Goal: Task Accomplishment & Management: Manage account settings

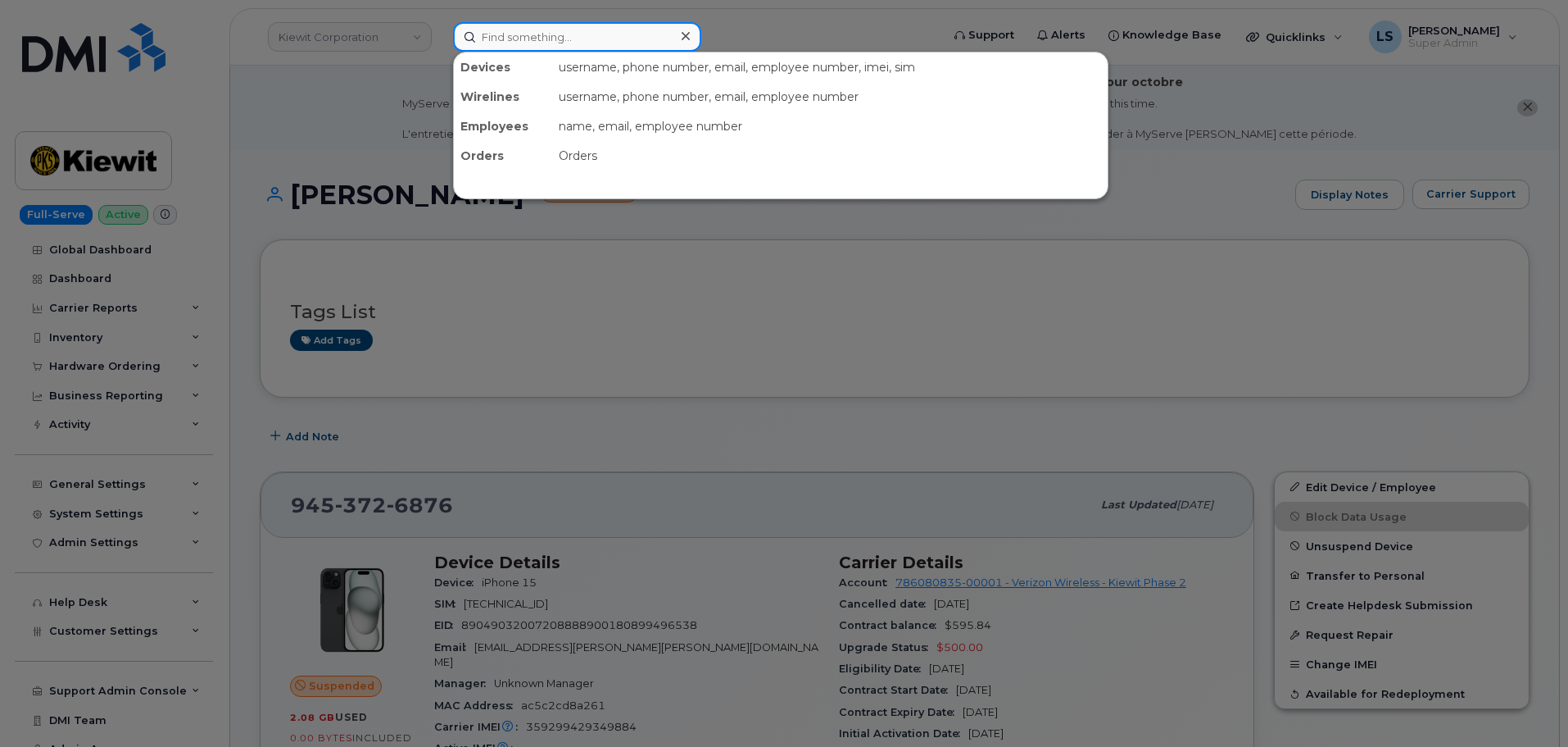
click at [612, 47] on input at bounding box center [577, 37] width 249 height 29
paste input "4704249055"
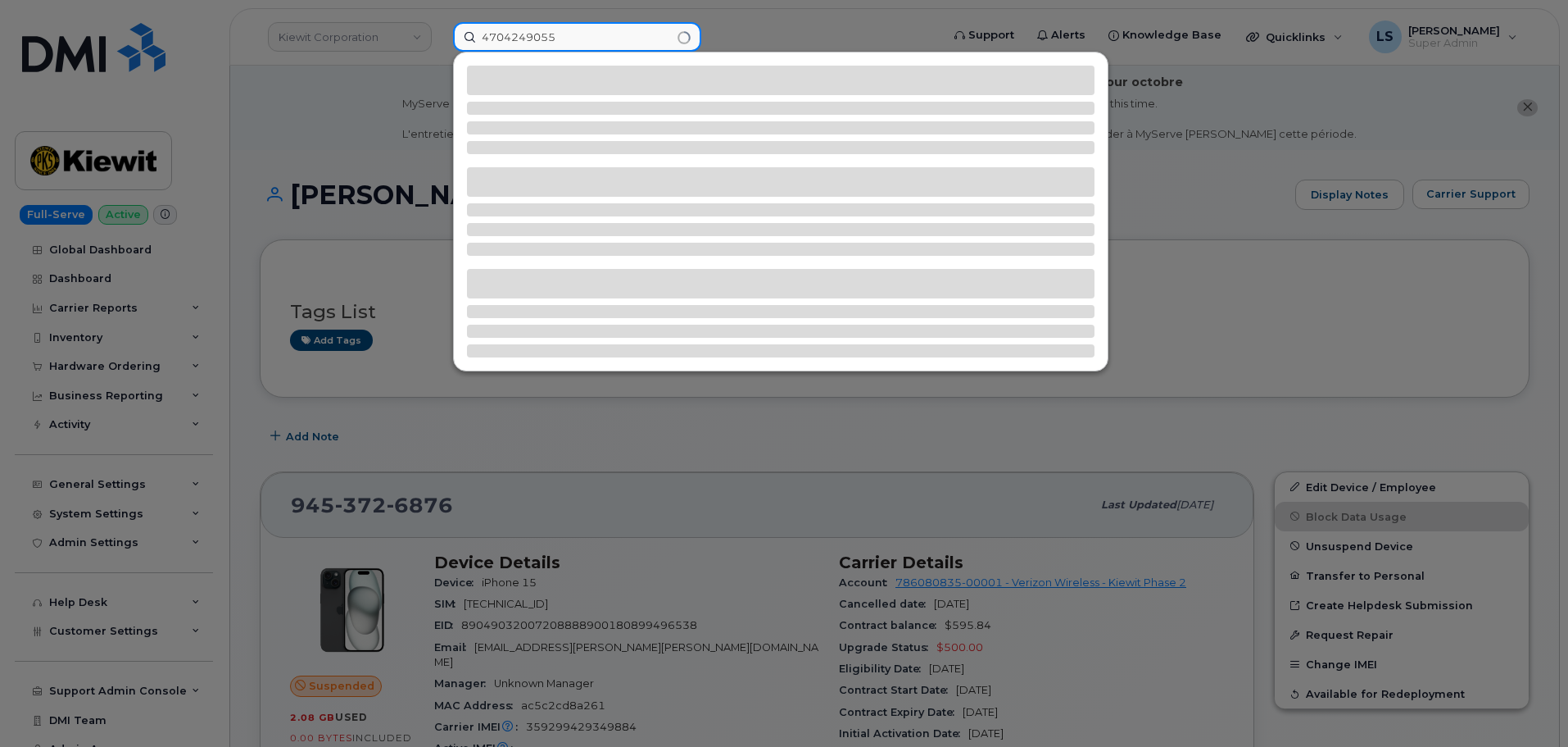
type input "4704249055"
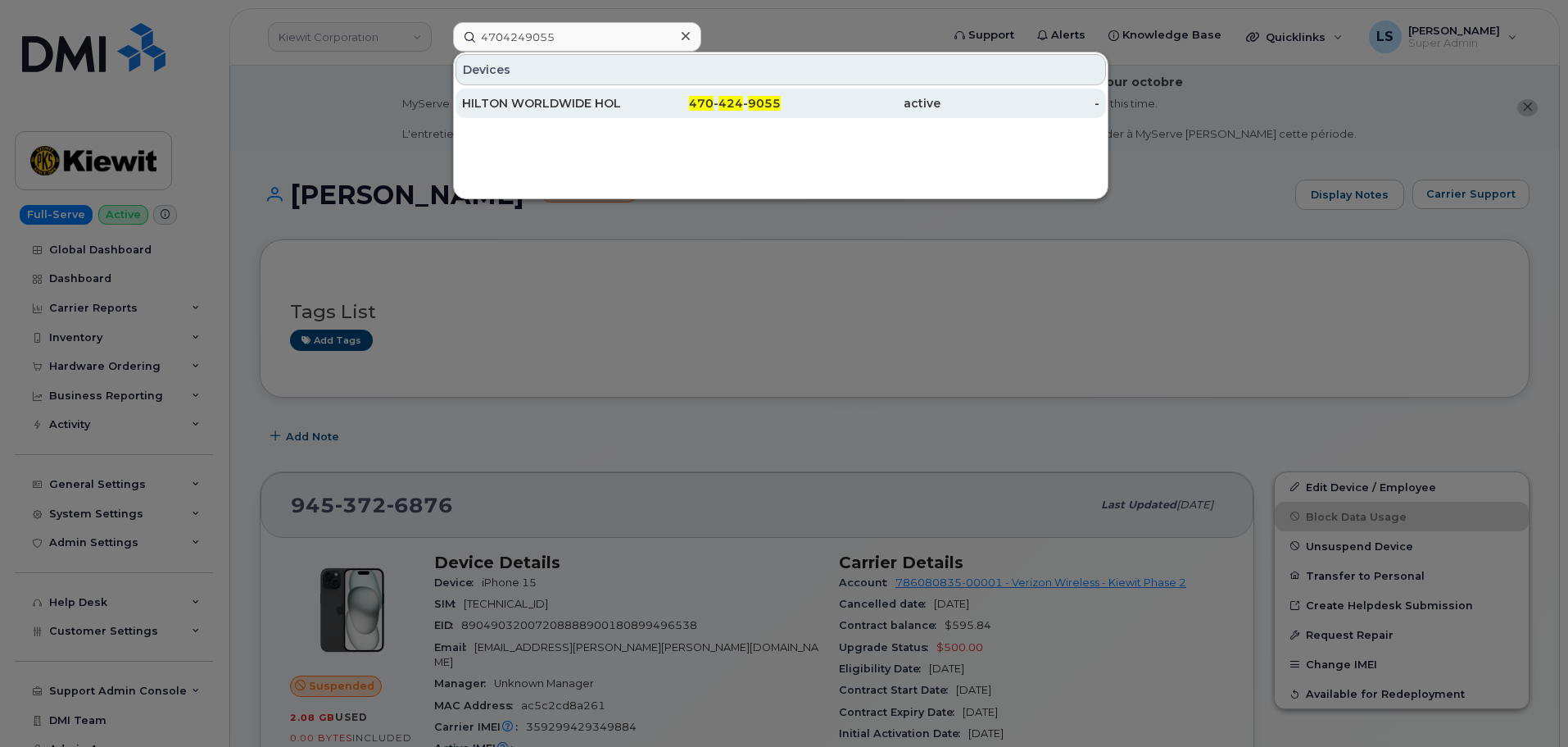
drag, startPoint x: 590, startPoint y: 100, endPoint x: 588, endPoint y: 111, distance: 11.2
click at [590, 100] on div "HILTON WORLDWIDE HOLDINGS INC." at bounding box center [542, 103] width 160 height 16
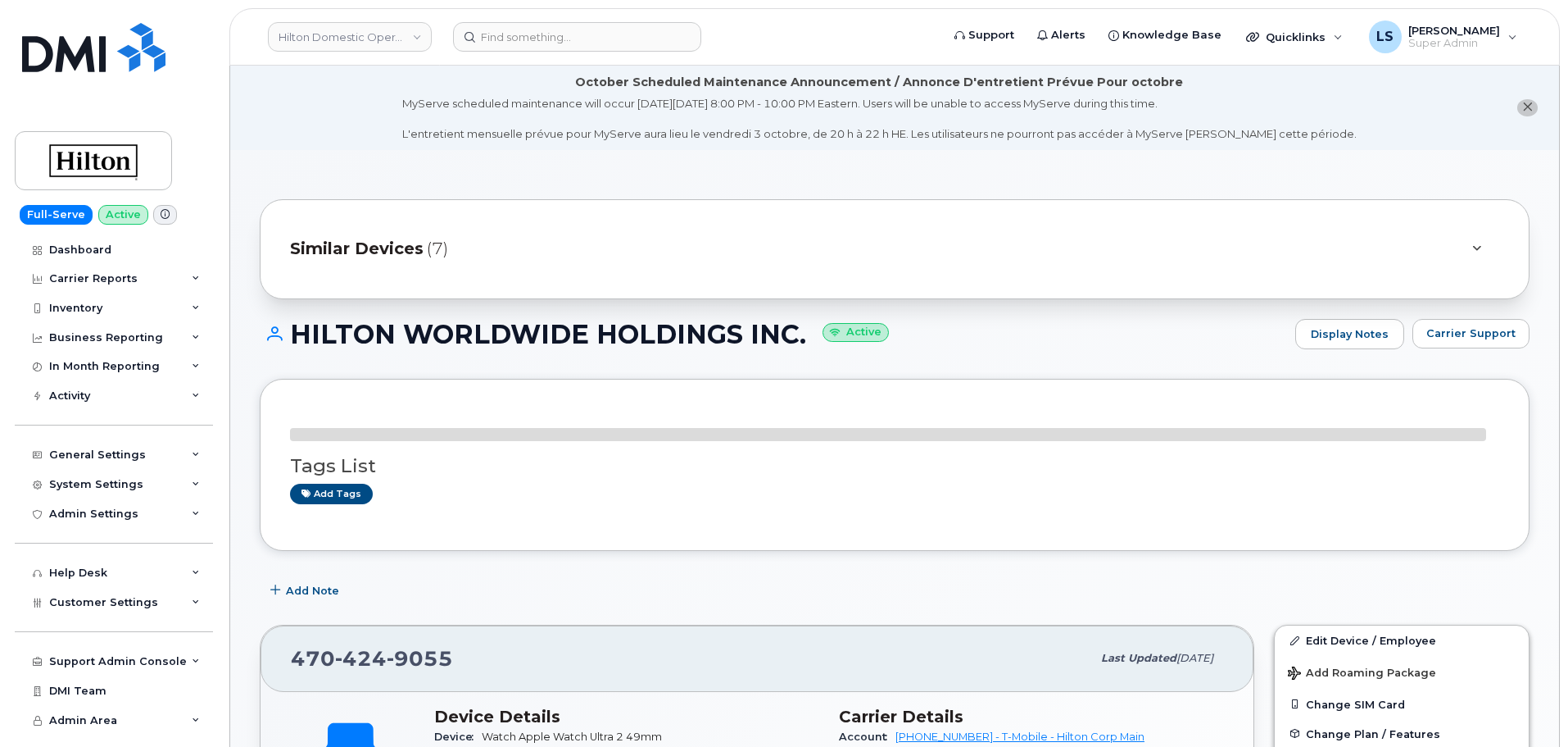
scroll to position [82, 0]
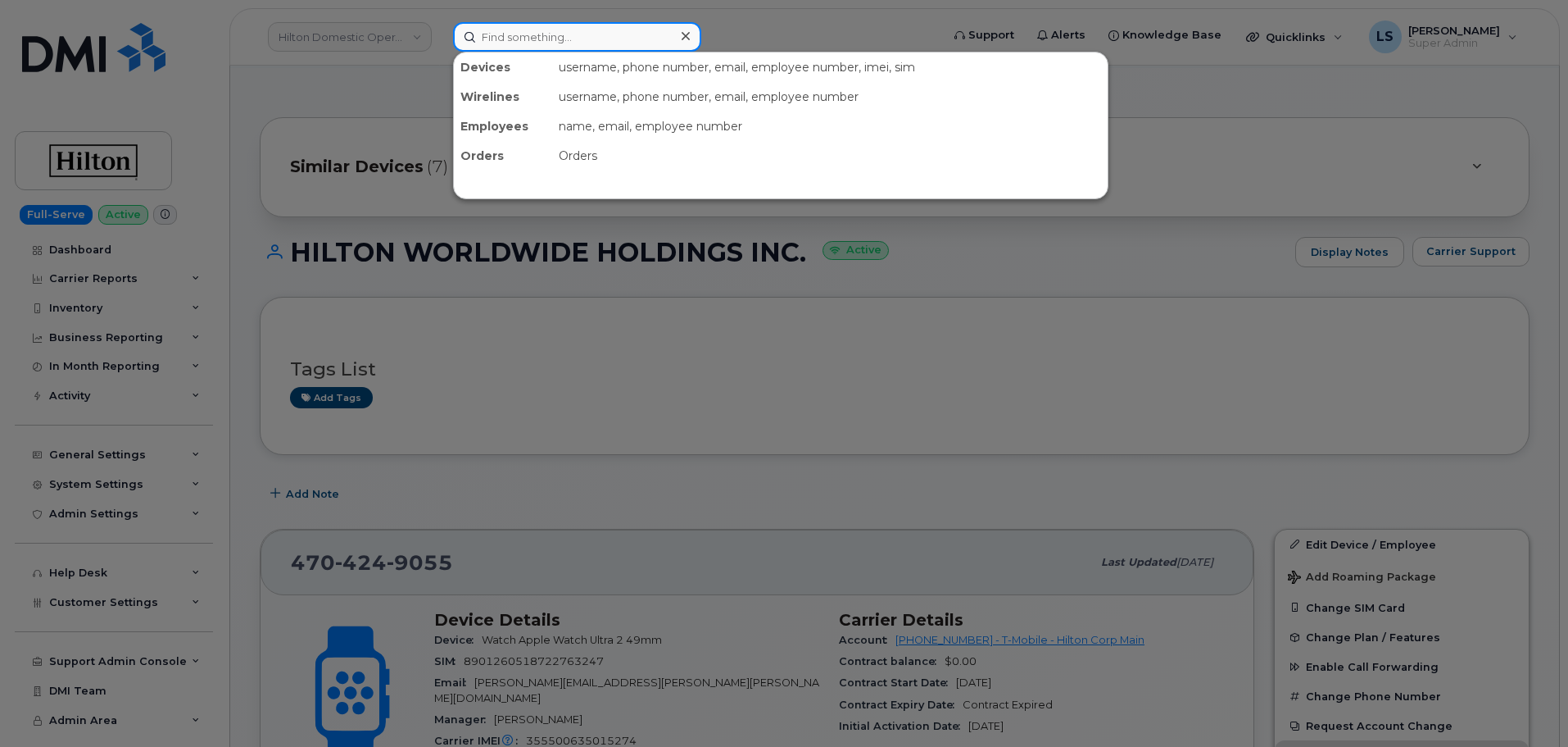
click at [610, 26] on input at bounding box center [577, 37] width 249 height 29
paste input "4047359067"
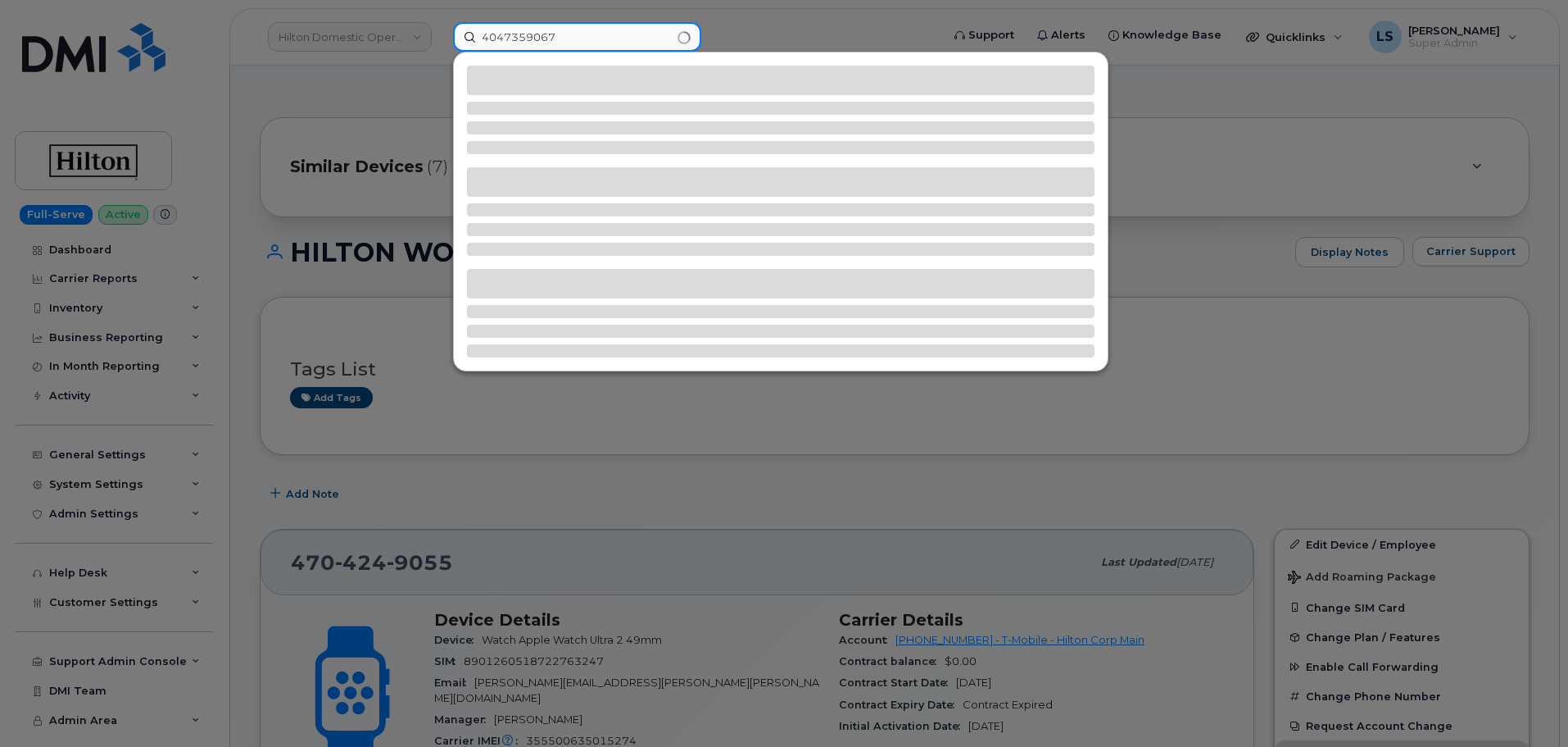
type input "4047359067"
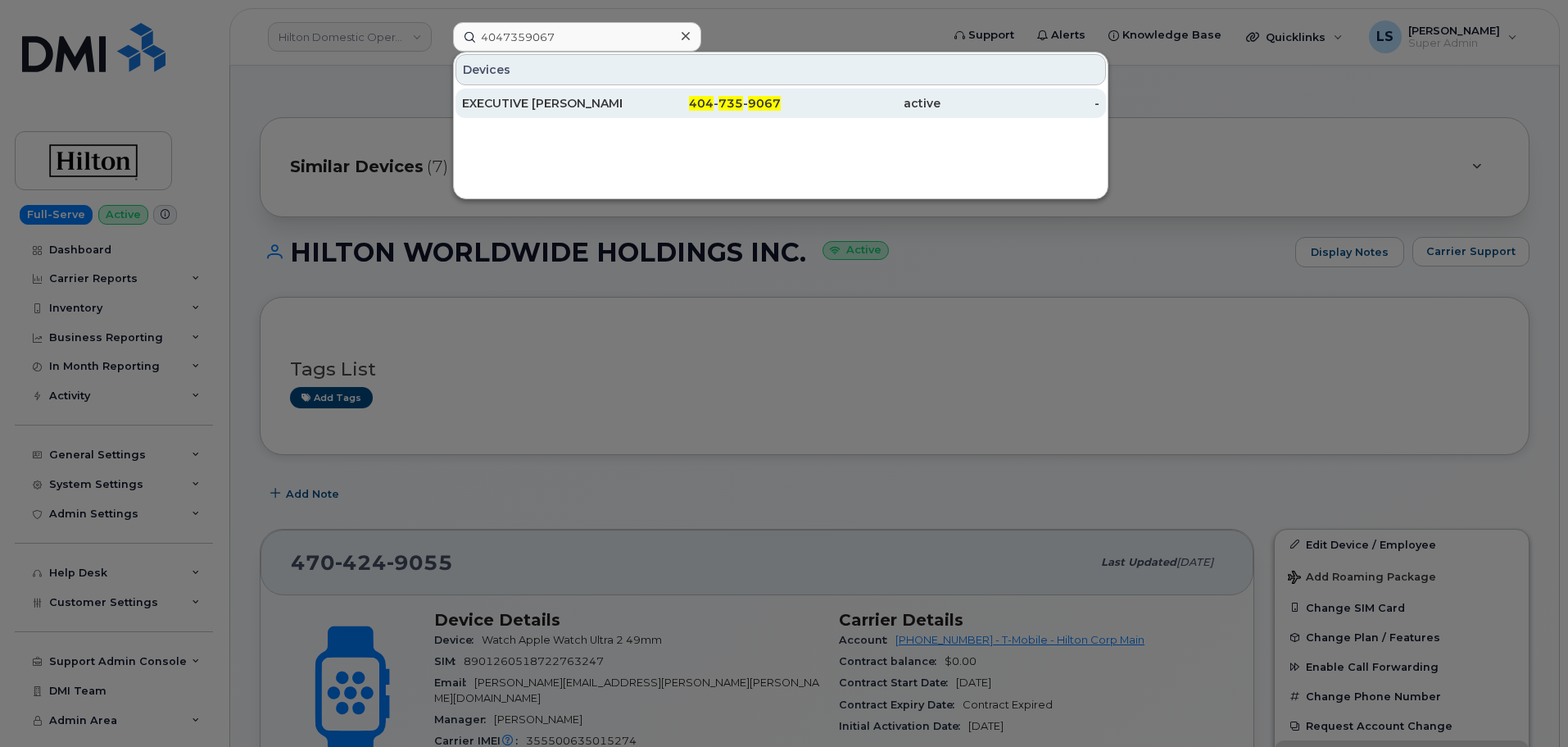
click at [686, 115] on div "404 - 735 - 9067" at bounding box center [701, 103] width 160 height 29
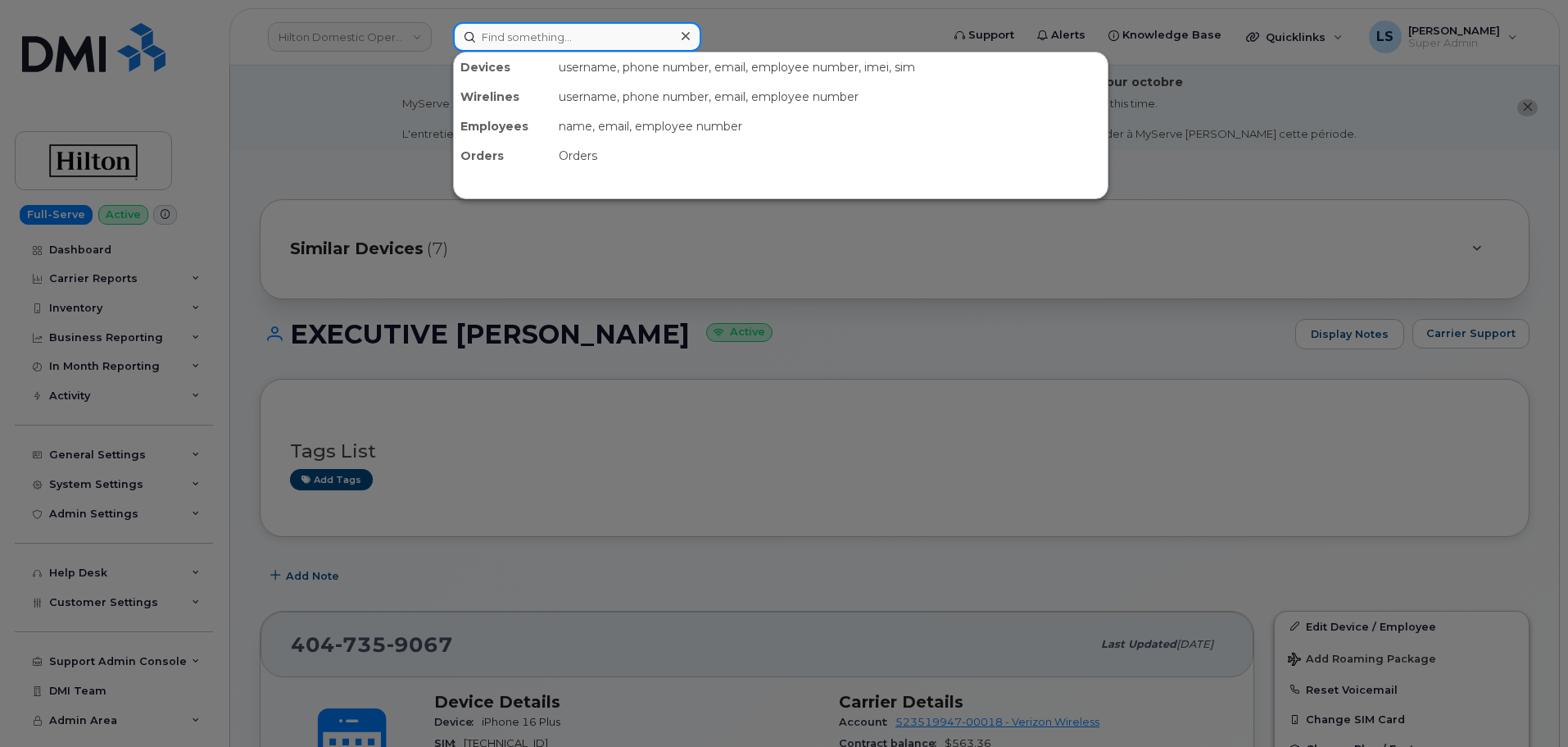
click at [571, 33] on input at bounding box center [577, 37] width 249 height 29
paste input "[EMAIL_ADDRESS][DOMAIN_NAME]"
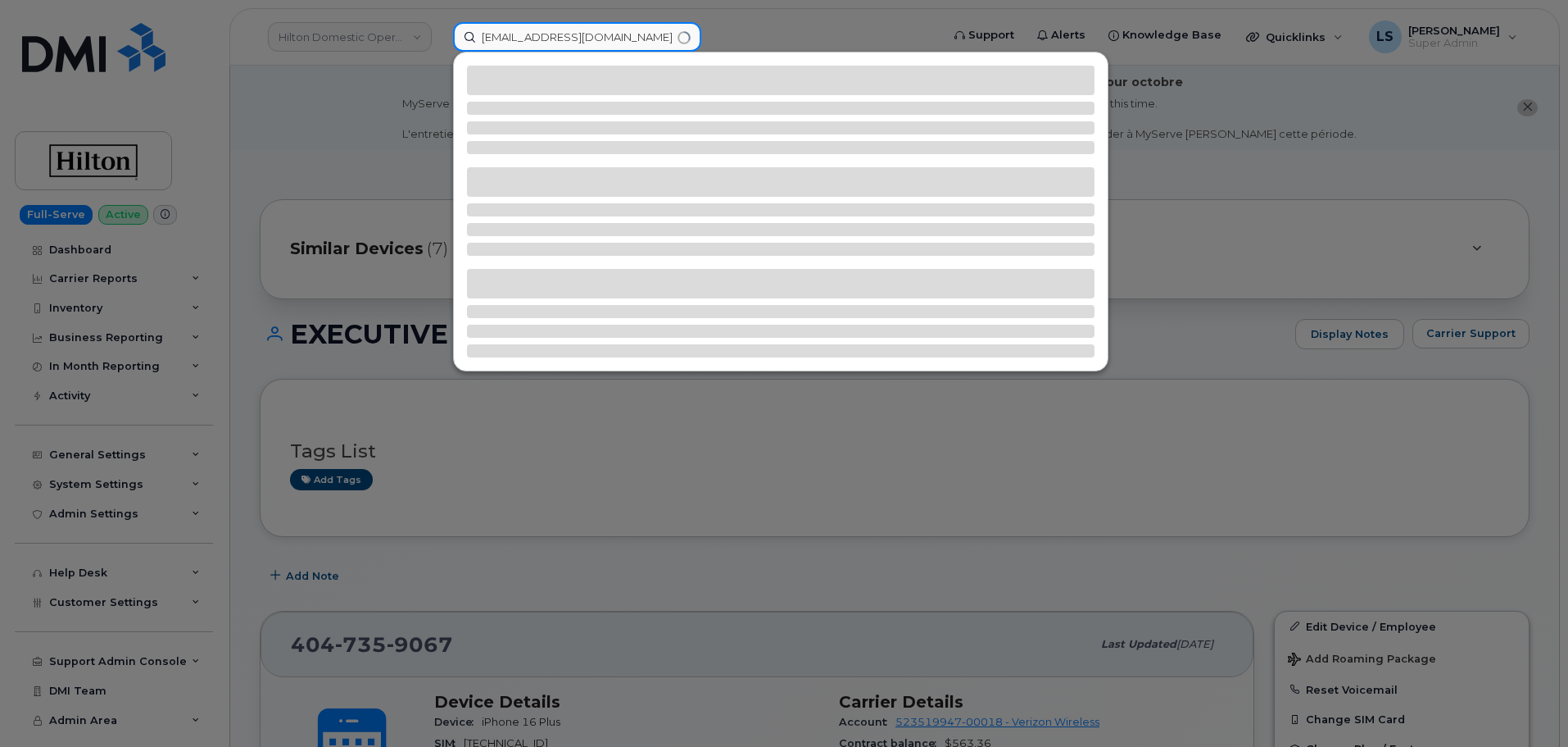
type input "[EMAIL_ADDRESS][DOMAIN_NAME]"
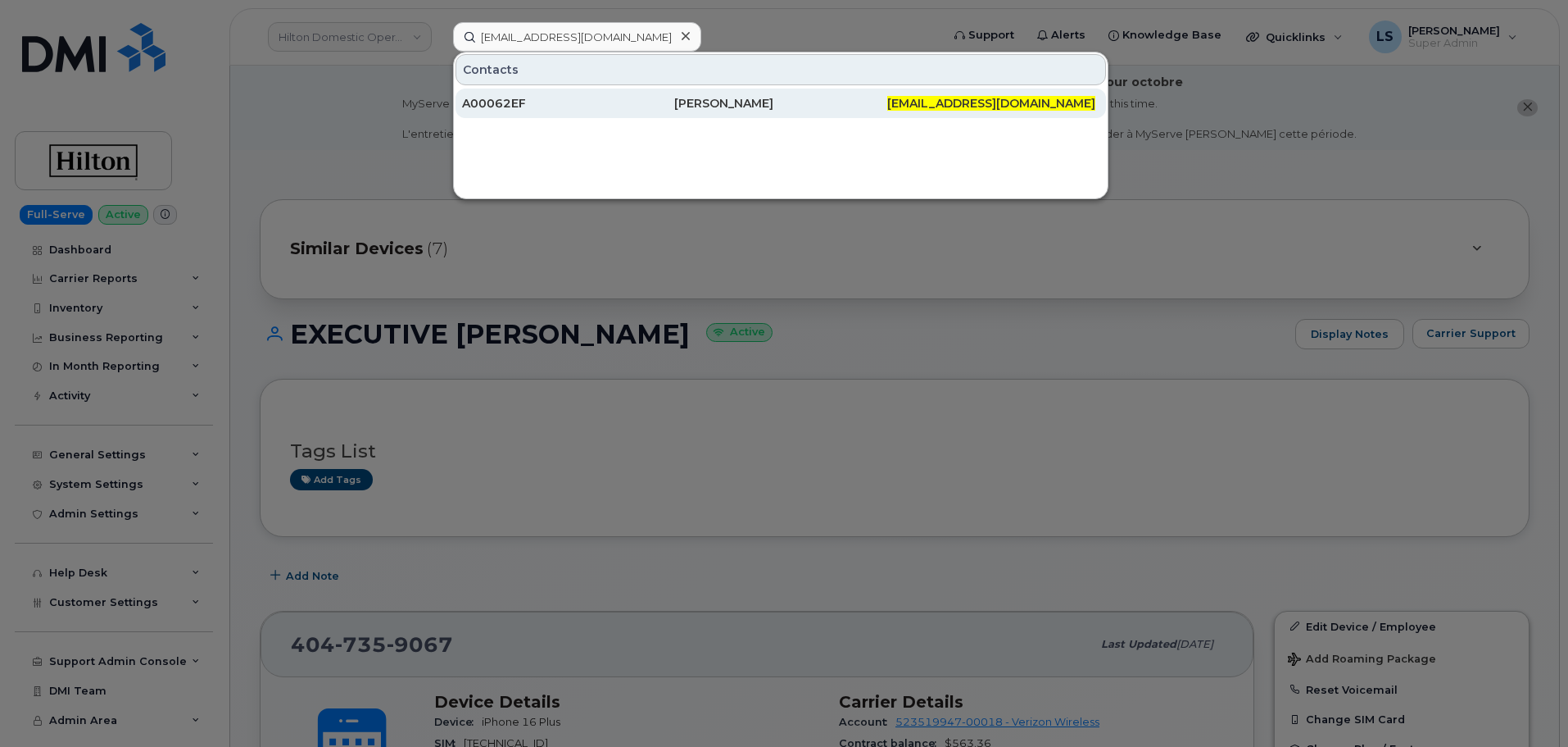
click at [585, 97] on div "A00062EF" at bounding box center [568, 103] width 212 height 16
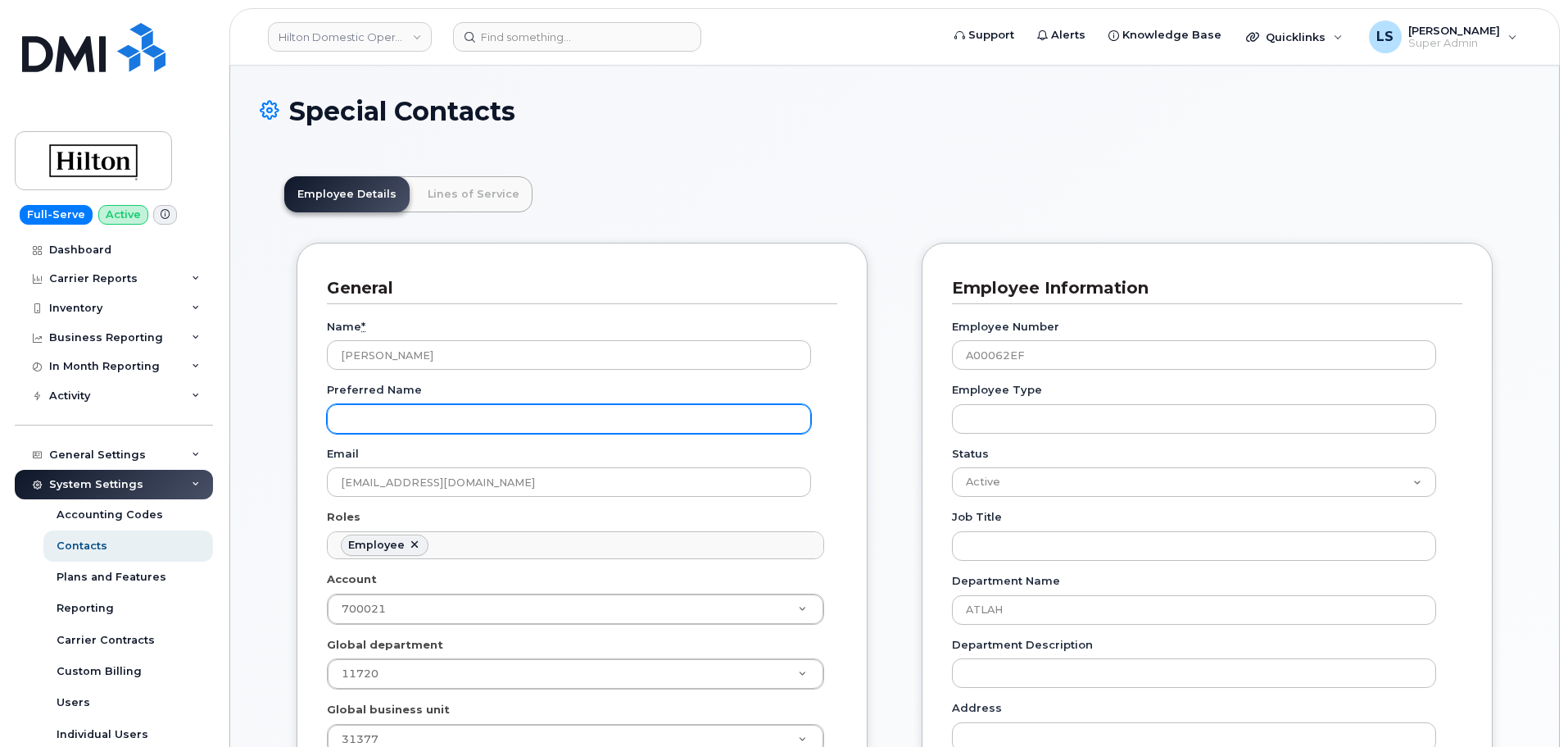
scroll to position [82, 0]
click at [518, 16] on header "Hilton Domestic Operating Company Inc Support Alerts Knowledge Base Quicklinks …" at bounding box center [895, 36] width 1331 height 57
click at [518, 21] on header "Hilton Domestic Operating Company Inc Support Alerts Knowledge Base Quicklinks …" at bounding box center [895, 36] width 1331 height 57
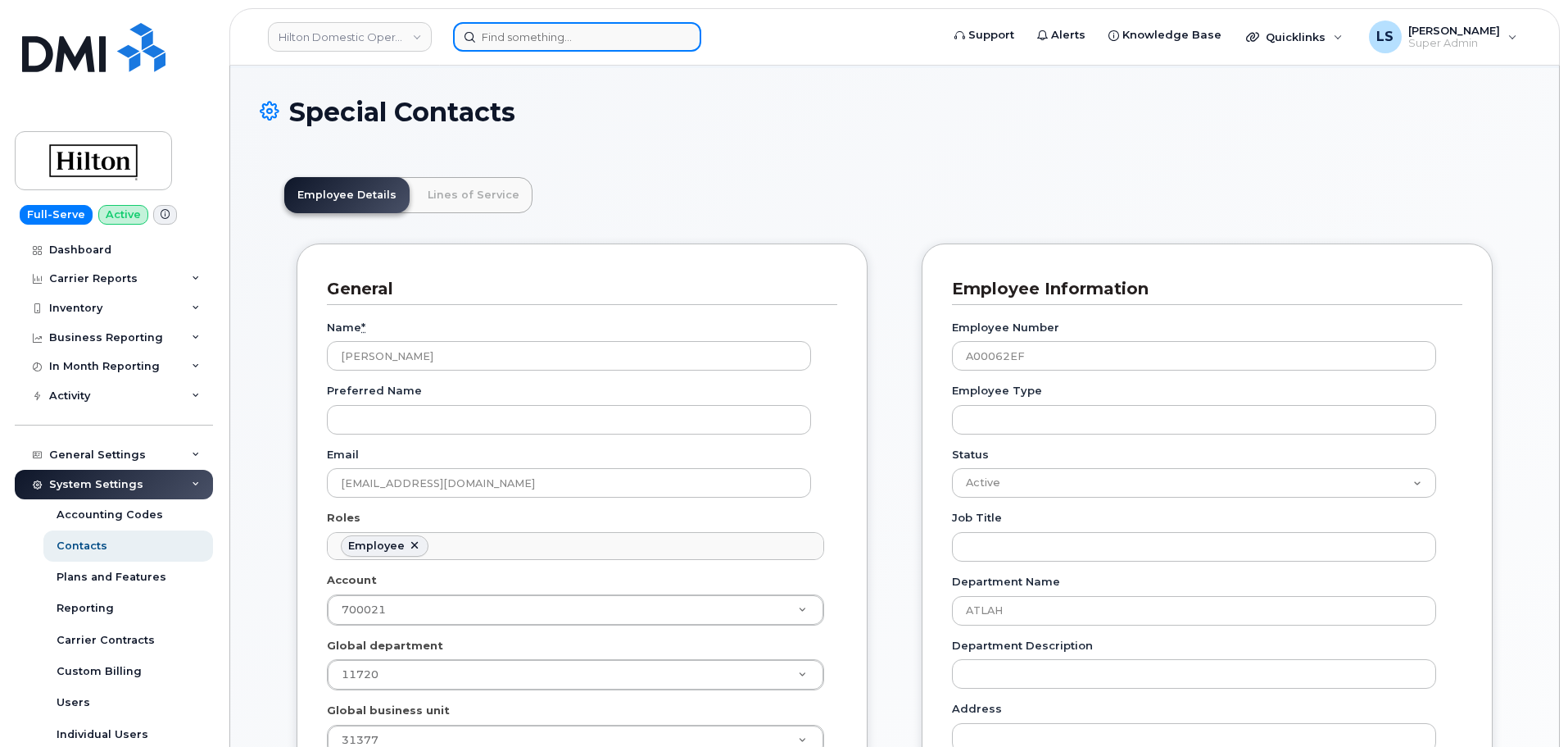
click at [515, 27] on input at bounding box center [577, 37] width 249 height 29
paste input "4046627642"
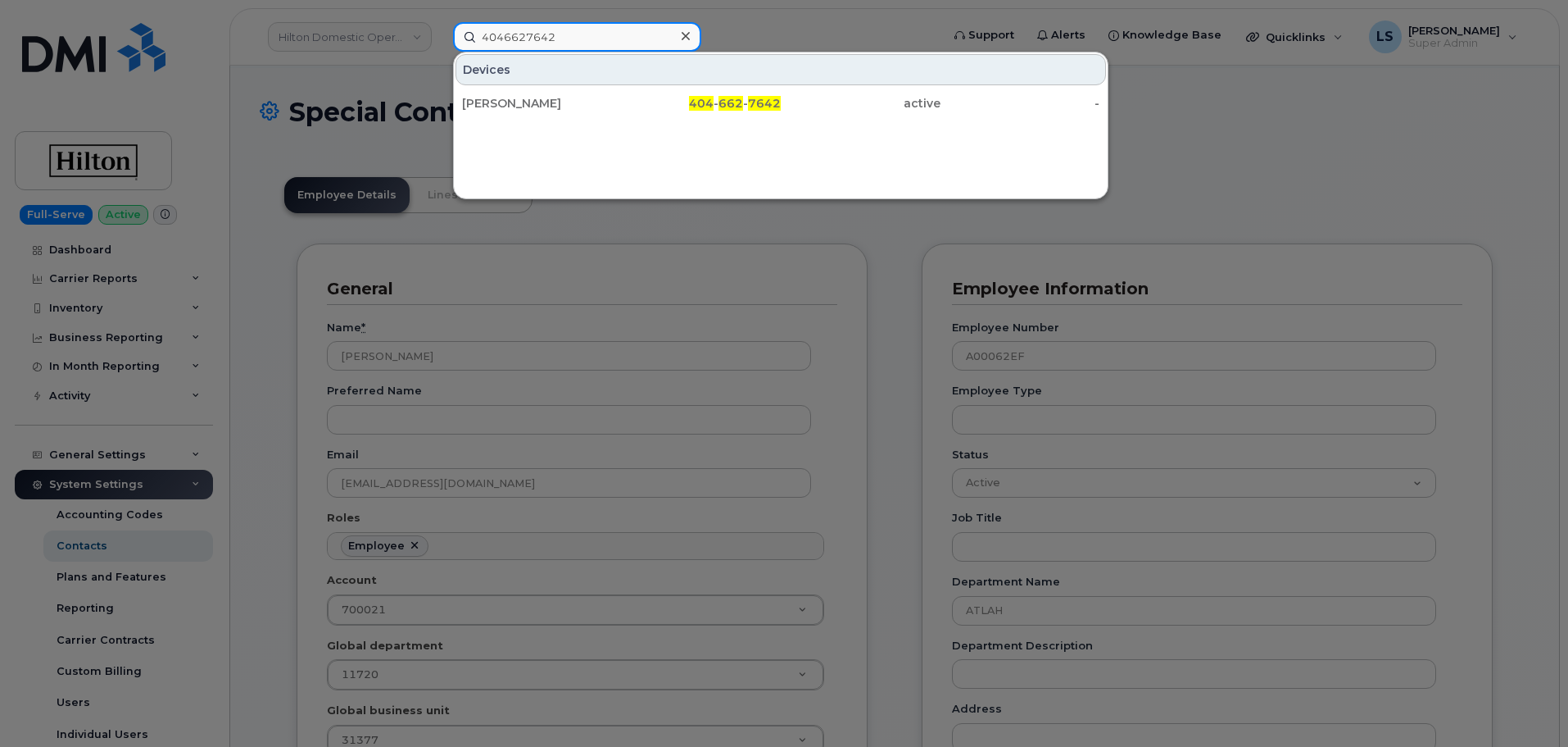
click at [602, 25] on input "4046627642" at bounding box center [577, 37] width 249 height 29
click at [601, 25] on input "4046627642" at bounding box center [577, 37] width 249 height 29
paste input "6789085696"
type input "6789085696"
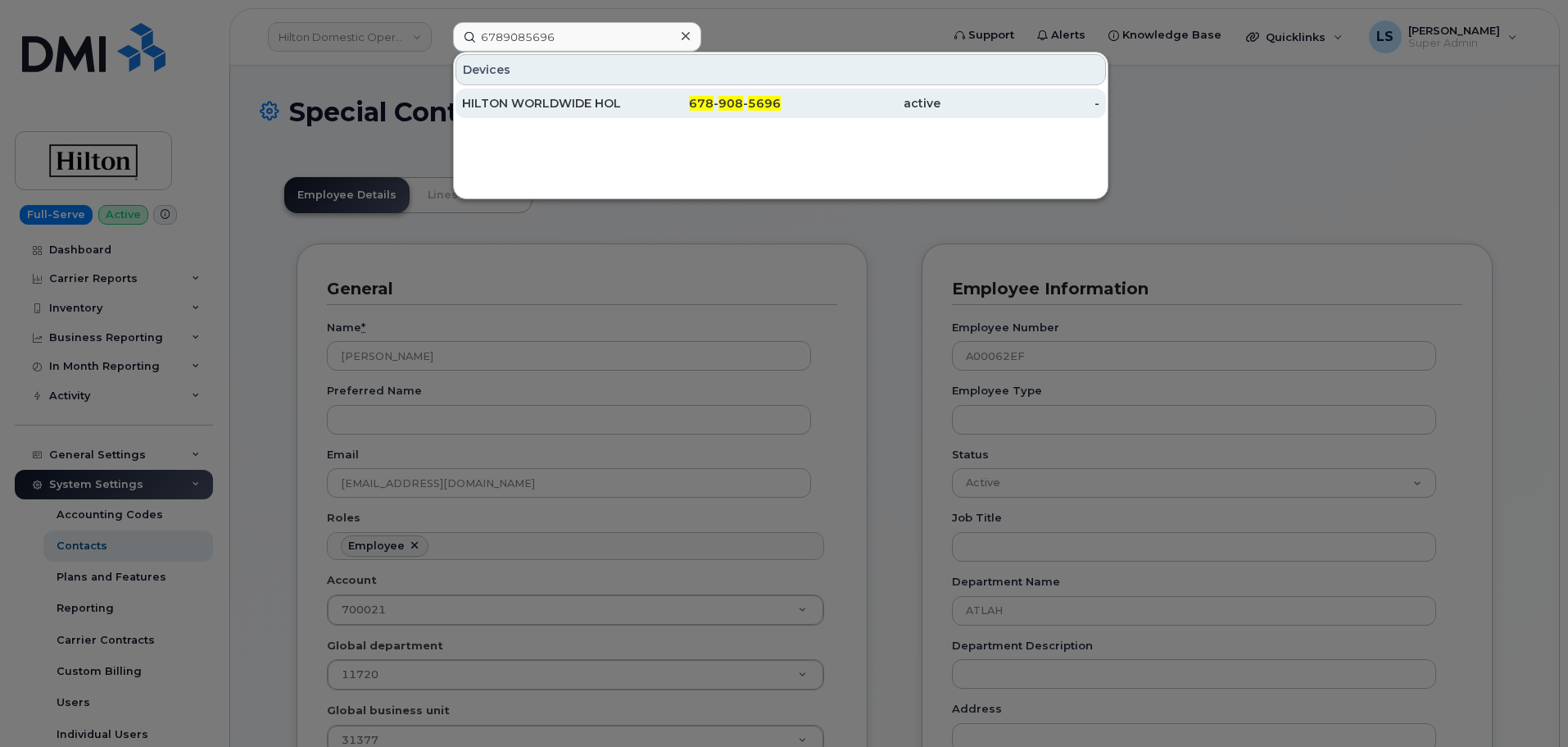
click at [763, 115] on div "678 - 908 - 5696" at bounding box center [701, 103] width 160 height 29
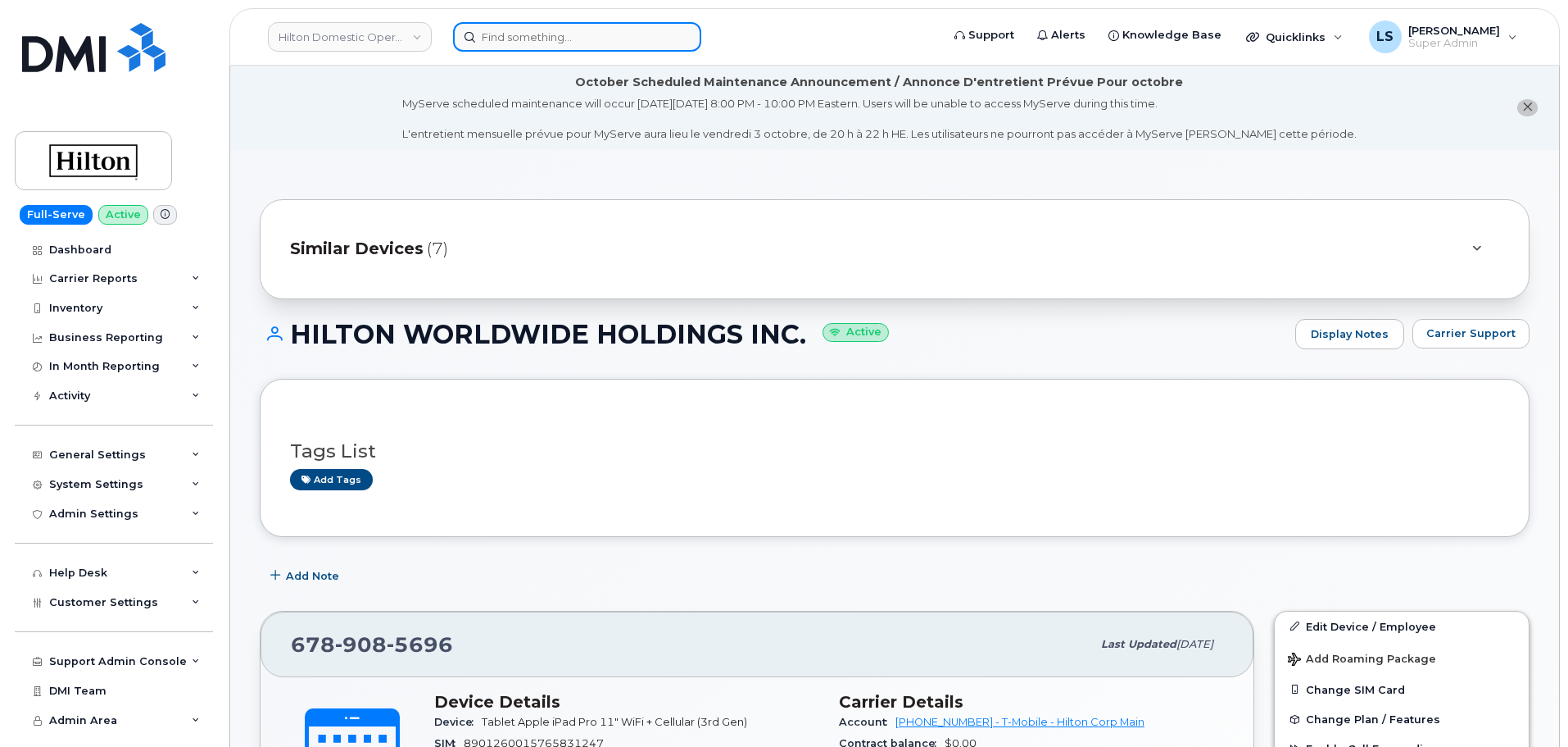
click at [540, 35] on input at bounding box center [577, 37] width 249 height 29
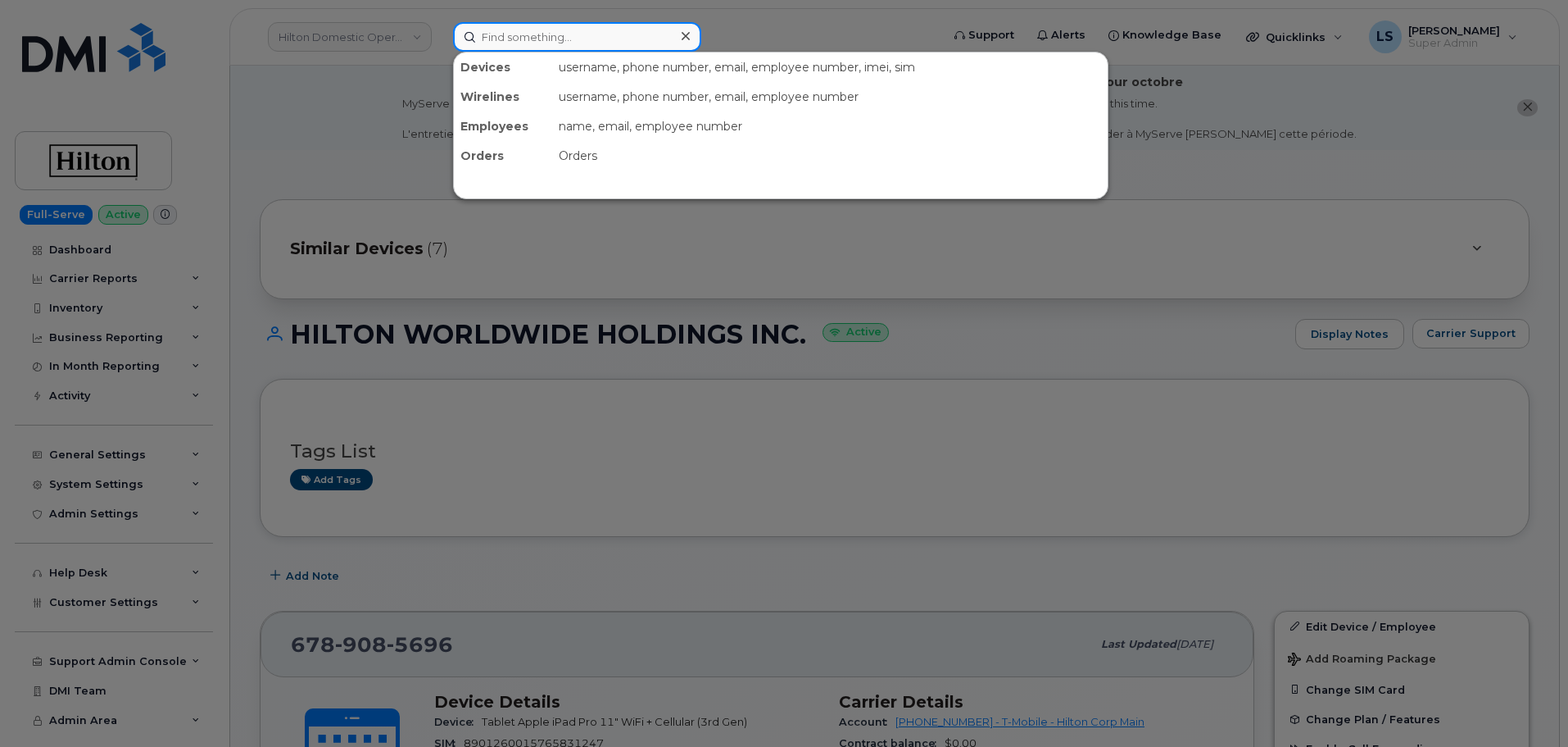
paste input "4046265489"
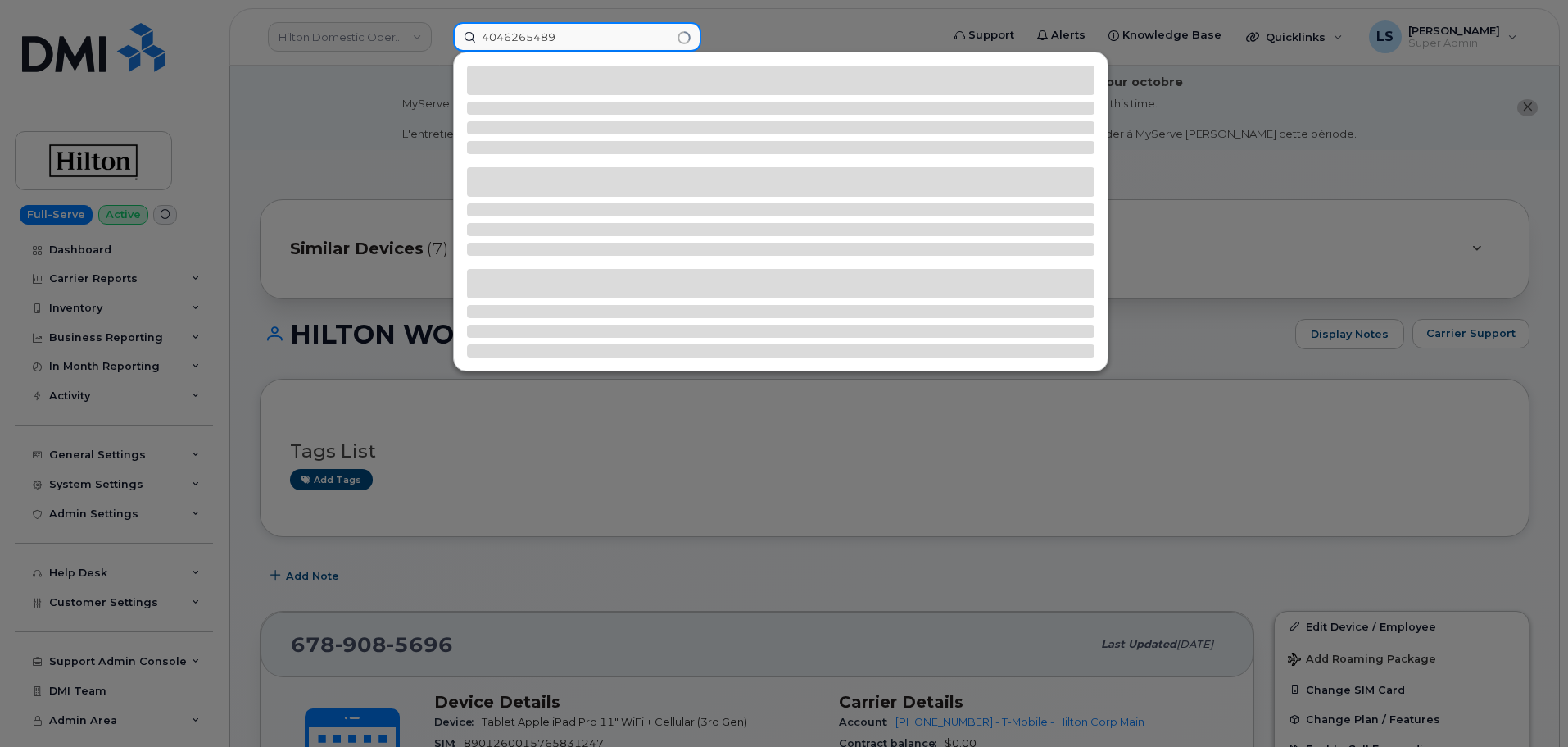
type input "4046265489"
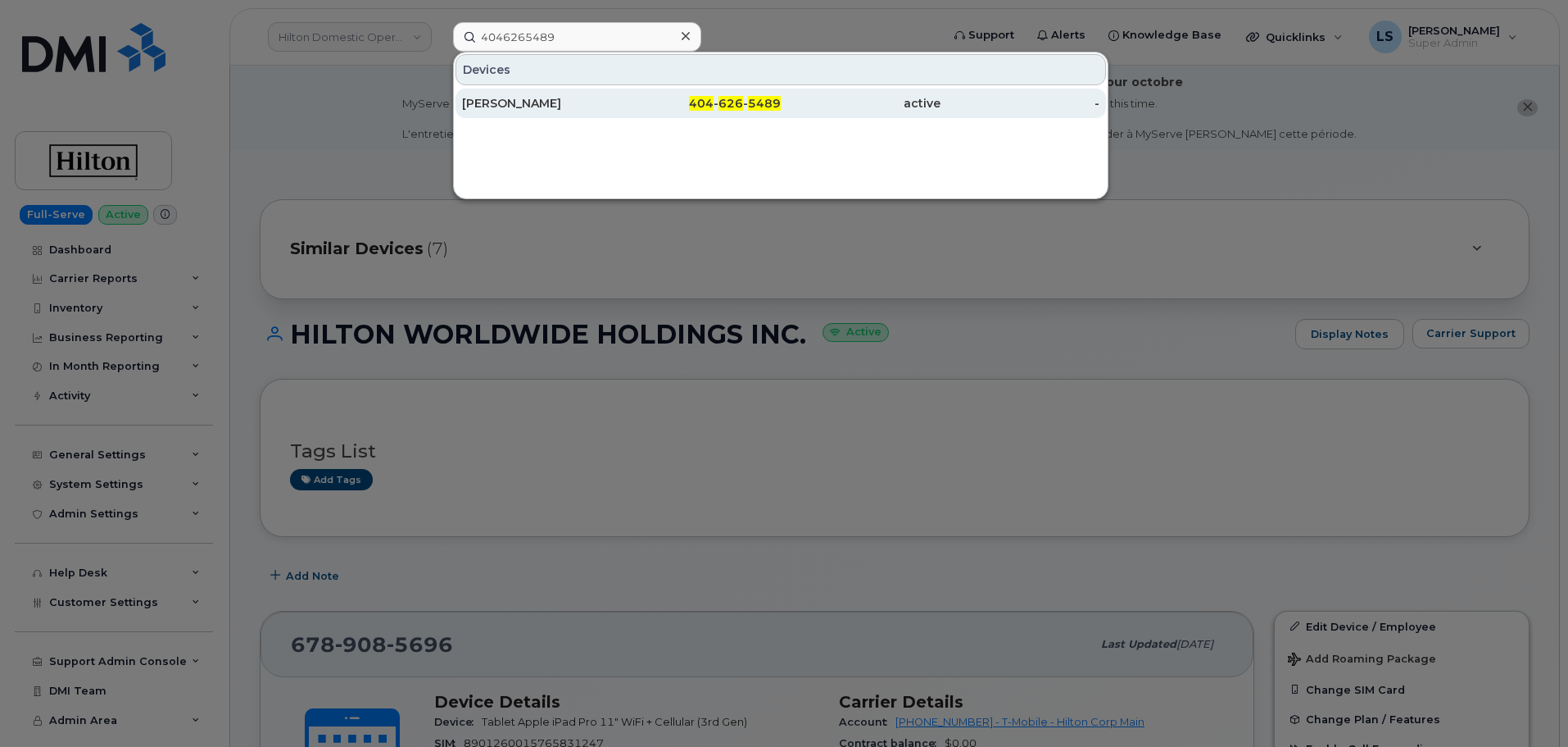
click at [522, 95] on div "[PERSON_NAME]" at bounding box center [542, 103] width 160 height 29
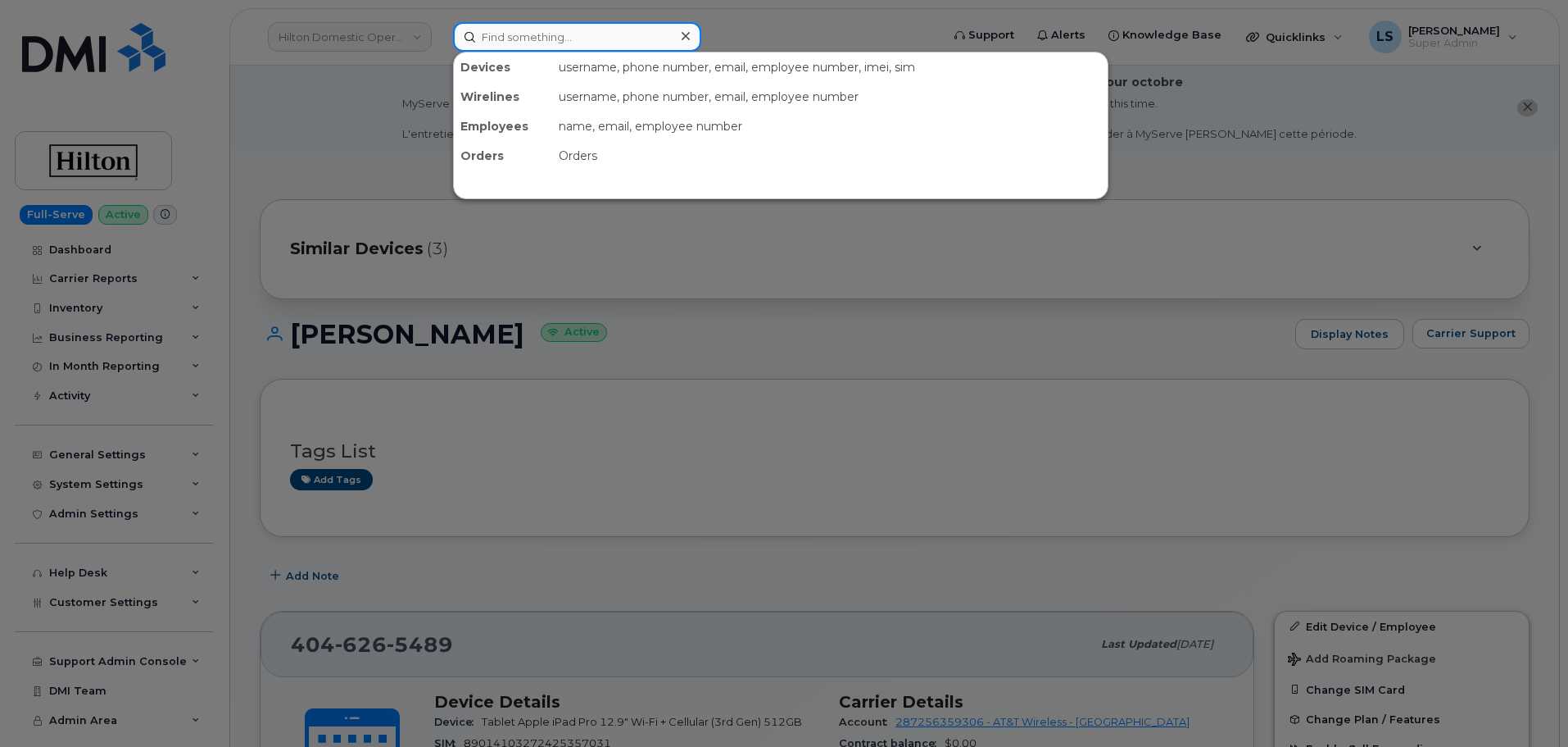
click at [607, 35] on input at bounding box center [577, 37] width 249 height 29
paste input "6783000181"
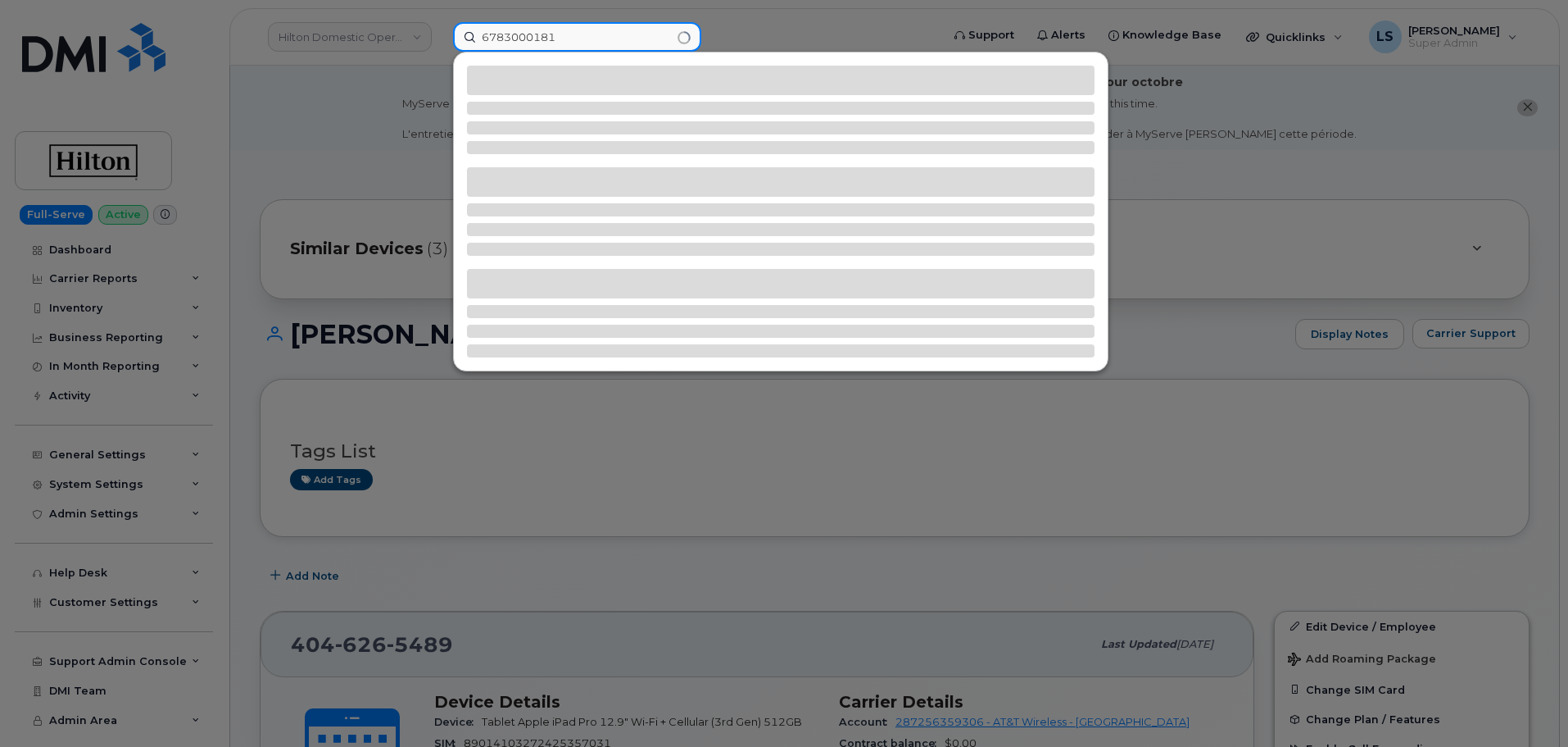
type input "6783000181"
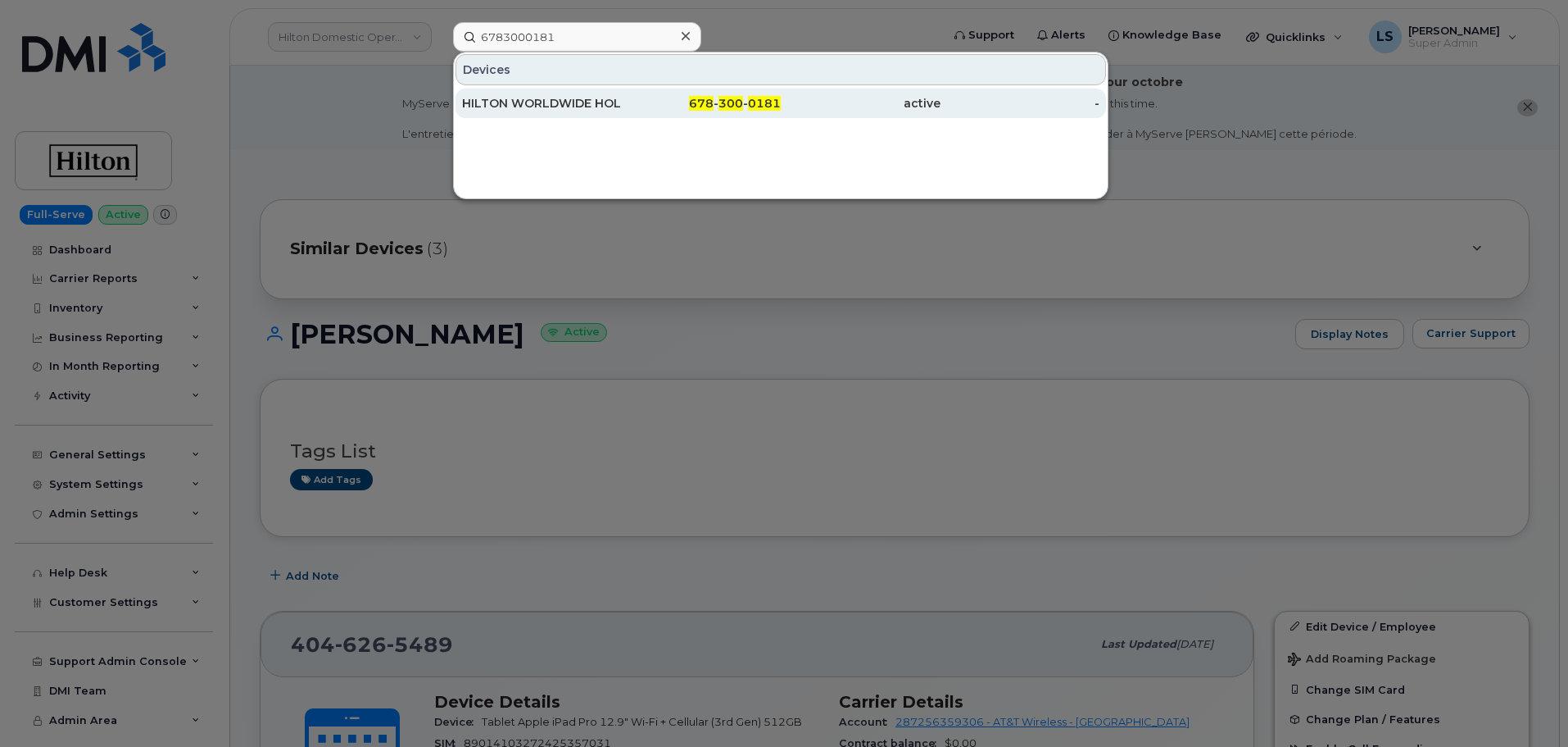
click at [589, 103] on div "HILTON WORLDWIDE HOLDINGS INC." at bounding box center [542, 103] width 160 height 16
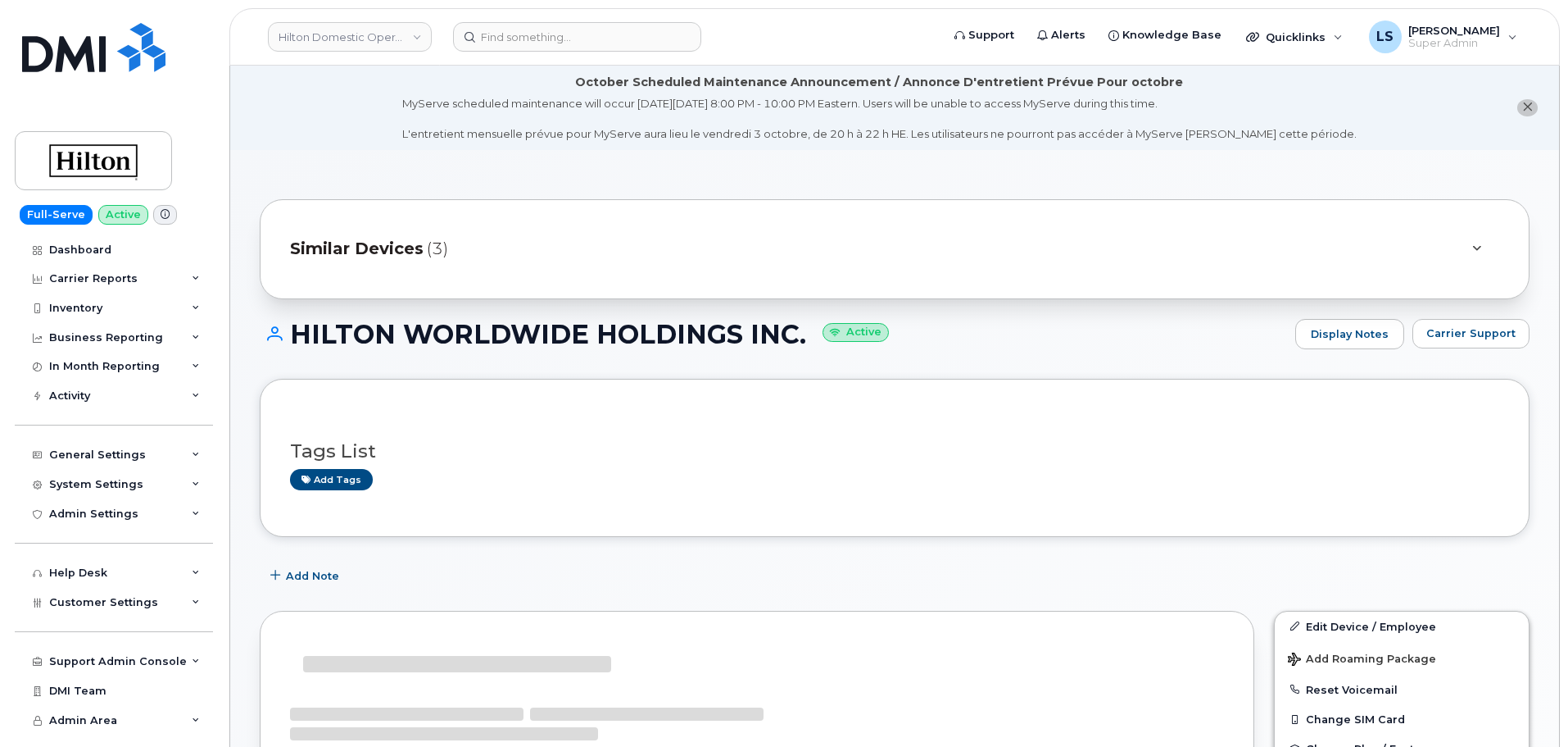
scroll to position [246, 0]
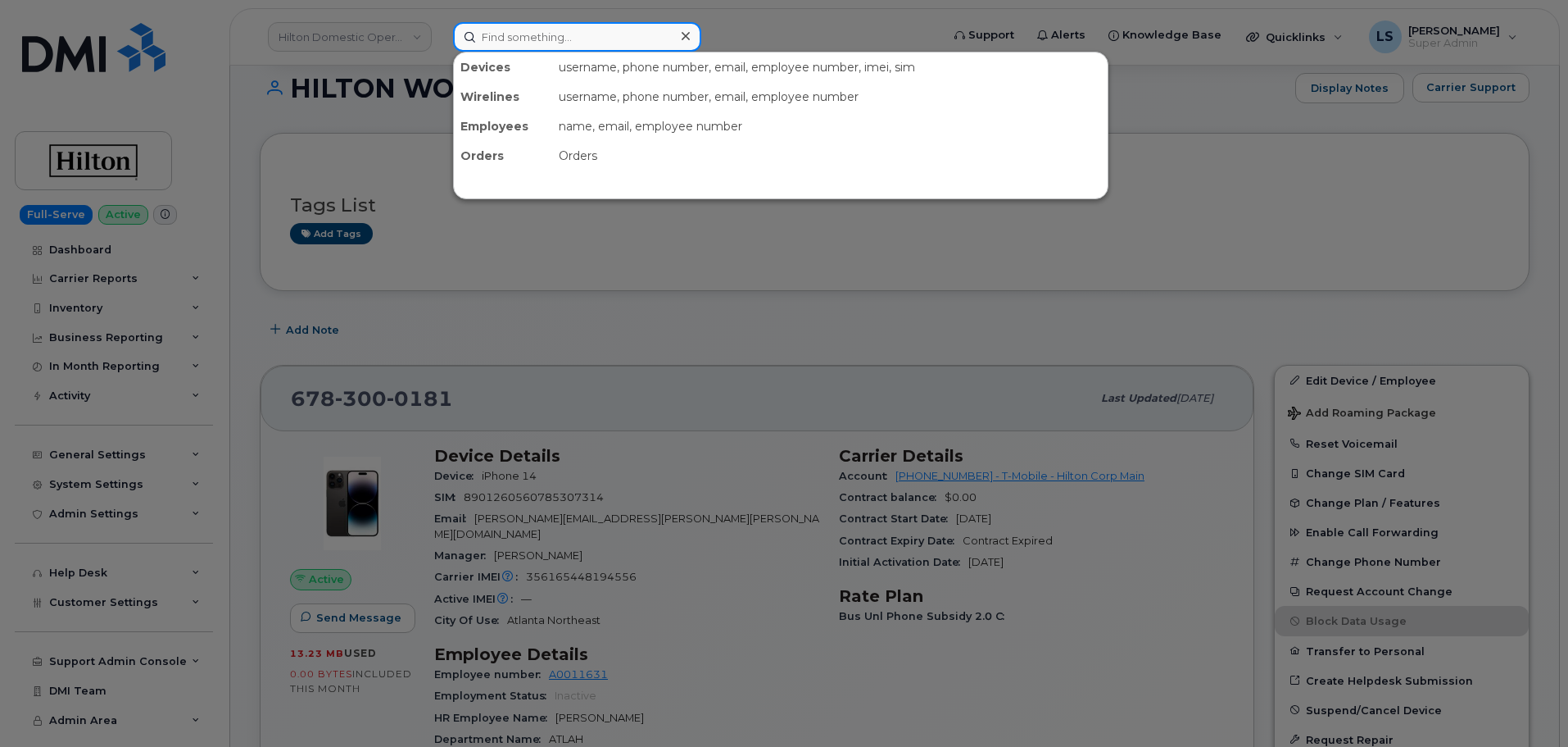
click at [621, 32] on input at bounding box center [577, 37] width 249 height 29
paste input "6788730987"
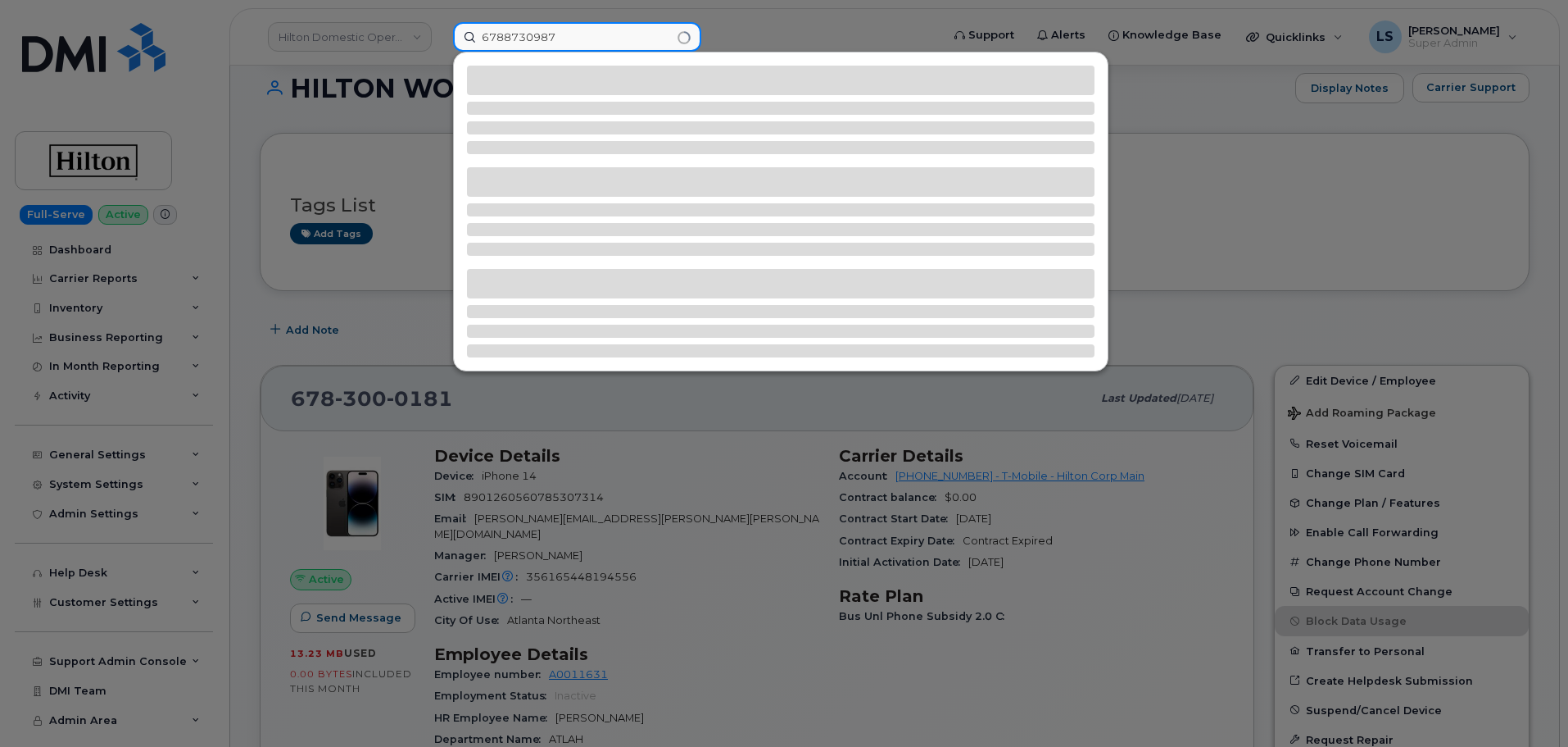
type input "6788730987"
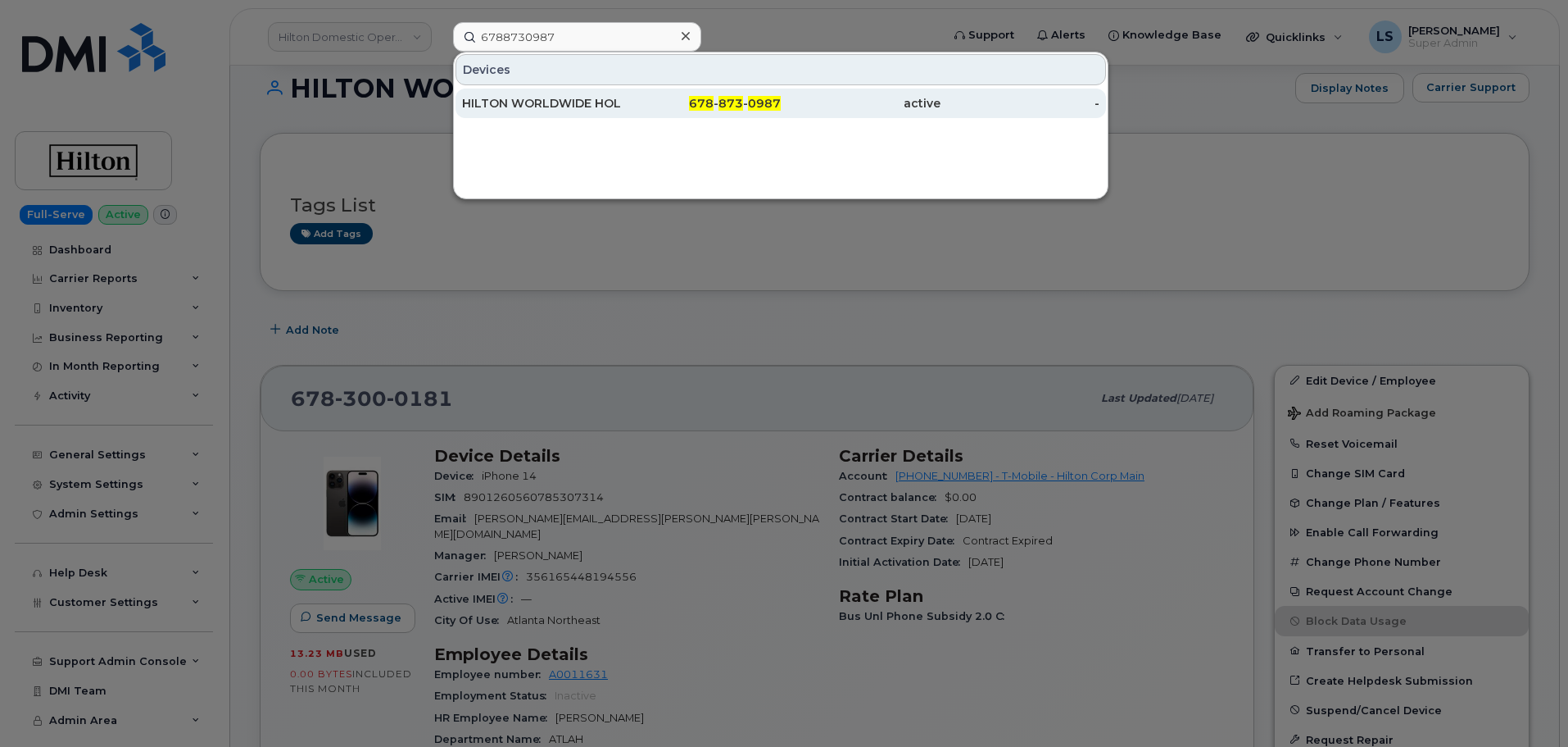
click at [601, 109] on div "HILTON WORLDWIDE HOLDINGS INC." at bounding box center [542, 103] width 160 height 16
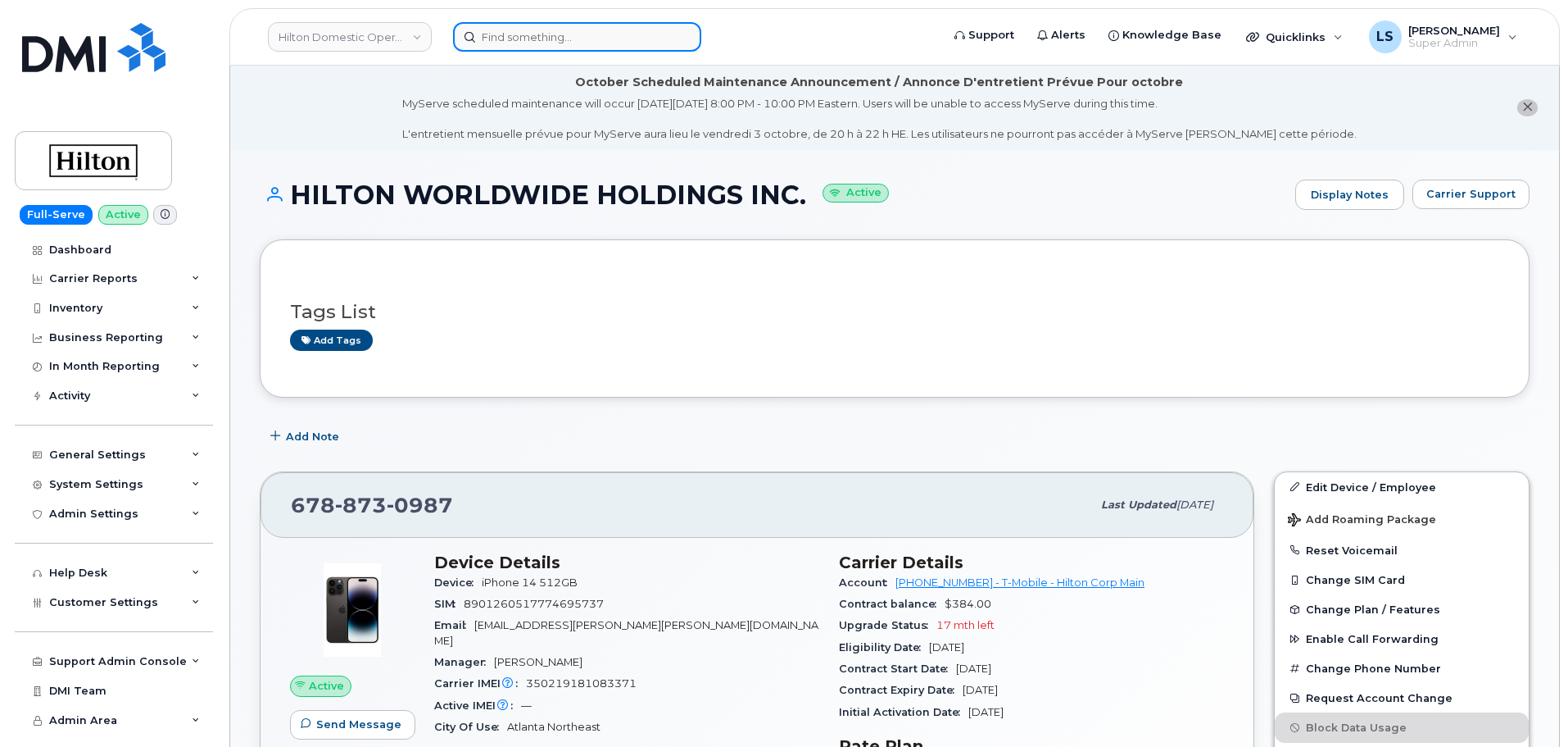
click at [631, 40] on input at bounding box center [577, 37] width 249 height 29
paste input "6782961751"
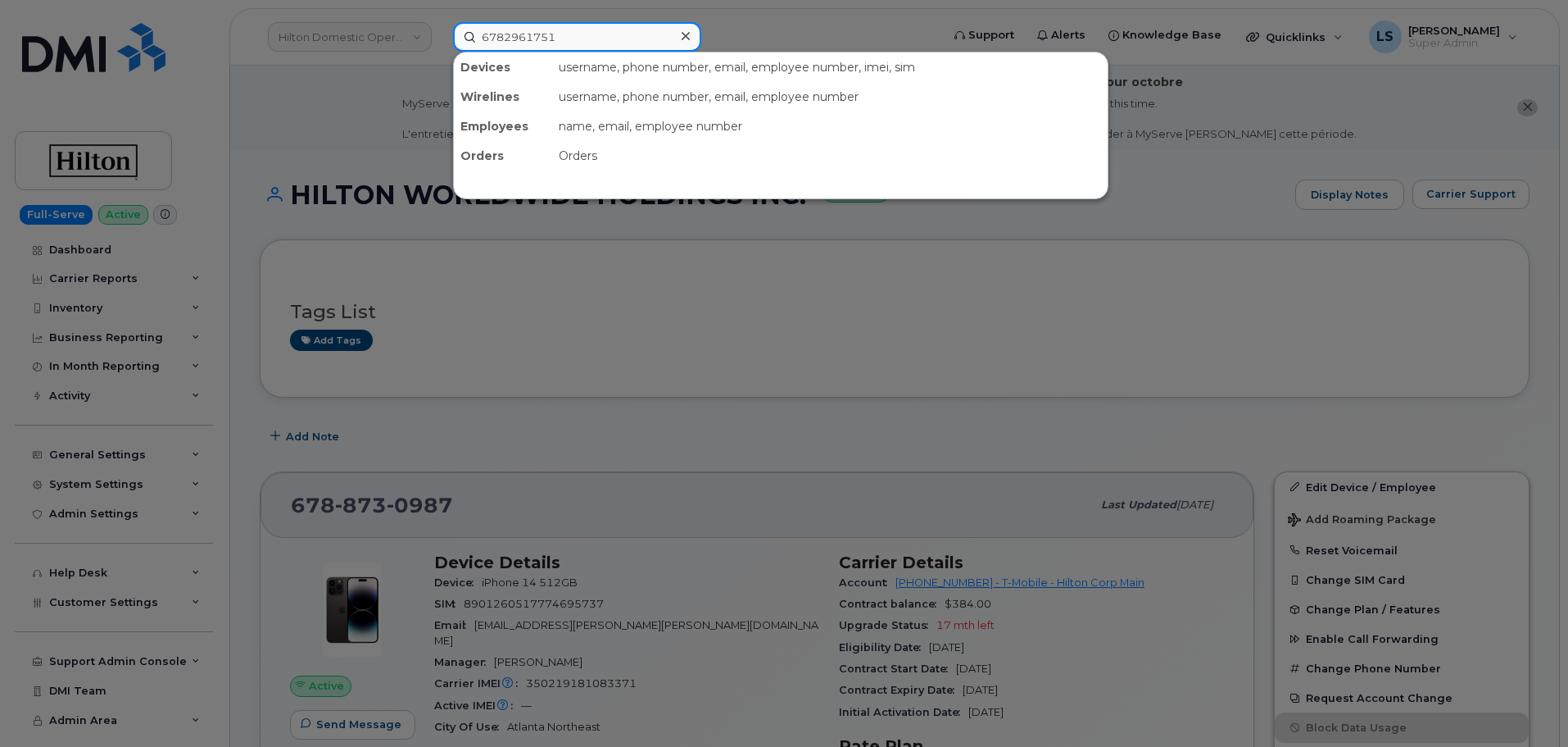
type input "6782961751"
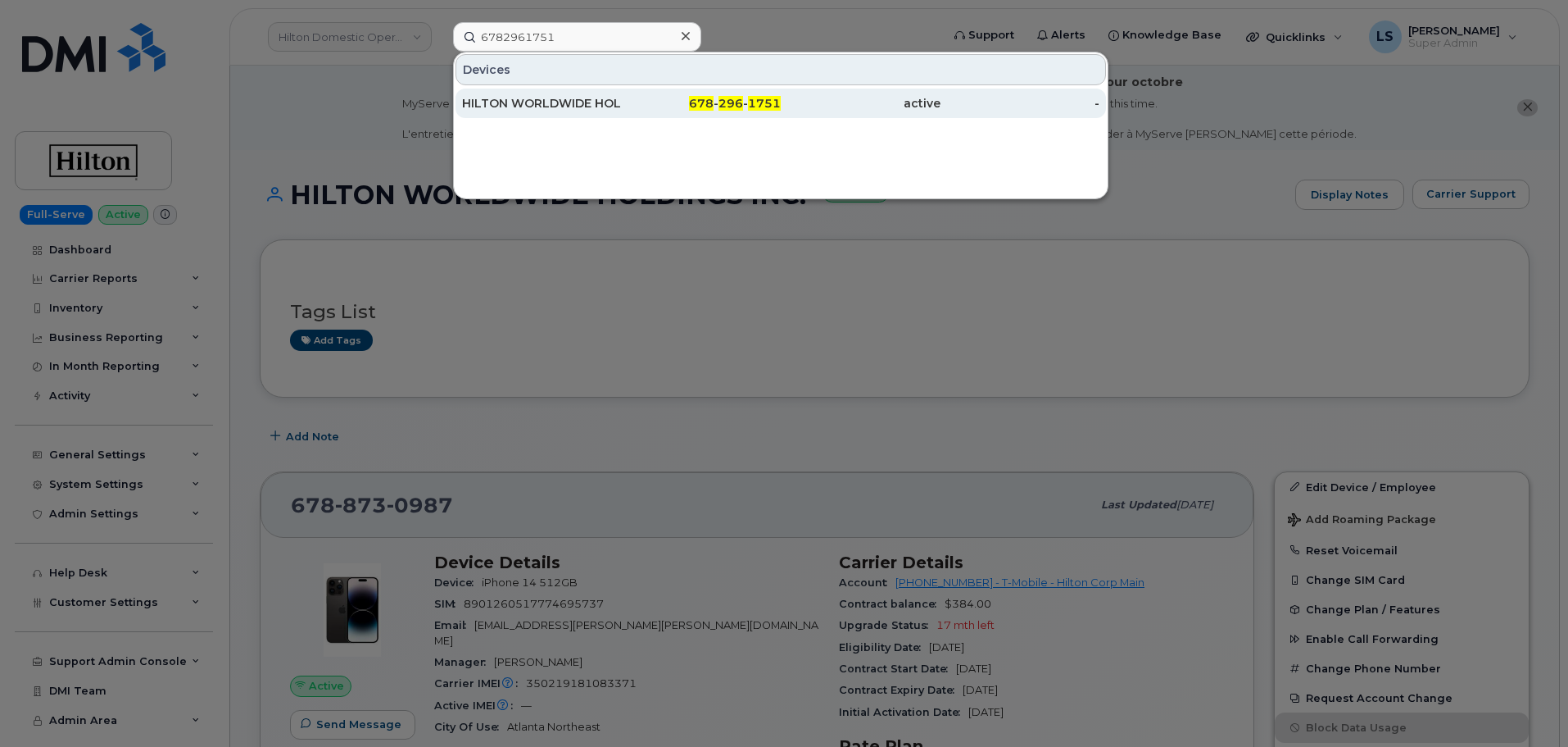
click at [612, 95] on div "HILTON WORLDWIDE HOLDINGS INC." at bounding box center [542, 103] width 160 height 29
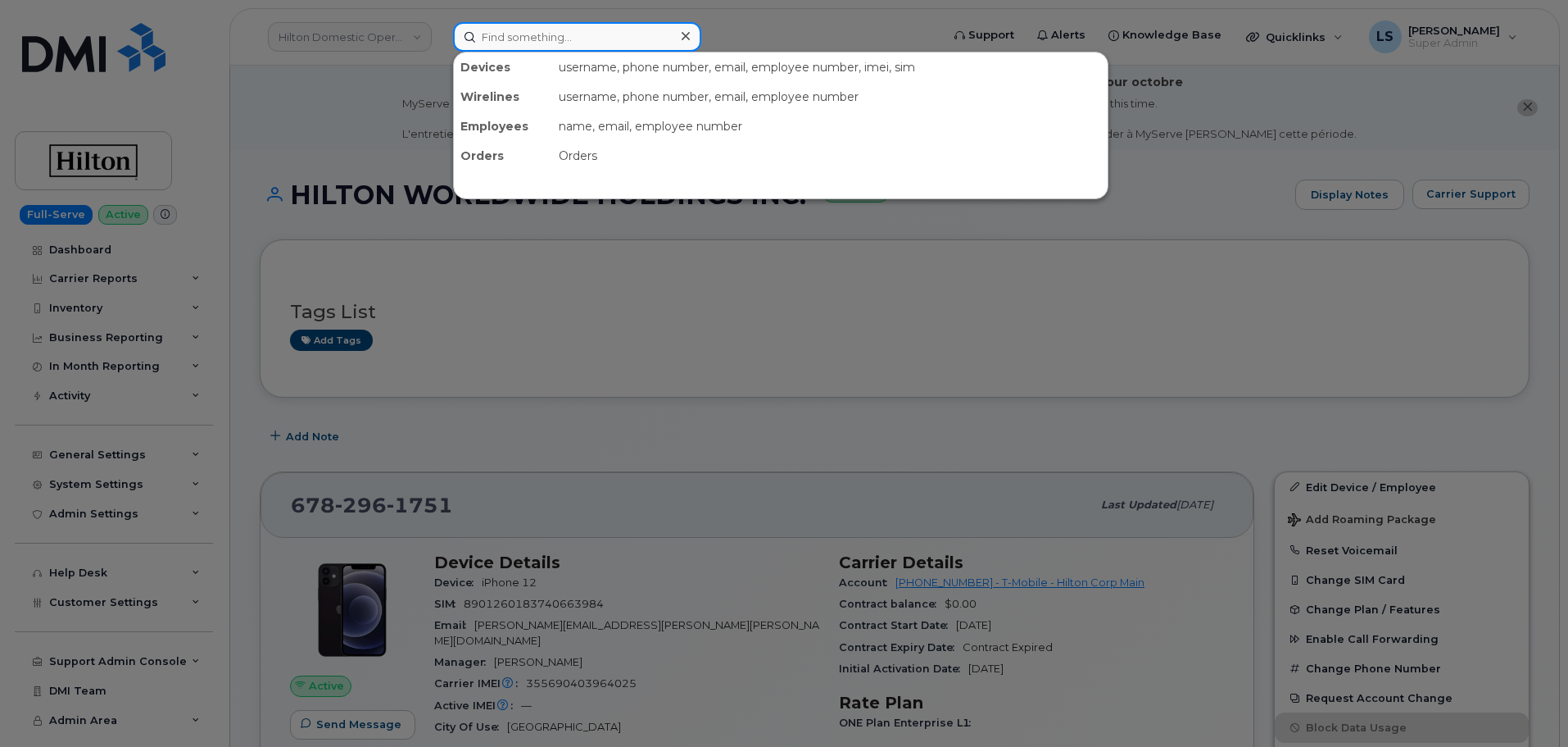
click at [547, 29] on input at bounding box center [577, 37] width 249 height 29
paste input "4046953363"
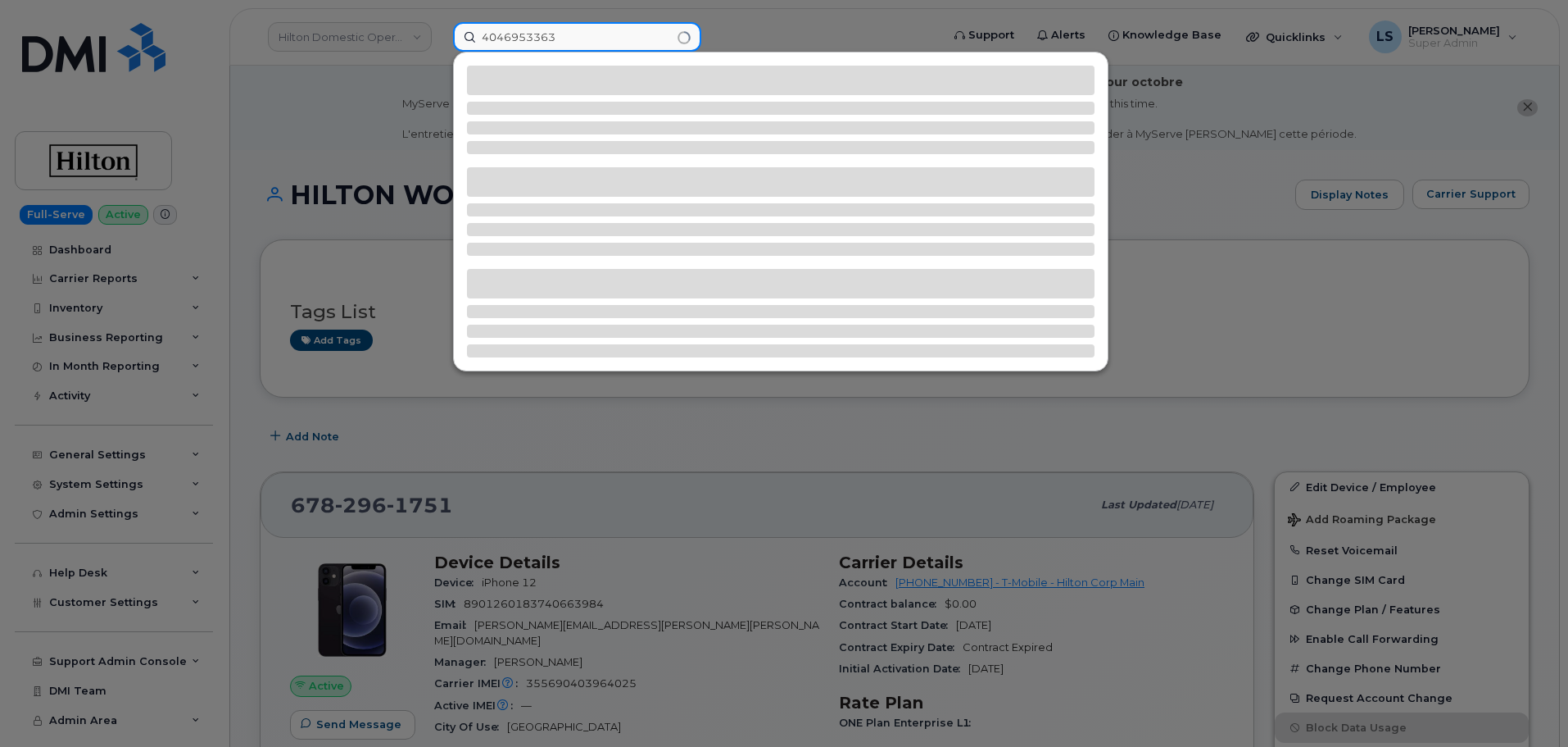
type input "4046953363"
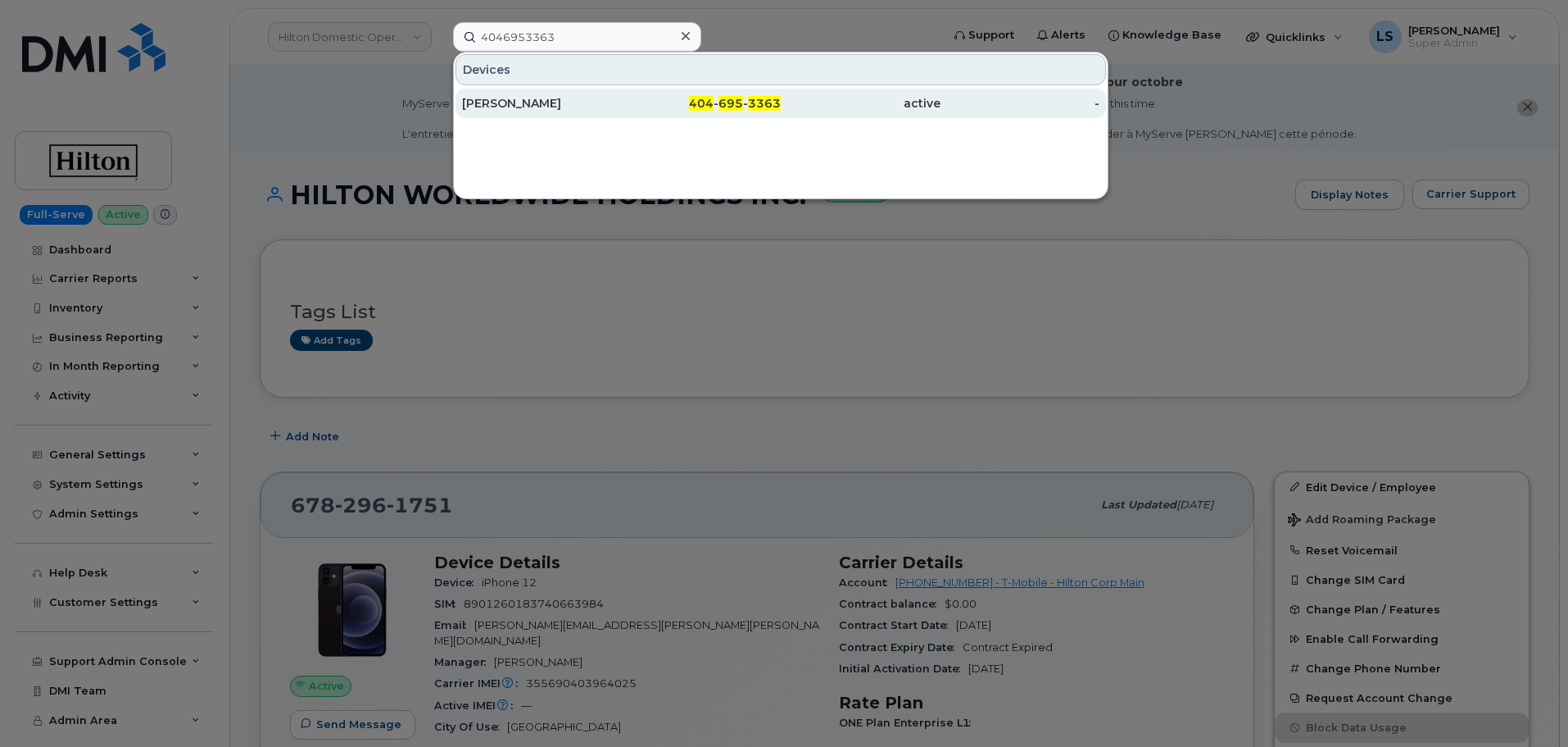
click at [600, 111] on div "[PERSON_NAME]" at bounding box center [542, 103] width 160 height 29
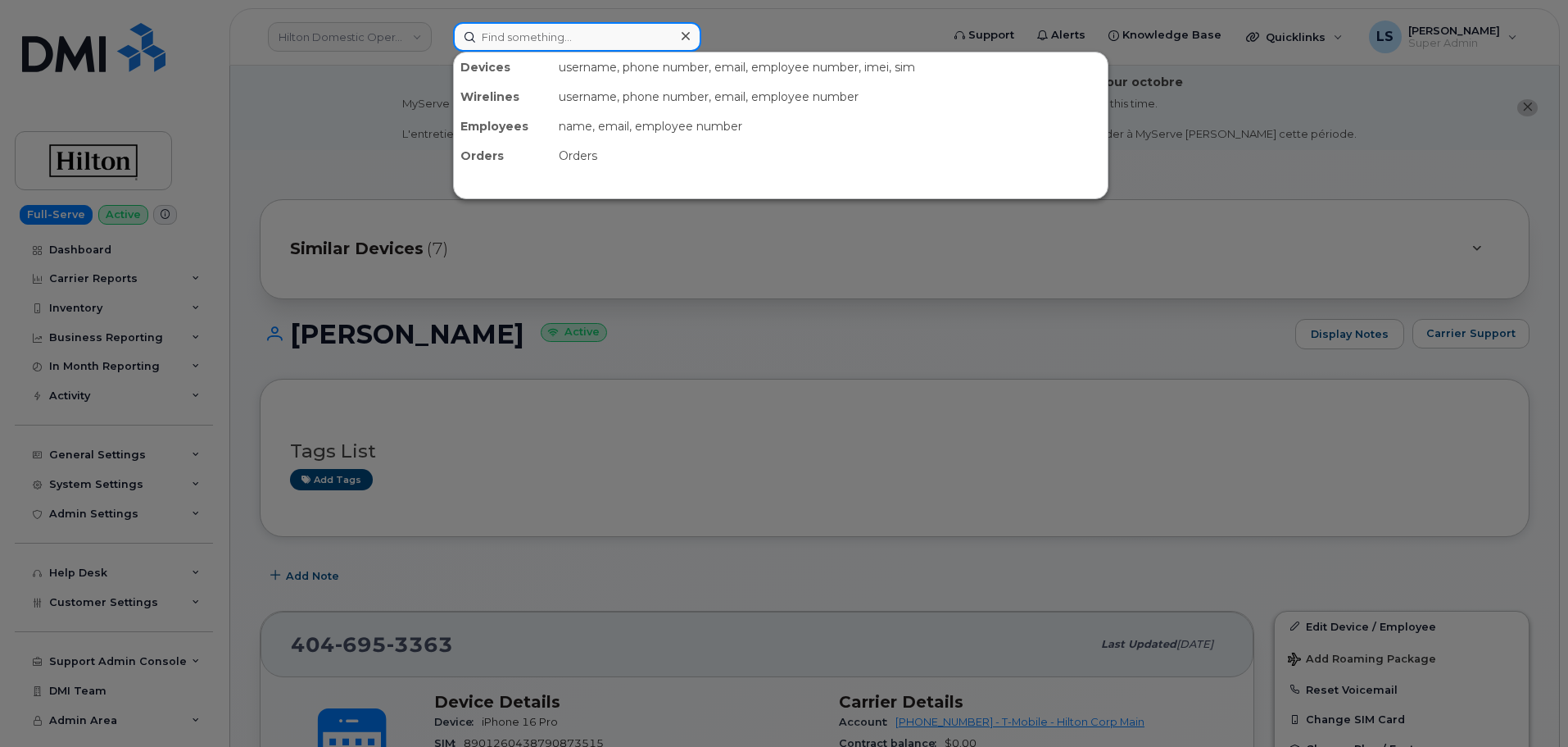
click at [524, 30] on input at bounding box center [577, 37] width 249 height 29
paste input "4047359067"
type input "4047359067"
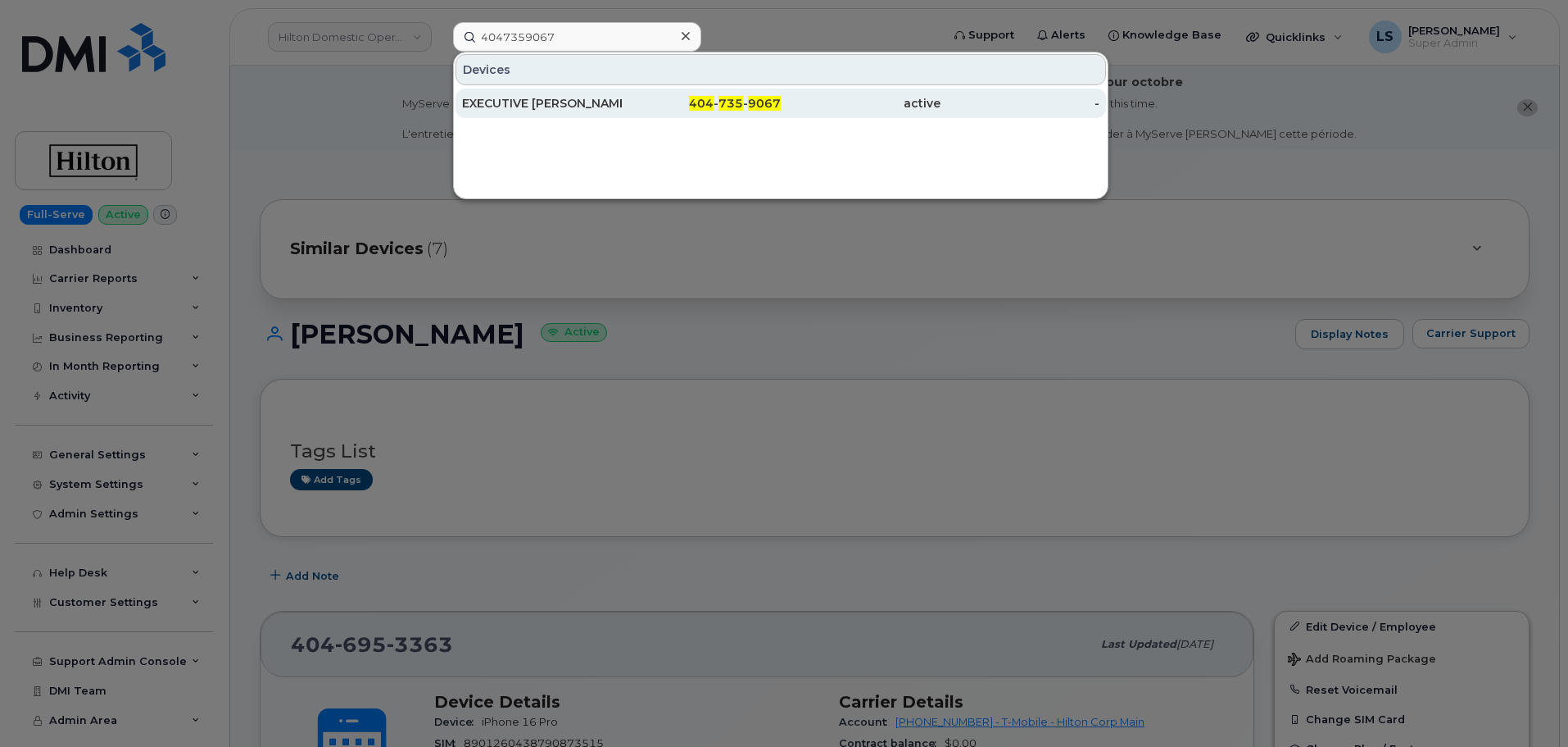
click at [504, 106] on div "EXECUTIVE [PERSON_NAME]" at bounding box center [542, 103] width 160 height 16
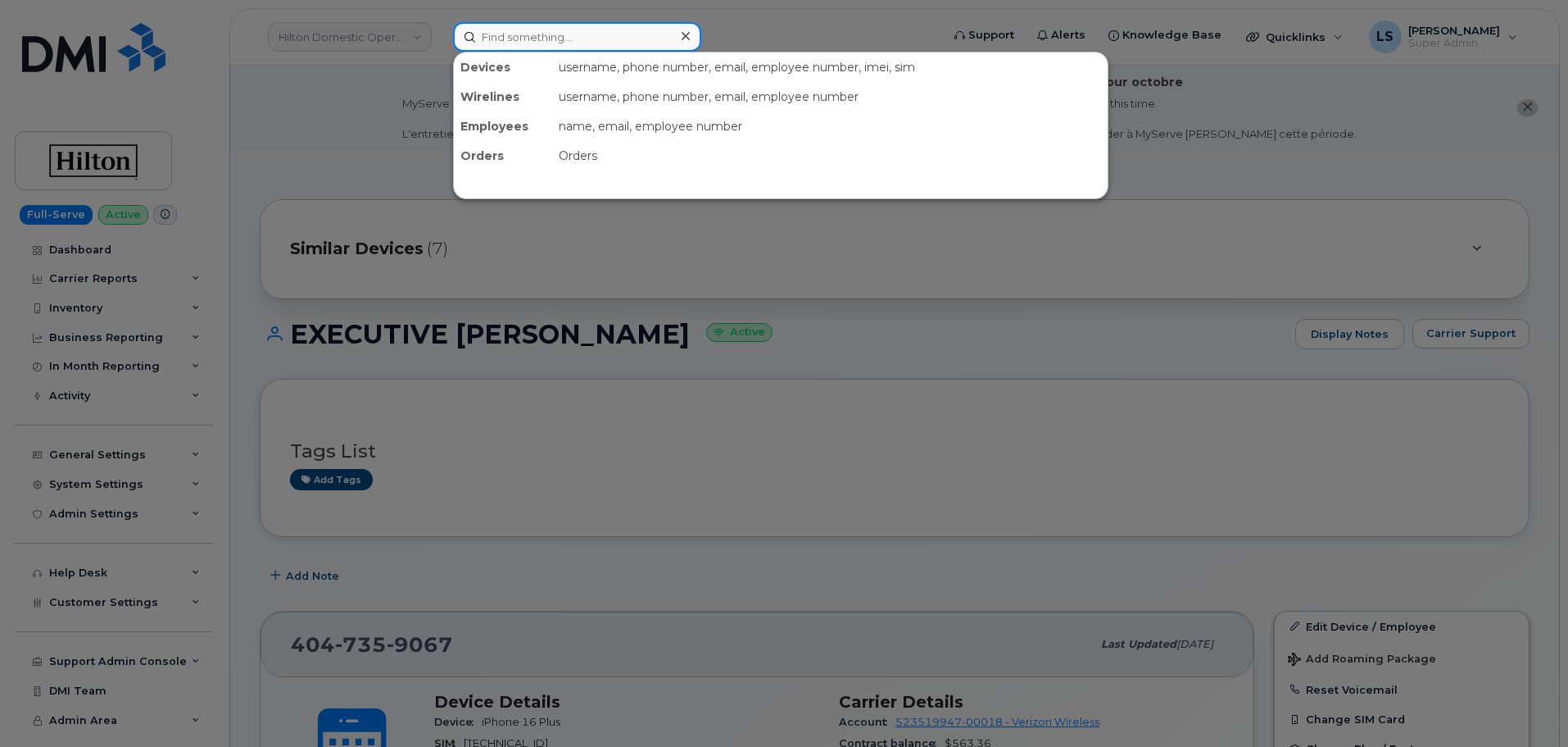
click at [577, 45] on input at bounding box center [577, 37] width 249 height 29
paste input "4049830357"
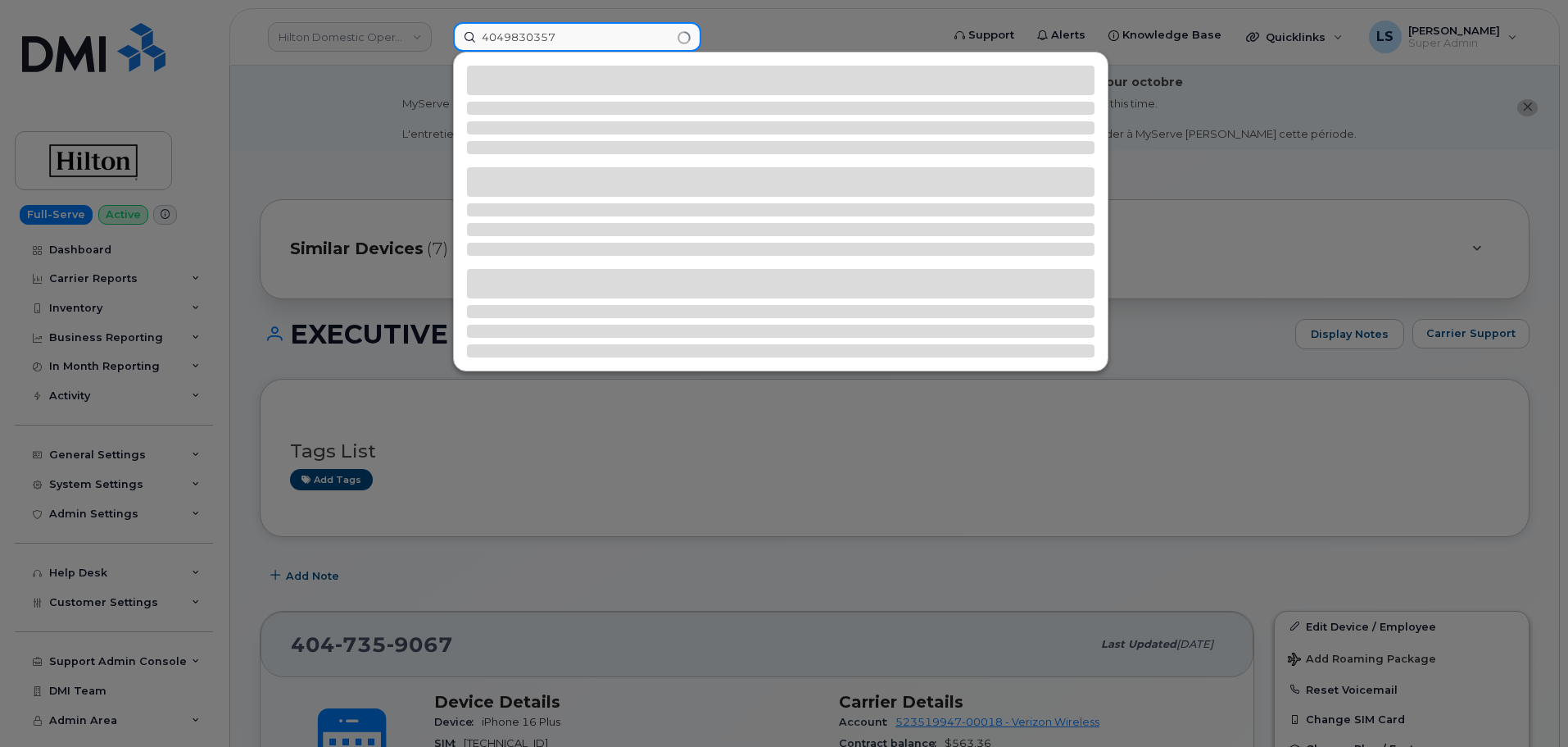
type input "4049830357"
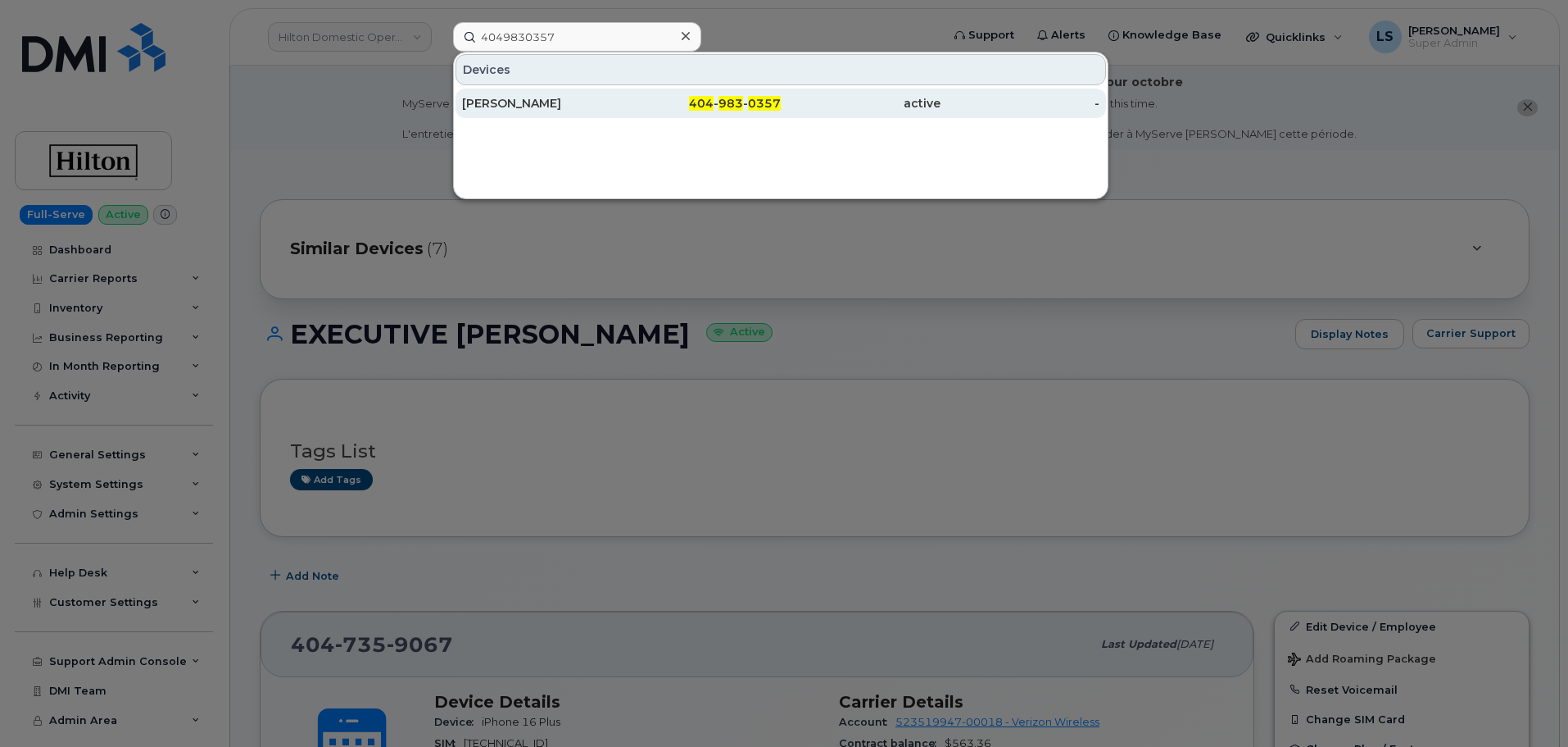
click at [545, 88] on link "BRADLEY KOENEMAN 404 - 983 - 0357 active -" at bounding box center [781, 103] width 651 height 29
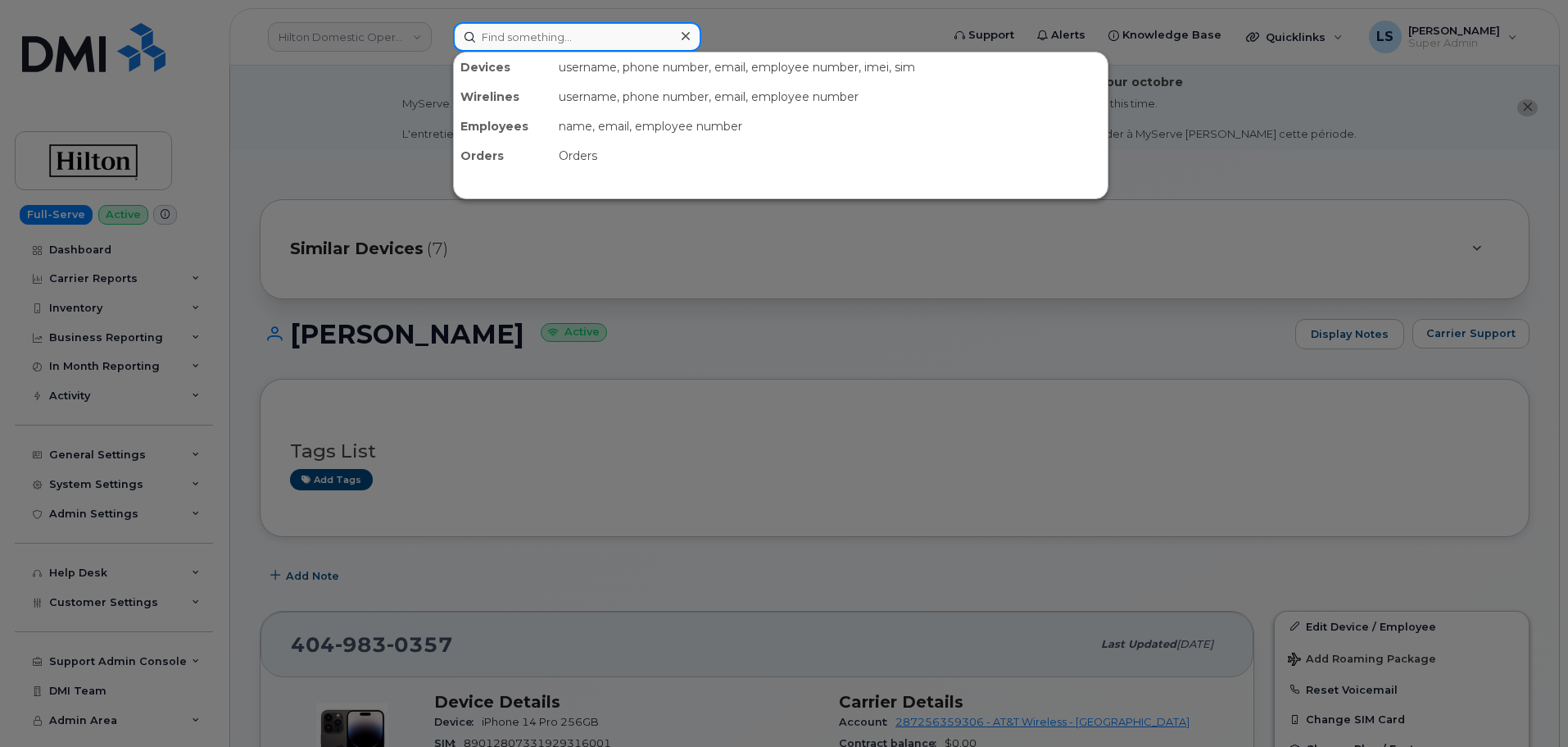
click at [496, 38] on input at bounding box center [577, 37] width 249 height 29
click at [496, 37] on input at bounding box center [577, 37] width 249 height 29
paste input "[EMAIL_ADDRESS][PERSON_NAME][PERSON_NAME][DOMAIN_NAME]"
type input "[EMAIL_ADDRESS][PERSON_NAME][PERSON_NAME][DOMAIN_NAME]"
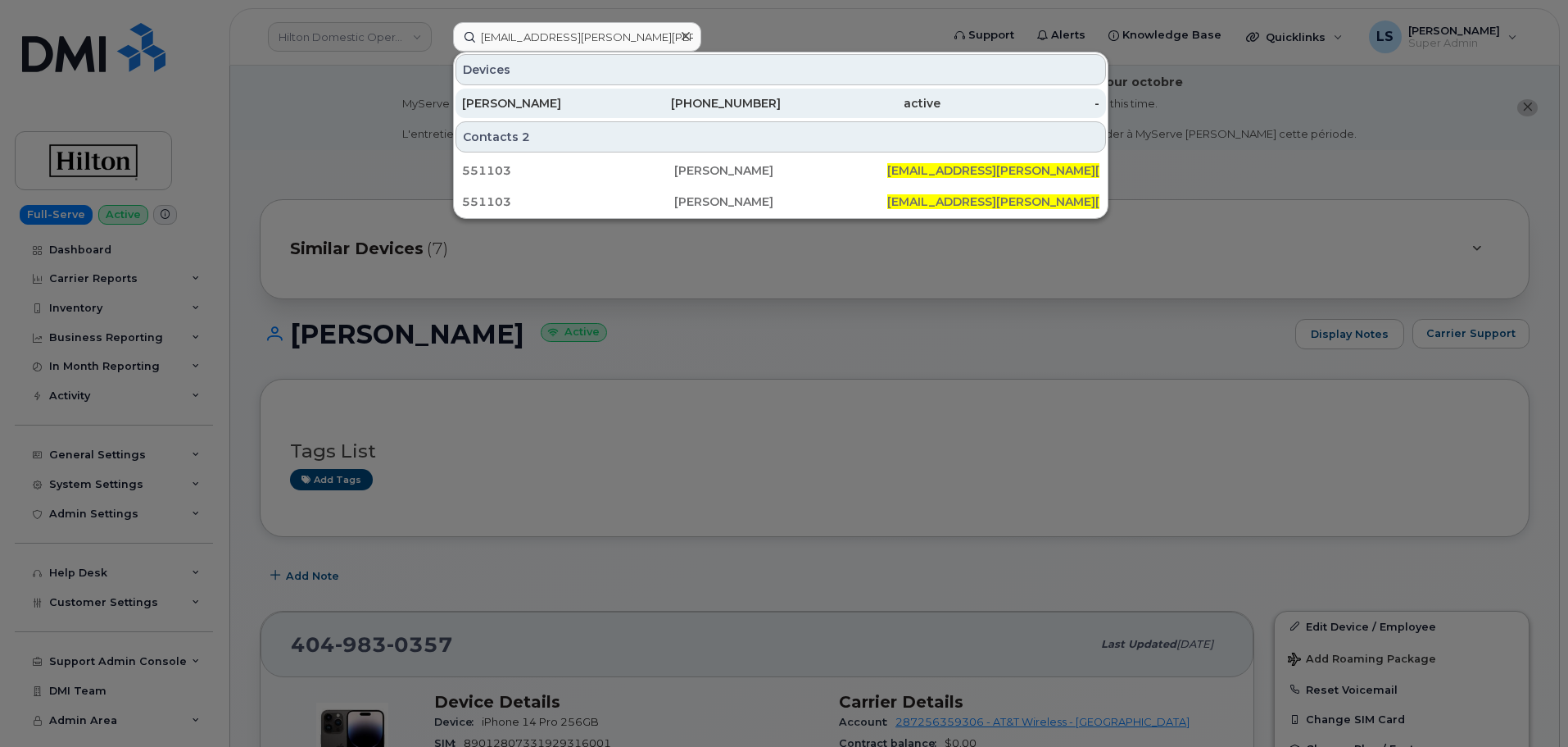
click at [661, 94] on div "361-445-9556" at bounding box center [701, 103] width 160 height 29
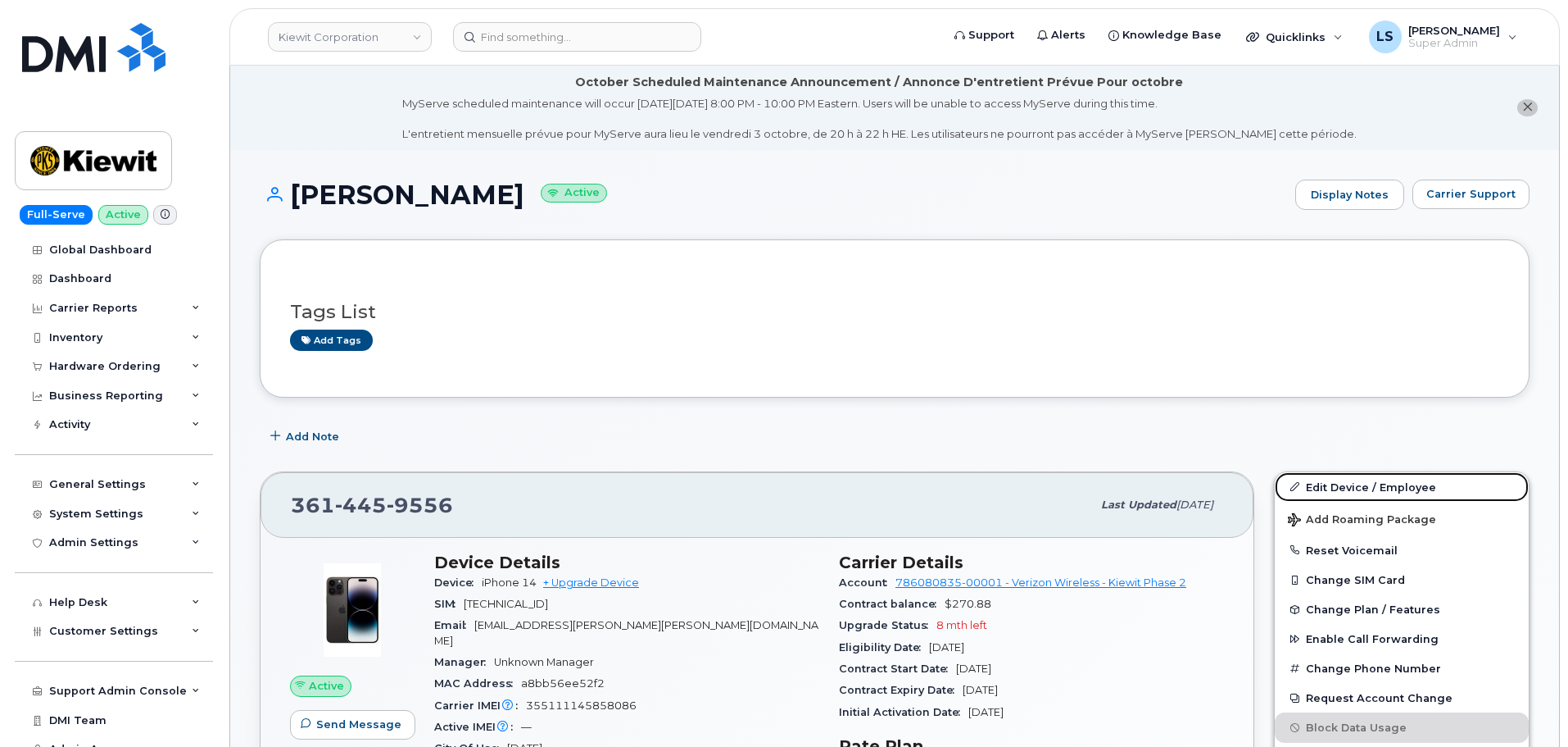
drag, startPoint x: 1334, startPoint y: 479, endPoint x: 1107, endPoint y: 428, distance: 232.7
click at [1335, 479] on link "Edit Device / Employee" at bounding box center [1402, 487] width 254 height 29
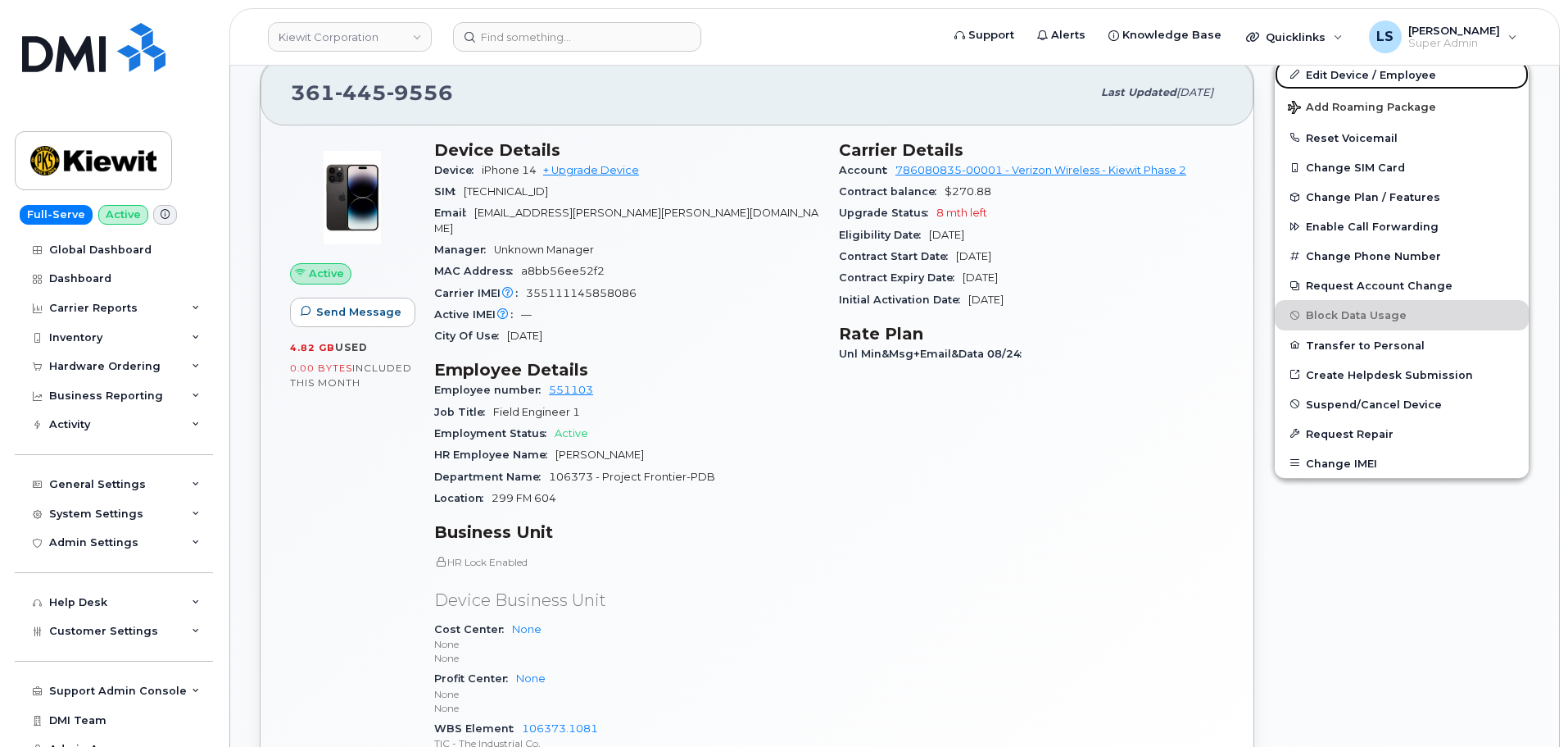
scroll to position [492, 0]
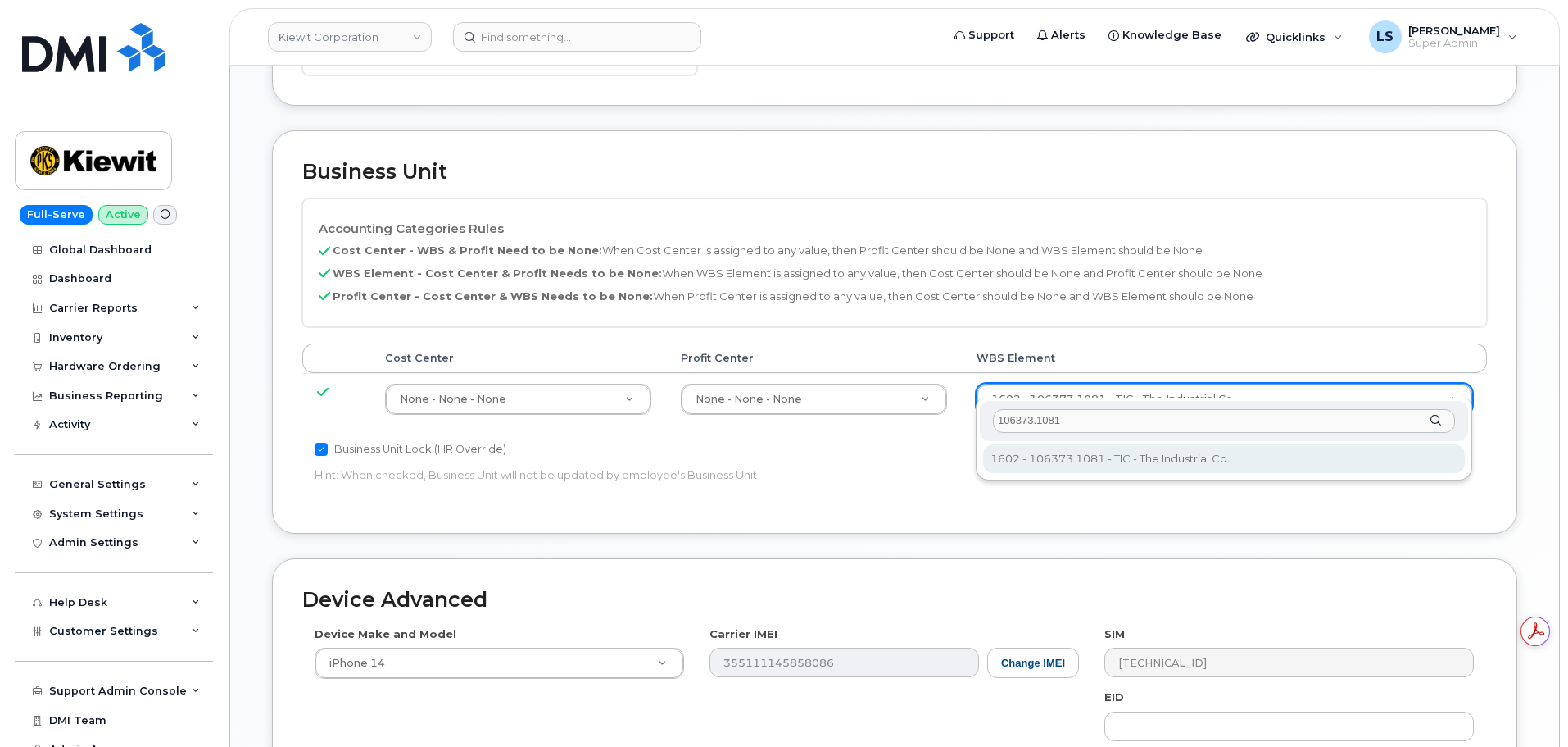
type input "106373.1081"
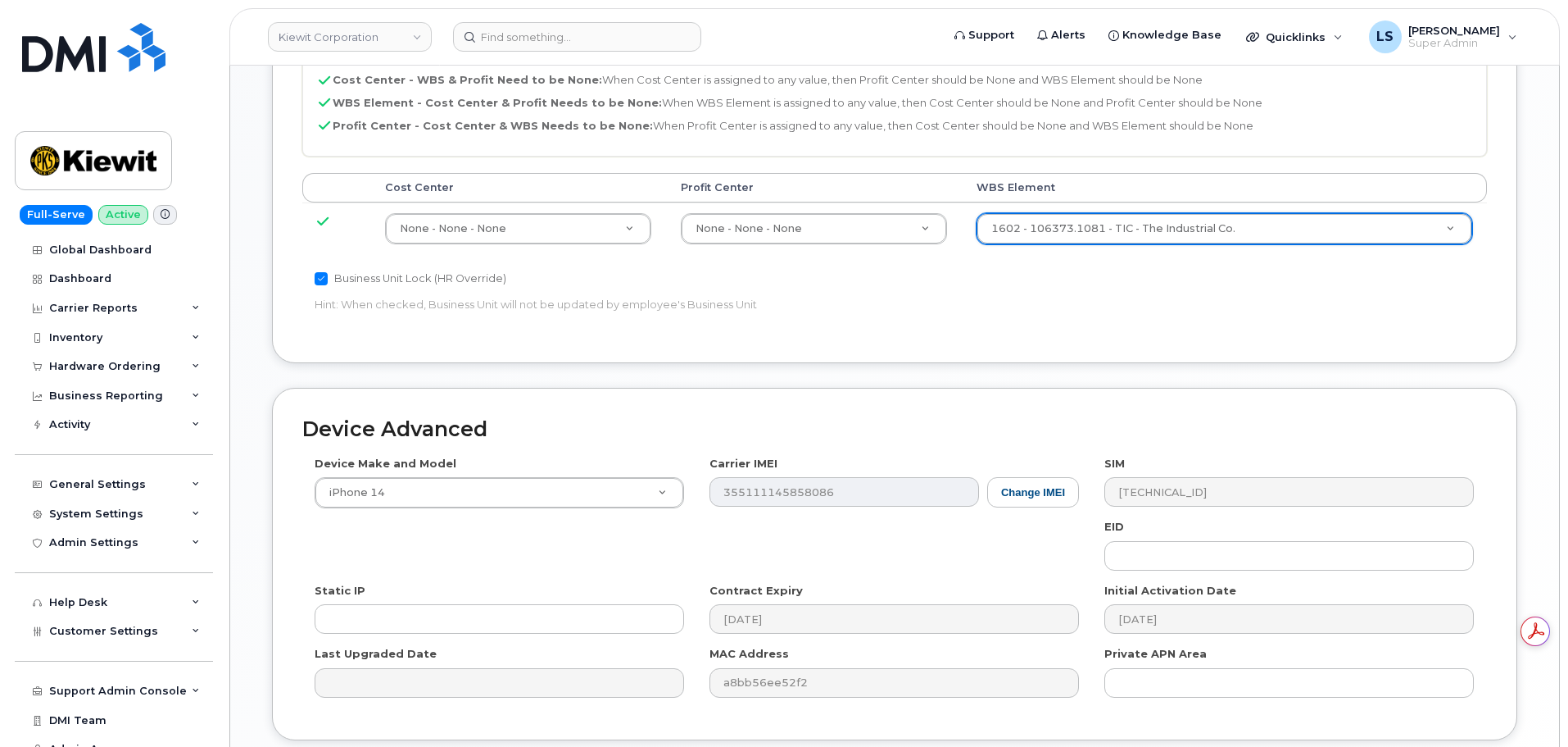
scroll to position [1022, 0]
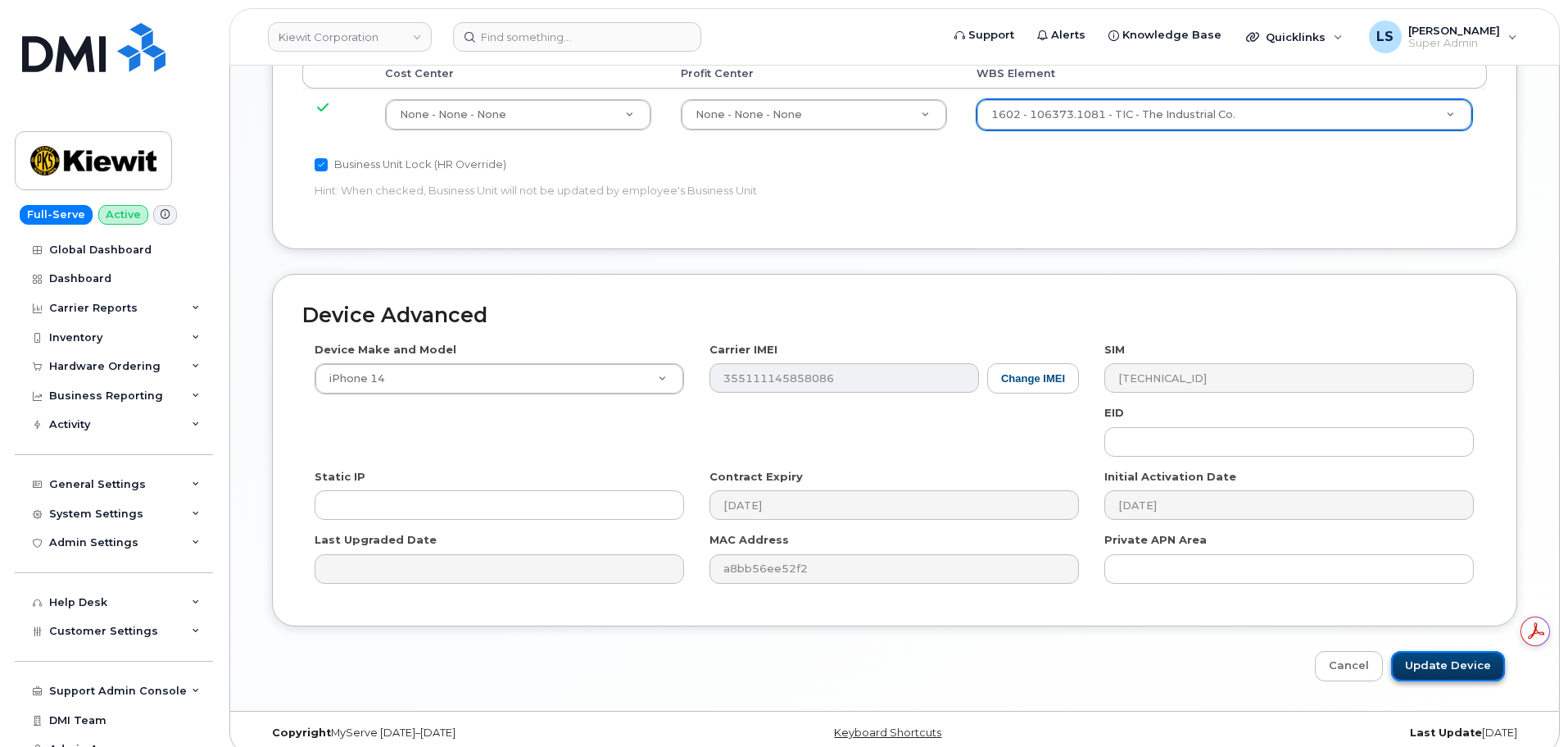
click at [1423, 658] on input "Update Device" at bounding box center [1448, 666] width 114 height 30
type input "Saving..."
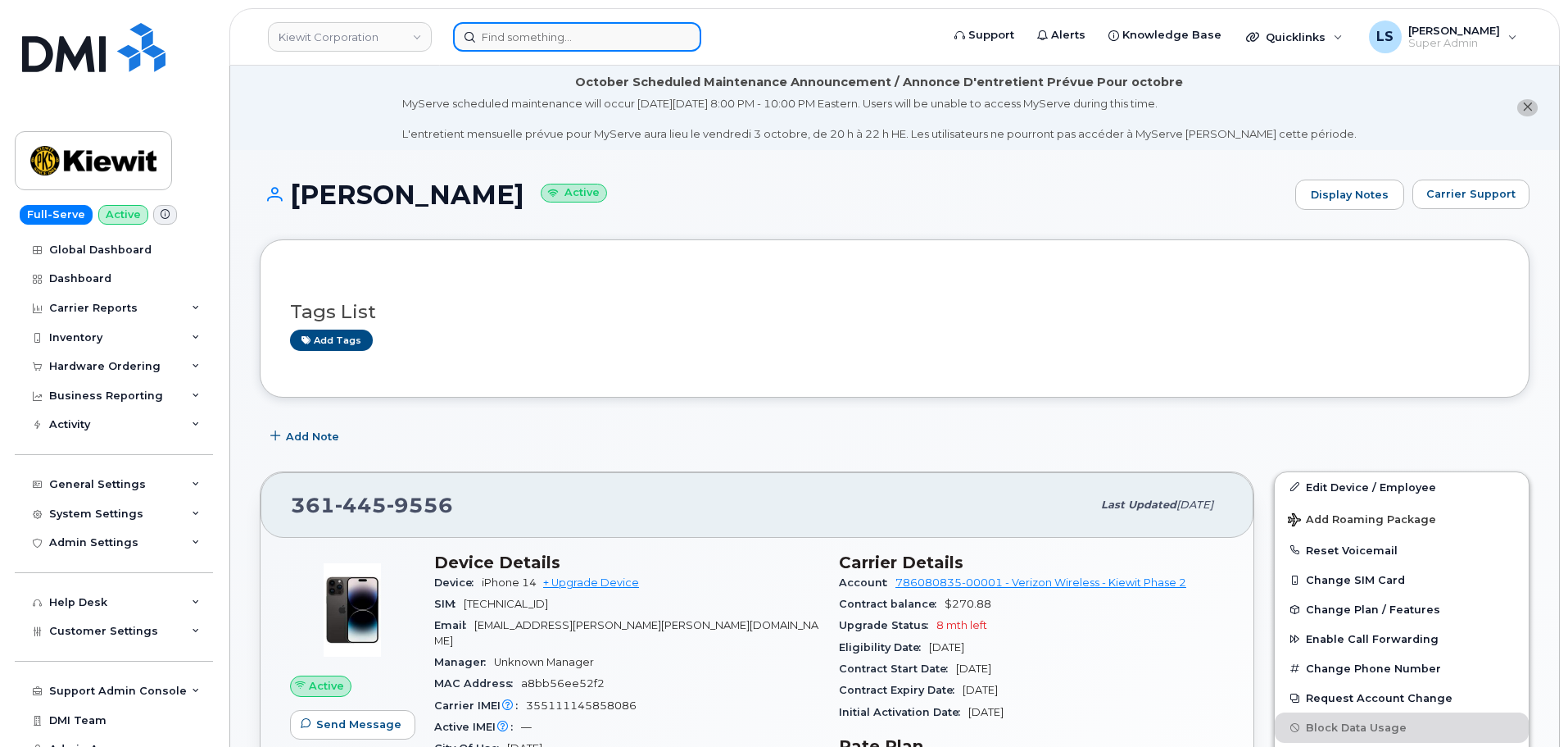
click at [594, 45] on input at bounding box center [577, 37] width 249 height 29
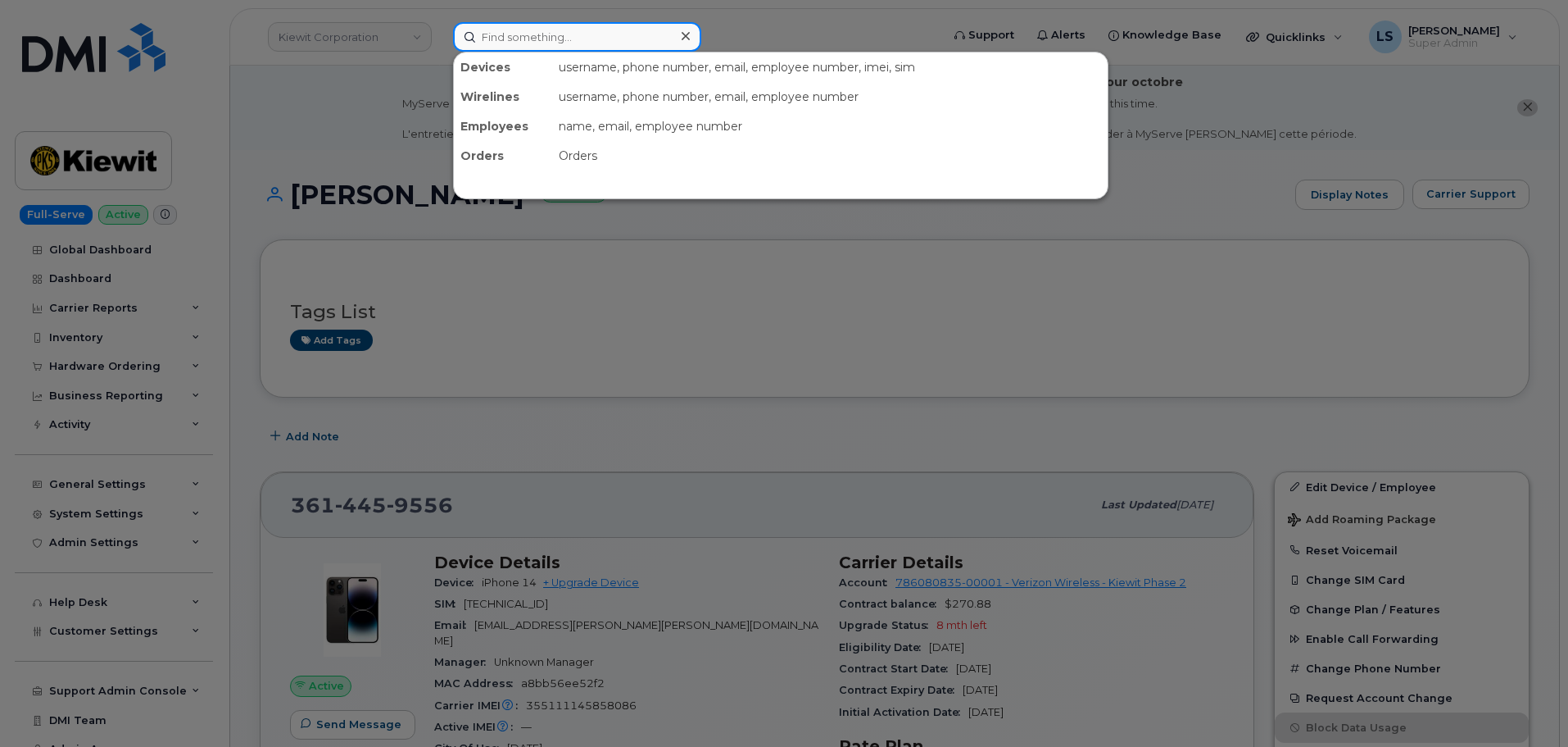
paste input "CHRISTOPHER.PETERS@KIEWIT.COM"
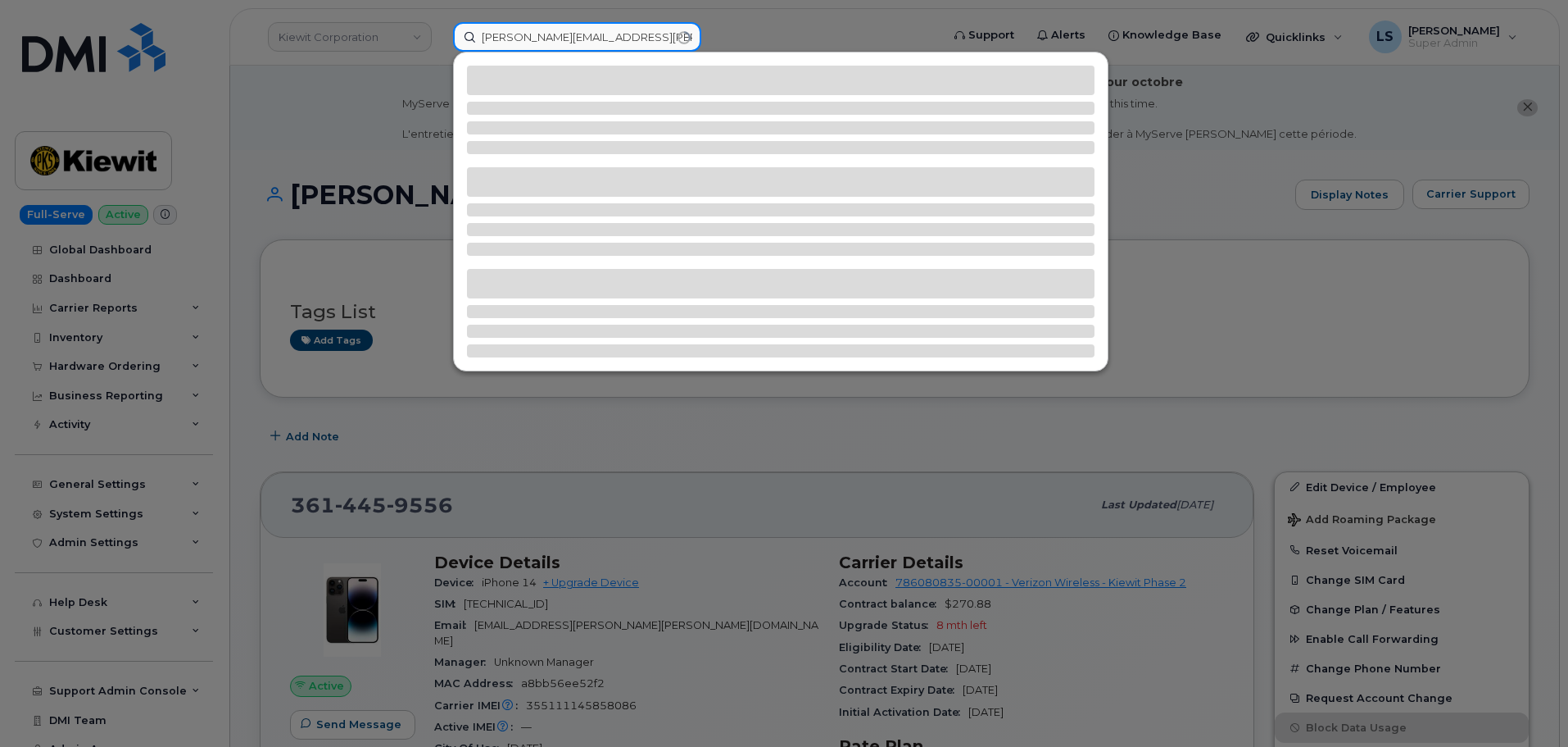
type input "CHRISTOPHER.PETERS@KIEWIT.COM"
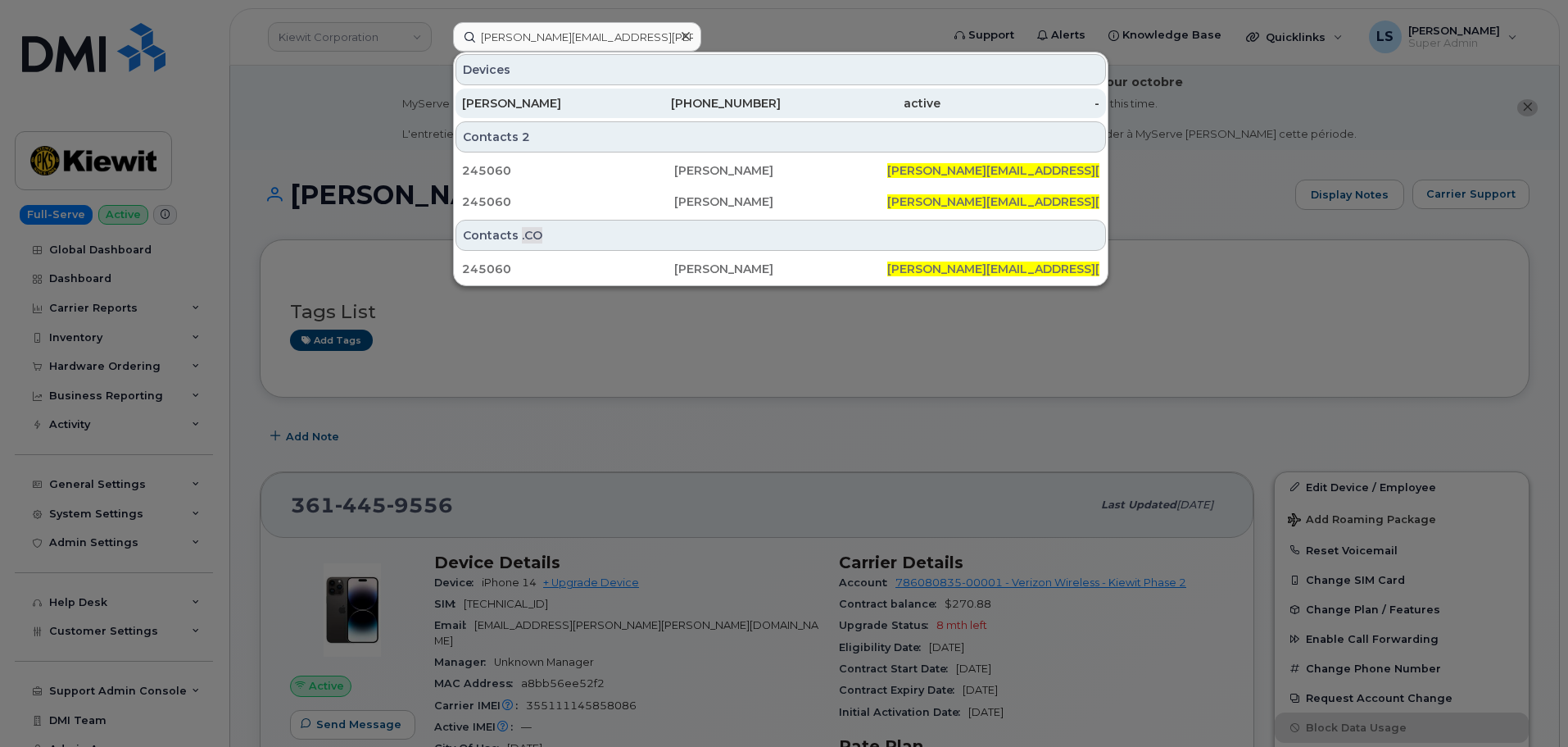
click at [720, 116] on div "361-828-1079" at bounding box center [701, 103] width 160 height 29
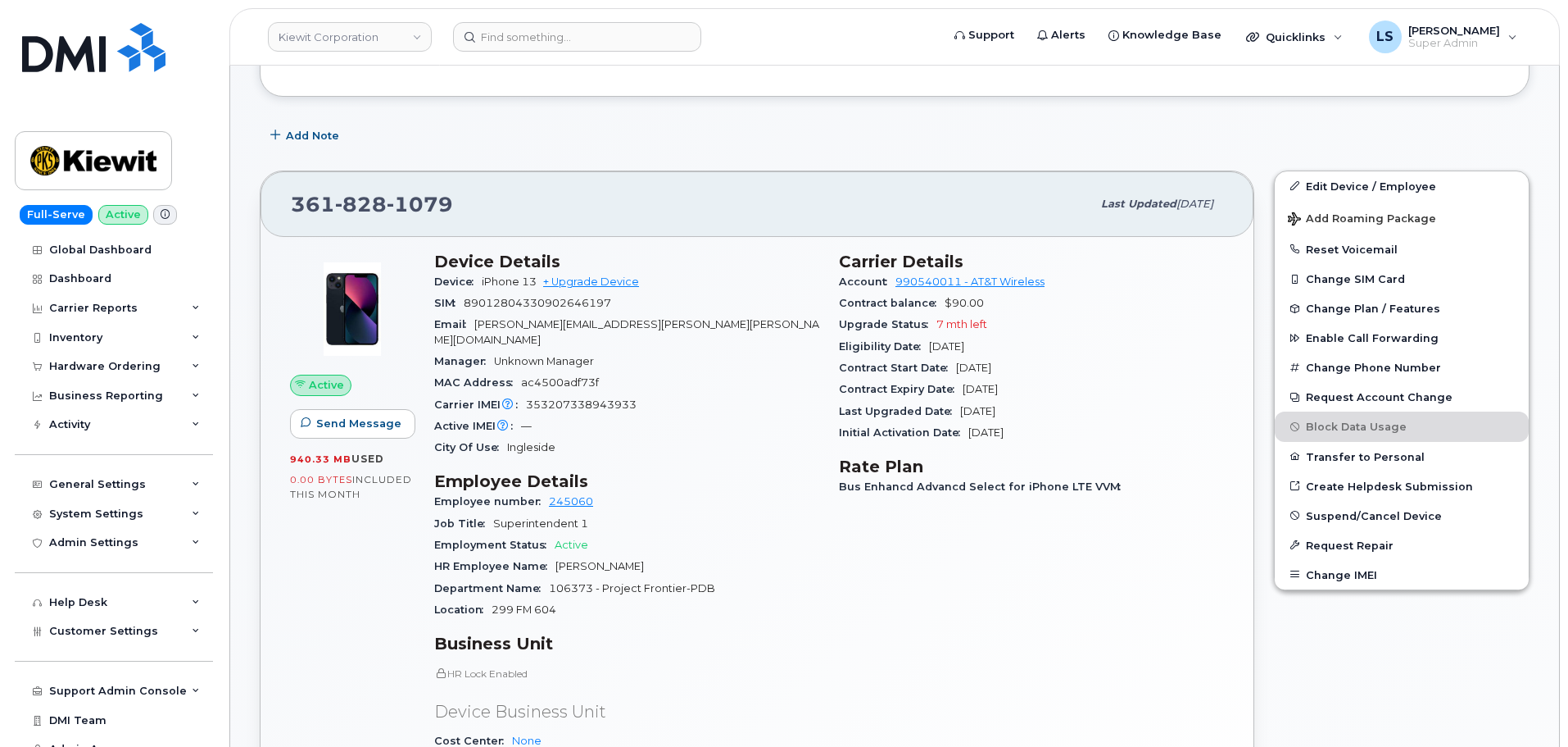
scroll to position [410, 0]
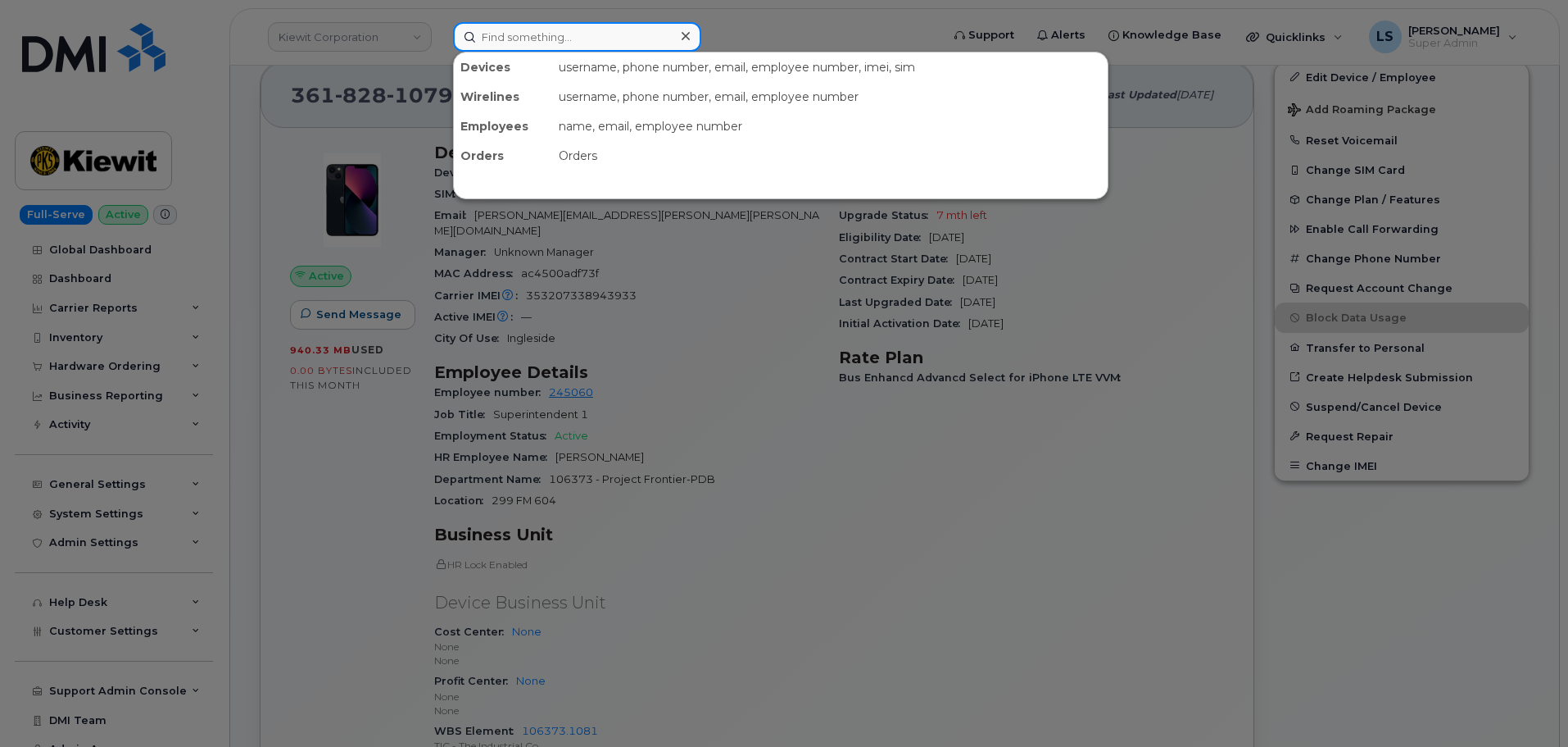
click at [508, 41] on input at bounding box center [577, 37] width 249 height 29
paste input "[PERSON_NAME][EMAIL_ADDRESS][PERSON_NAME][PERSON_NAME][DOMAIN_NAME]"
type input "[PERSON_NAME][EMAIL_ADDRESS][PERSON_NAME][PERSON_NAME][DOMAIN_NAME]"
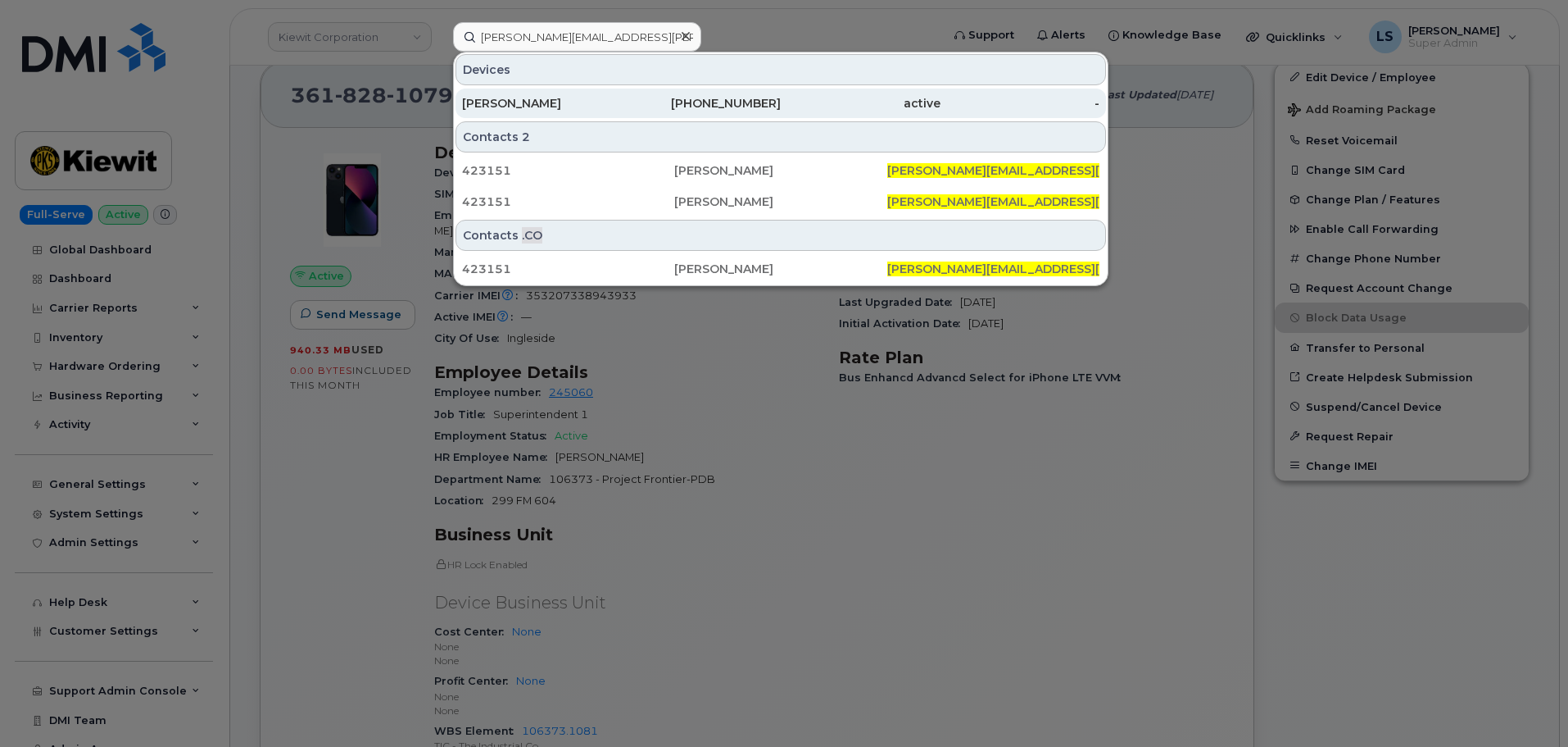
click at [518, 92] on div "[PERSON_NAME]" at bounding box center [542, 103] width 160 height 29
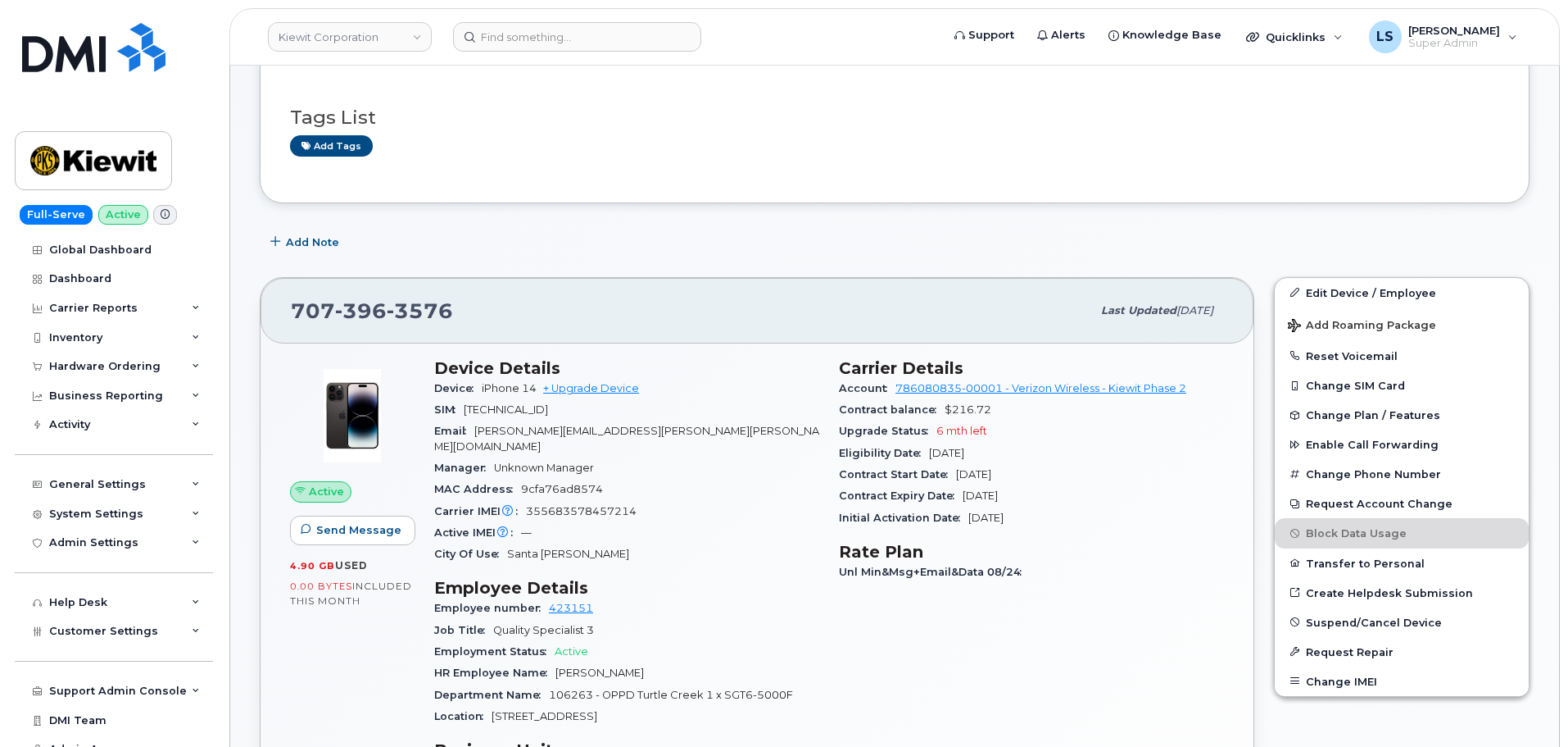
scroll to position [82, 0]
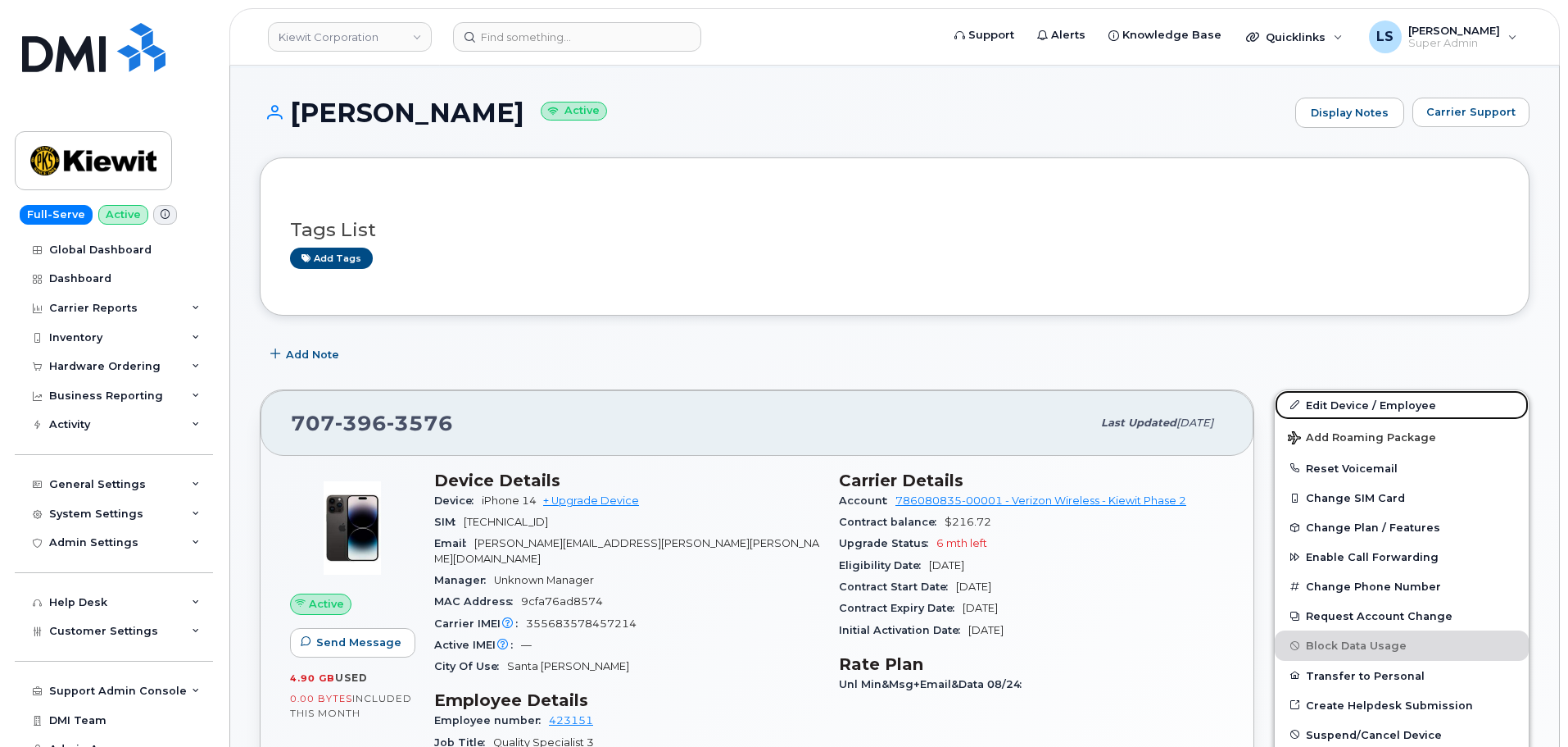
drag, startPoint x: 1316, startPoint y: 404, endPoint x: 625, endPoint y: 366, distance: 692.0
click at [1316, 404] on link "Edit Device / Employee" at bounding box center [1402, 404] width 254 height 29
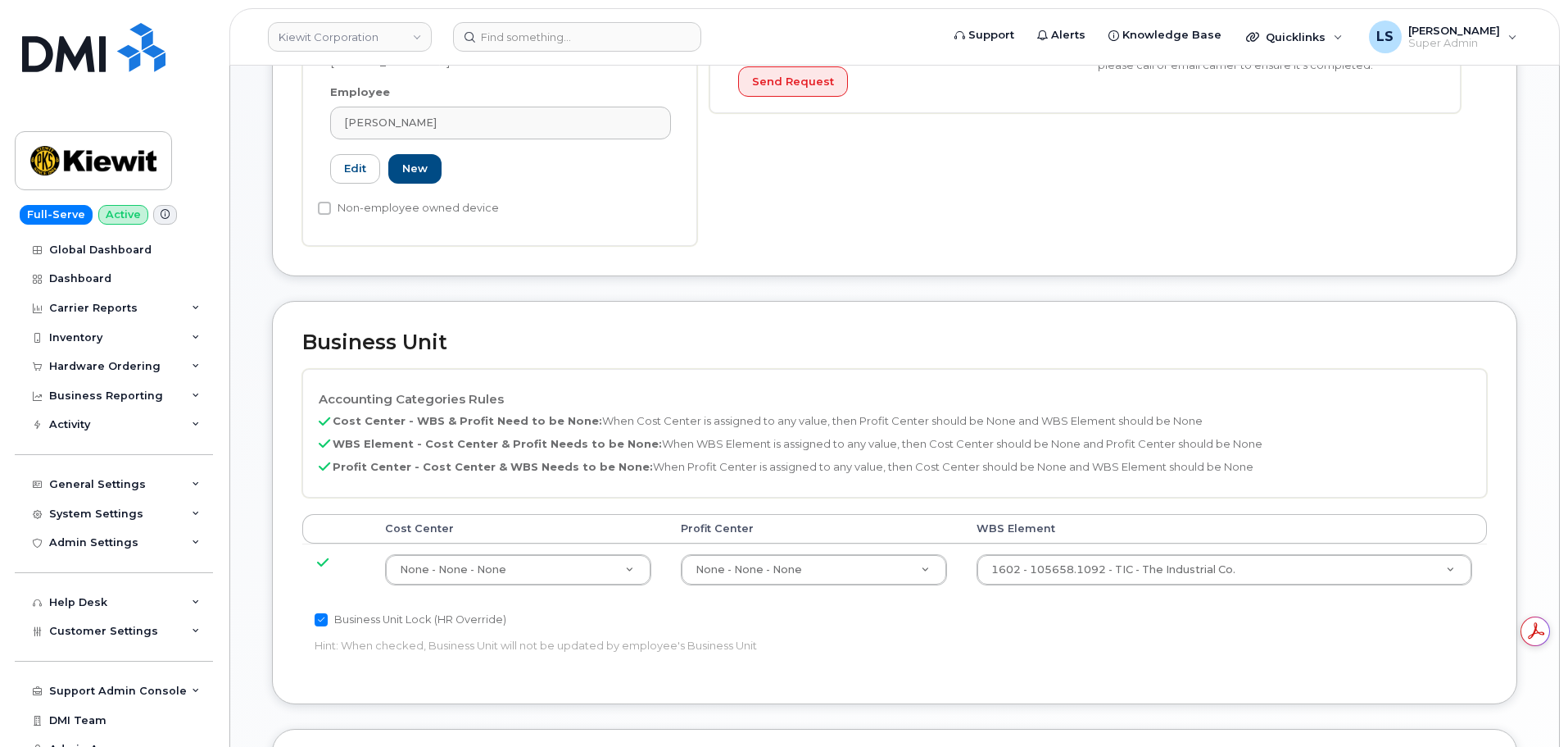
scroll to position [737, 0]
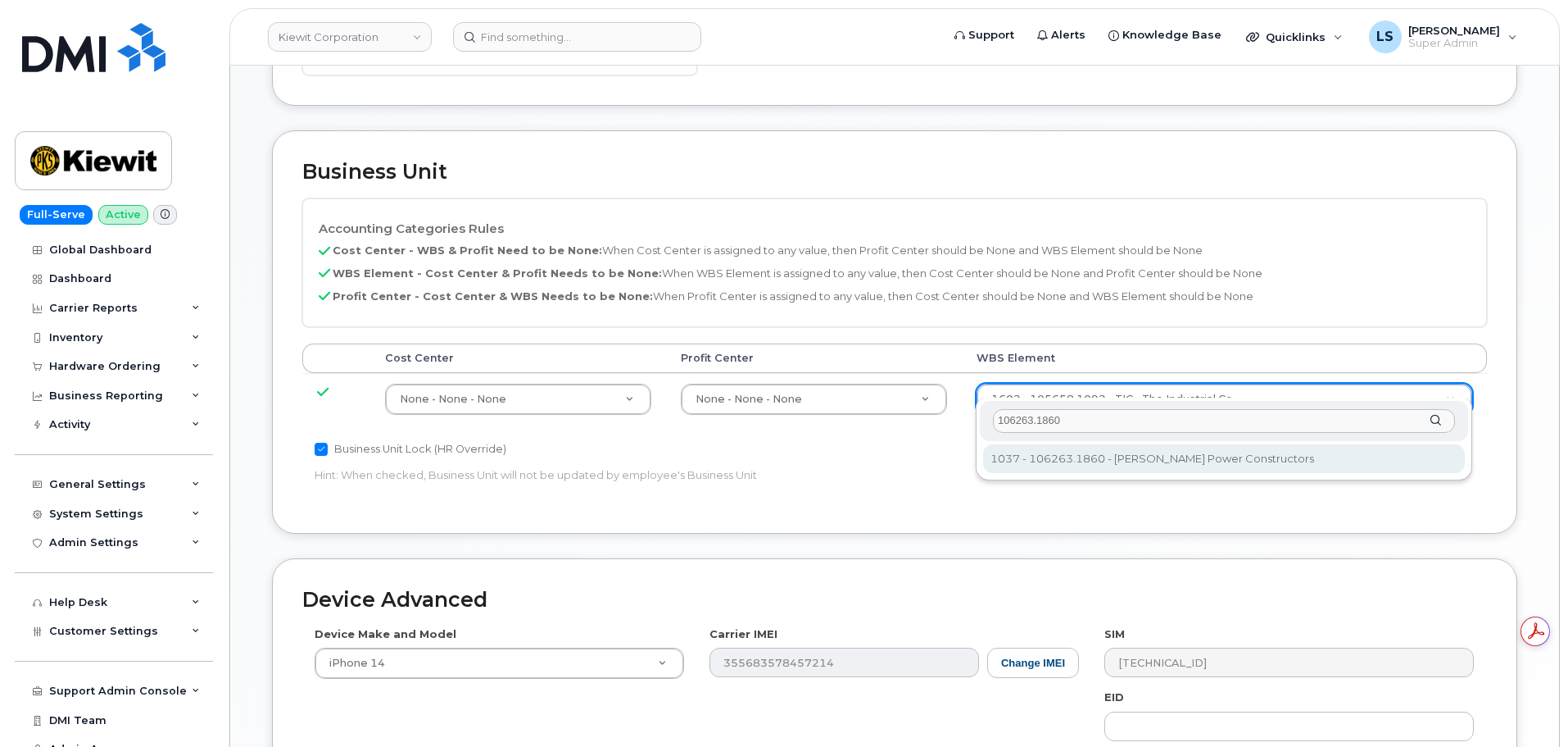
type input "106263.1860"
type input "34521805"
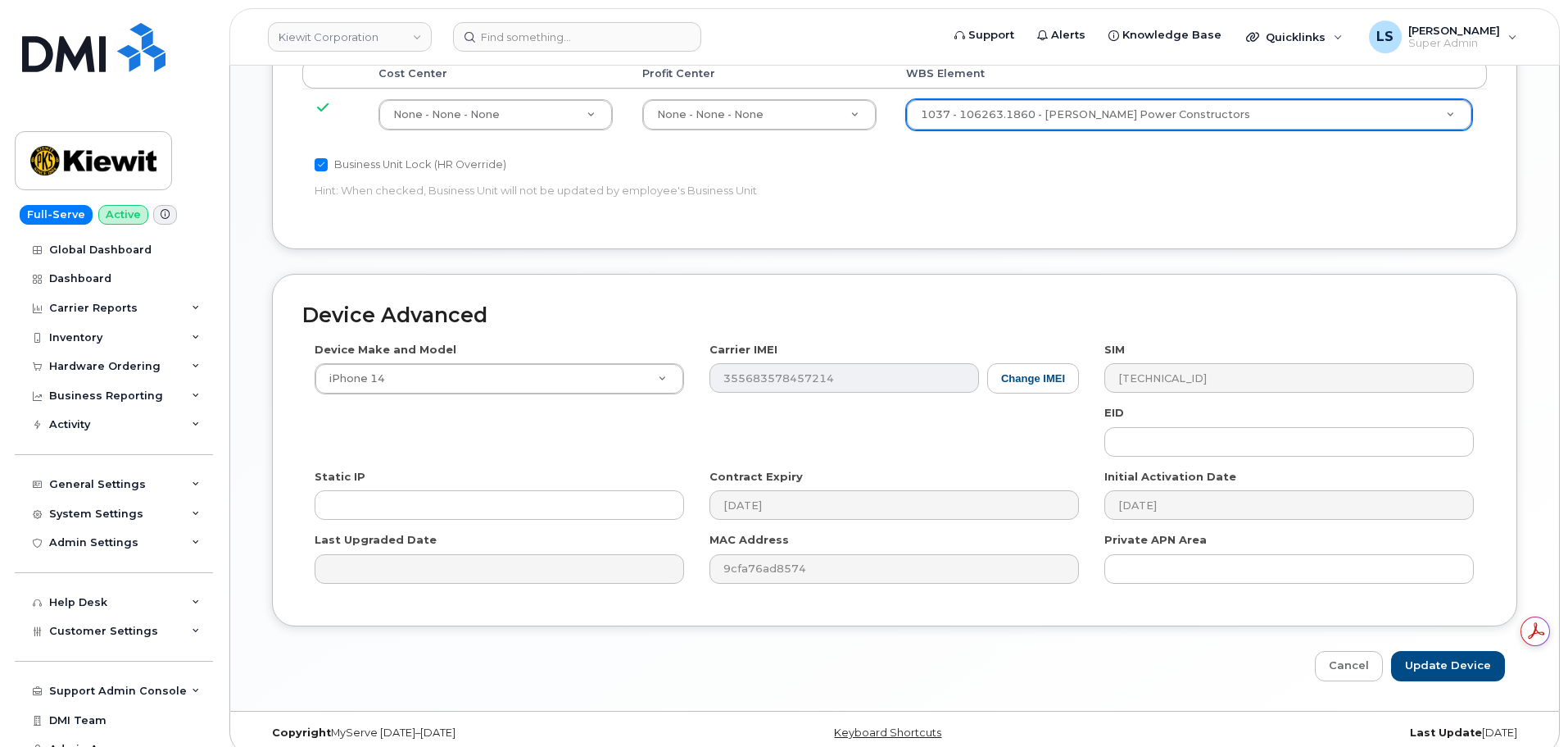
scroll to position [0, 0]
click at [1441, 659] on input "Update Device" at bounding box center [1448, 666] width 114 height 30
type input "Saving..."
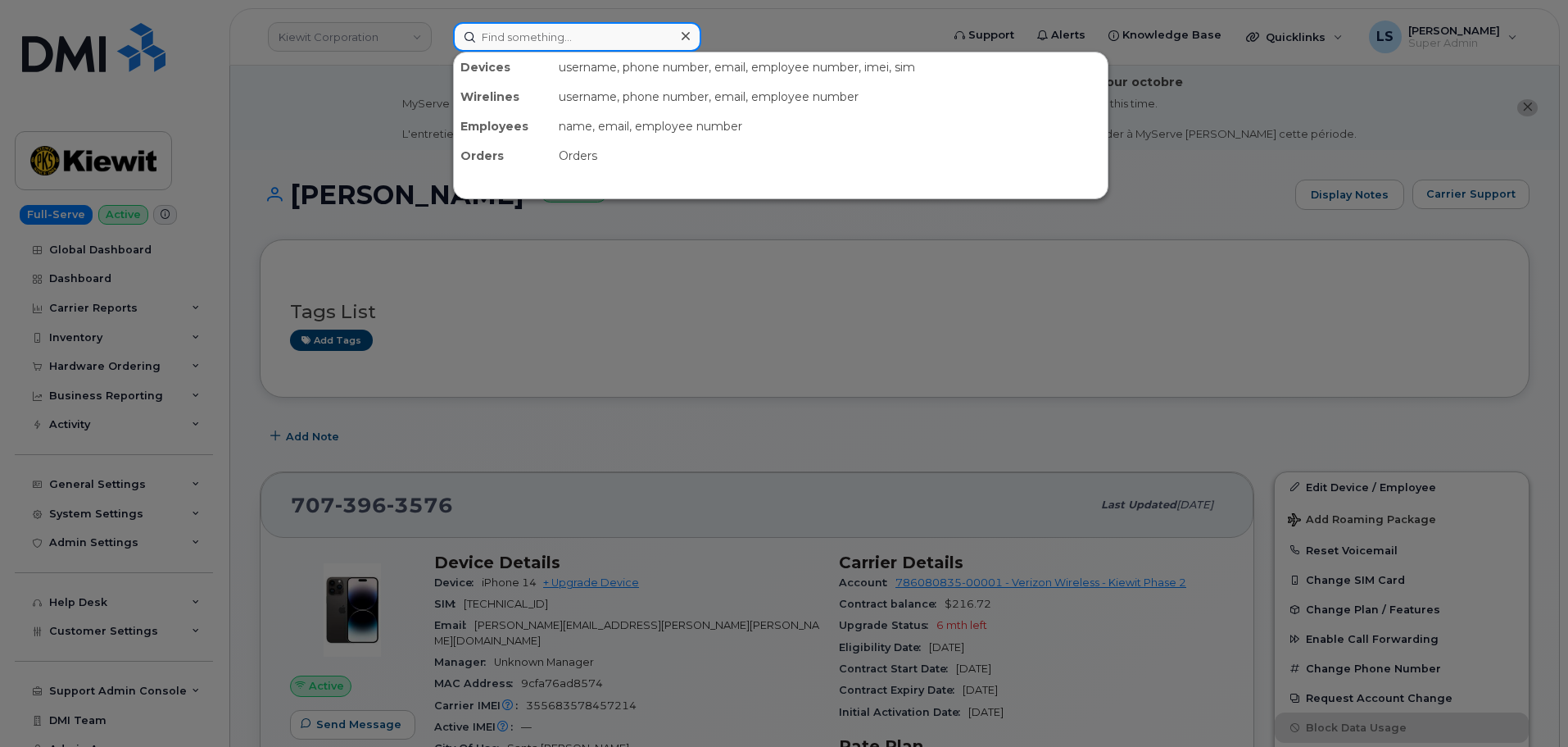
click at [612, 45] on input at bounding box center [577, 37] width 249 height 29
paste input "[PERSON_NAME][EMAIL_ADDRESS][PERSON_NAME][PERSON_NAME][DOMAIN_NAME]"
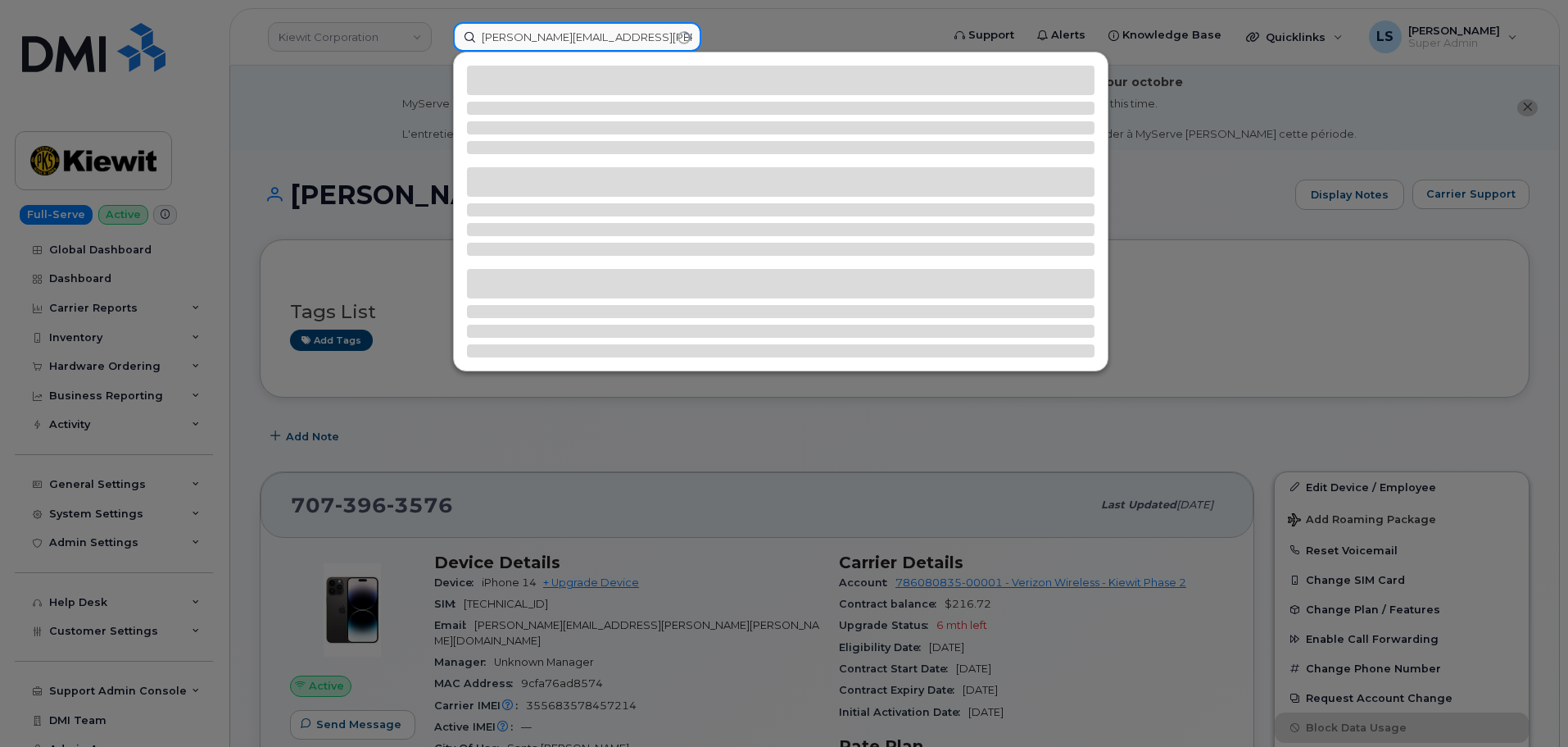
type input "[PERSON_NAME][EMAIL_ADDRESS][PERSON_NAME][PERSON_NAME][DOMAIN_NAME]"
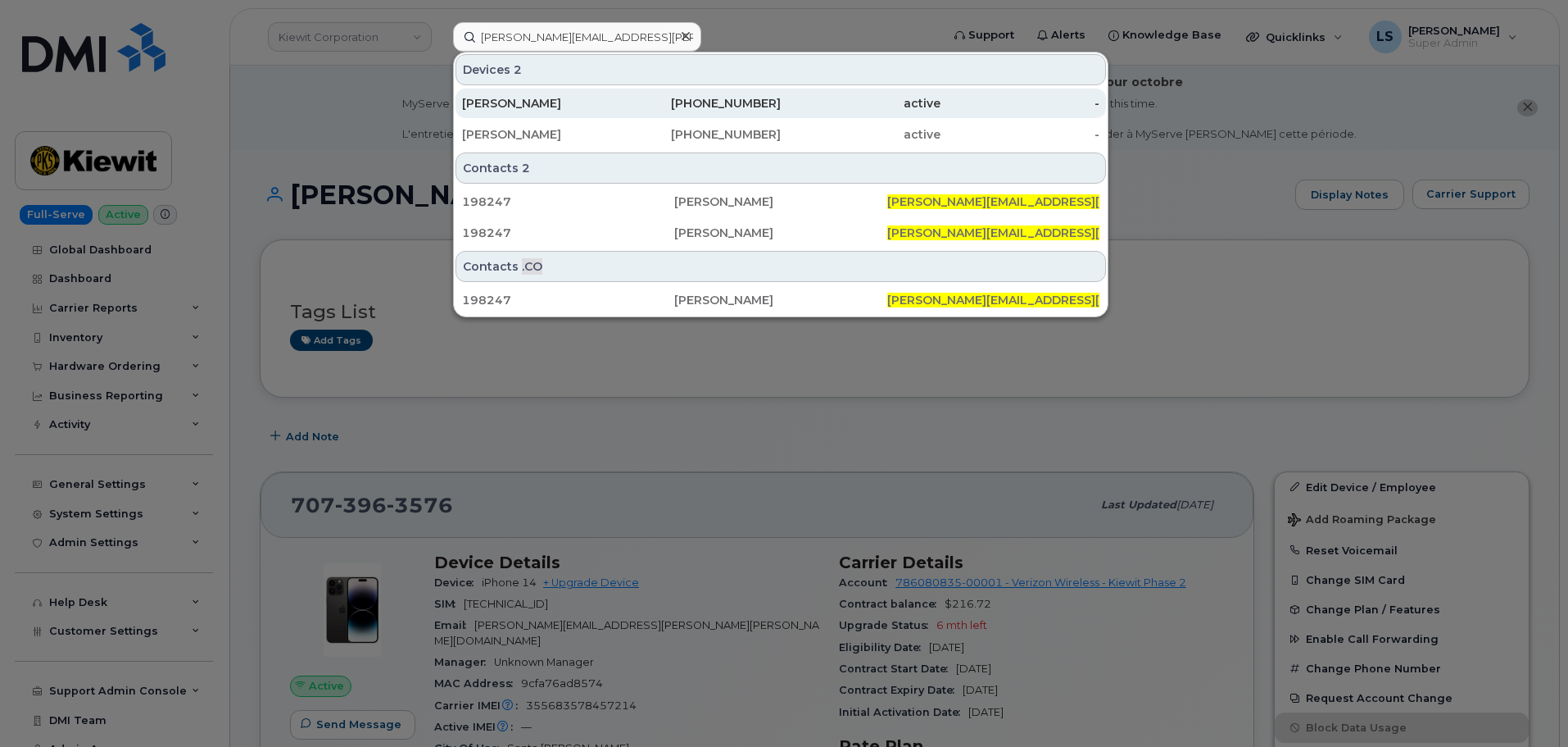
click at [559, 96] on div "JASON SEDILLO" at bounding box center [542, 103] width 160 height 16
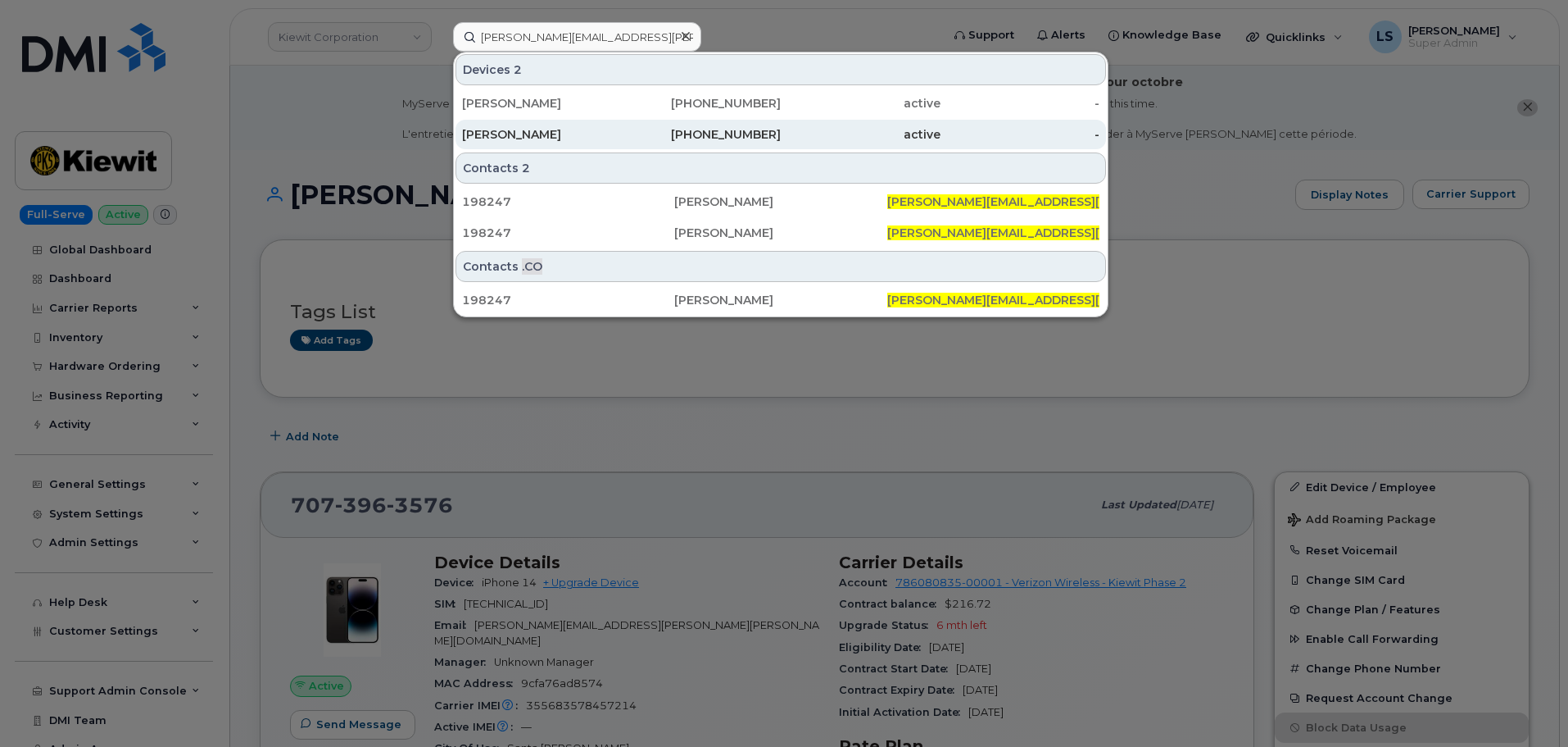
click at [551, 130] on div "JASON SEDILLO" at bounding box center [542, 134] width 160 height 16
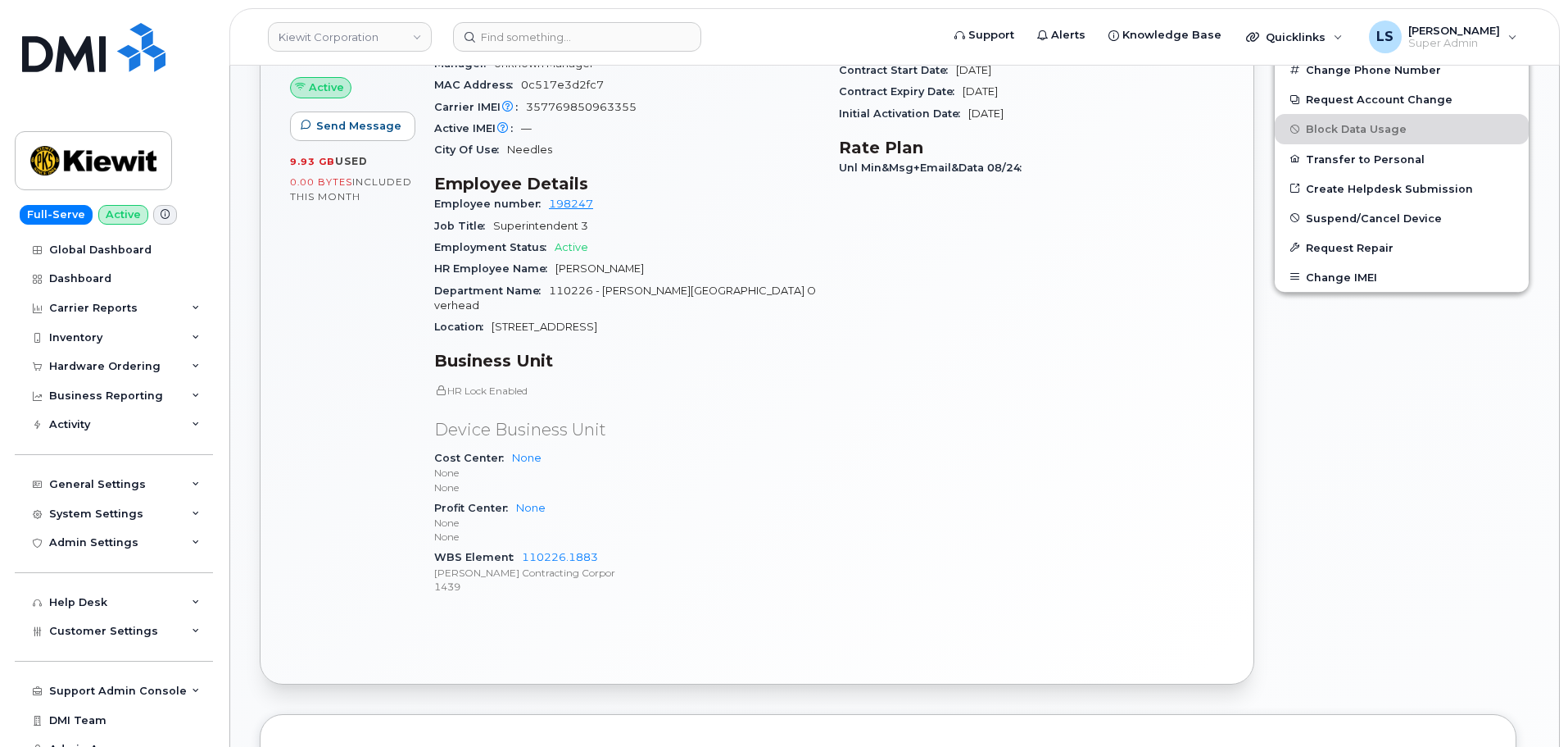
scroll to position [410, 0]
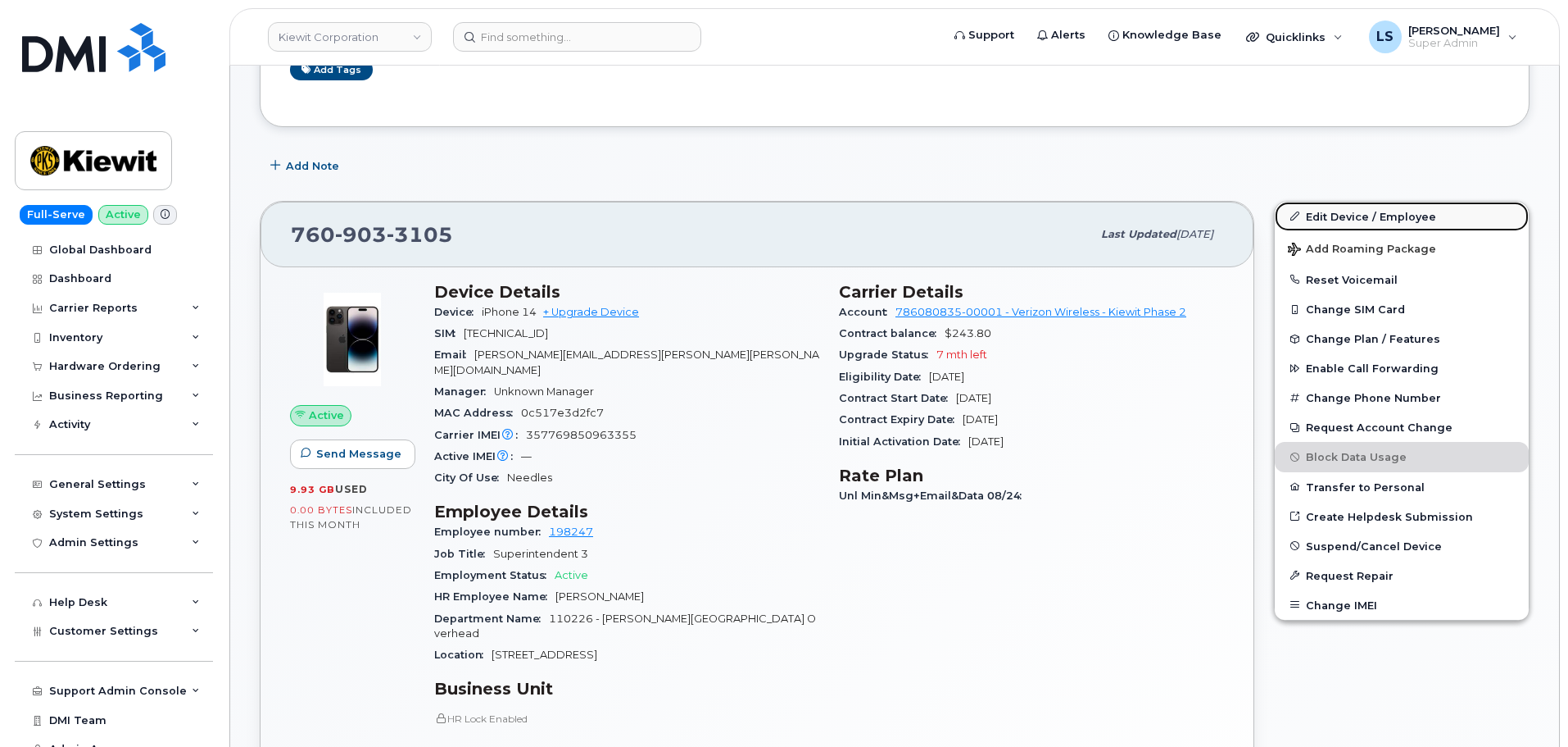
click at [1341, 211] on link "Edit Device / Employee" at bounding box center [1402, 216] width 254 height 29
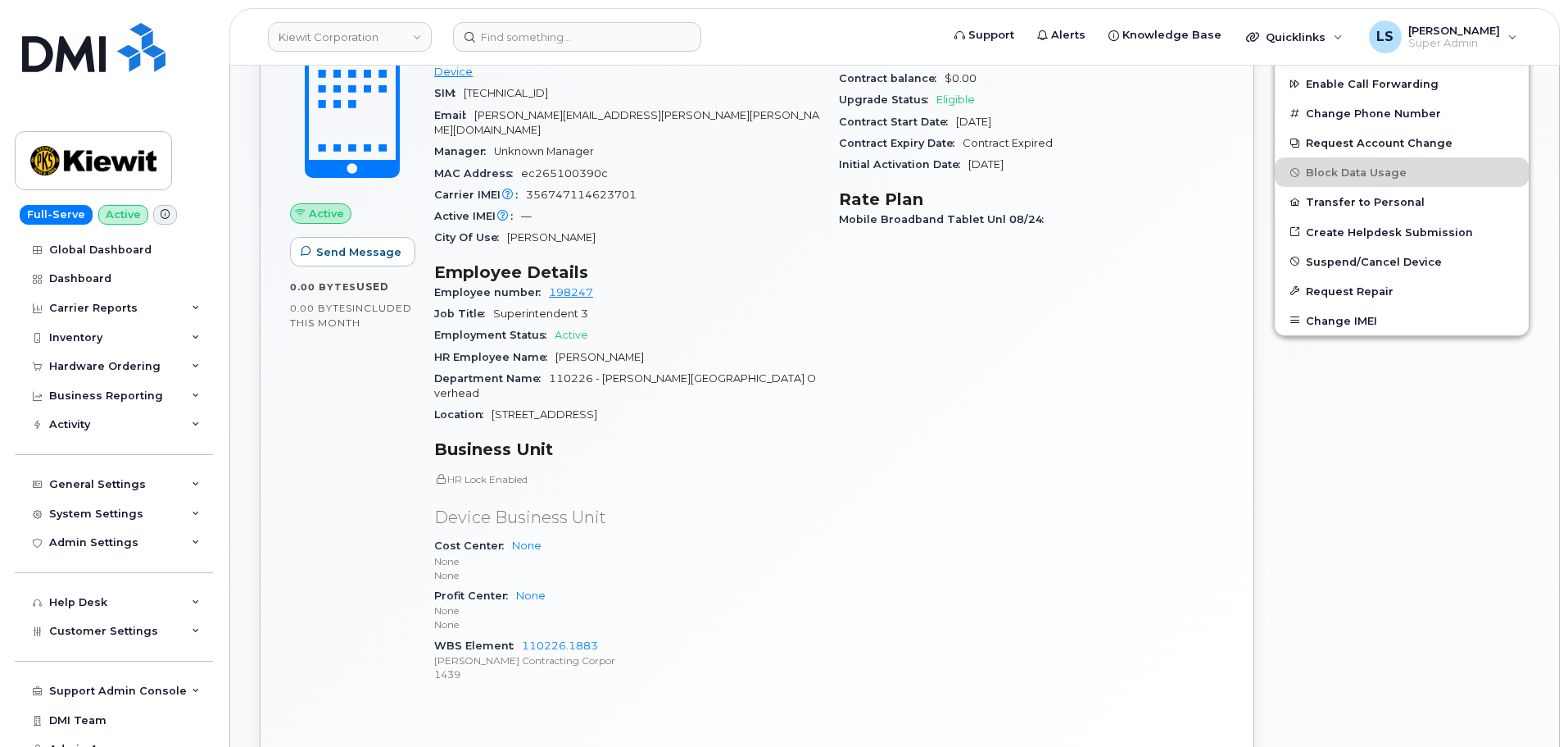
scroll to position [492, 0]
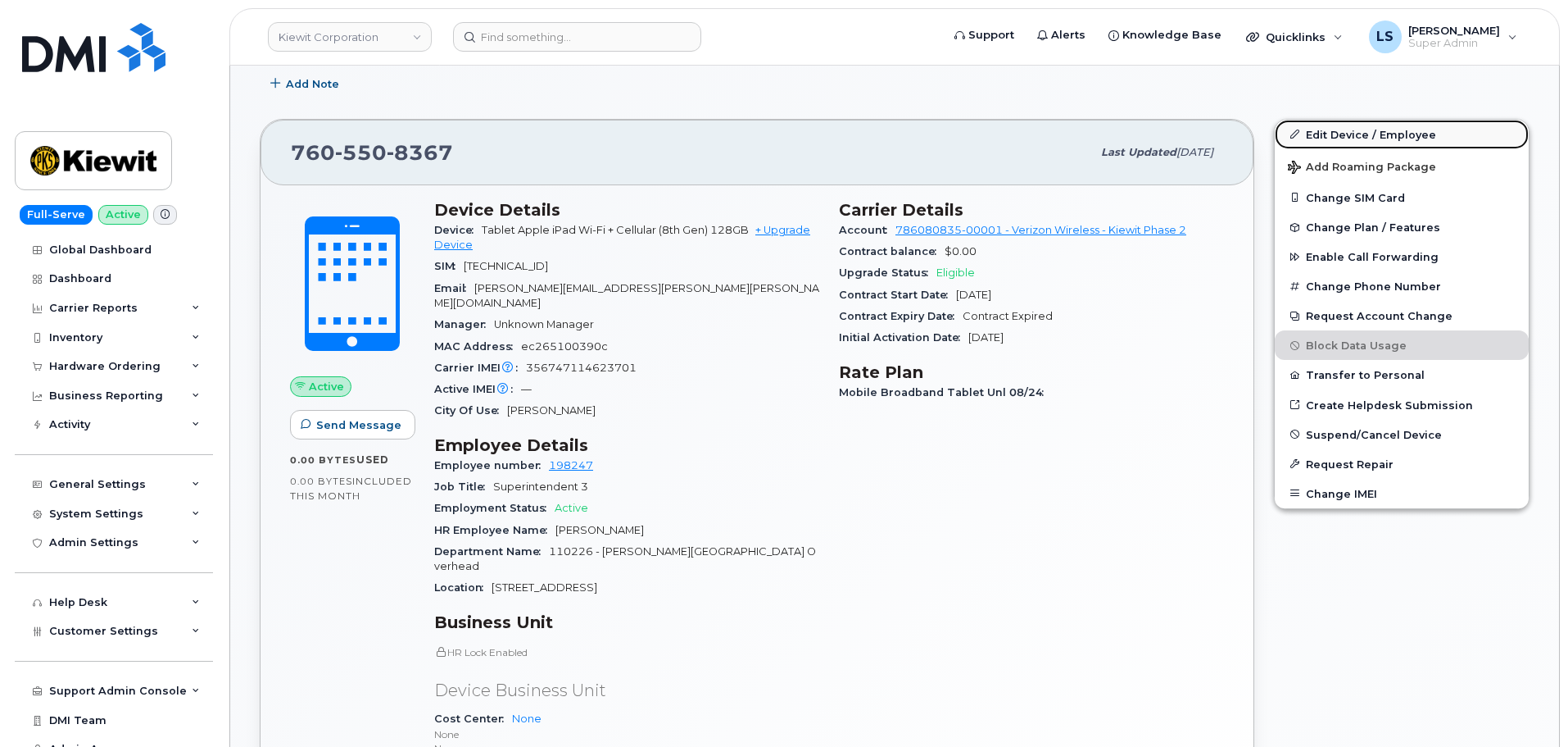
click at [1336, 130] on link "Edit Device / Employee" at bounding box center [1402, 134] width 254 height 29
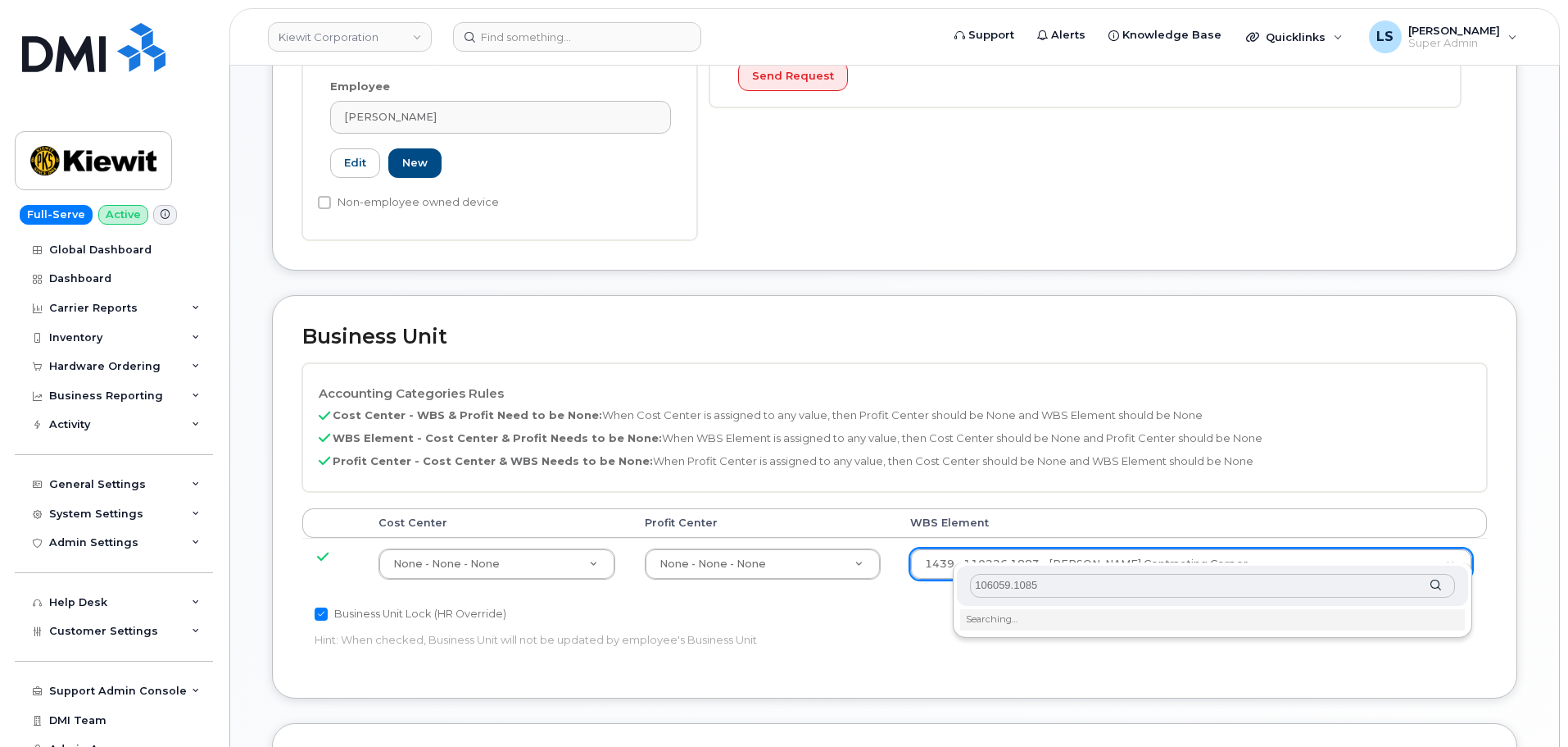
scroll to position [820, 0]
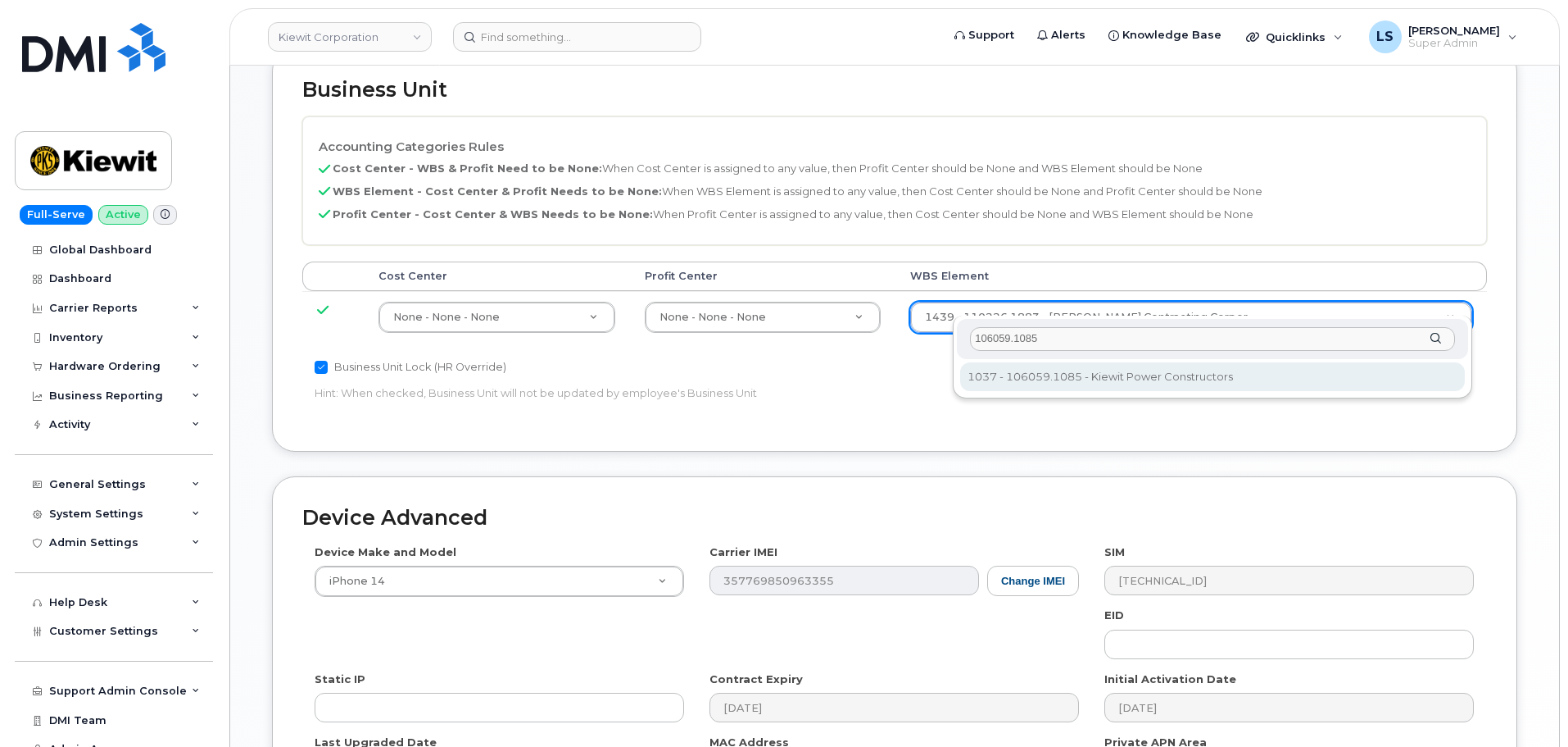
type input "106059.1085"
type input "29973553"
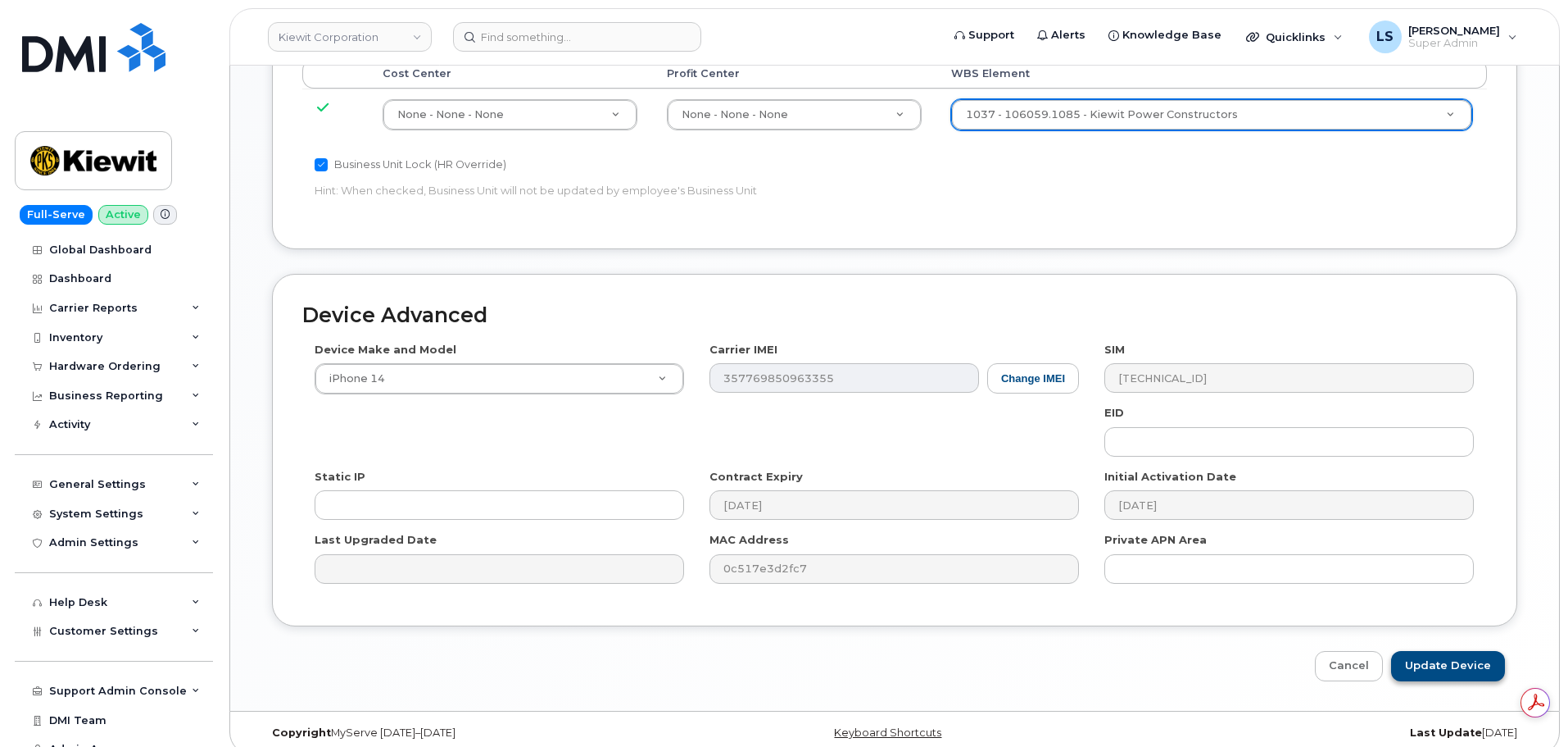
scroll to position [0, 0]
click at [1407, 651] on input "Update Device" at bounding box center [1448, 666] width 114 height 30
type input "Saving..."
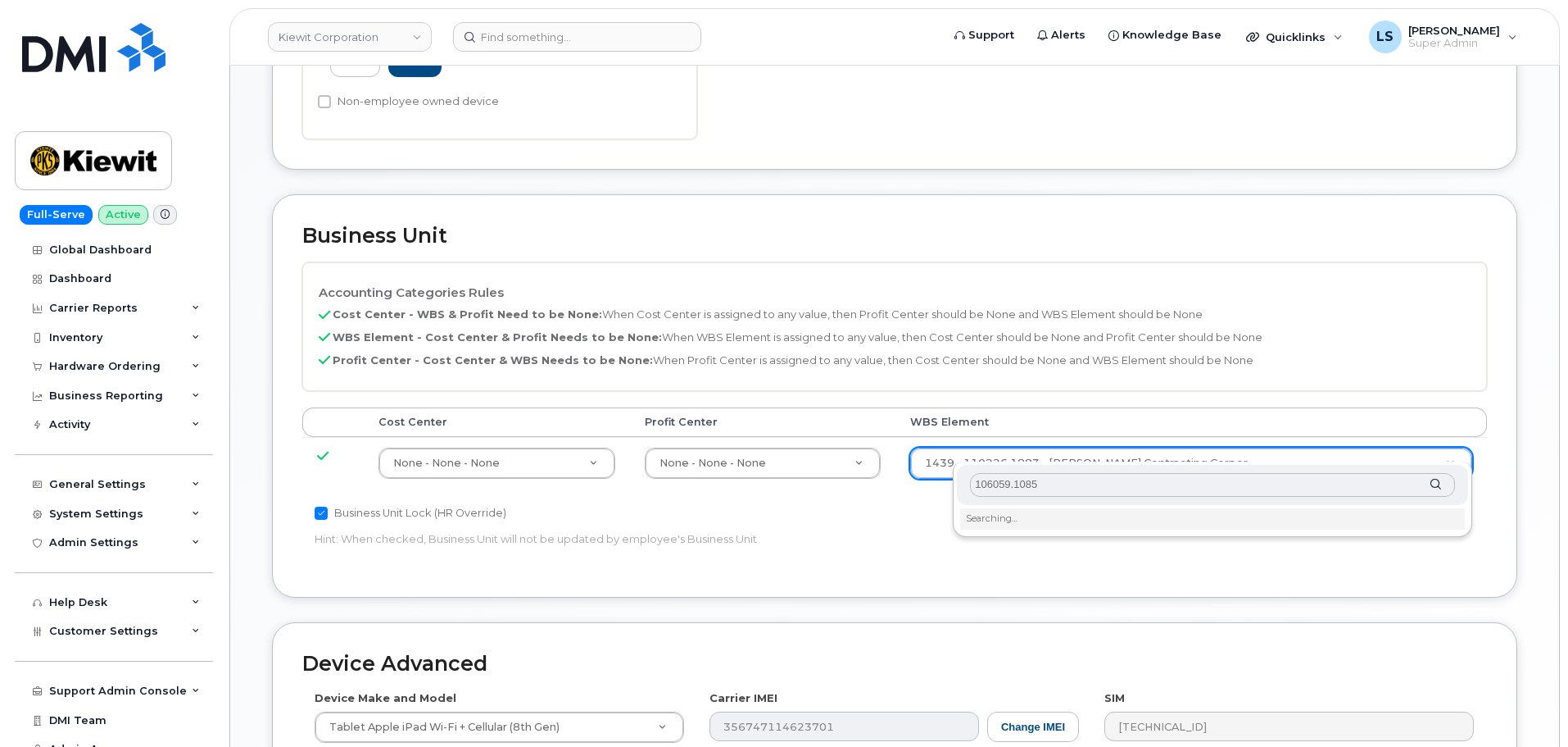
scroll to position [902, 0]
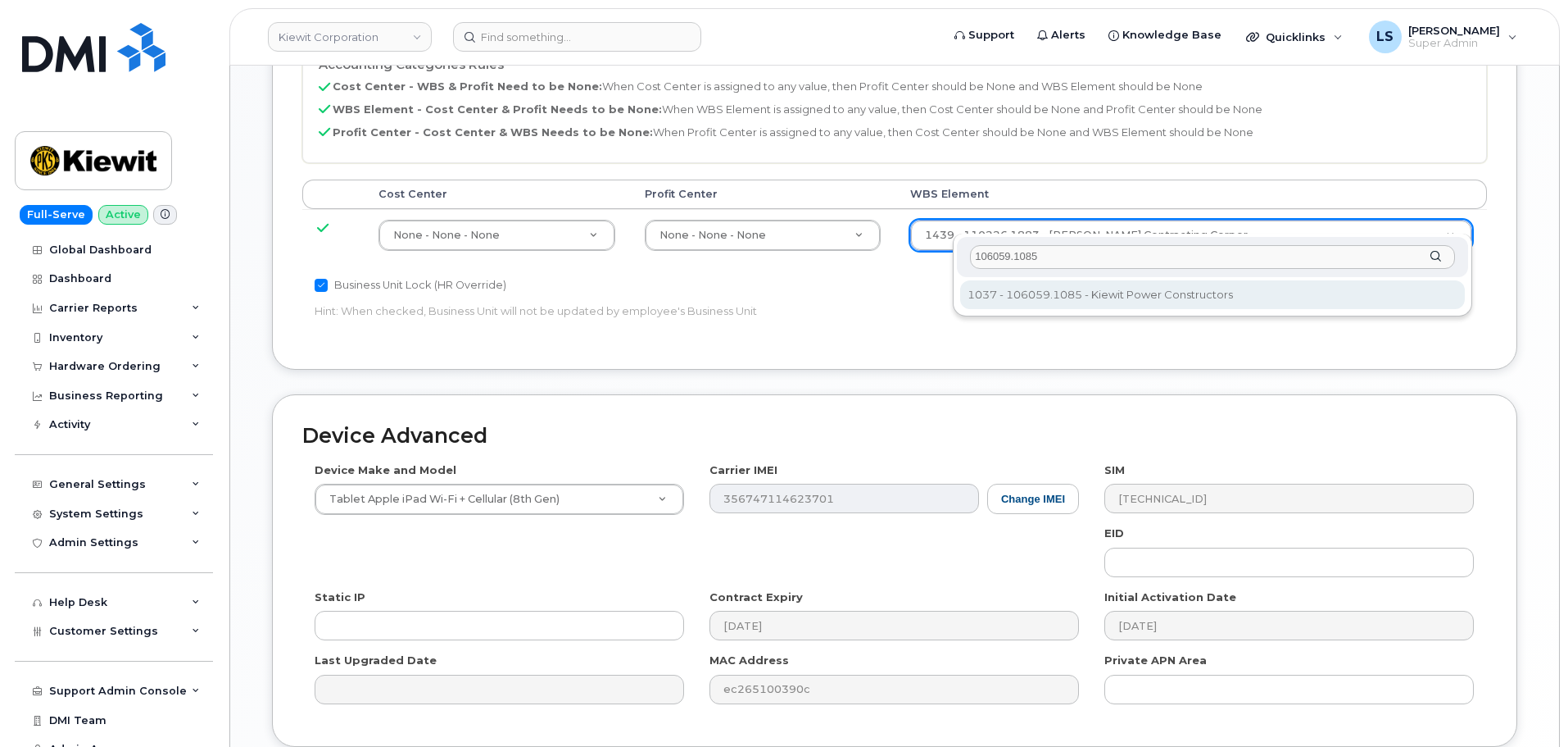
type input "106059.1085"
type input "29973553"
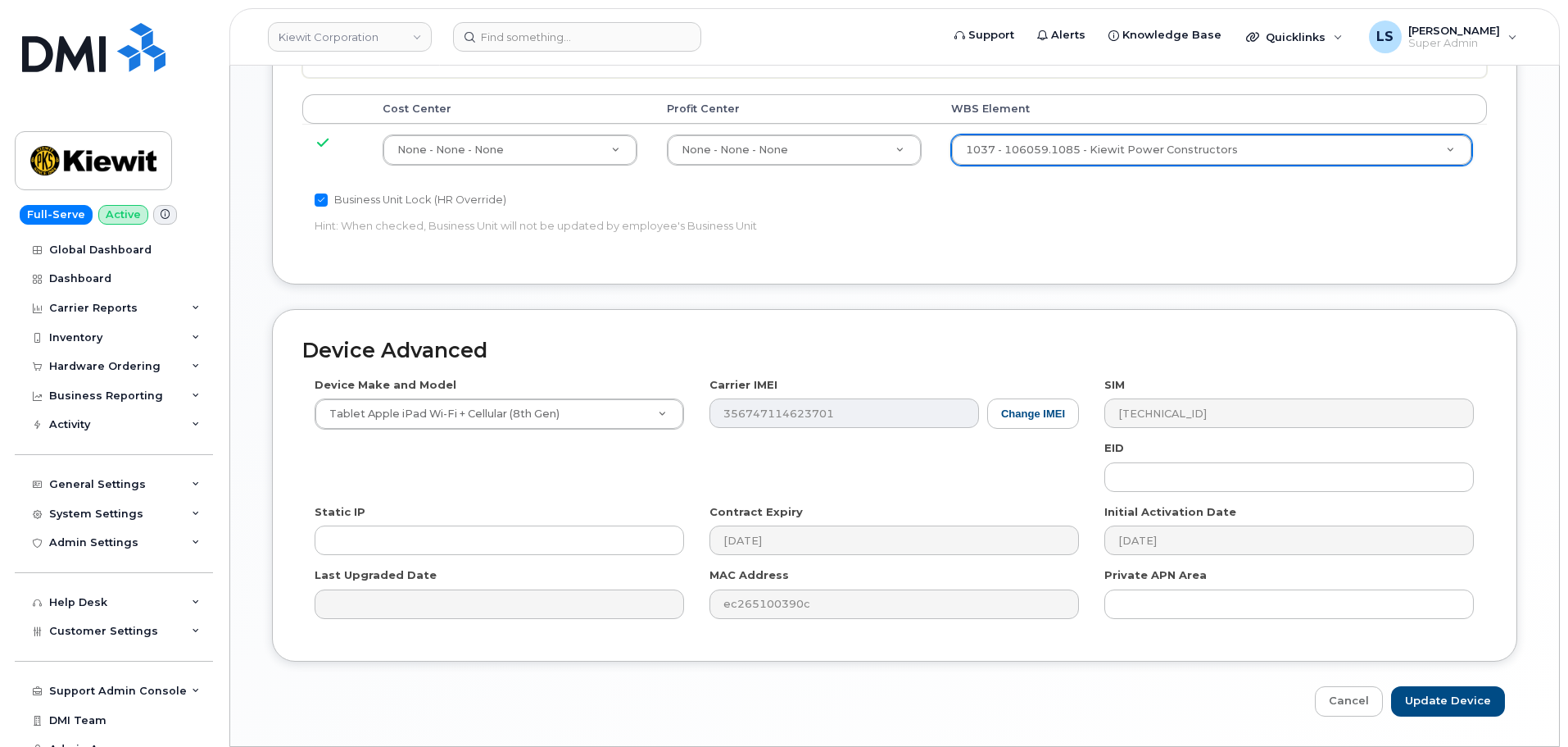
scroll to position [1022, 0]
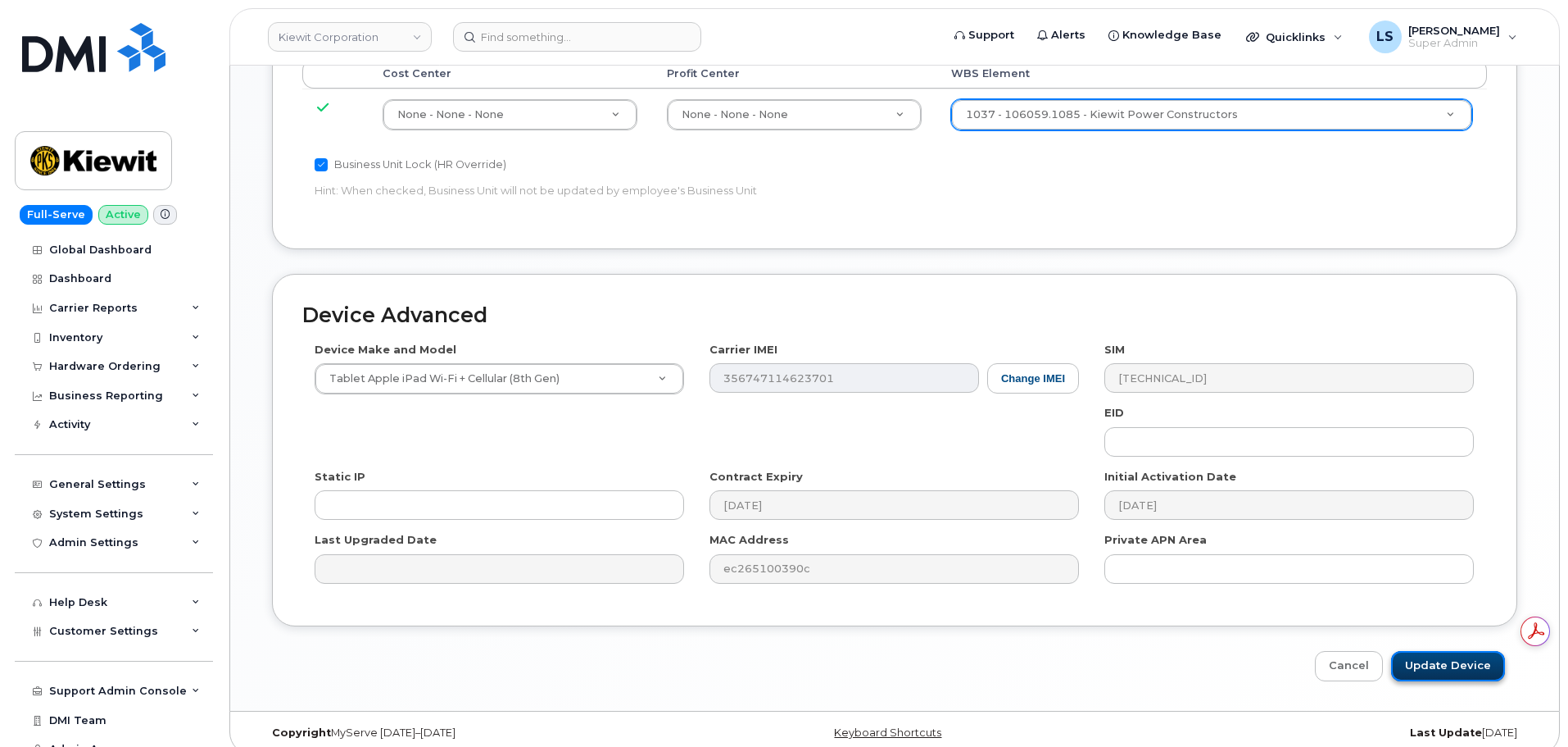
click at [1444, 651] on input "Update Device" at bounding box center [1448, 666] width 114 height 30
type input "Saving..."
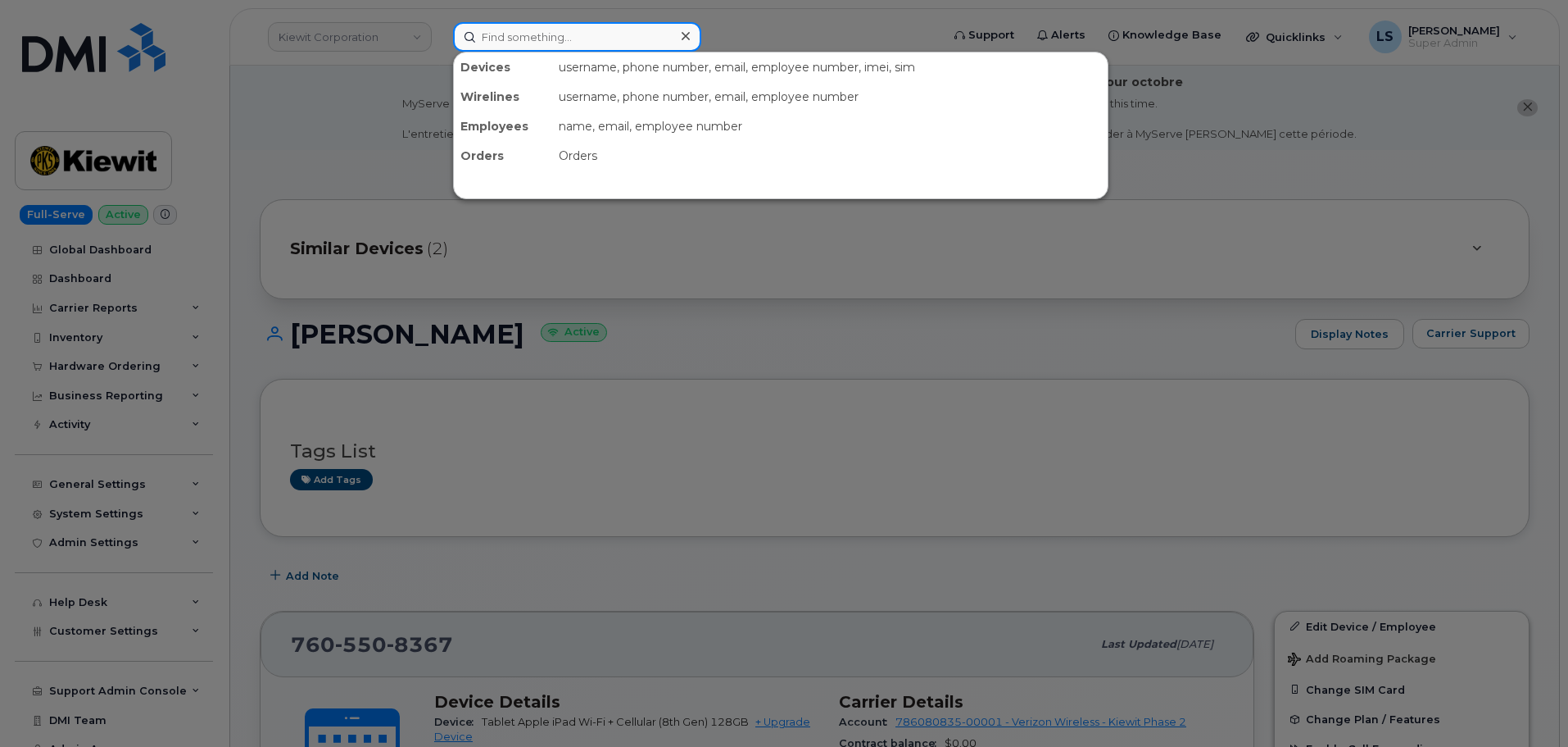
click at [553, 37] on input at bounding box center [577, 37] width 249 height 29
paste input "[PERSON_NAME][EMAIL_ADDRESS][PERSON_NAME][PERSON_NAME][DOMAIN_NAME]"
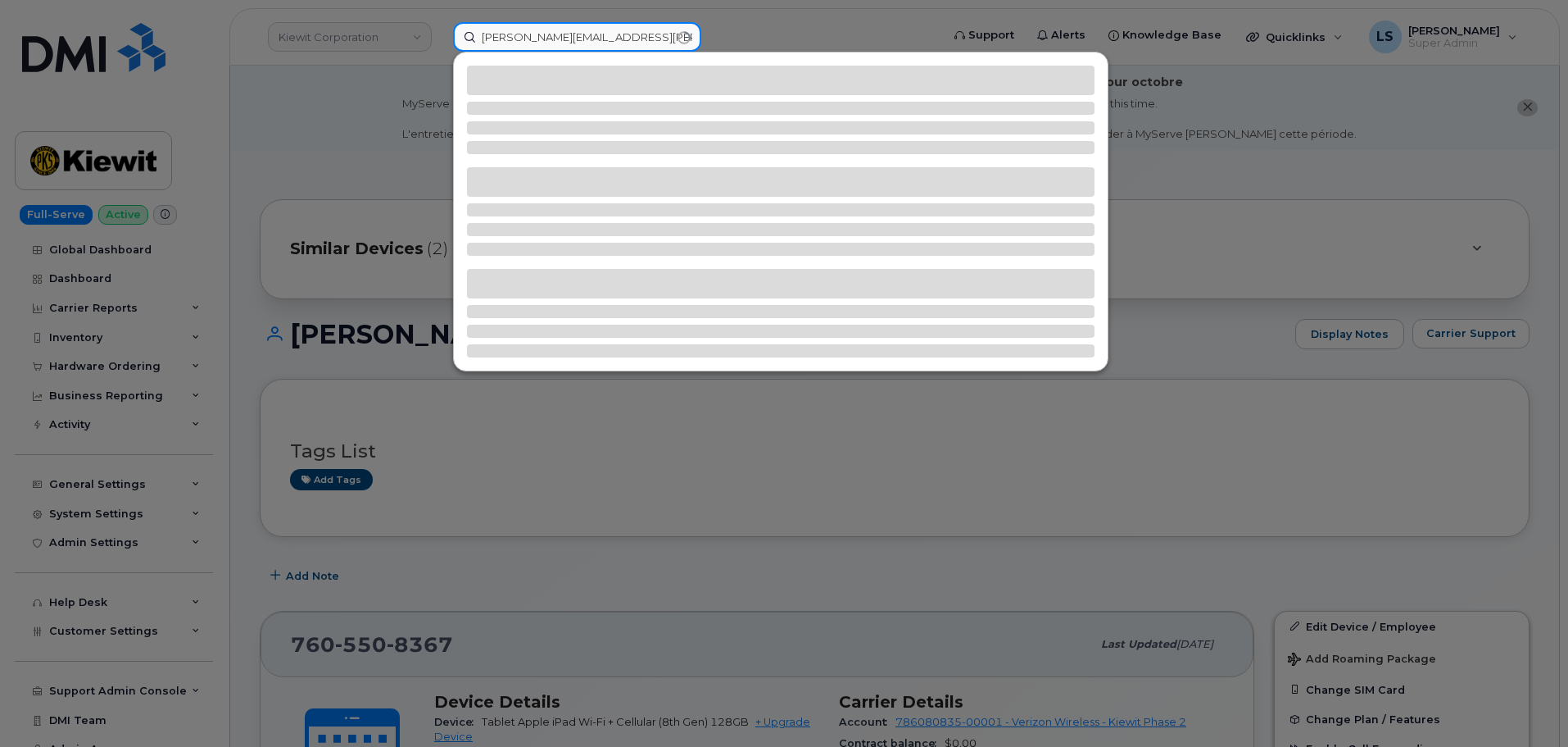
type input "[PERSON_NAME][EMAIL_ADDRESS][PERSON_NAME][PERSON_NAME][DOMAIN_NAME]"
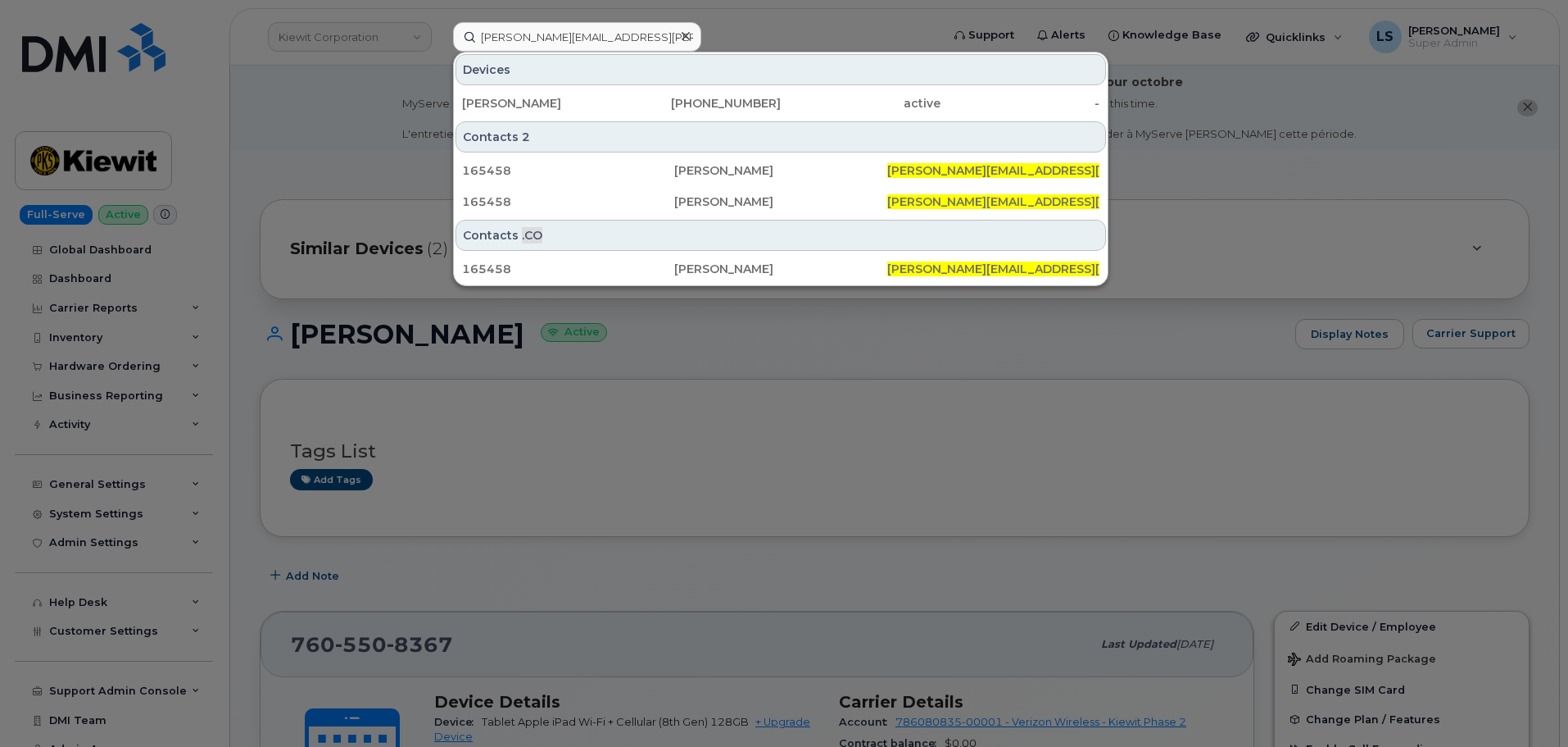
drag, startPoint x: 577, startPoint y: 87, endPoint x: 568, endPoint y: 100, distance: 15.8
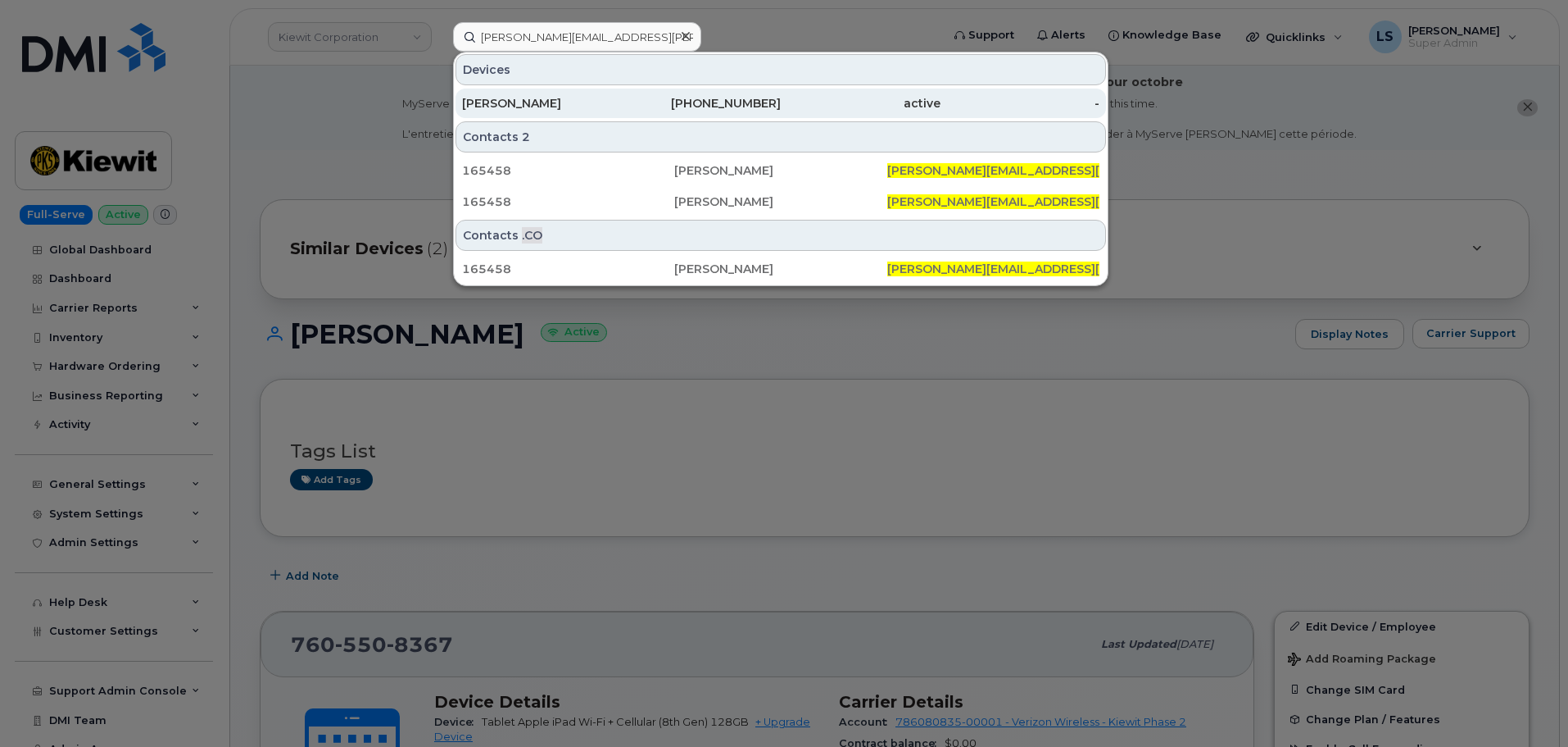
click at [577, 88] on div "[PERSON_NAME] [PHONE_NUMBER] active -" at bounding box center [781, 104] width 654 height 33
click at [568, 100] on div "[PERSON_NAME]" at bounding box center [542, 103] width 160 height 16
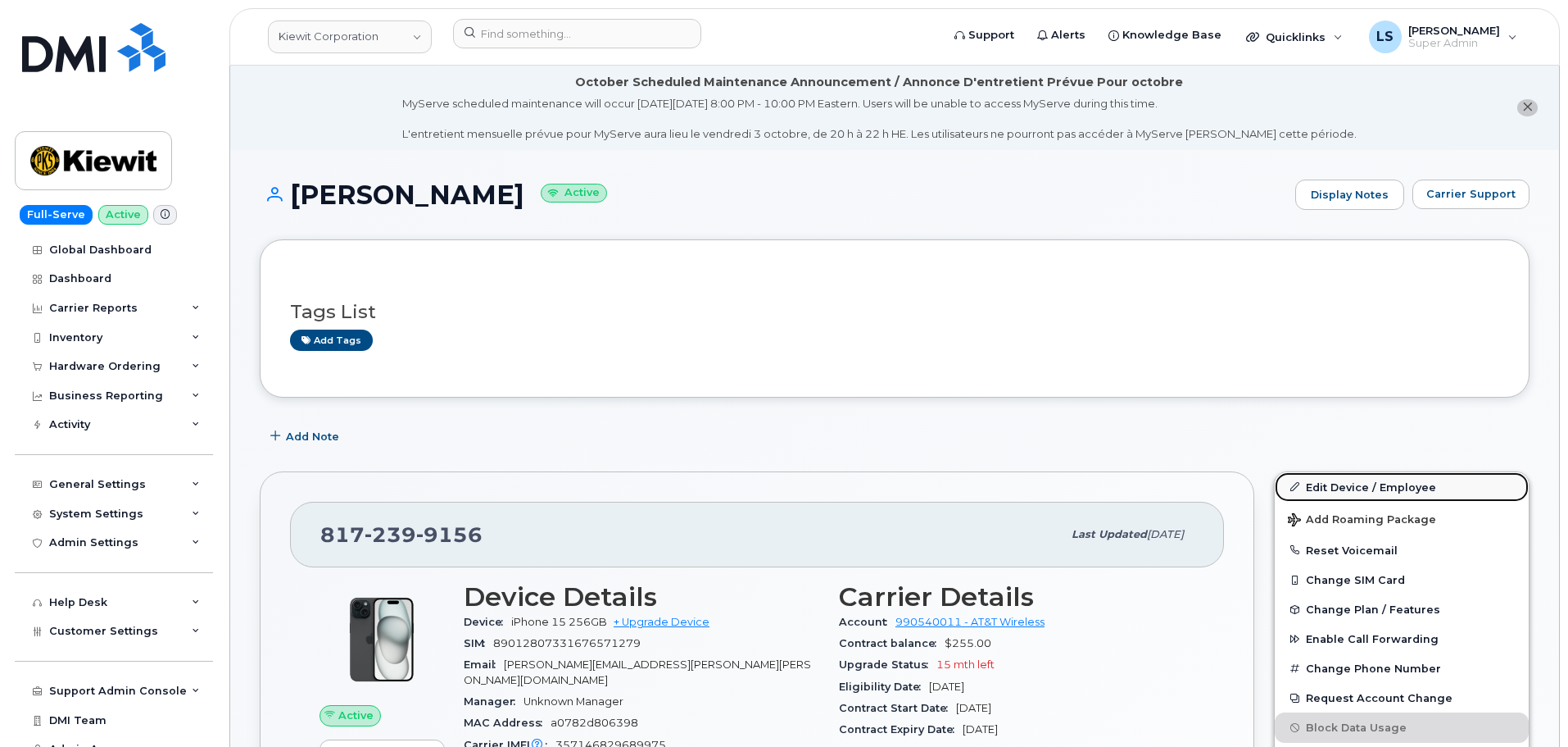
click at [1319, 492] on link "Edit Device / Employee" at bounding box center [1402, 487] width 254 height 29
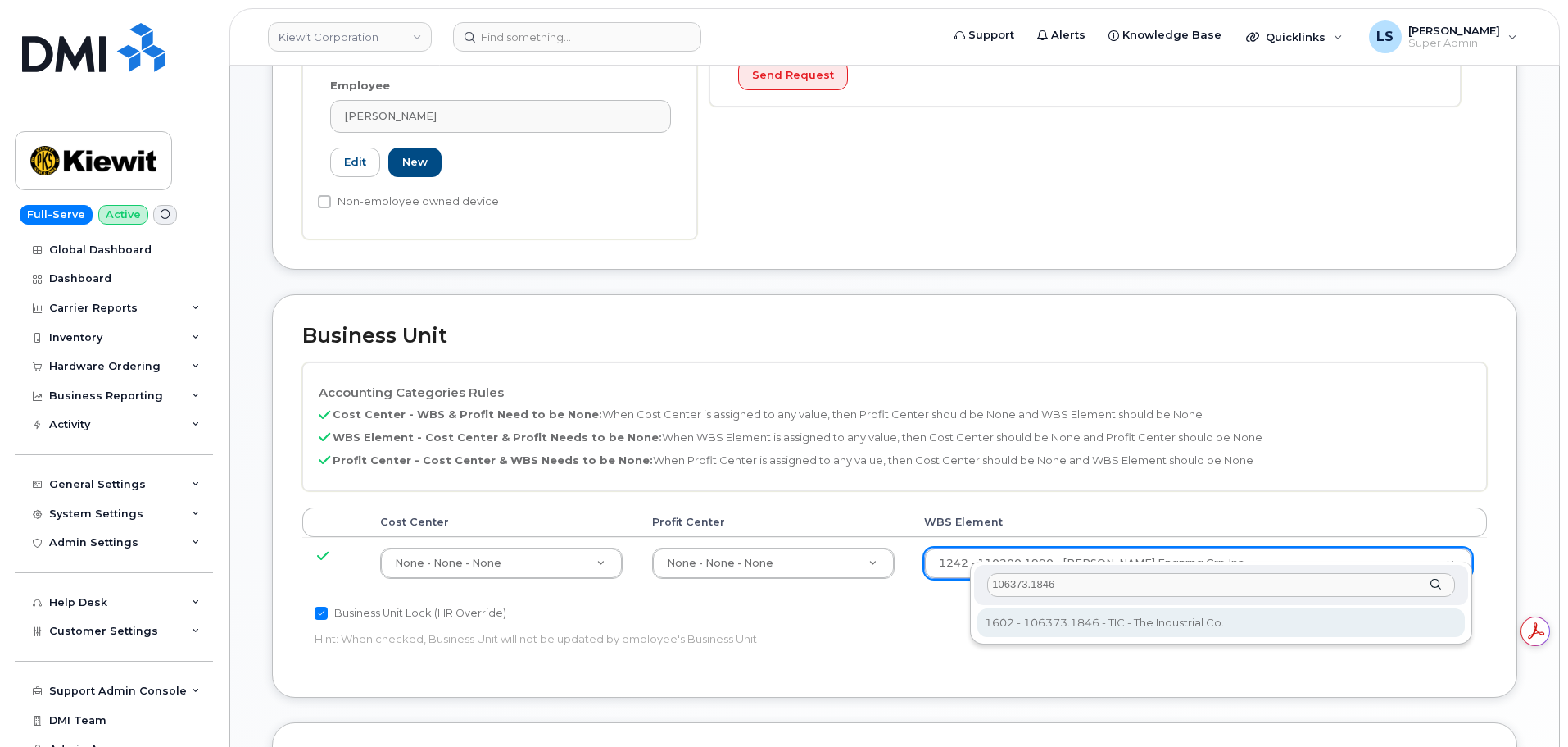
type input "106373.1846"
type input "36082678"
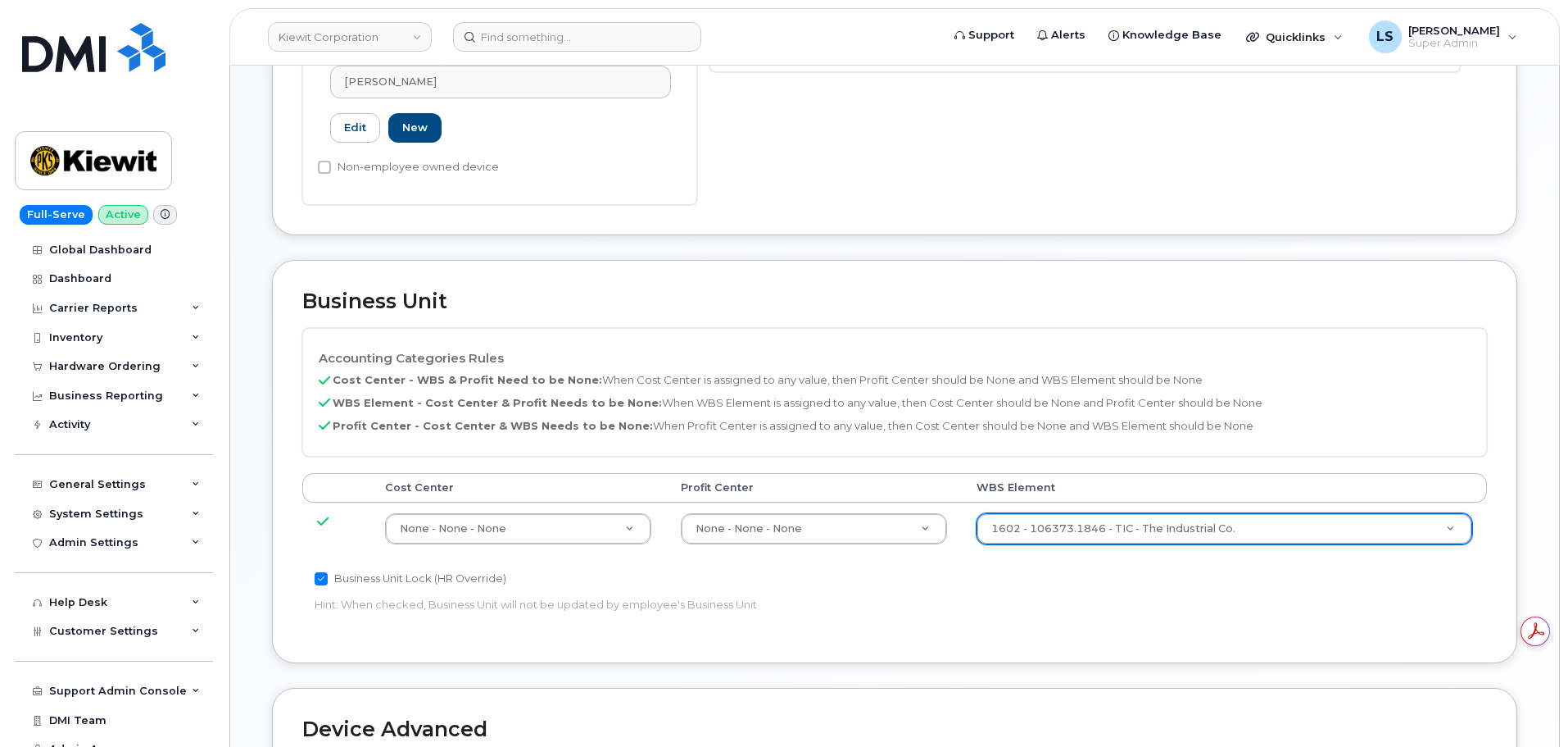
scroll to position [1022, 0]
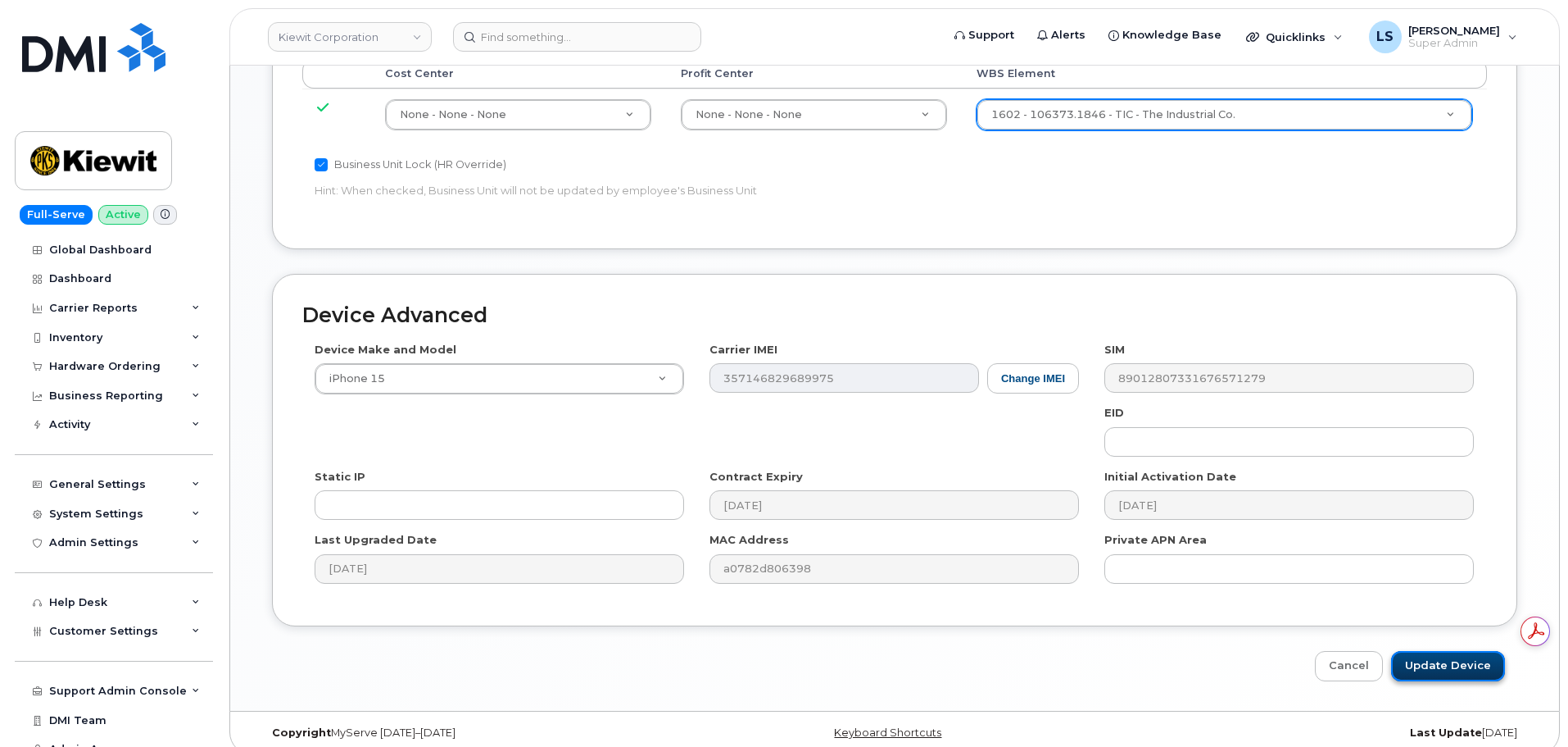
click at [1440, 651] on input "Update Device" at bounding box center [1448, 666] width 114 height 30
type input "Saving..."
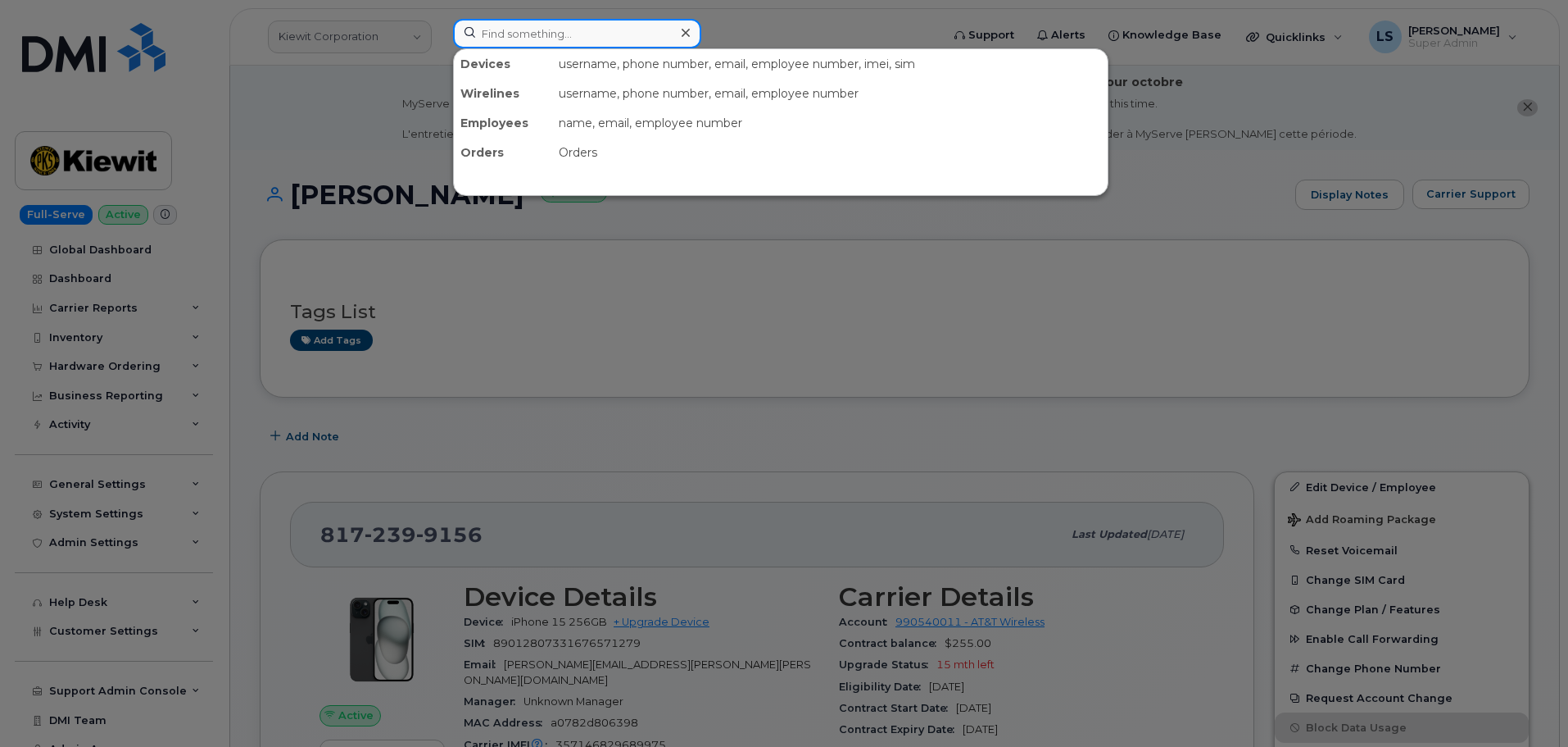
click at [554, 32] on input at bounding box center [577, 33] width 249 height 29
paste input "[PERSON_NAME][EMAIL_ADDRESS][PERSON_NAME][PERSON_NAME][DOMAIN_NAME]"
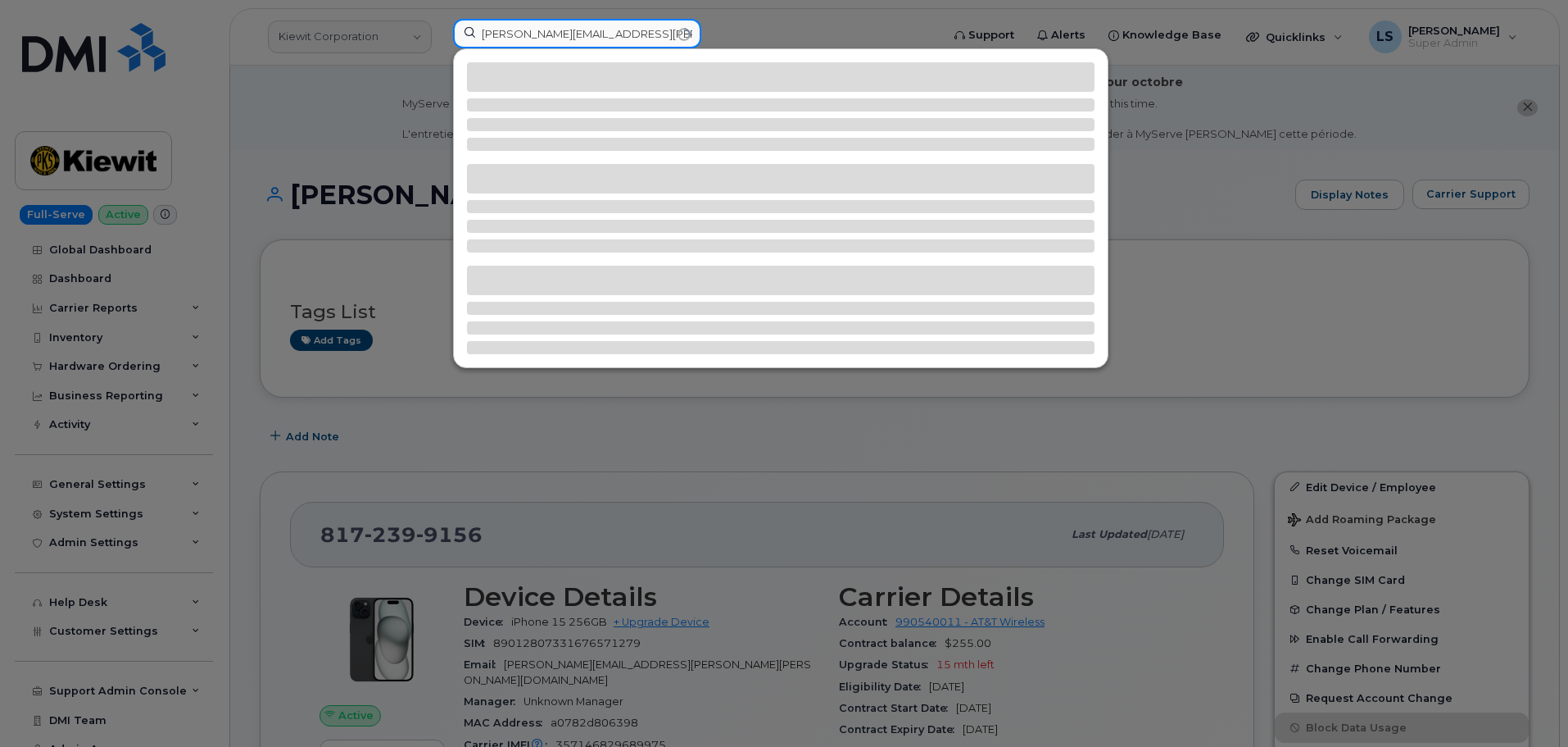
type input "[PERSON_NAME][EMAIL_ADDRESS][PERSON_NAME][PERSON_NAME][DOMAIN_NAME]"
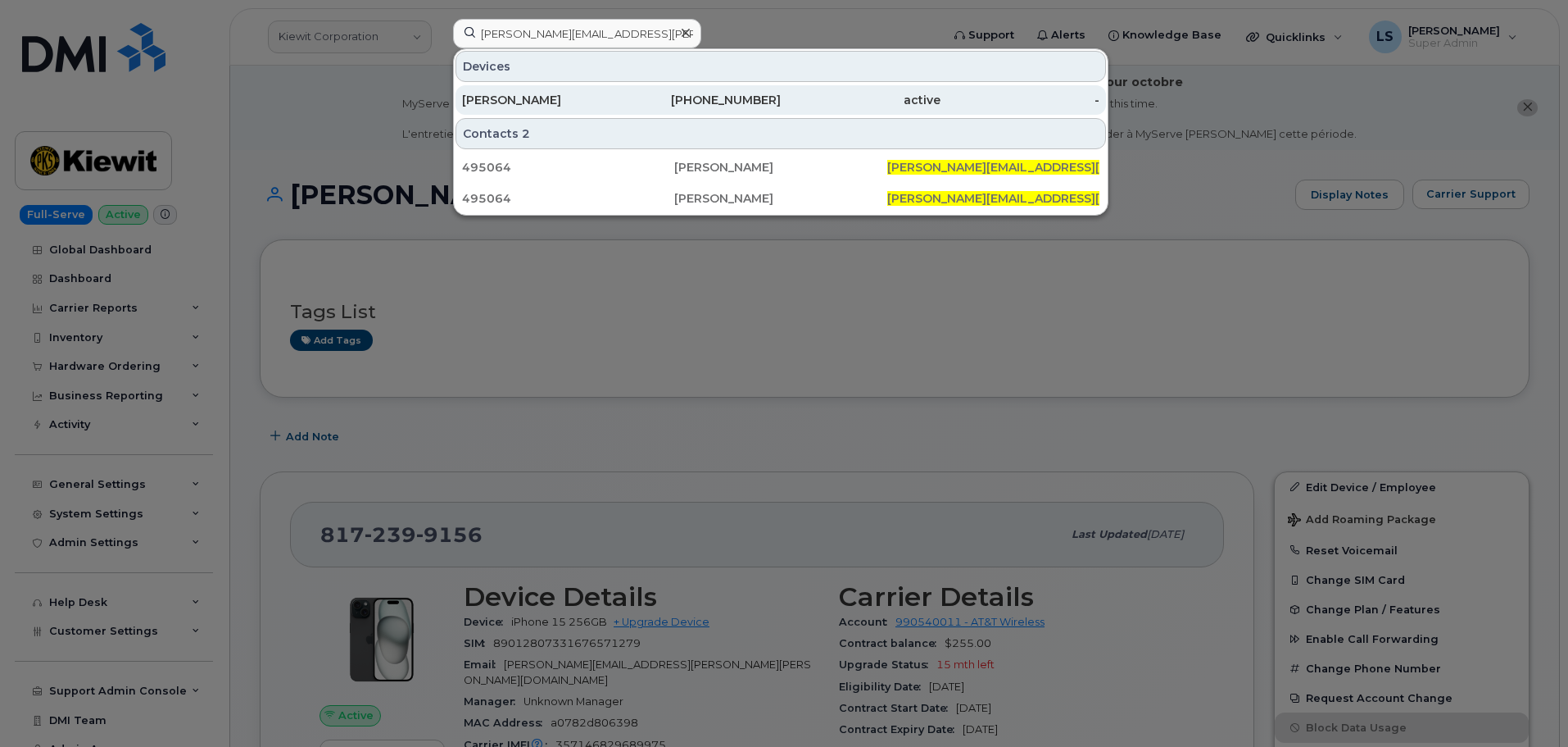
click at [488, 85] on link "JUSTIN LEACH 303-907-5247 active -" at bounding box center [781, 100] width 651 height 29
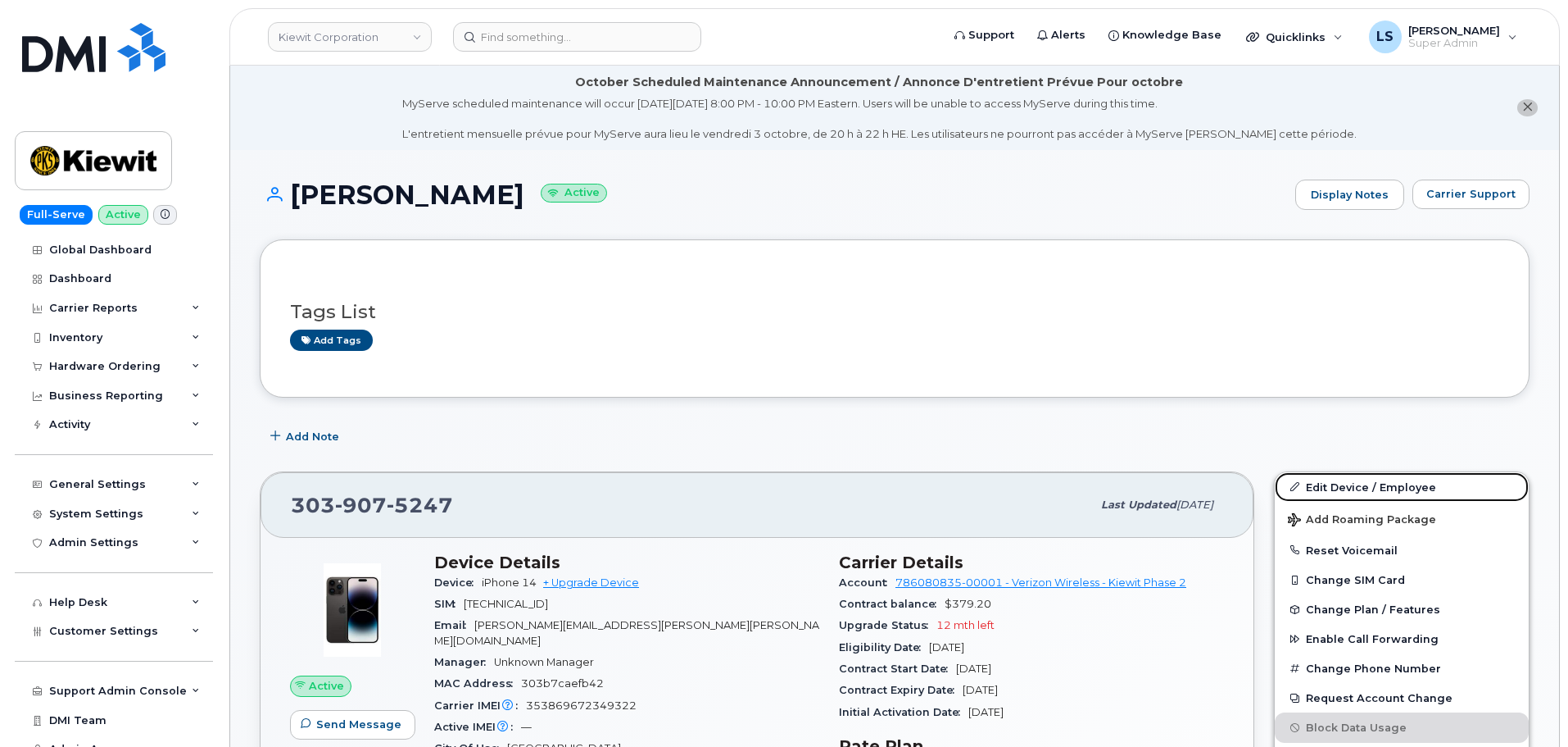
drag, startPoint x: 1334, startPoint y: 484, endPoint x: 1079, endPoint y: 483, distance: 255.0
click at [1334, 484] on link "Edit Device / Employee" at bounding box center [1402, 487] width 254 height 29
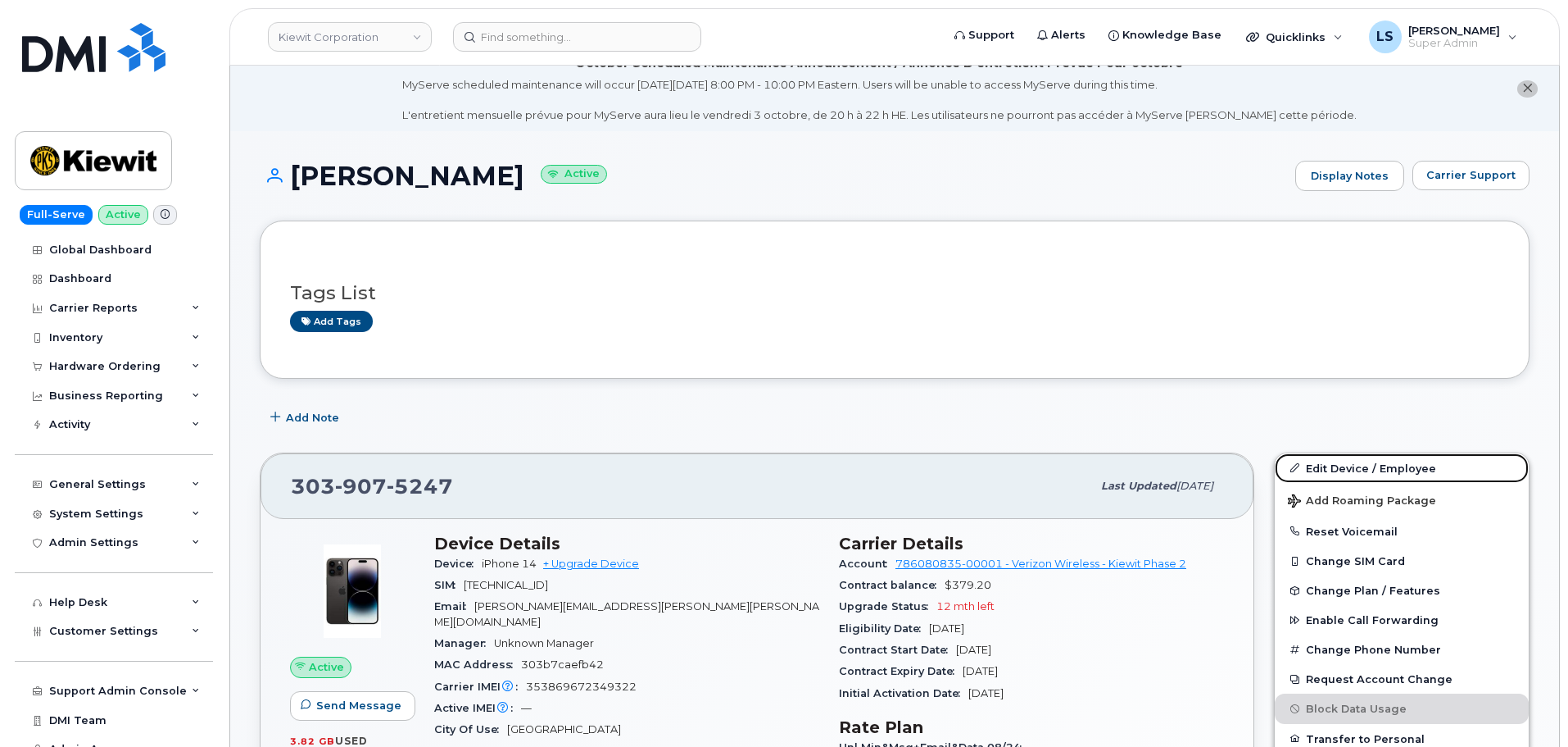
scroll to position [492, 0]
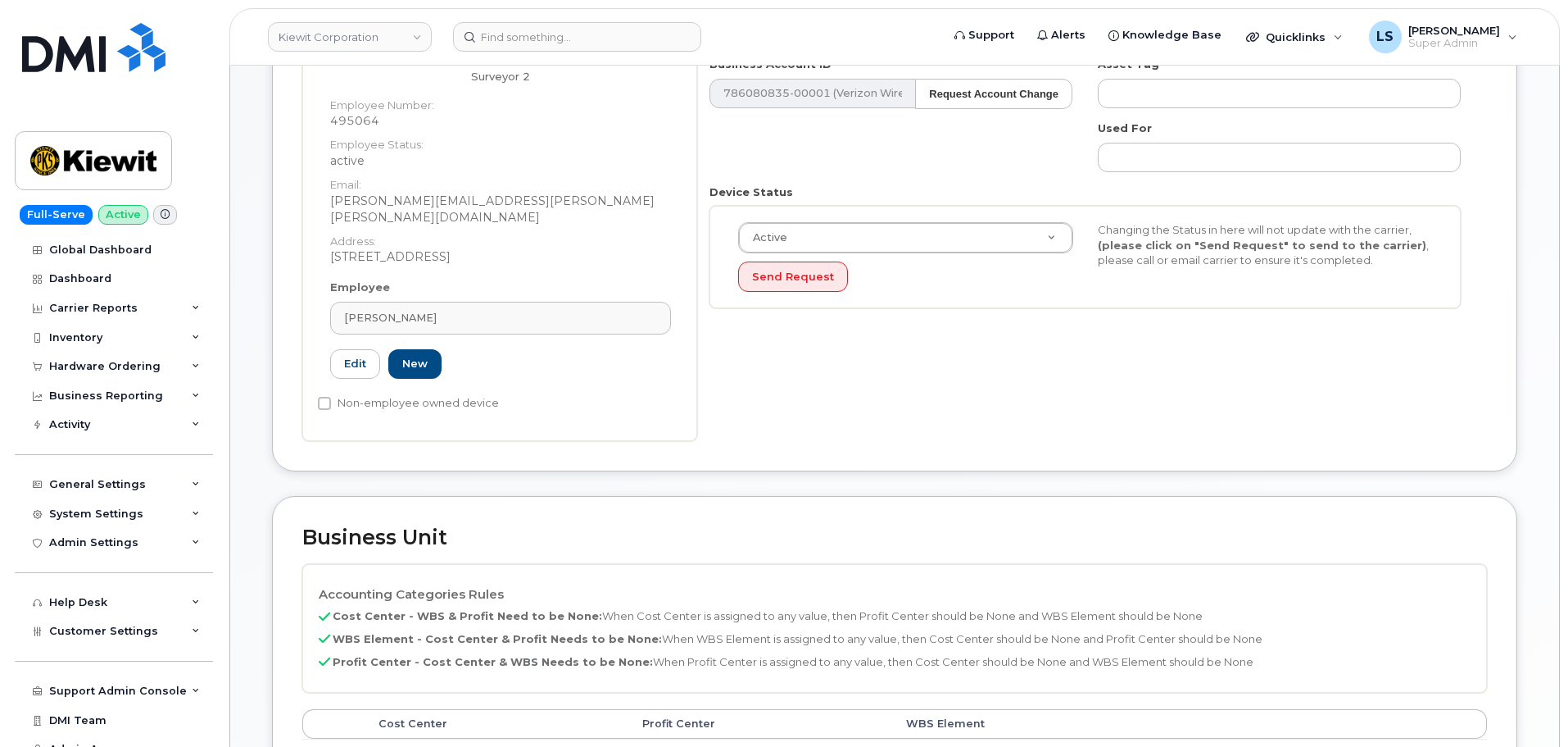
scroll to position [492, 0]
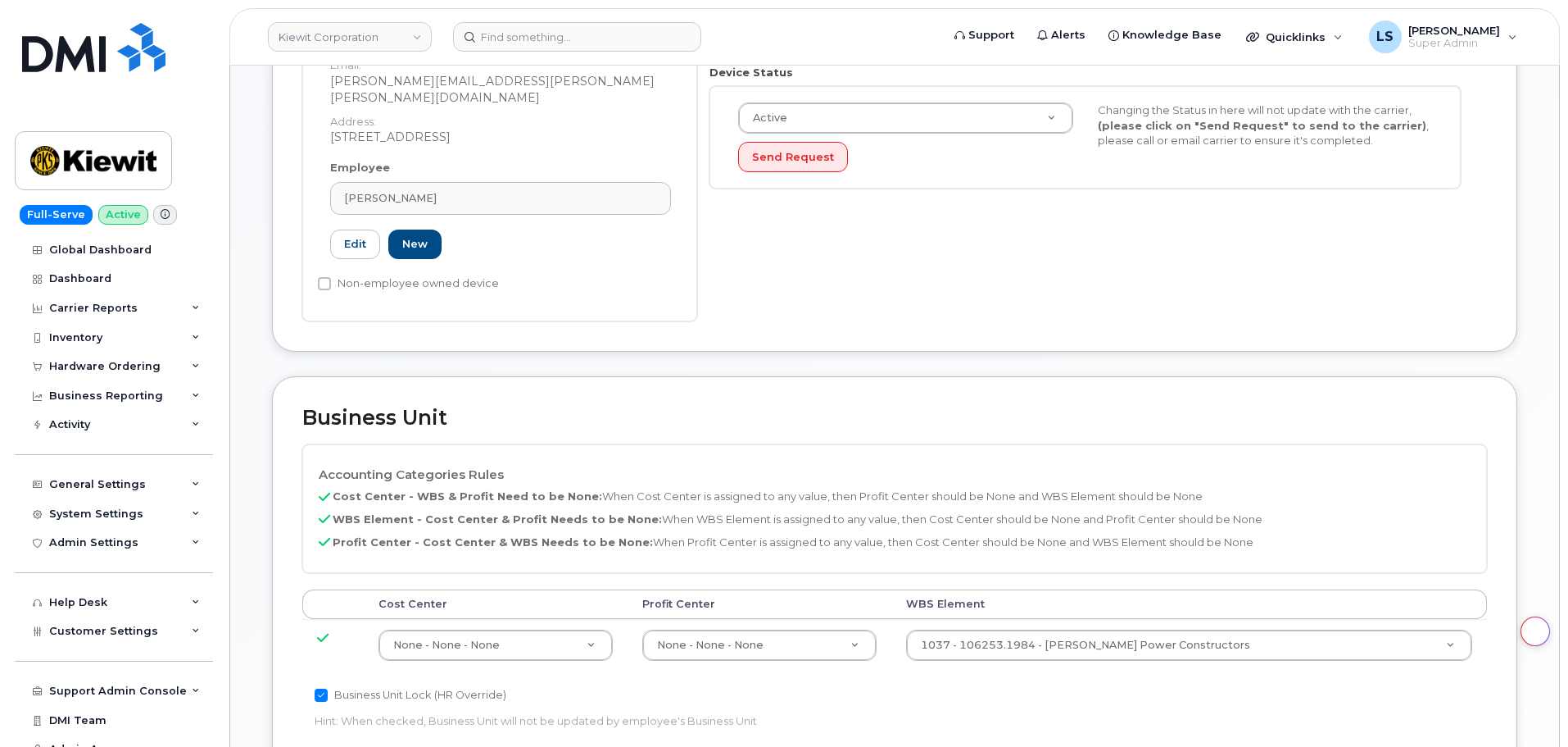
click at [1053, 619] on td "1037 - 106253.1984 - [PERSON_NAME] Power Constructors 34121115" at bounding box center [1190, 644] width 597 height 51
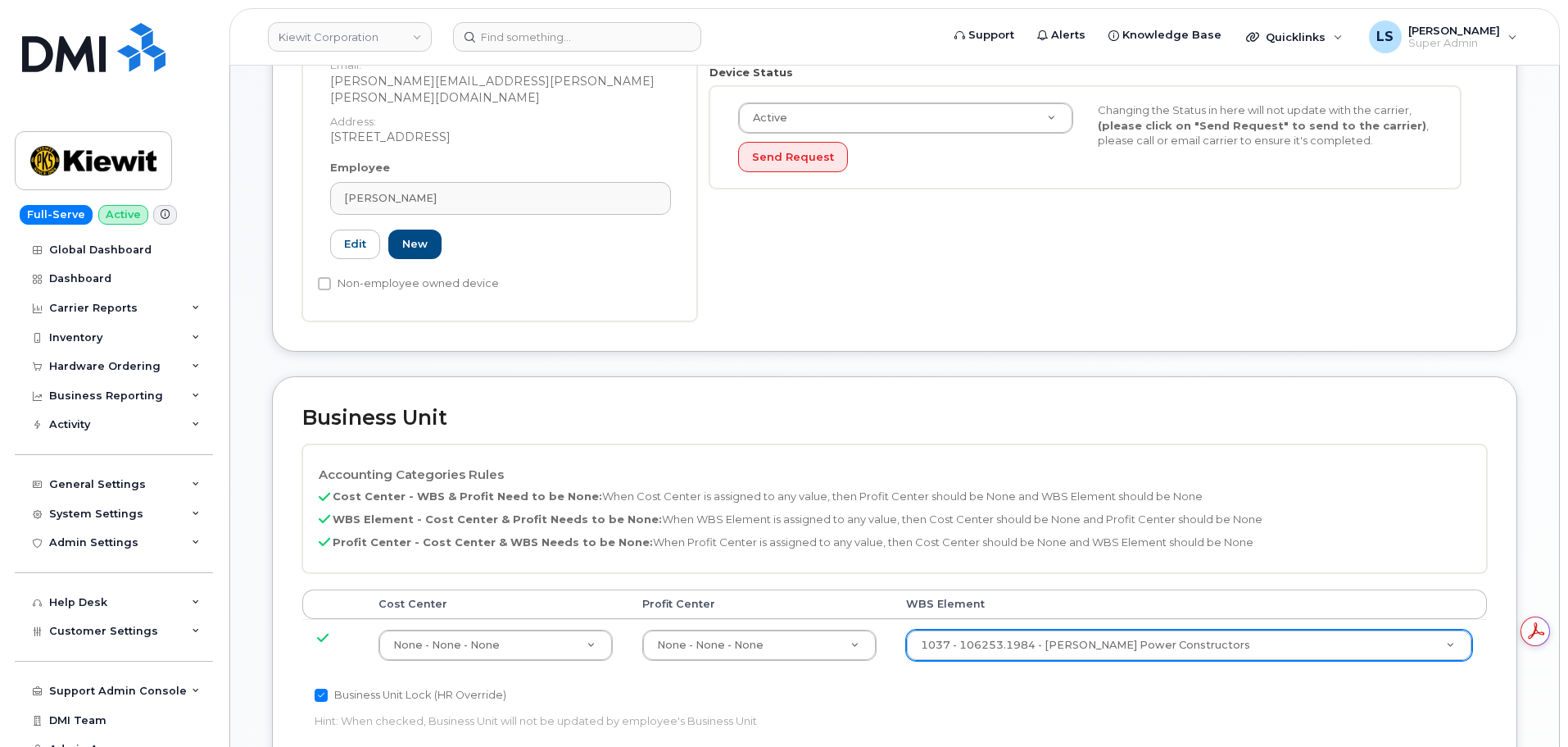
scroll to position [0, 0]
click at [1050, 619] on td "1037 - 106253.1984 - [PERSON_NAME] Power Constructors 34121115" at bounding box center [1190, 644] width 597 height 51
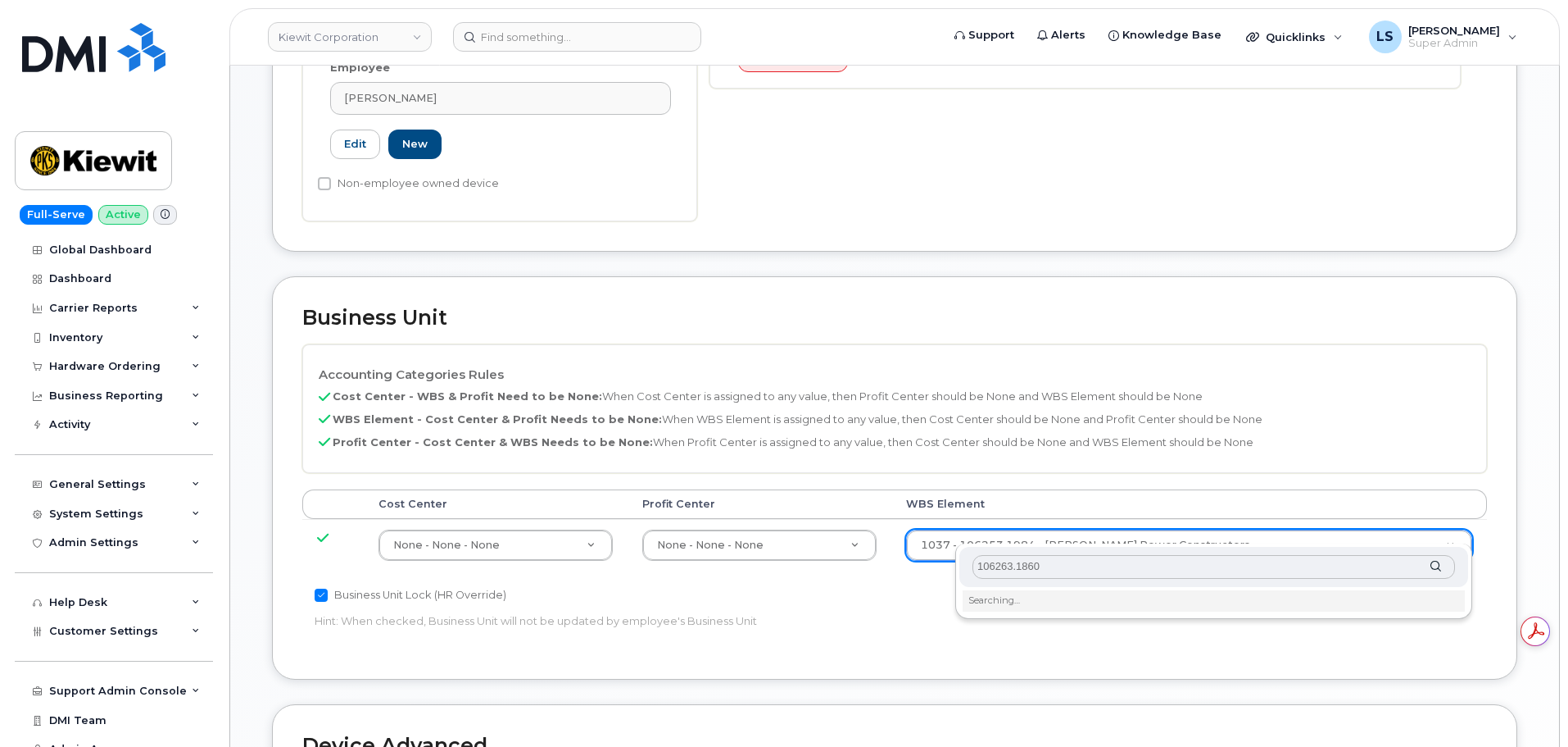
scroll to position [737, 0]
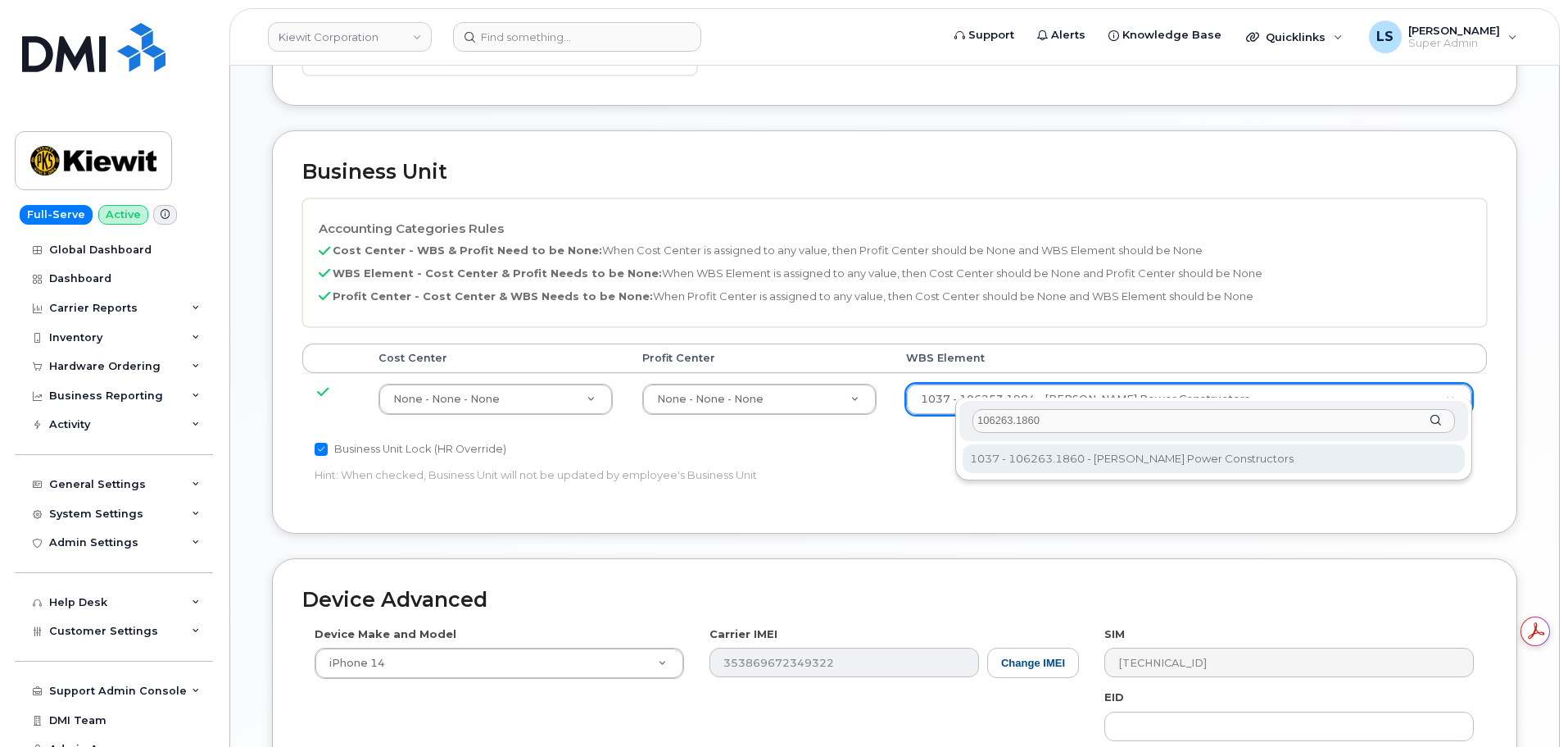
type input "106263.1860"
type input "34521805"
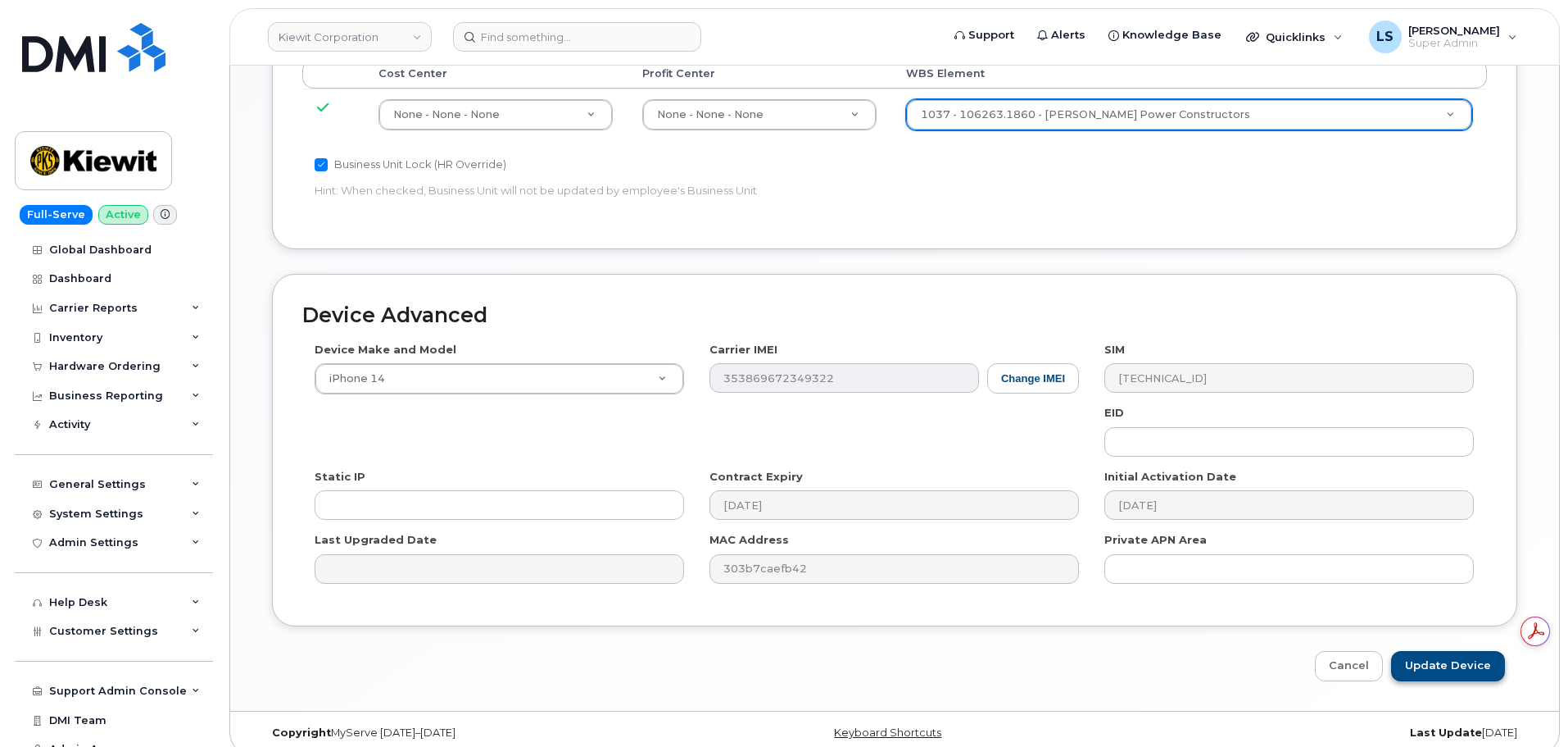
scroll to position [0, 0]
click at [1435, 657] on input "Update Device" at bounding box center [1448, 666] width 114 height 30
type input "Saving..."
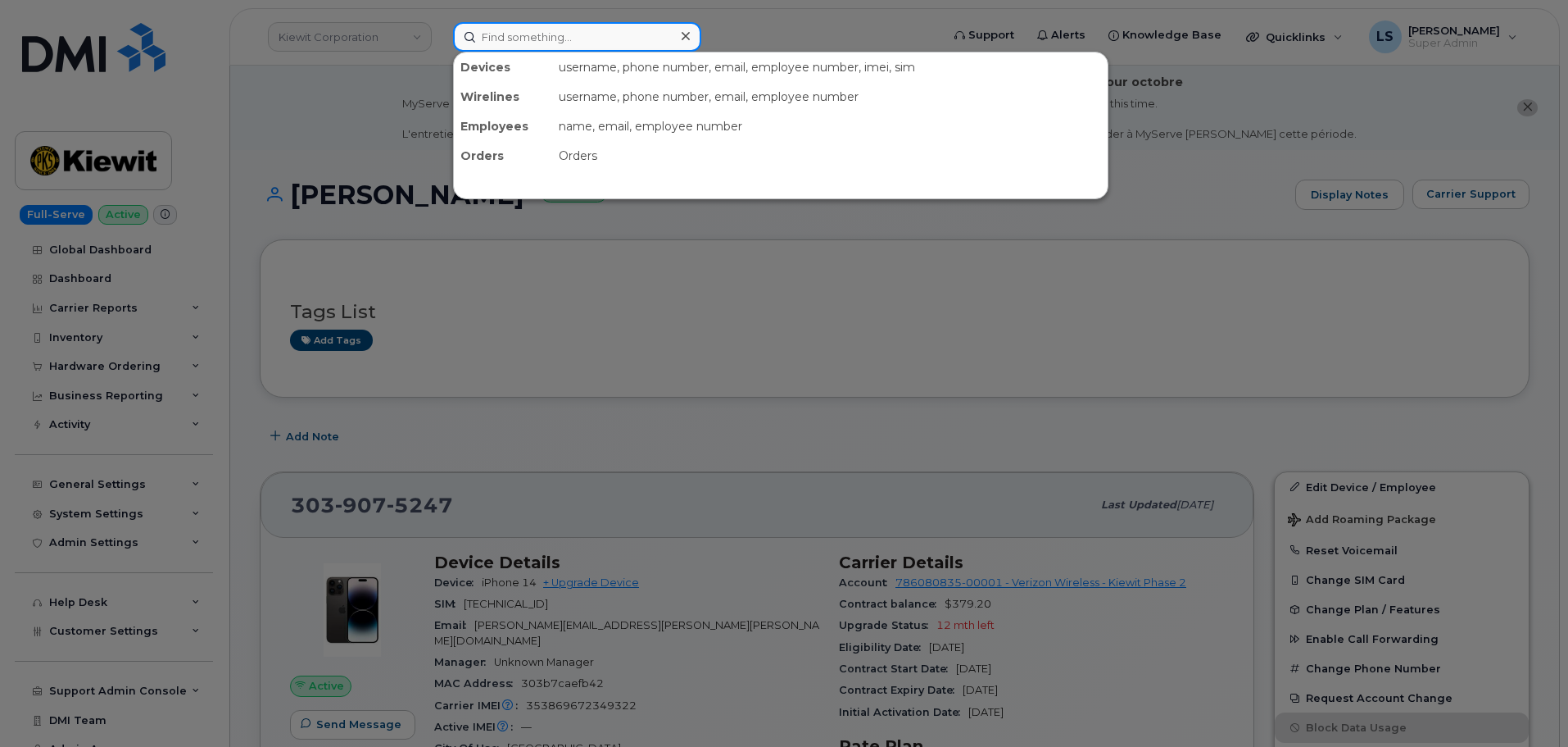
click at [650, 46] on input at bounding box center [577, 37] width 249 height 29
paste input "301976"
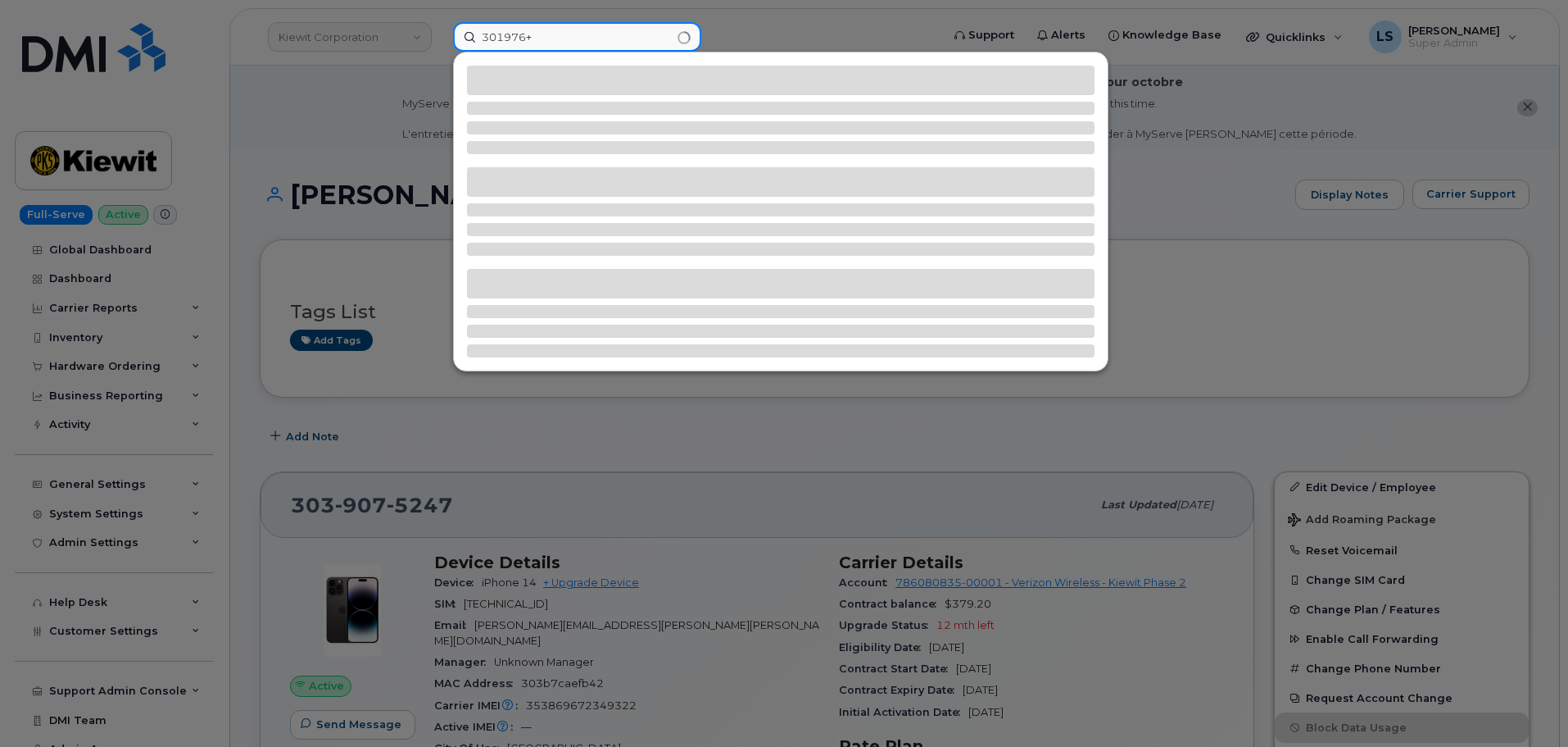
type input "301976"
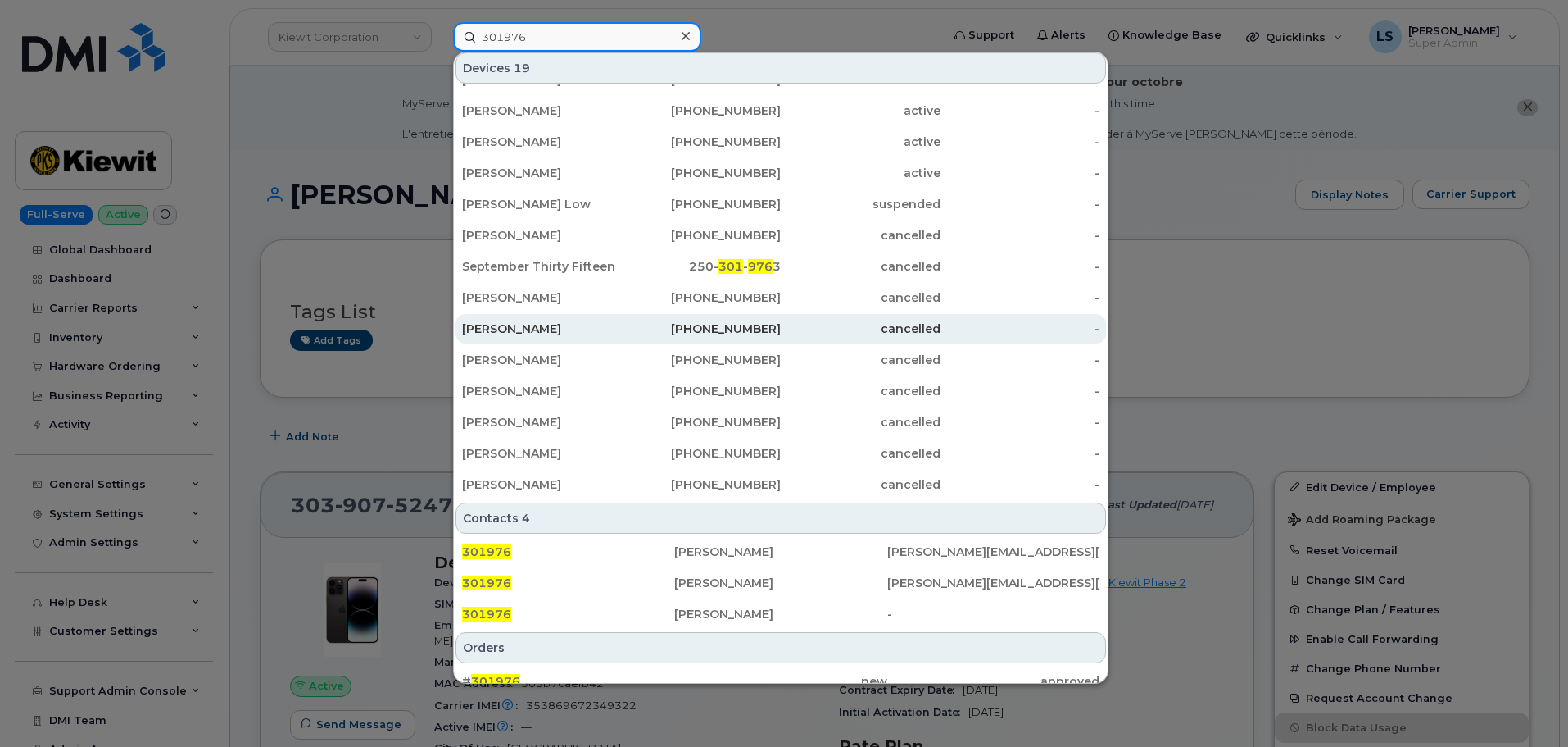
scroll to position [261, 0]
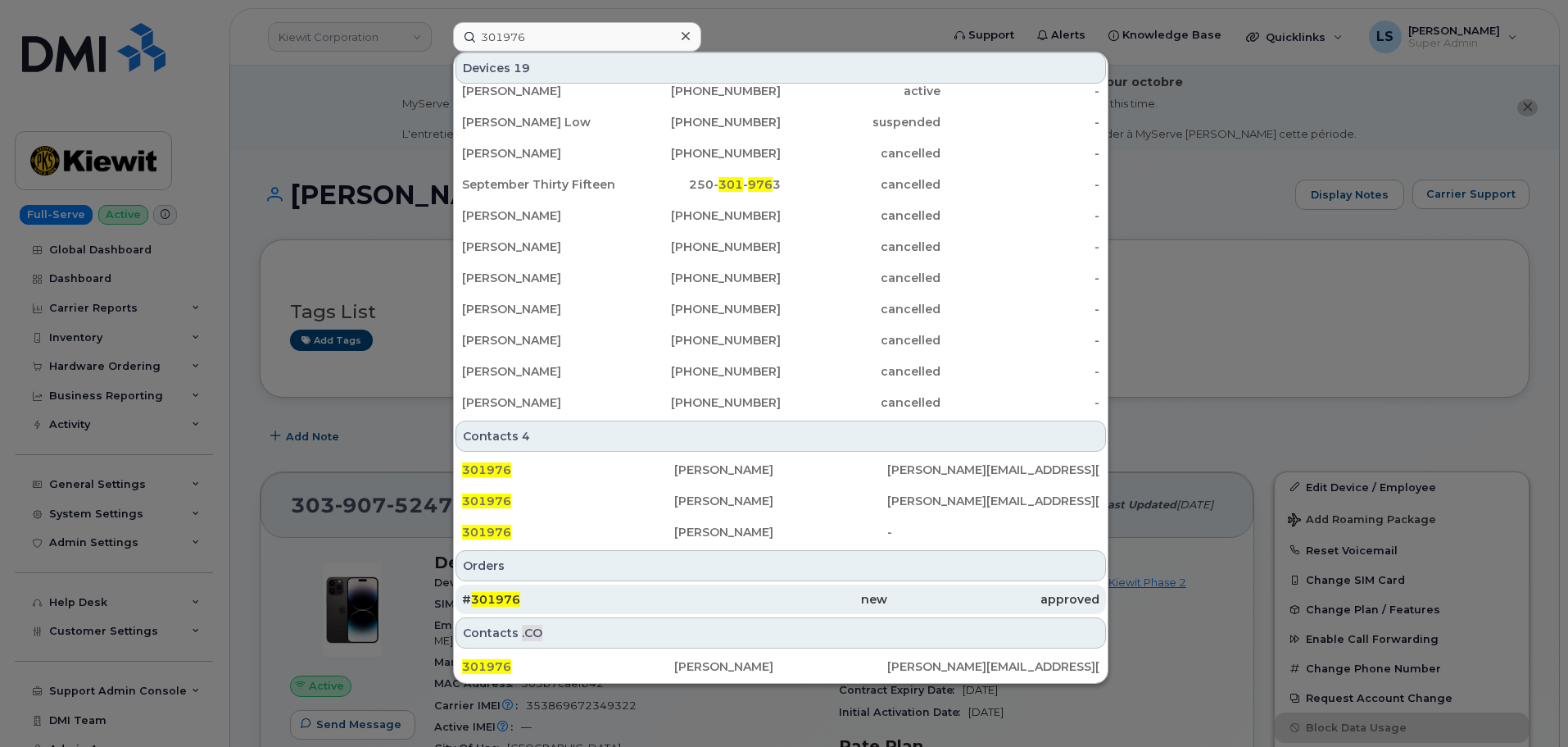
click at [506, 597] on span "301976" at bounding box center [495, 599] width 49 height 15
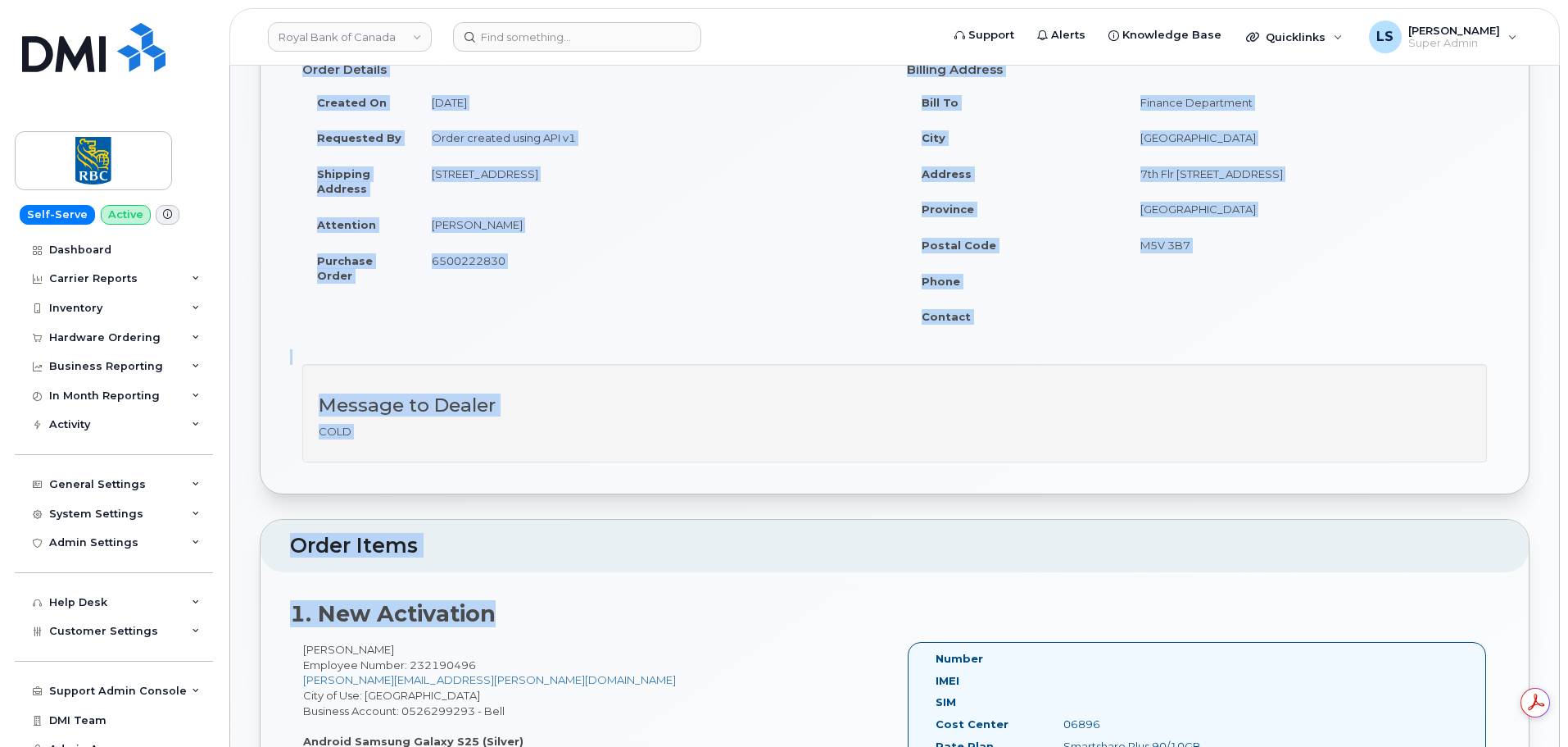
scroll to position [328, 0]
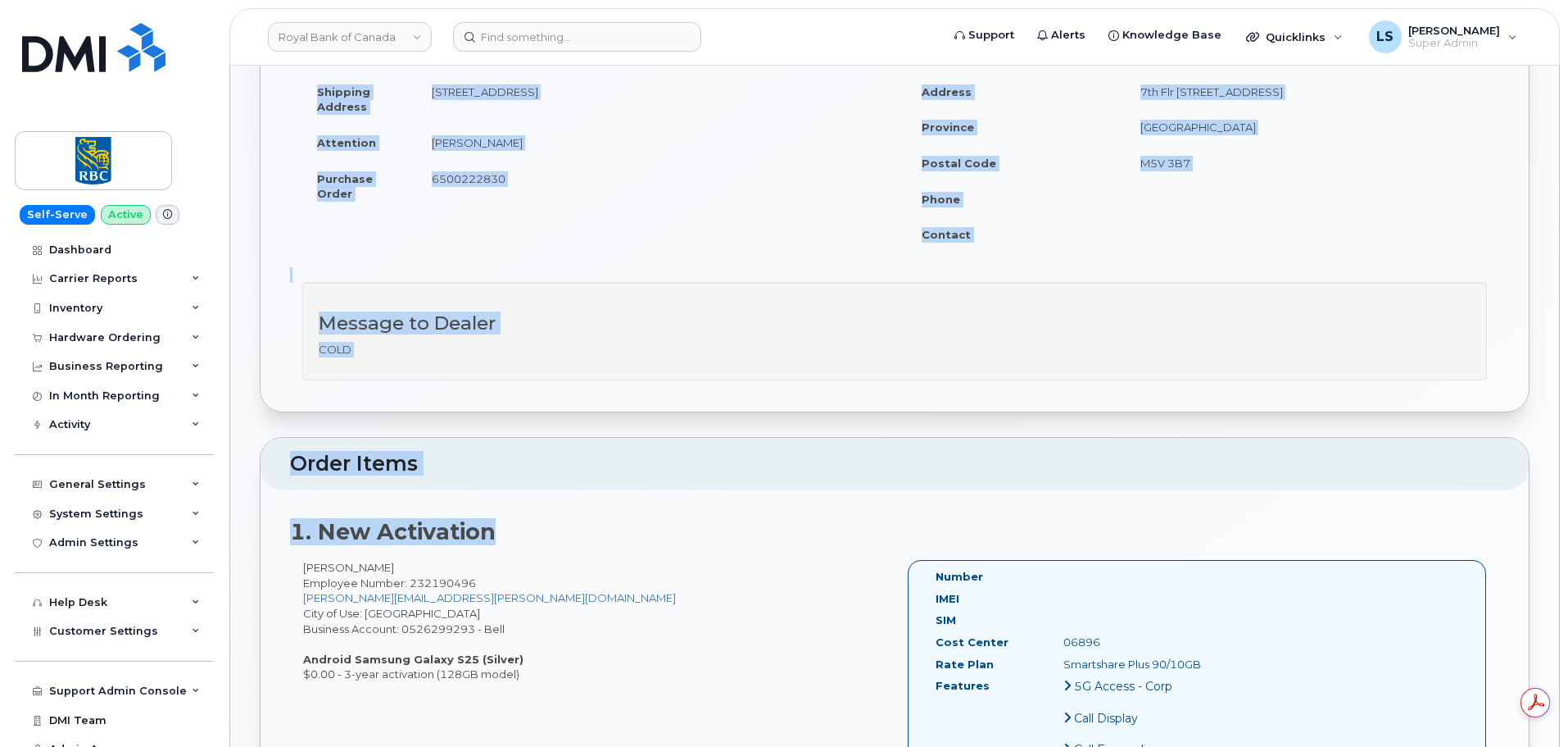
drag, startPoint x: 264, startPoint y: 184, endPoint x: 540, endPoint y: 680, distance: 567.6
click at [533, 400] on div "Order Details Created On September 29, 2025 Requested By Order created using AP…" at bounding box center [894, 186] width 1268 height 453
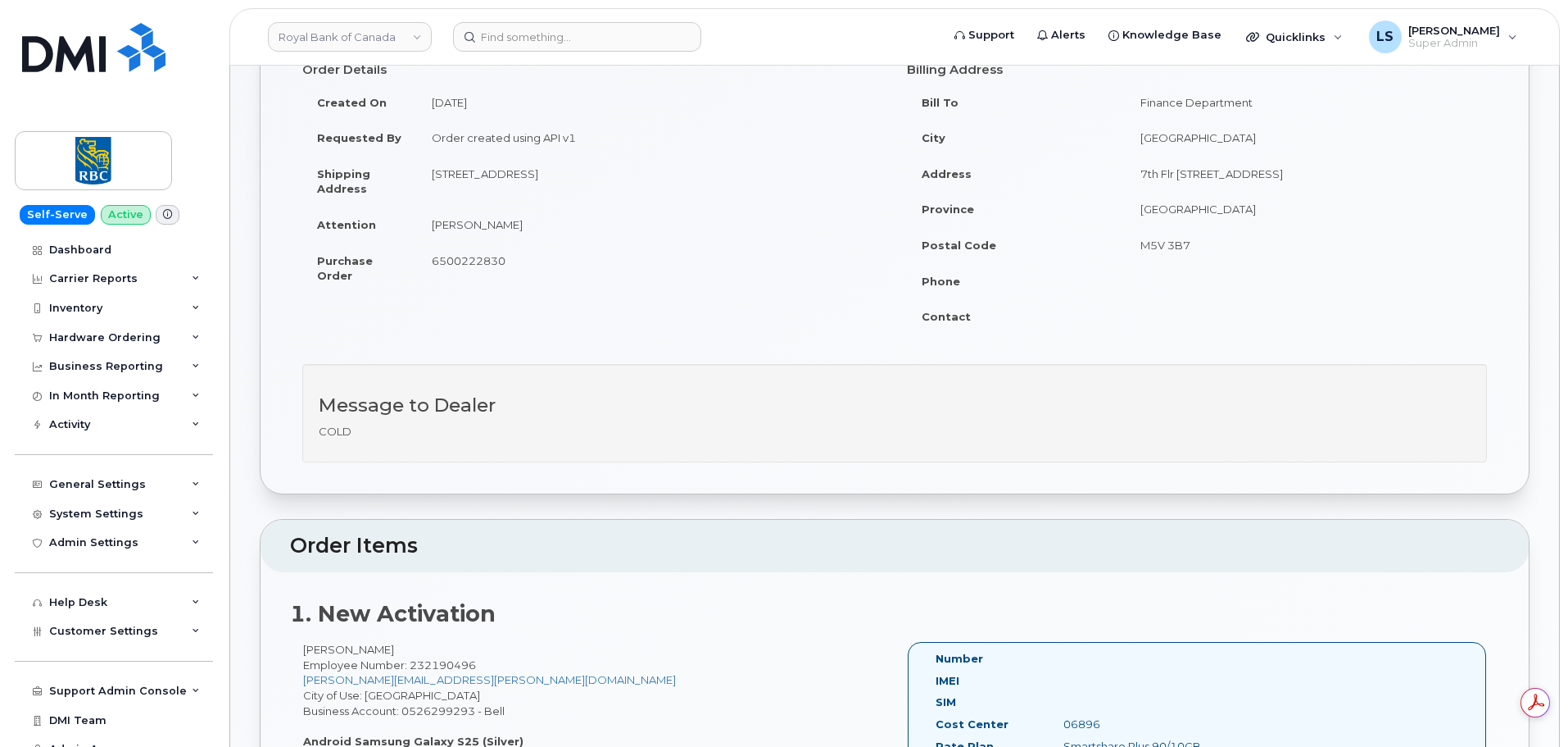
scroll to position [82, 0]
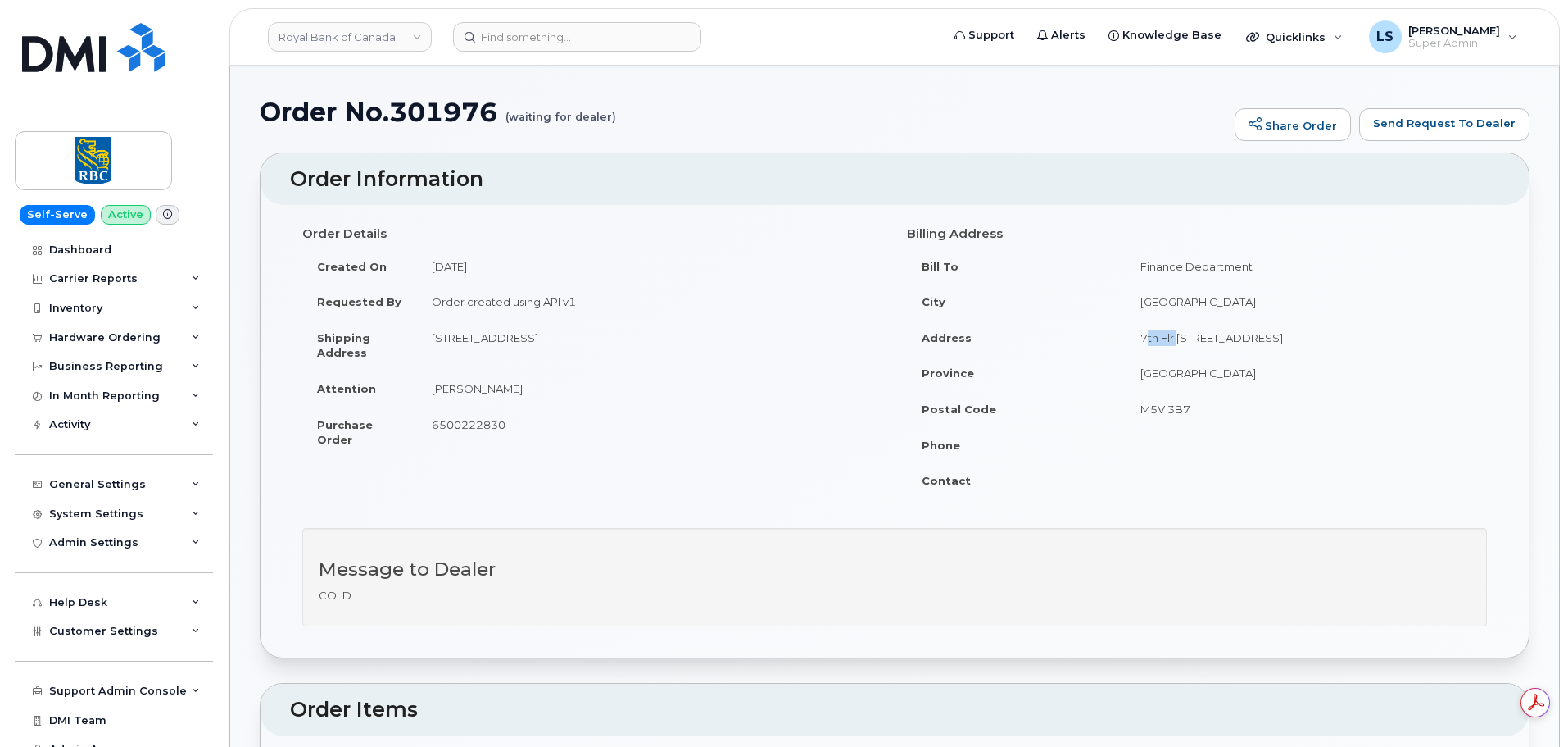
drag, startPoint x: 1150, startPoint y: 340, endPoint x: 1184, endPoint y: 341, distance: 34.0
click at [1184, 341] on td "7th Flr 330 Front St W" at bounding box center [1307, 337] width 362 height 36
drag, startPoint x: 1276, startPoint y: 335, endPoint x: 1185, endPoint y: 334, distance: 91.0
click at [1185, 334] on td "7th Flr 330 Front St W" at bounding box center [1307, 337] width 362 height 36
copy td "330 Front St W"
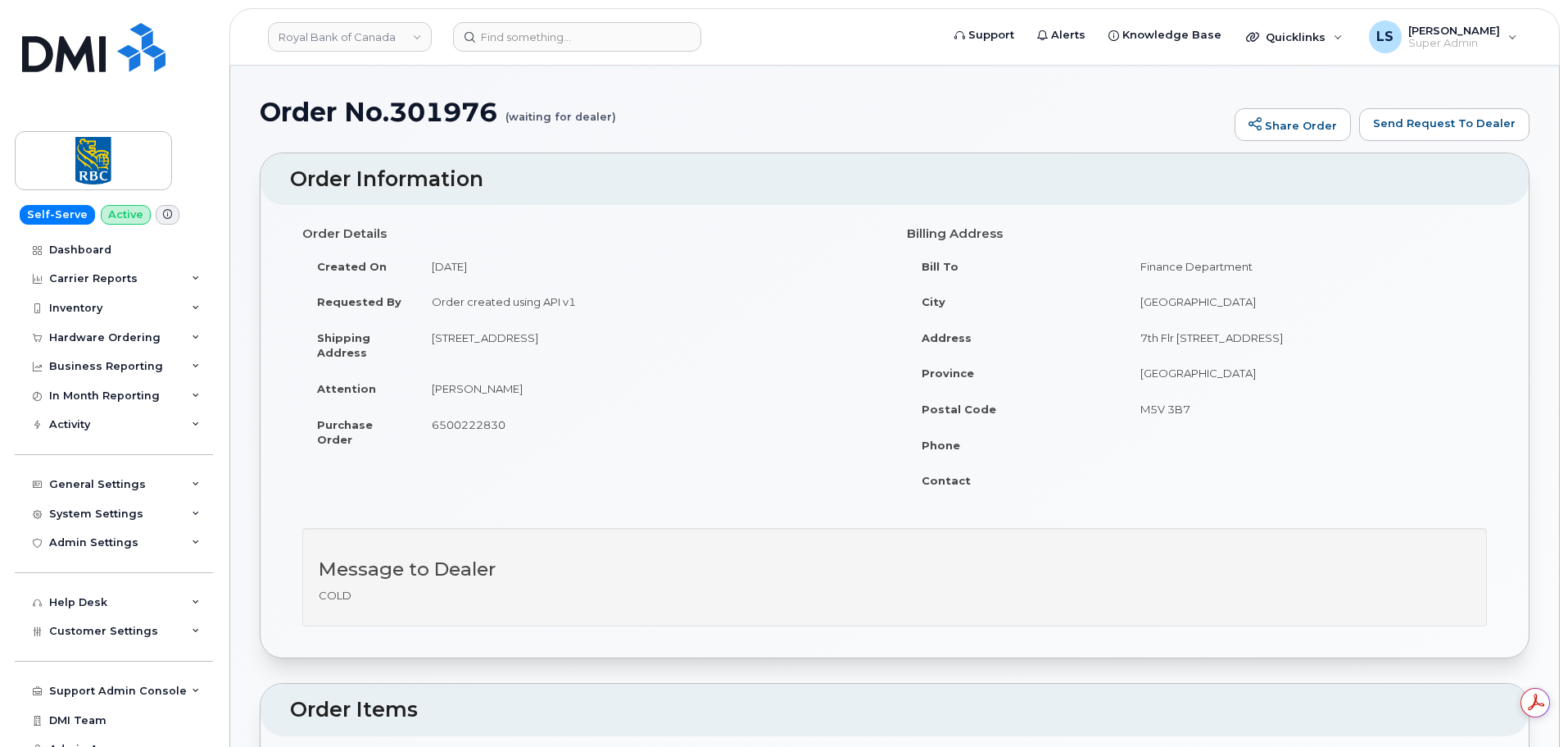
click at [1126, 413] on td "Postal Code" at bounding box center [1017, 408] width 219 height 36
click at [1162, 303] on td "Toronto" at bounding box center [1307, 301] width 362 height 36
click at [1171, 369] on td "Ontario" at bounding box center [1307, 373] width 362 height 36
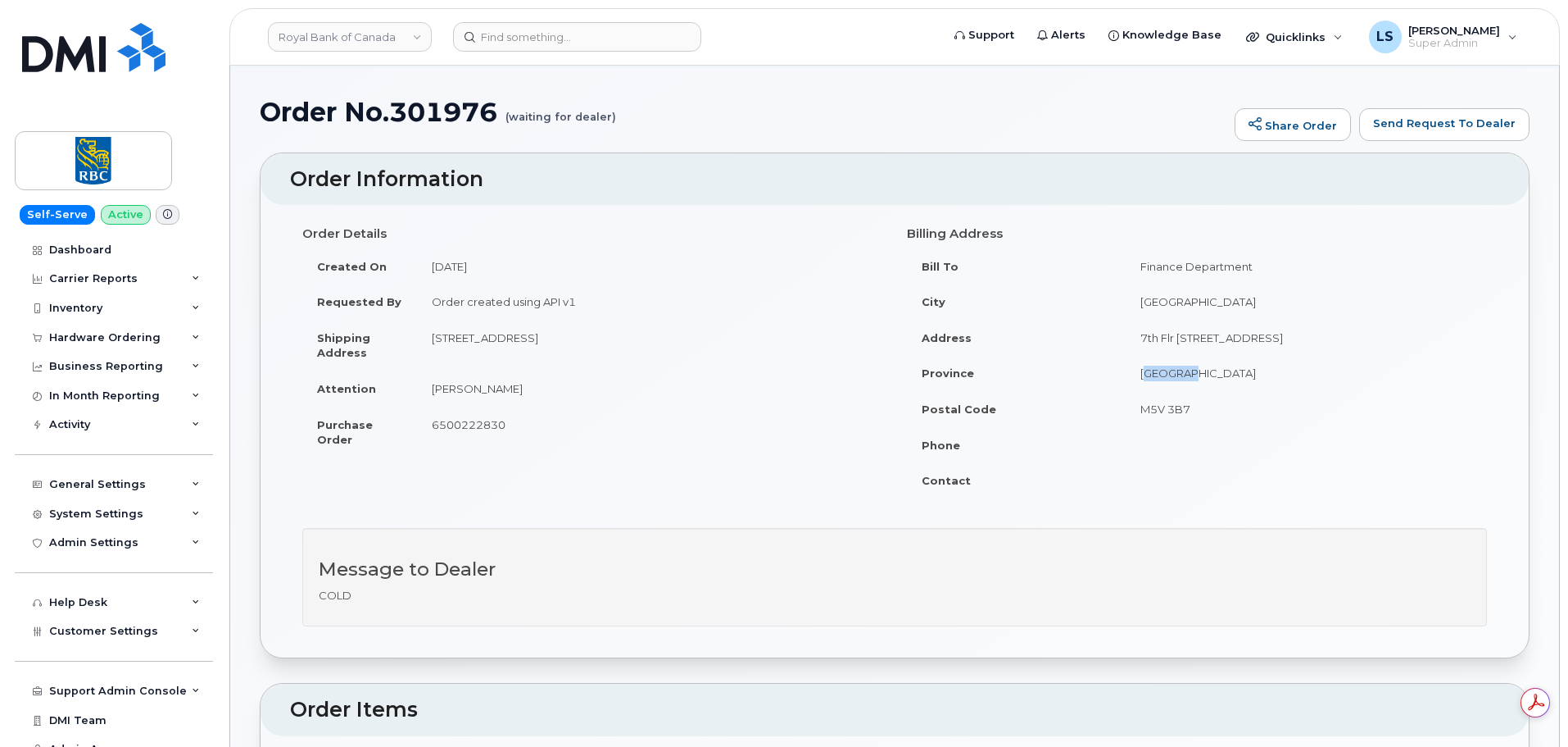
copy td "Ontario"
drag, startPoint x: 1171, startPoint y: 415, endPoint x: 1136, endPoint y: 413, distance: 35.1
click at [1136, 413] on td "M5V 3B7" at bounding box center [1307, 408] width 362 height 36
copy td "M5V 3B7"
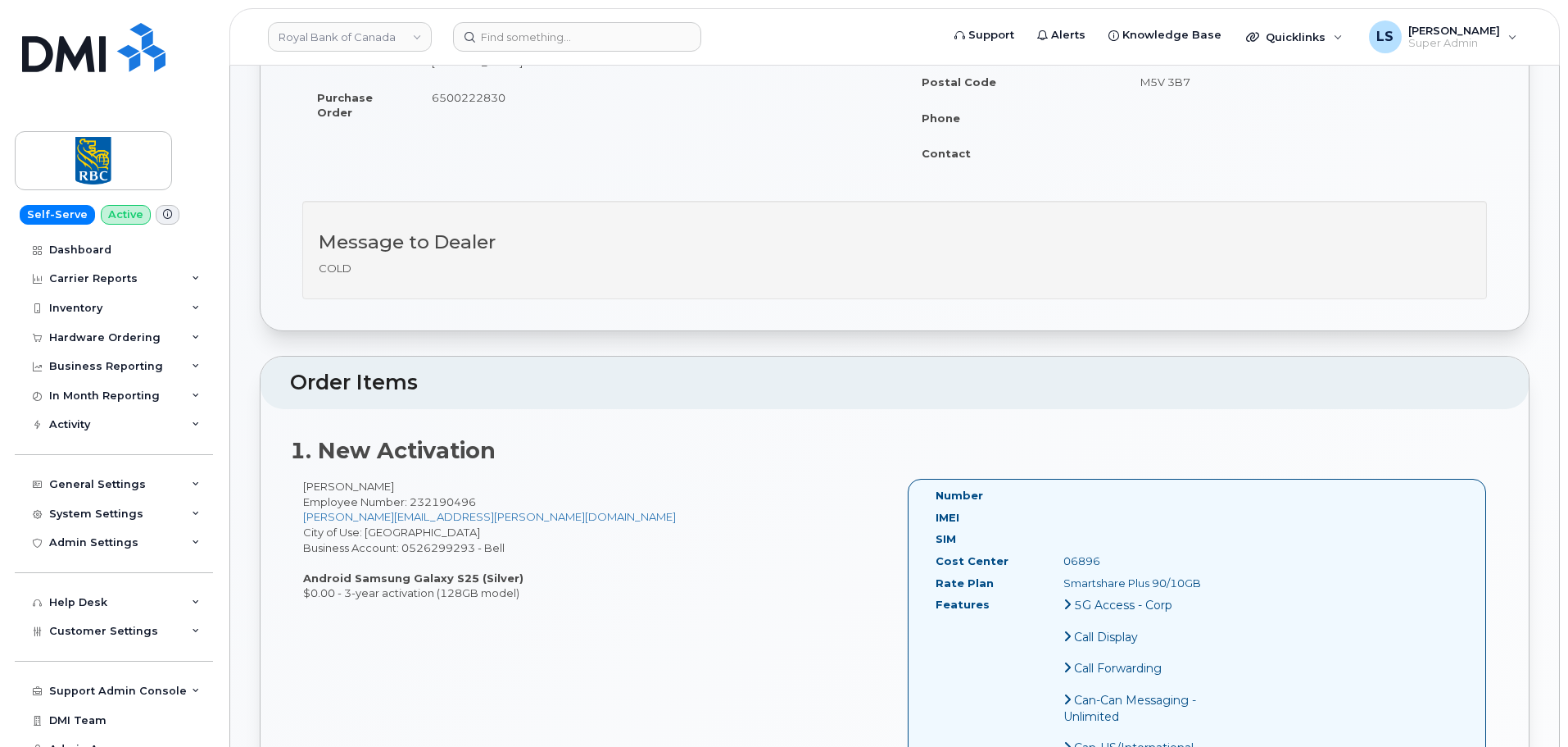
scroll to position [410, 0]
click at [628, 35] on input at bounding box center [577, 37] width 249 height 29
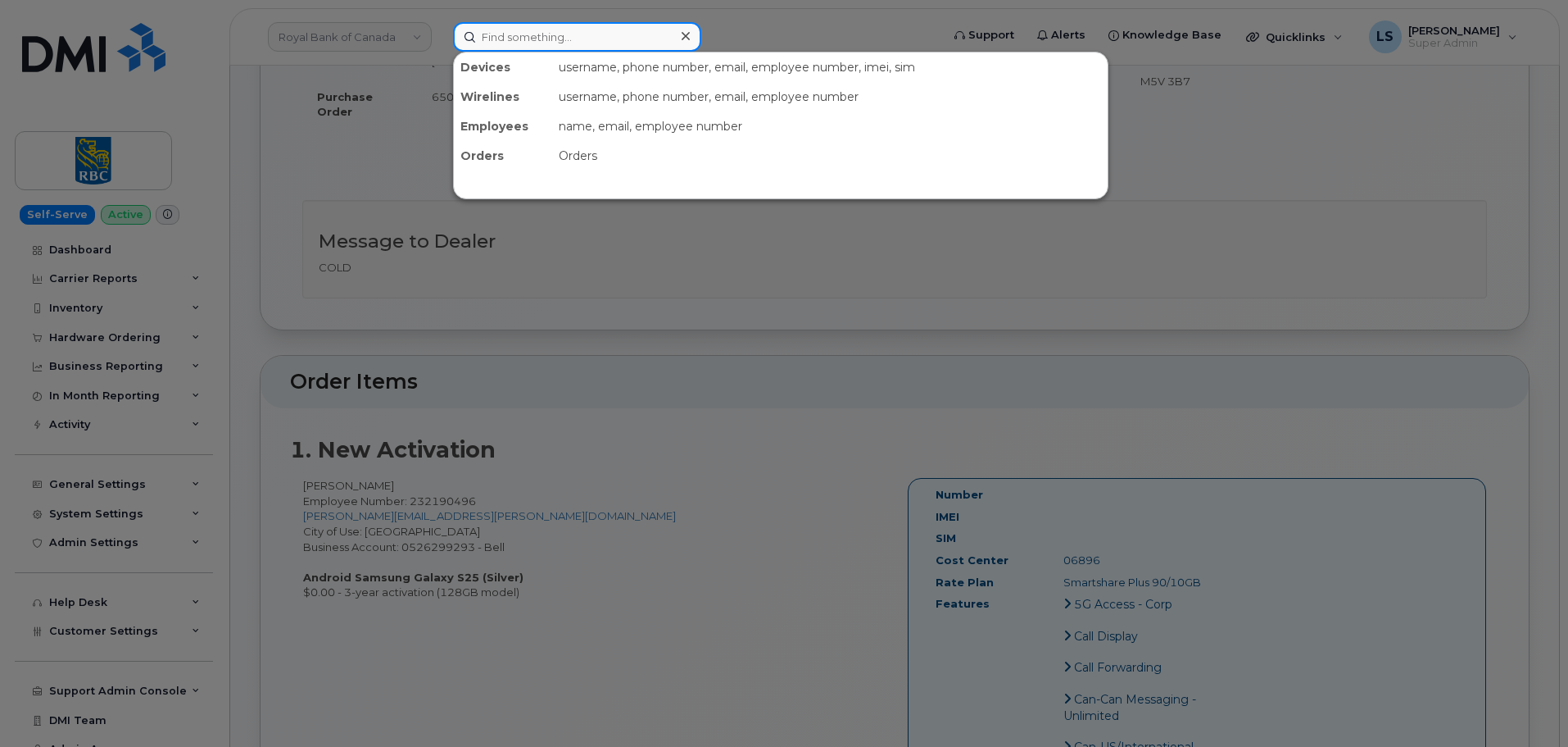
paste input "297317"
type input "297317"
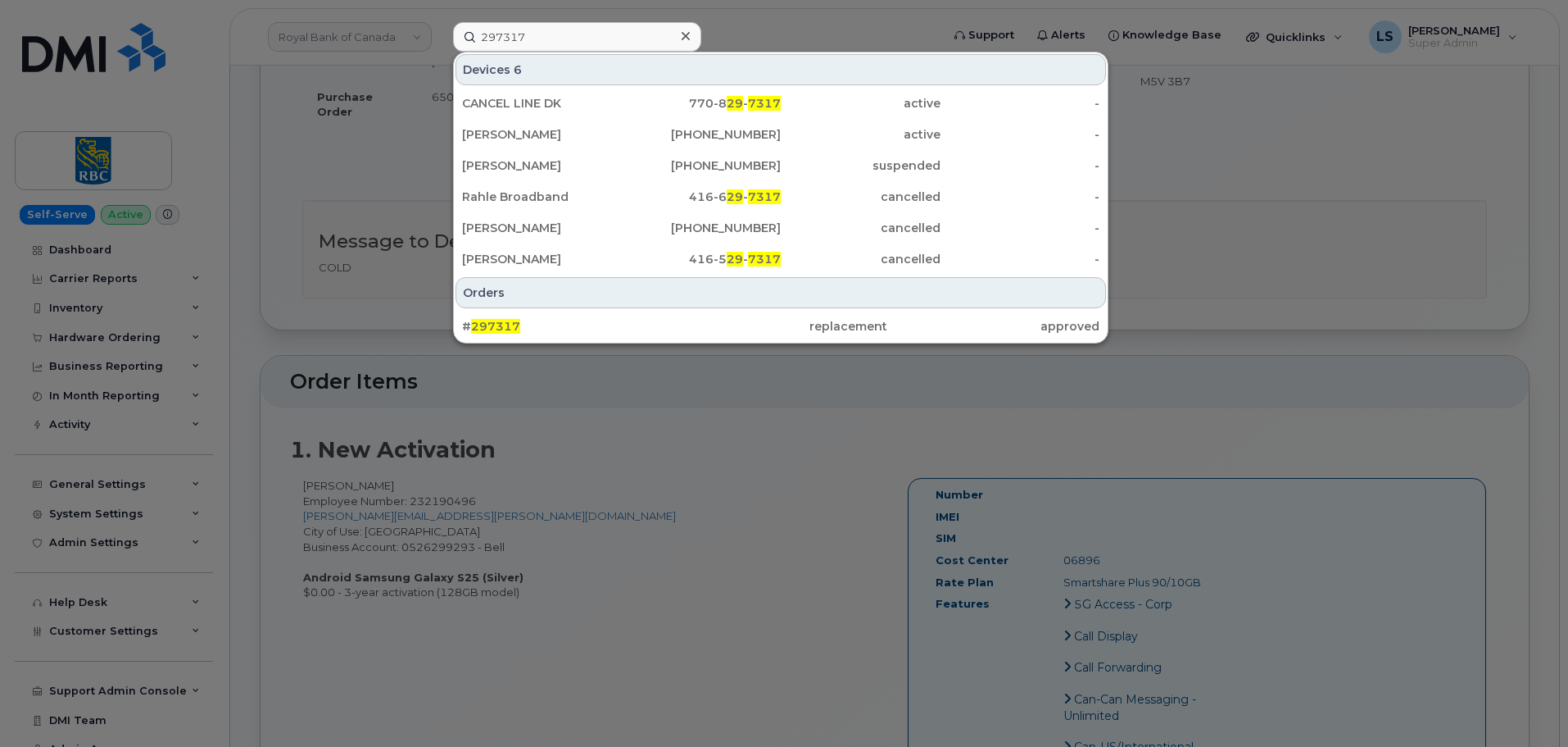
click at [563, 344] on div at bounding box center [784, 374] width 1568 height 747
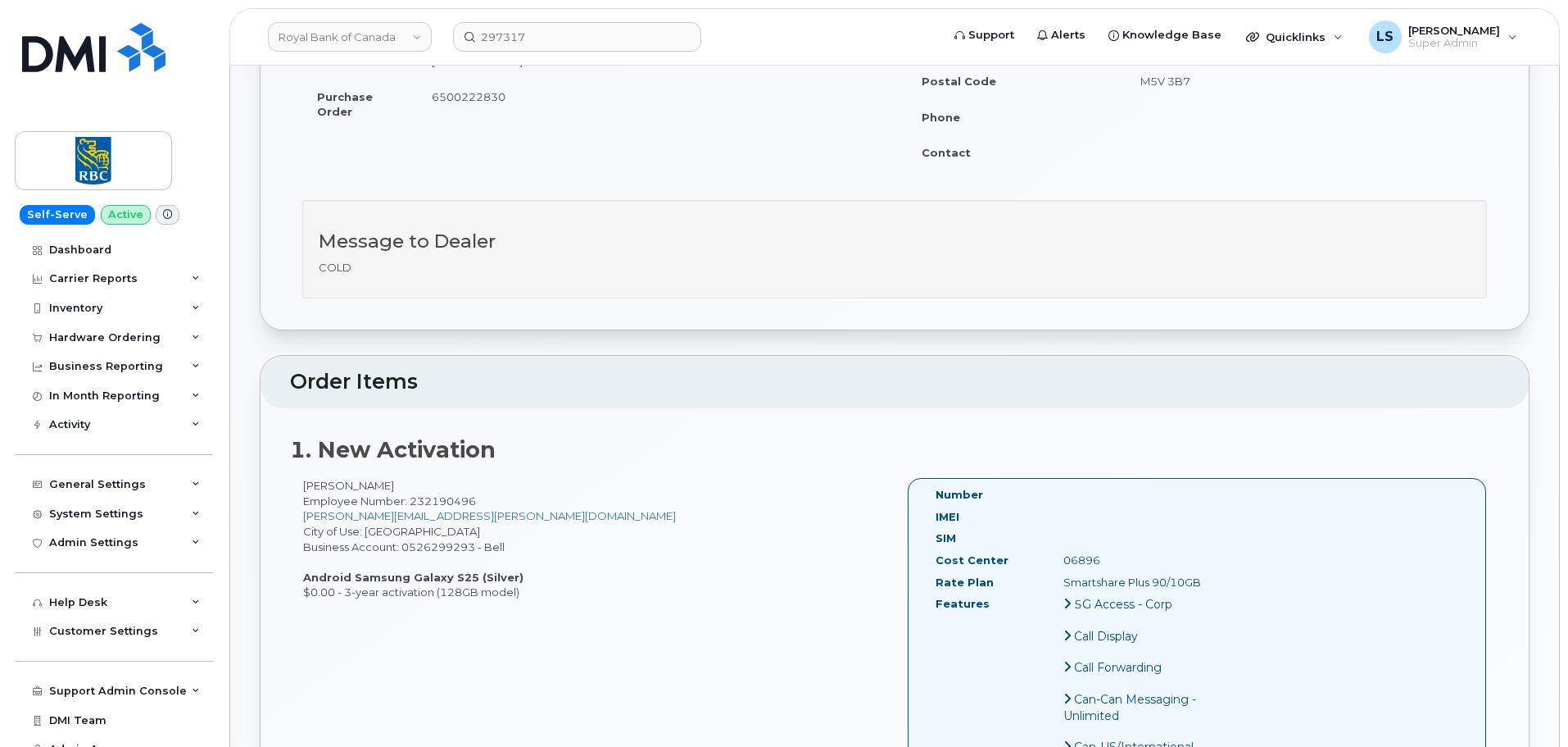
click at [550, 46] on input "297317" at bounding box center [577, 37] width 249 height 29
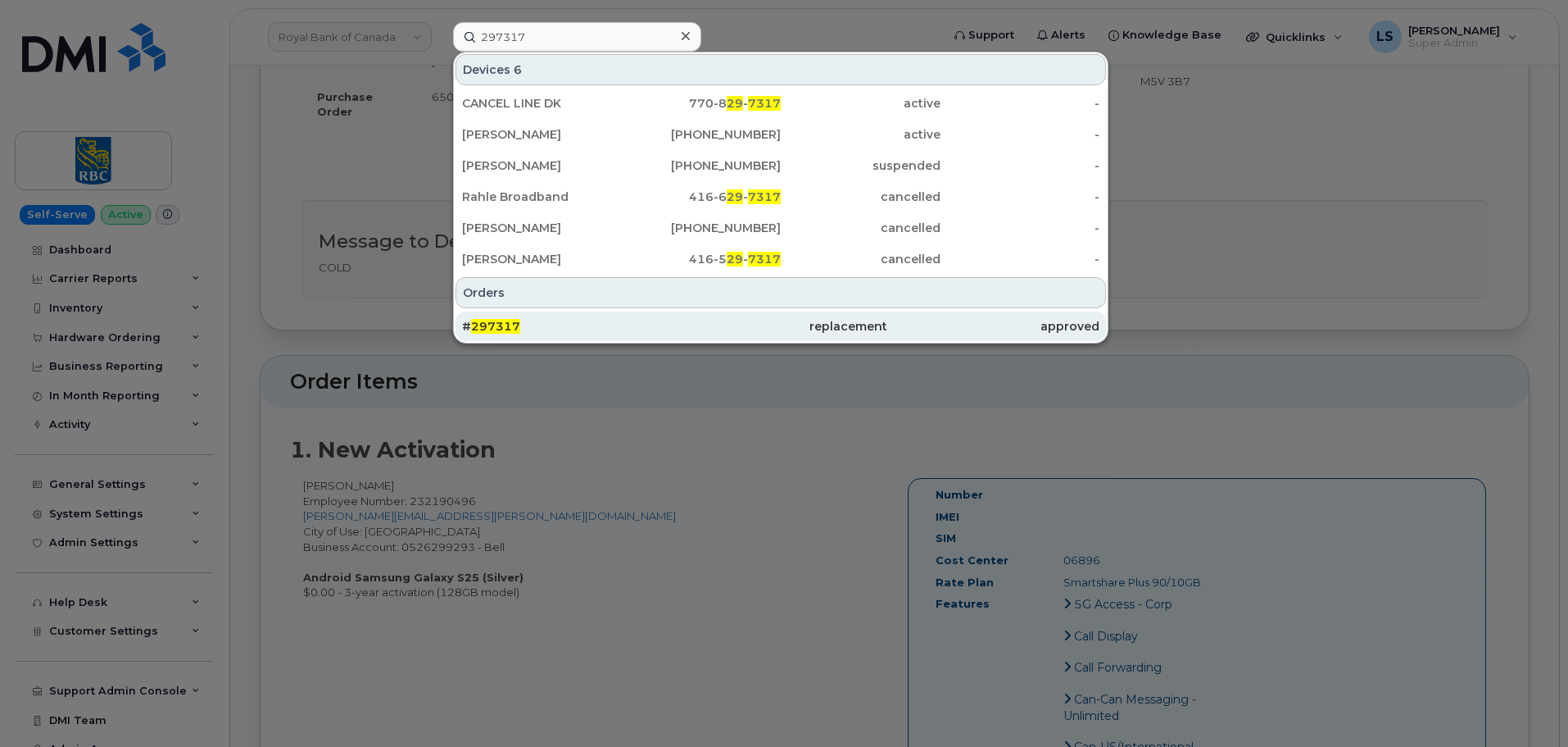
click at [501, 325] on span "297317" at bounding box center [495, 326] width 49 height 15
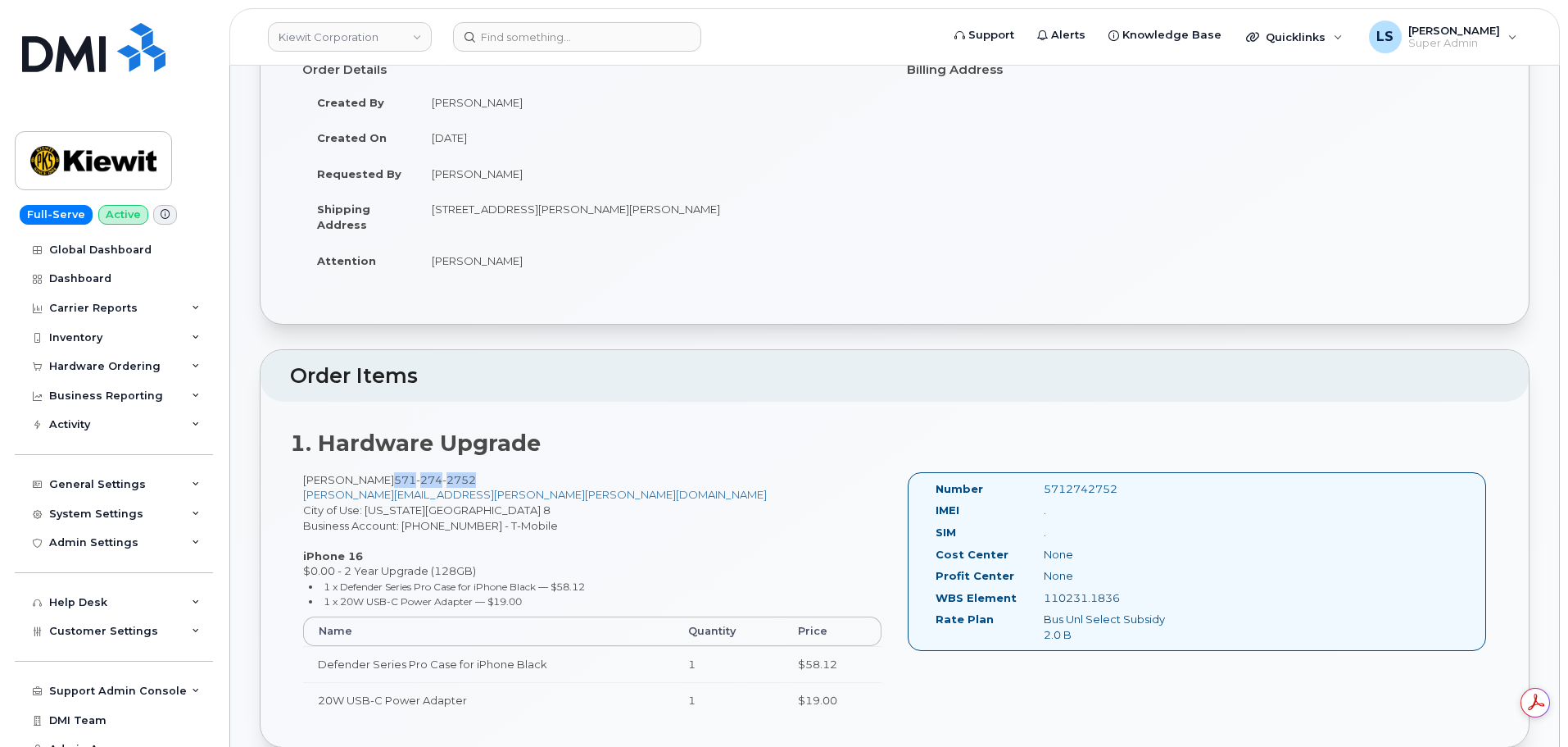
drag, startPoint x: 484, startPoint y: 482, endPoint x: 397, endPoint y: 480, distance: 87.0
click at [397, 480] on div "[PERSON_NAME] [PHONE_NUMBER] [PERSON_NAME][EMAIL_ADDRESS][PERSON_NAME][PERSON_N…" at bounding box center [592, 602] width 605 height 260
copy span "[PHONE_NUMBER]"
drag, startPoint x: 543, startPoint y: 28, endPoint x: 538, endPoint y: 38, distance: 11.2
click at [538, 38] on header "[PERSON_NAME] Corporation Support Alerts Knowledge Base Quicklinks Suspend / Ca…" at bounding box center [895, 36] width 1331 height 57
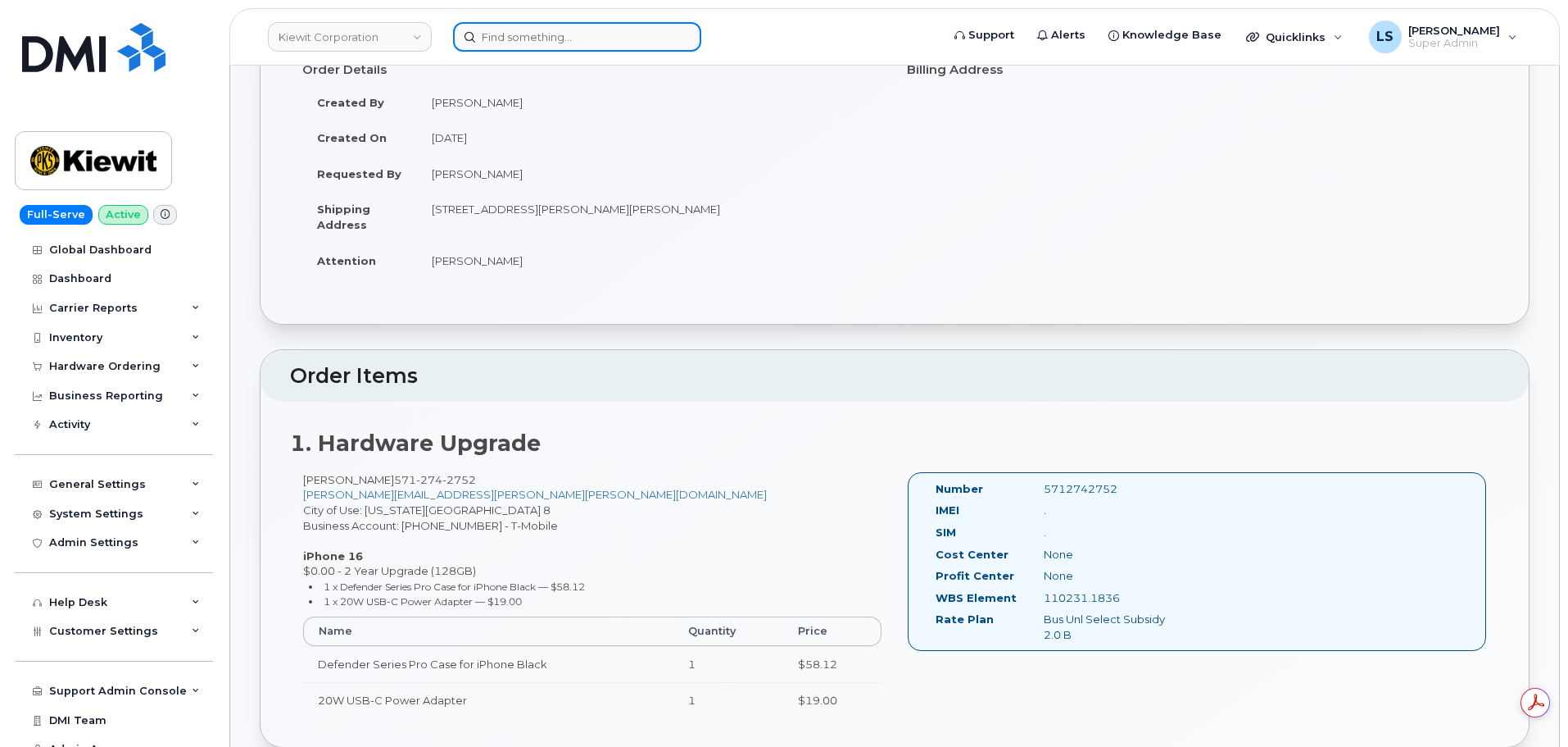
click at [538, 38] on input at bounding box center [577, 37] width 249 height 29
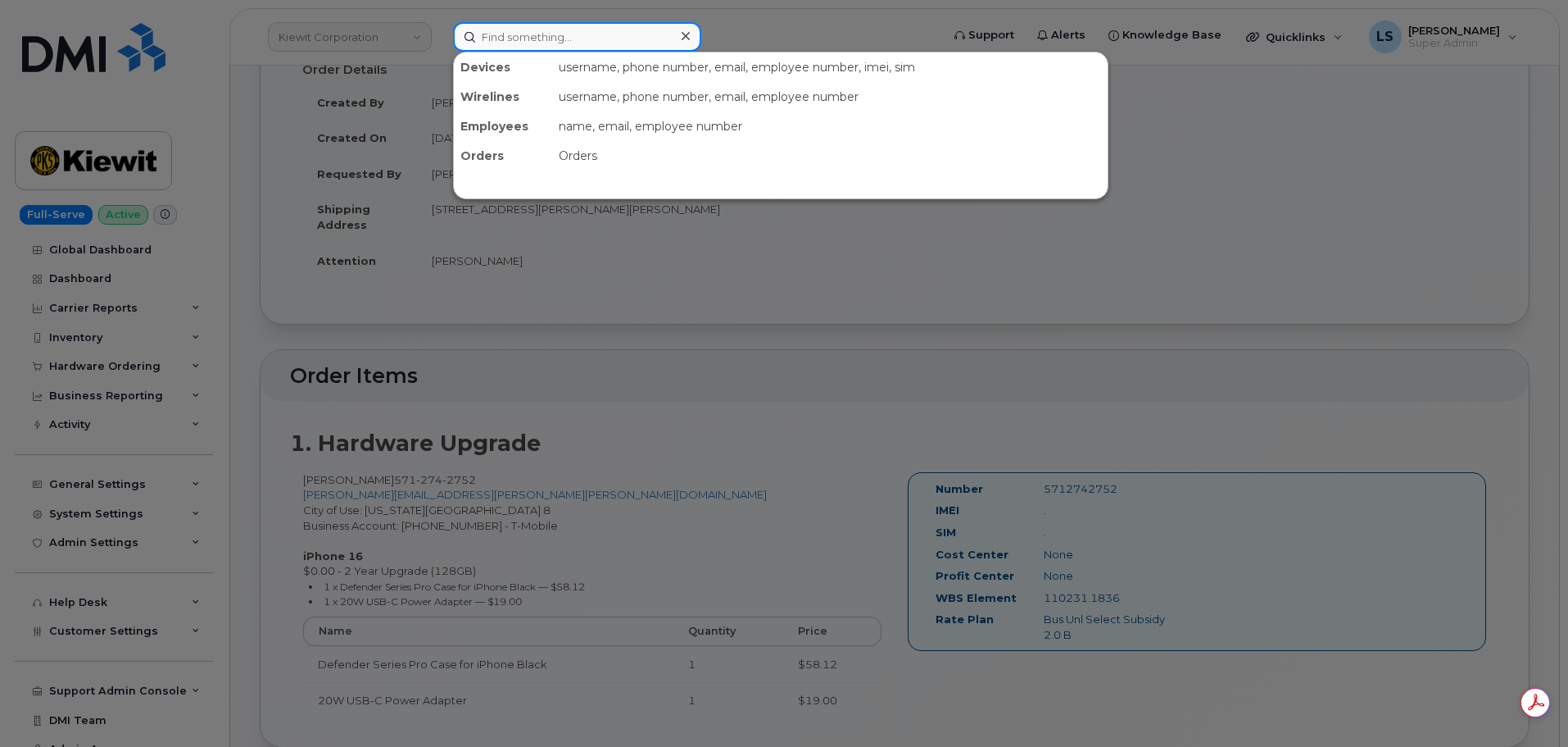
paste input "5712742752"
type input "5712742752"
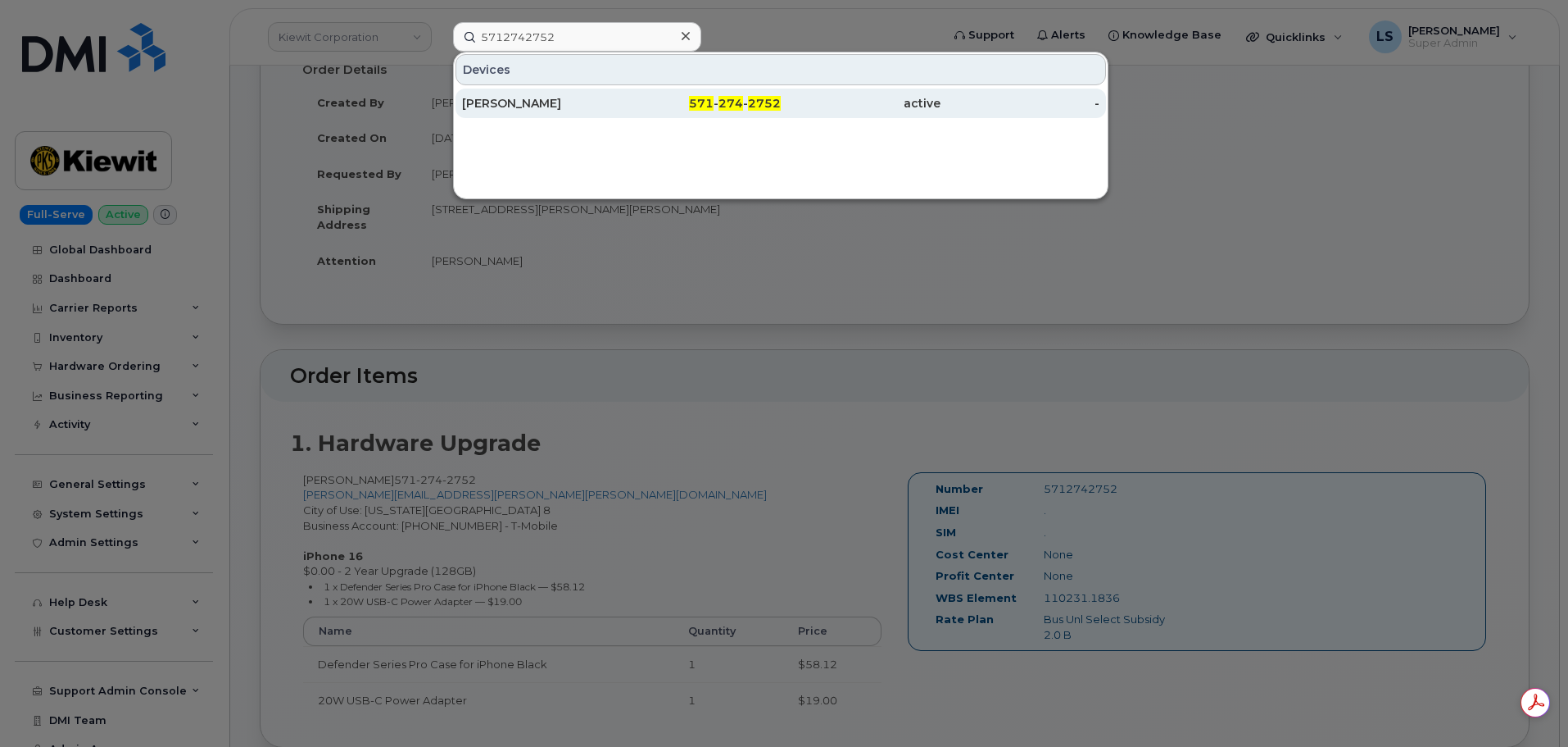
click at [528, 118] on div "Michael Romero 571 - 274 - 2752 active -" at bounding box center [781, 104] width 654 height 33
click at [537, 105] on div "[PERSON_NAME]" at bounding box center [542, 103] width 160 height 16
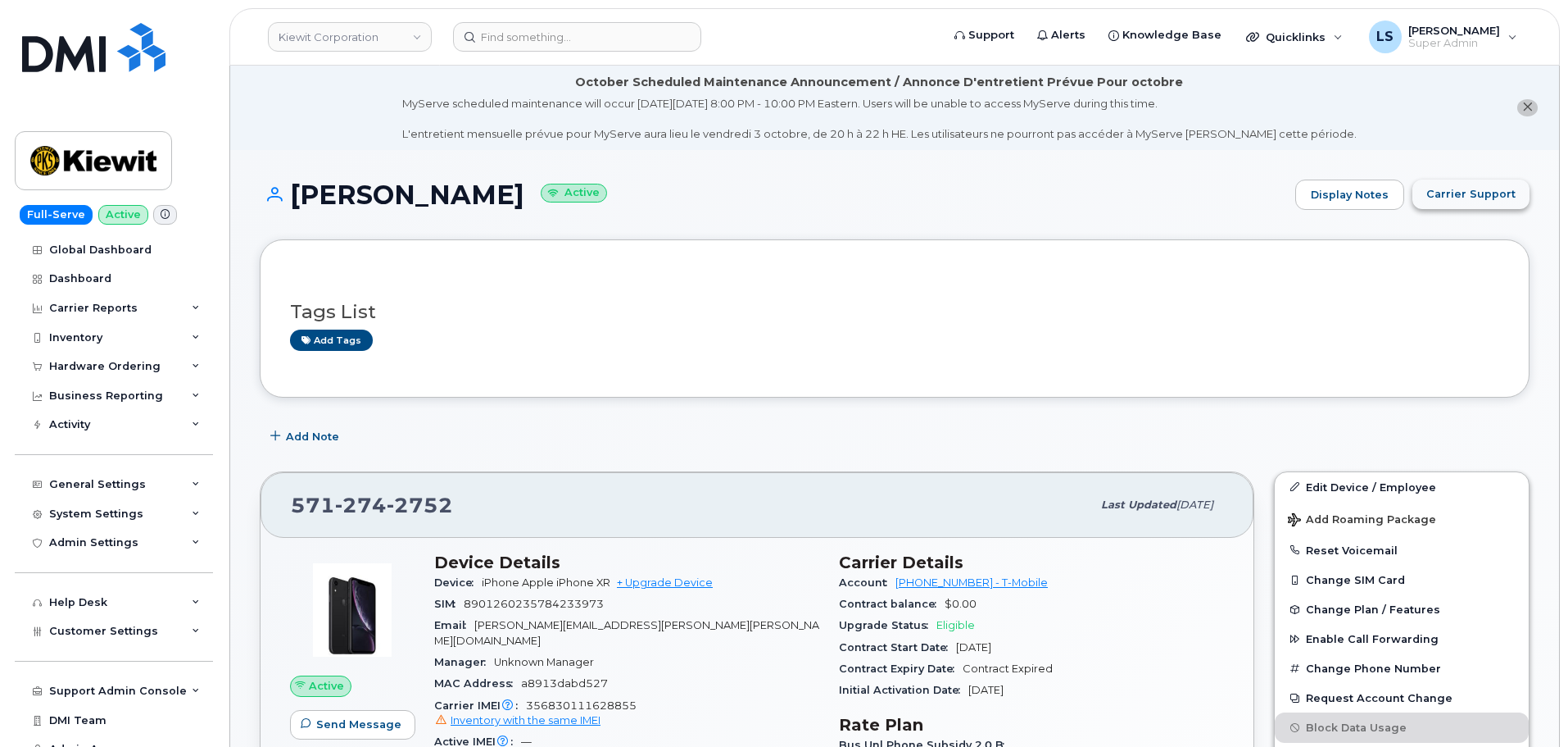
click at [1452, 196] on span "Carrier Support" at bounding box center [1471, 194] width 89 height 15
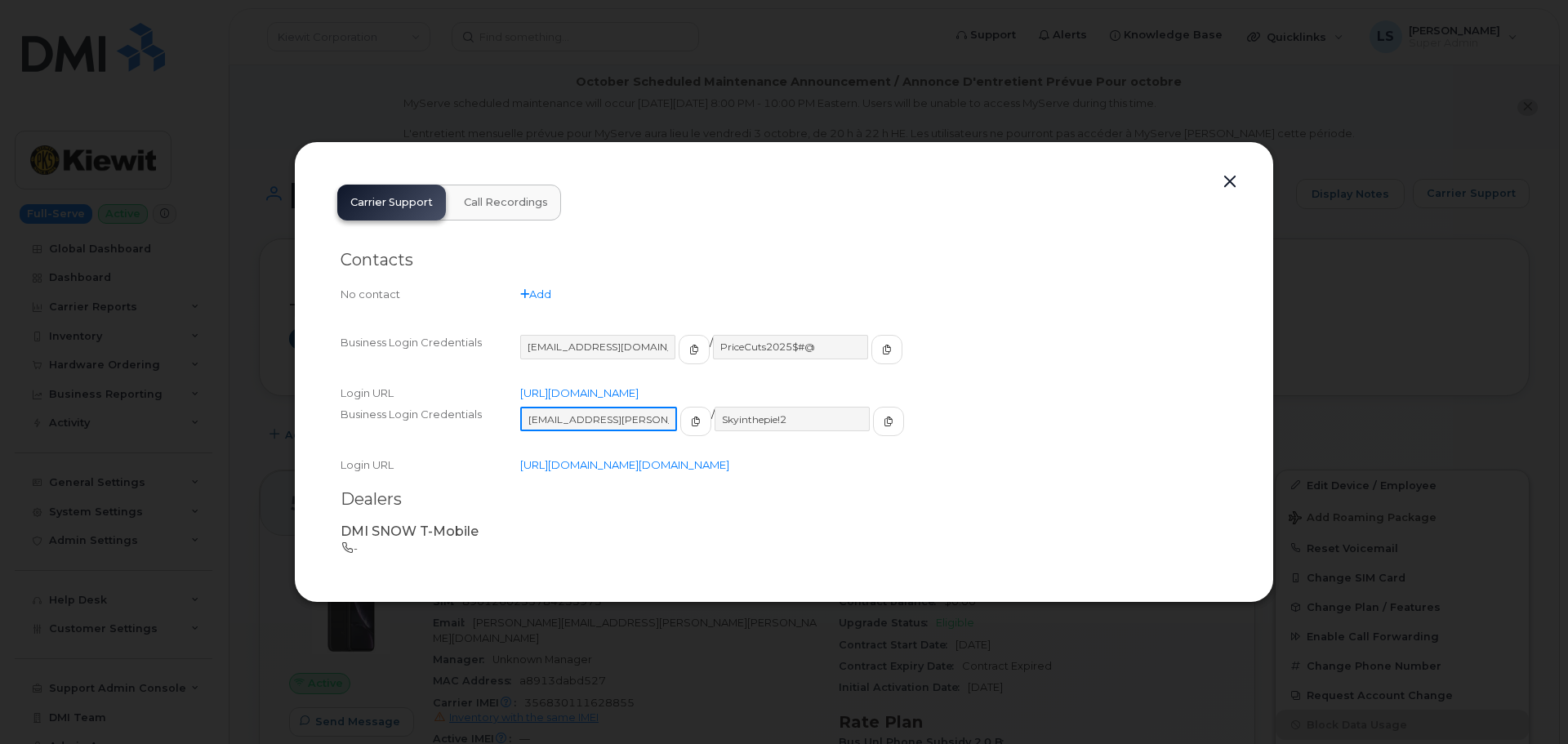
click at [601, 409] on input "[EMAIL_ADDRESS][PERSON_NAME][DOMAIN_NAME]" at bounding box center [599, 418] width 157 height 24
click at [601, 409] on input "ms-kiewit@dminc.com" at bounding box center [599, 418] width 157 height 24
click at [679, 407] on button "button" at bounding box center [694, 421] width 31 height 29
click at [872, 415] on button "button" at bounding box center [887, 421] width 31 height 29
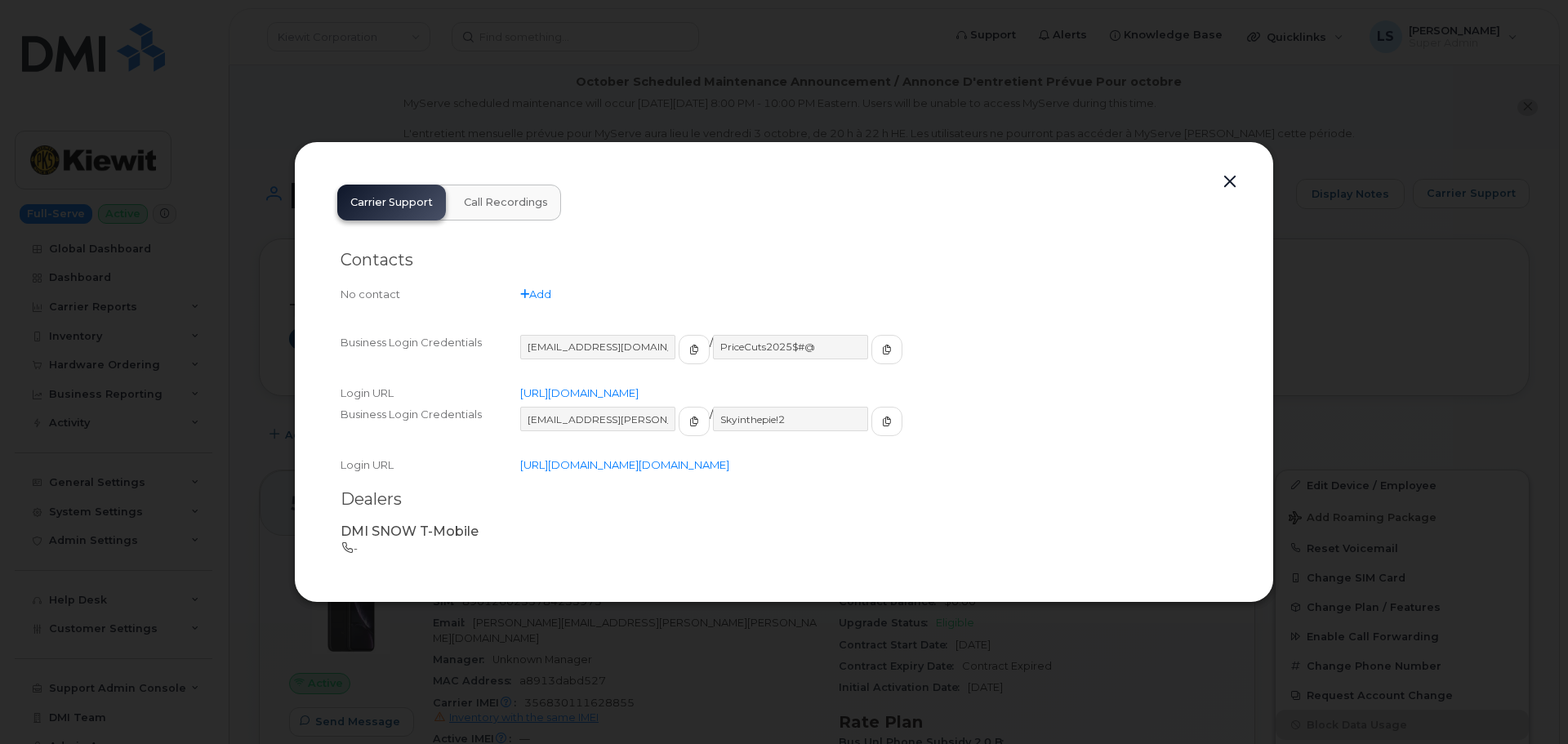
click at [783, 120] on div at bounding box center [784, 372] width 1568 height 744
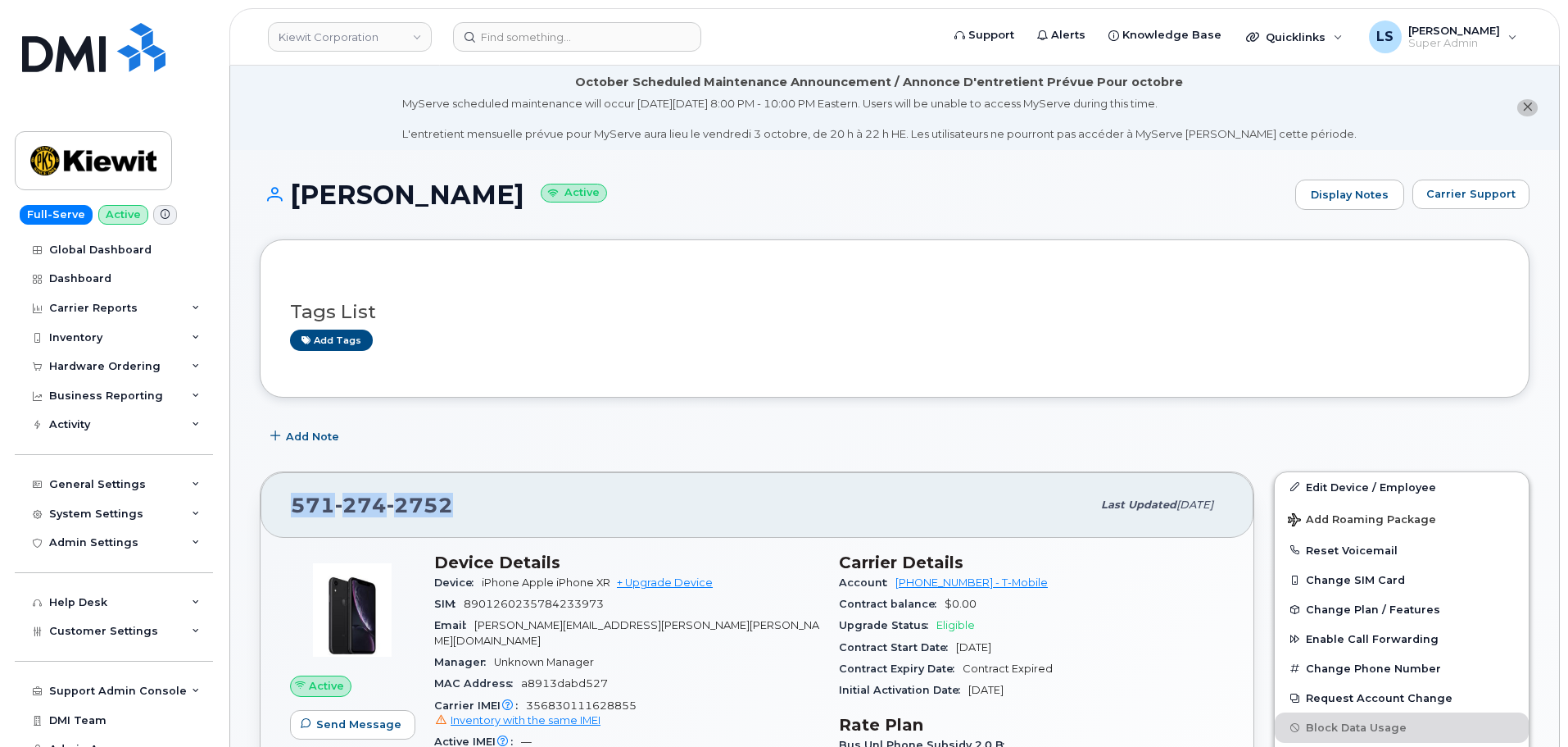
drag, startPoint x: 457, startPoint y: 505, endPoint x: 292, endPoint y: 517, distance: 165.4
click at [292, 518] on div "571 274 2752" at bounding box center [692, 505] width 801 height 35
copy span "571 274 2752"
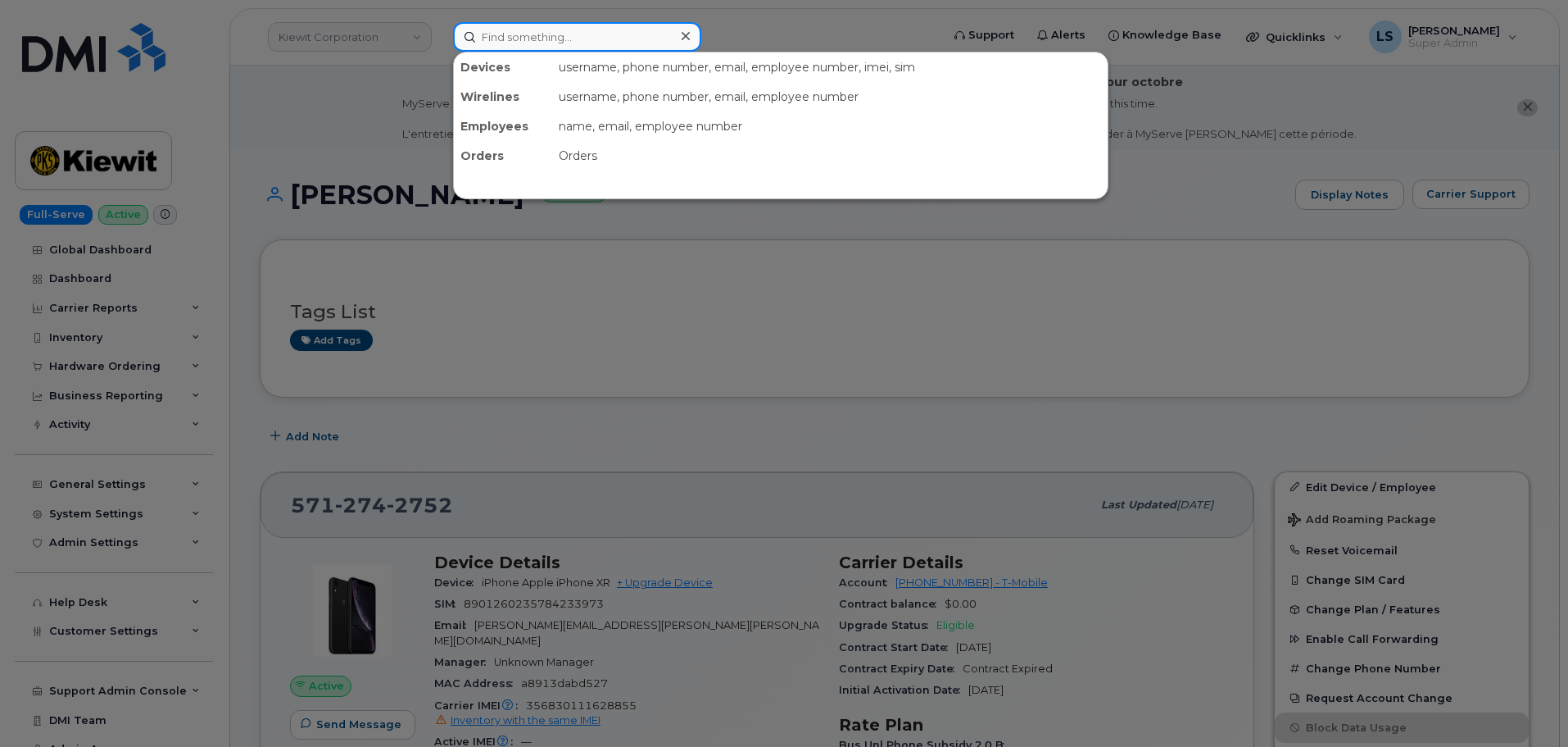
click at [634, 45] on input at bounding box center [577, 37] width 249 height 29
paste input "296510"
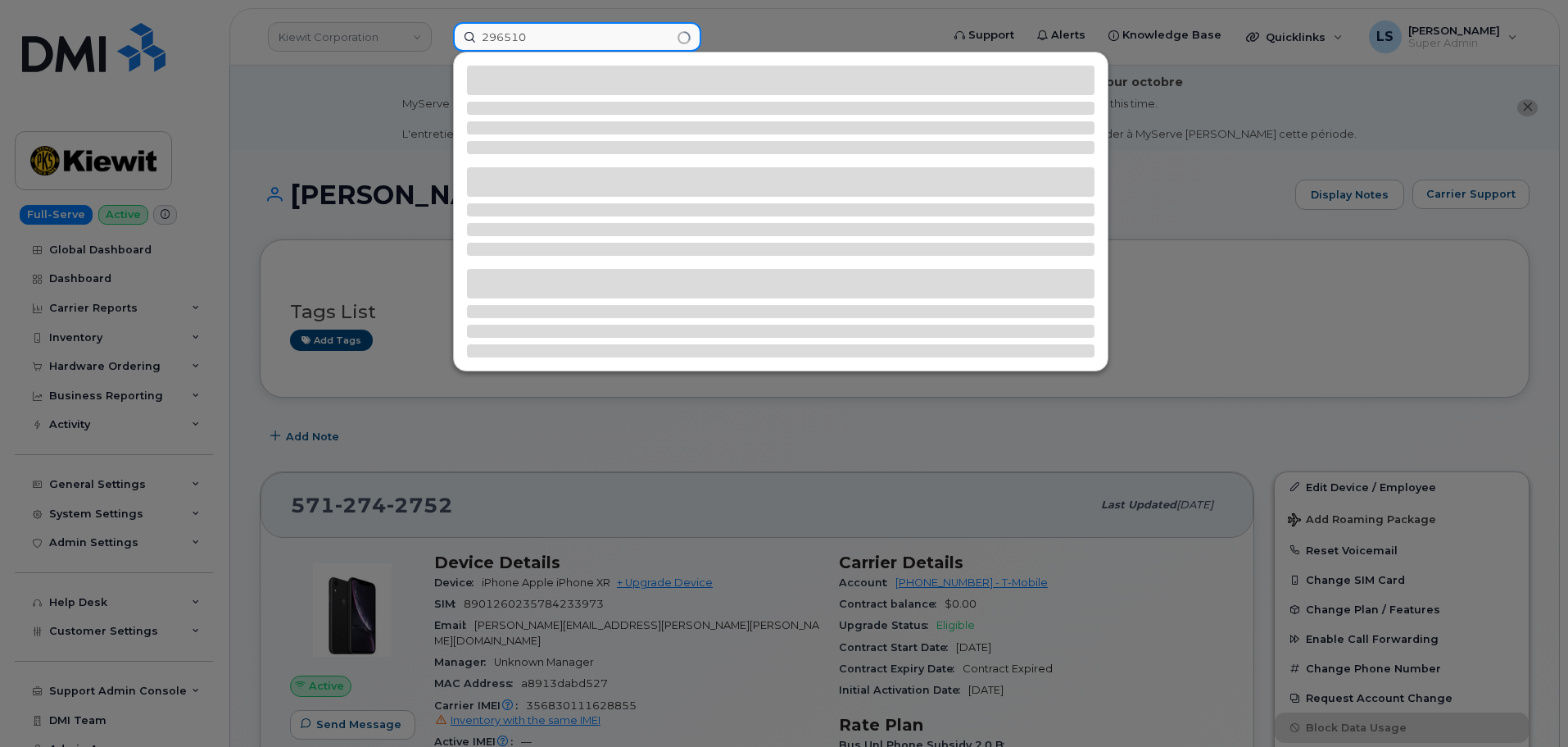
type input "296510"
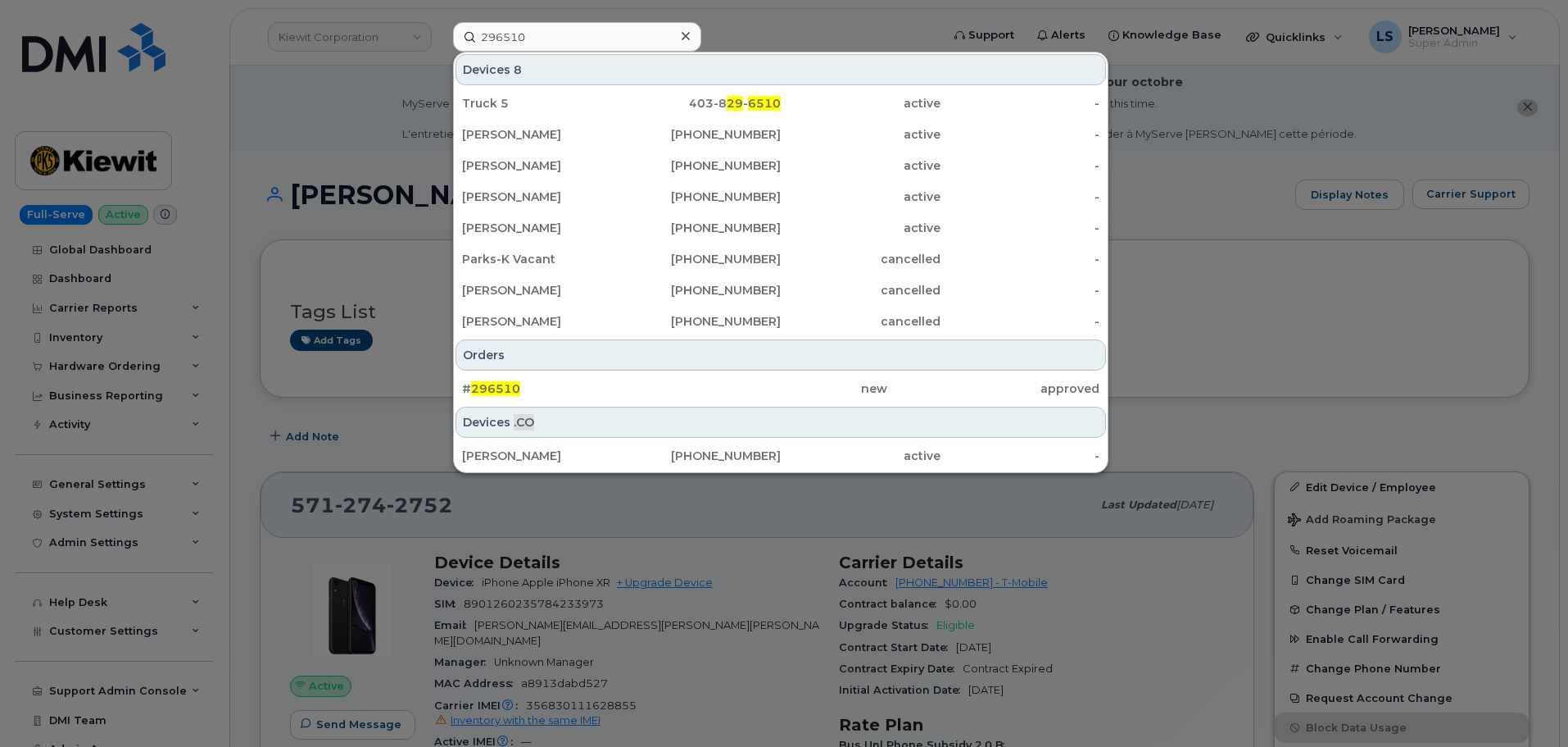
click at [531, 386] on div "# 296510" at bounding box center [568, 388] width 212 height 16
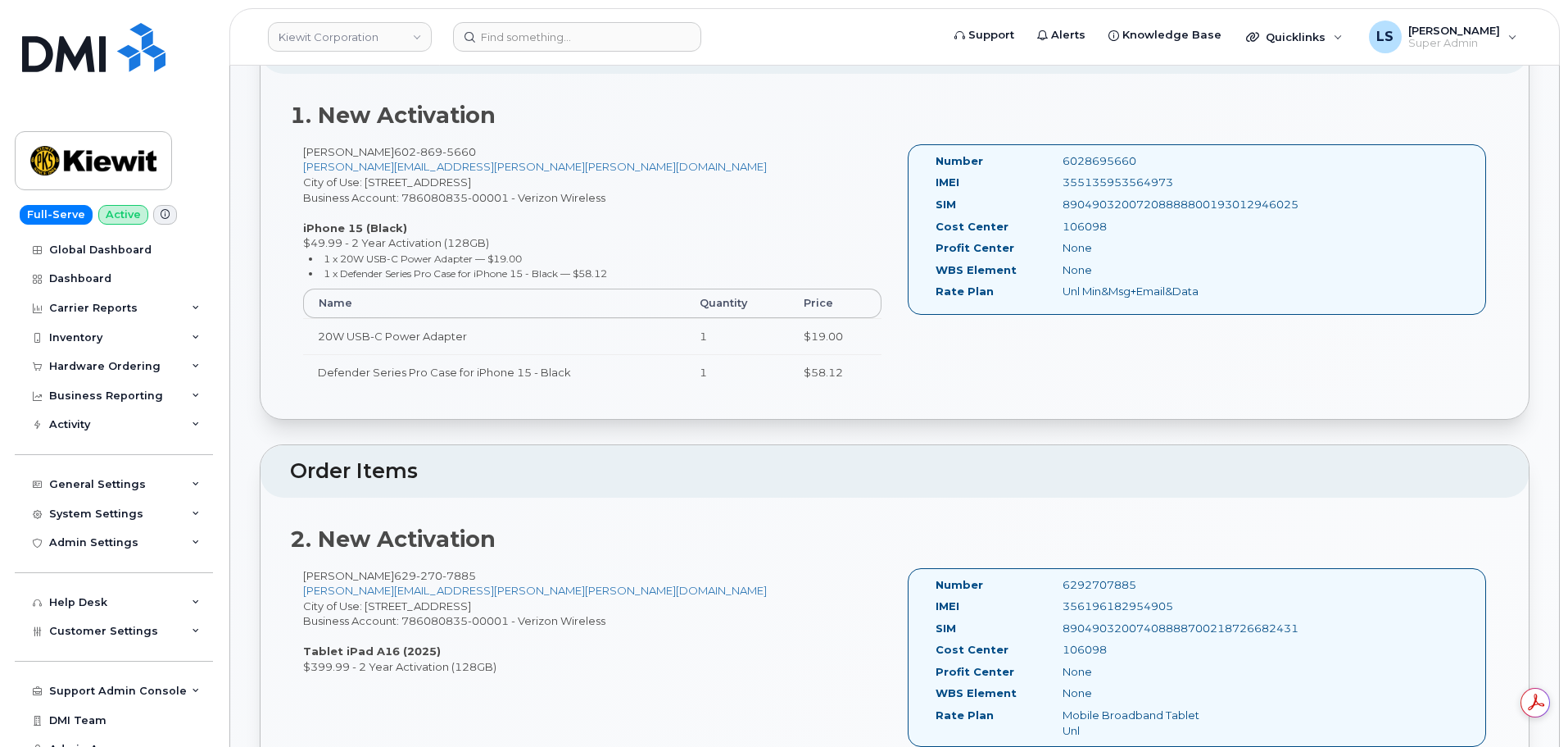
scroll to position [82, 0]
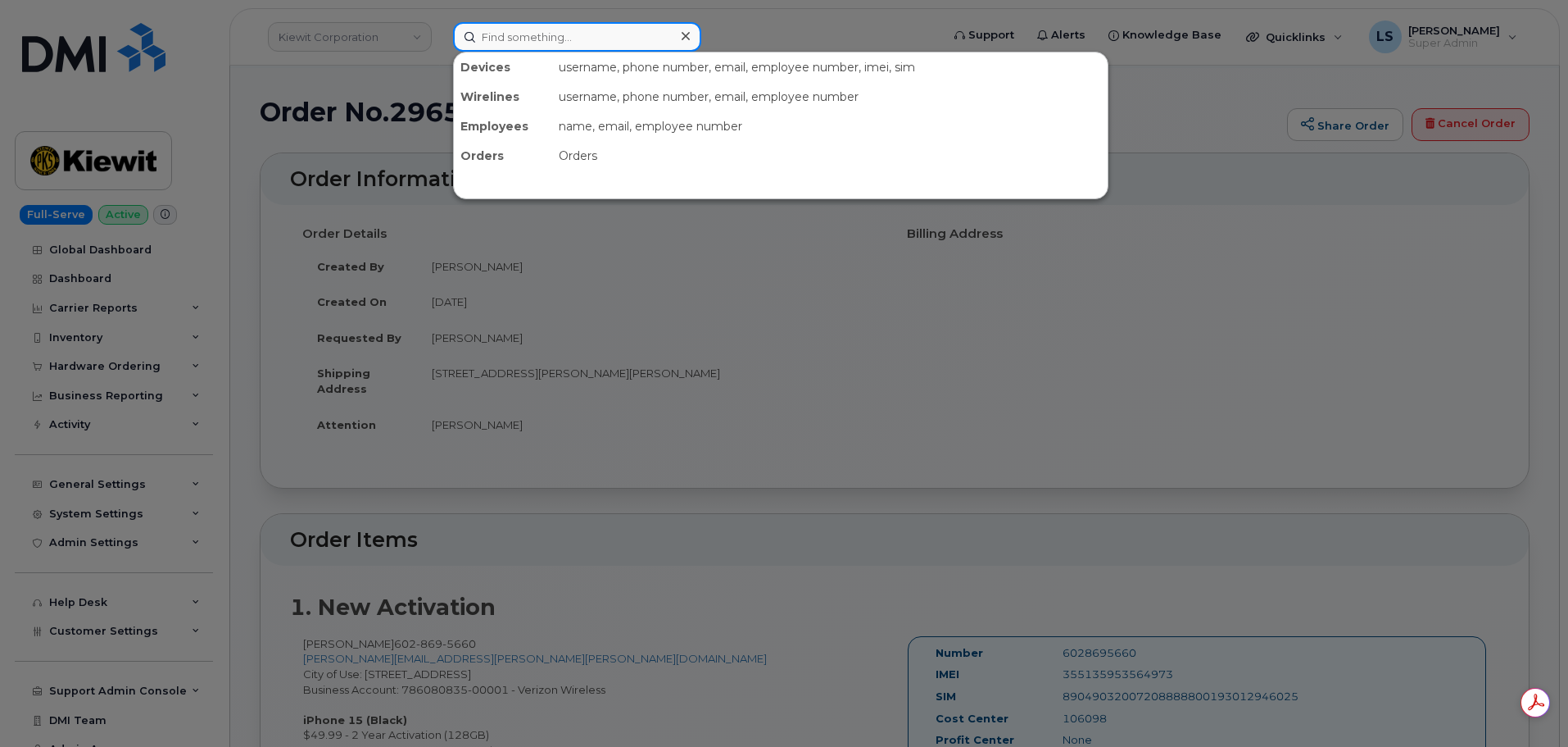
click at [667, 37] on input at bounding box center [577, 37] width 249 height 29
paste input "6038127225"
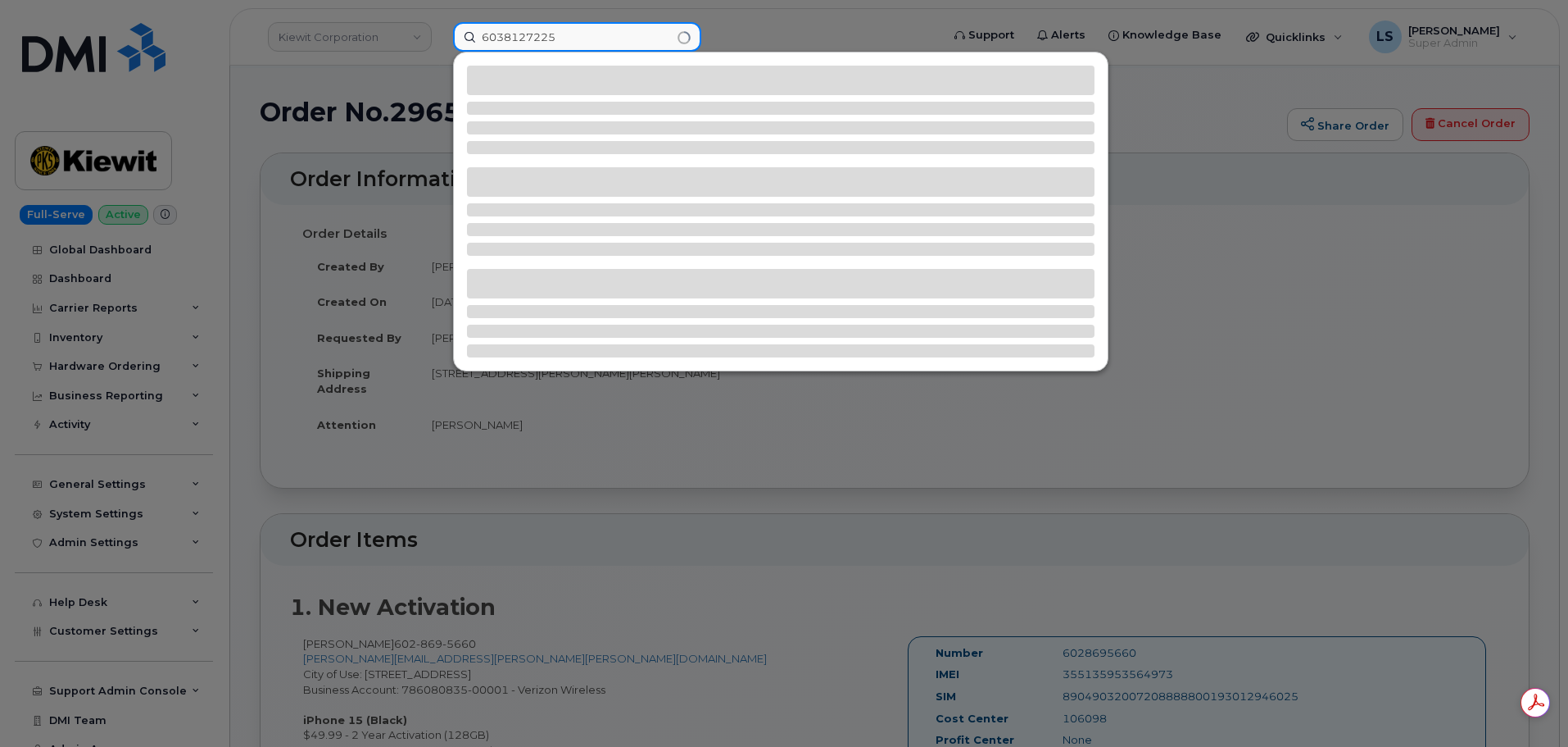
type input "6038127225"
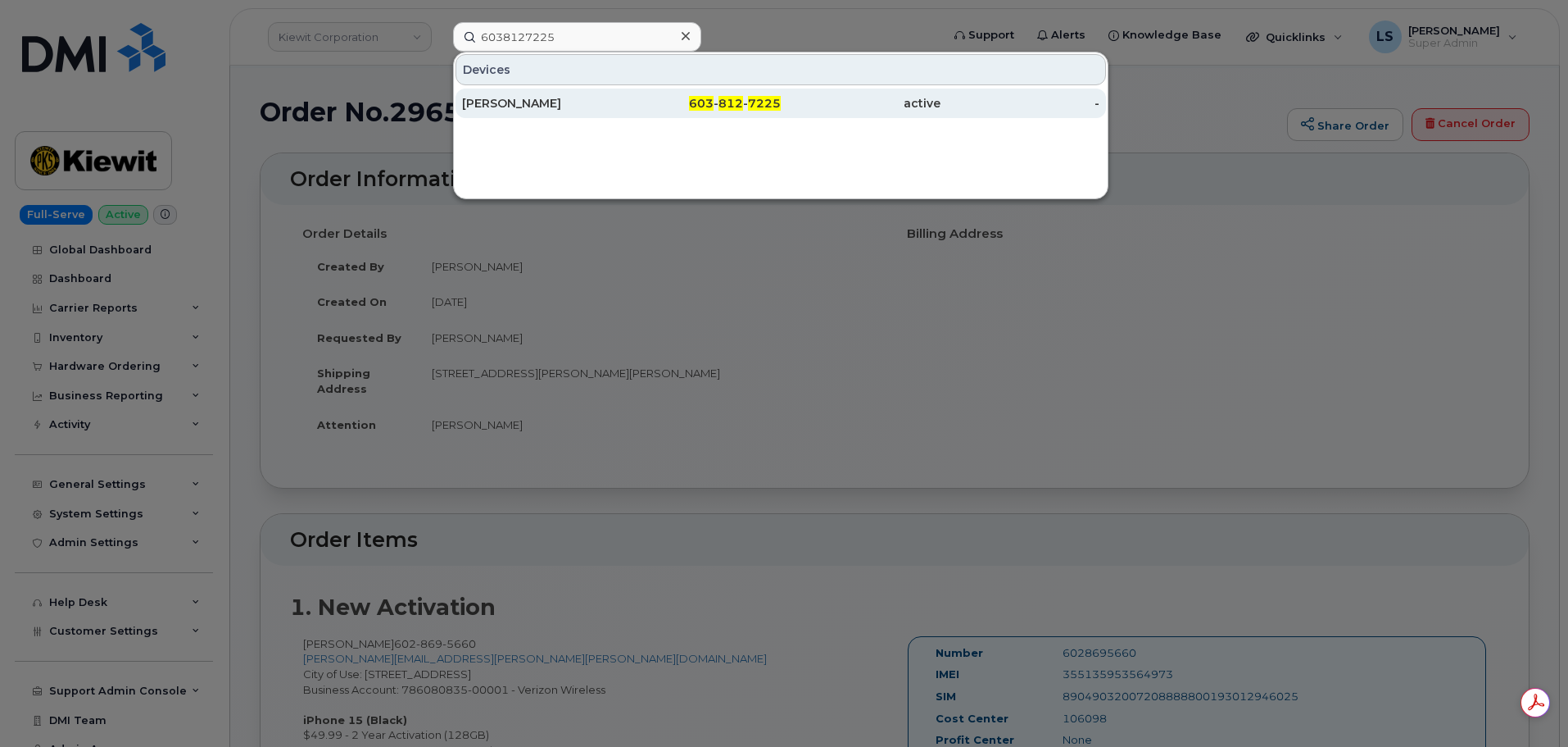
click at [714, 102] on span "603" at bounding box center [700, 103] width 24 height 15
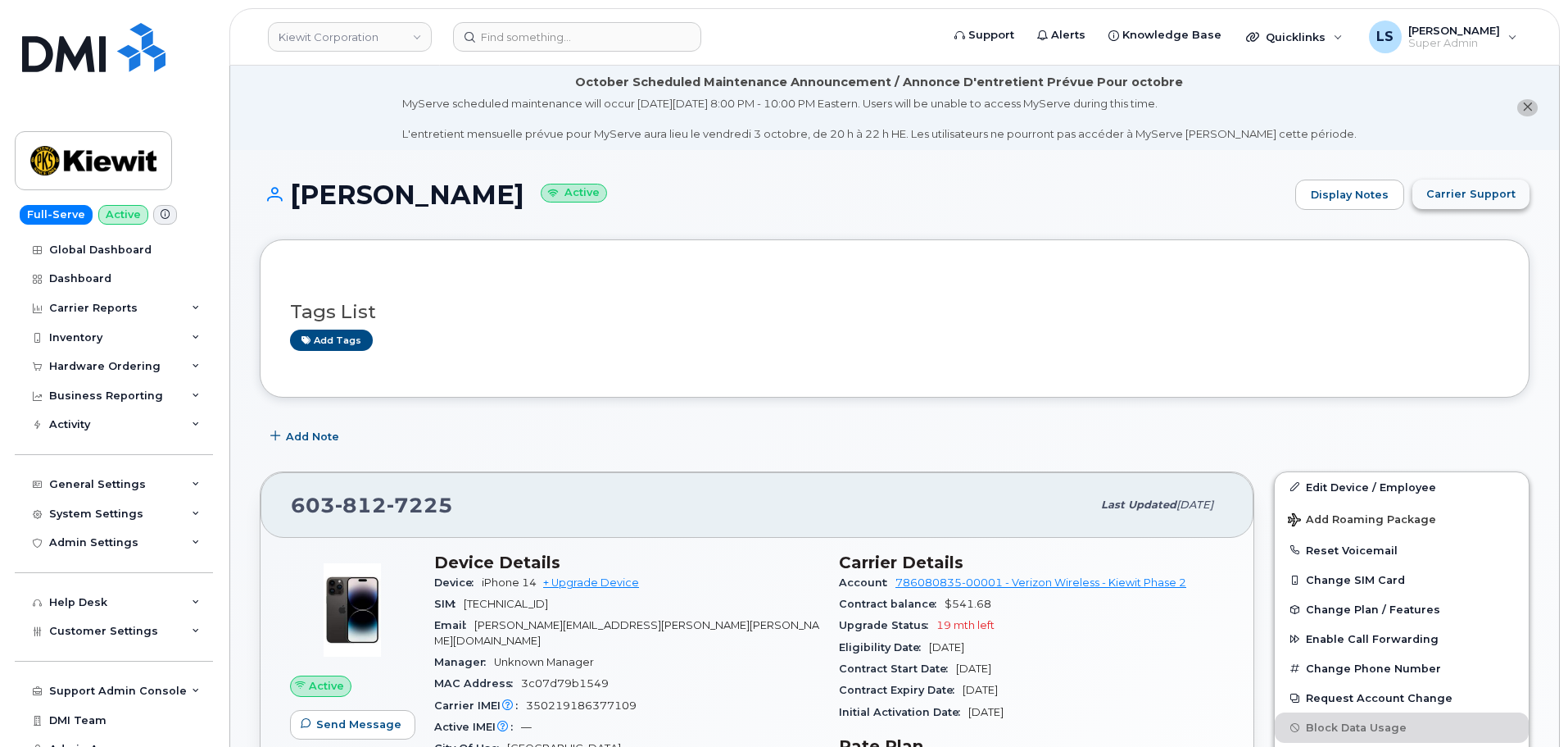
click at [1468, 195] on span "Carrier Support" at bounding box center [1471, 194] width 89 height 15
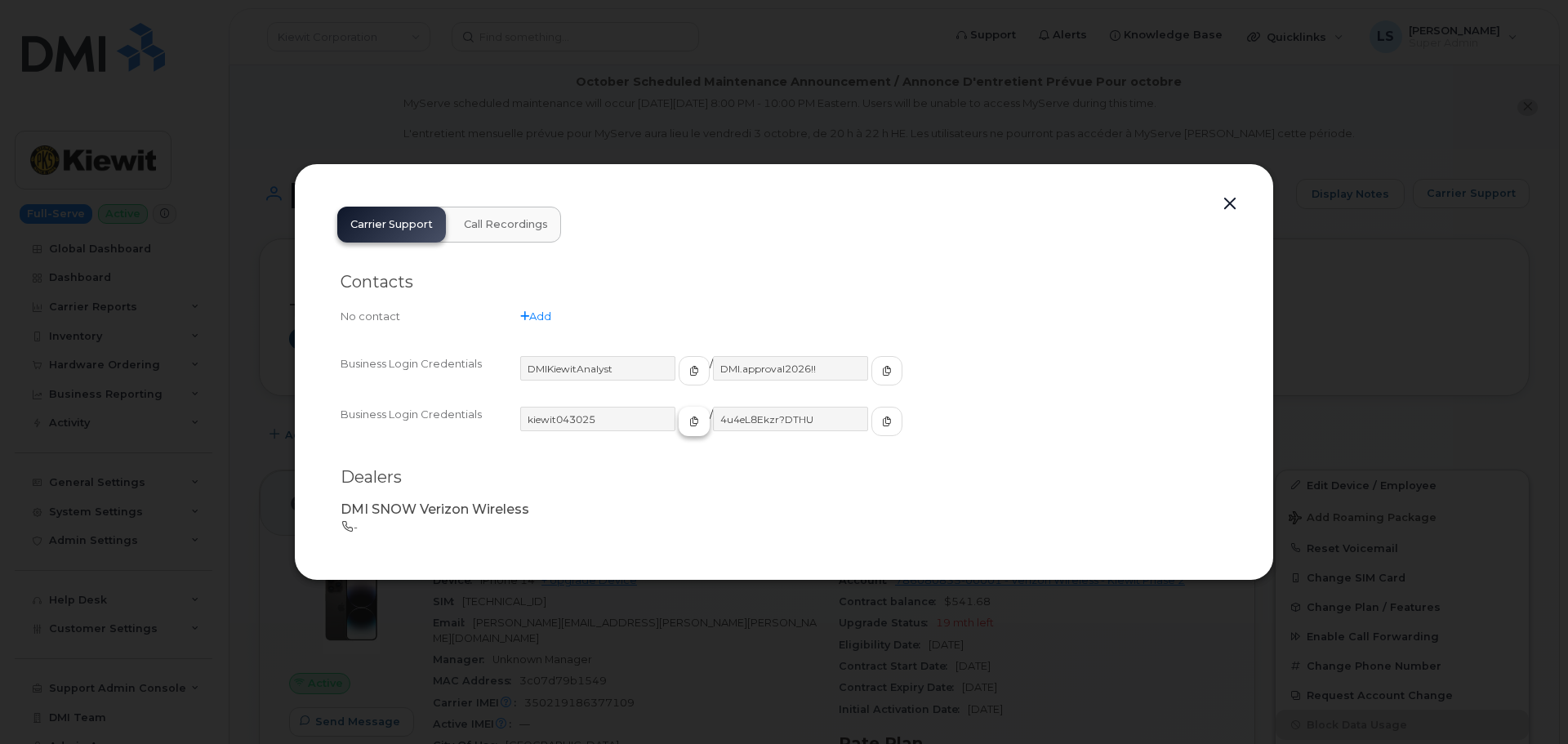
click at [687, 421] on span "button" at bounding box center [693, 420] width 14 height 14
click at [882, 425] on icon "button" at bounding box center [887, 421] width 10 height 10
click at [722, 38] on div at bounding box center [784, 372] width 1568 height 744
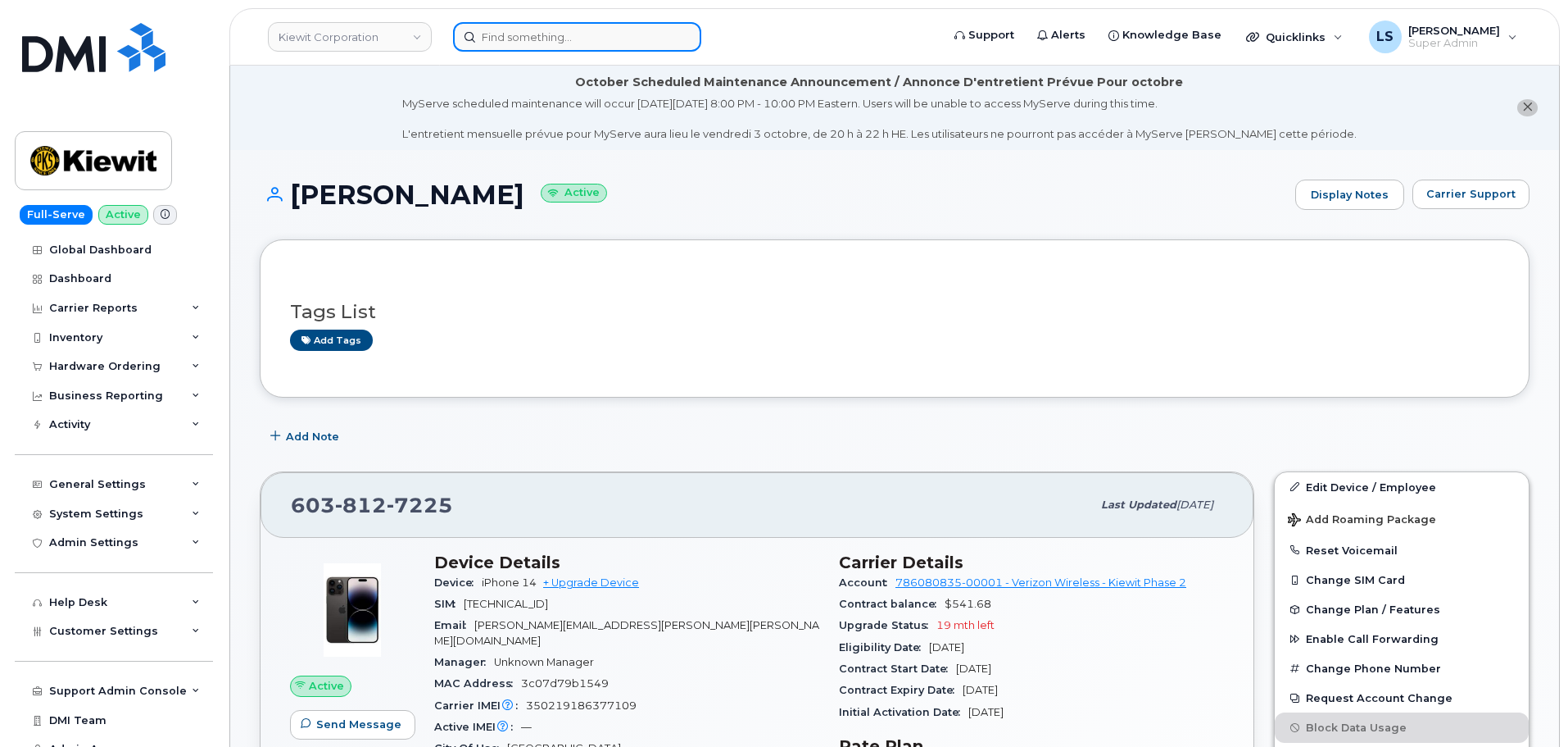
click at [625, 41] on input at bounding box center [577, 37] width 249 height 29
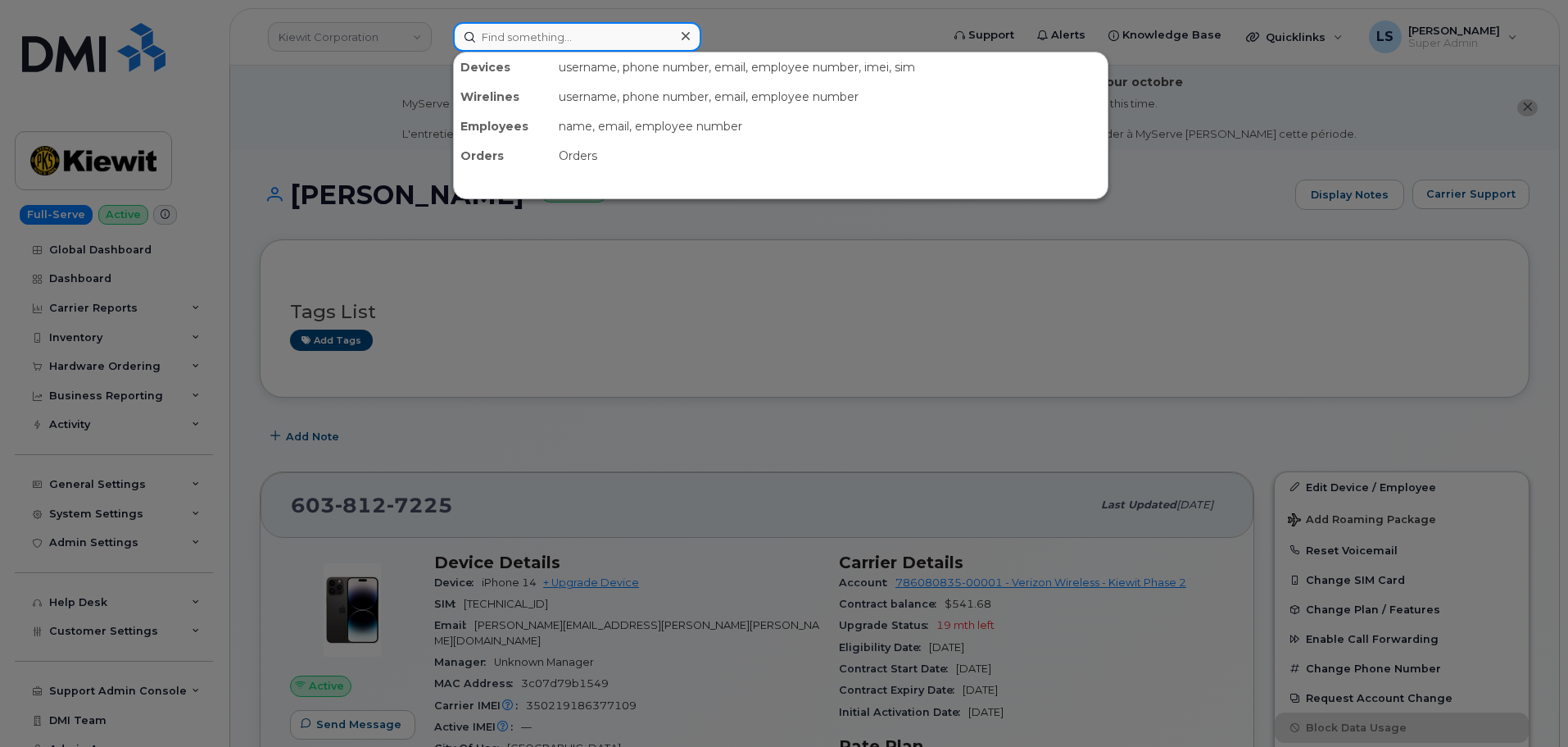
paste input "864-908-8375"
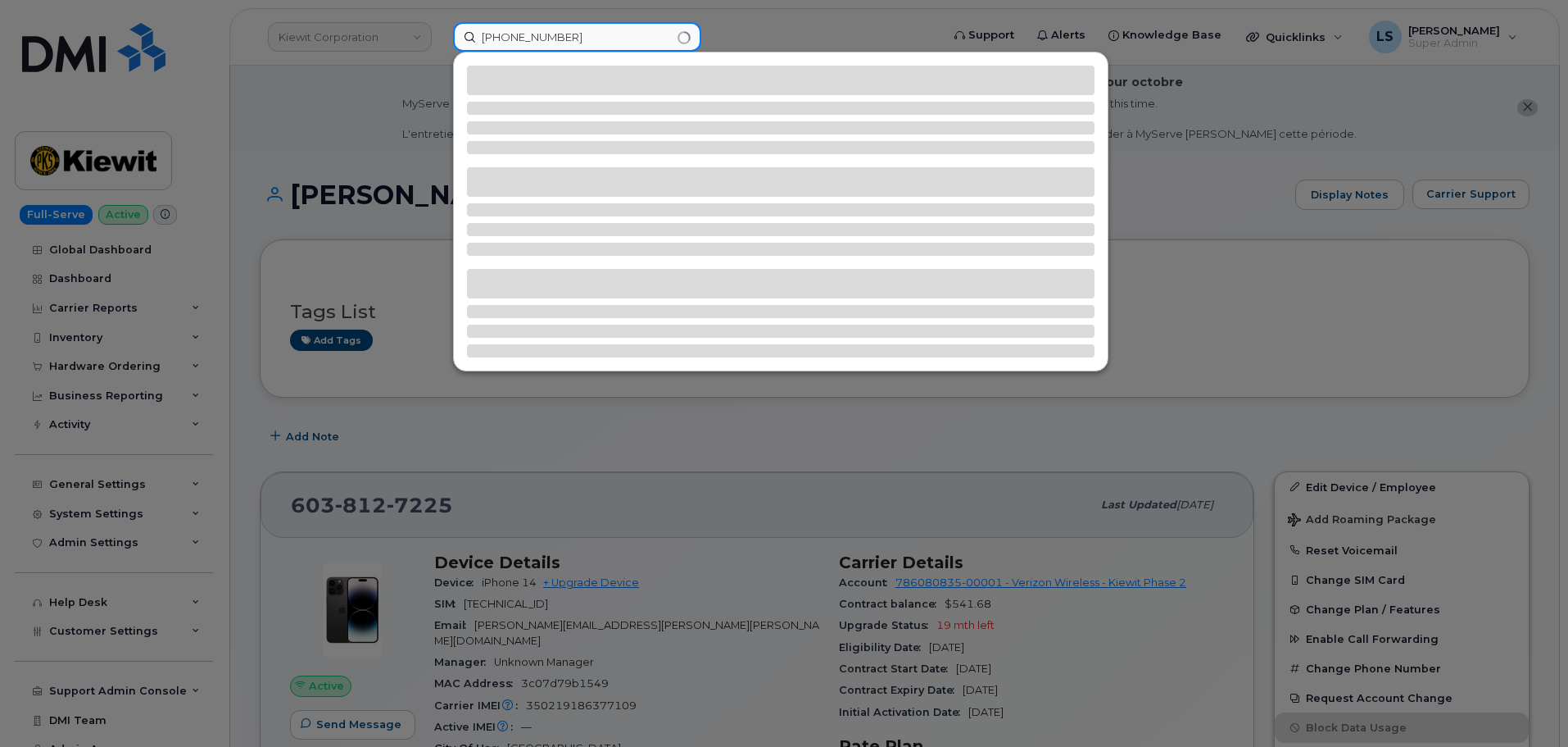
type input "864-908-8375"
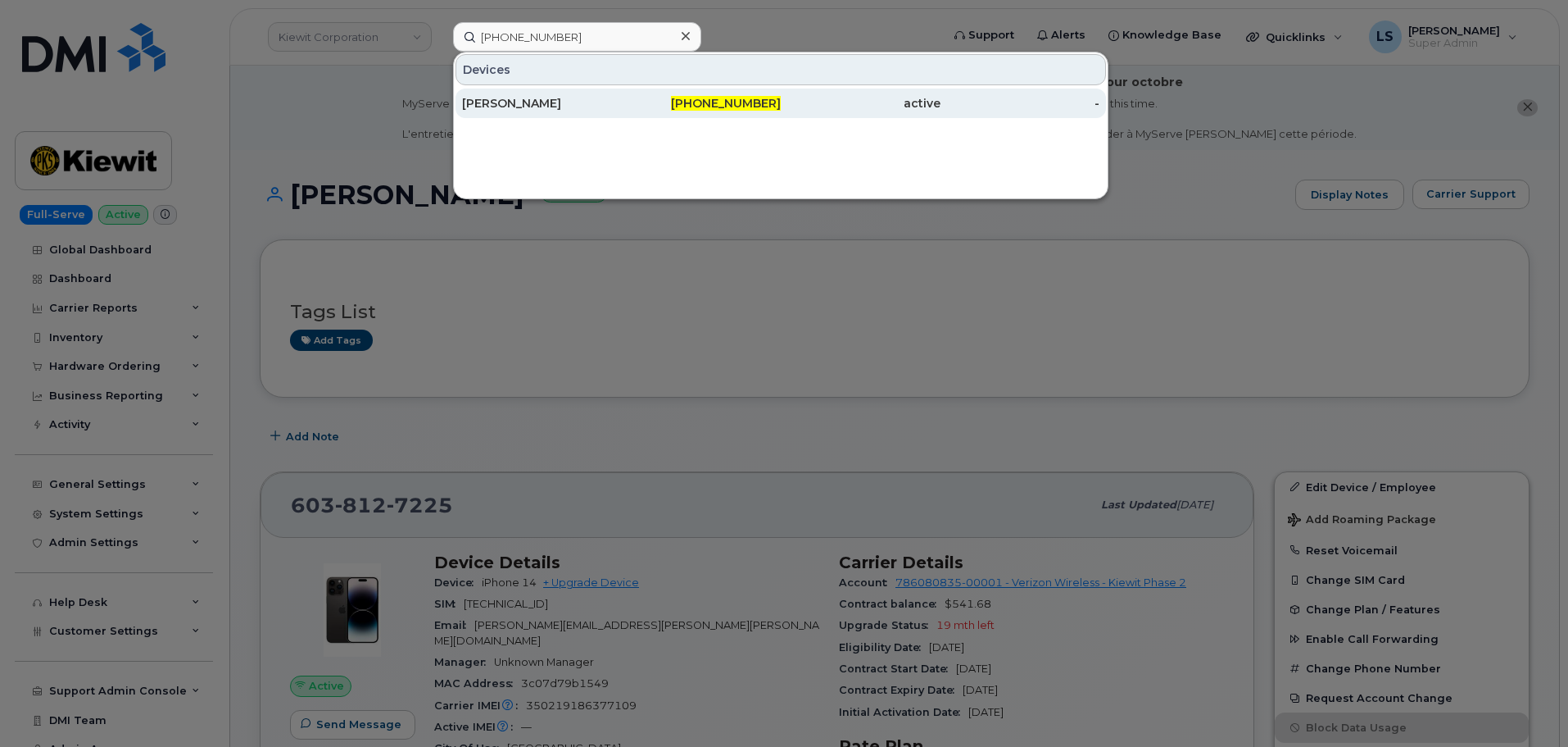
click at [645, 107] on div "864-908-8375" at bounding box center [701, 103] width 160 height 16
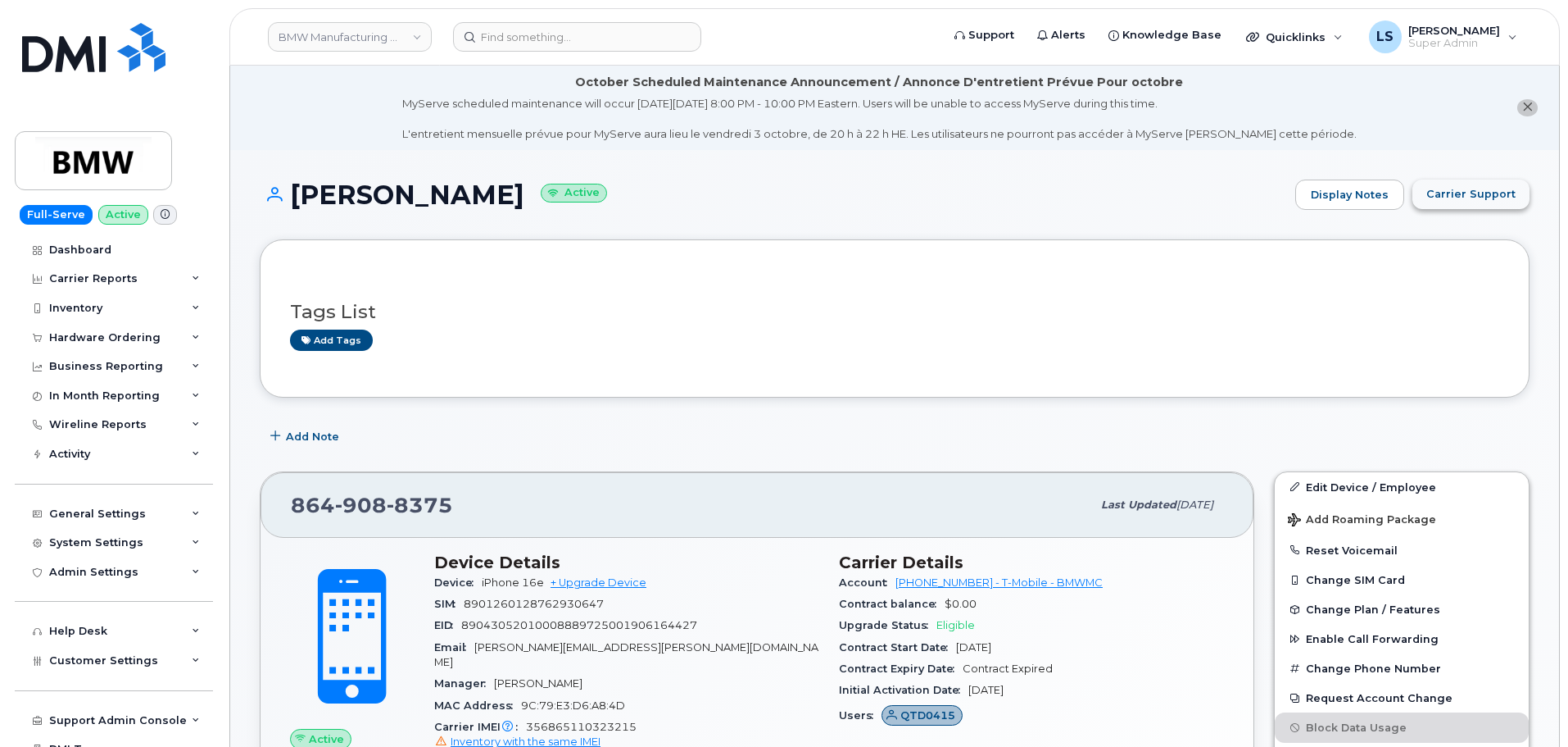
click at [1460, 197] on span "Carrier Support" at bounding box center [1471, 194] width 89 height 15
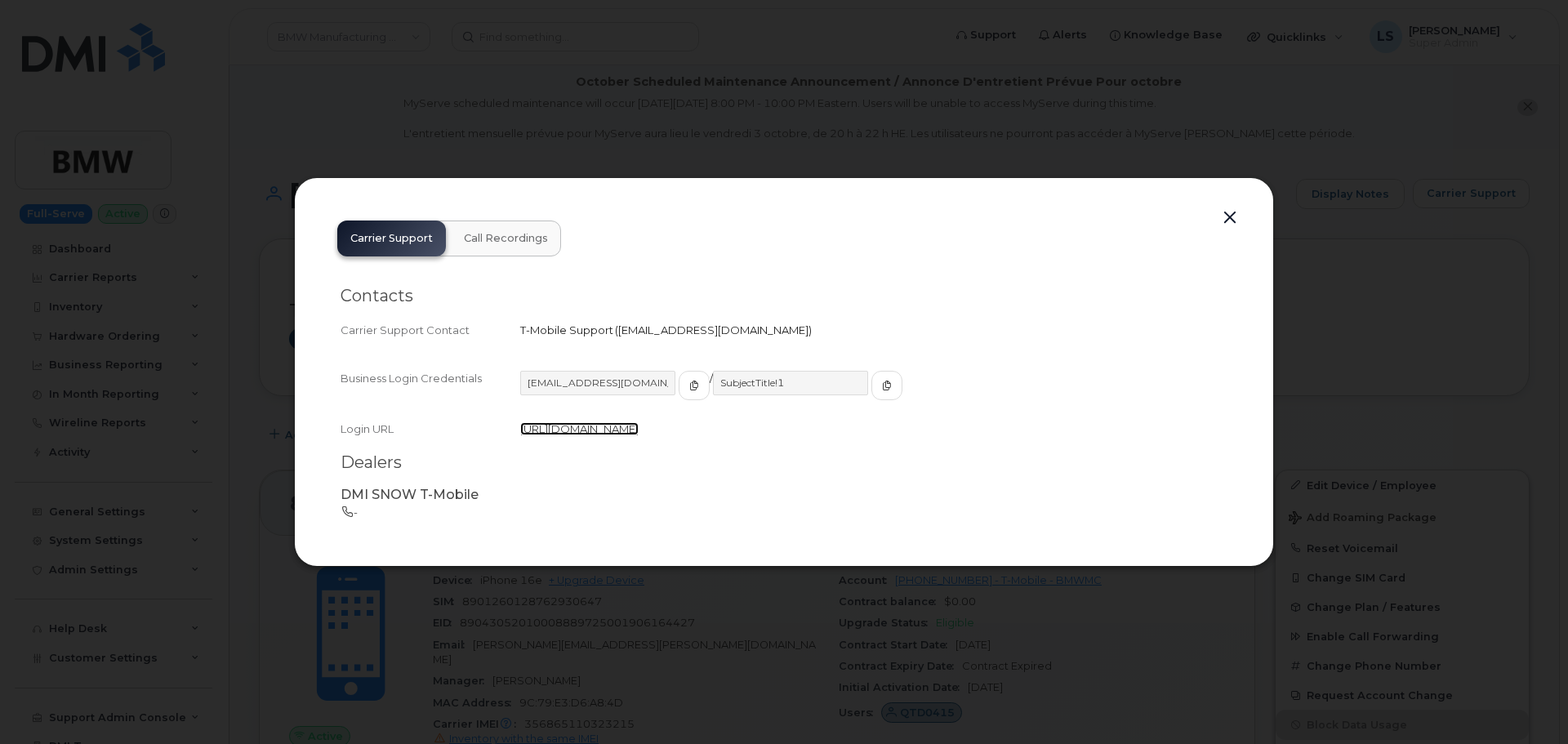
click at [638, 425] on link "https://enterprise.tmorders.com/portal/dashboard/index" at bounding box center [580, 429] width 119 height 13
click at [682, 388] on button "button" at bounding box center [694, 385] width 31 height 29
click at [872, 395] on button "button" at bounding box center [887, 385] width 31 height 29
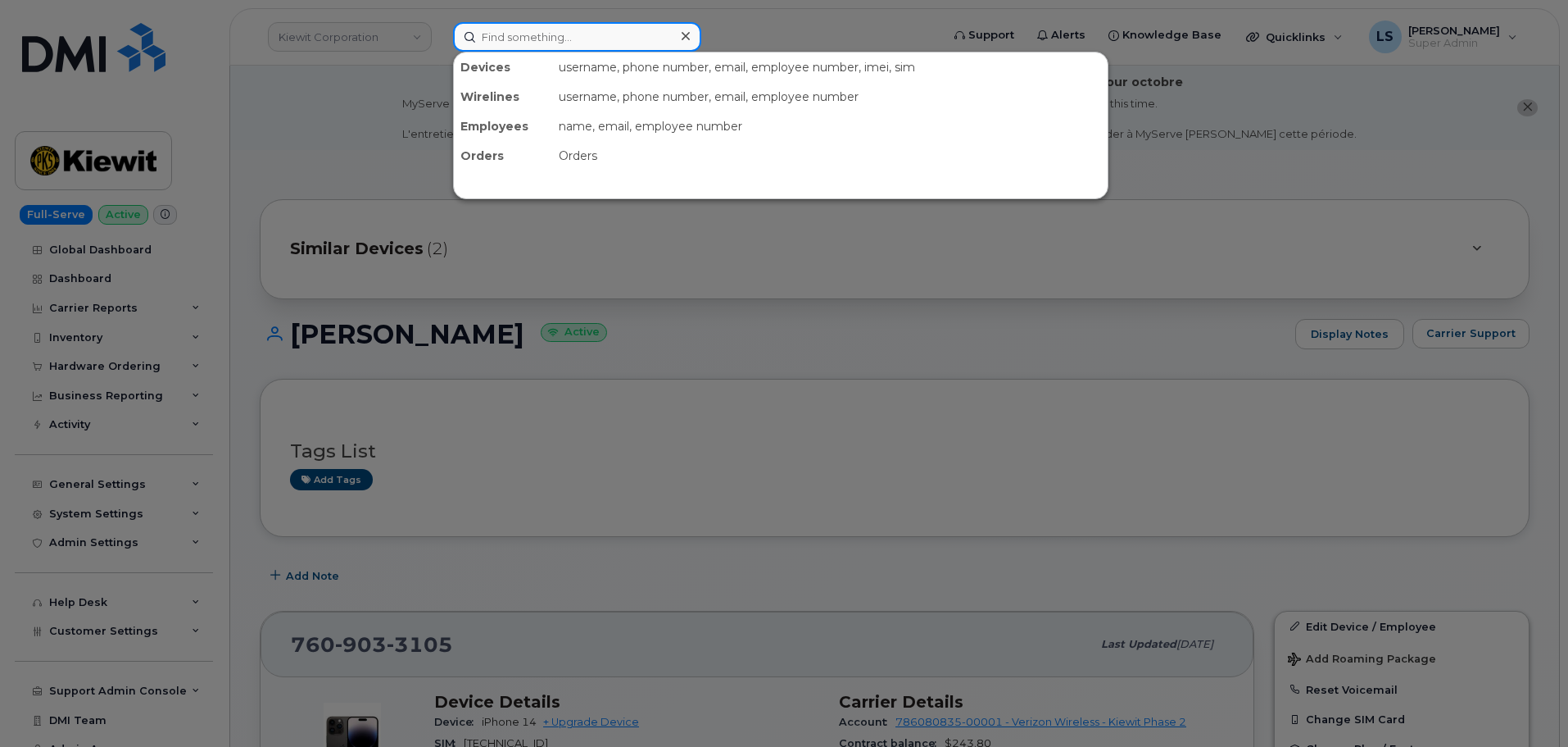
click at [506, 40] on input at bounding box center [577, 37] width 249 height 29
paste input "3065147577"
type input "3065147577"
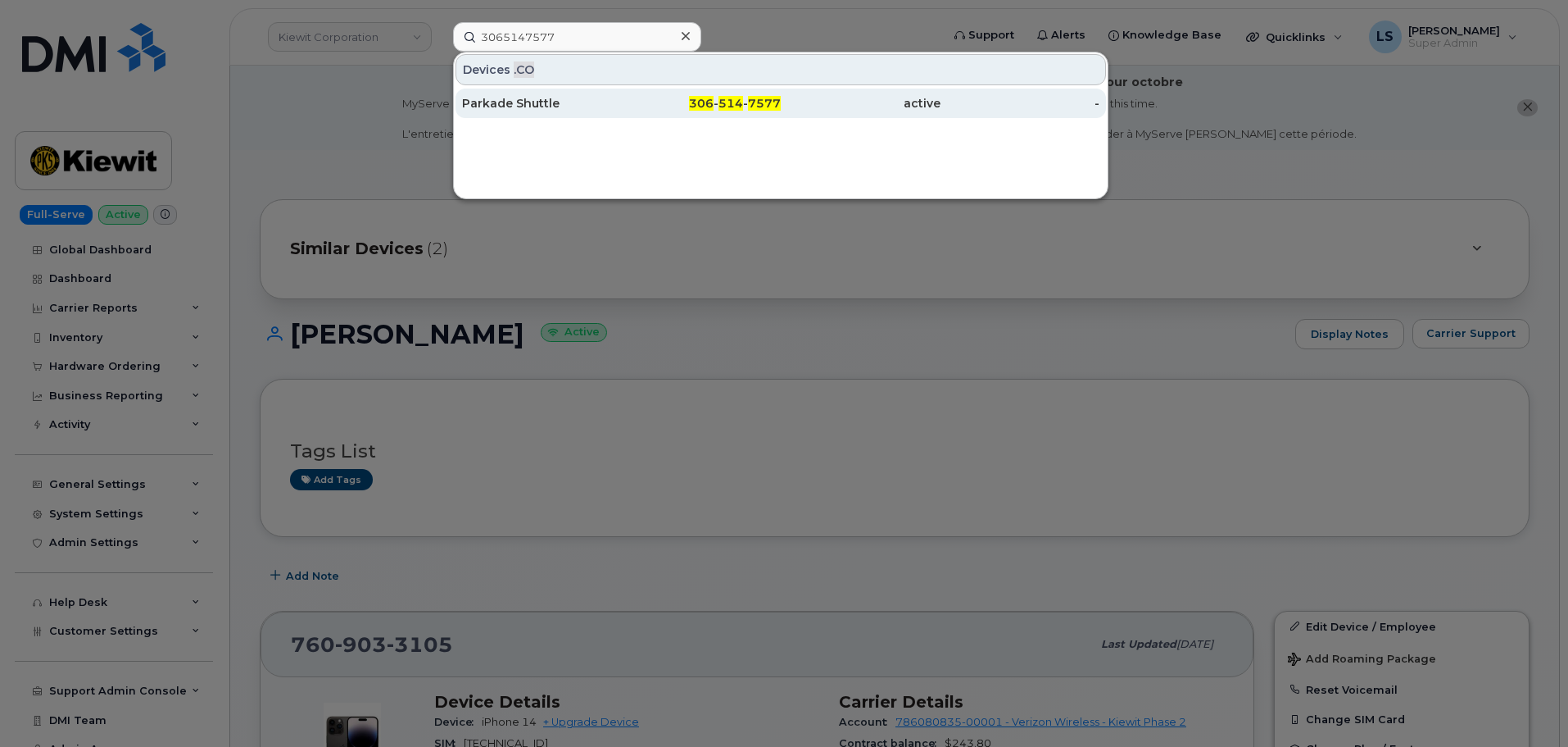
click at [503, 105] on div "Parkade Shuttle" at bounding box center [542, 103] width 160 height 16
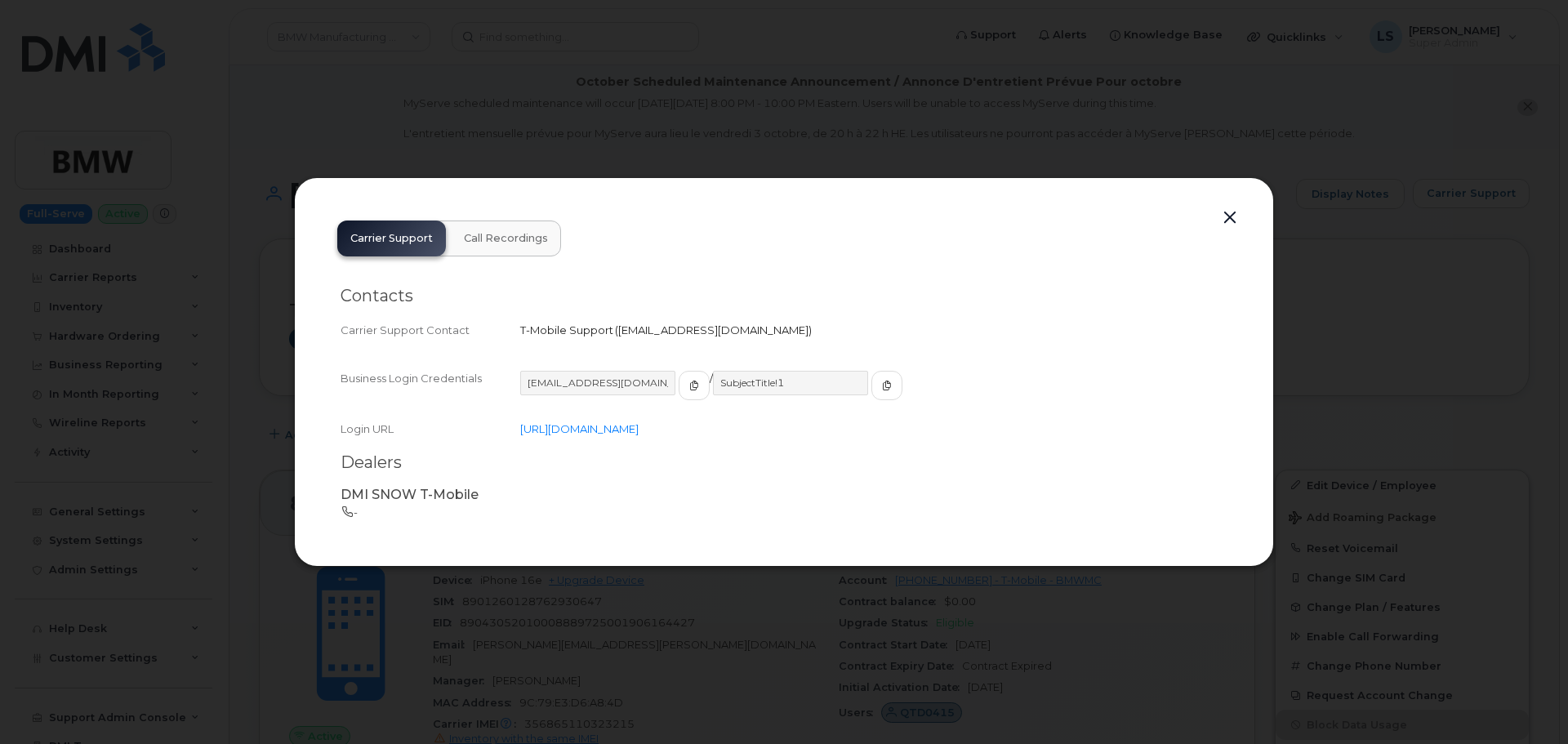
drag, startPoint x: 576, startPoint y: 85, endPoint x: 575, endPoint y: 95, distance: 10.0
click at [577, 85] on div at bounding box center [784, 372] width 1568 height 744
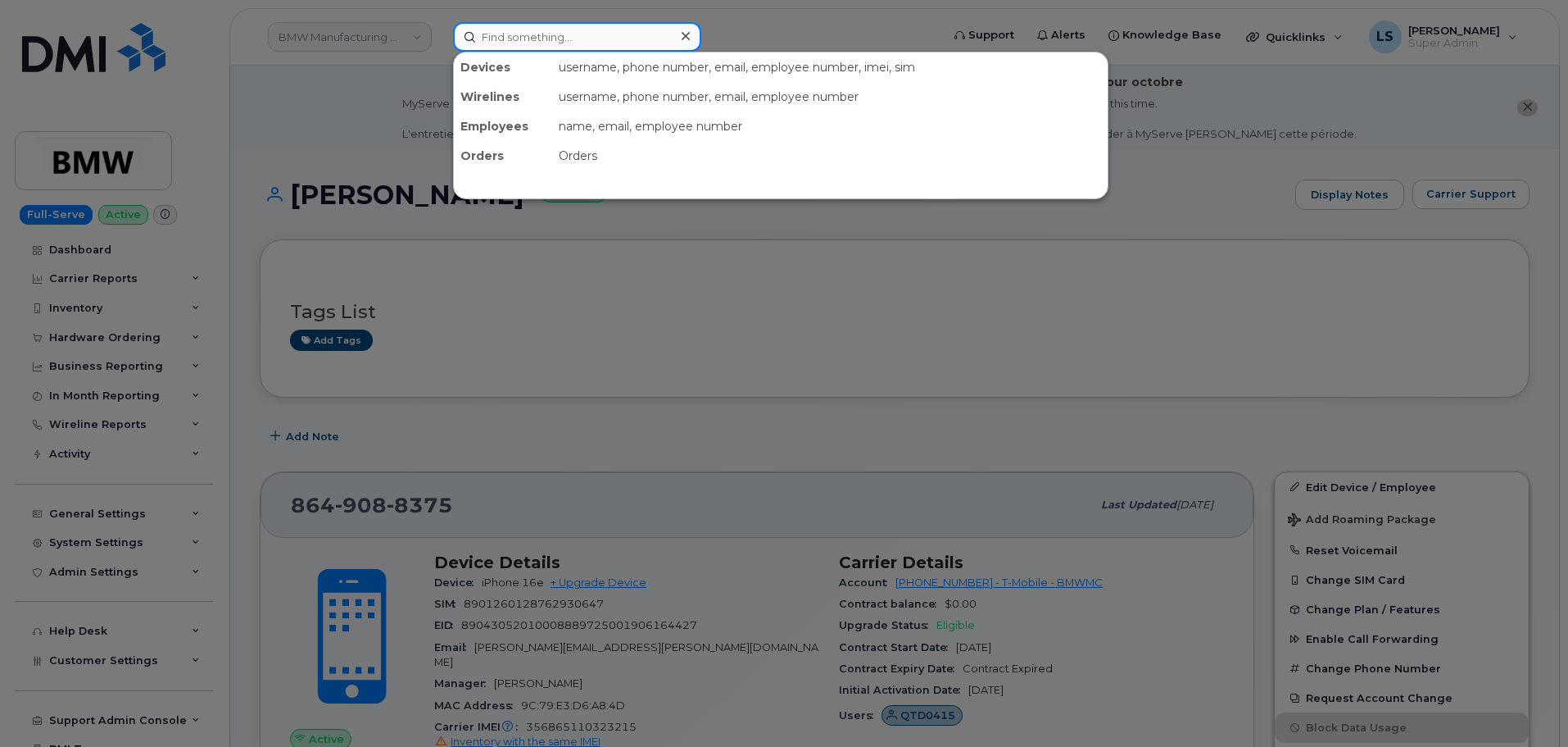
click at [599, 51] on input at bounding box center [577, 37] width 249 height 29
paste input "964079317"
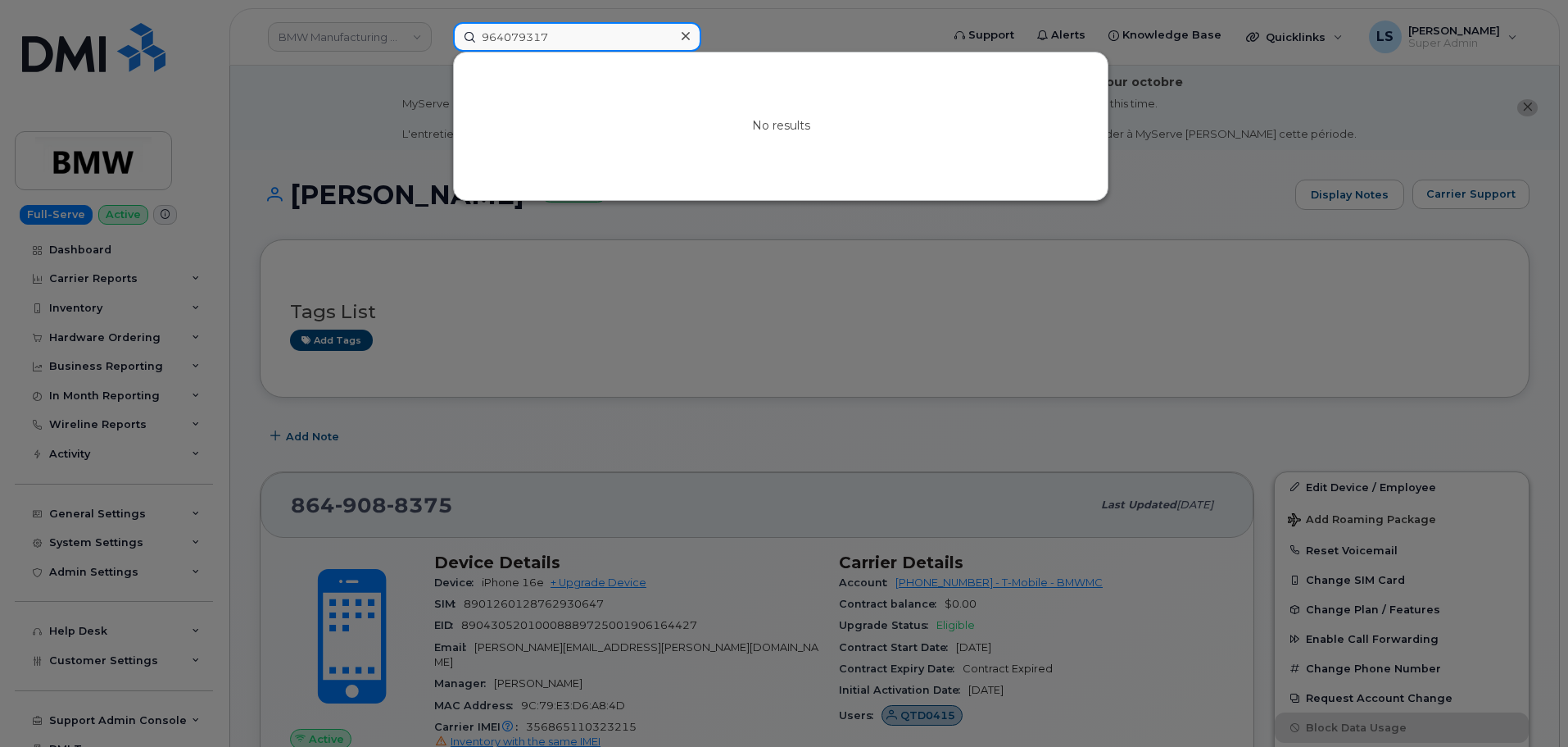
click at [526, 40] on input "964079317" at bounding box center [577, 37] width 249 height 29
paste input "6822200360"
type input "6822200360"
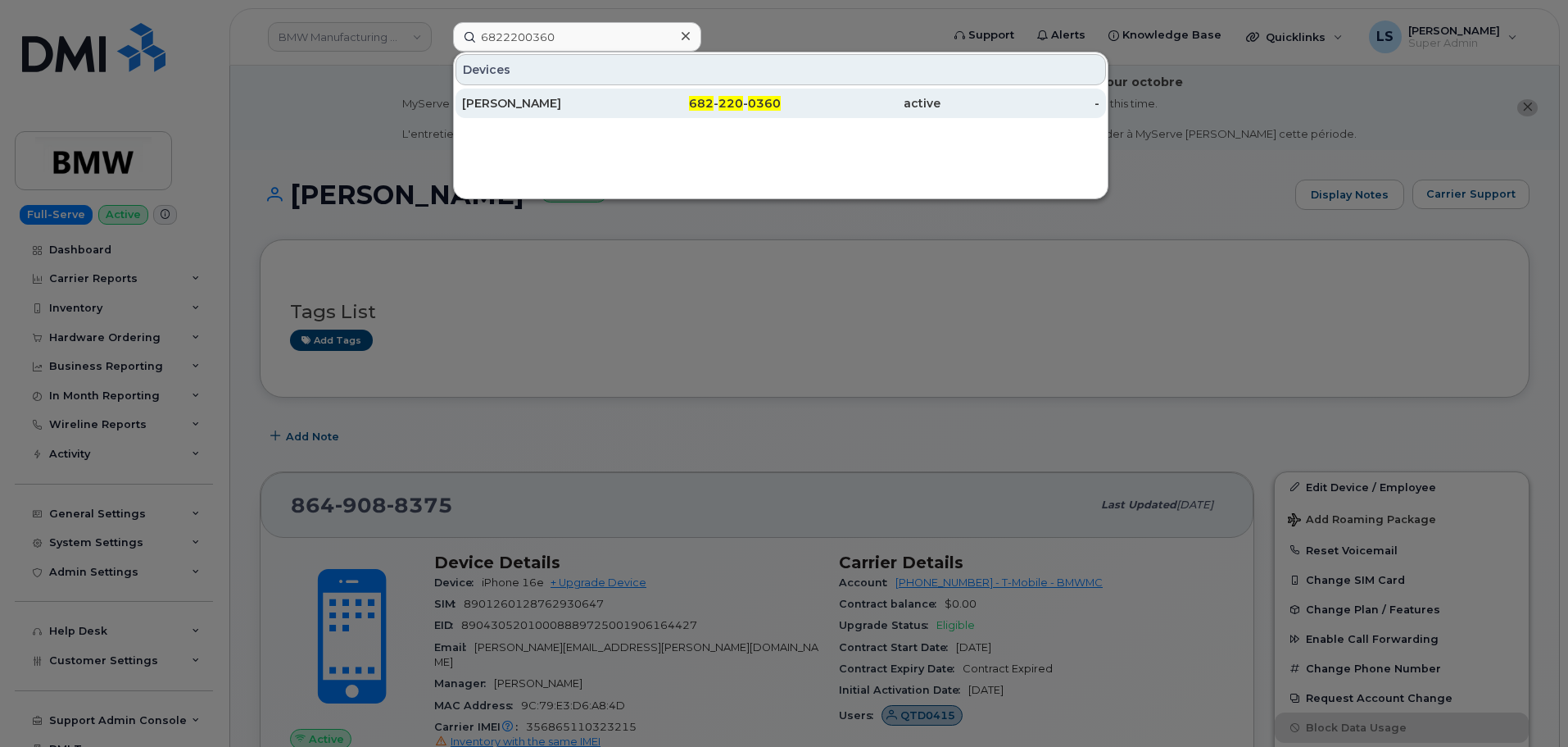
click at [510, 93] on div "JESSE ABILA" at bounding box center [542, 103] width 160 height 29
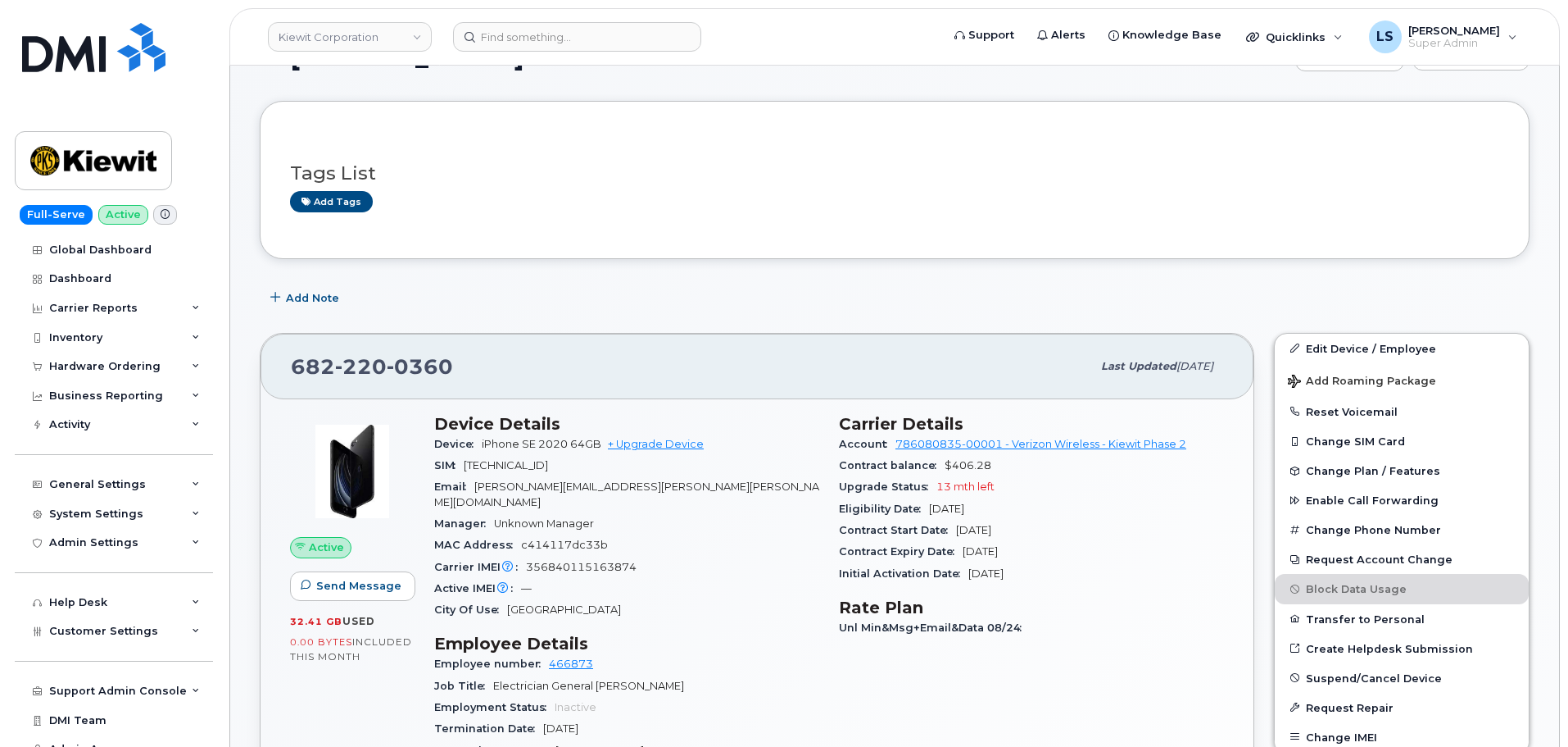
scroll to position [164, 0]
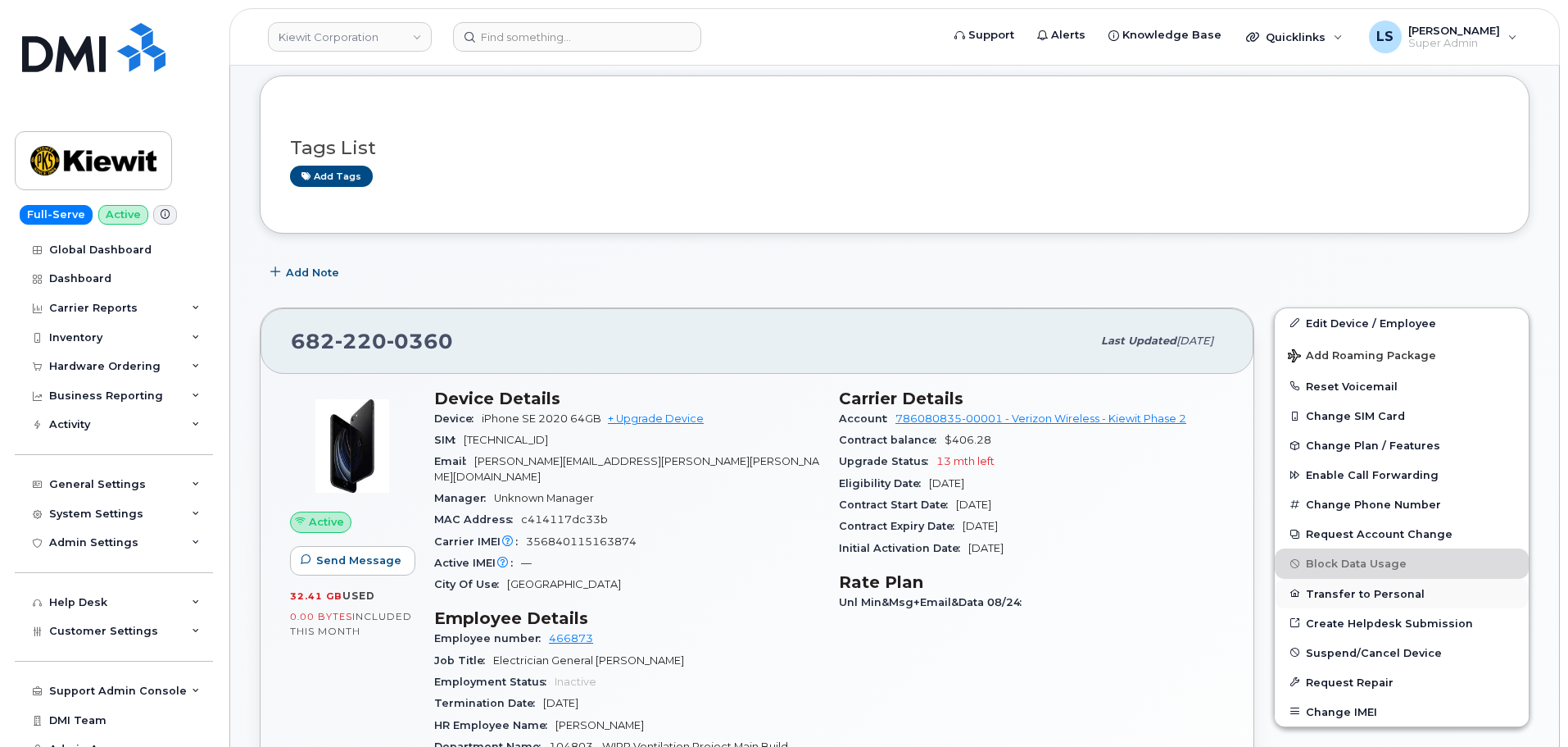
click at [1323, 593] on button "Transfer to Personal" at bounding box center [1402, 593] width 254 height 29
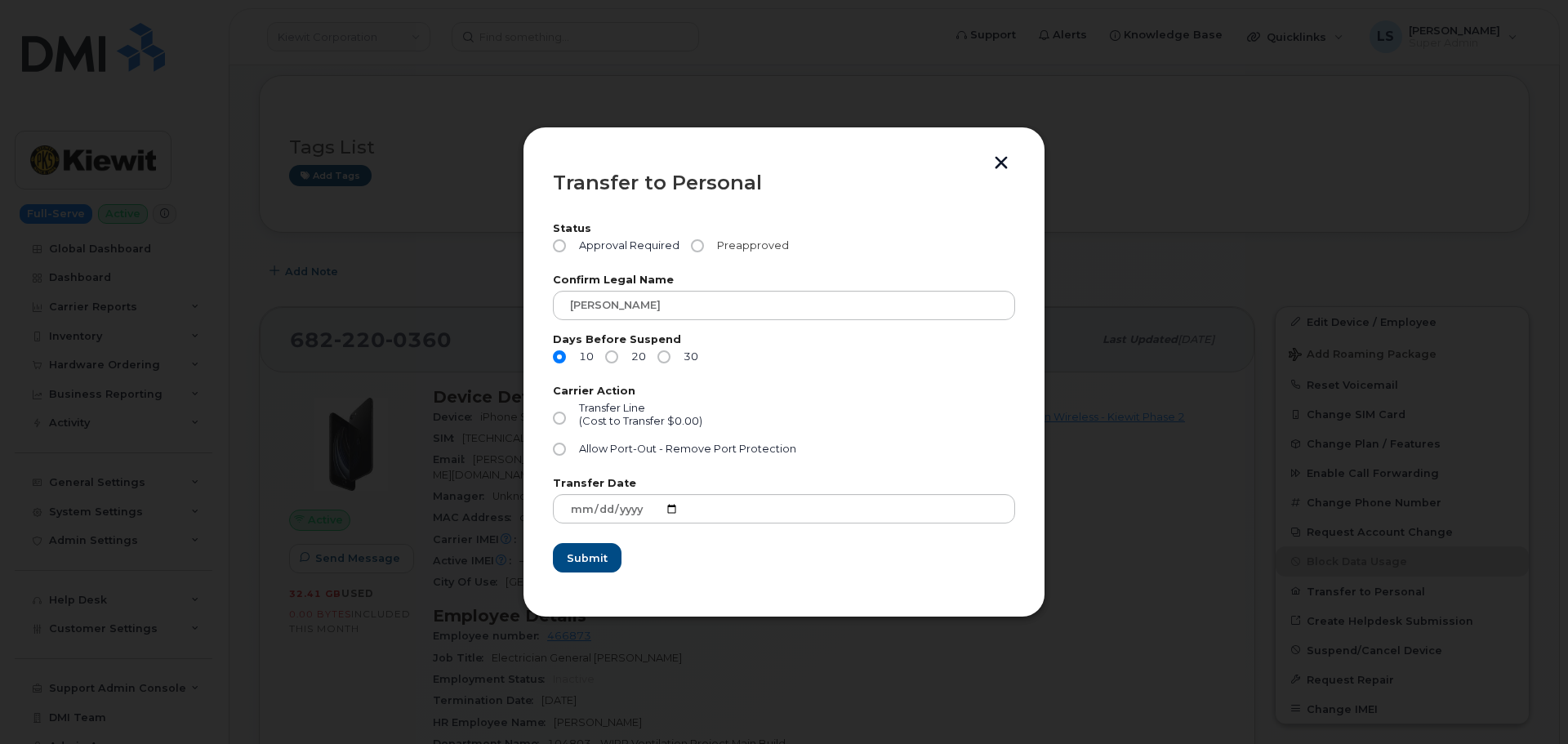
click at [695, 248] on input "Preapproved" at bounding box center [698, 246] width 14 height 13
radio input "true"
click at [621, 424] on div "(Cost to Transfer $0.00)" at bounding box center [641, 421] width 123 height 13
click at [566, 424] on input "Transfer Line (Cost to Transfer $0.00)" at bounding box center [559, 418] width 14 height 13
radio input "true"
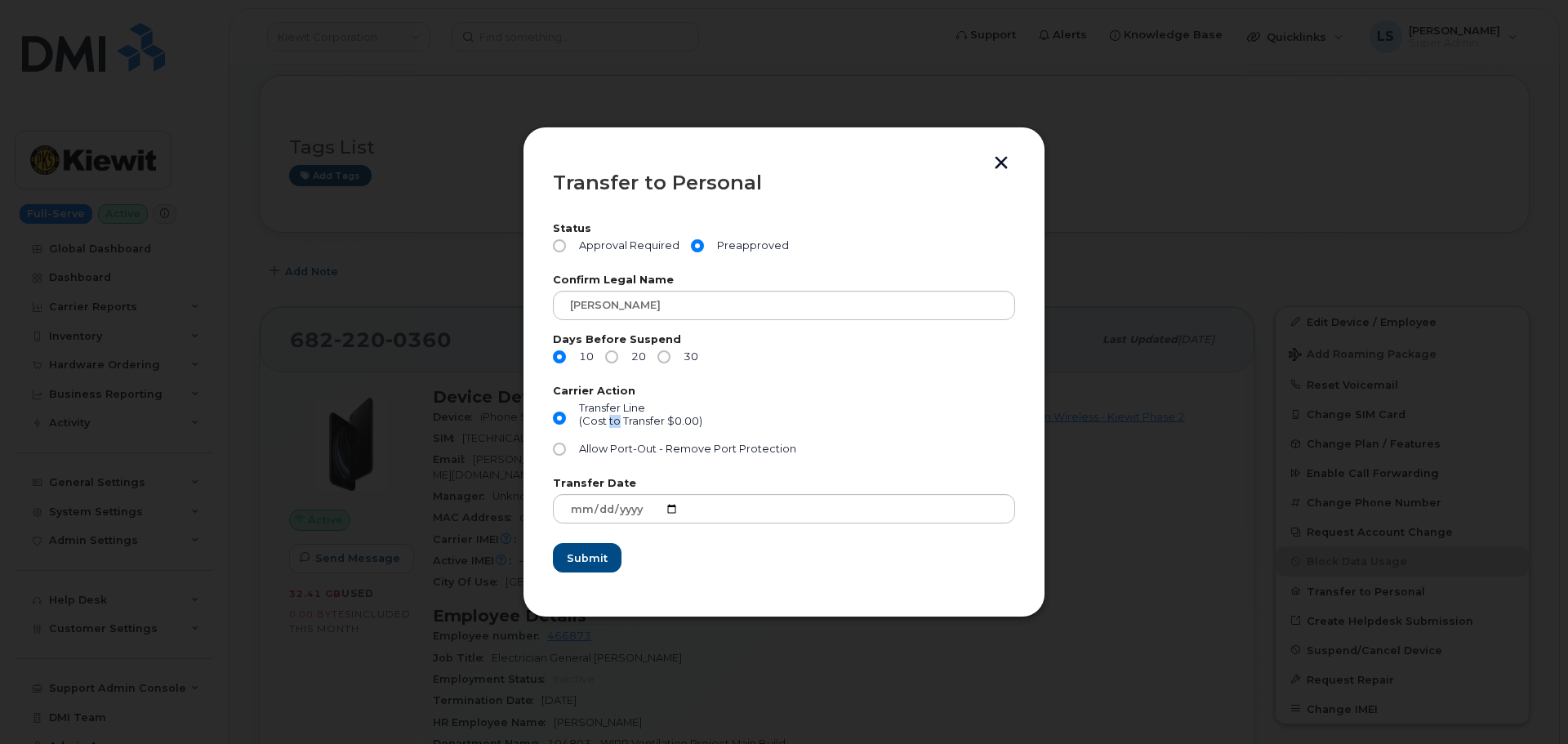
drag, startPoint x: 617, startPoint y: 431, endPoint x: 593, endPoint y: 441, distance: 26.0
click at [596, 440] on div "Transfer Line (Cost to Transfer $0.00)" at bounding box center [783, 422] width 462 height 40
click at [568, 448] on label "Allow Port-Out - Remove Port Protection" at bounding box center [674, 449] width 243 height 13
click at [566, 448] on input "Allow Port-Out - Remove Port Protection" at bounding box center [559, 449] width 14 height 13
radio input "true"
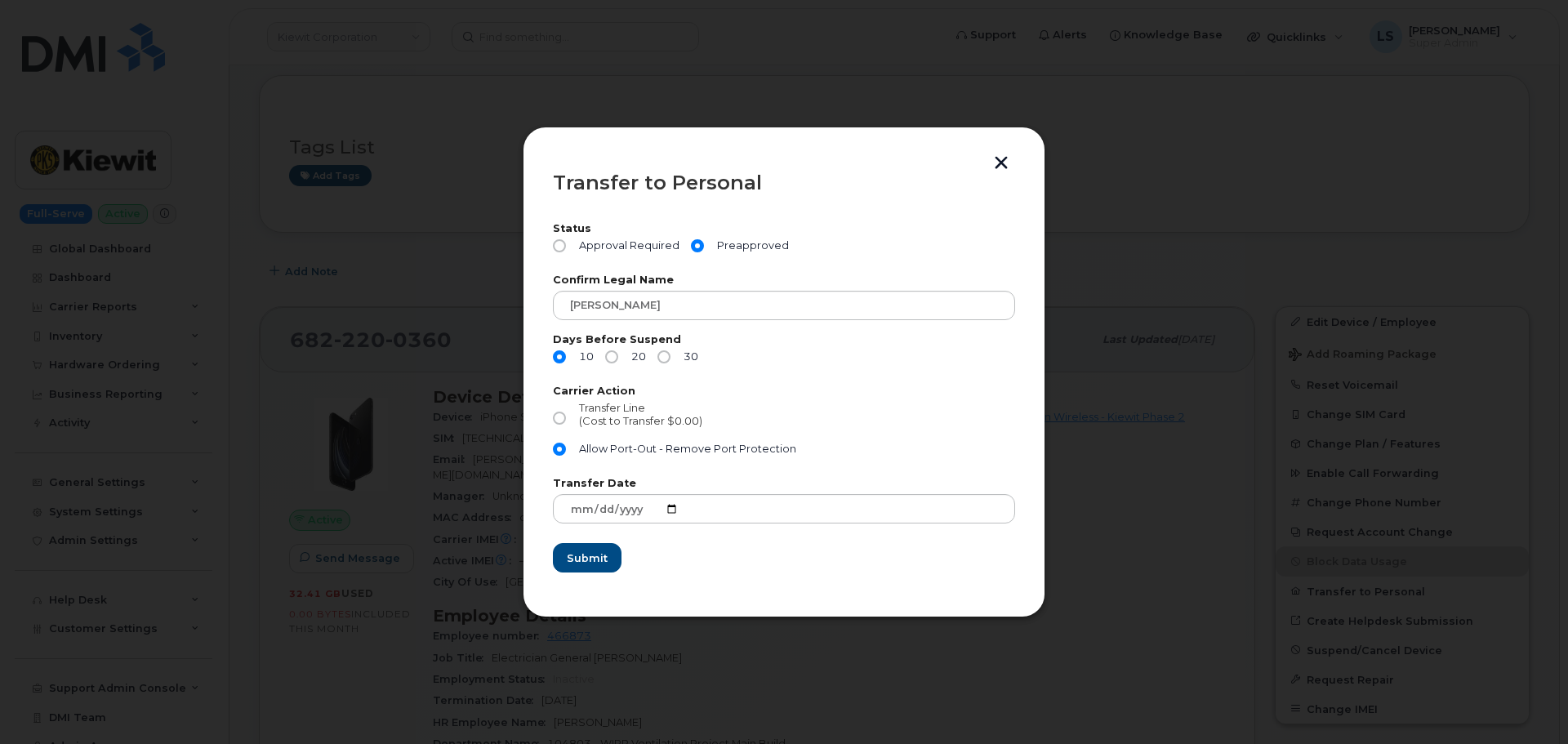
click at [561, 425] on label "Transfer Line (Cost to Transfer $0.00)" at bounding box center [627, 418] width 149 height 33
click at [561, 425] on input "Transfer Line (Cost to Transfer $0.00)" at bounding box center [559, 418] width 14 height 13
radio input "true"
click at [804, 430] on div "Transfer Line (Cost to Transfer $0.00)" at bounding box center [783, 422] width 462 height 40
click at [603, 564] on span "Submit" at bounding box center [586, 558] width 41 height 15
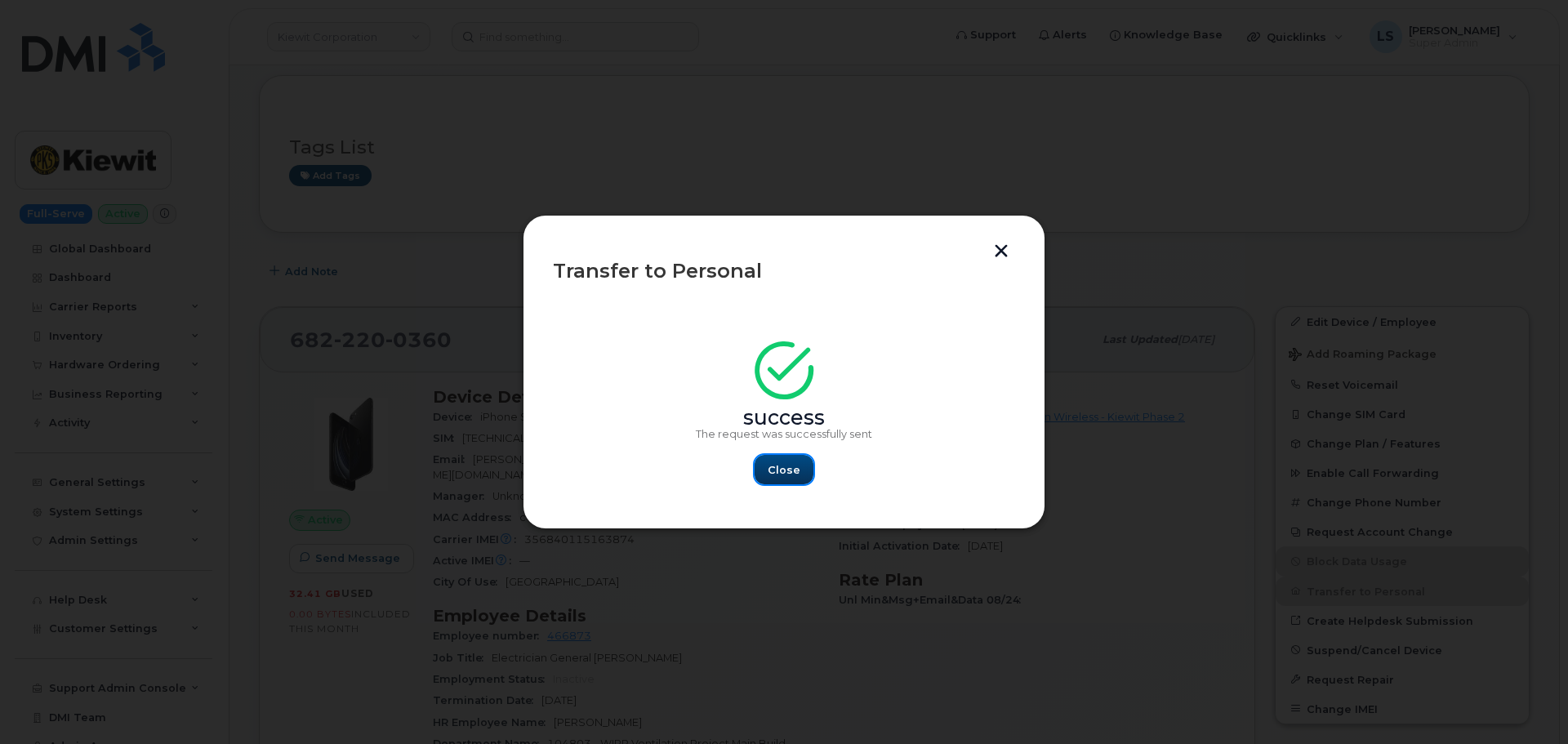
click at [782, 471] on span "Close" at bounding box center [784, 469] width 33 height 15
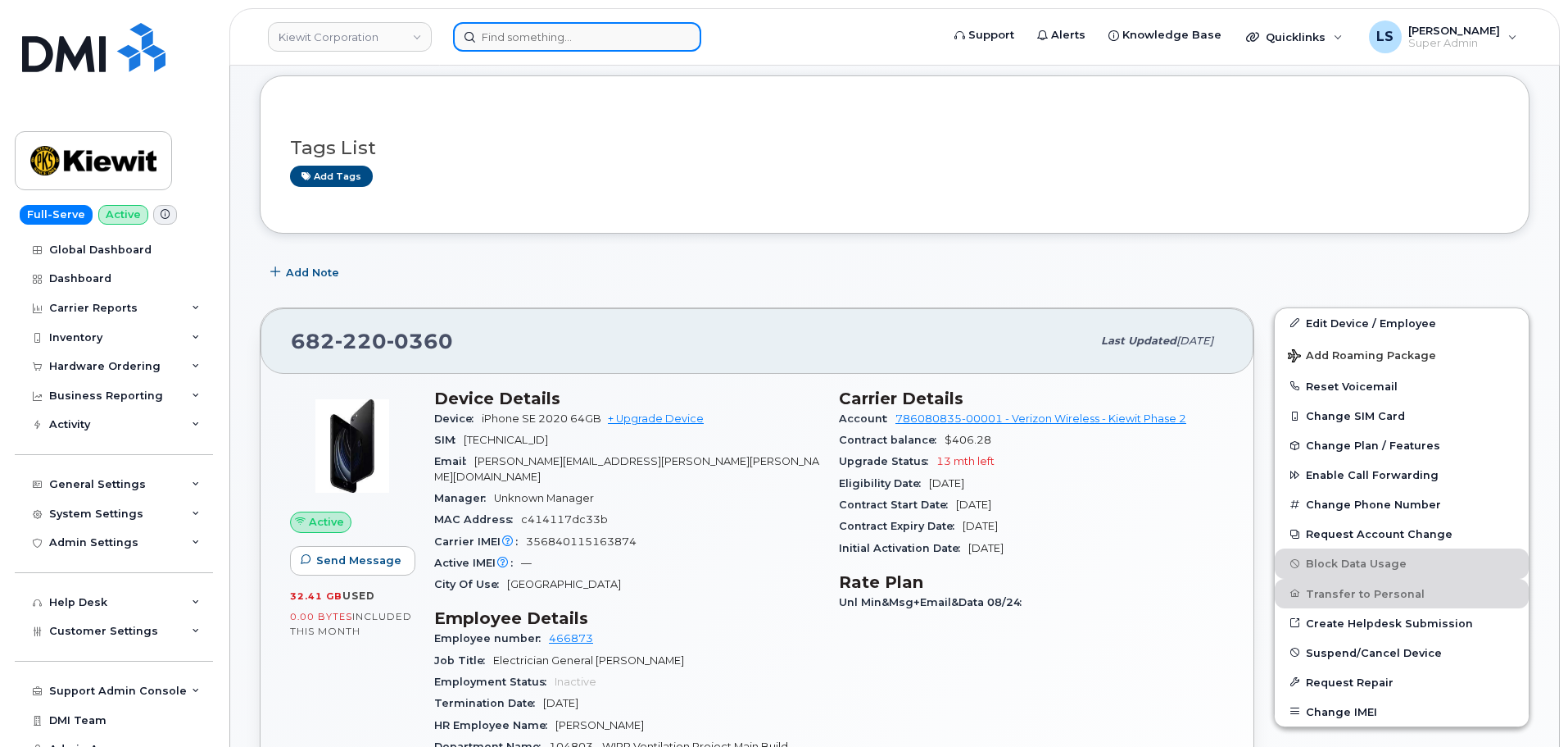
click at [536, 32] on input at bounding box center [577, 37] width 249 height 29
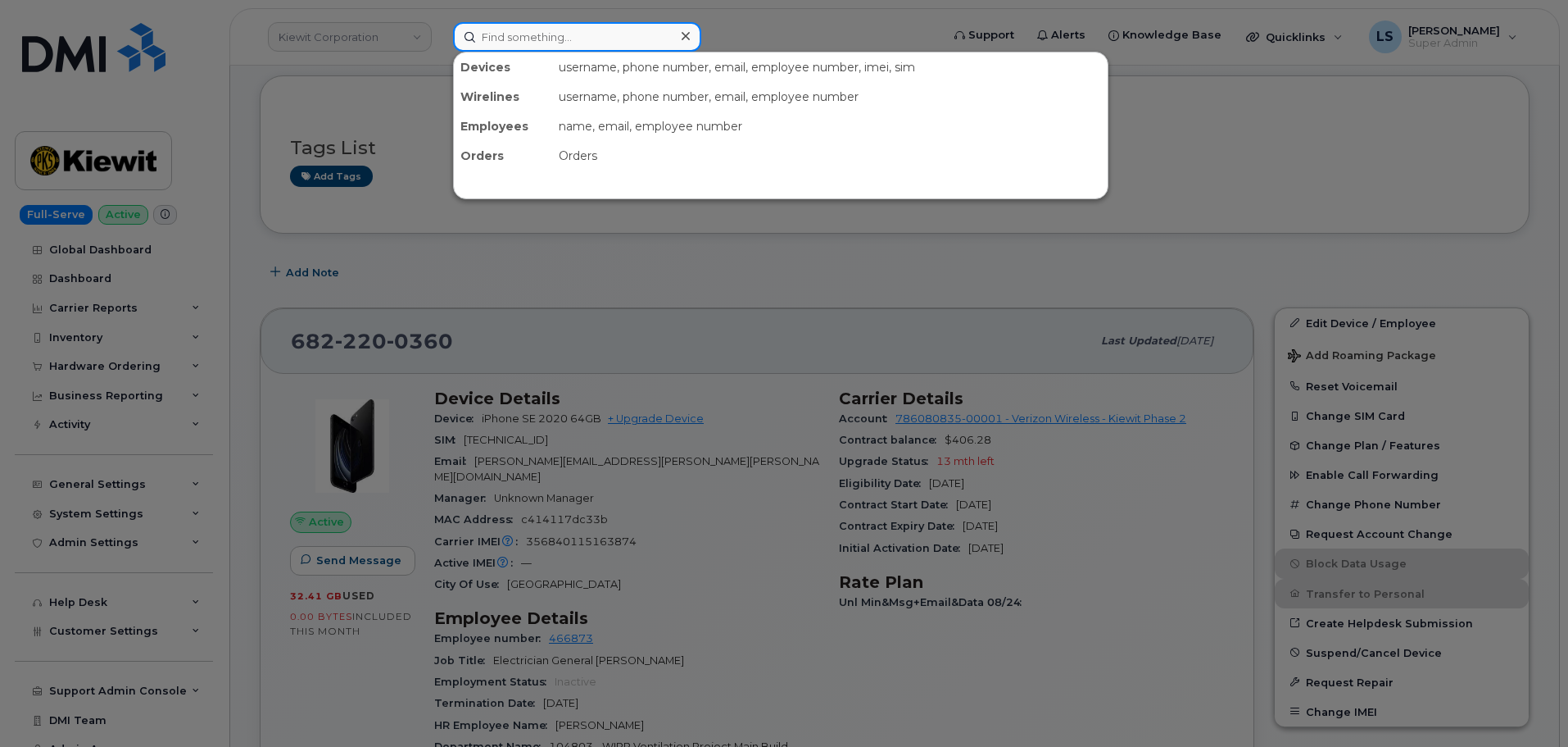
paste input "7802375361"
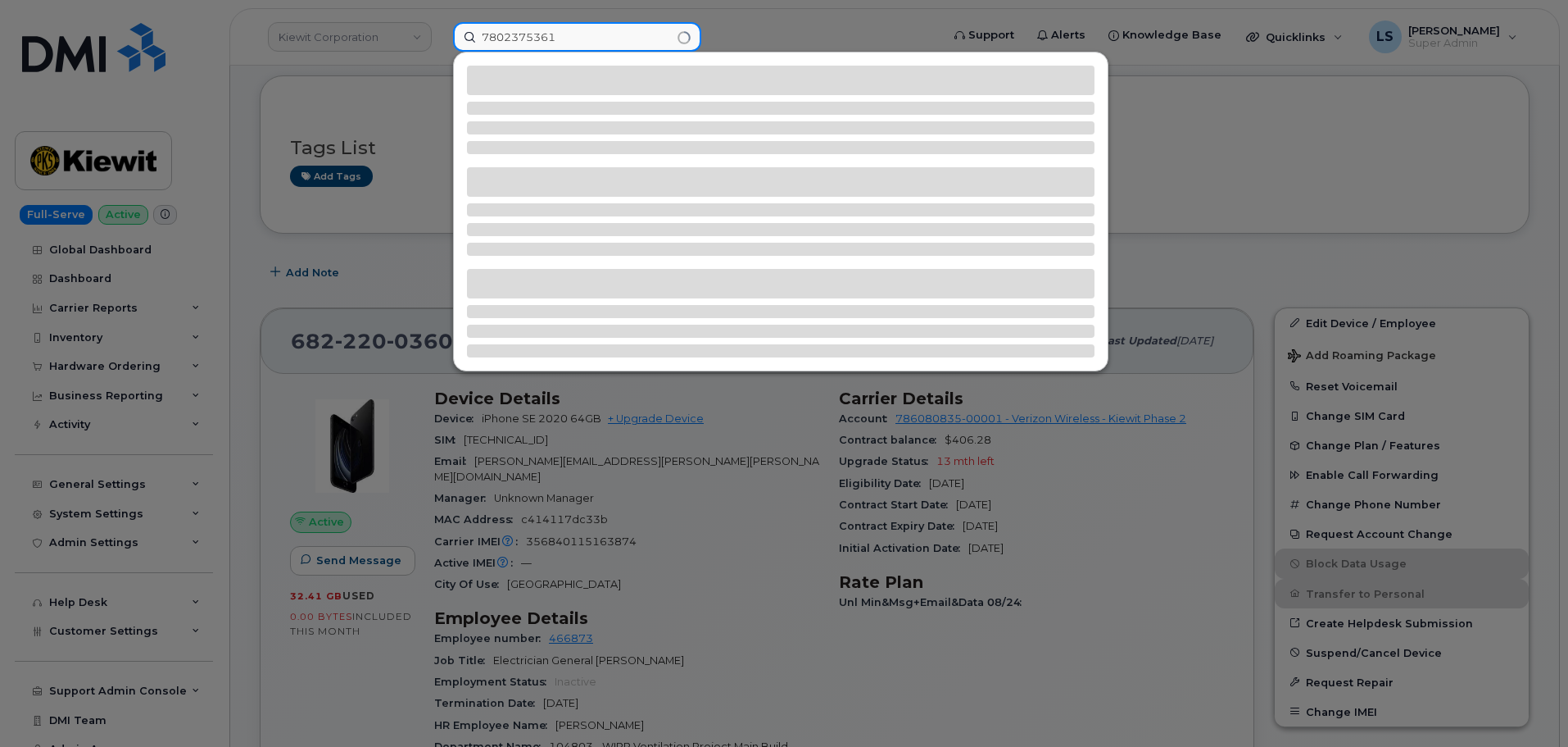
type input "7802375361"
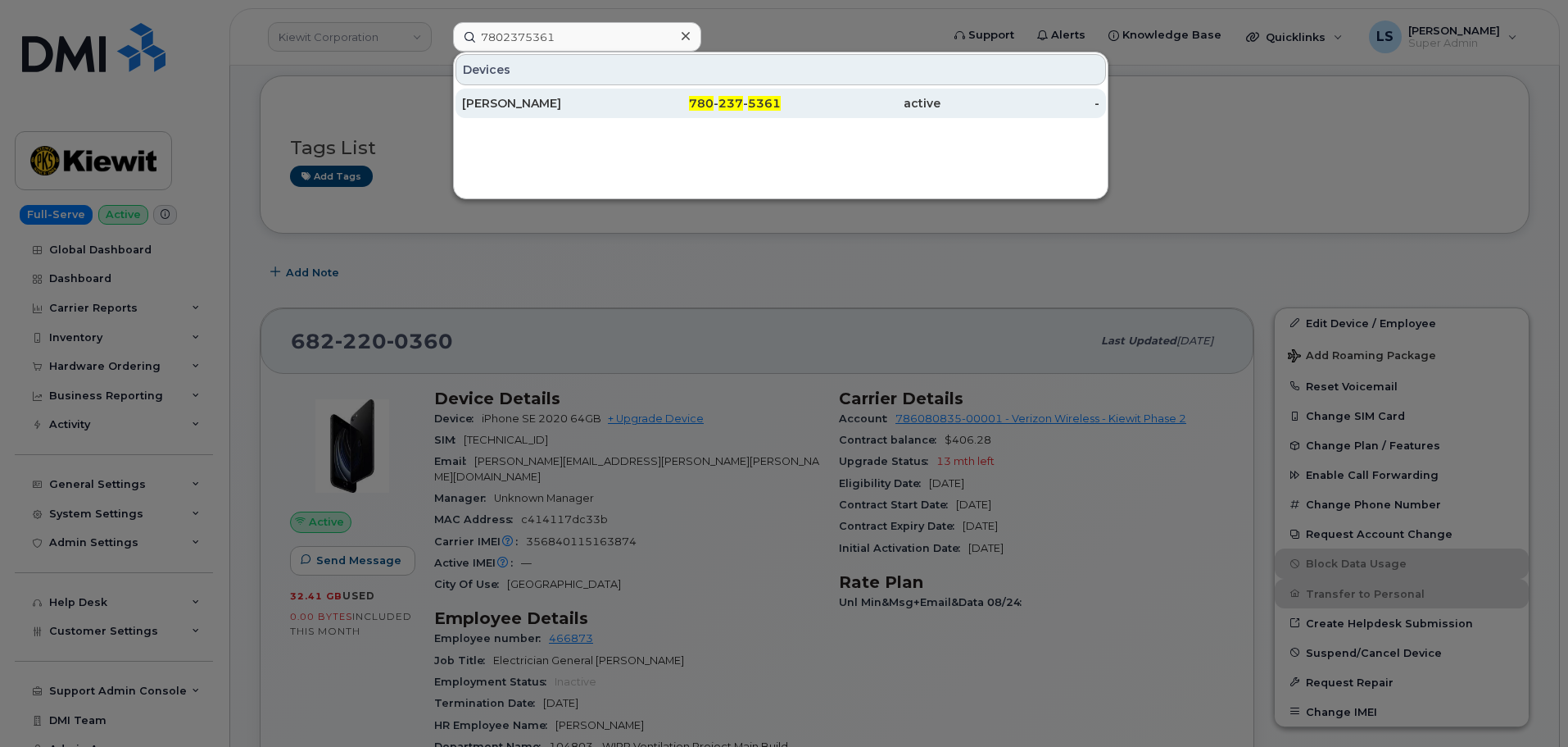
click at [549, 94] on div "Nicole Pasche" at bounding box center [542, 103] width 160 height 29
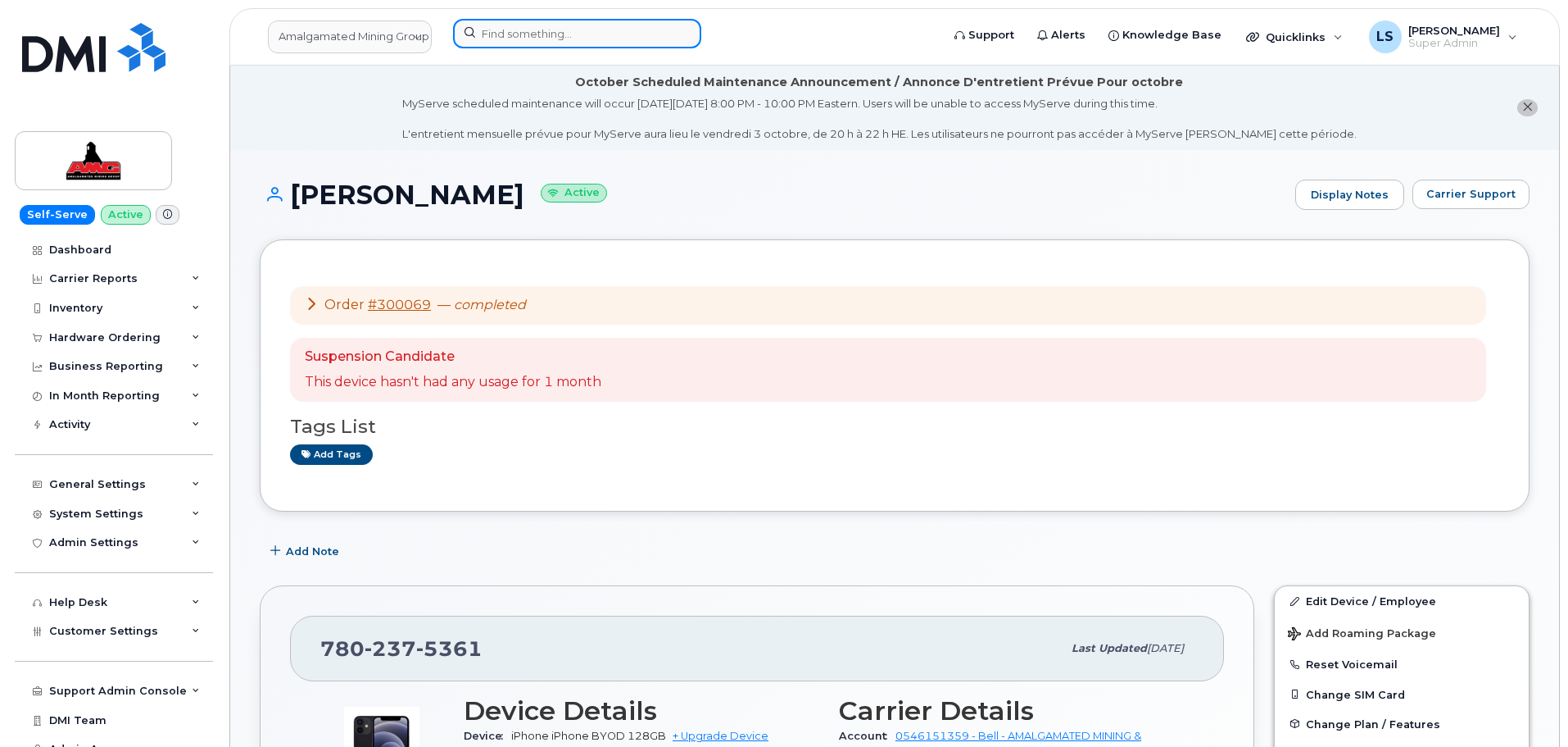
click at [636, 32] on input at bounding box center [577, 33] width 249 height 29
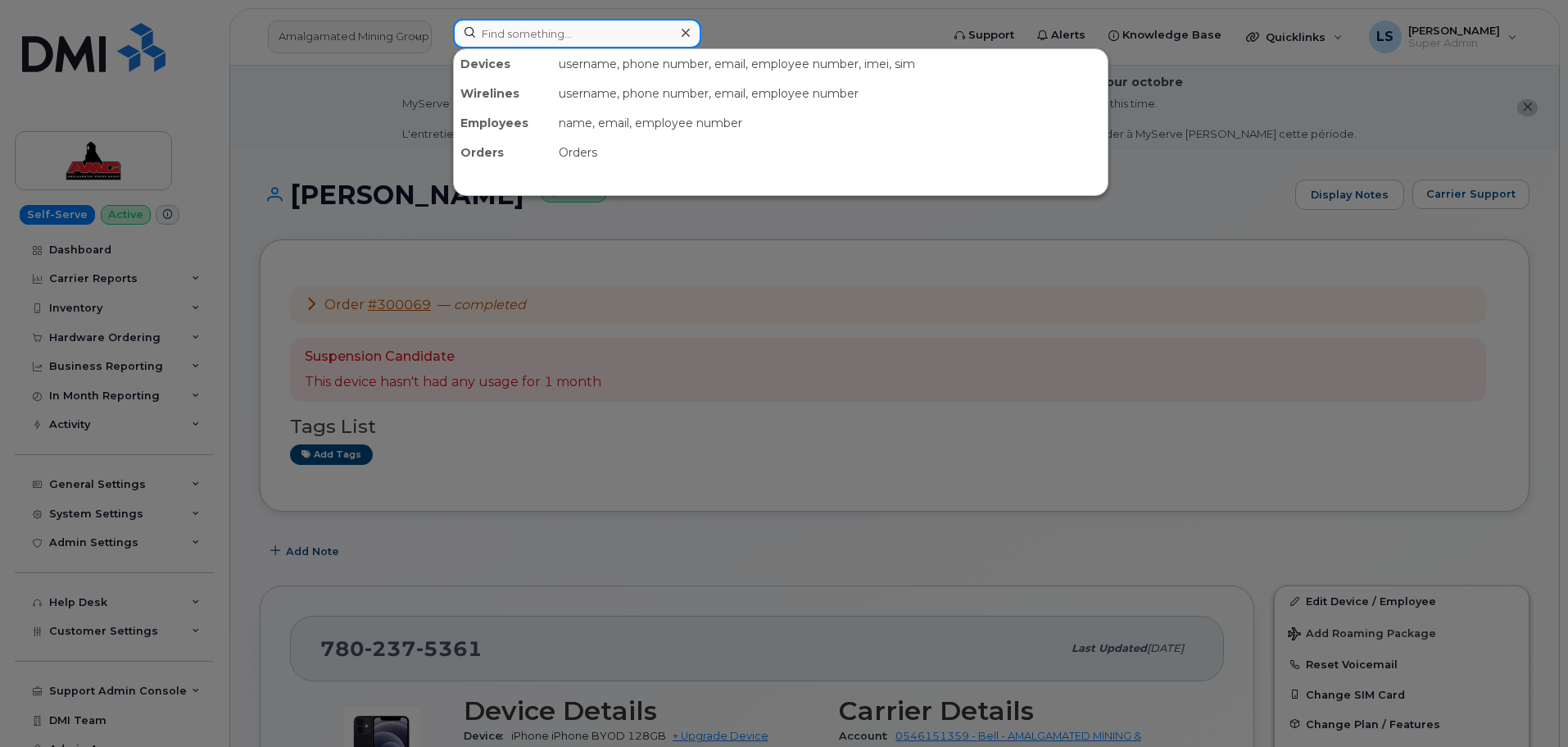
paste input "[PHONE_NUMBER]"
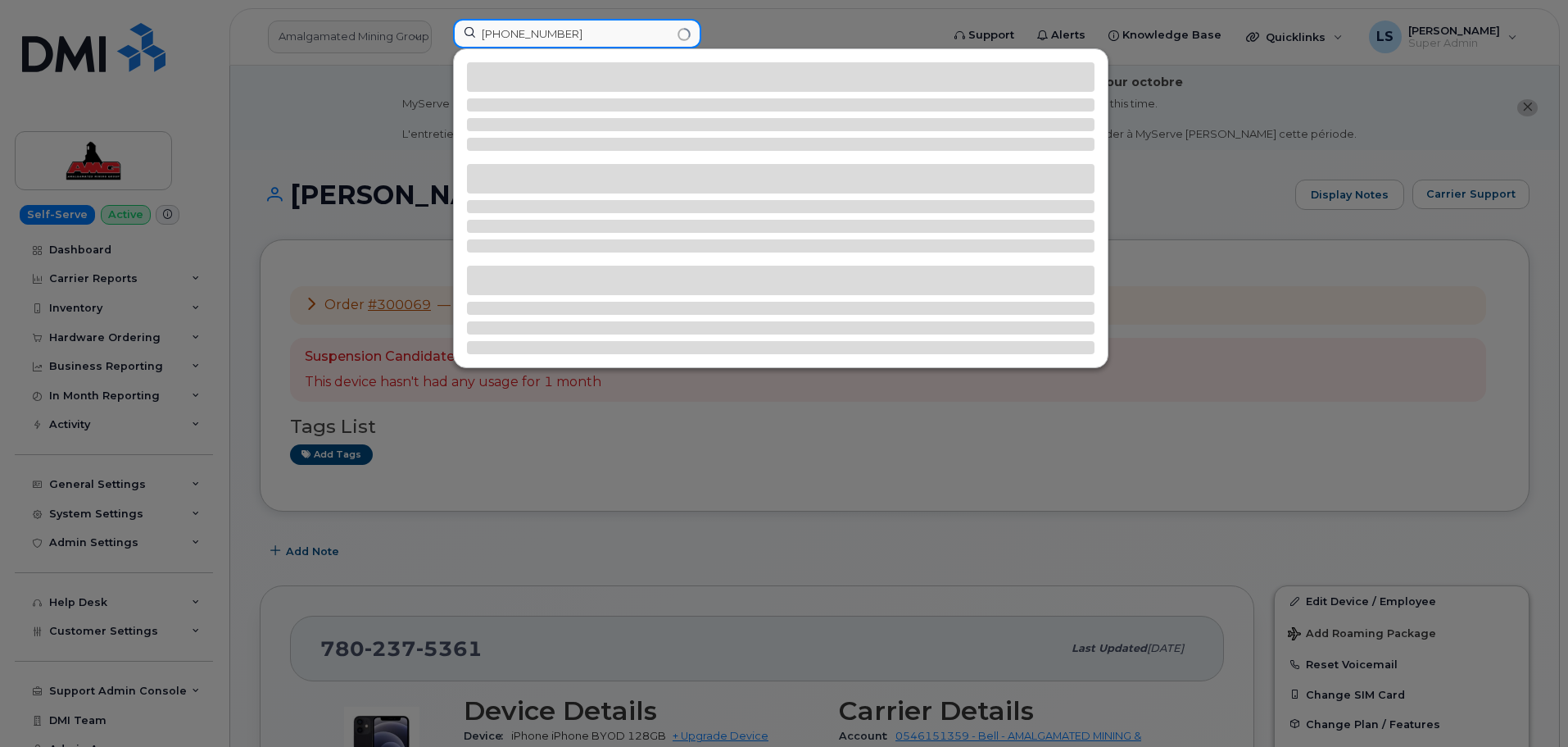
type input "[PHONE_NUMBER]"
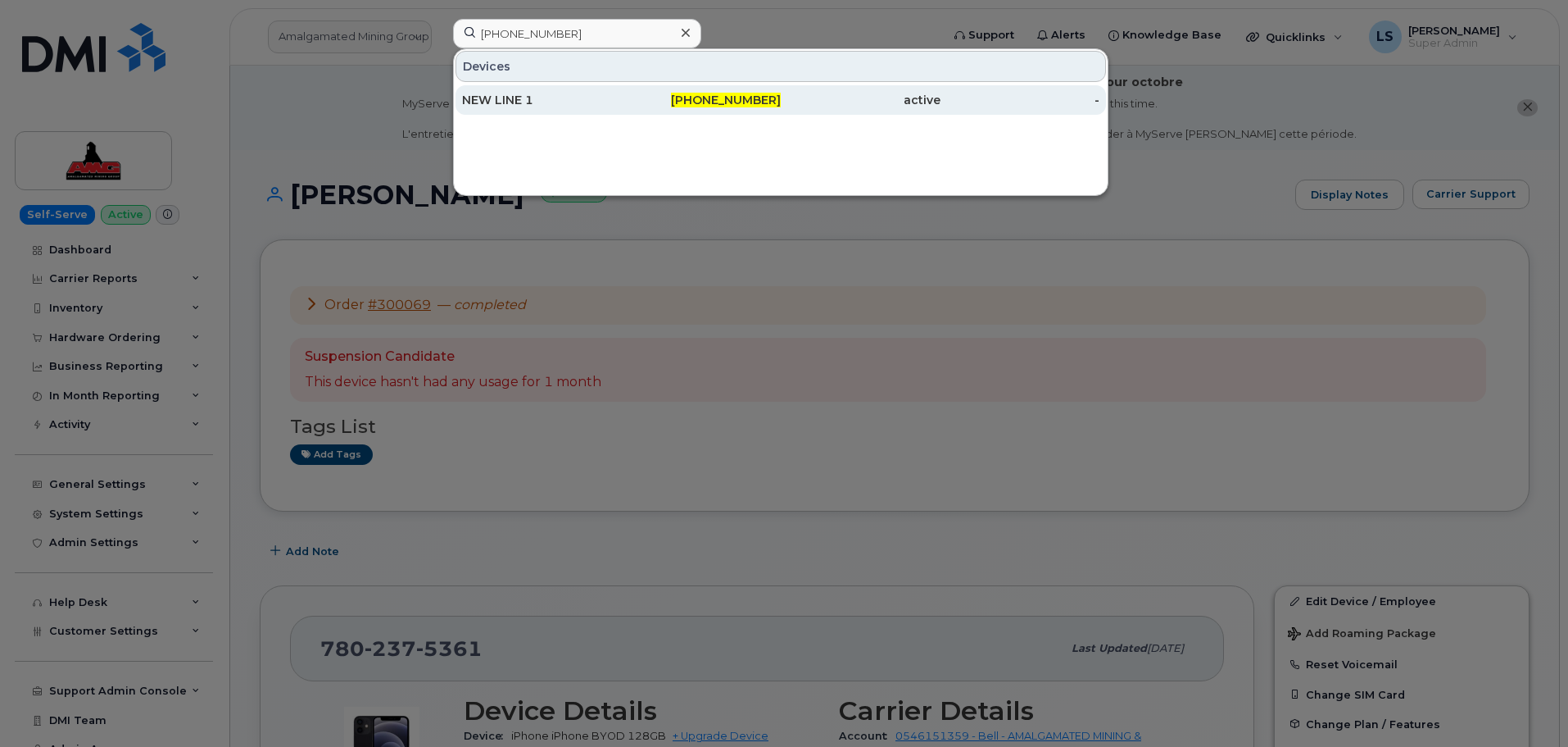
click at [625, 108] on div "[PHONE_NUMBER]" at bounding box center [701, 100] width 160 height 29
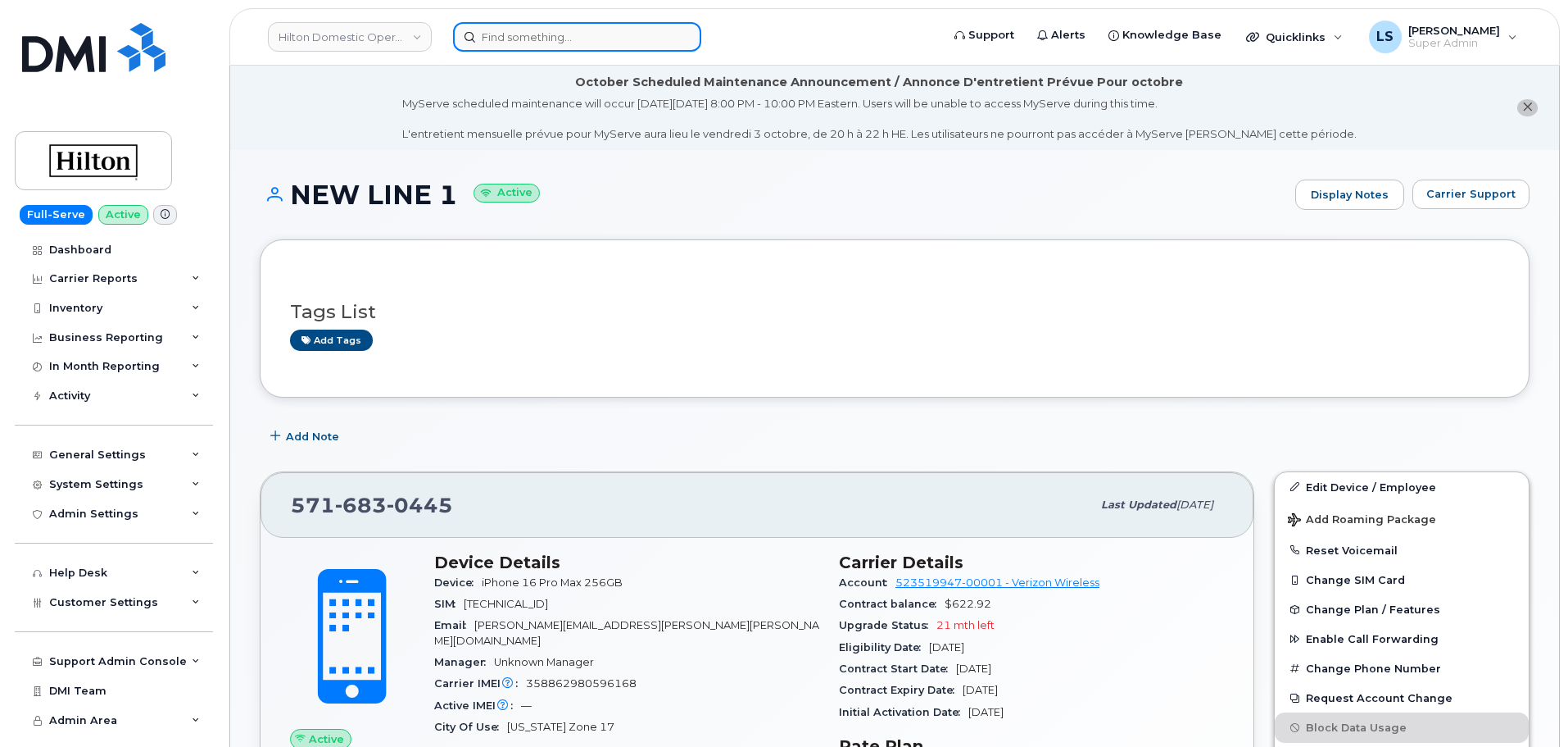
click at [567, 41] on input at bounding box center [577, 37] width 249 height 29
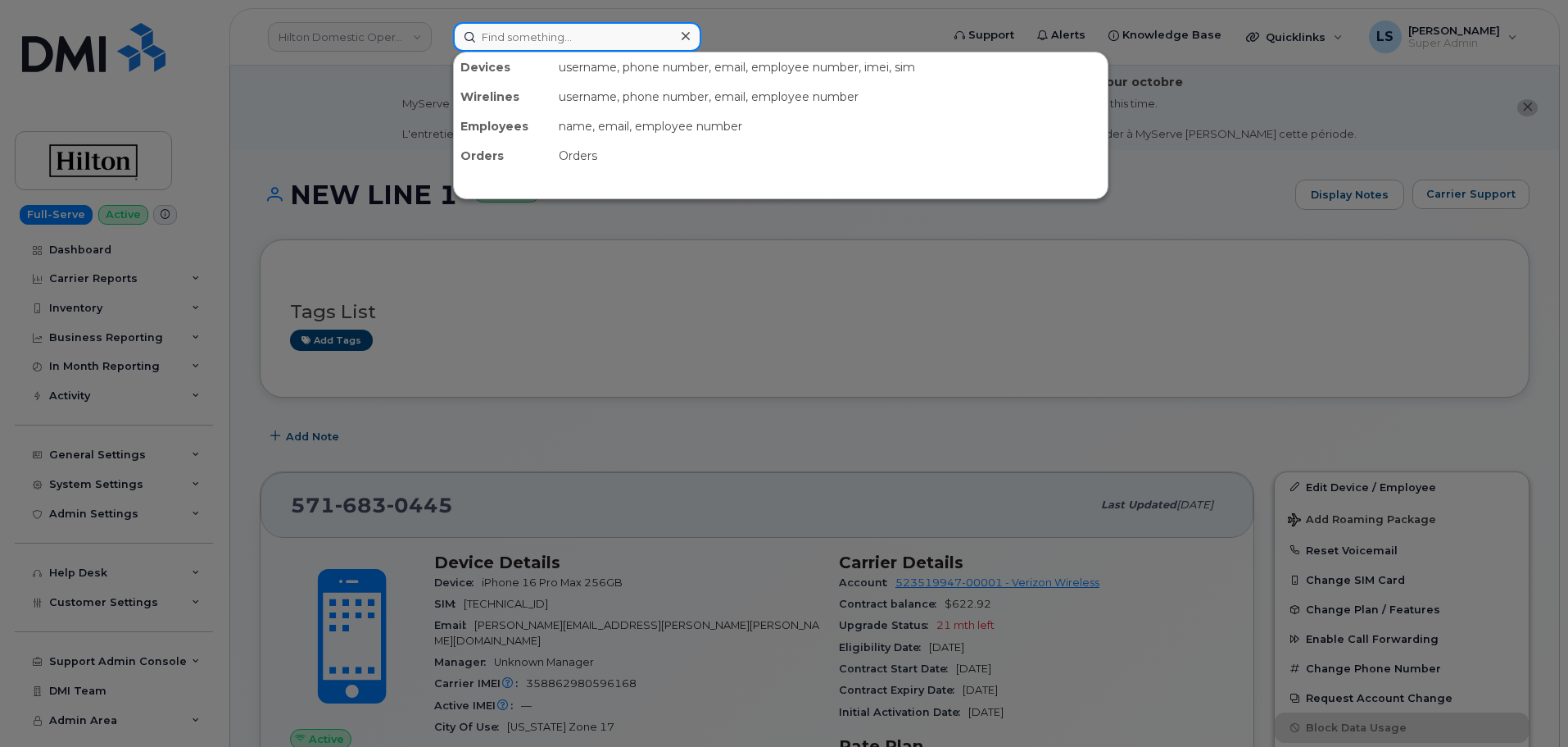
paste input "[PHONE_NUMBER]"
type input "[PHONE_NUMBER]"
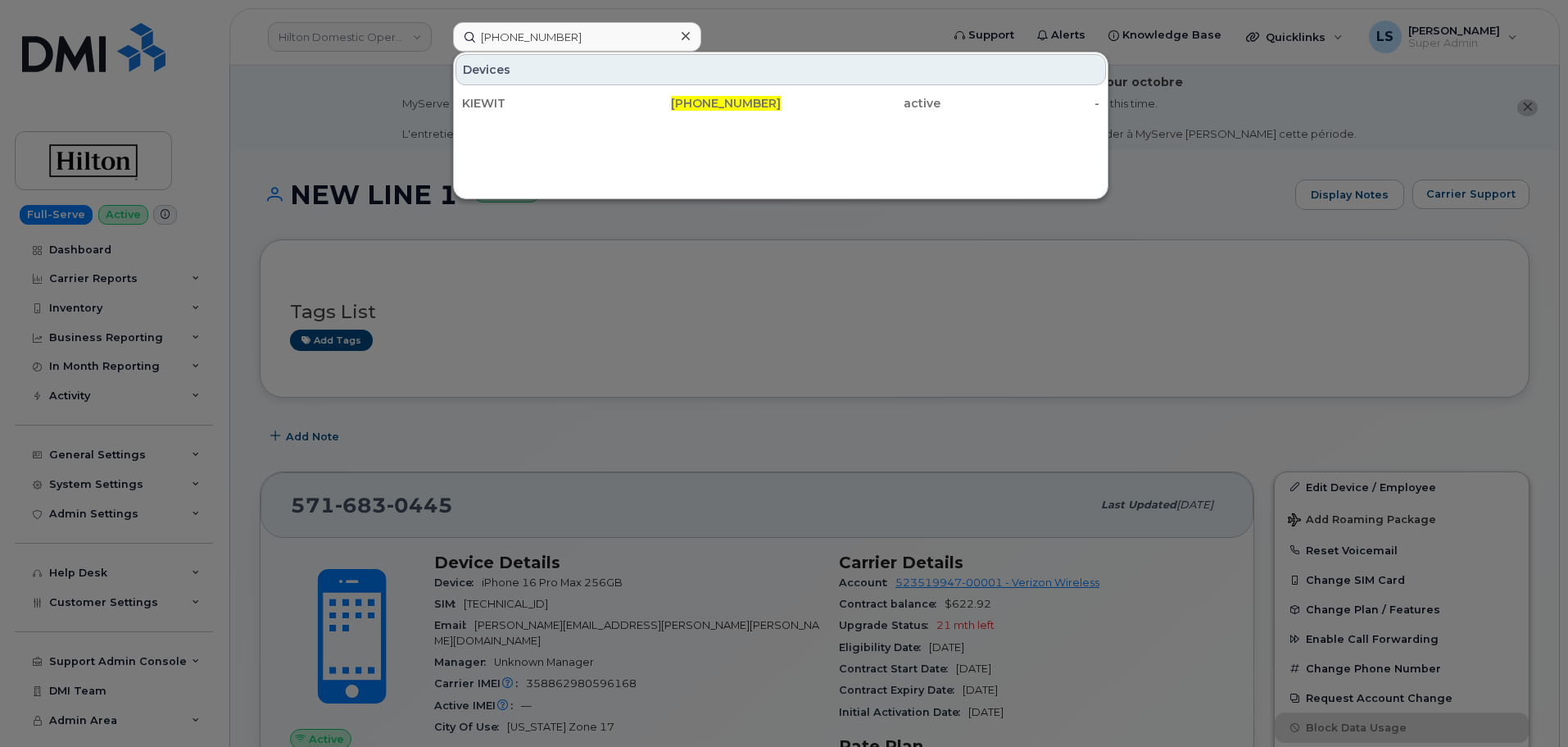
click at [533, 119] on div "[PERSON_NAME] [PHONE_NUMBER] active -" at bounding box center [781, 104] width 654 height 33
drag, startPoint x: 561, startPoint y: 110, endPoint x: 509, endPoint y: 335, distance: 230.9
click at [560, 110] on div "KIEWIT" at bounding box center [542, 103] width 160 height 16
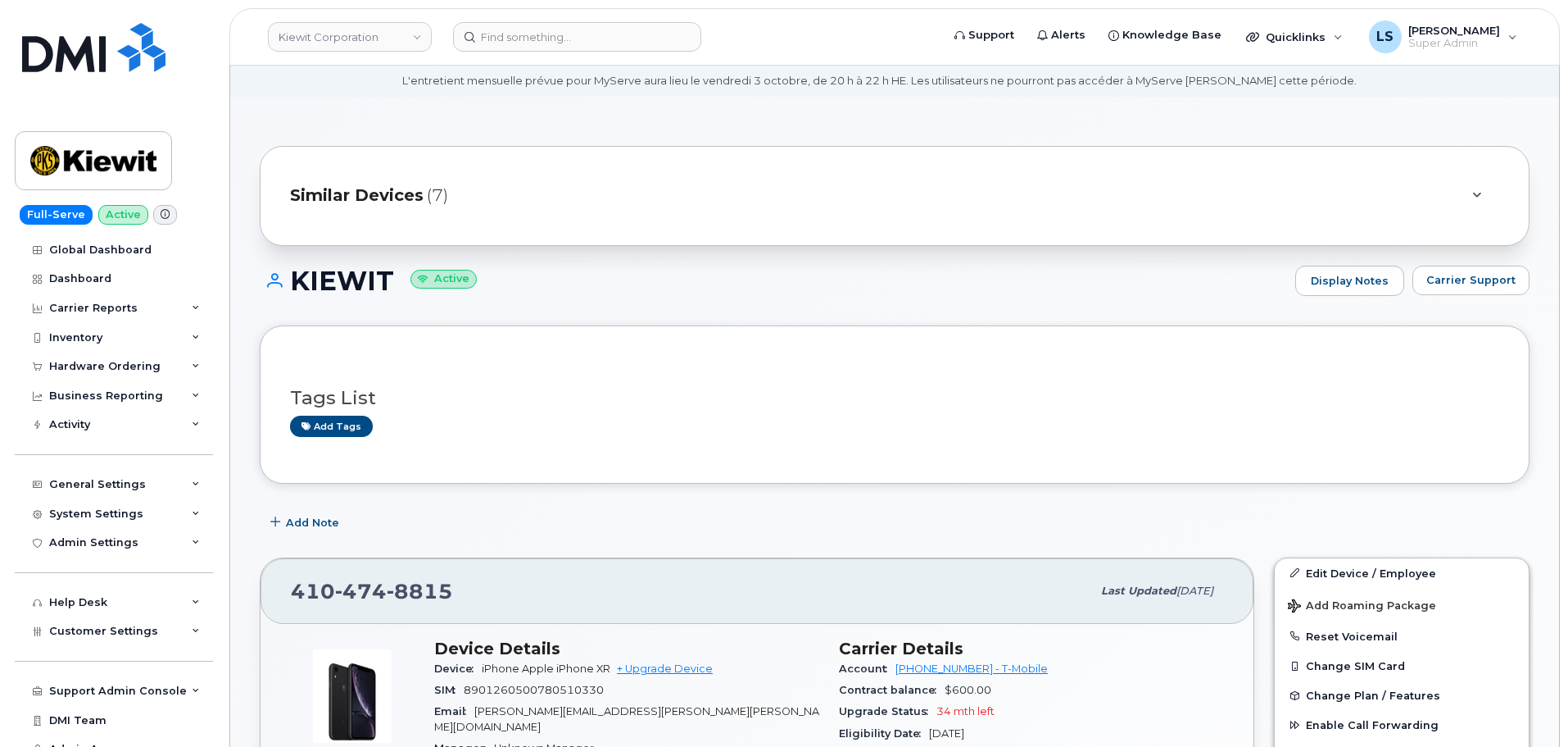
scroll to position [82, 0]
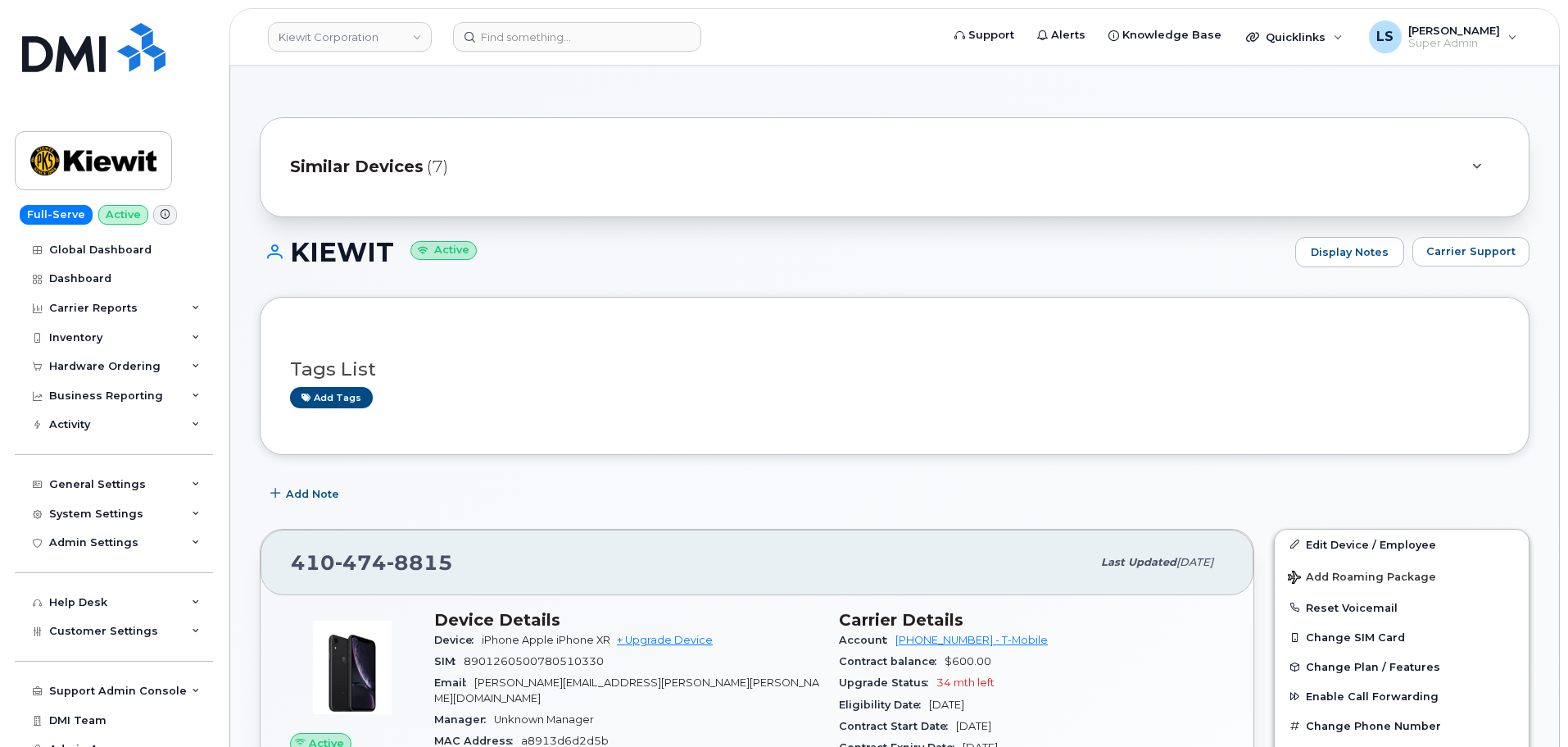
click at [636, 435] on div "Tags List Add tags" at bounding box center [895, 375] width 1270 height 158
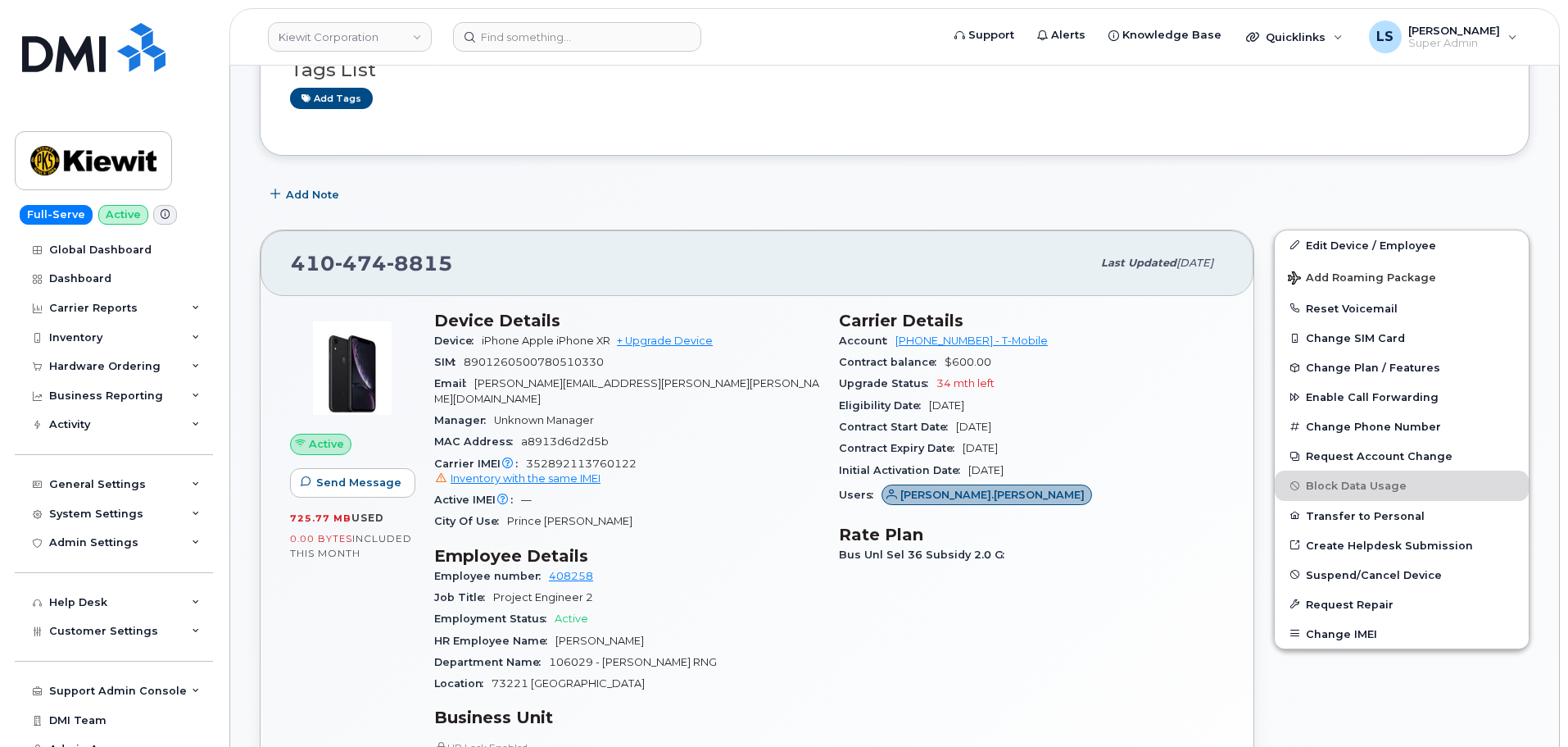
scroll to position [410, 0]
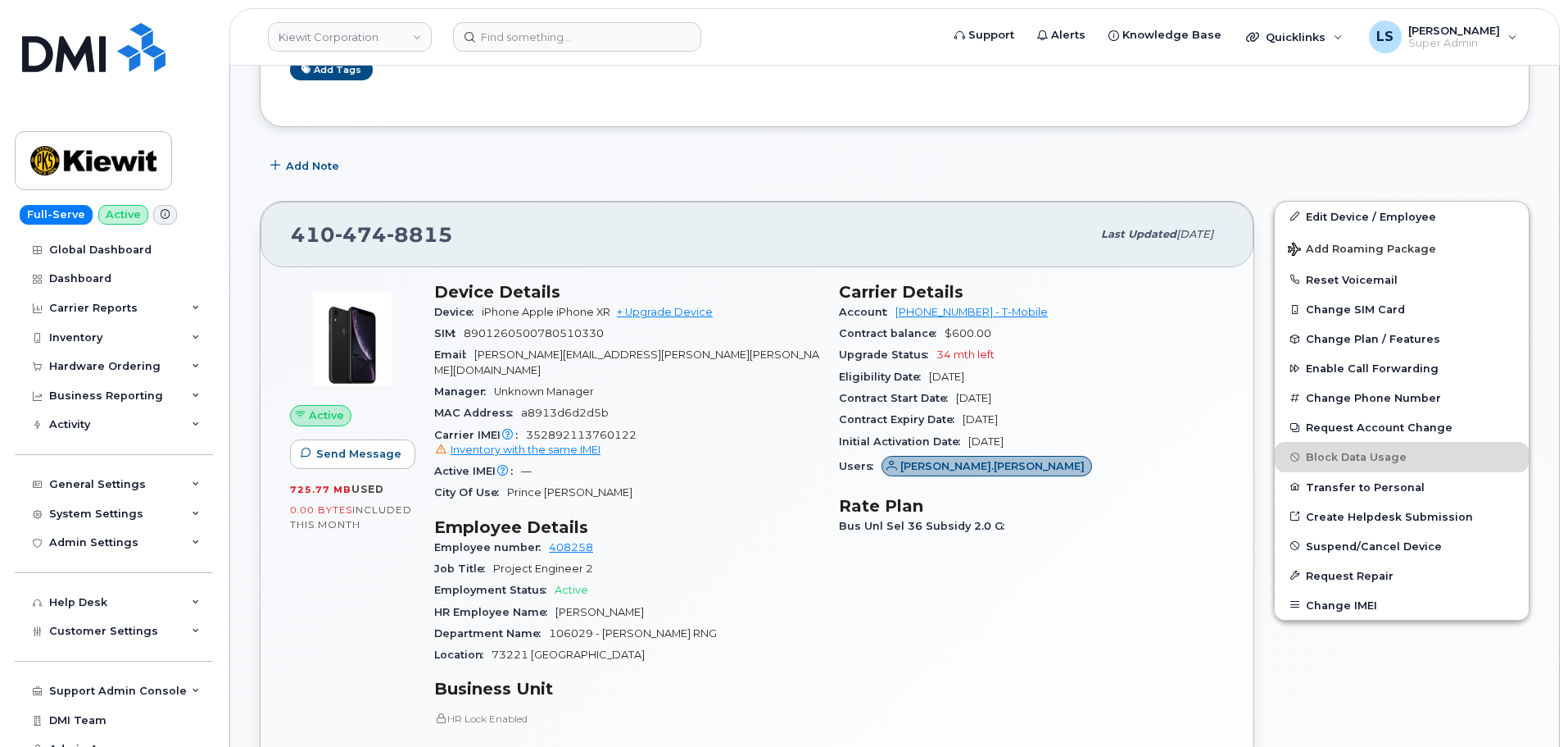
click at [746, 403] on div "MAC Address [MAC_ADDRESS]" at bounding box center [627, 413] width 385 height 21
drag, startPoint x: 472, startPoint y: 229, endPoint x: 538, endPoint y: 208, distance: 69.3
click at [538, 208] on div "[PHONE_NUMBER] Last updated [DATE]" at bounding box center [756, 234] width 993 height 66
drag, startPoint x: 485, startPoint y: 236, endPoint x: 292, endPoint y: 254, distance: 193.8
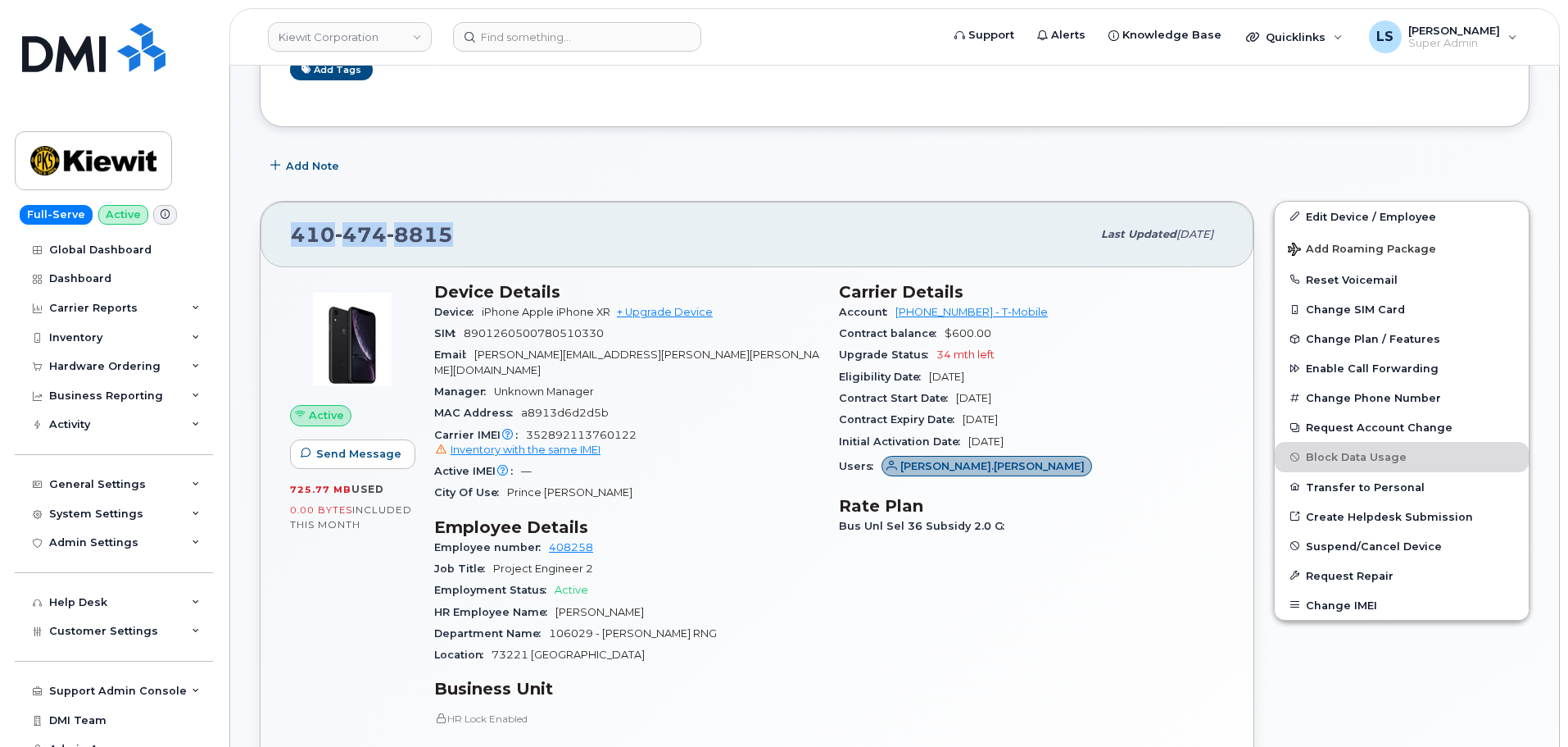
click at [292, 254] on div "[PHONE_NUMBER] Last updated [DATE]" at bounding box center [756, 234] width 993 height 66
click at [423, 224] on span "8815" at bounding box center [420, 234] width 67 height 24
click at [413, 230] on span "8815" at bounding box center [420, 234] width 67 height 24
drag, startPoint x: 530, startPoint y: 322, endPoint x: 556, endPoint y: 309, distance: 29.1
click at [556, 309] on div "Device iPhone Apple iPhone XR + Upgrade Device" at bounding box center [627, 313] width 385 height 21
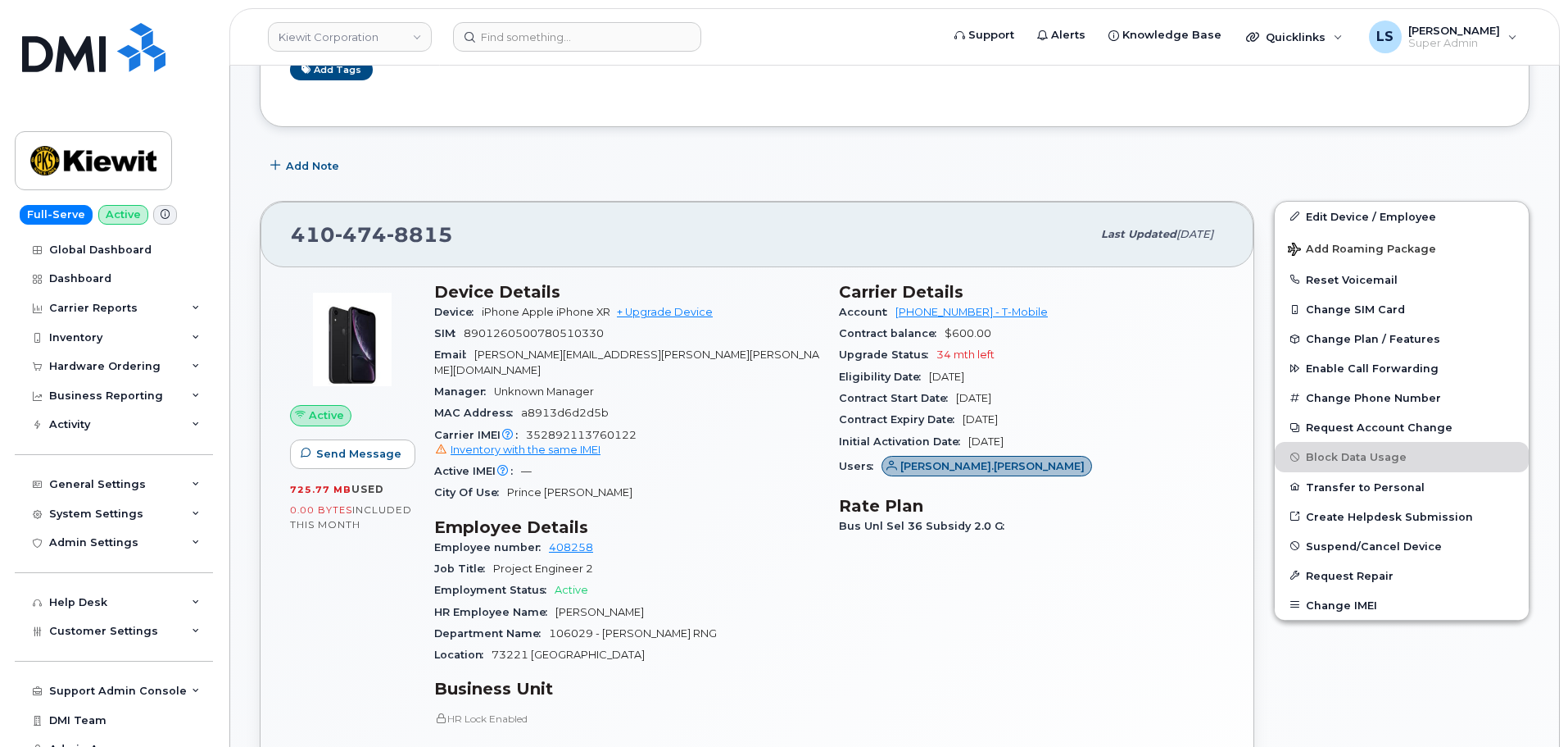
drag, startPoint x: 685, startPoint y: 245, endPoint x: 676, endPoint y: 256, distance: 14.2
click at [685, 249] on div "[PHONE_NUMBER]" at bounding box center [692, 234] width 801 height 35
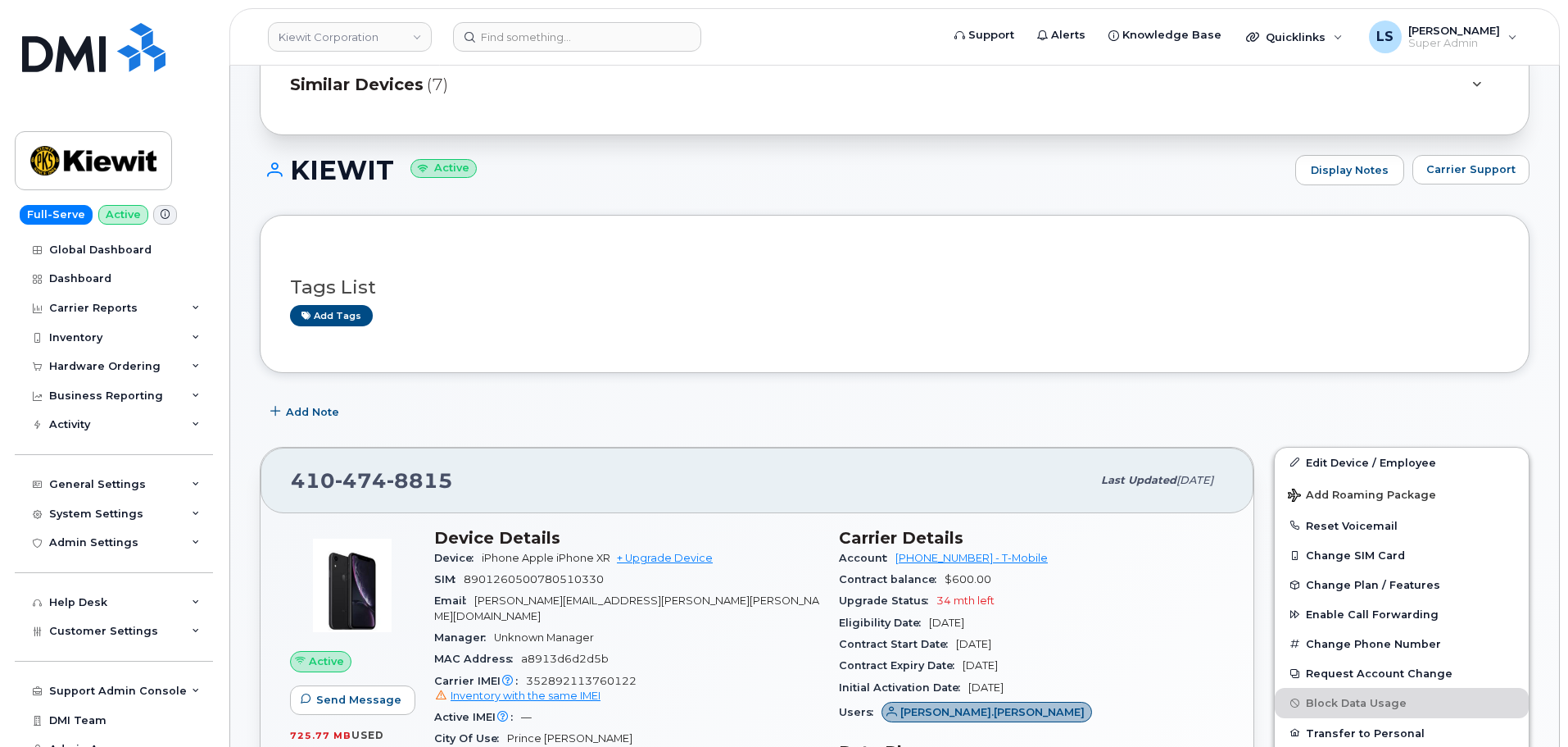
scroll to position [328, 0]
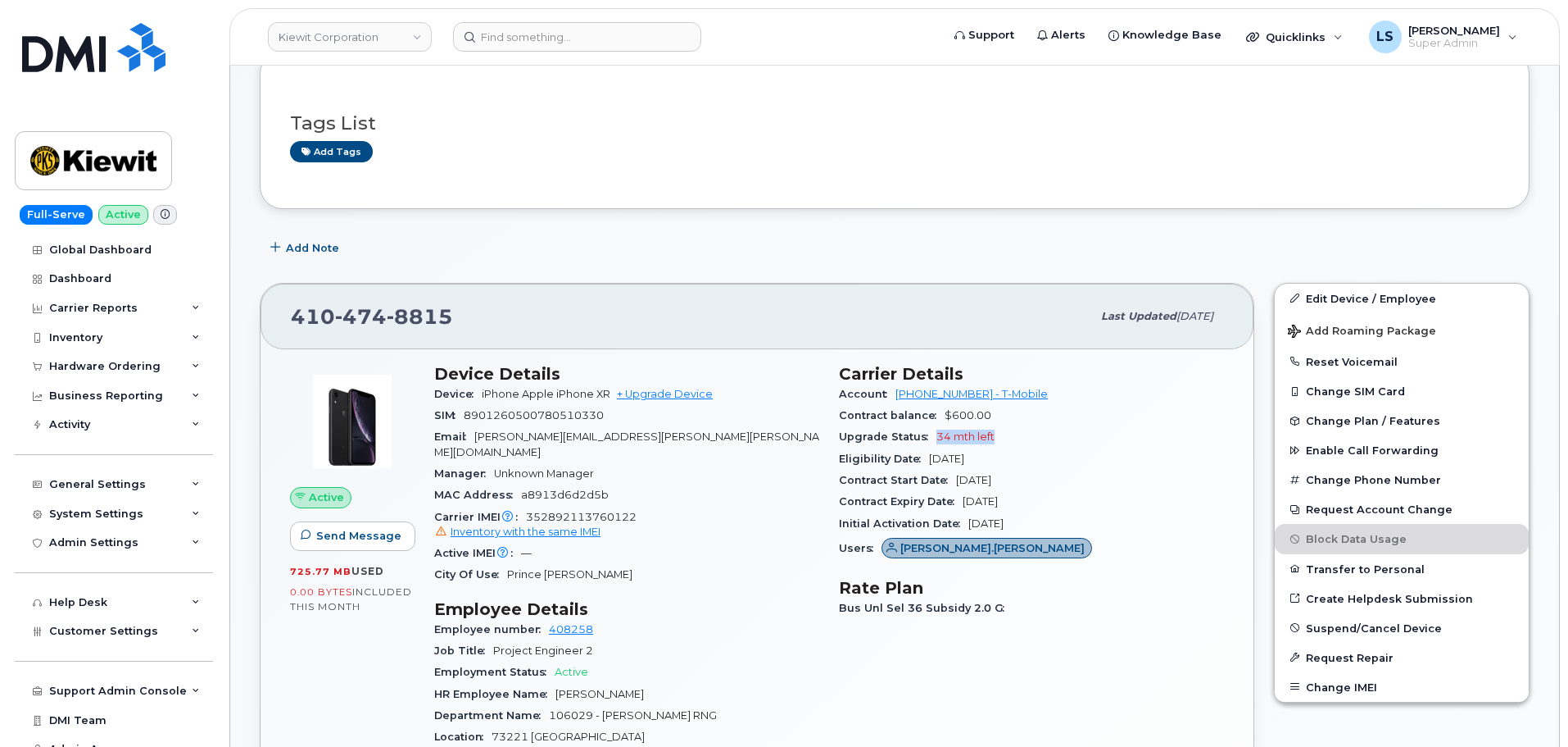
drag, startPoint x: 1005, startPoint y: 433, endPoint x: 938, endPoint y: 442, distance: 67.6
click at [937, 437] on div "Upgrade Status 34 mth left" at bounding box center [1031, 437] width 385 height 21
click at [1088, 421] on div "Contract balance $600.00" at bounding box center [1031, 415] width 385 height 21
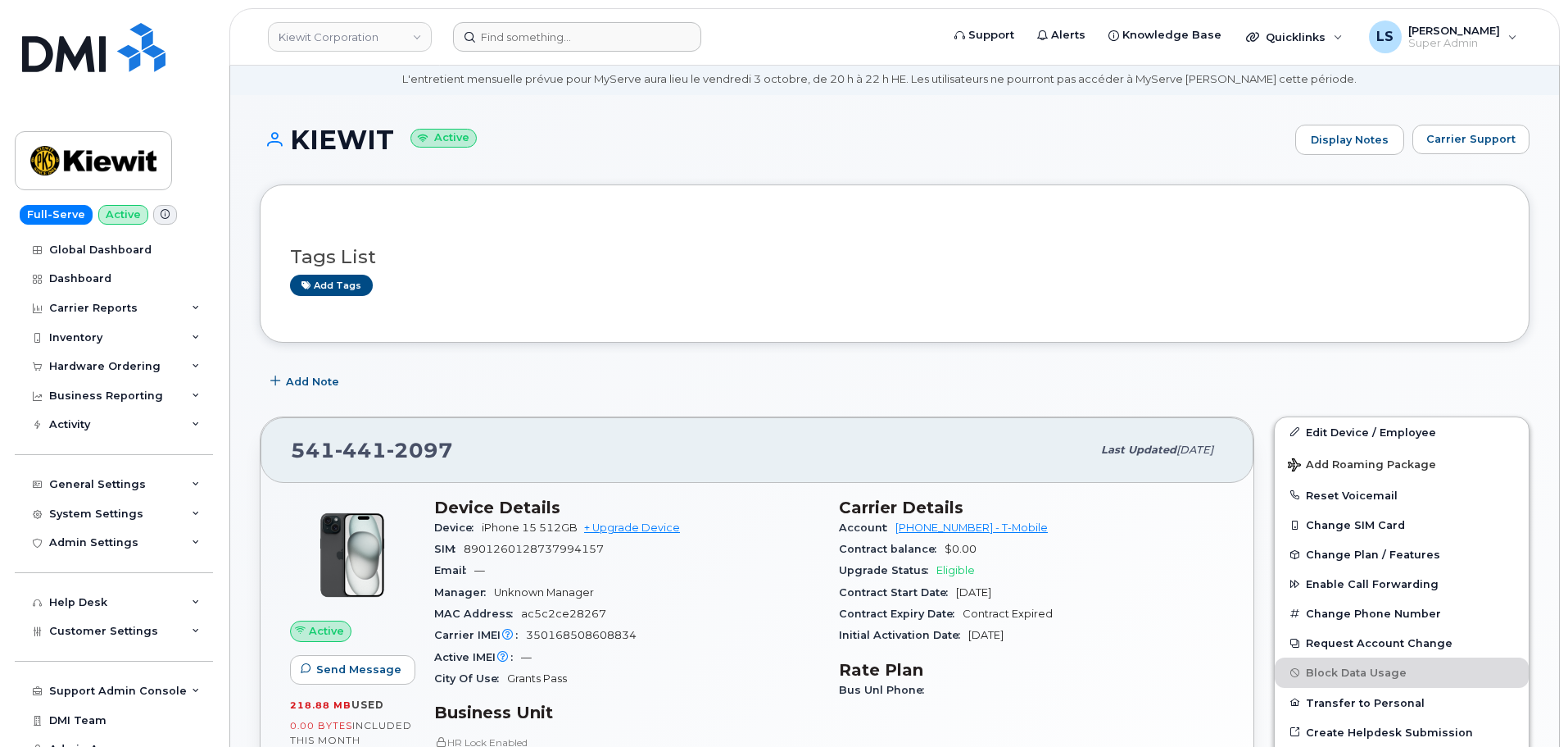
scroll to position [82, 0]
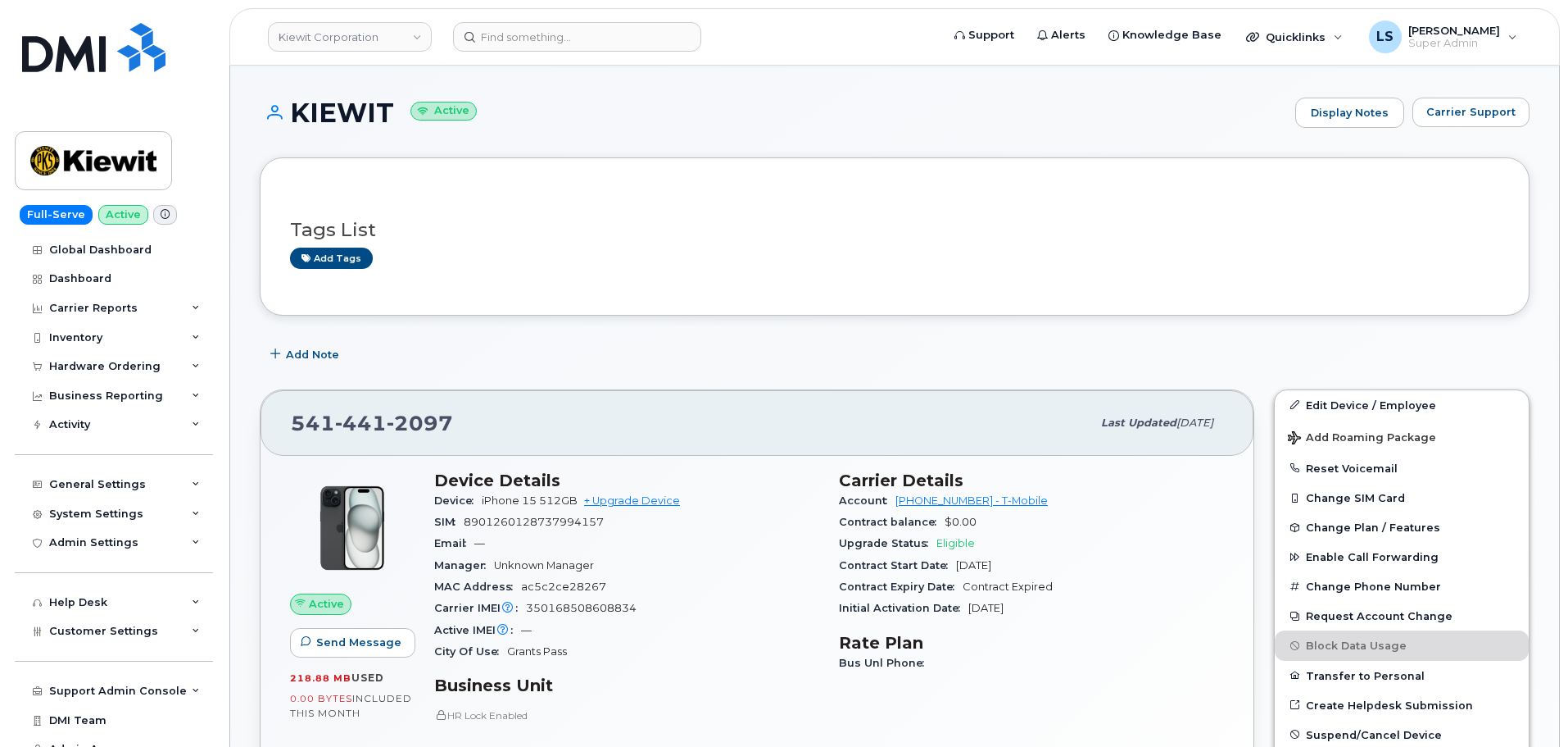
click at [679, 416] on div "541 441 2097" at bounding box center [692, 423] width 801 height 35
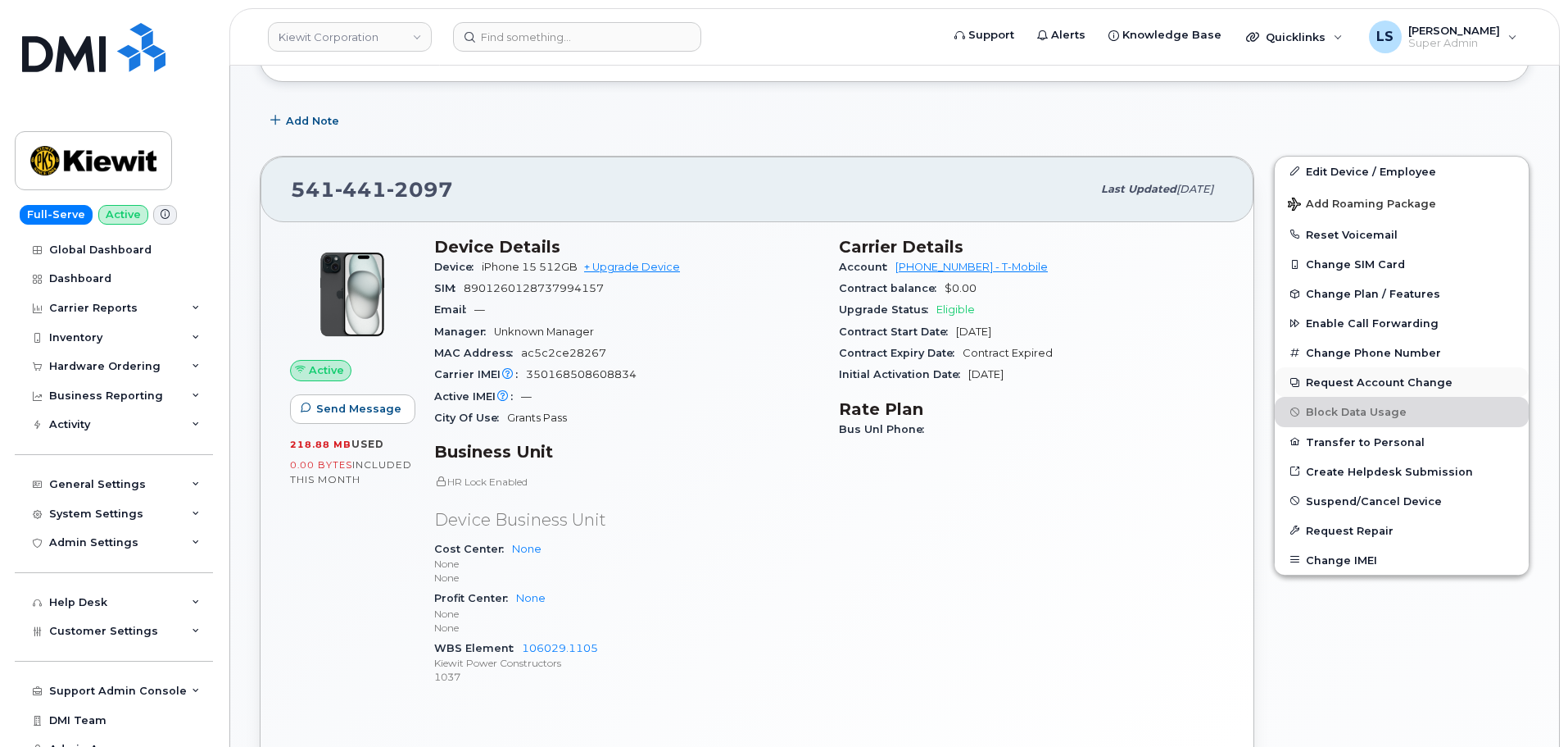
scroll to position [328, 0]
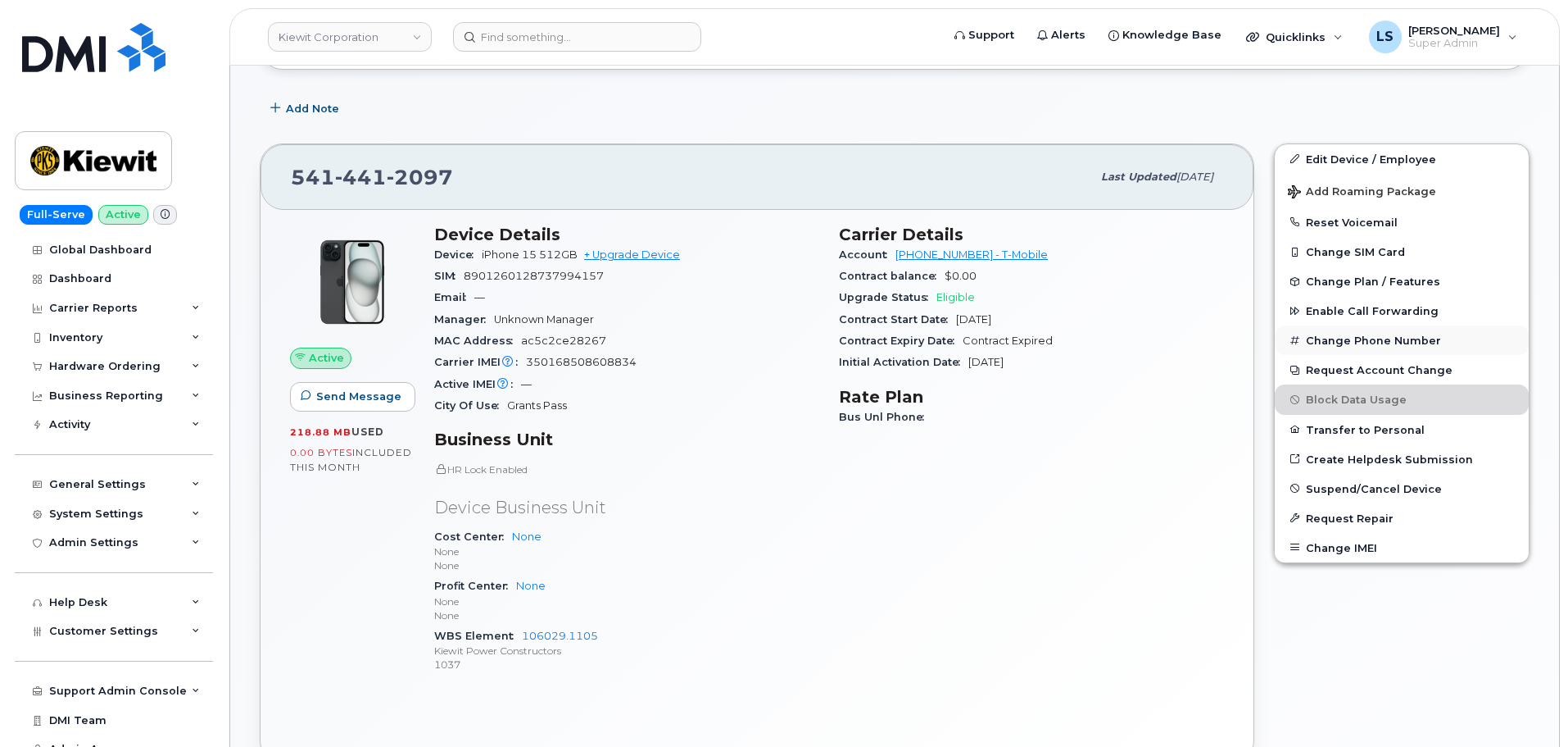
click at [1396, 340] on button "Change Phone Number" at bounding box center [1402, 340] width 254 height 29
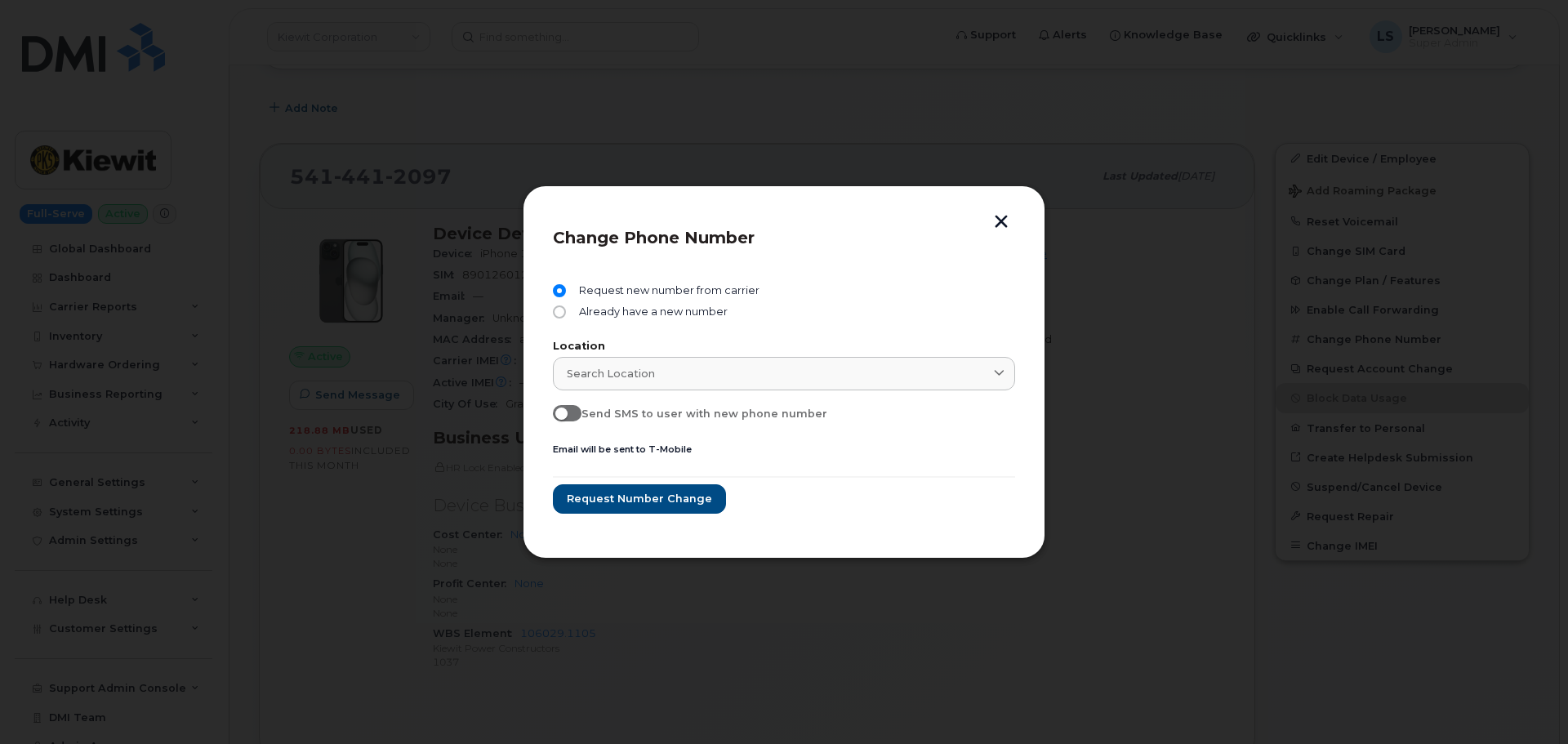
drag, startPoint x: 1008, startPoint y: 222, endPoint x: 991, endPoint y: 232, distance: 19.7
click at [1006, 220] on button "button" at bounding box center [1001, 224] width 24 height 17
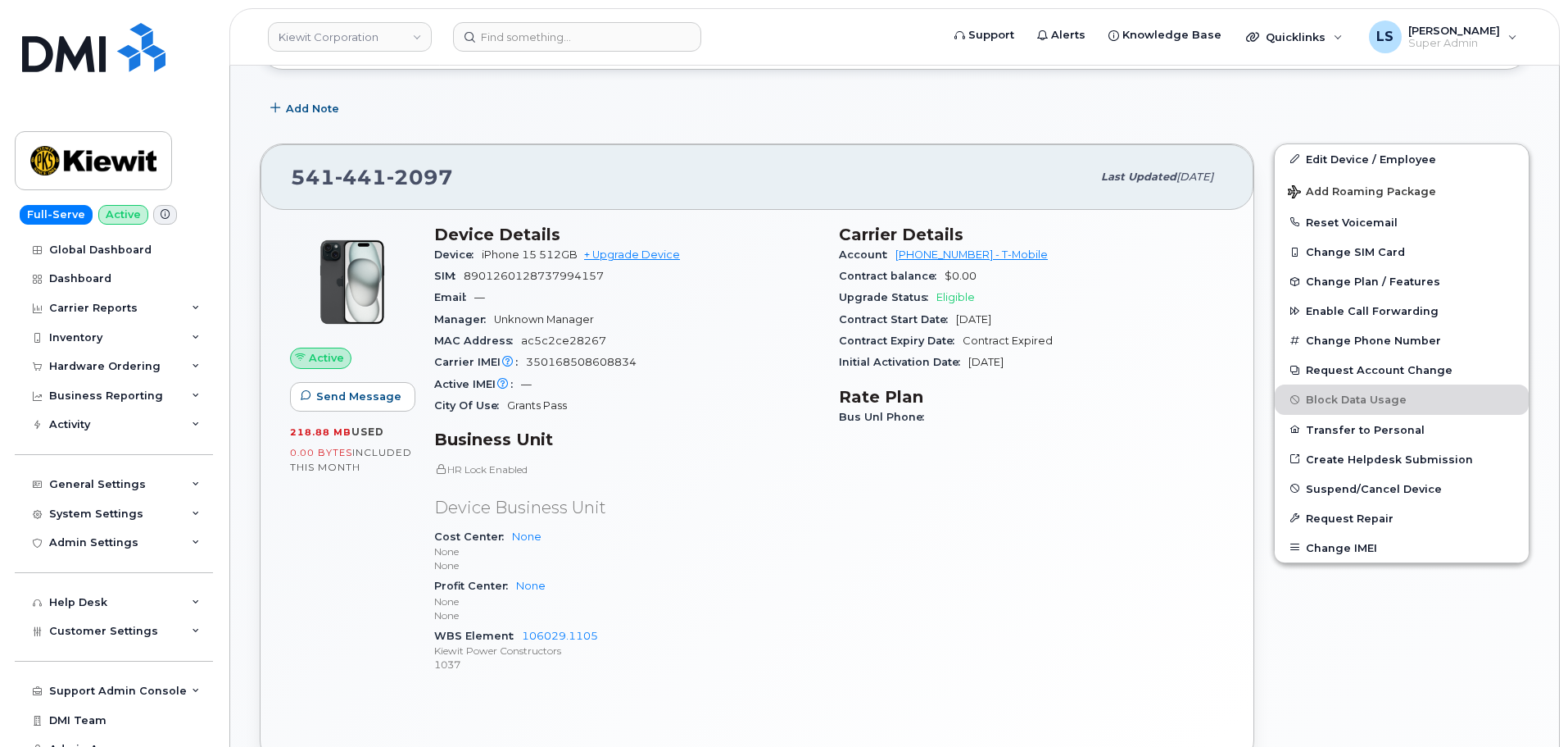
click at [616, 533] on div "Cost Center None None None" at bounding box center [627, 552] width 385 height 50
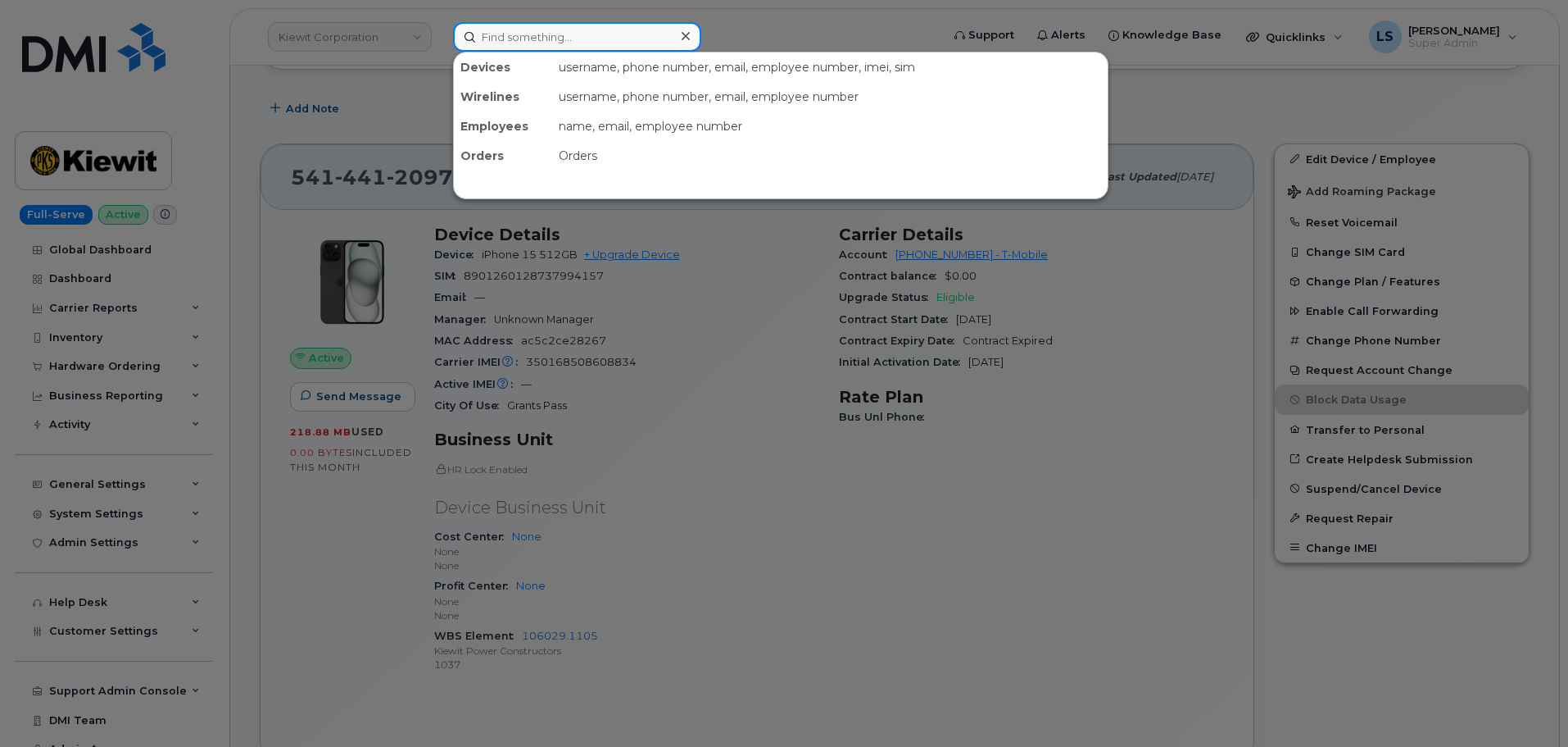
click at [521, 39] on input at bounding box center [577, 37] width 249 height 29
paste input "[PERSON_NAME][EMAIL_ADDRESS][PERSON_NAME][DOMAIN_NAME]"
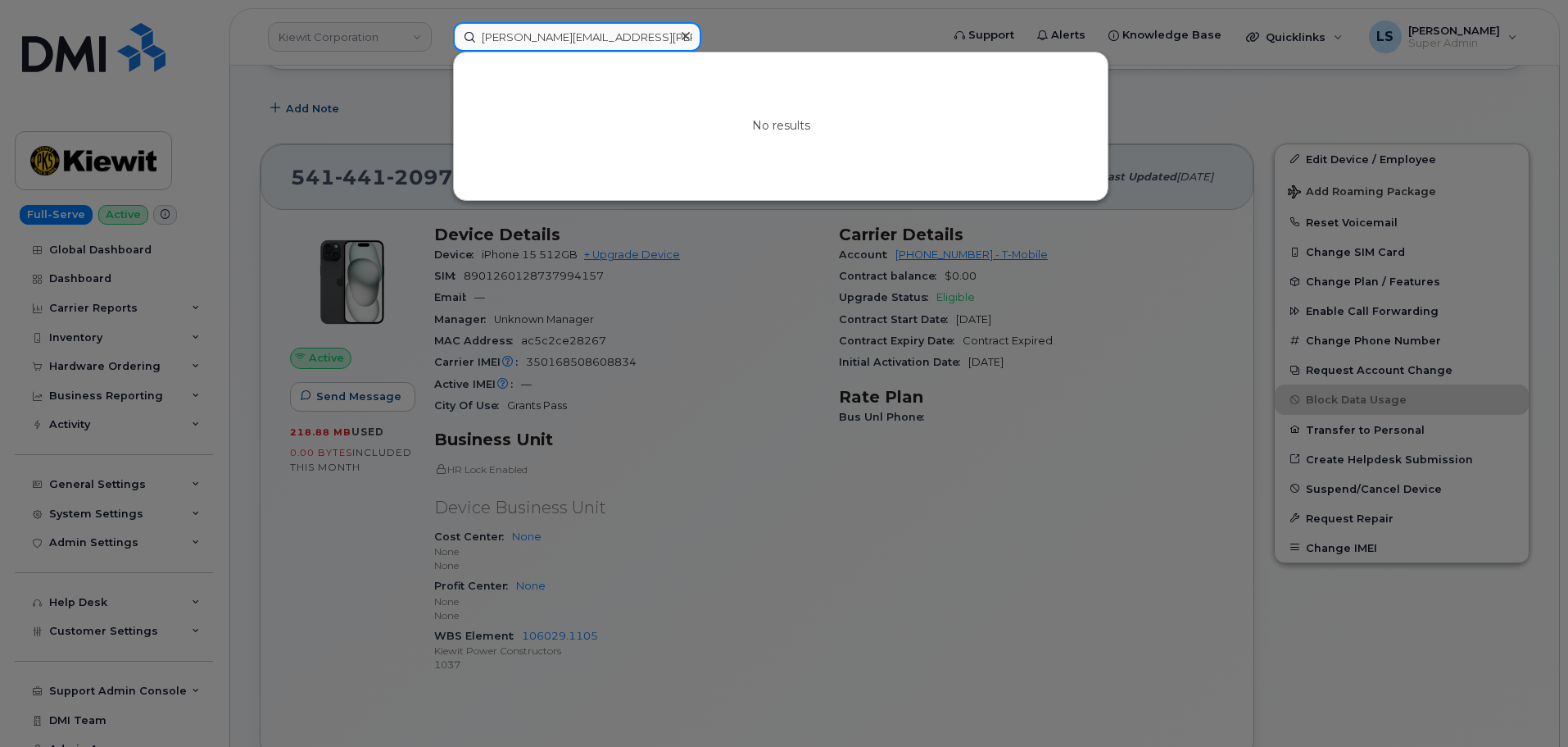
click at [514, 37] on input "[PERSON_NAME][EMAIL_ADDRESS][PERSON_NAME][DOMAIN_NAME]" at bounding box center [577, 37] width 249 height 29
click at [515, 37] on input "[PERSON_NAME][EMAIL_ADDRESS][PERSON_NAME][DOMAIN_NAME]" at bounding box center [577, 37] width 249 height 29
click at [515, 36] on input "[PERSON_NAME][EMAIL_ADDRESS][PERSON_NAME][DOMAIN_NAME]" at bounding box center [577, 37] width 249 height 29
paste input "5043463927"
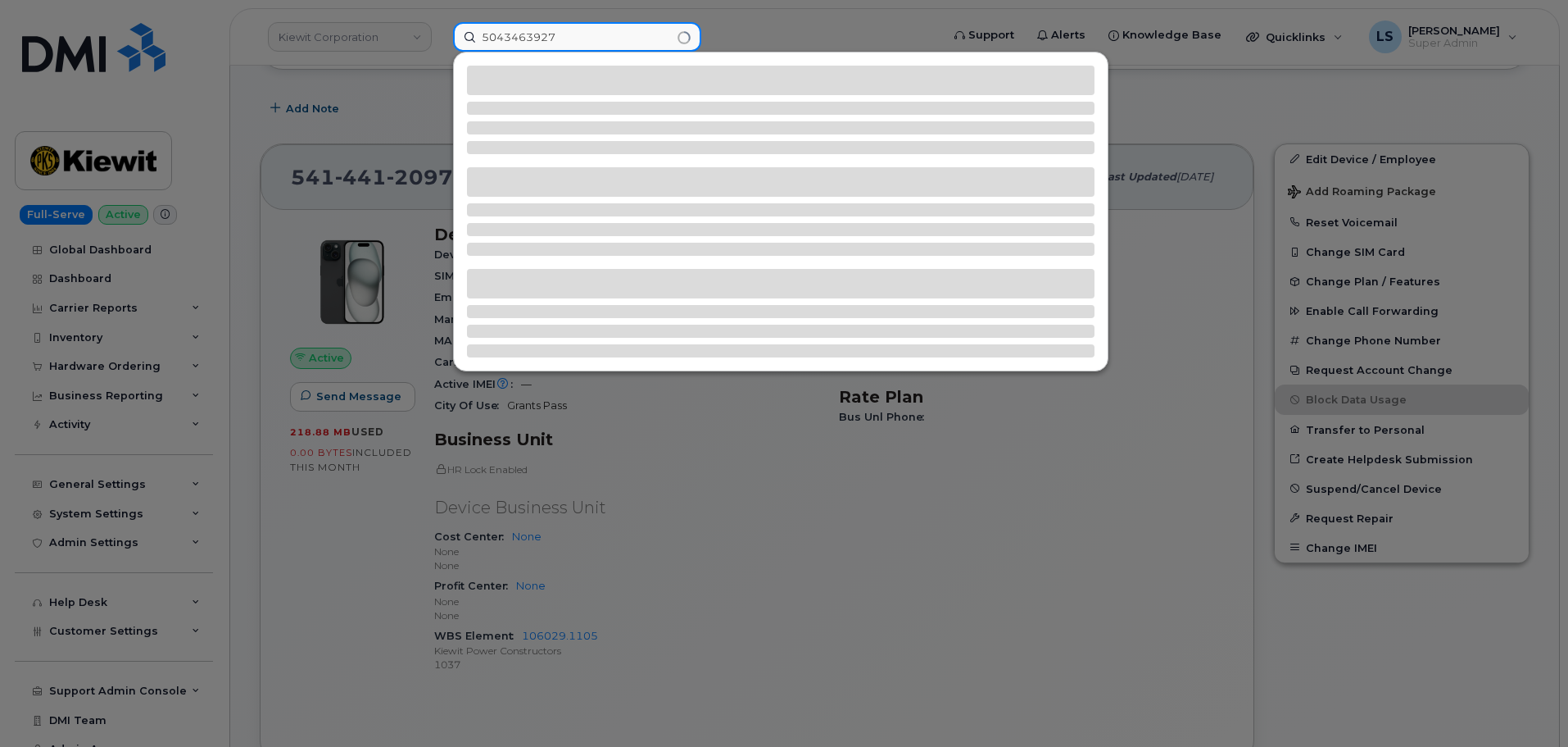
type input "5043463927"
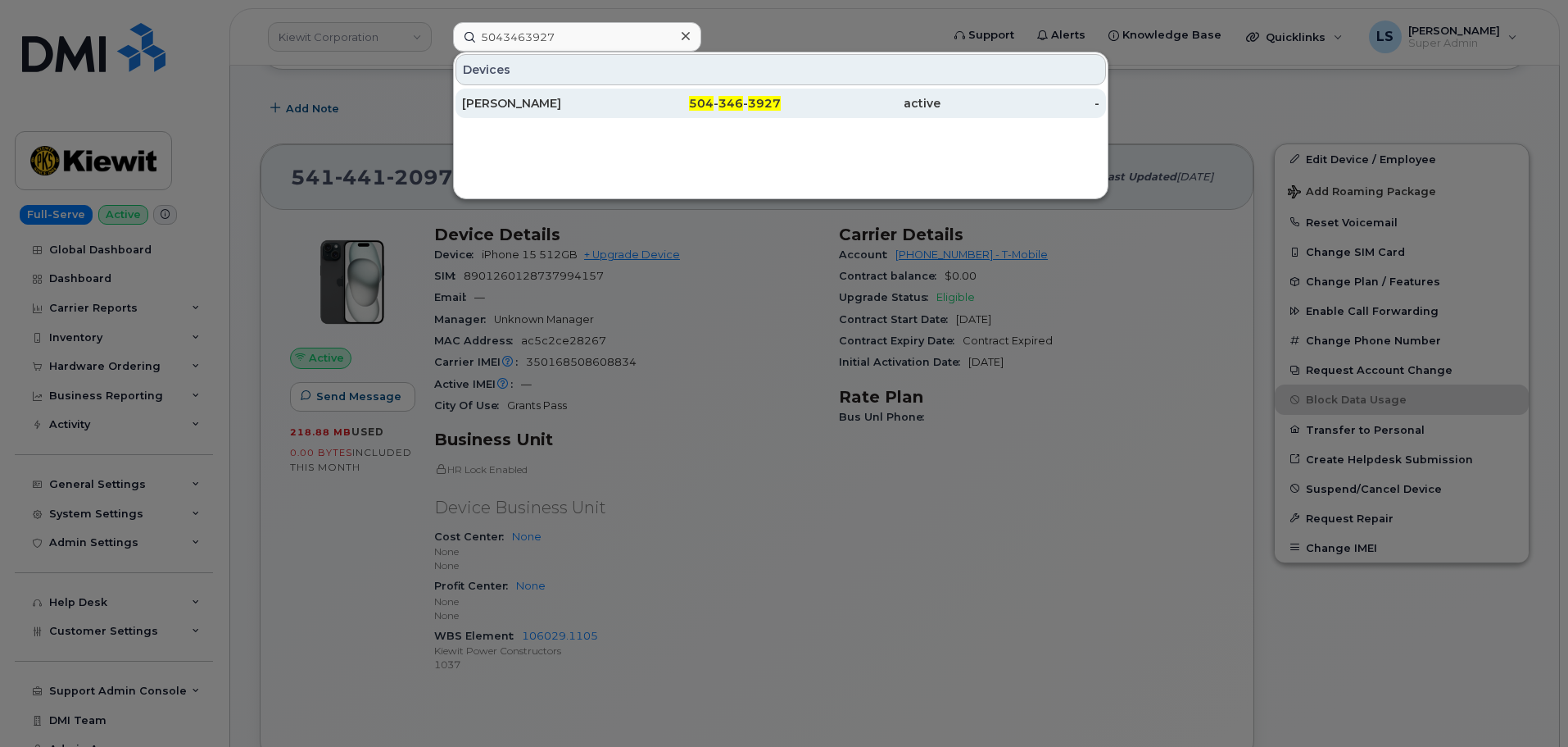
click at [636, 115] on div "504 - 346 - 3927" at bounding box center [701, 103] width 160 height 29
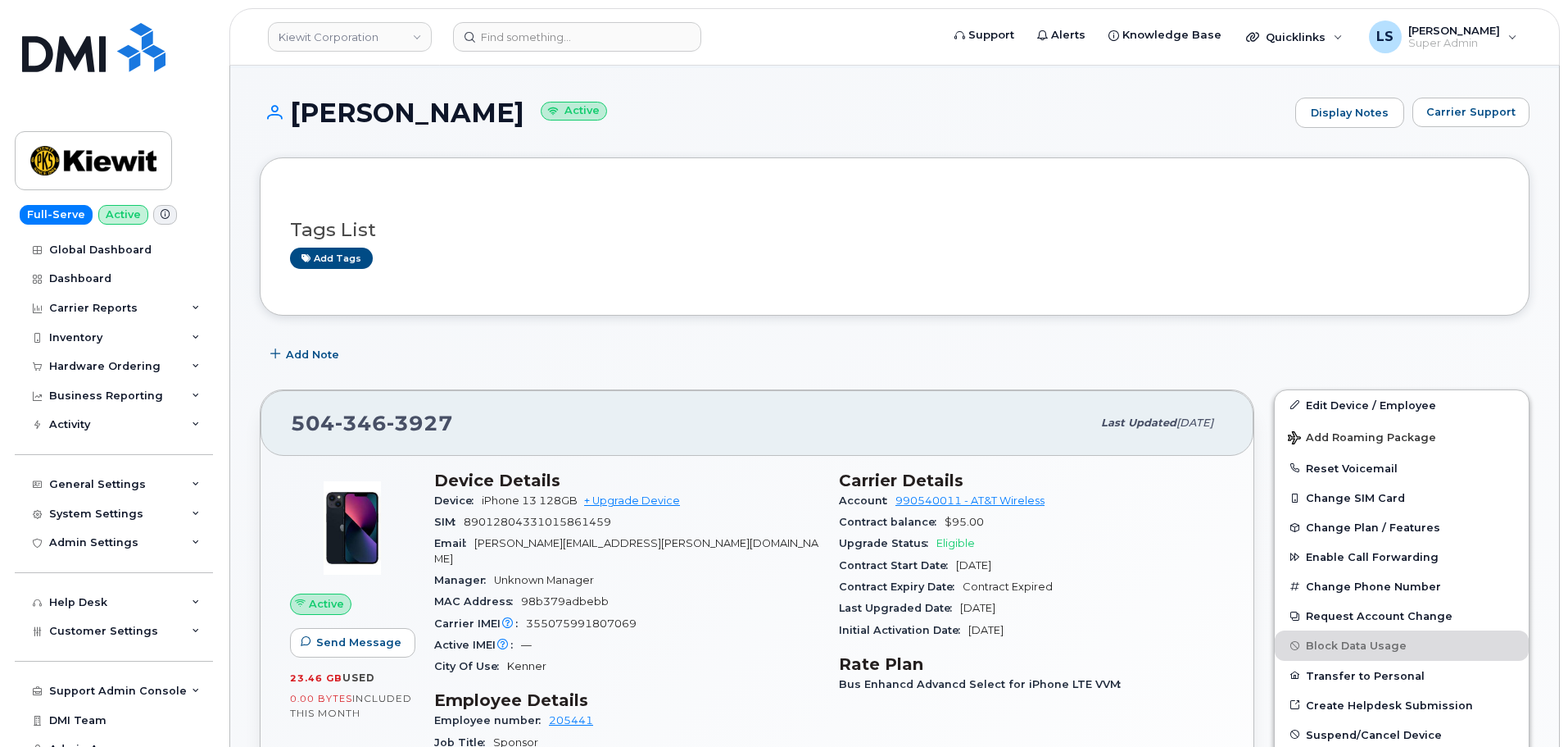
scroll to position [410, 0]
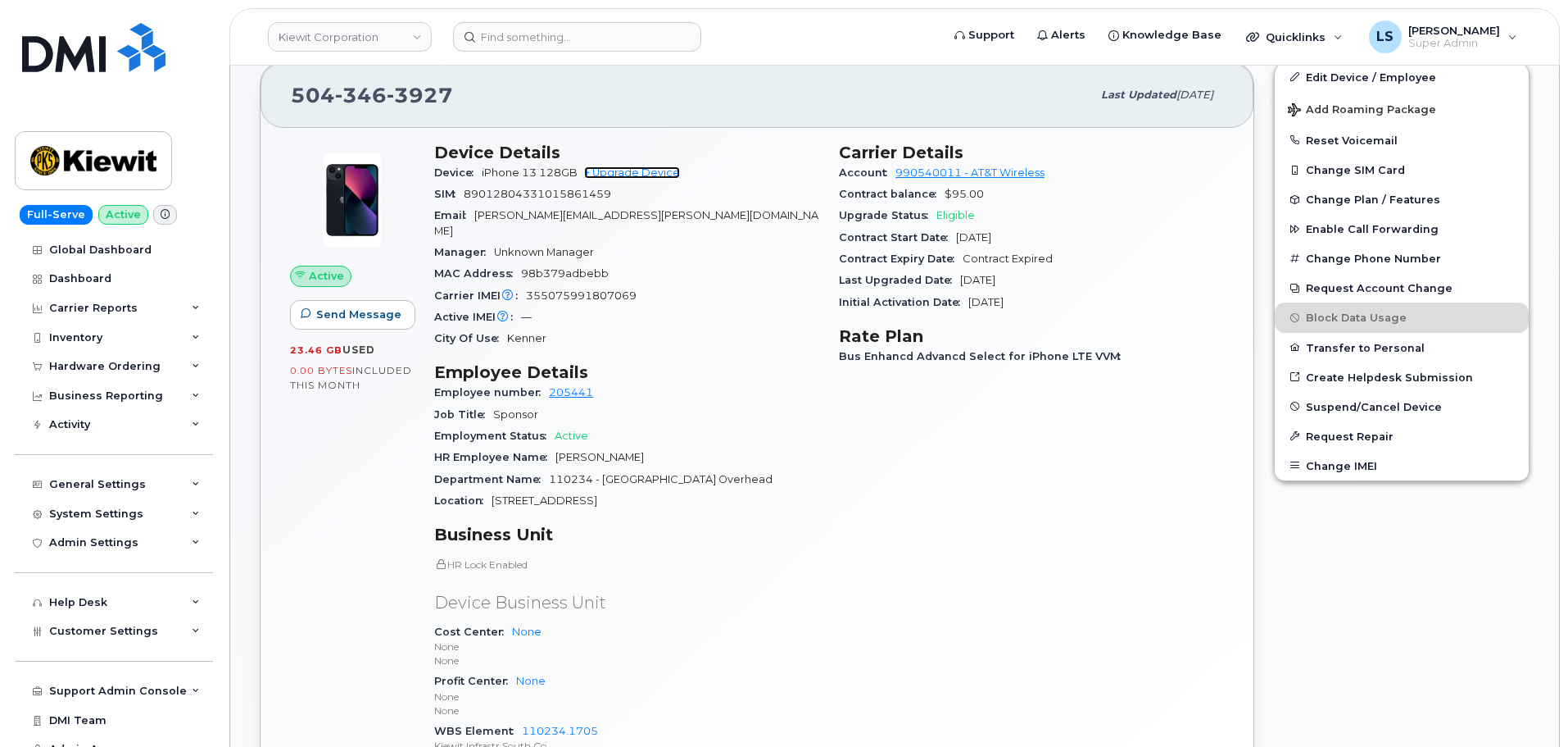
drag, startPoint x: 649, startPoint y: 173, endPoint x: 624, endPoint y: 202, distance: 38.3
click at [649, 172] on link "+ Upgrade Device" at bounding box center [632, 172] width 96 height 13
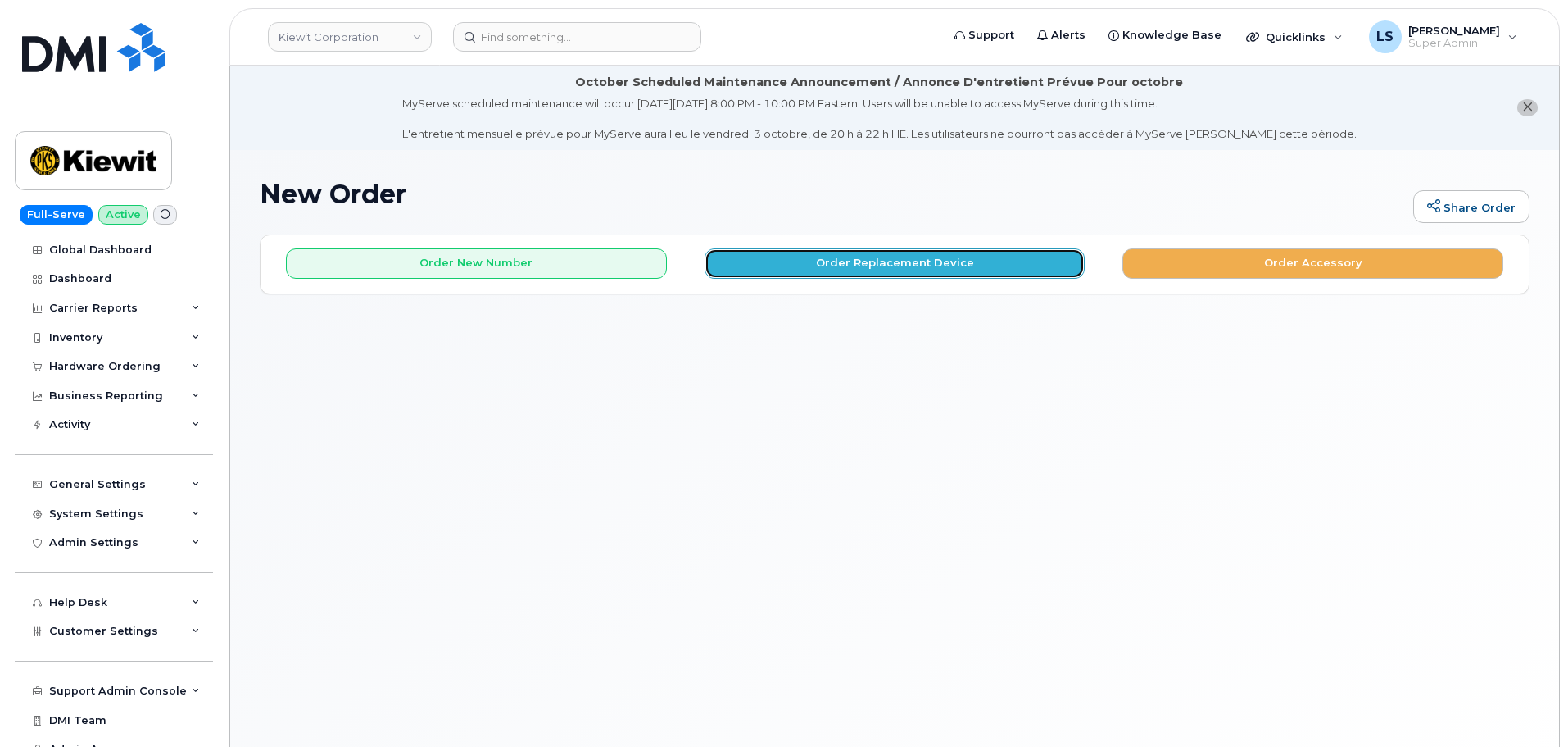
click at [818, 262] on button "Order Replacement Device" at bounding box center [896, 263] width 381 height 30
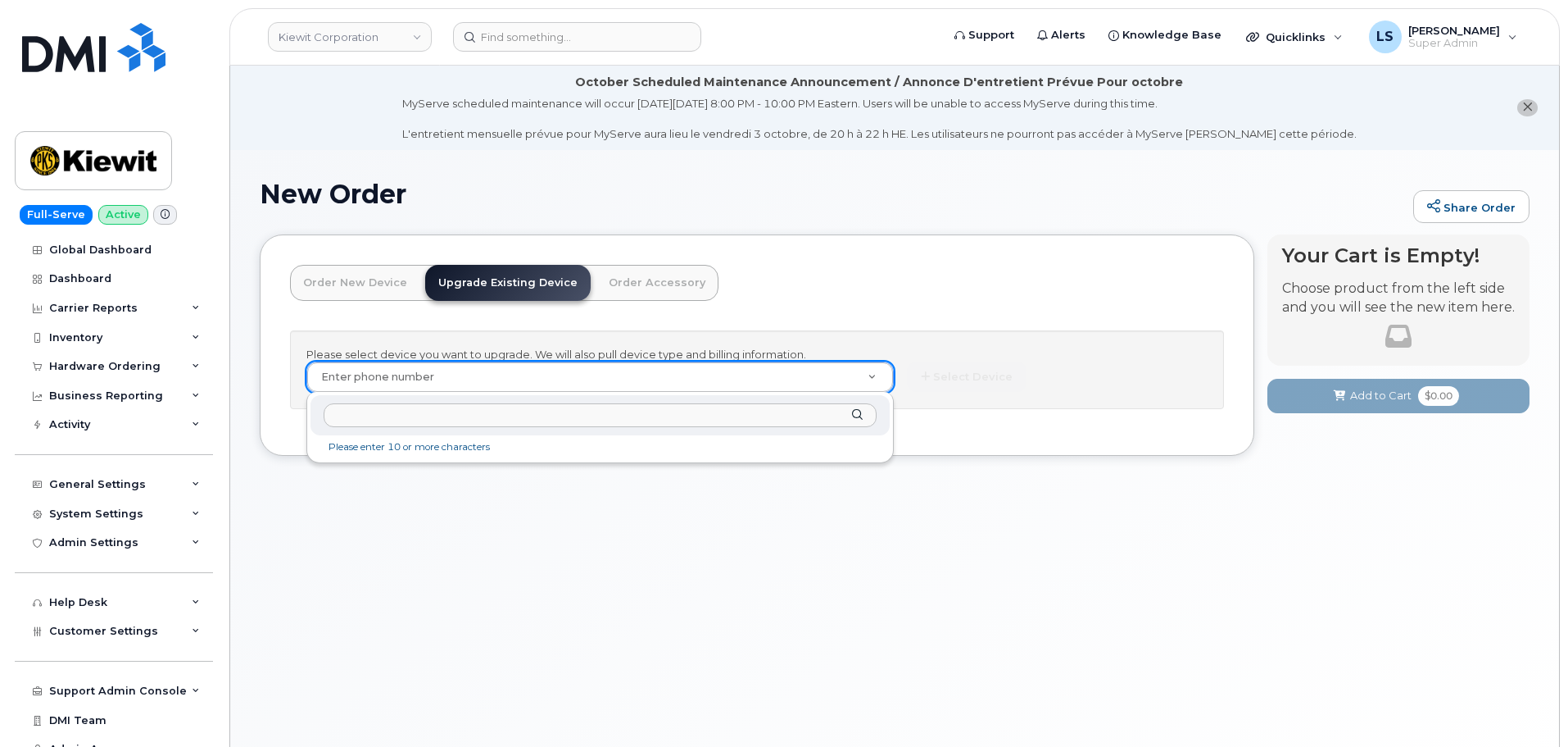
type input "5043463927"
type input "1120275"
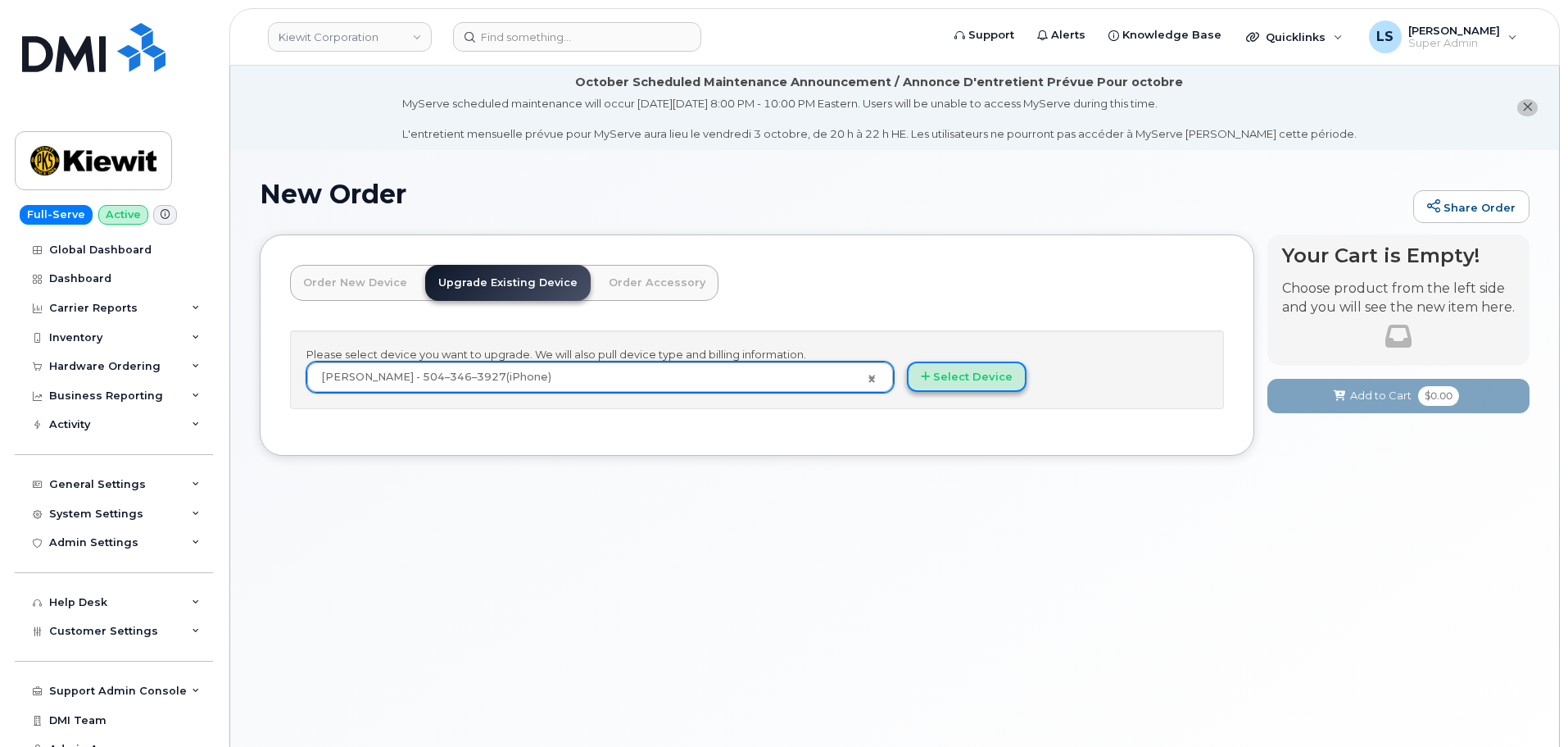
click at [957, 381] on button "Select Device" at bounding box center [967, 376] width 120 height 30
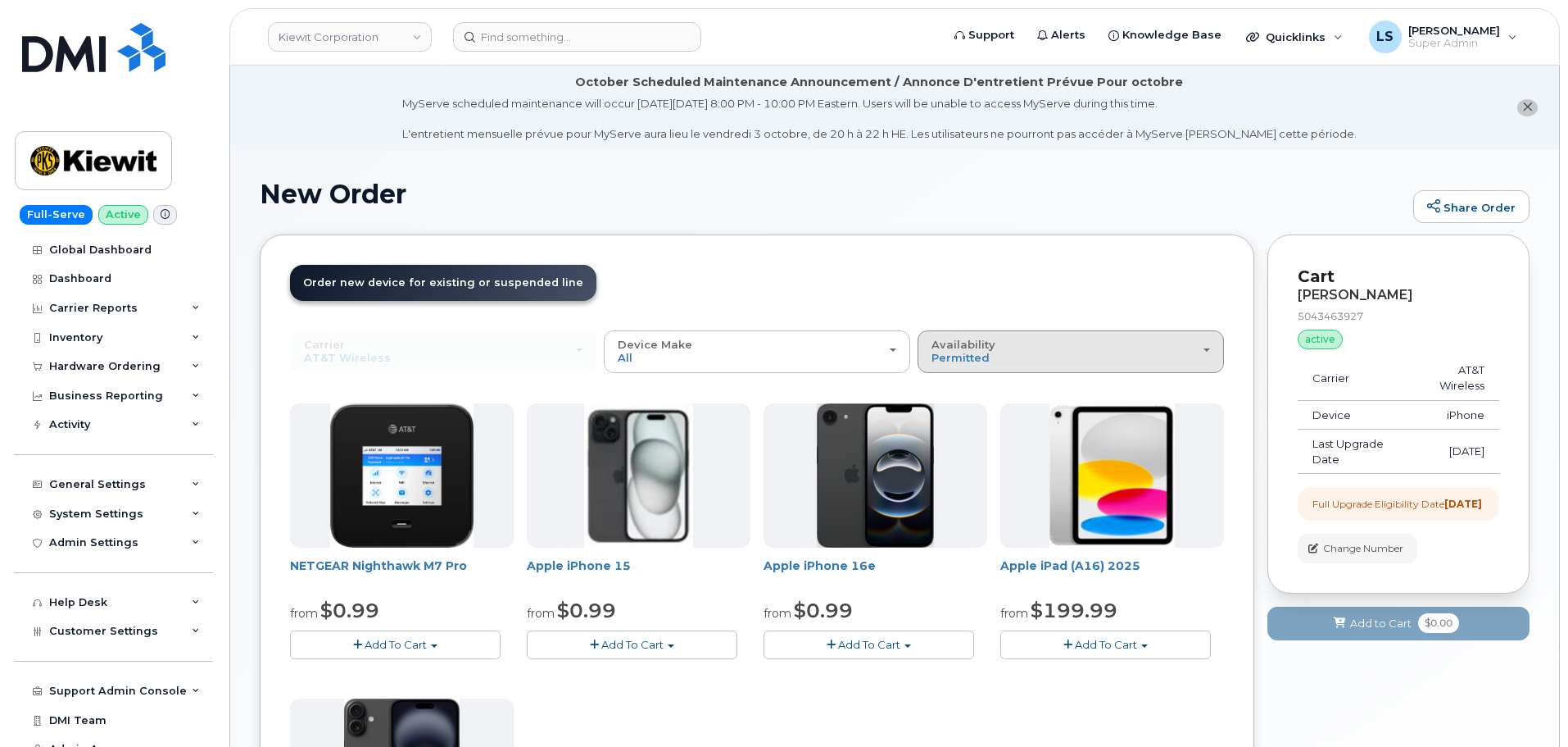
click at [998, 342] on div "Availability Permitted All" at bounding box center [1071, 351] width 279 height 25
click at [934, 244] on div "Order New Device Upgrade Existing Device Order Accessory Order new device and n…" at bounding box center [757, 729] width 994 height 989
click at [957, 343] on span "Availability" at bounding box center [963, 344] width 64 height 14
click at [965, 408] on div "All" at bounding box center [1071, 416] width 298 height 19
drag, startPoint x: 965, startPoint y: 363, endPoint x: 958, endPoint y: 373, distance: 12.2
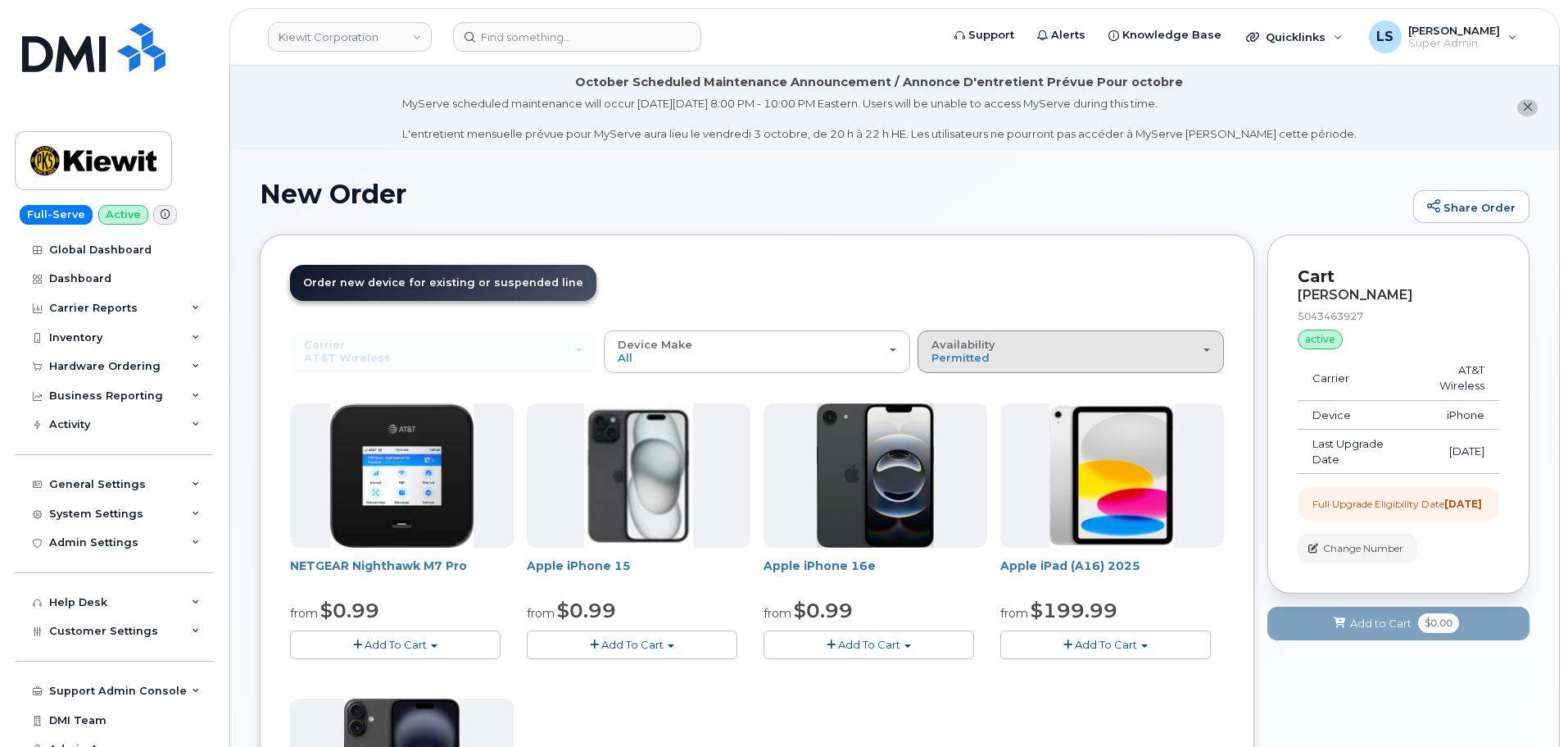
click at [964, 364] on div "Availability Permitted All" at bounding box center [1071, 351] width 279 height 25
click at [942, 425] on label "All" at bounding box center [939, 416] width 35 height 19
click at [0, 0] on input "All" at bounding box center [0, 0] width 0 height 0
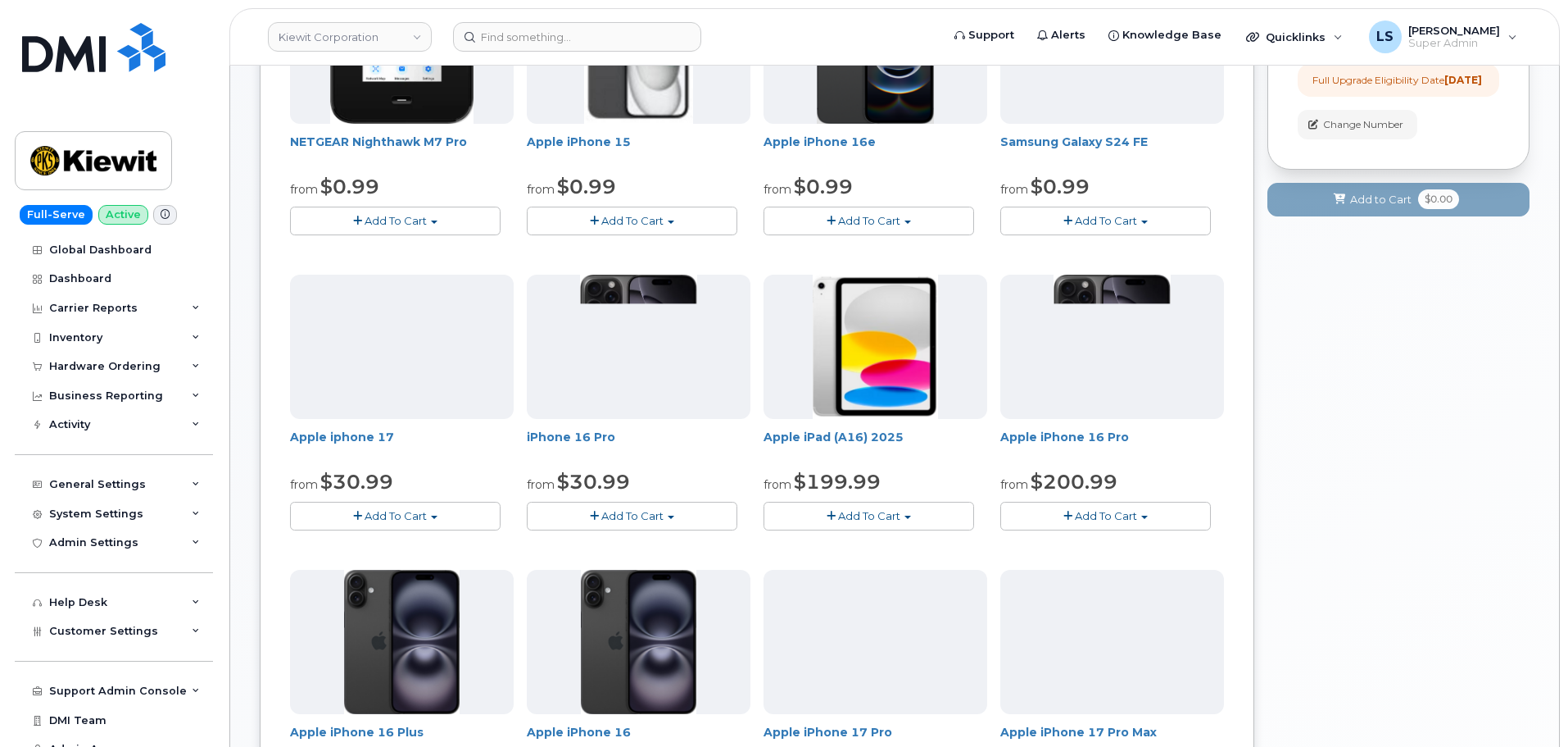
scroll to position [246, 0]
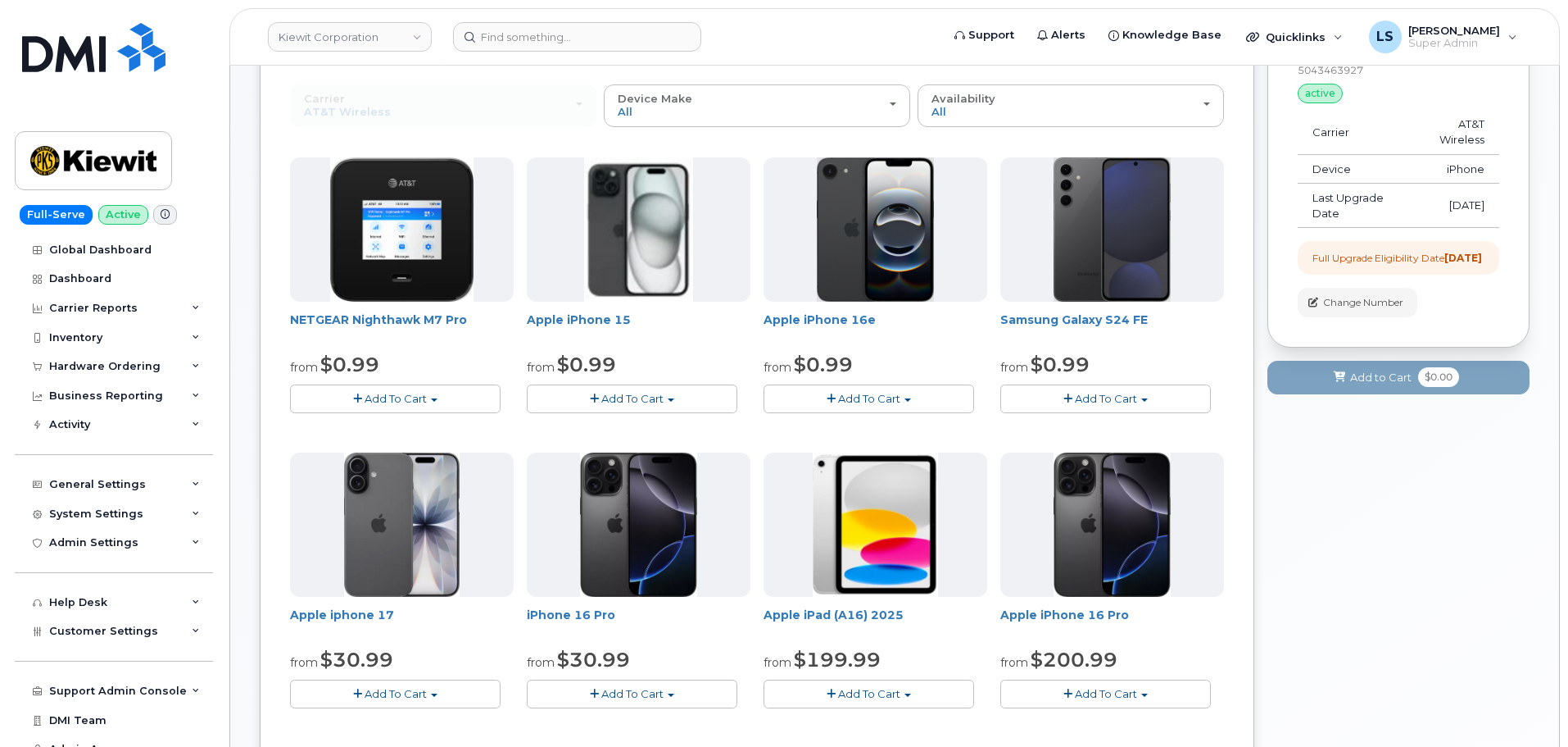
click at [389, 695] on span "Add To Cart" at bounding box center [396, 694] width 62 height 14
click at [383, 721] on link "$30.99 - 2 Year Upgrade (256GB)" at bounding box center [400, 724] width 213 height 20
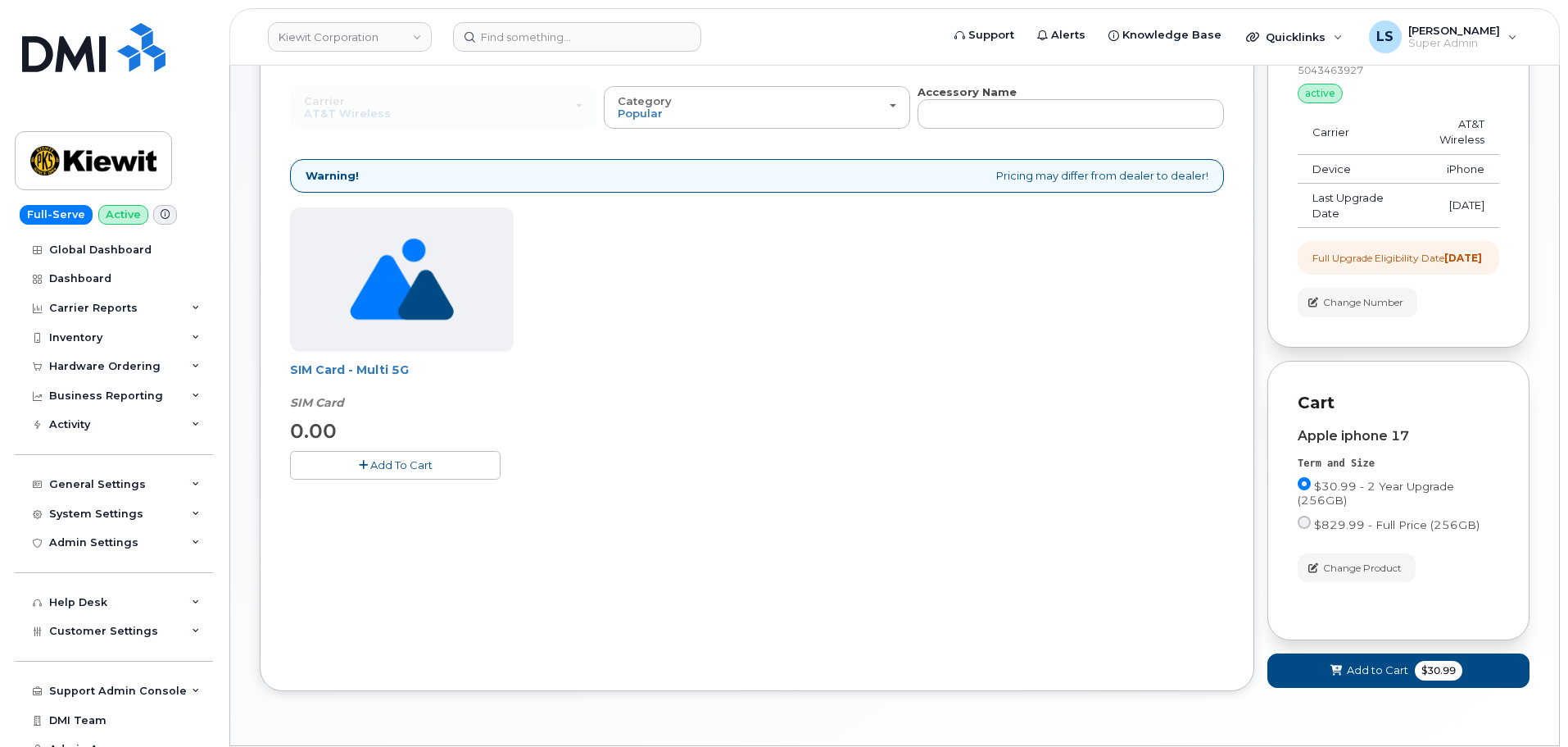
click at [1355, 702] on div "Cart ERICH JONES 5043463927 active suspended Carrier AT&T Wireless Device iPhon…" at bounding box center [1398, 351] width 262 height 727
click at [1360, 687] on button "Add to Cart $30.99" at bounding box center [1398, 670] width 262 height 34
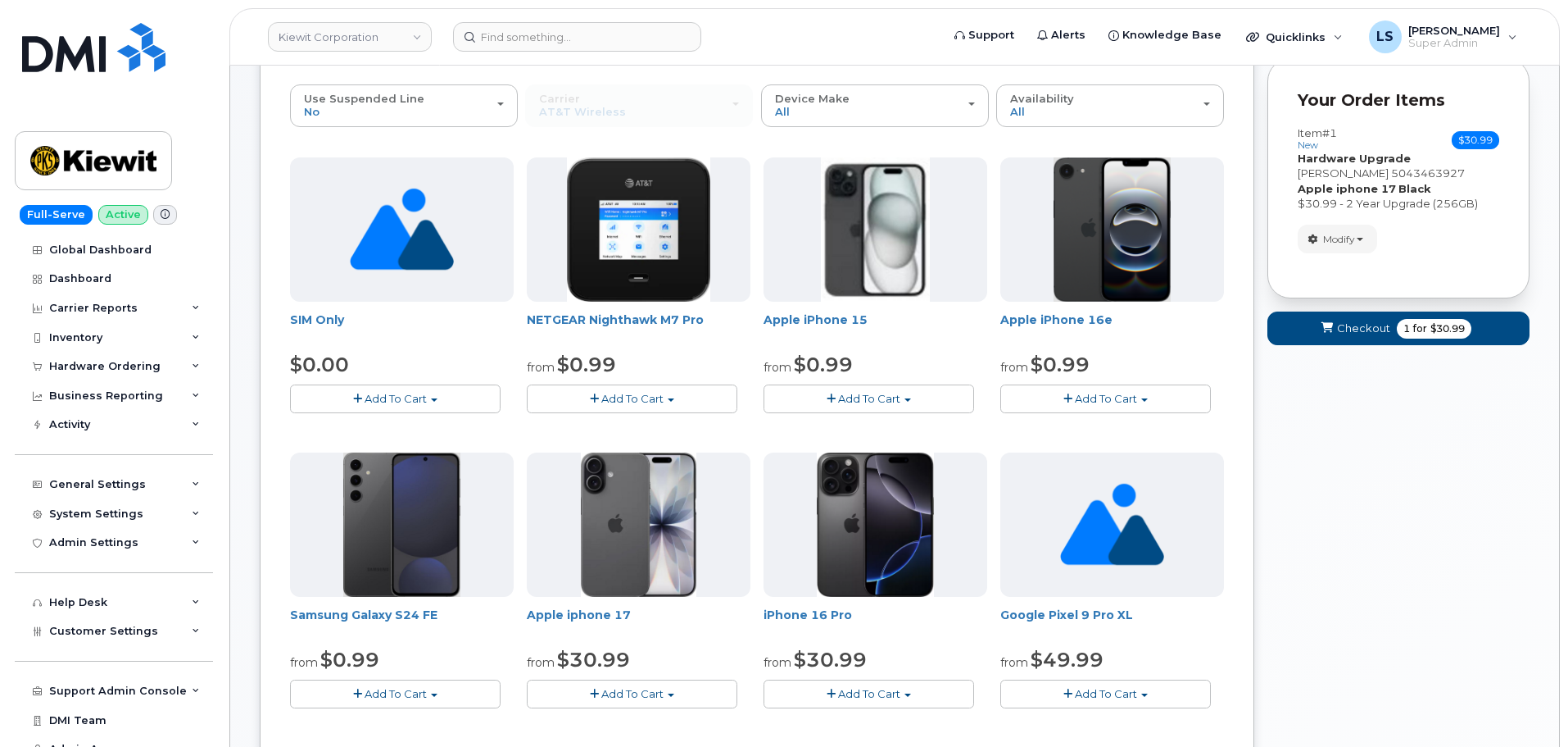
click at [1443, 308] on form "Your Order Items Item #1 new $30.99 Accessories Only SIM Only Activation New Ac…" at bounding box center [1398, 209] width 262 height 302
click at [1432, 322] on span "$30.99" at bounding box center [1448, 328] width 35 height 15
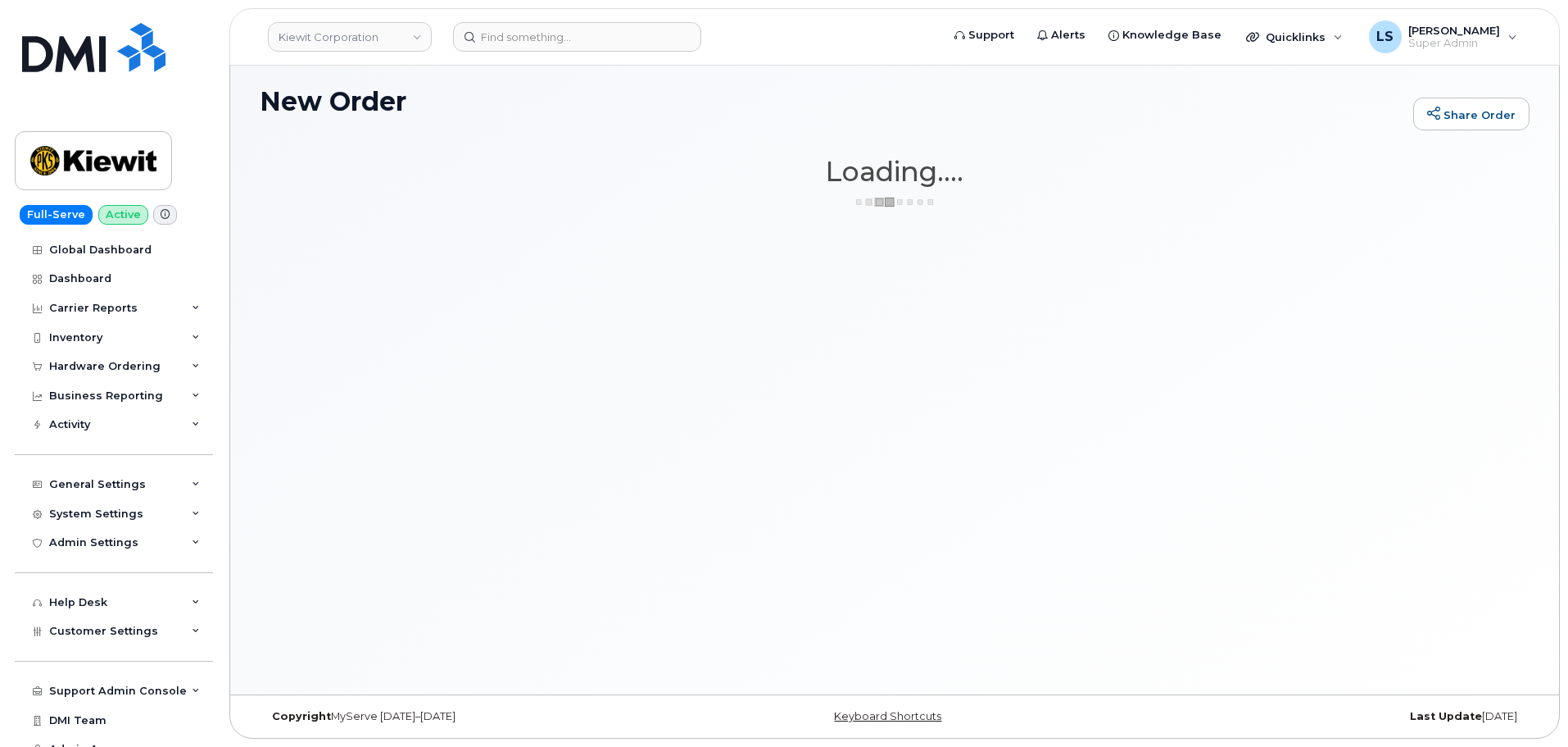
scroll to position [93, 0]
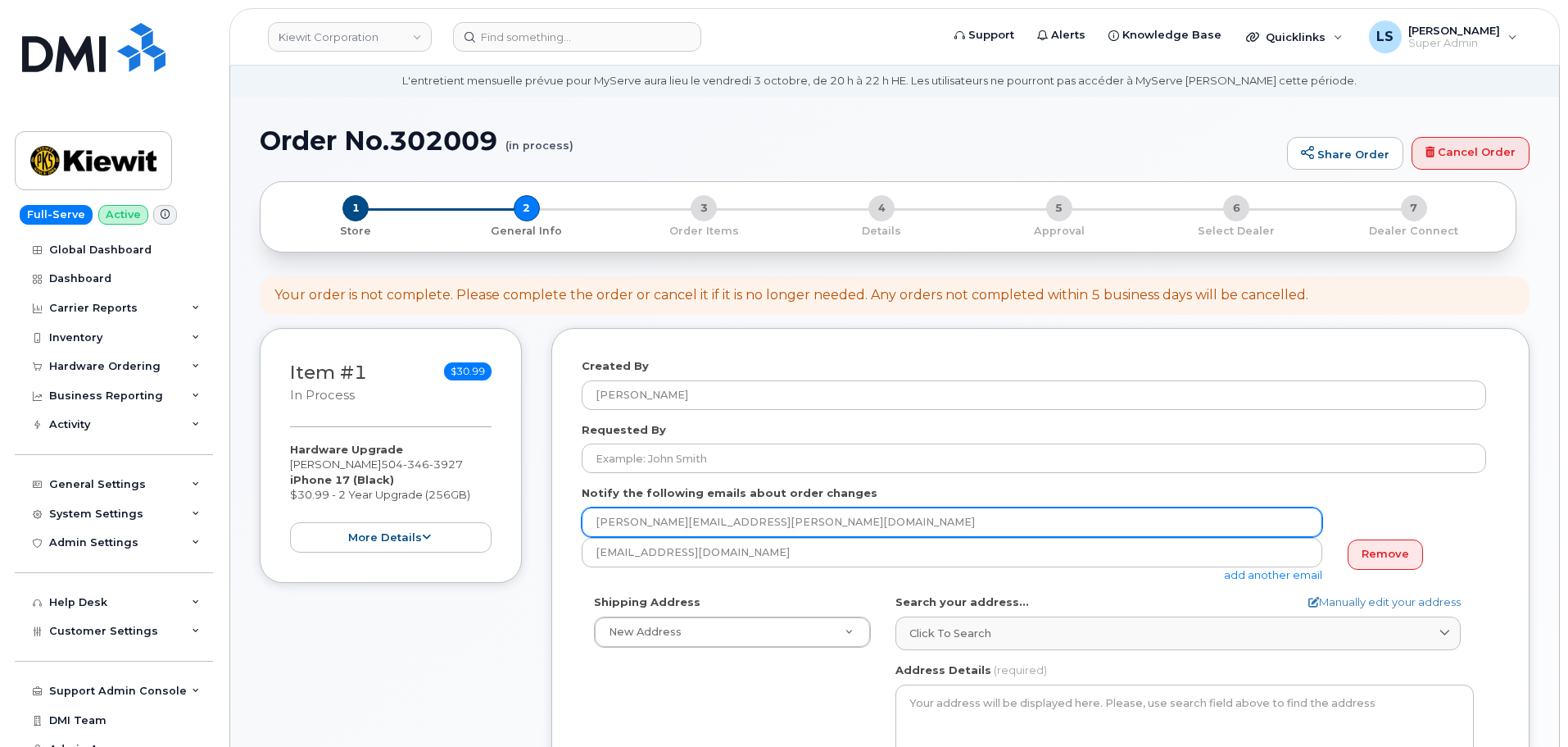
scroll to position [82, 0]
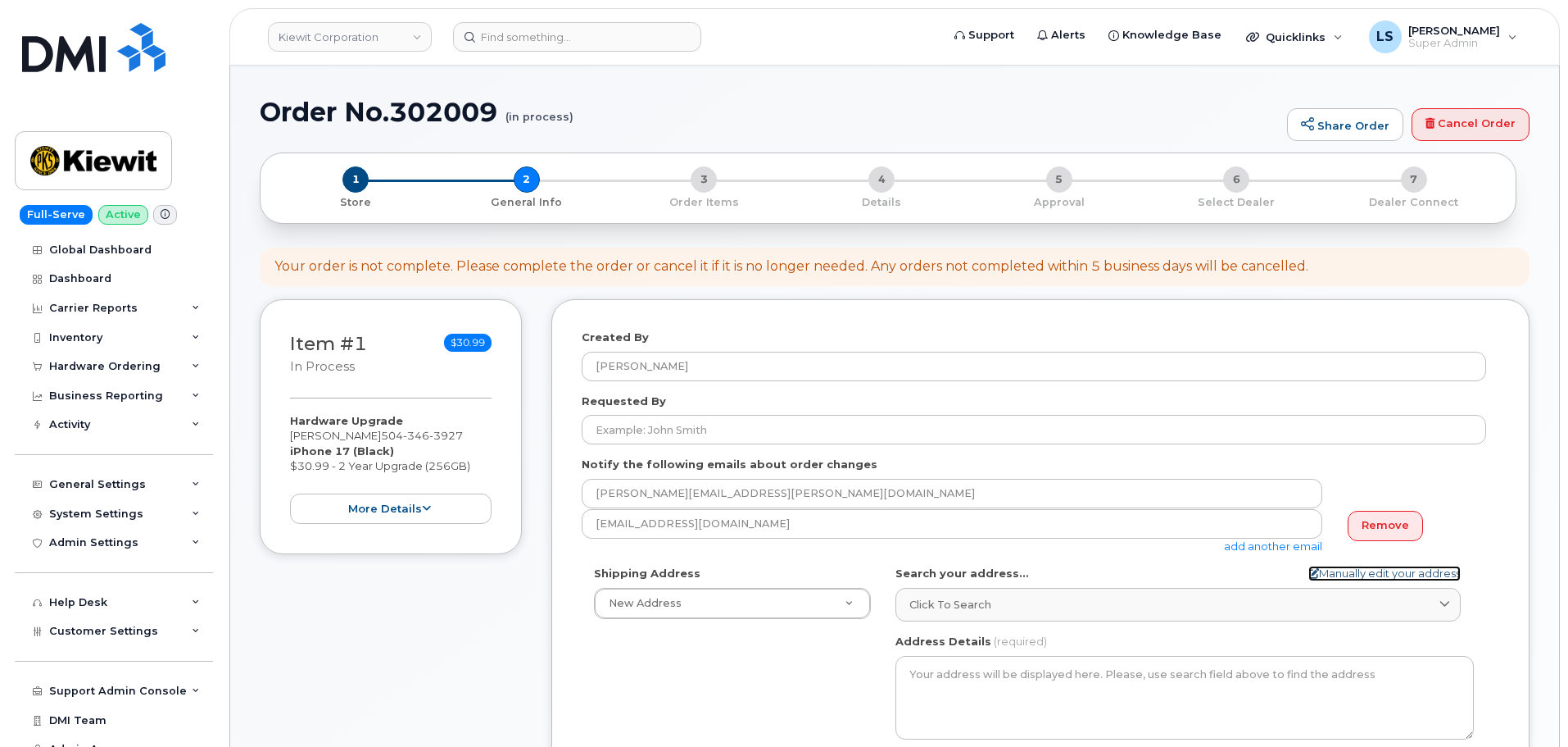
click at [1334, 575] on link "Manually edit your address" at bounding box center [1385, 574] width 153 height 15
select select
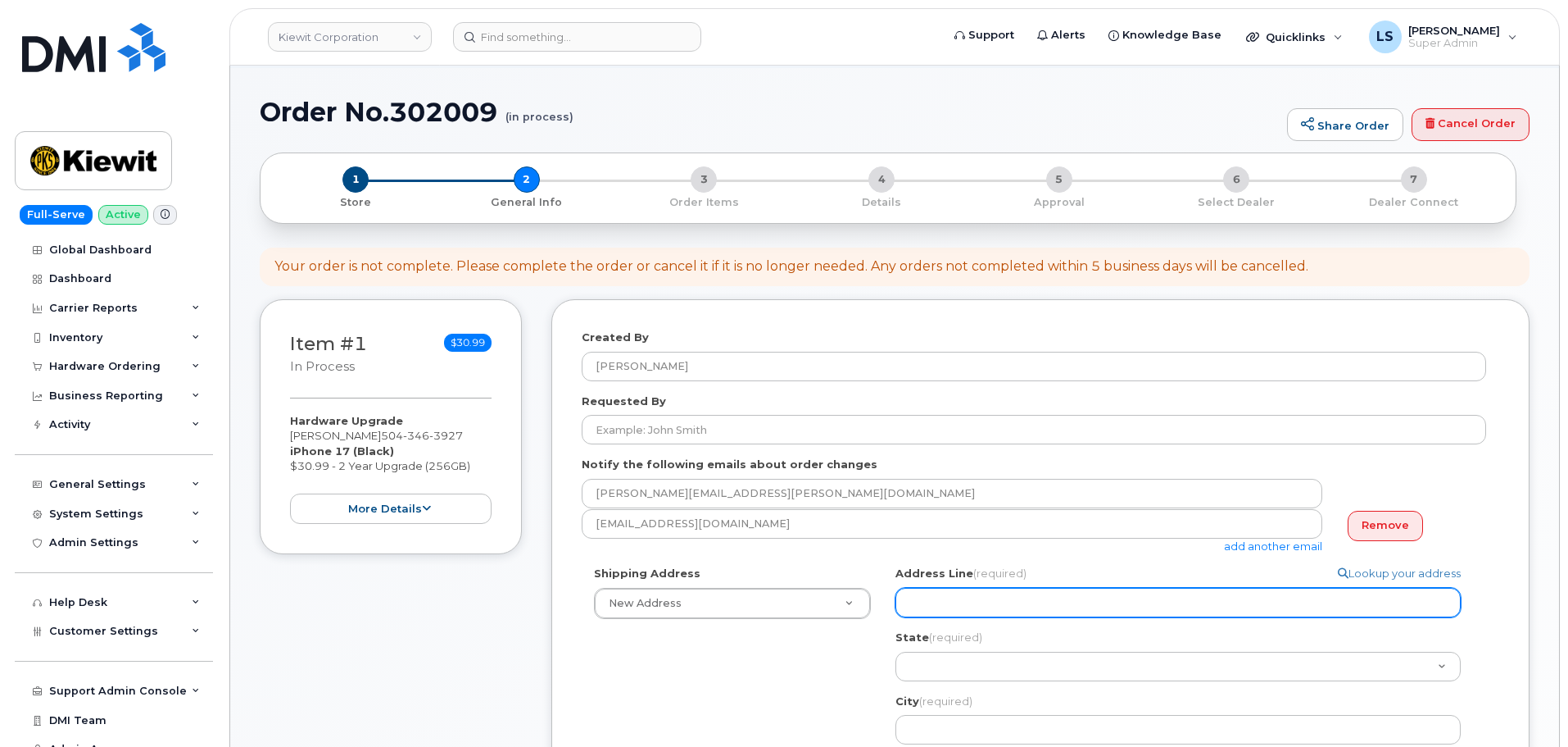
click at [974, 613] on input "Address Line (required)" at bounding box center [1178, 602] width 566 height 29
paste input "[STREET_ADDRESS]"
select select
type input "[STREET_ADDRESS]"
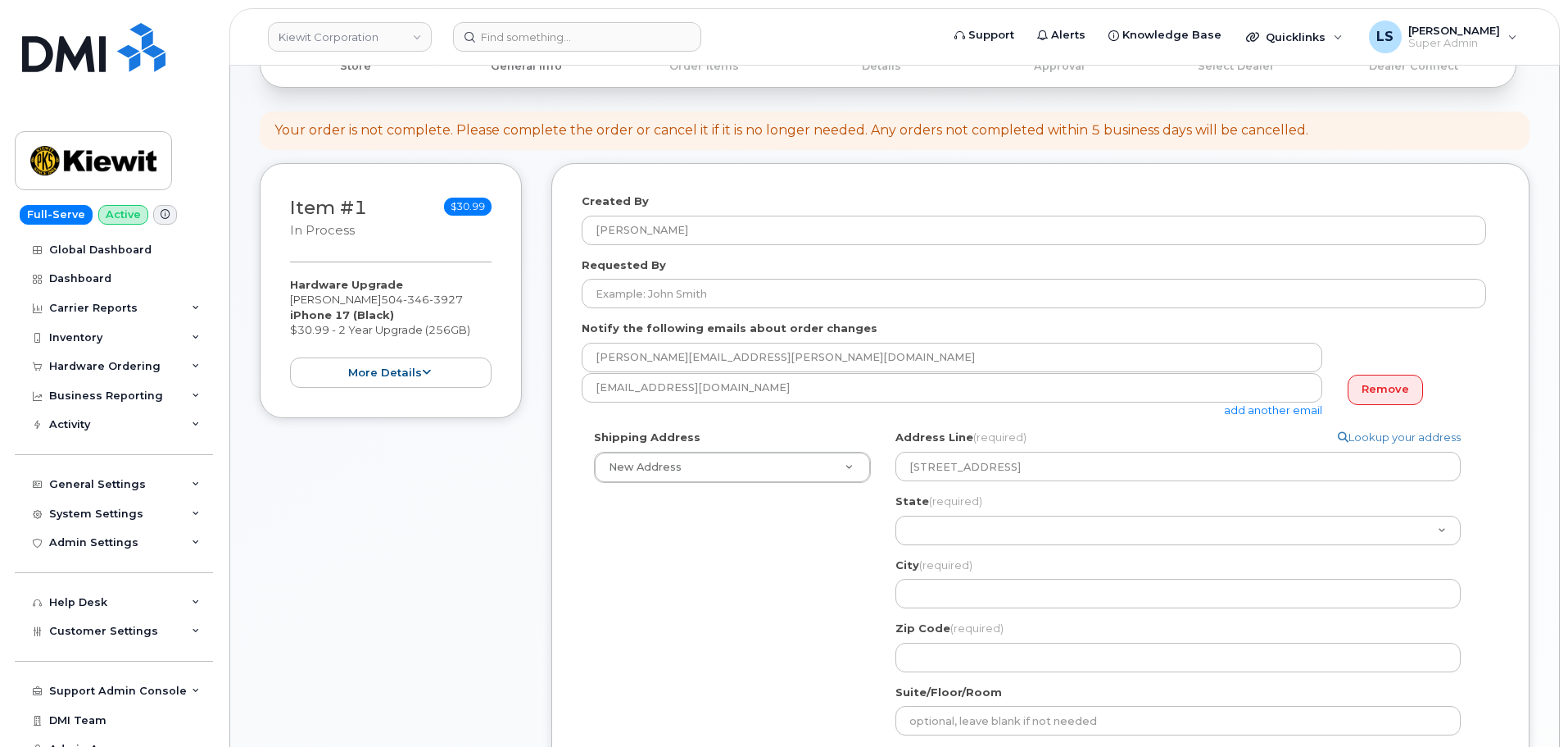
scroll to position [246, 0]
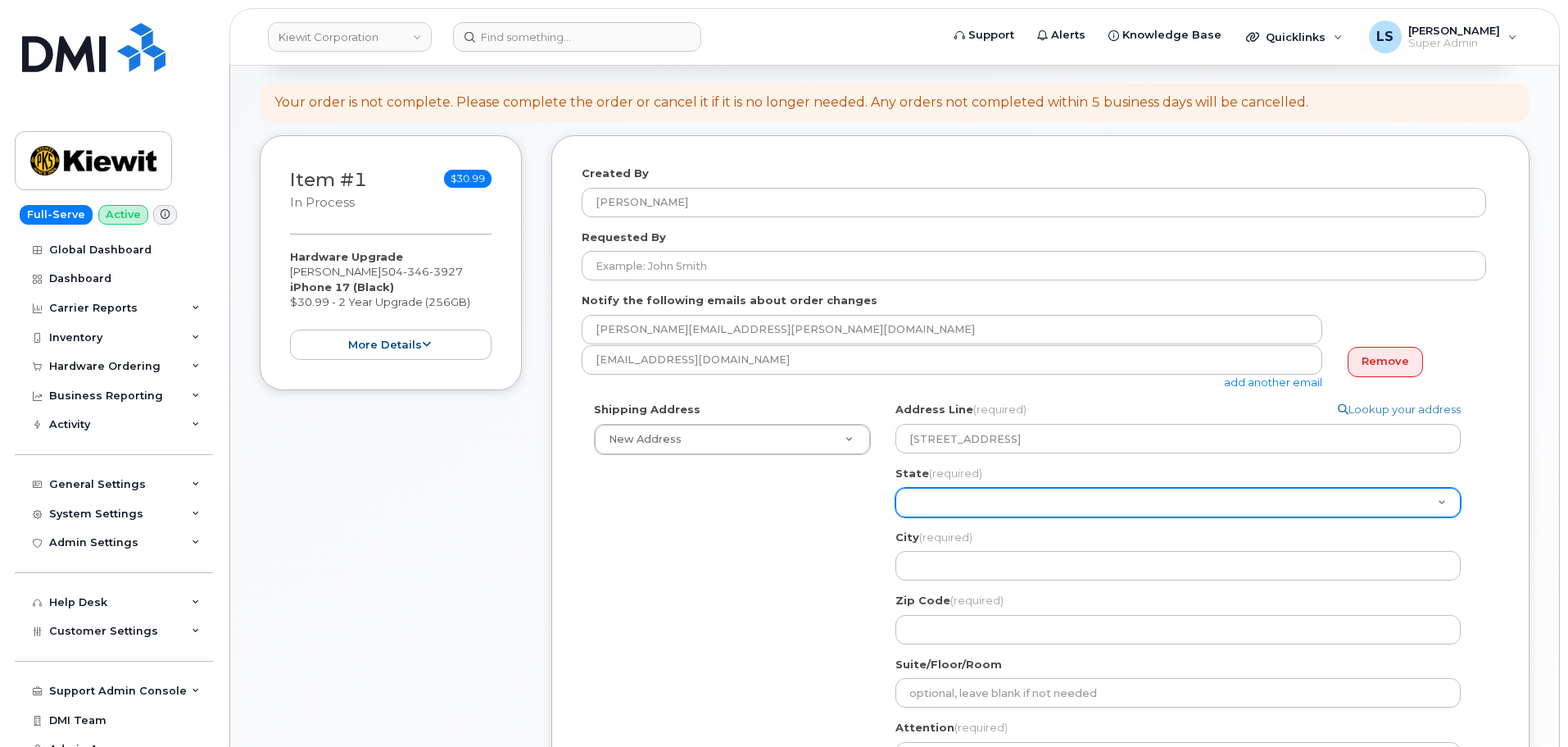
click at [953, 512] on select "Alabama Alaska American Samoa Arizona Arkansas California Colorado Connecticut …" at bounding box center [1178, 502] width 566 height 29
select select "LA"
click at [896, 488] on select "Alabama Alaska American Samoa Arizona Arkansas California Colorado Connecticut …" at bounding box center [1178, 502] width 566 height 29
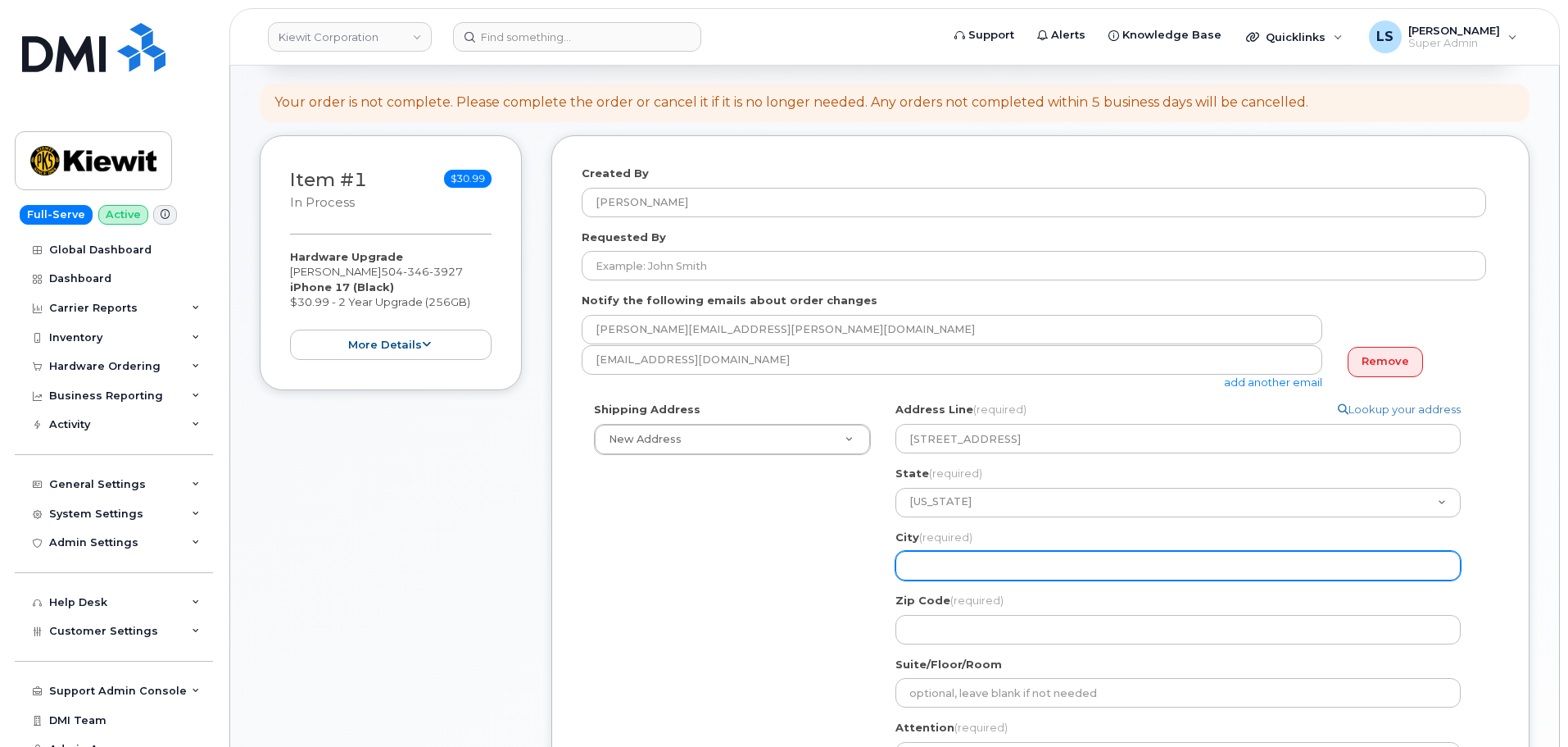
click at [953, 562] on input "City (required)" at bounding box center [1178, 565] width 566 height 29
paste input "Metairie"
select select
type input "Metairie"
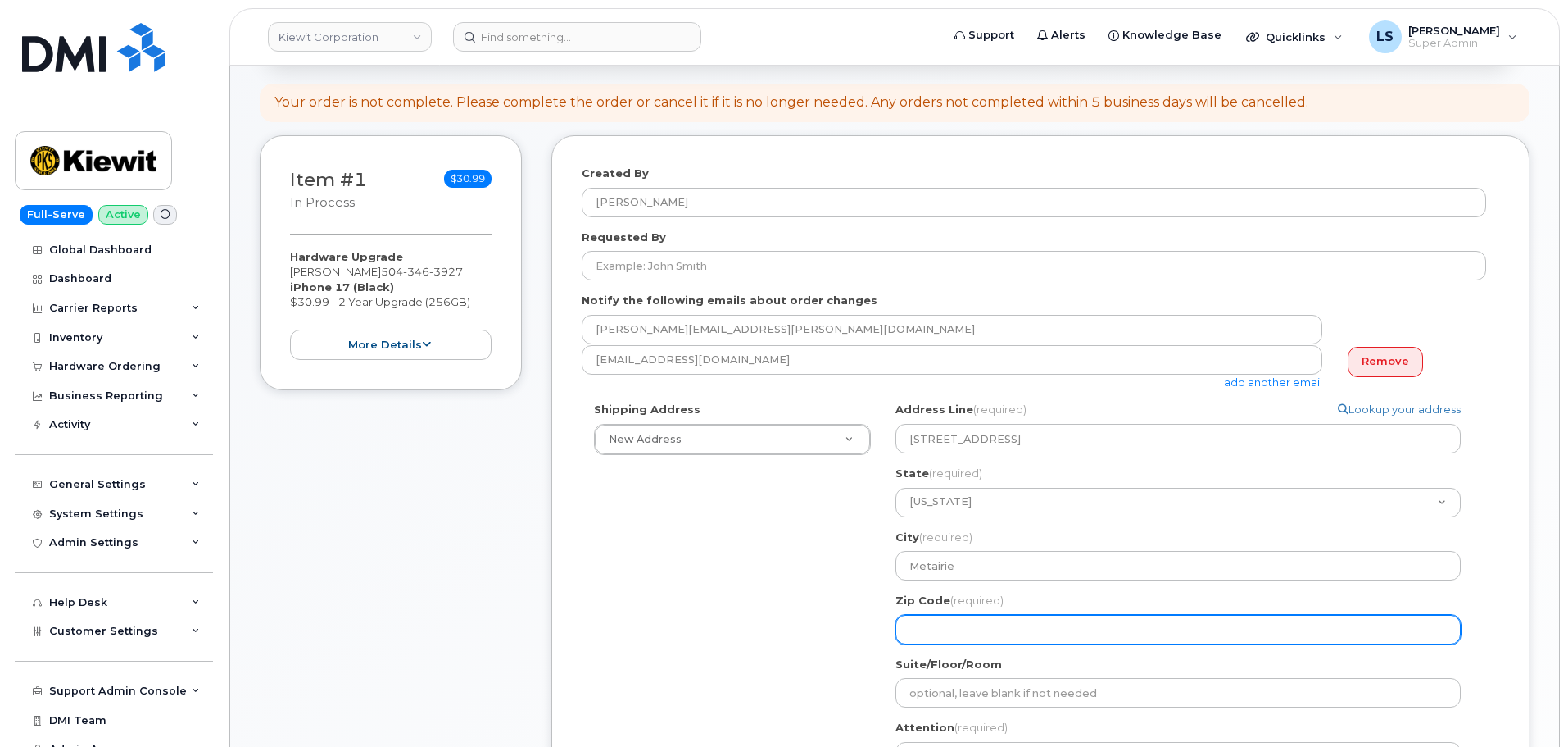
click at [989, 618] on input "Zip Code (required)" at bounding box center [1178, 629] width 566 height 29
paste input "70005"
select select
type input "70005"
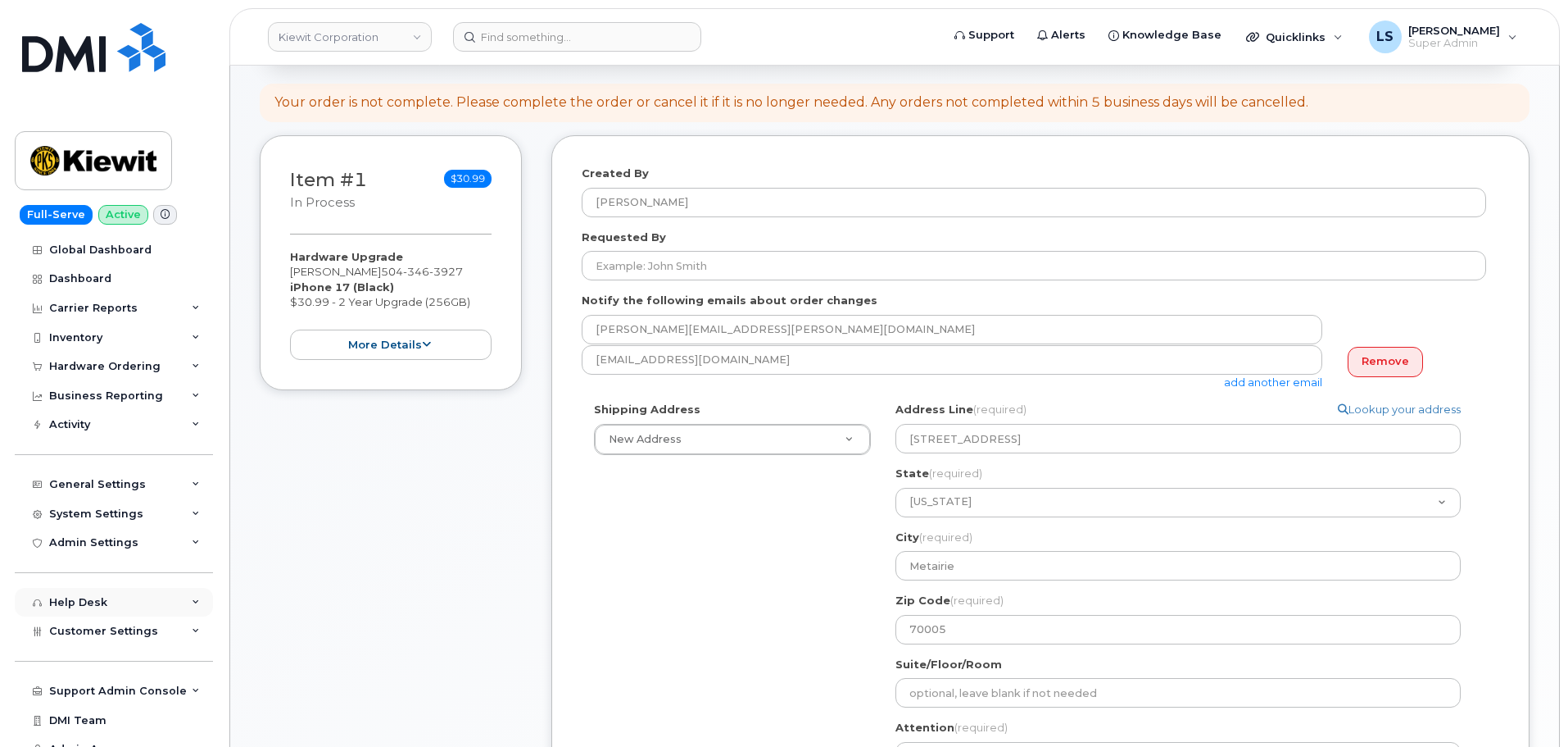
drag, startPoint x: 745, startPoint y: 645, endPoint x: 185, endPoint y: 596, distance: 562.1
click at [744, 645] on div "Shipping Address New Address New Address 2513 Painted Turtle Avenue 585 N Dairy…" at bounding box center [1033, 624] width 904 height 445
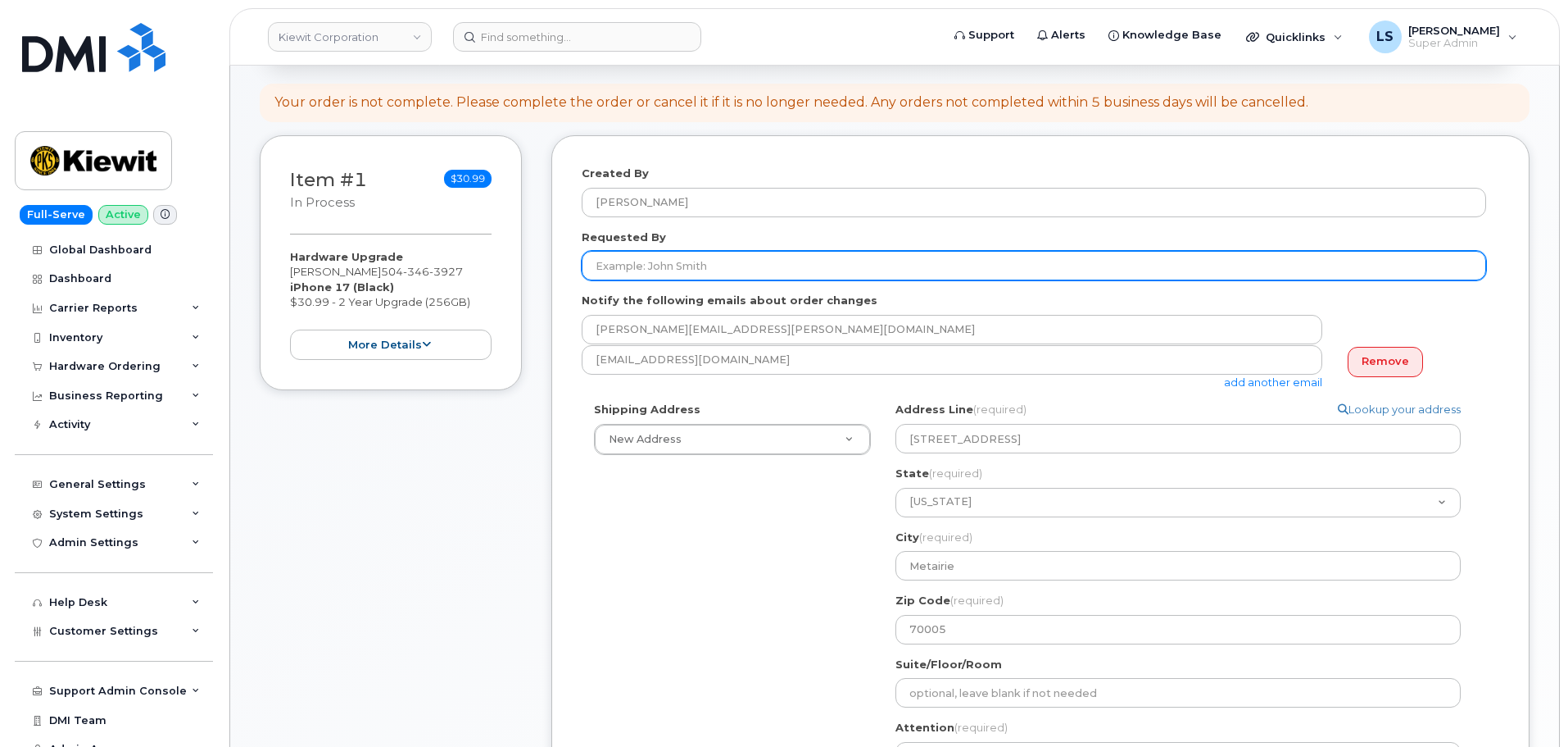
click at [690, 281] on input "Requested By" at bounding box center [1033, 265] width 904 height 29
paste input "[PERSON_NAME]"
type input "[PERSON_NAME]"
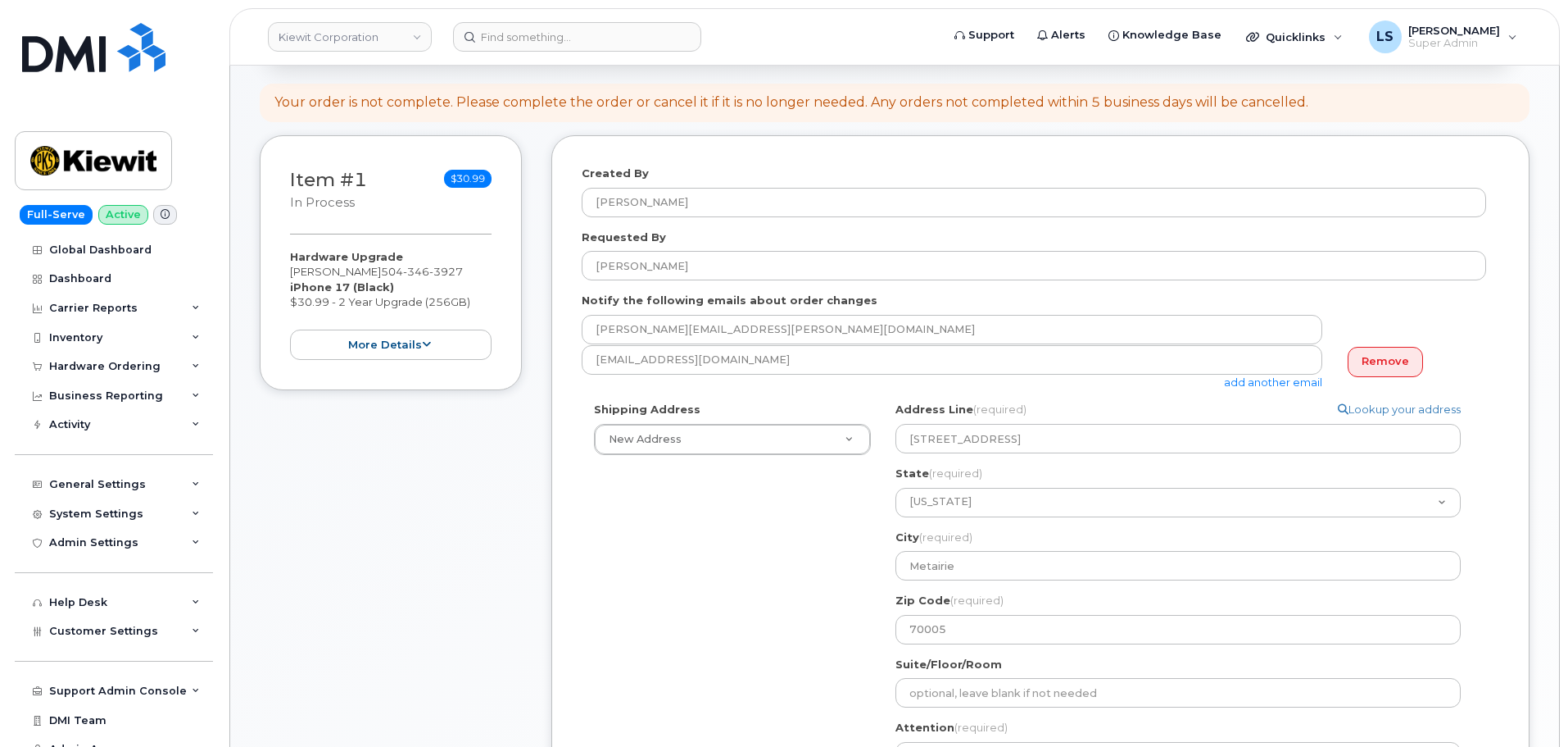
drag, startPoint x: 614, startPoint y: 609, endPoint x: 806, endPoint y: 557, distance: 198.9
click at [616, 610] on div "Shipping Address New Address New Address 2513 Painted Turtle Avenue 585 N Dairy…" at bounding box center [1033, 624] width 904 height 445
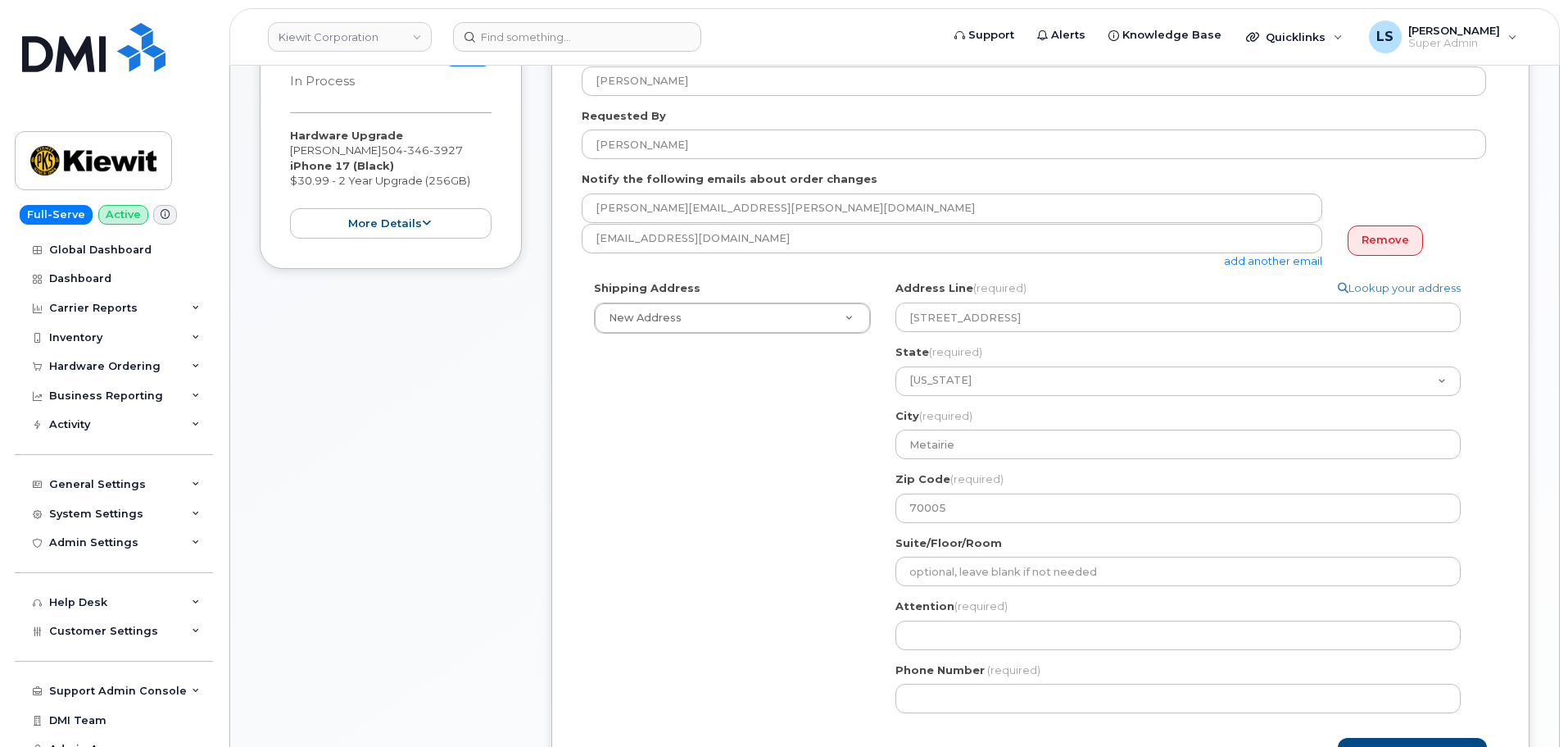
scroll to position [492, 0]
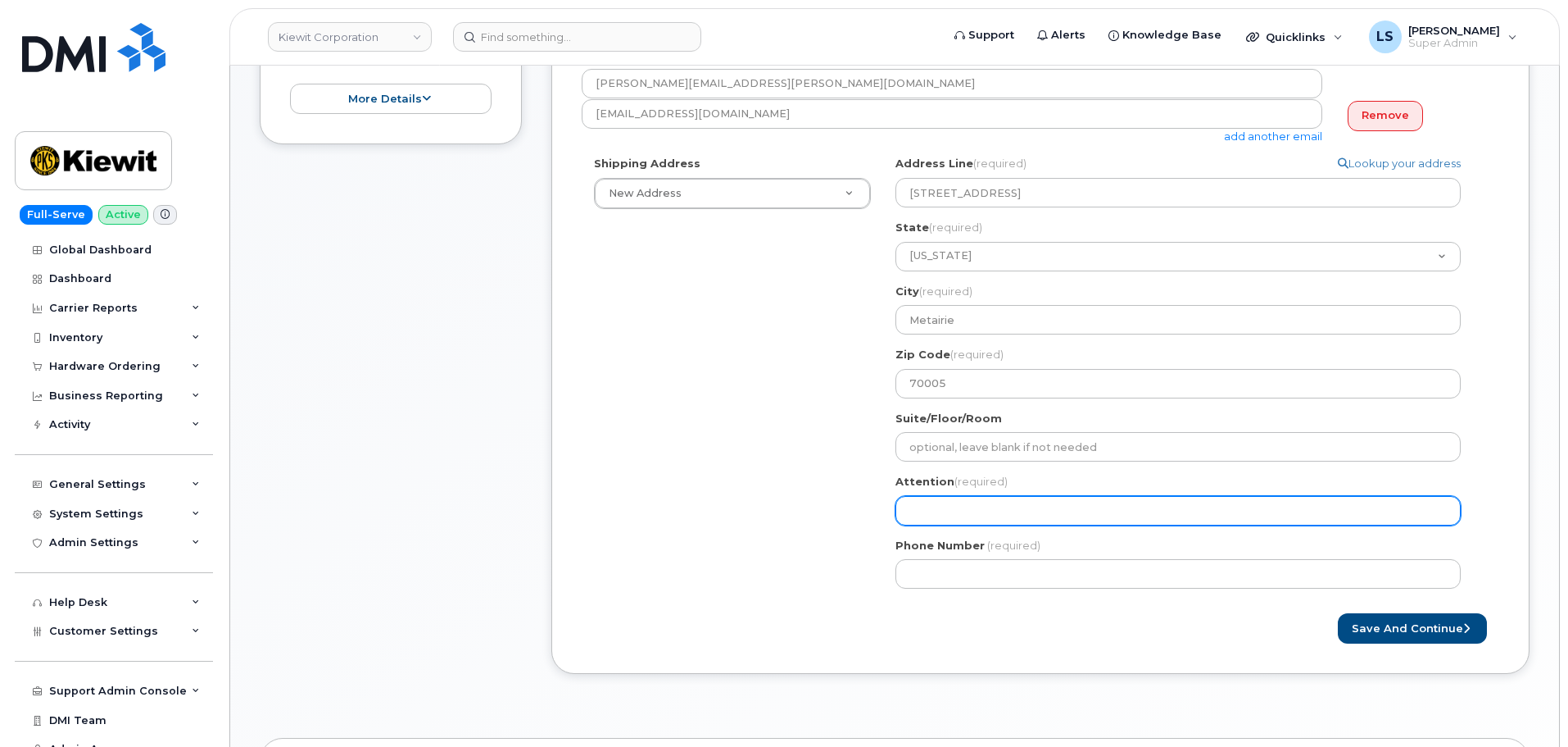
click at [935, 504] on input "Attention (required)" at bounding box center [1178, 511] width 566 height 29
paste input "[PERSON_NAME]"
select select
type input "[PERSON_NAME]"
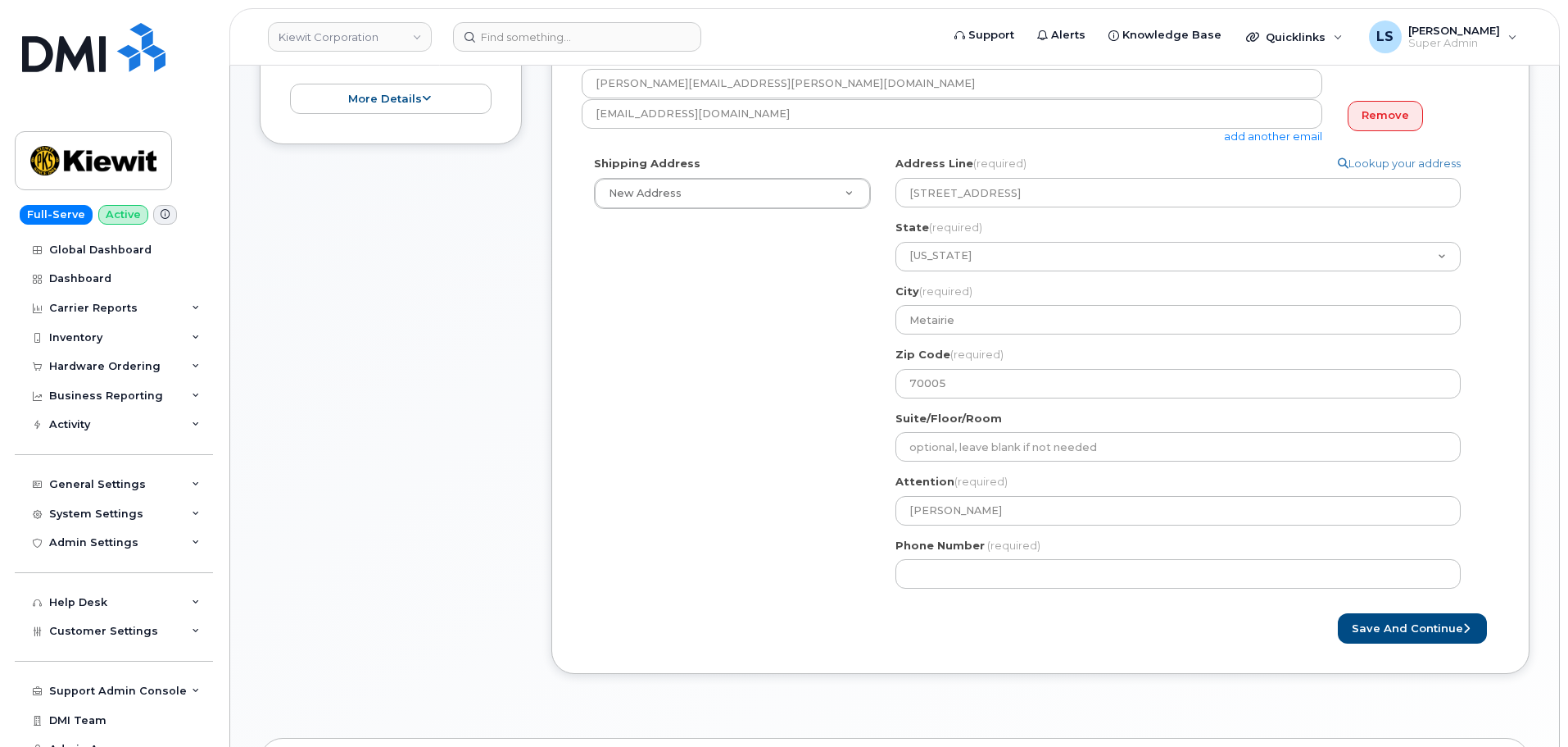
drag, startPoint x: 828, startPoint y: 545, endPoint x: 408, endPoint y: 459, distance: 428.7
click at [827, 545] on div "Shipping Address New Address New Address 2513 Painted Turtle Avenue 585 N Dairy…" at bounding box center [1033, 378] width 904 height 445
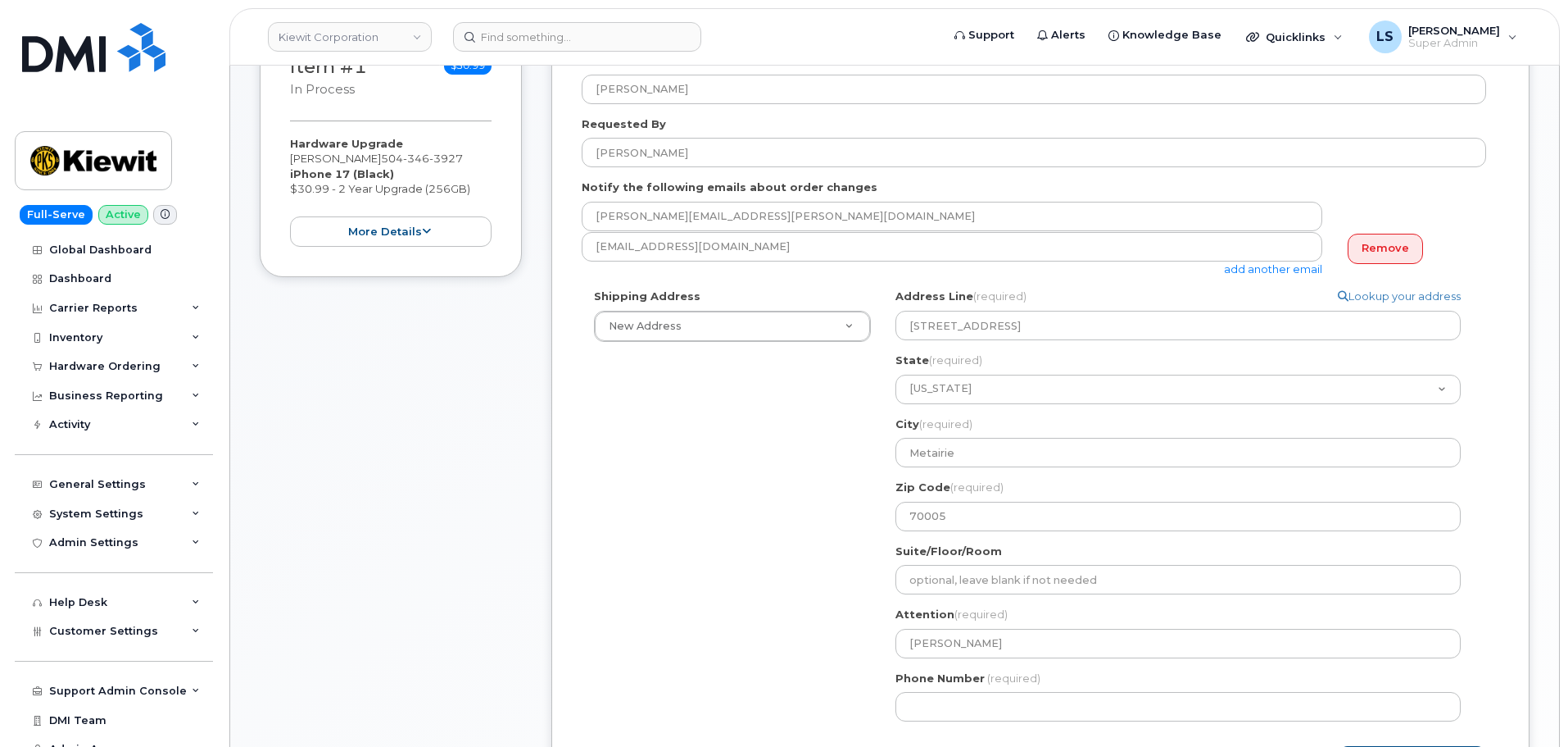
scroll to position [164, 0]
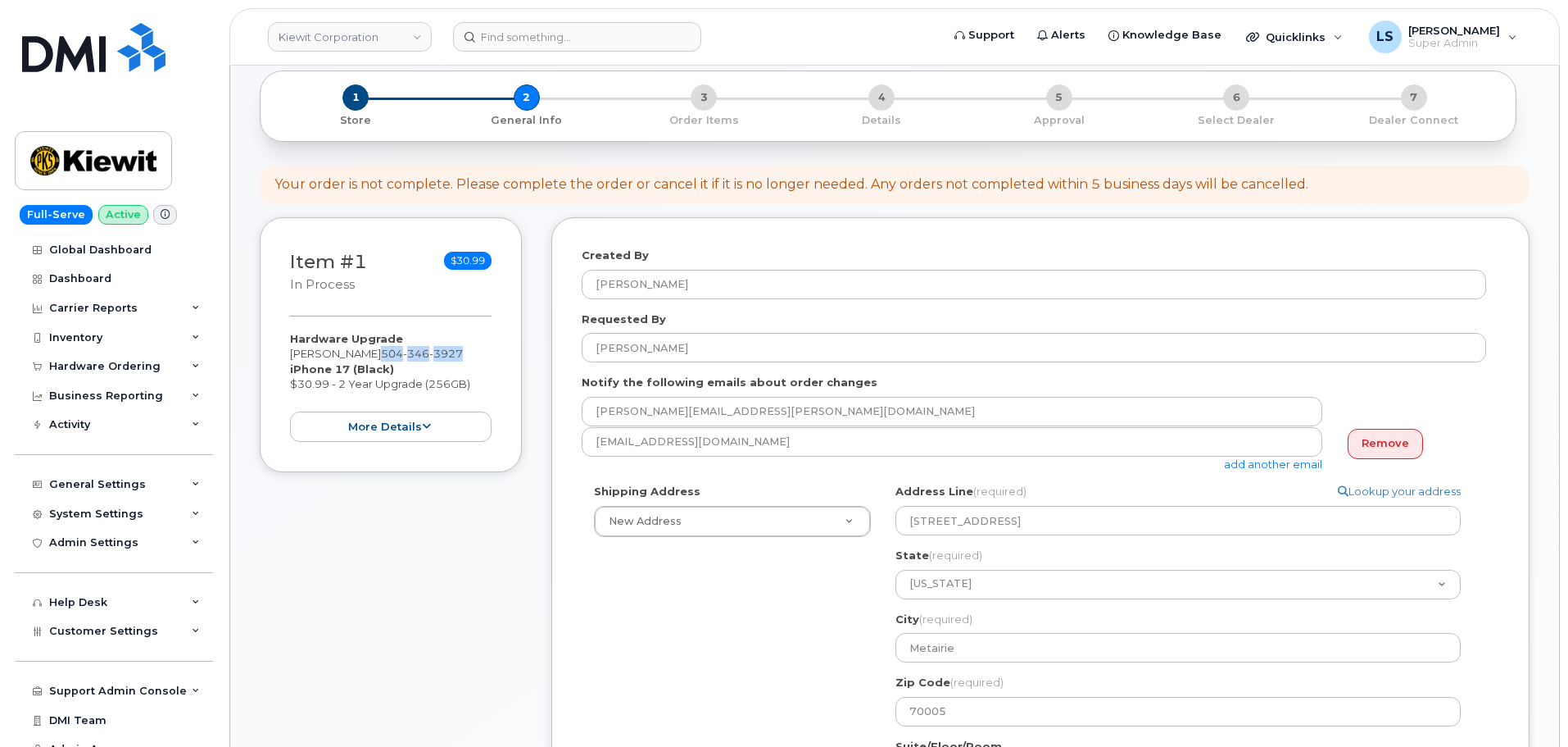
drag, startPoint x: 432, startPoint y: 357, endPoint x: 367, endPoint y: 357, distance: 65.0
click at [367, 357] on div "Hardware Upgrade ERICH JONES 504 346 3927 iPhone 17 (Black) $30.99 - 2 Year Upg…" at bounding box center [391, 386] width 201 height 110
copy span "504 346 3927"
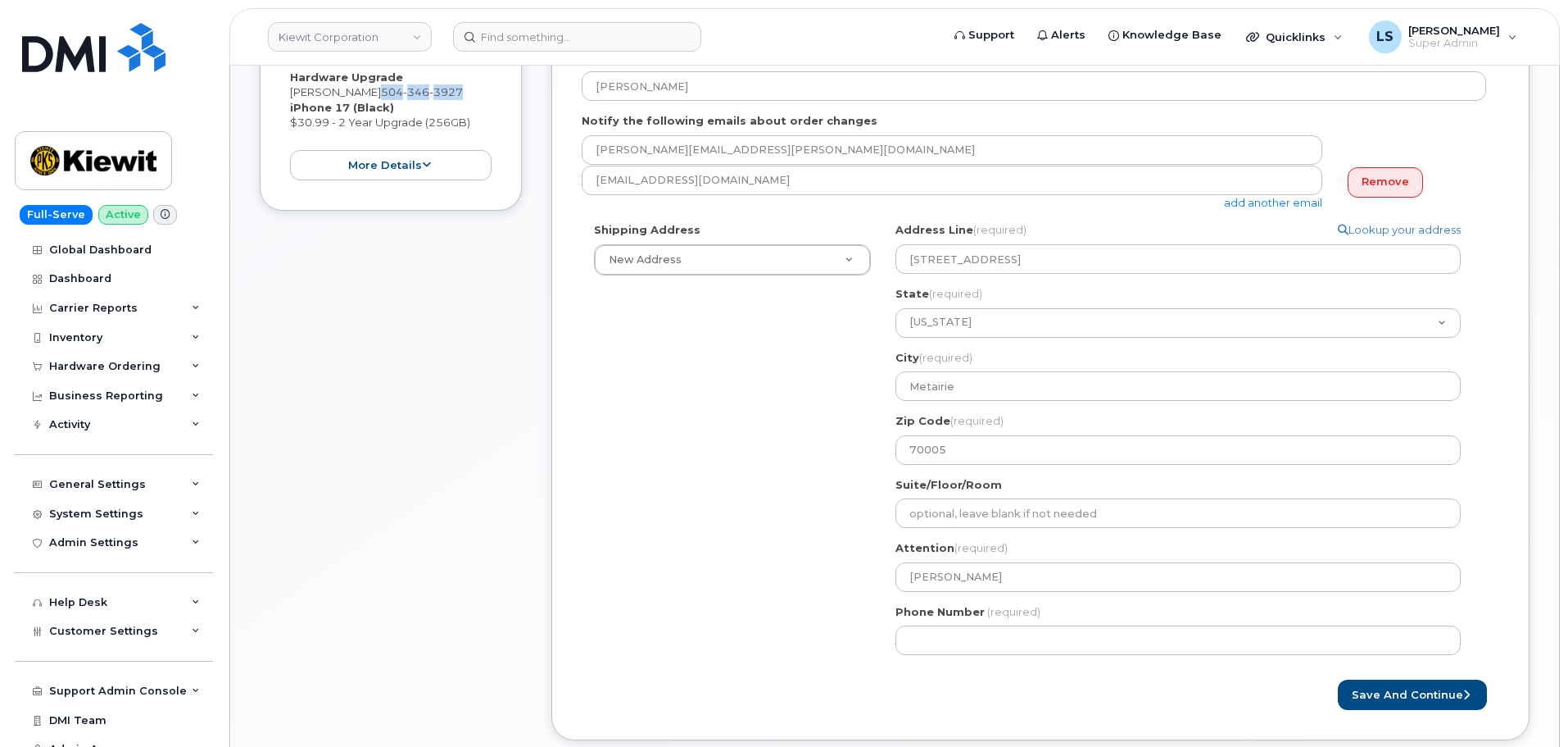
scroll to position [574, 0]
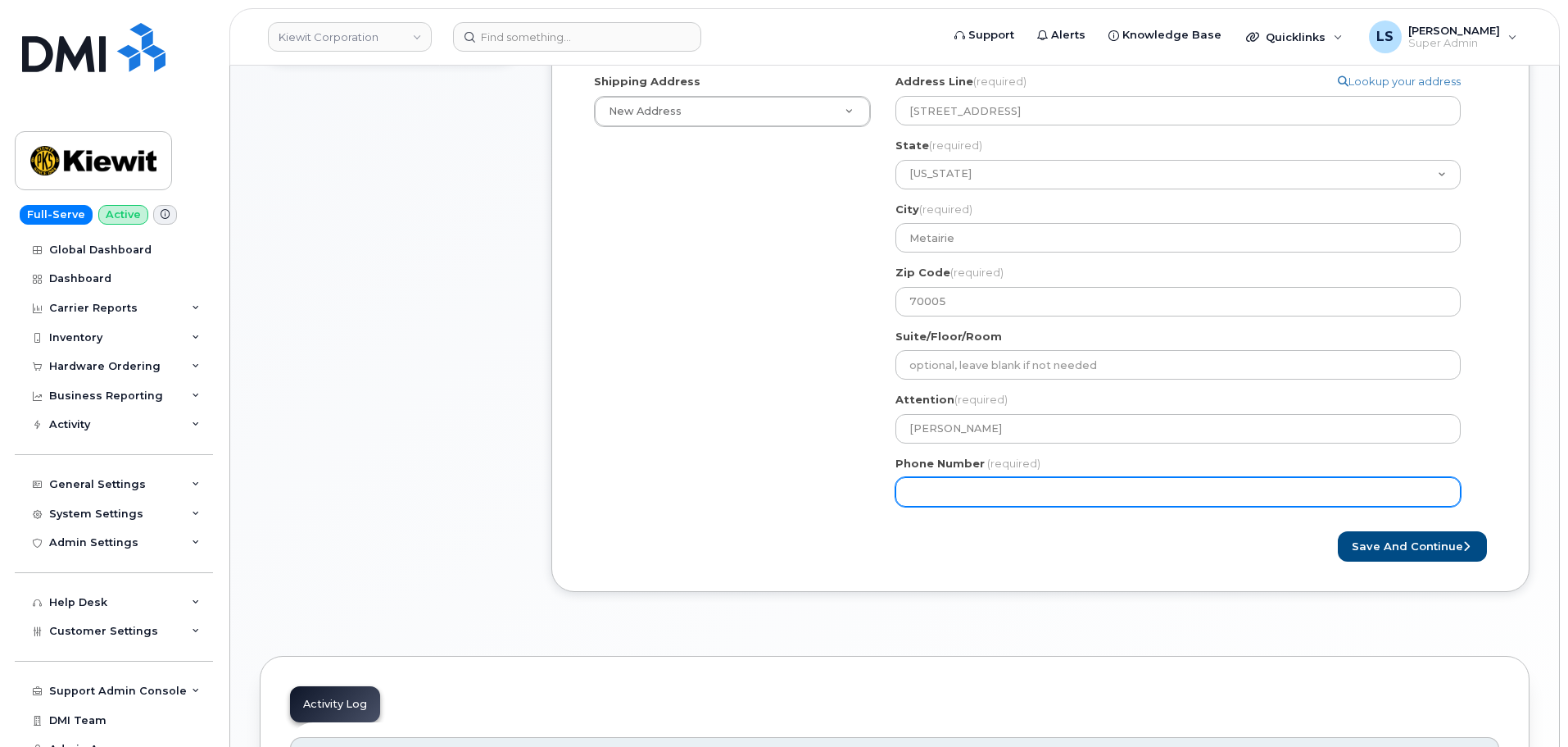
drag, startPoint x: 1052, startPoint y: 485, endPoint x: 1006, endPoint y: 523, distance: 59.7
click at [1052, 486] on input "Phone Number" at bounding box center [1178, 492] width 566 height 29
paste input "5043463927"
select select
type input "5043463927"
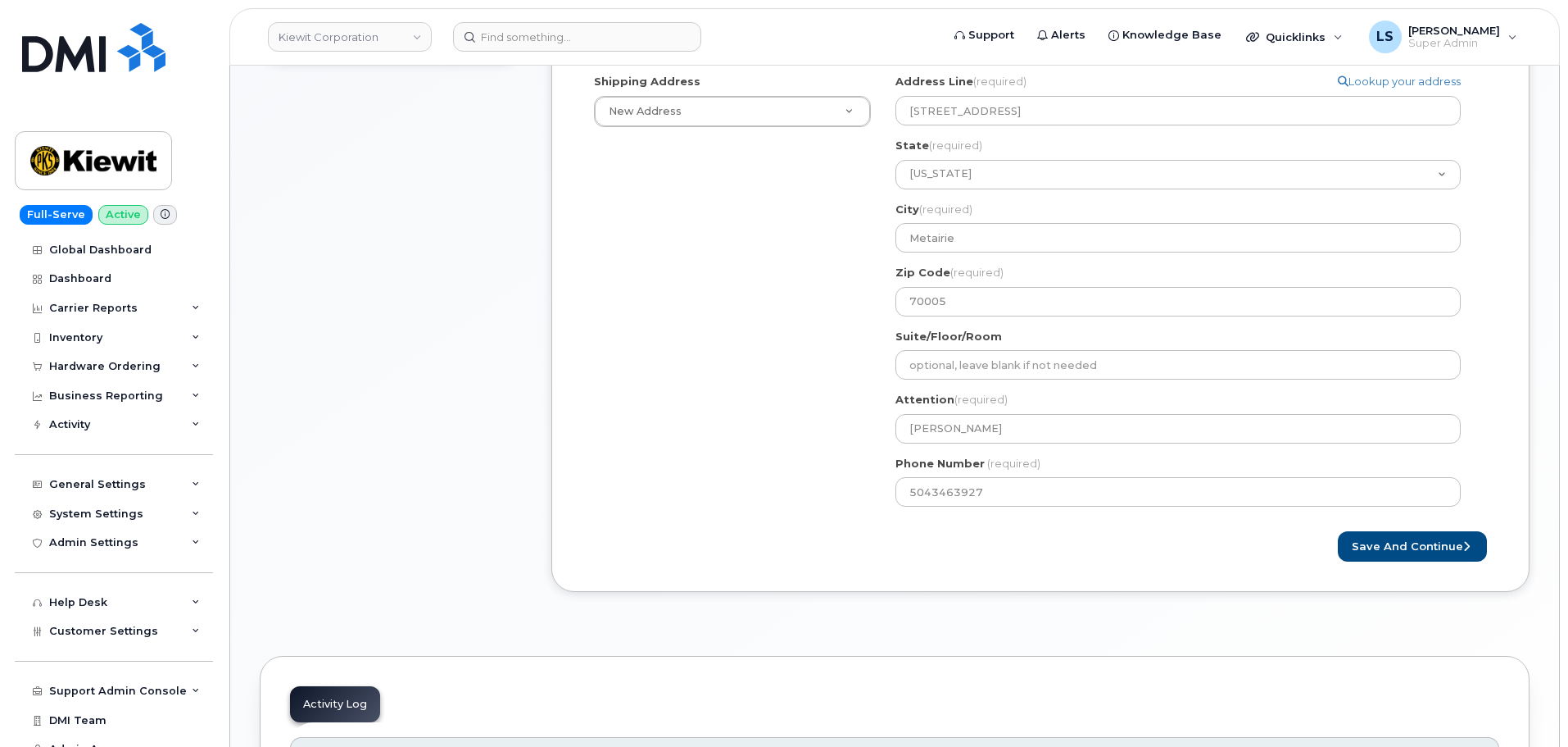
click at [981, 555] on div "Save and Continue" at bounding box center [1040, 546] width 918 height 30
click at [1365, 546] on button "Save and Continue" at bounding box center [1412, 546] width 149 height 30
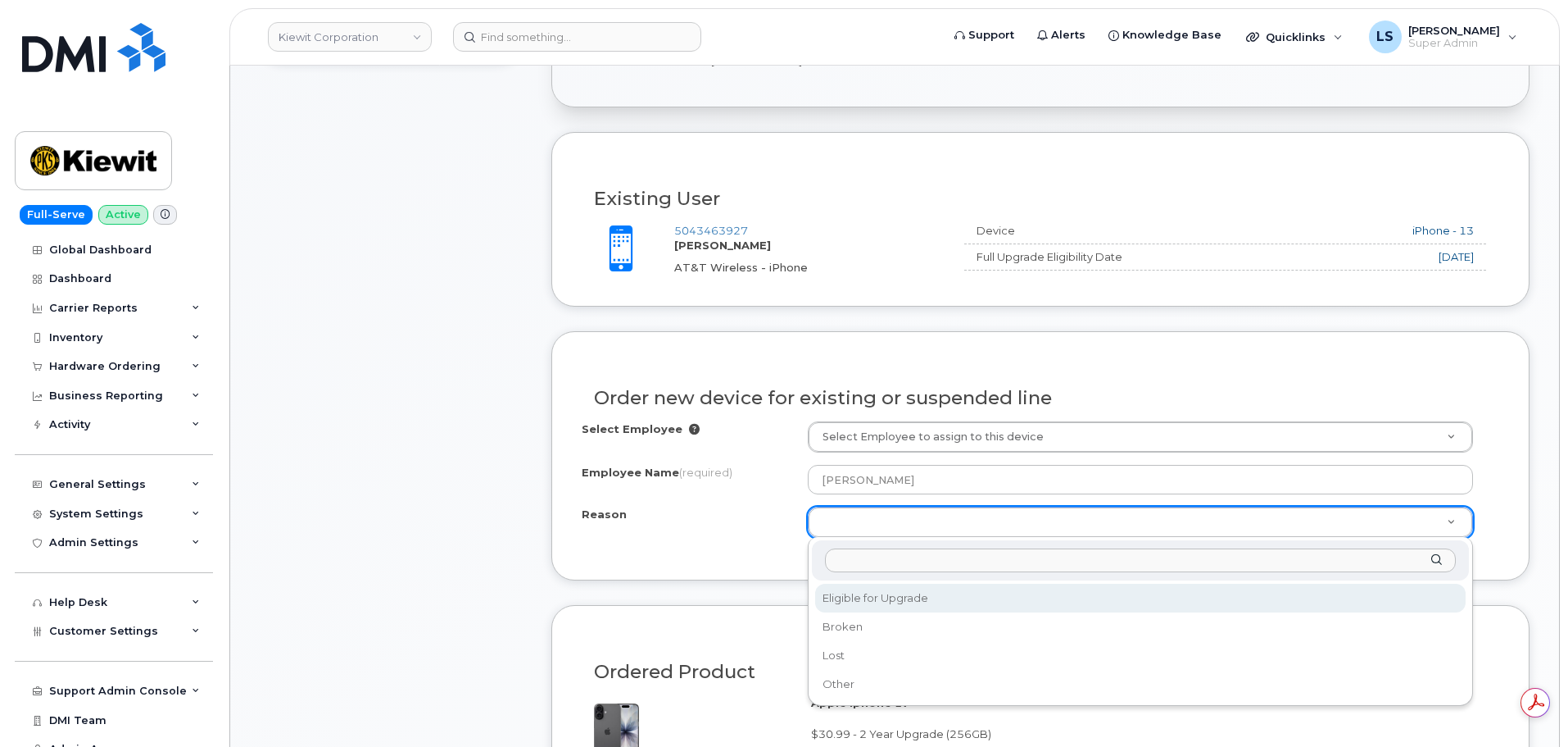
select select "eligible_for_upgrade"
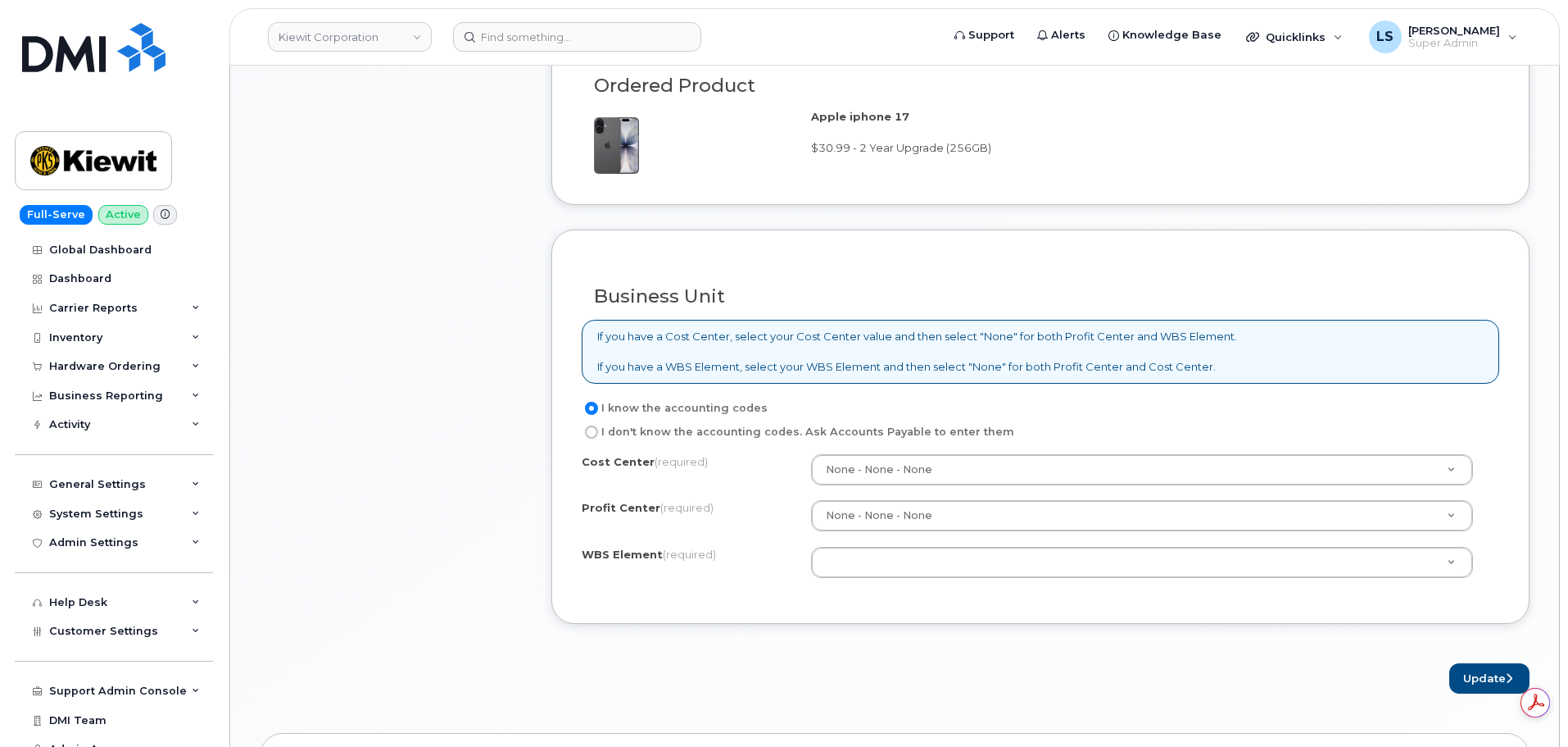
scroll to position [1230, 0]
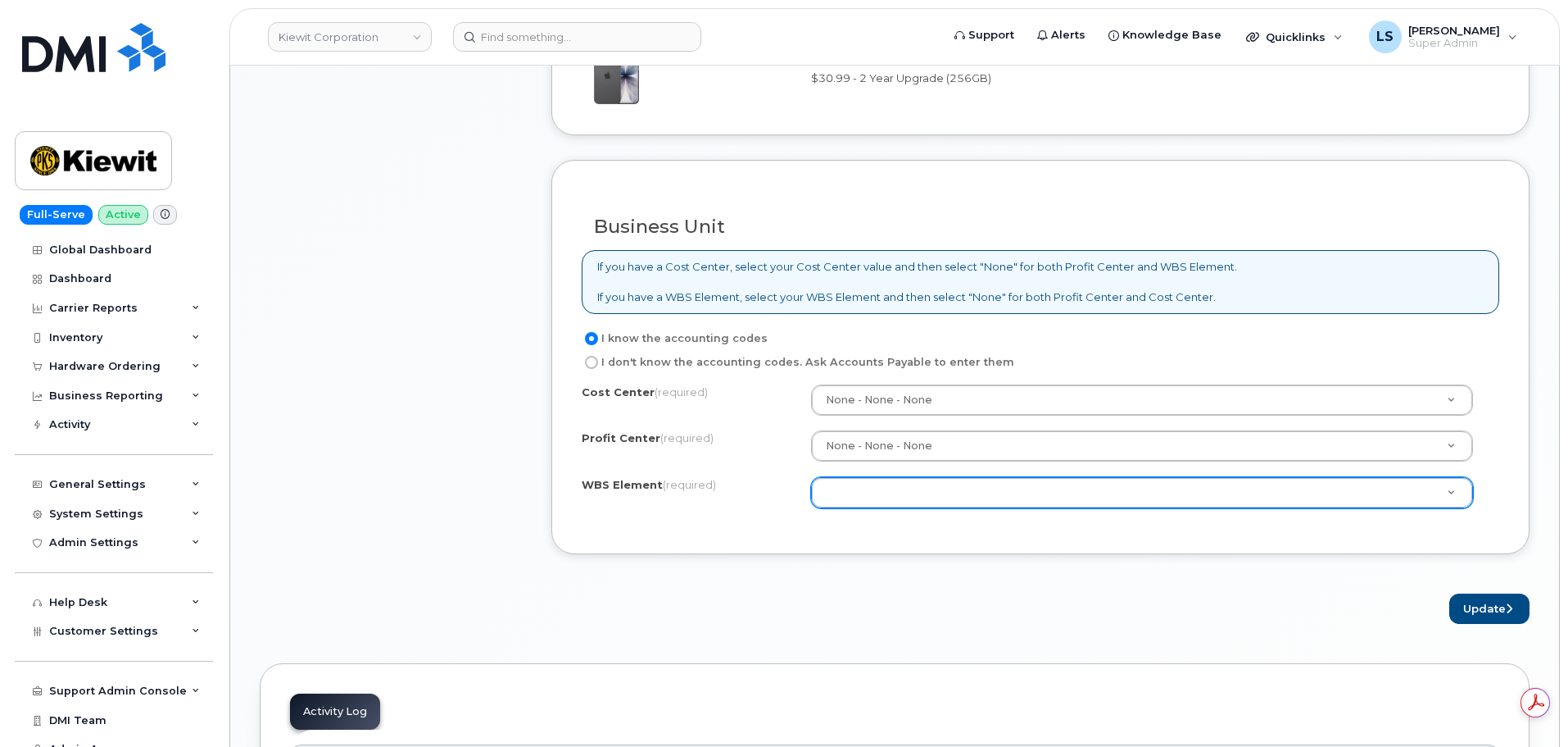
paste input "105786.1094"
type input "105786.1094"
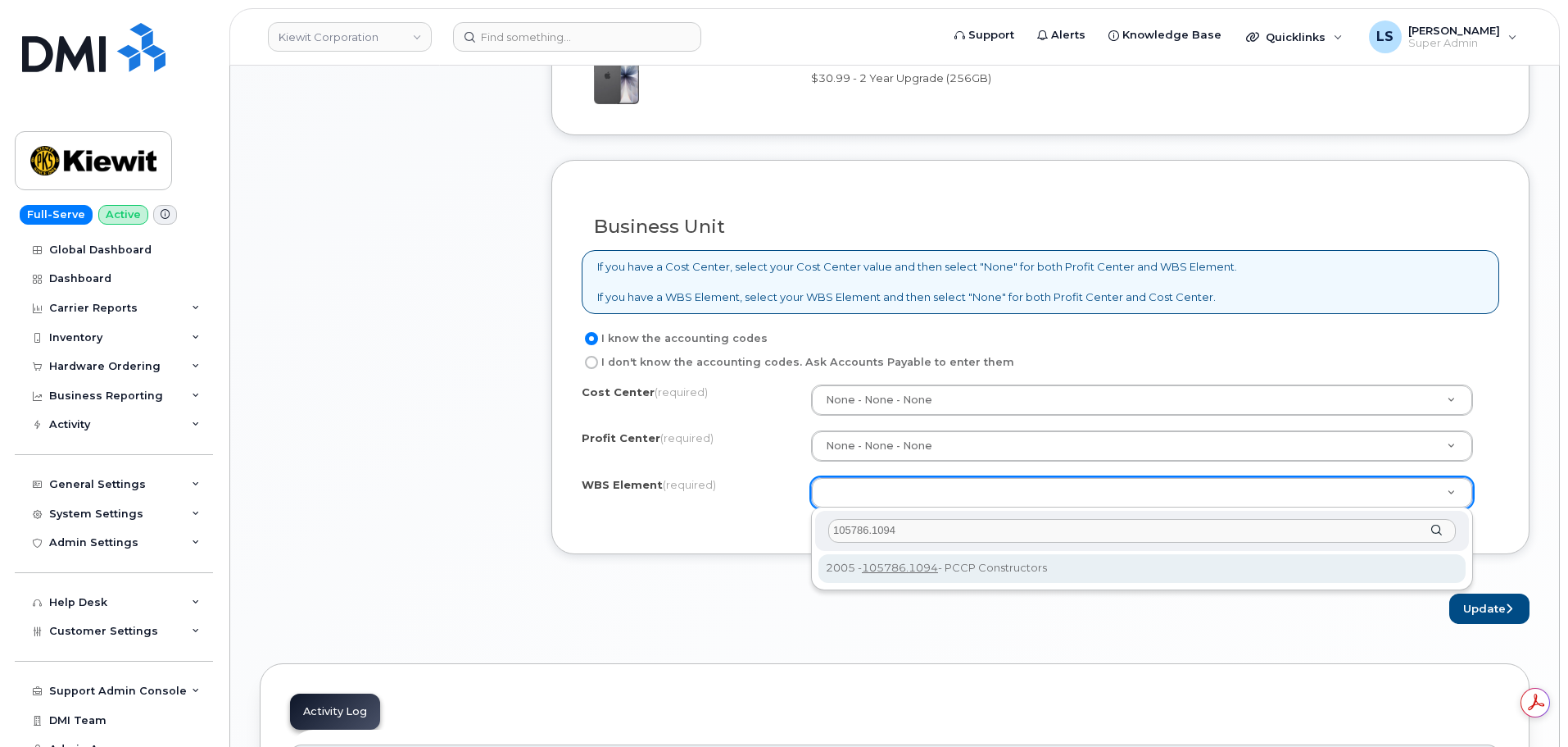
type input "105786.1094"
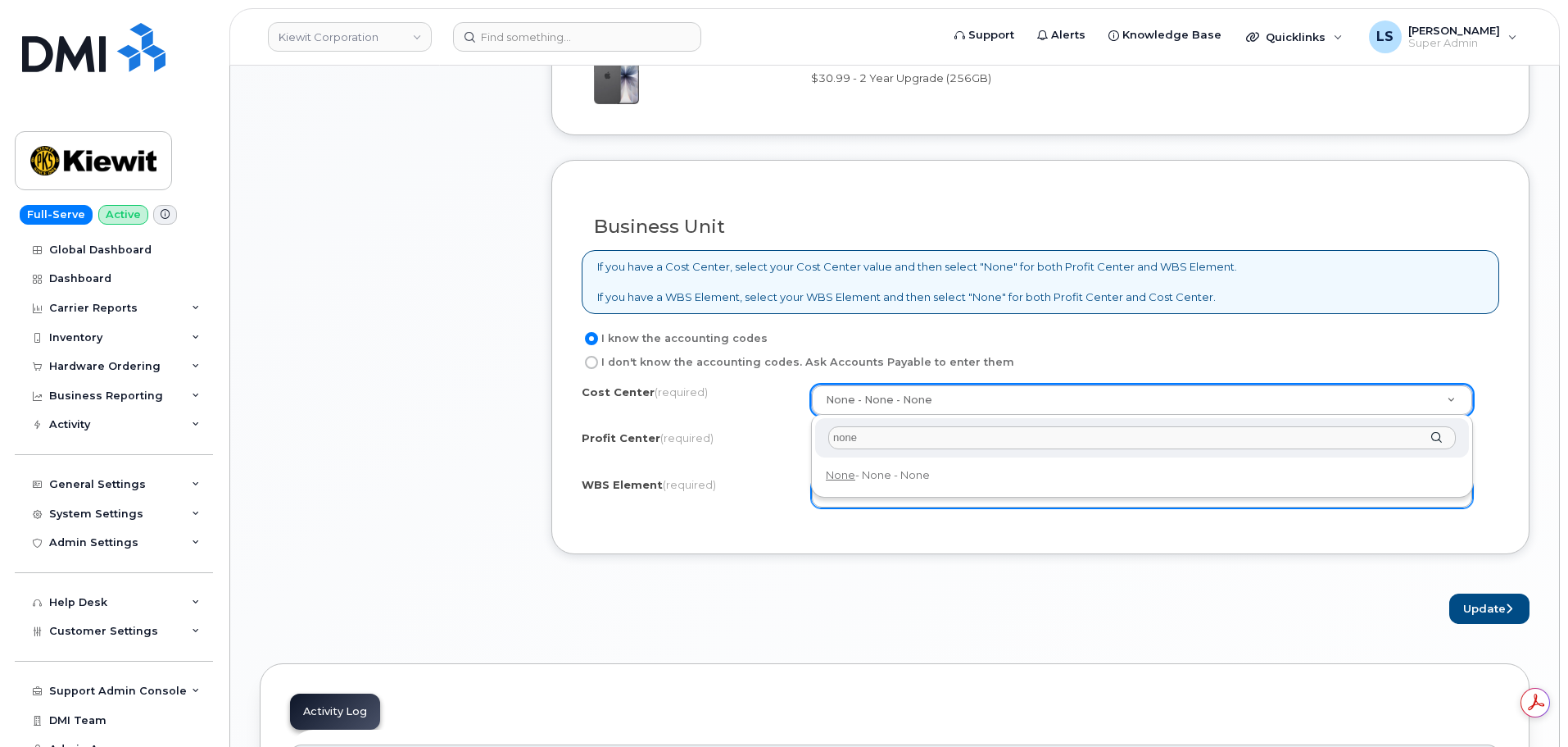
type input "none"
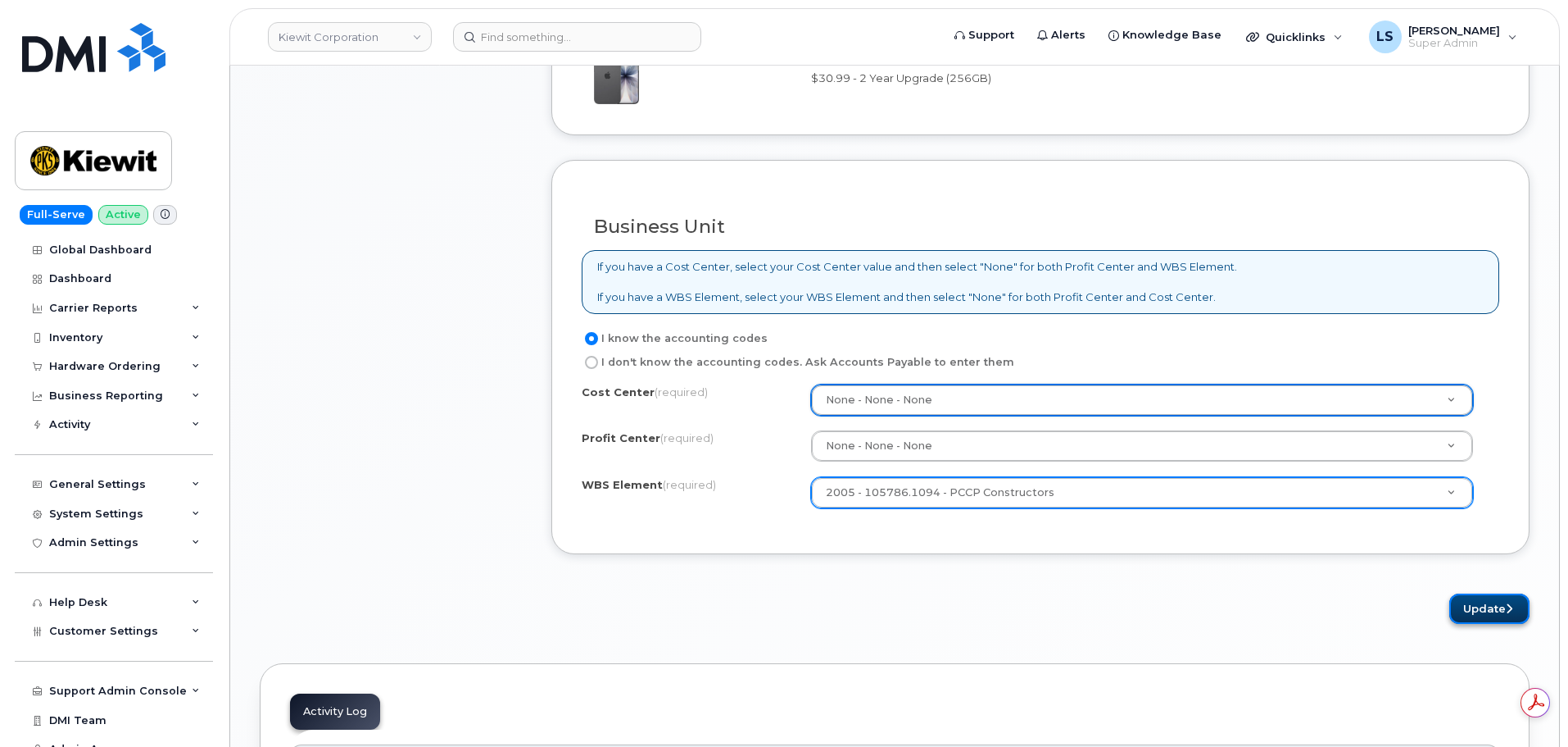
drag, startPoint x: 1460, startPoint y: 598, endPoint x: 1452, endPoint y: 605, distance: 10.6
click at [1461, 598] on button "Update" at bounding box center [1490, 608] width 80 height 30
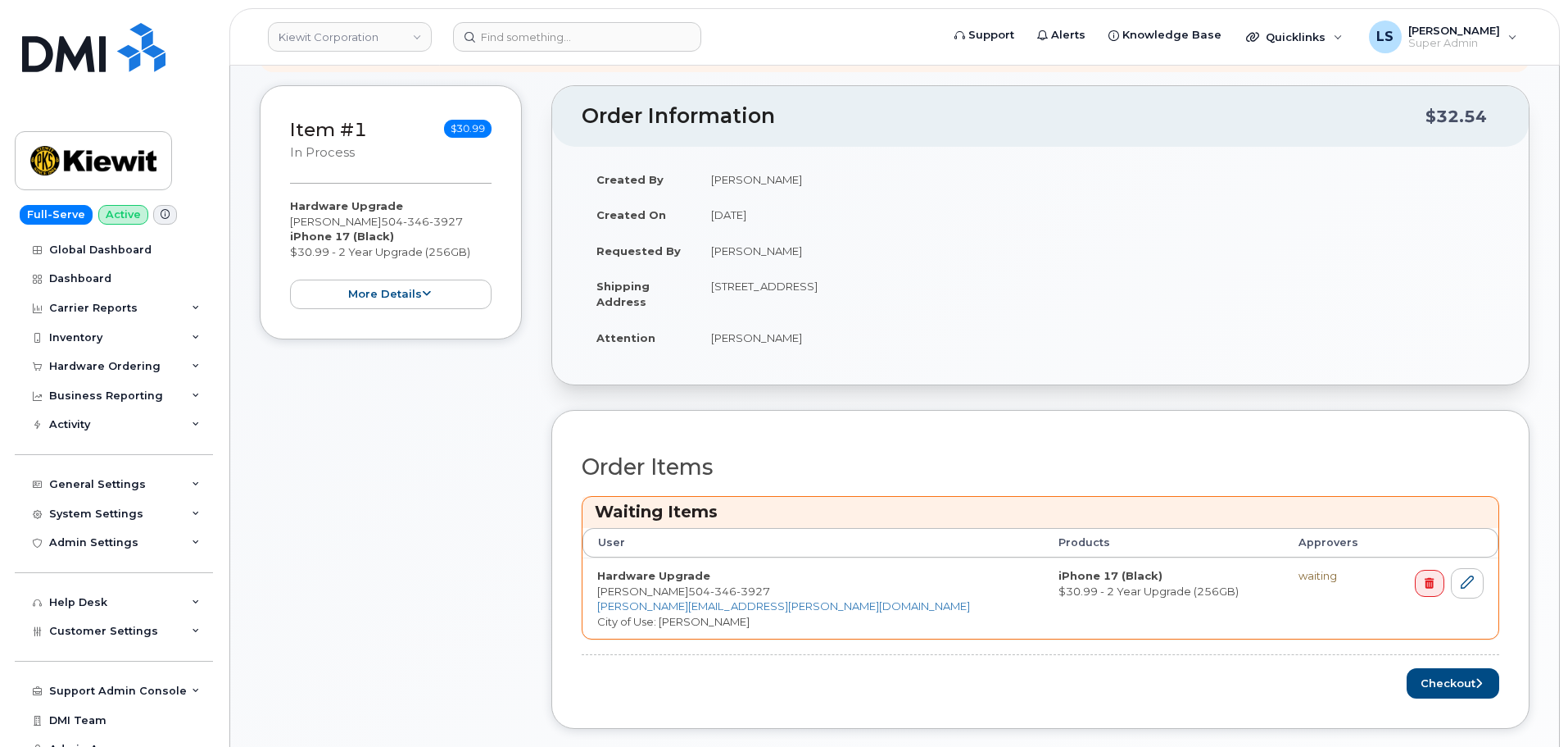
scroll to position [574, 0]
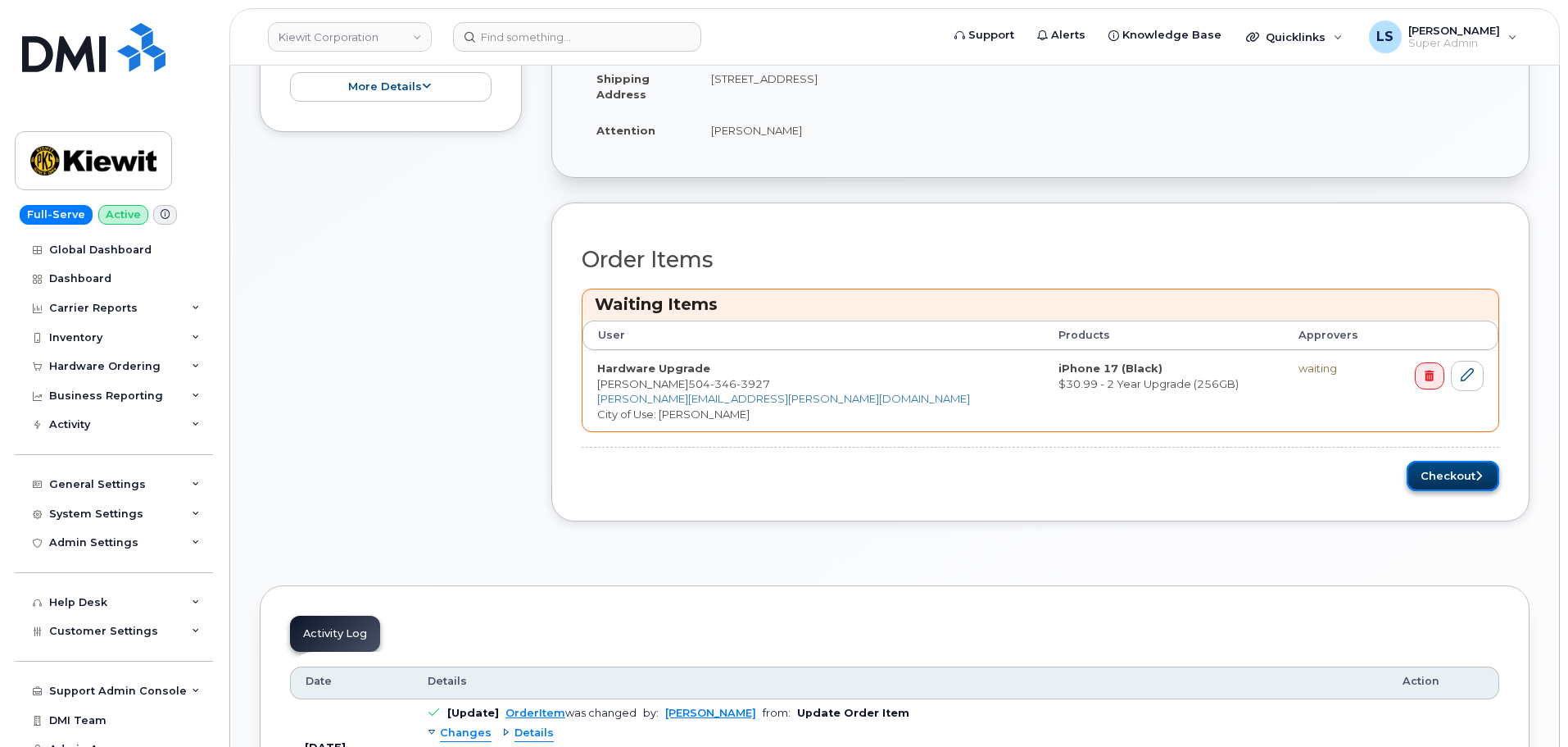
click at [1428, 481] on button "Checkout" at bounding box center [1453, 475] width 93 height 30
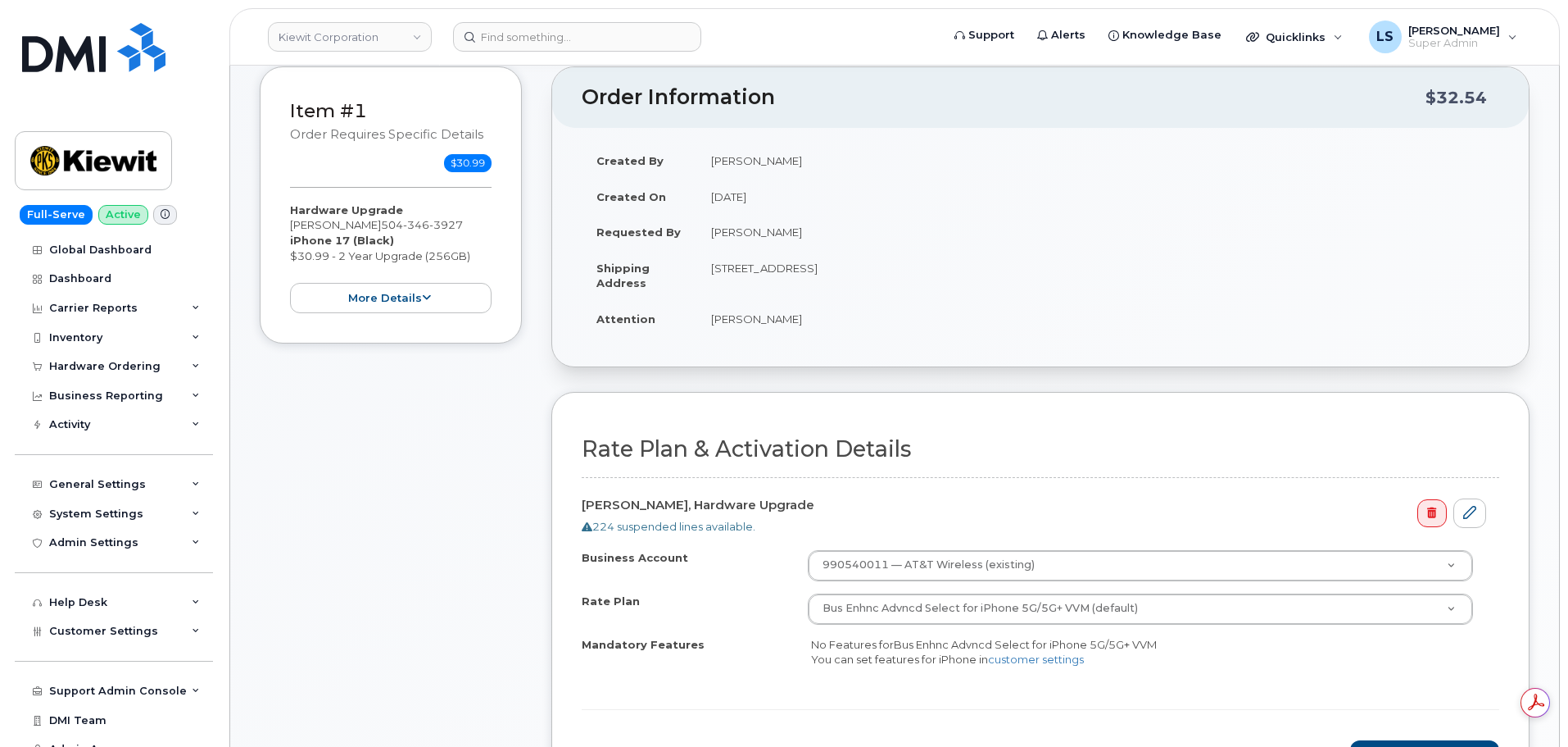
scroll to position [410, 0]
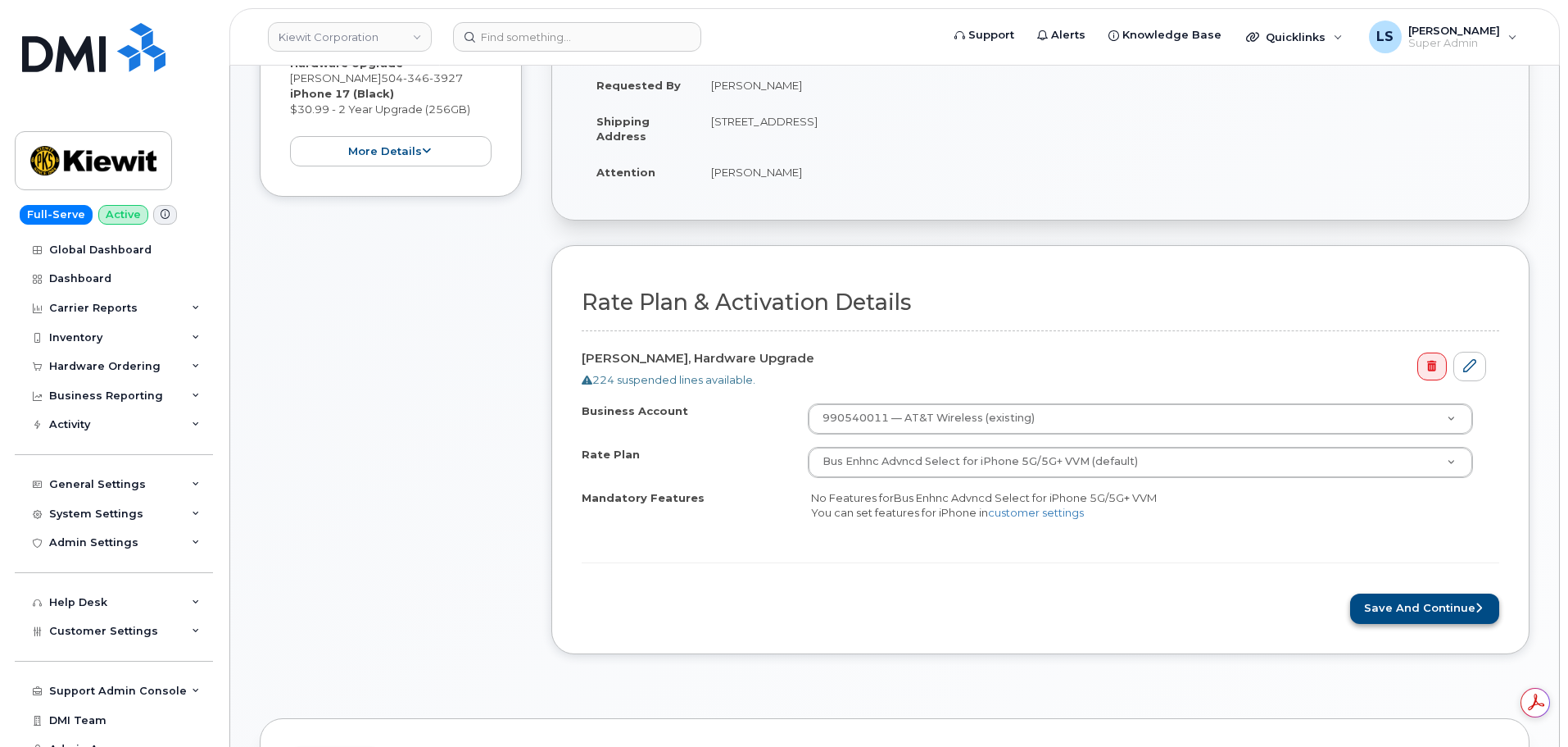
click at [1415, 590] on form "Rate Plan & Activation Details [PERSON_NAME], Hardware Upgrade 224 suspended li…" at bounding box center [1040, 457] width 918 height 334
click at [1405, 603] on button "Save and Continue" at bounding box center [1425, 608] width 149 height 30
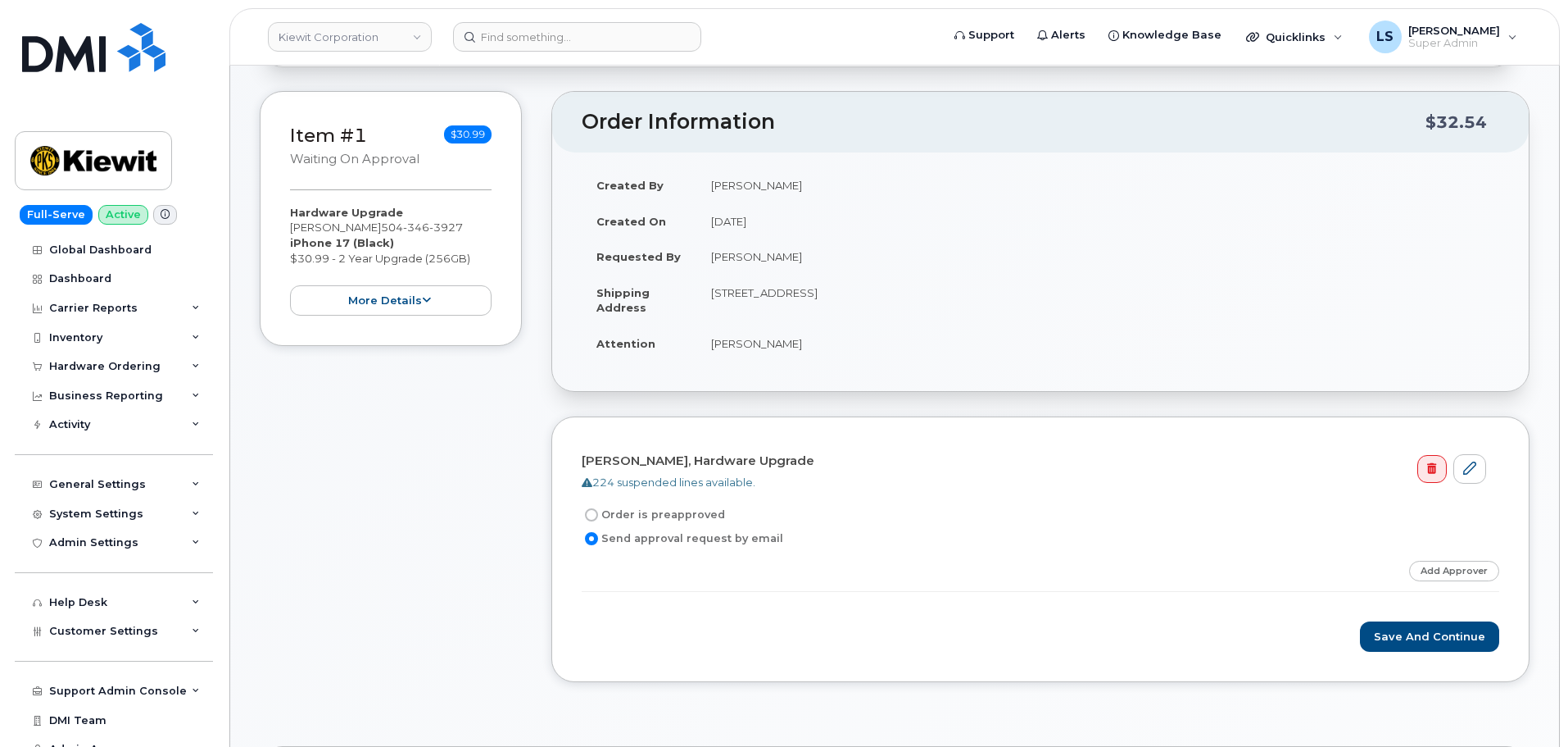
scroll to position [84, 0]
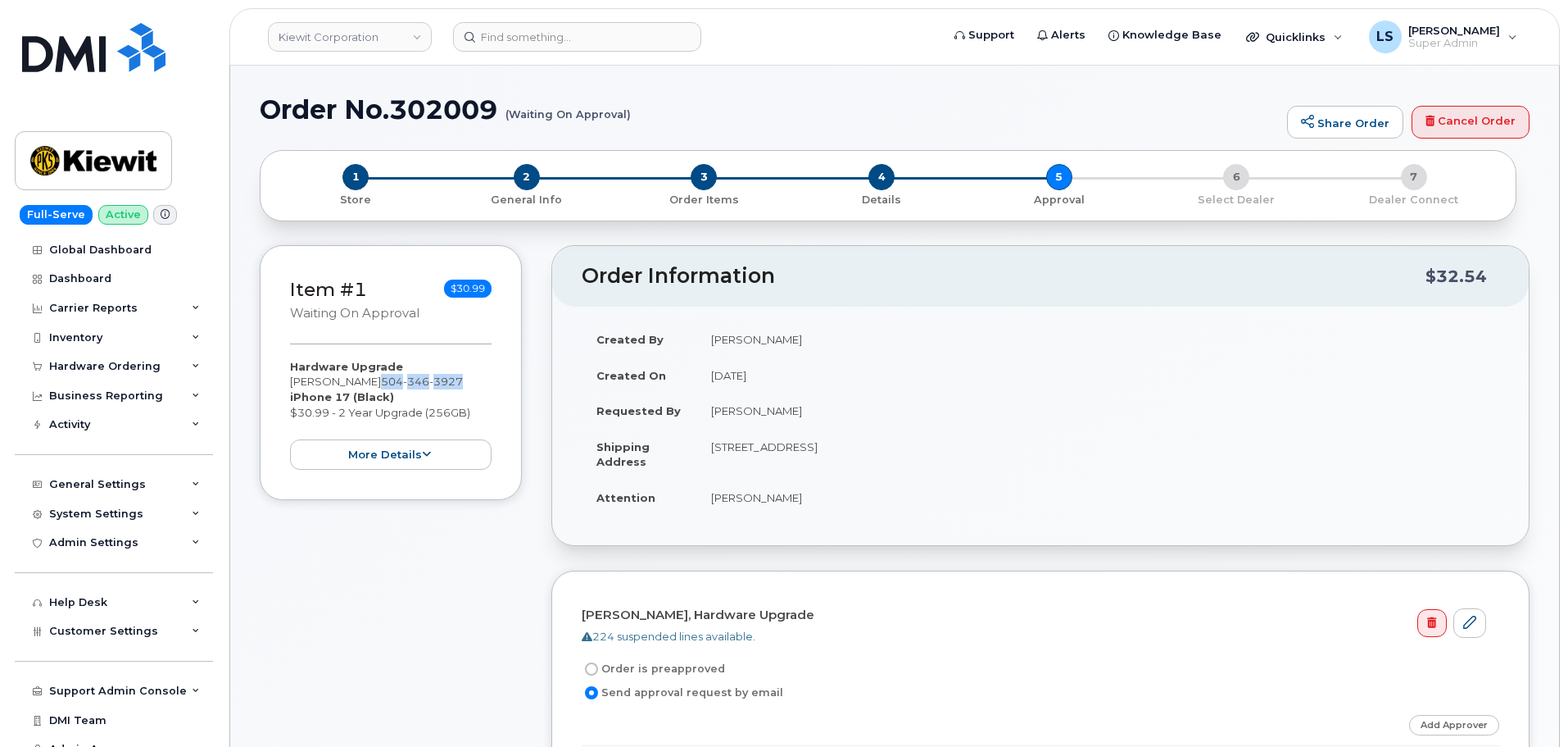
drag, startPoint x: 448, startPoint y: 386, endPoint x: 367, endPoint y: 374, distance: 81.9
click at [381, 374] on span "504 346 3927" at bounding box center [422, 381] width 82 height 14
copy span "504 346 3927"
drag, startPoint x: 874, startPoint y: 174, endPoint x: 834, endPoint y: 221, distance: 61.7
click at [875, 174] on span "4" at bounding box center [881, 176] width 26 height 26
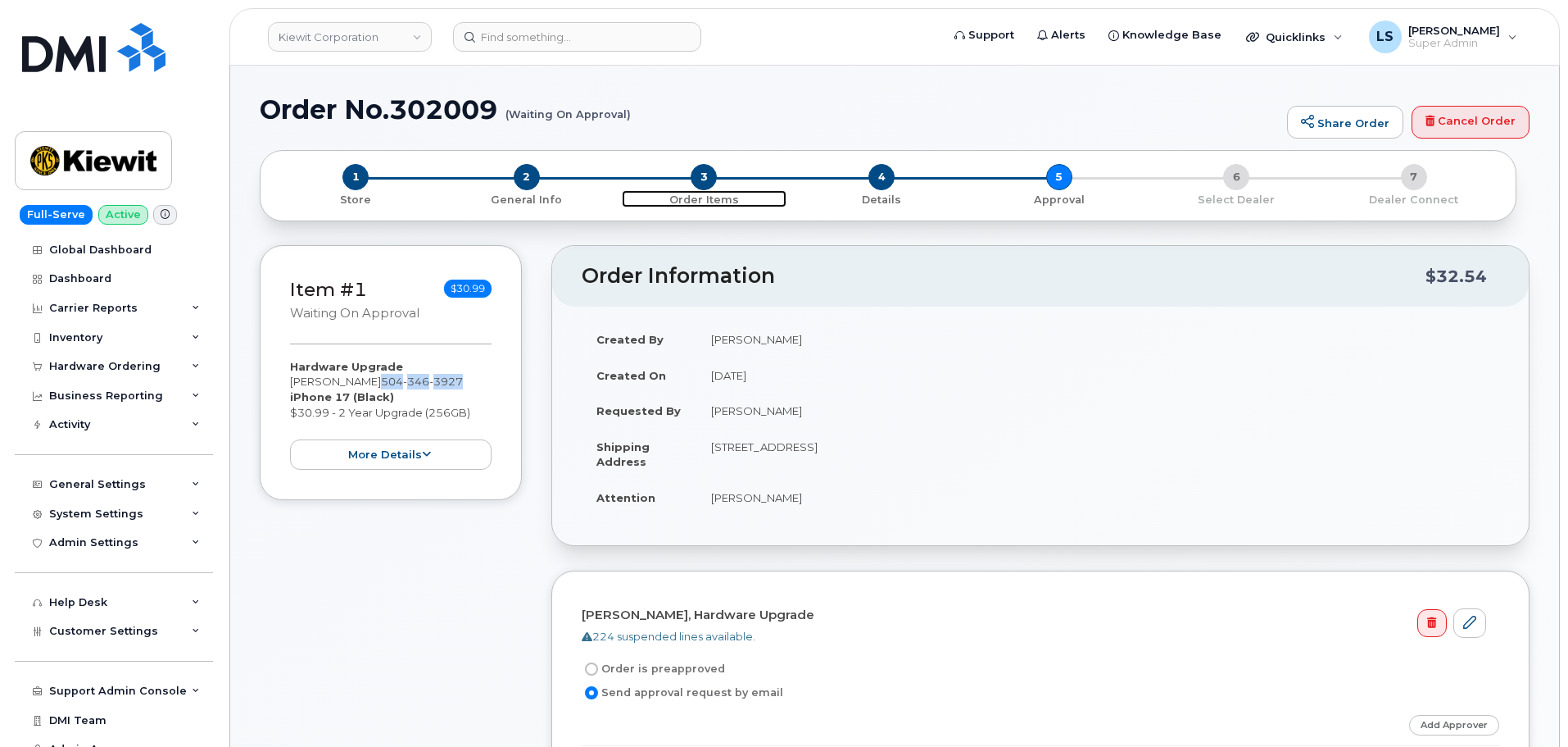
click at [705, 179] on span "3" at bounding box center [703, 176] width 26 height 26
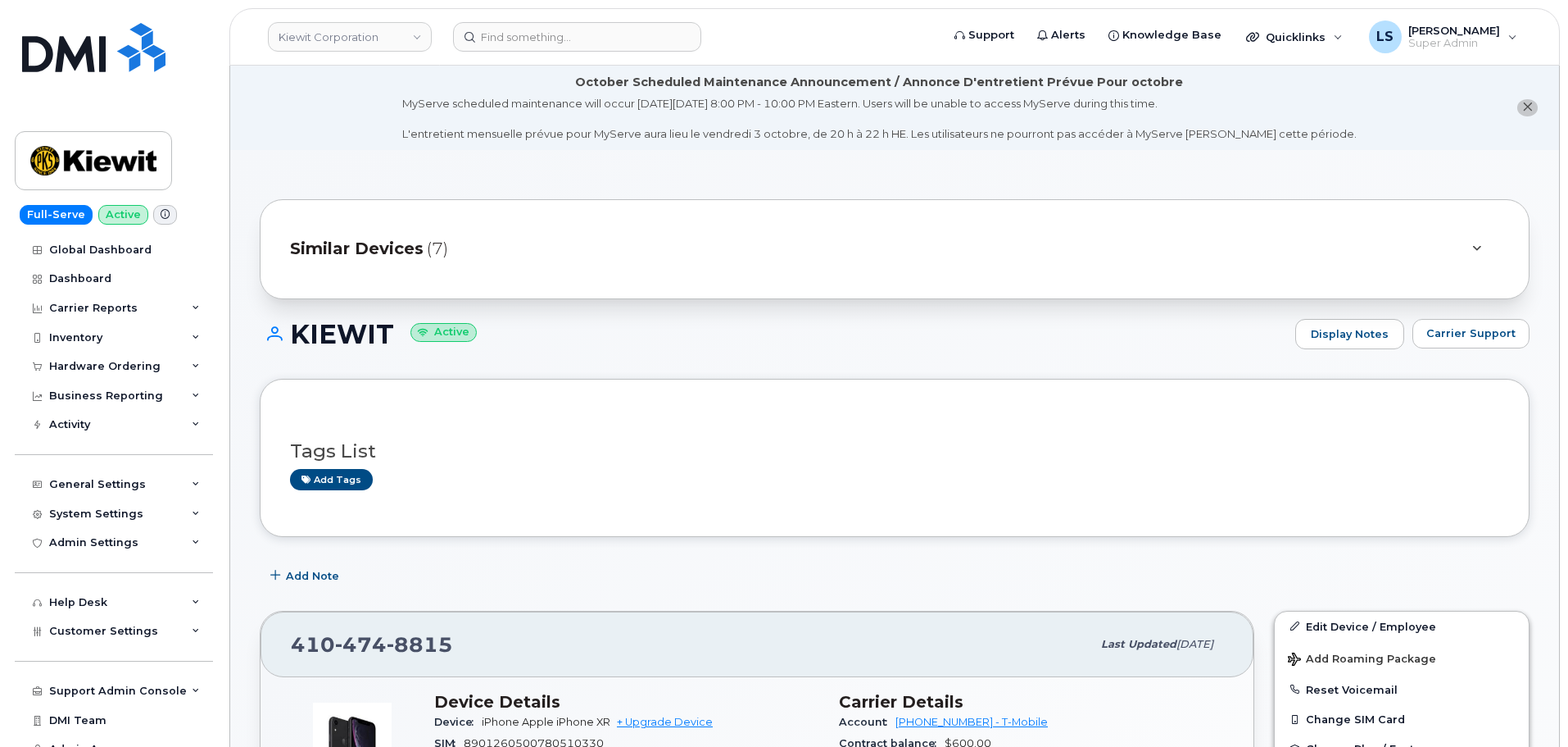
scroll to position [328, 0]
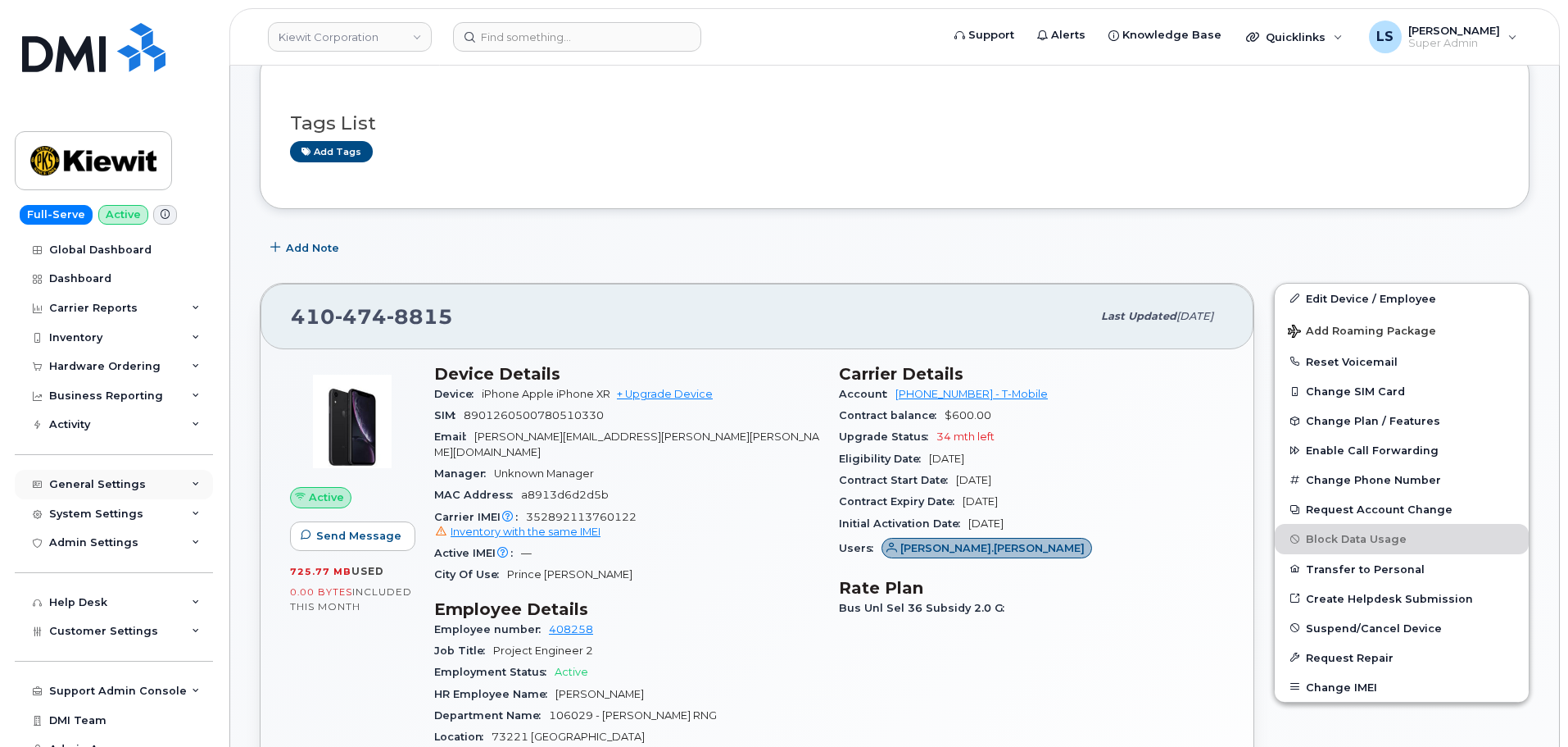
click at [119, 485] on div "General Settings" at bounding box center [98, 485] width 97 height 14
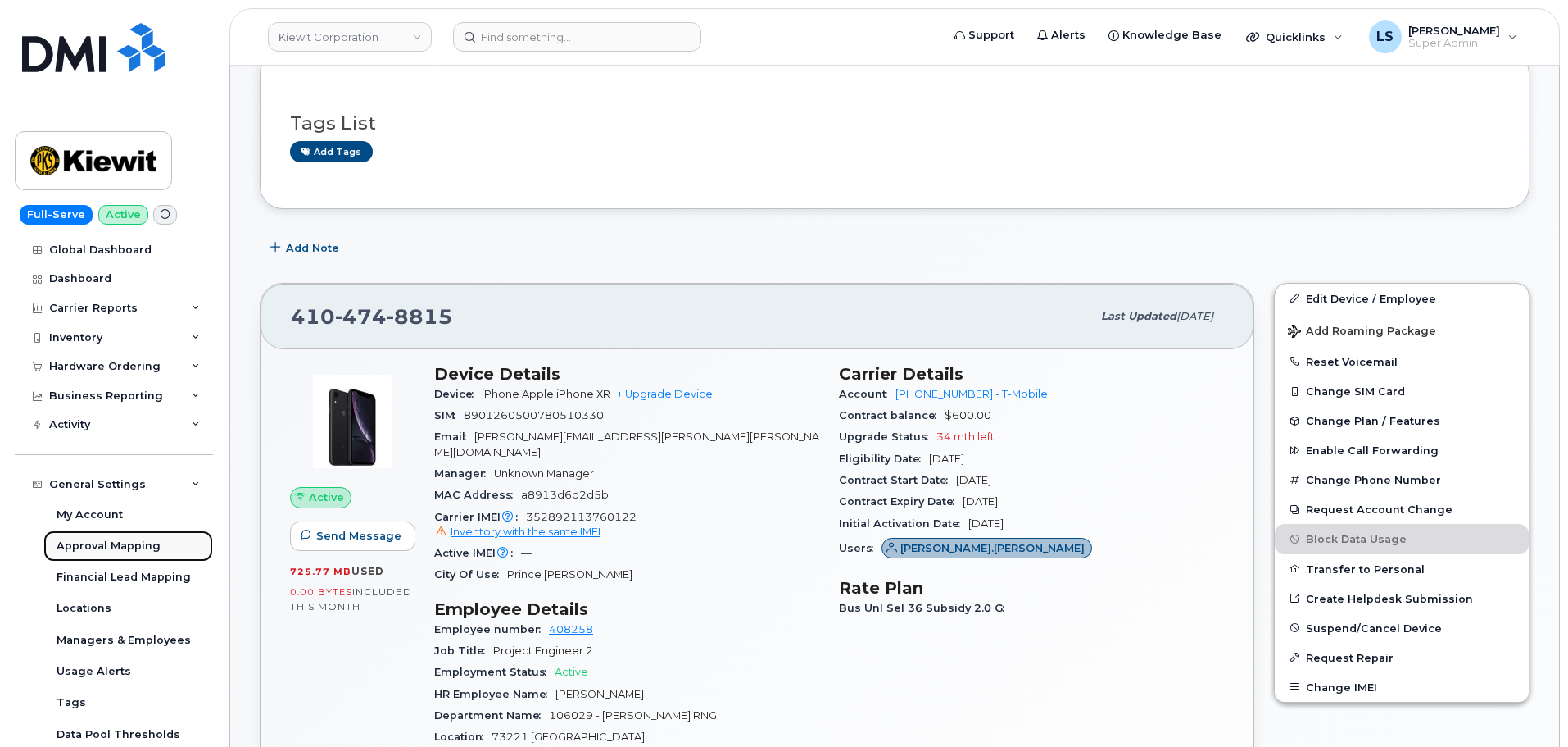
click at [144, 548] on div "Approval Mapping" at bounding box center [108, 546] width 104 height 15
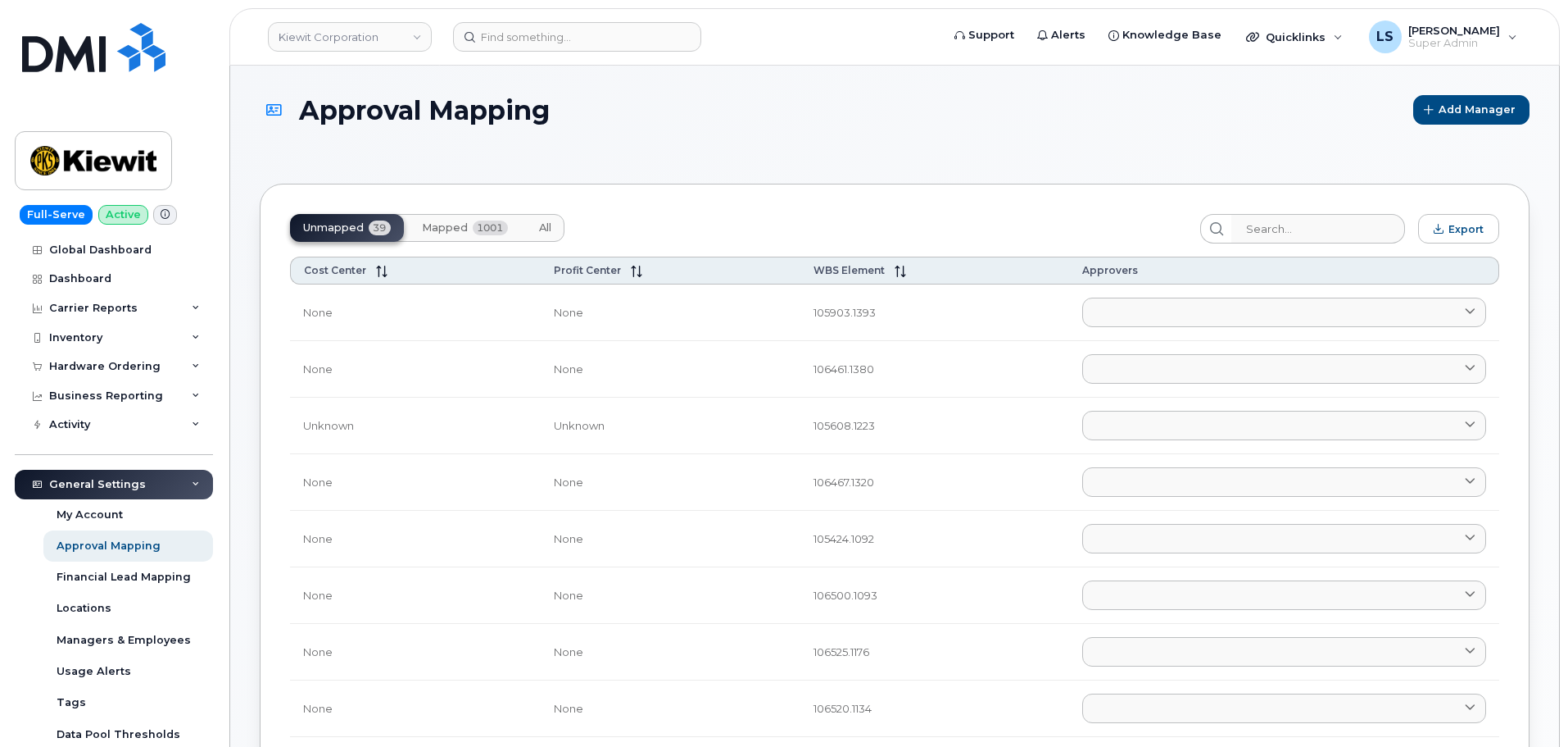
click at [443, 228] on span "Mapped" at bounding box center [444, 228] width 45 height 14
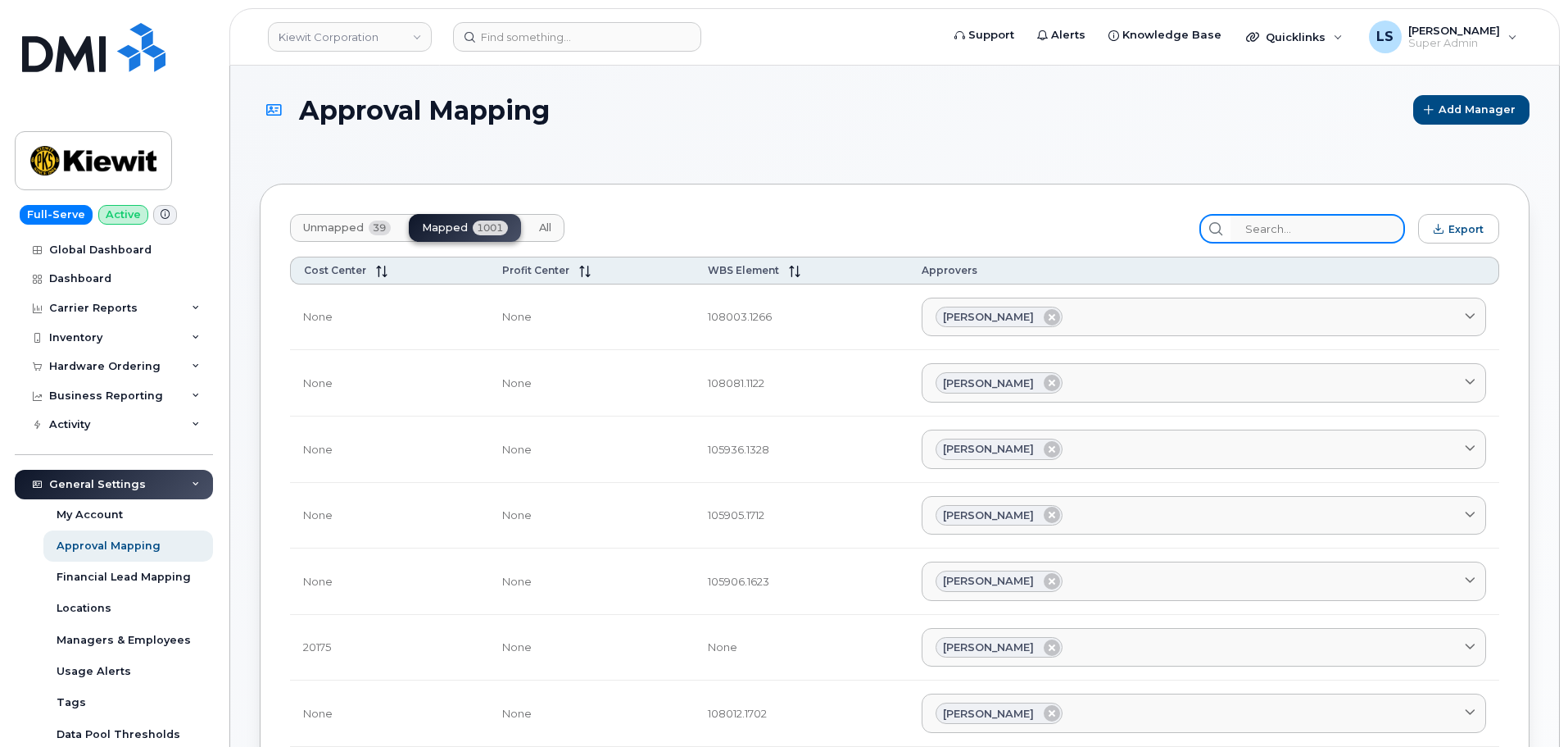
click at [1279, 217] on input "search" at bounding box center [1317, 228] width 174 height 29
paste input "105786.1094"
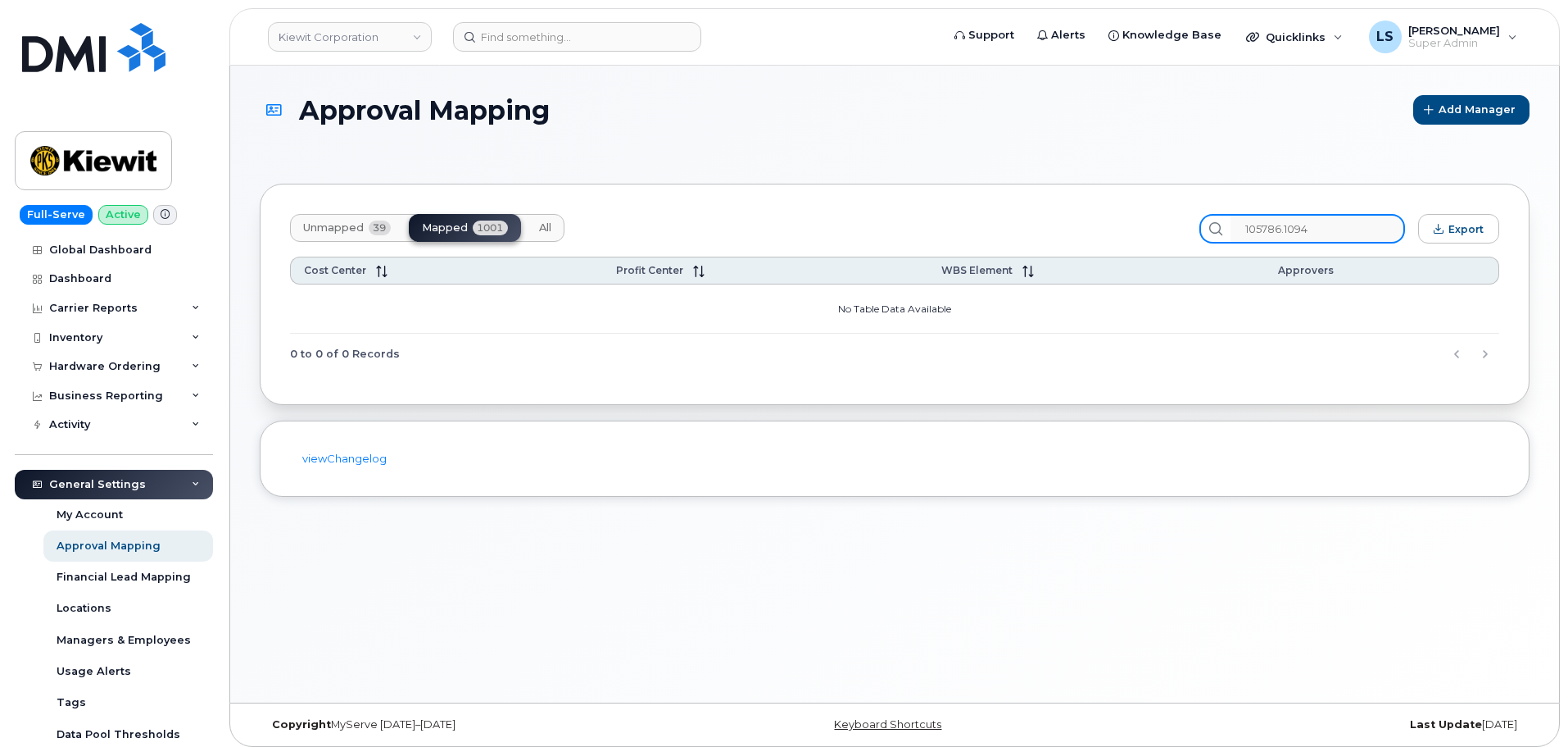
type input "105786.1094"
click at [351, 231] on span "Unmapped" at bounding box center [333, 228] width 61 height 14
click at [1360, 224] on input "105786.1094" at bounding box center [1317, 228] width 174 height 29
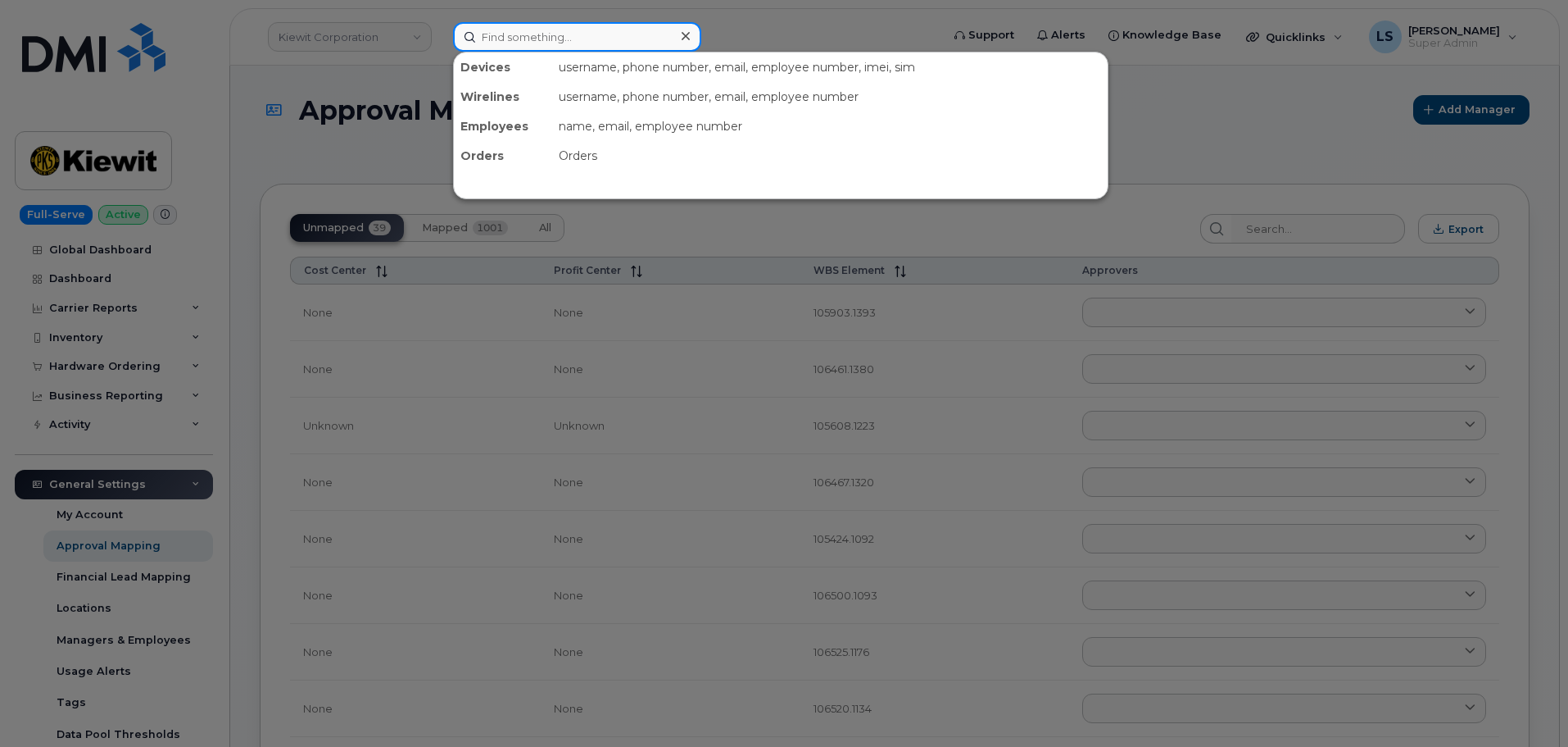
click at [539, 36] on input at bounding box center [577, 37] width 249 height 29
paste input "5043463927"
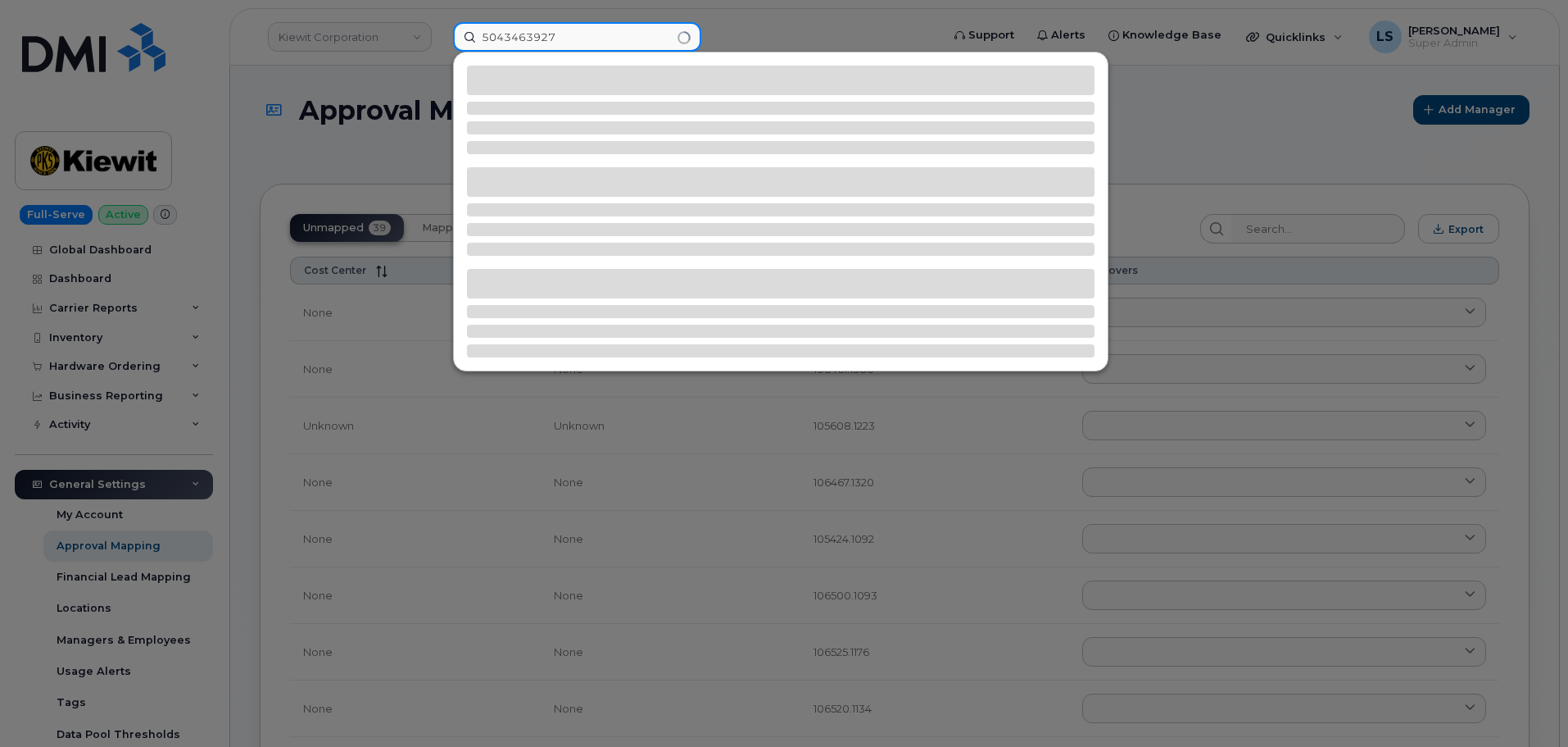
type input "5043463927"
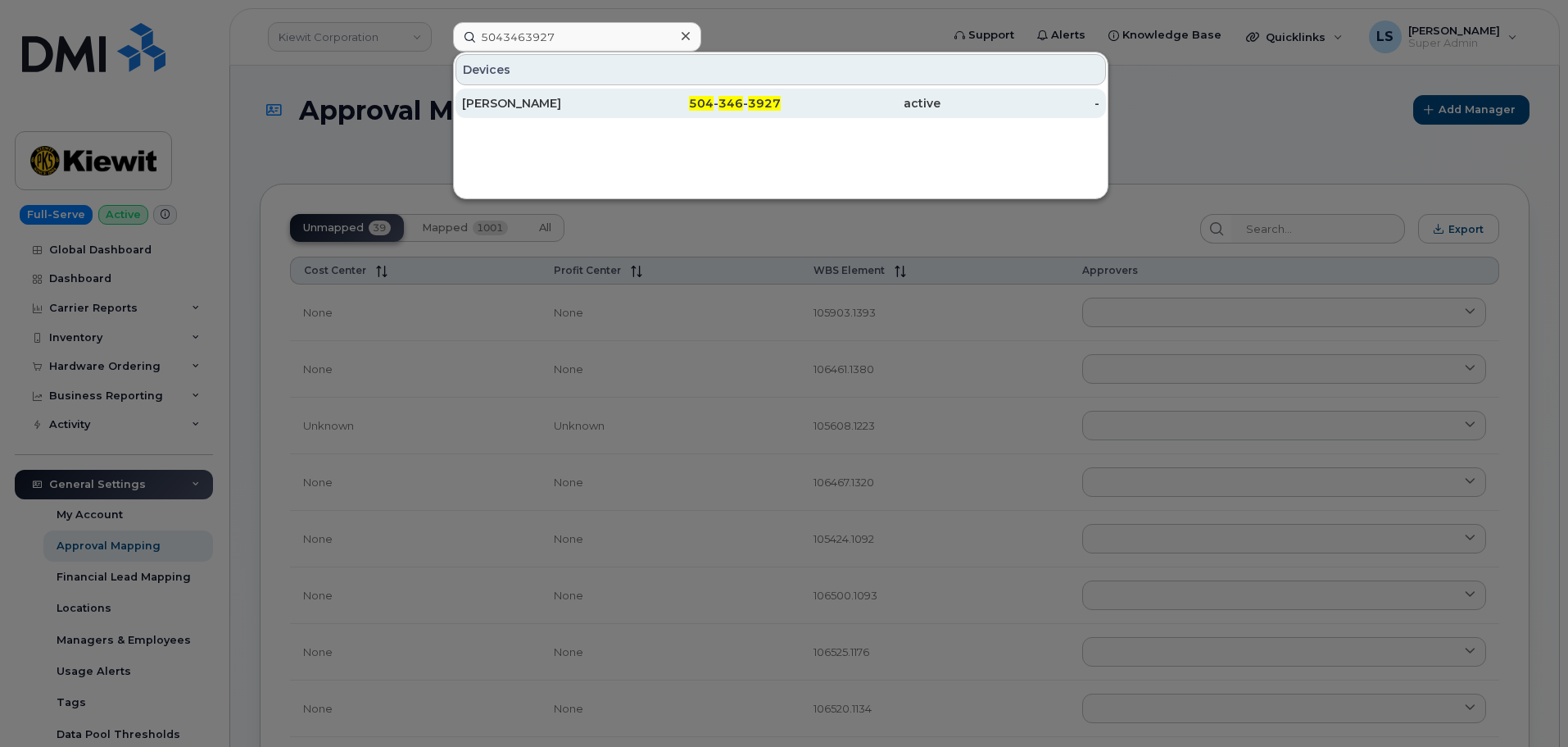
click at [514, 103] on div "ERICH JONES" at bounding box center [542, 103] width 160 height 16
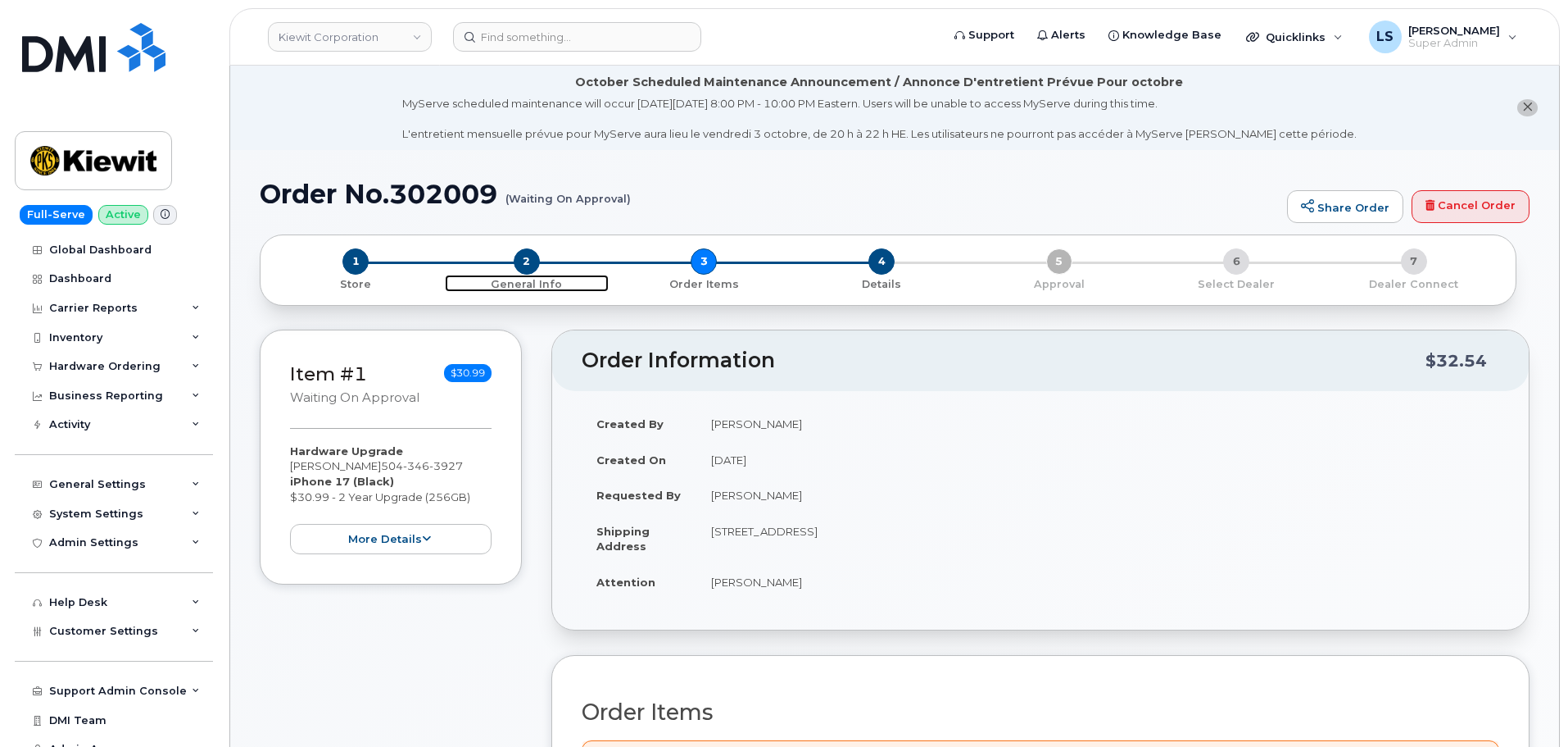
click at [530, 261] on span "2" at bounding box center [526, 261] width 26 height 26
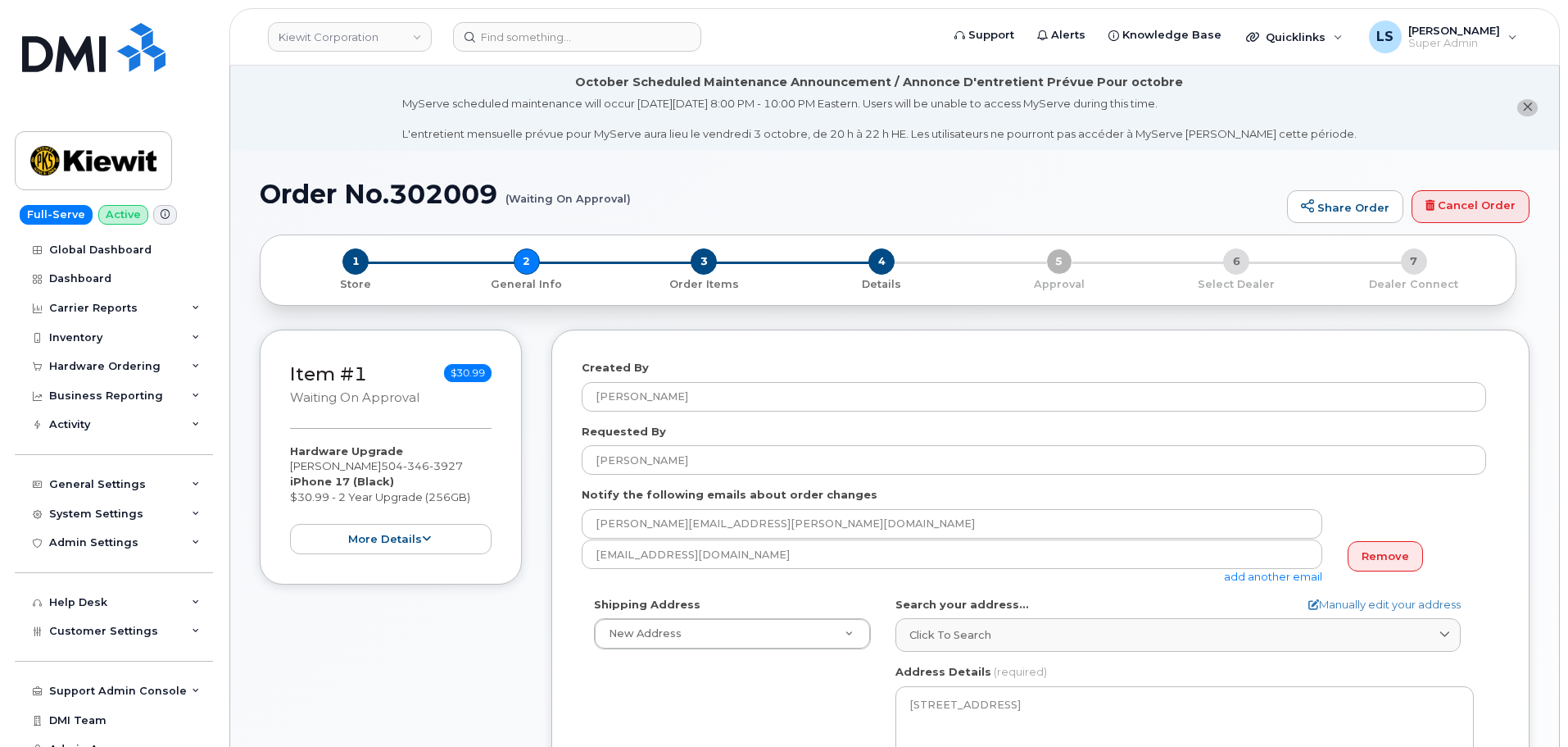
select select
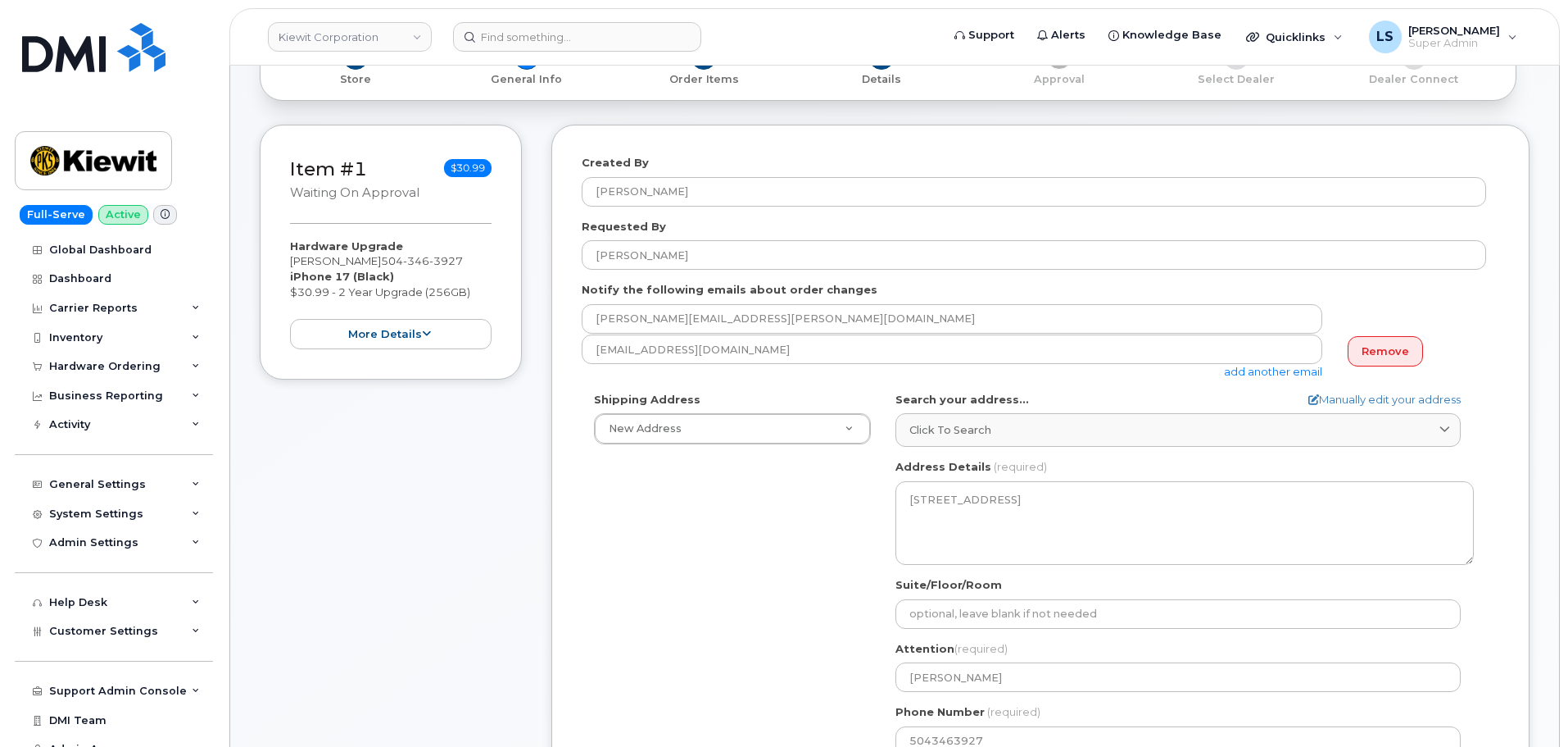
scroll to position [492, 0]
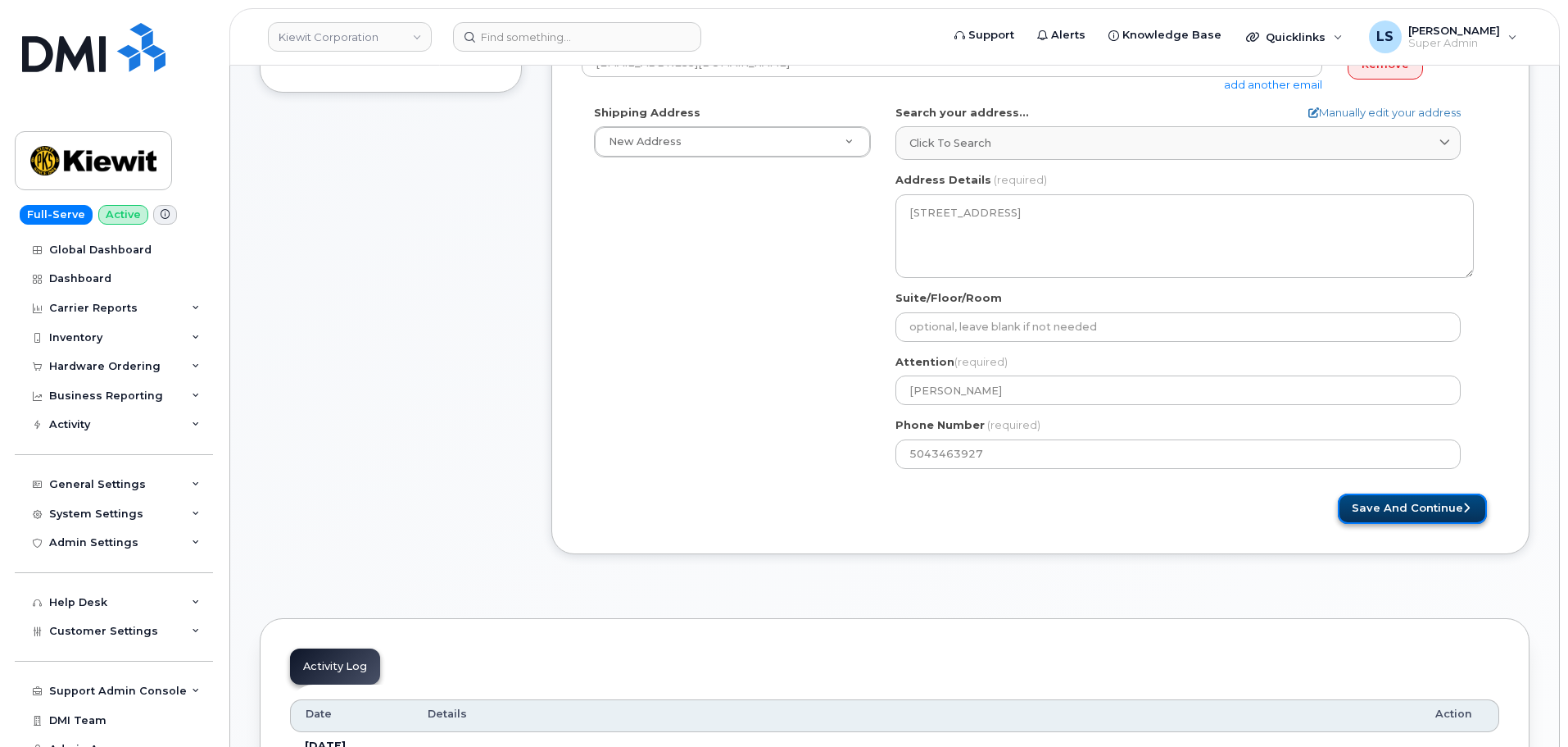
click at [1380, 498] on button "Save and Continue" at bounding box center [1412, 508] width 149 height 30
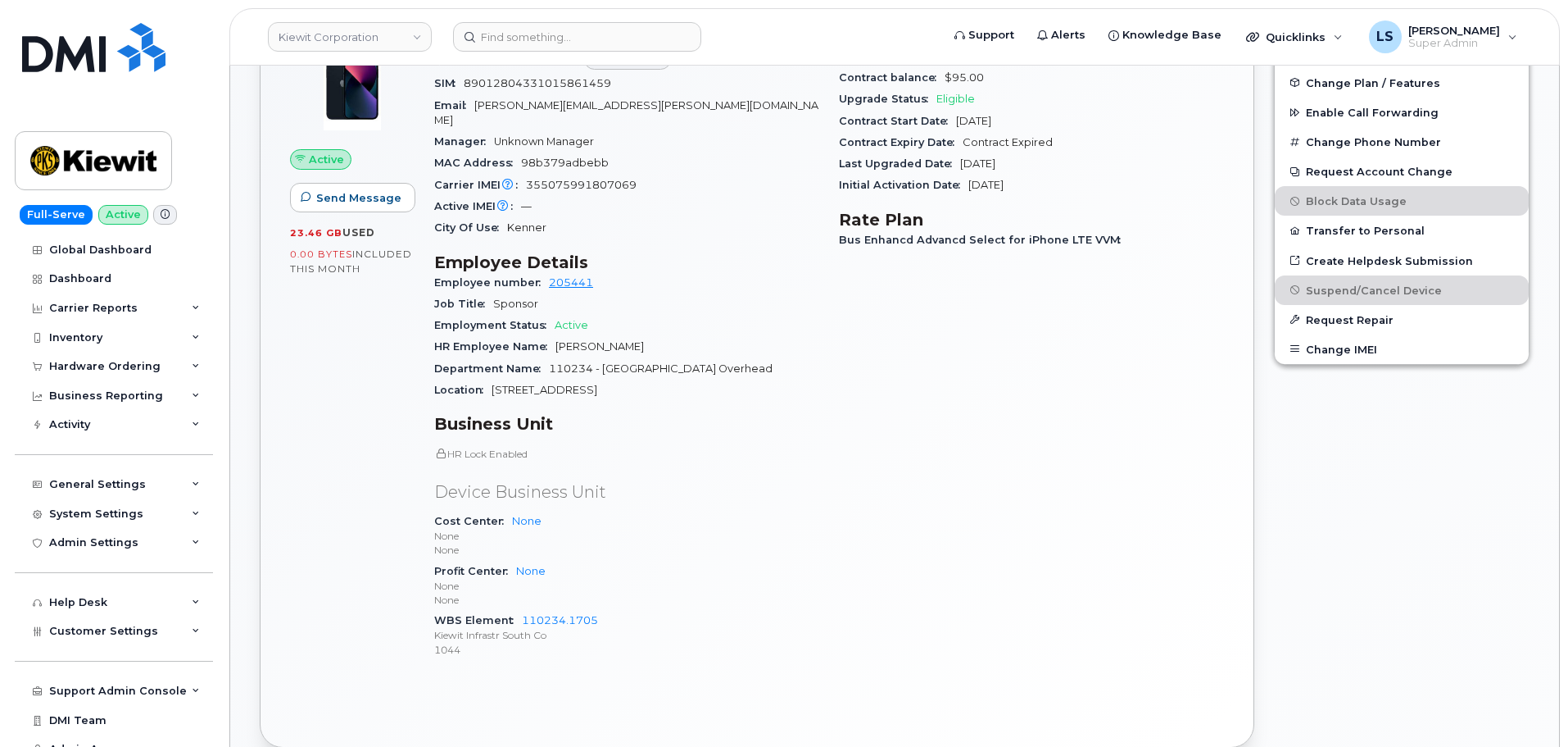
scroll to position [574, 0]
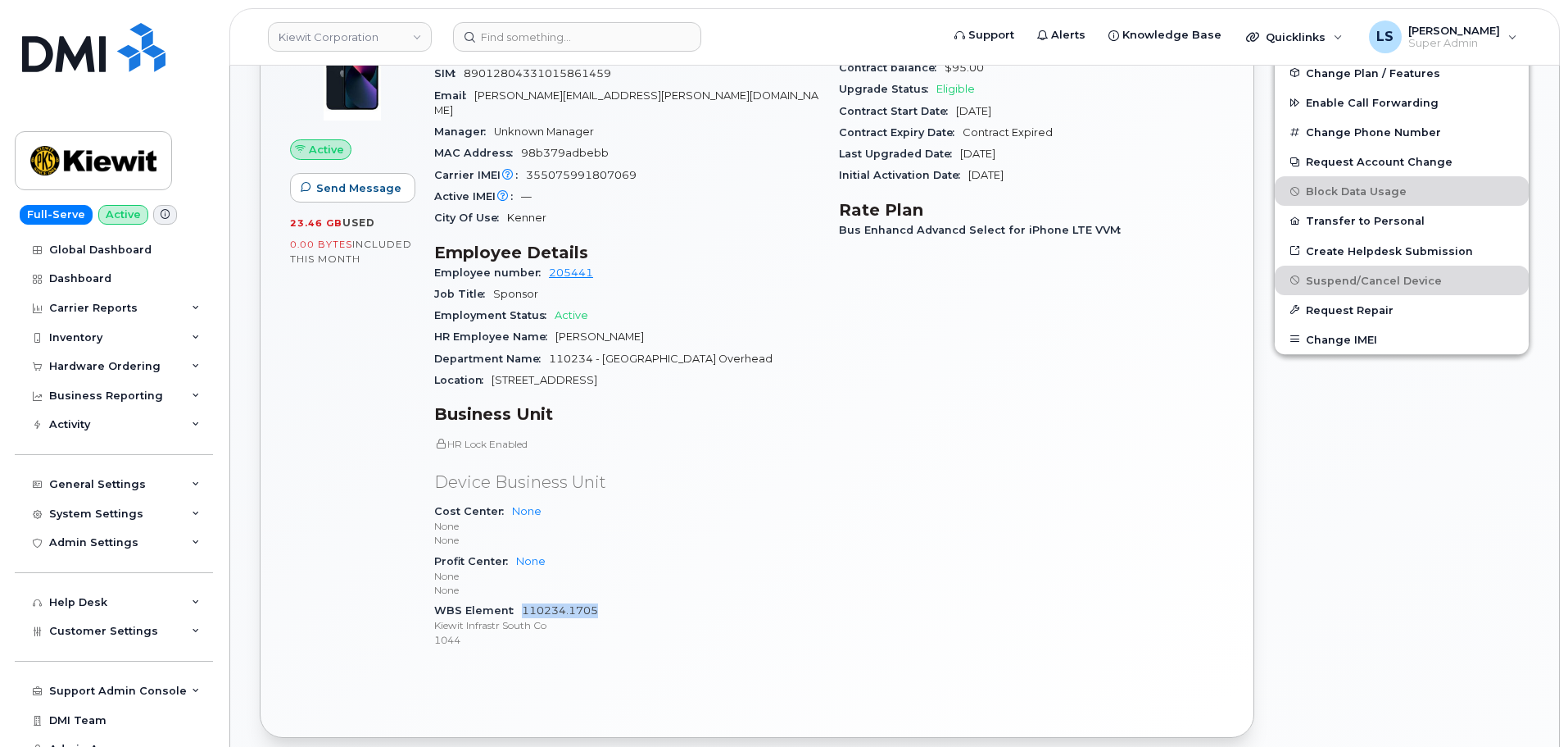
drag, startPoint x: 619, startPoint y: 597, endPoint x: 523, endPoint y: 598, distance: 96.0
click at [523, 600] on div "WBS Element 110234.1705 [PERSON_NAME] Infrastr South Co 1044" at bounding box center [627, 625] width 385 height 50
copy link "110234.1705"
click at [73, 482] on div "General Settings" at bounding box center [98, 485] width 97 height 14
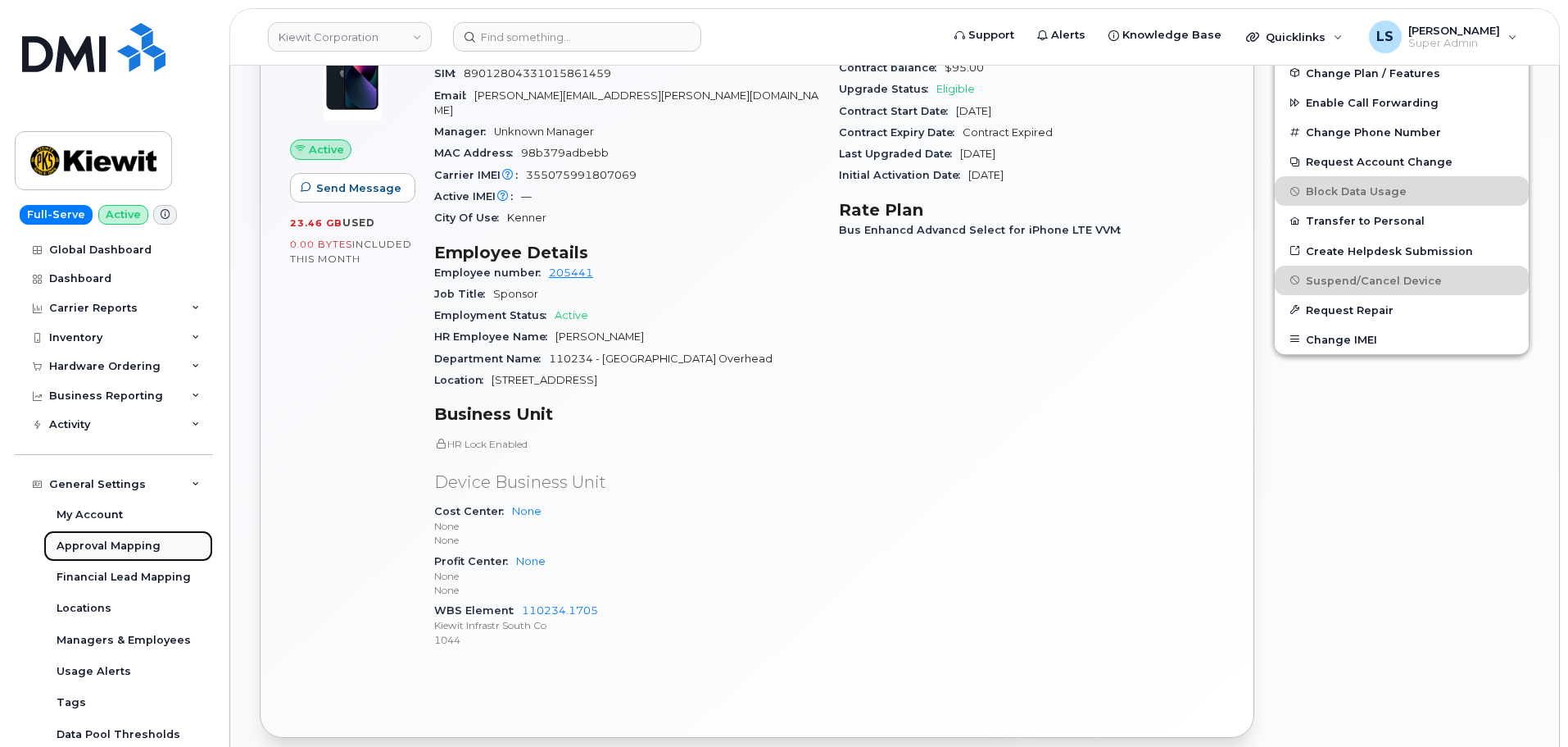
click at [138, 546] on div "Approval Mapping" at bounding box center [108, 546] width 104 height 15
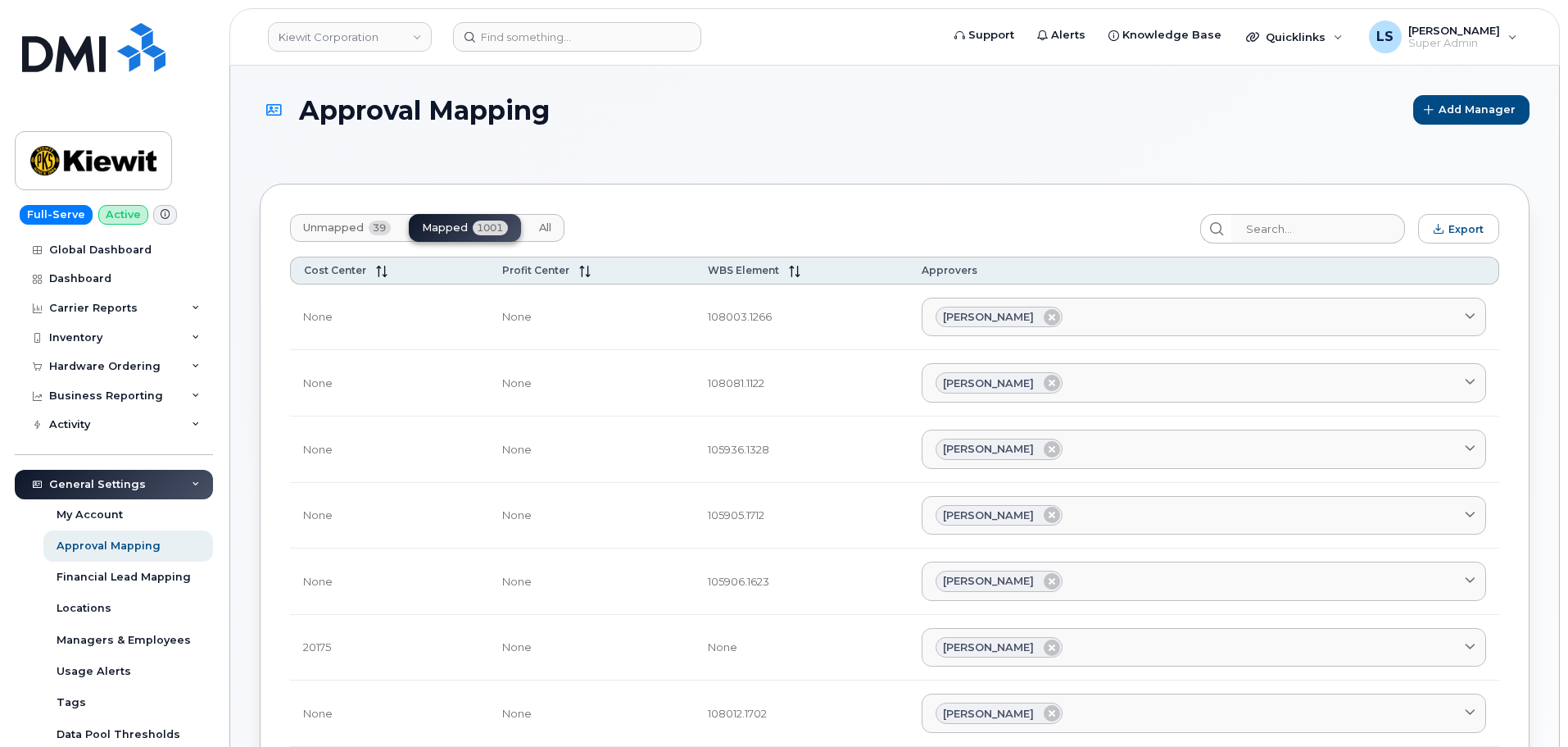
click at [415, 229] on div "Unmapped 39 Mapped 1001 All" at bounding box center [428, 227] width 275 height 28
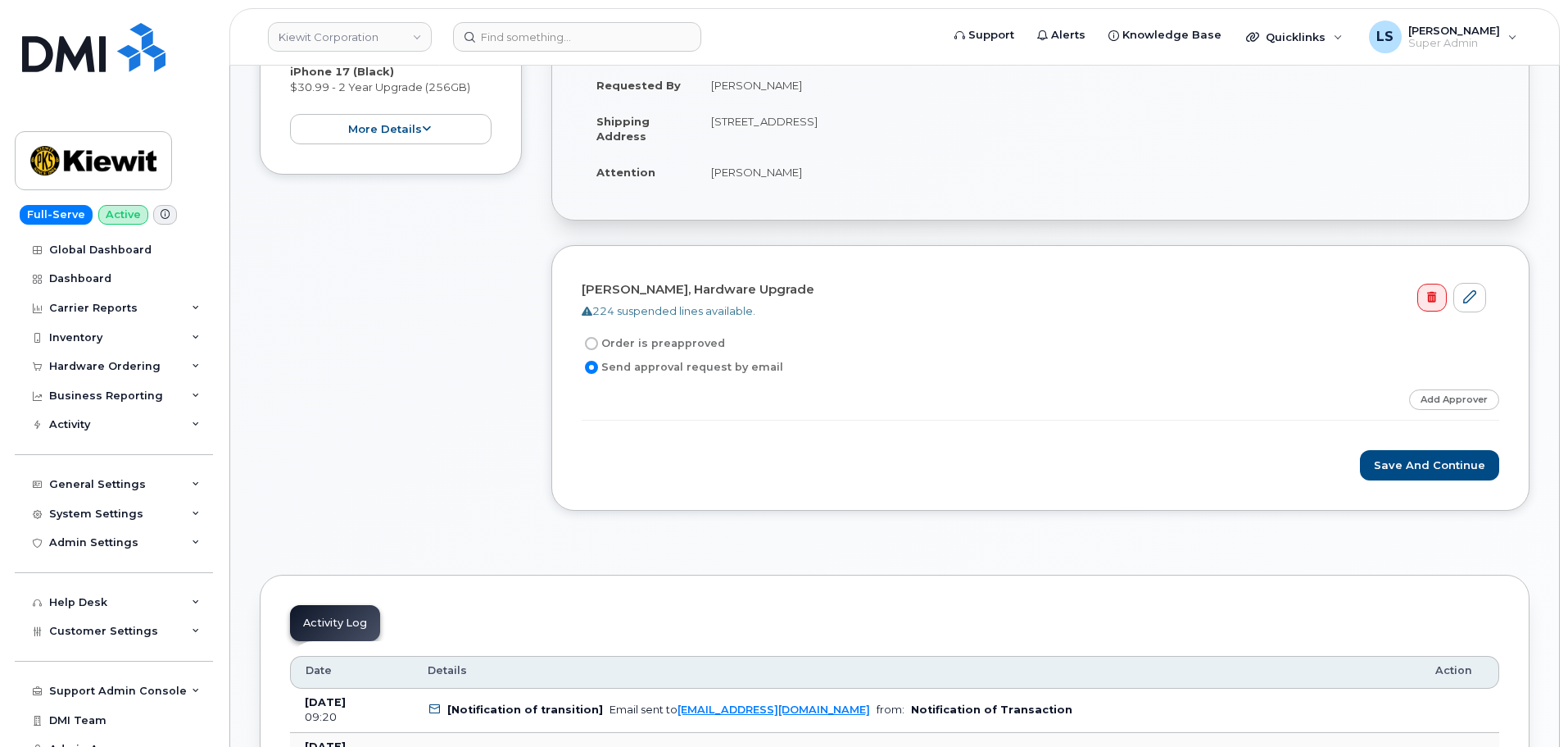
scroll to position [82, 0]
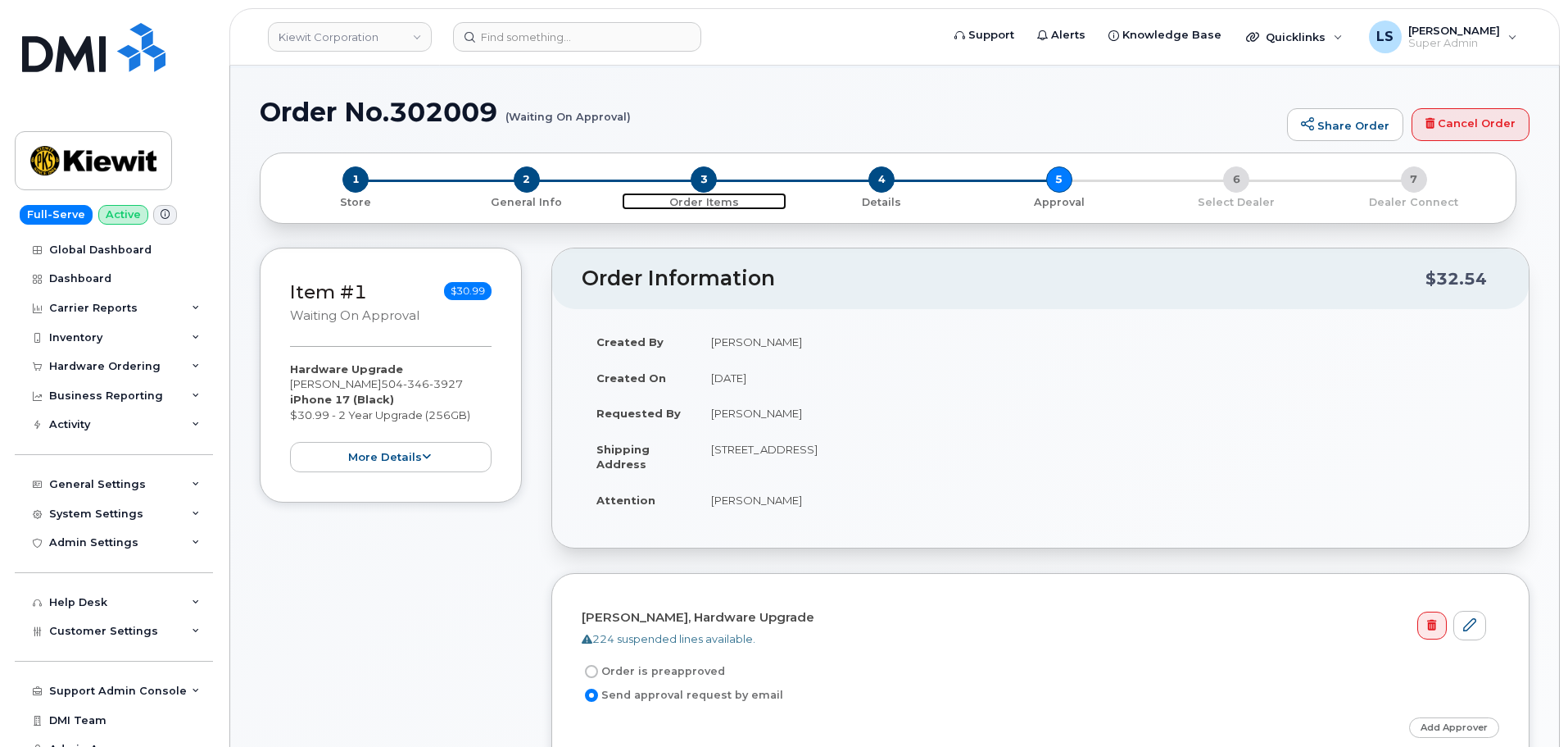
click at [704, 171] on span "3" at bounding box center [703, 179] width 26 height 26
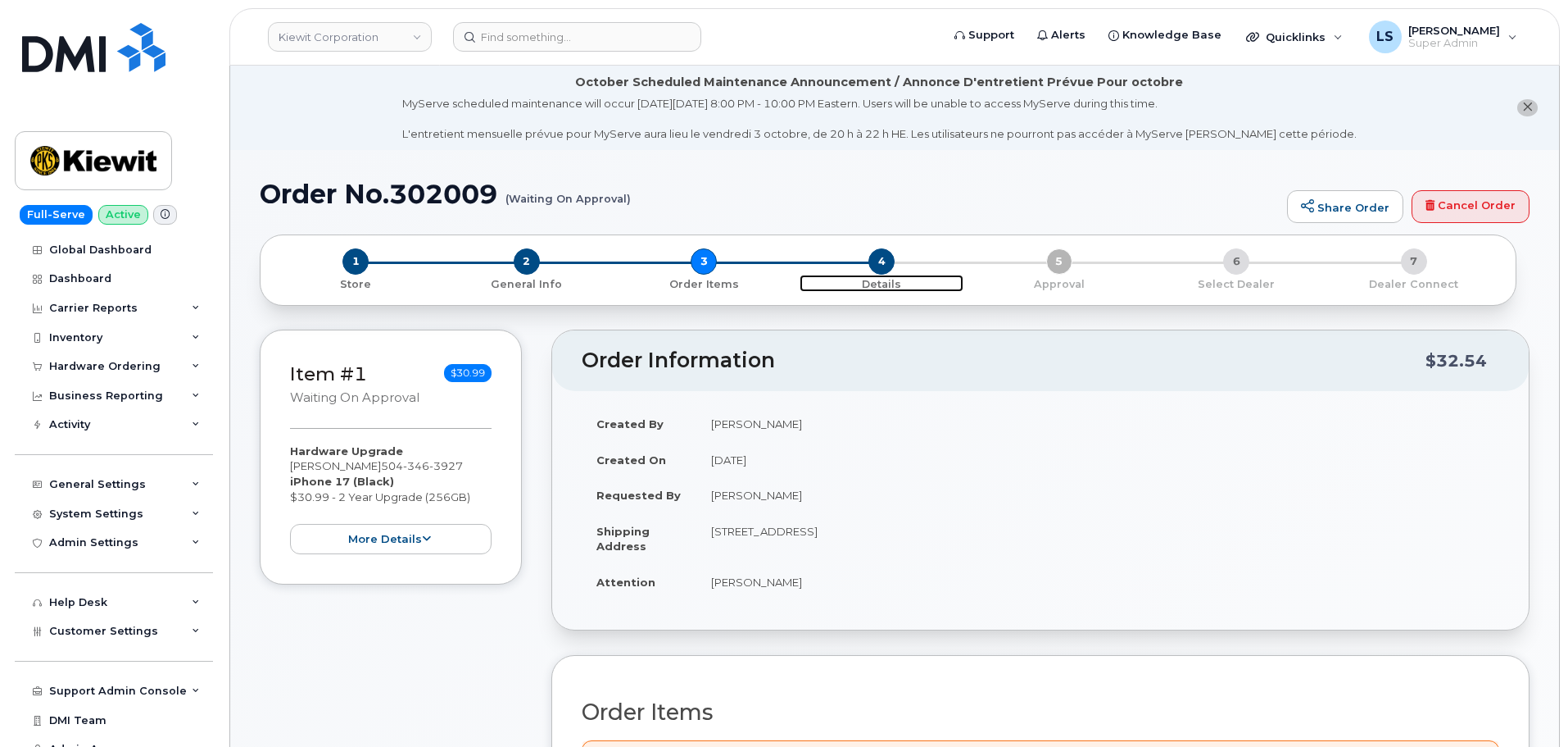
click at [887, 257] on span "4" at bounding box center [881, 261] width 26 height 26
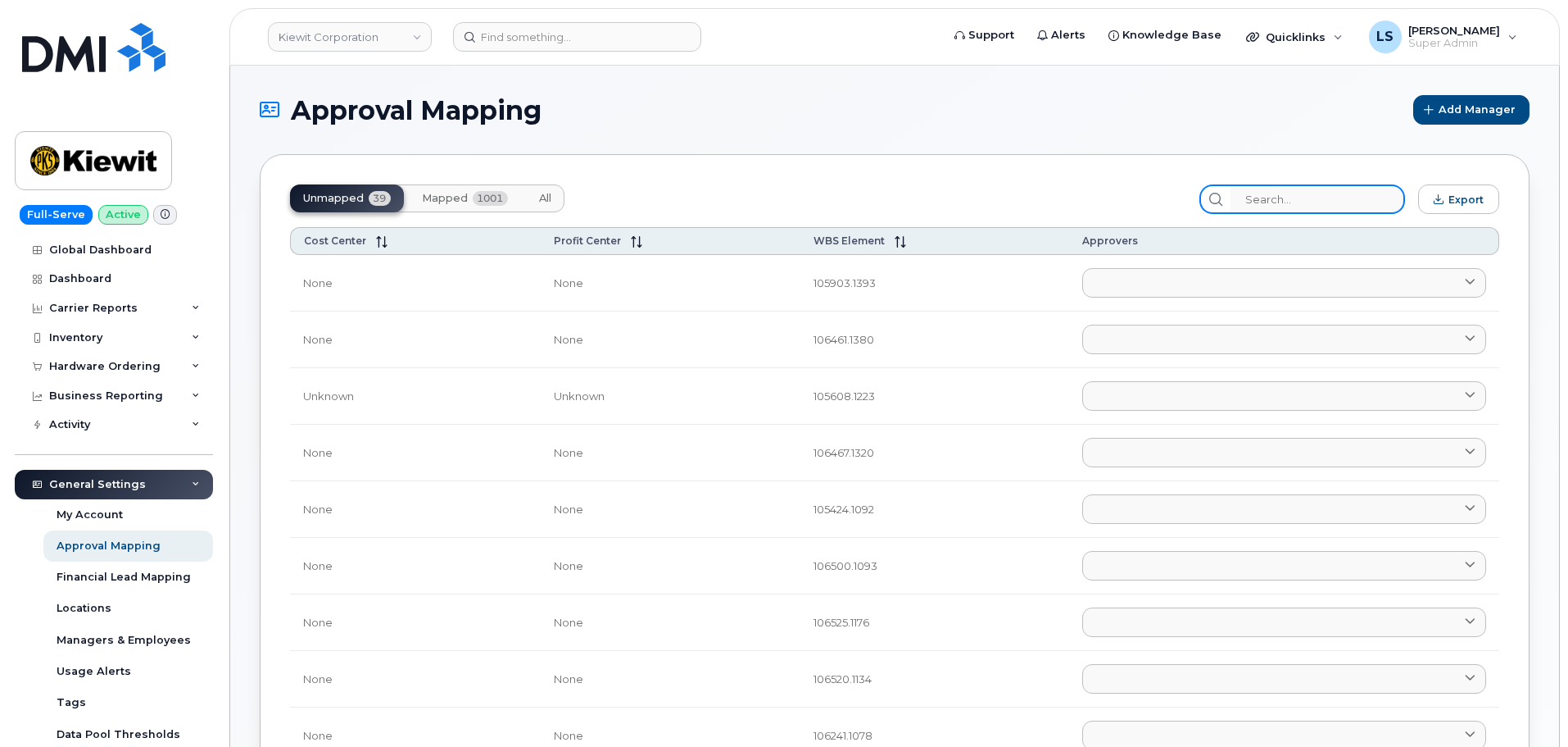
click at [1275, 192] on input "search" at bounding box center [1317, 199] width 174 height 29
paste input "110234.1705"
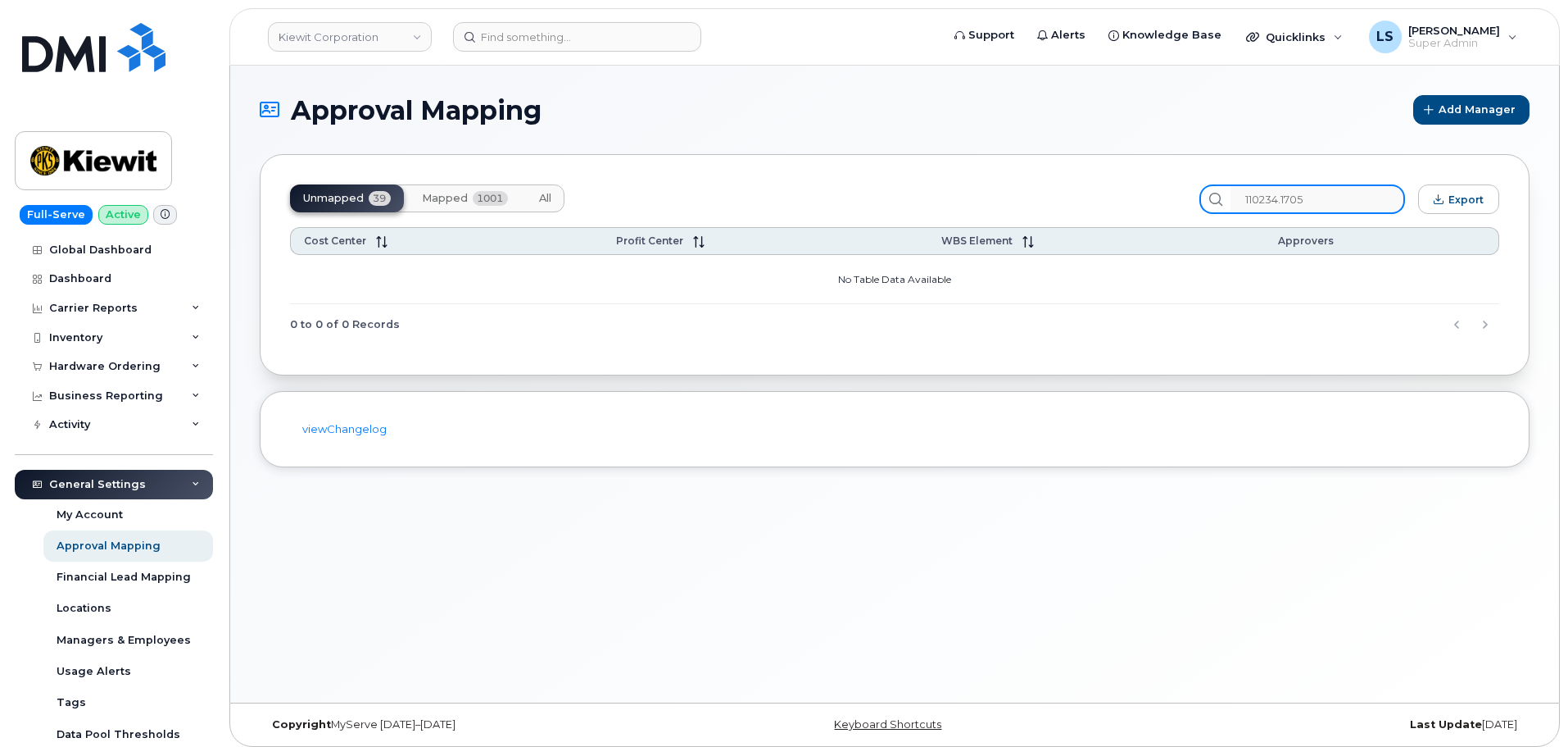
type input "110234.1705"
click at [447, 208] on button "Mapped 1001" at bounding box center [465, 198] width 112 height 28
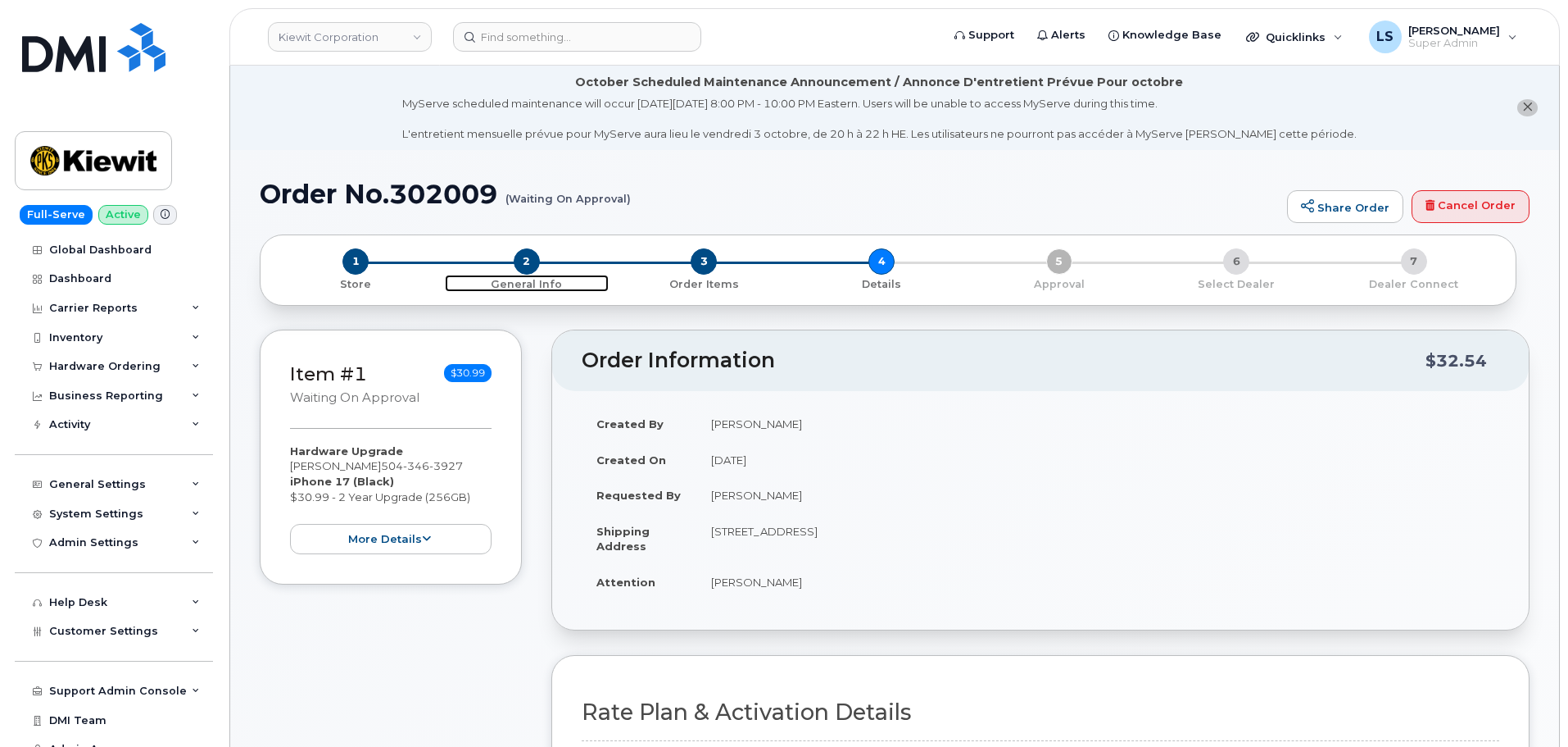
click at [529, 263] on span "2" at bounding box center [526, 261] width 26 height 26
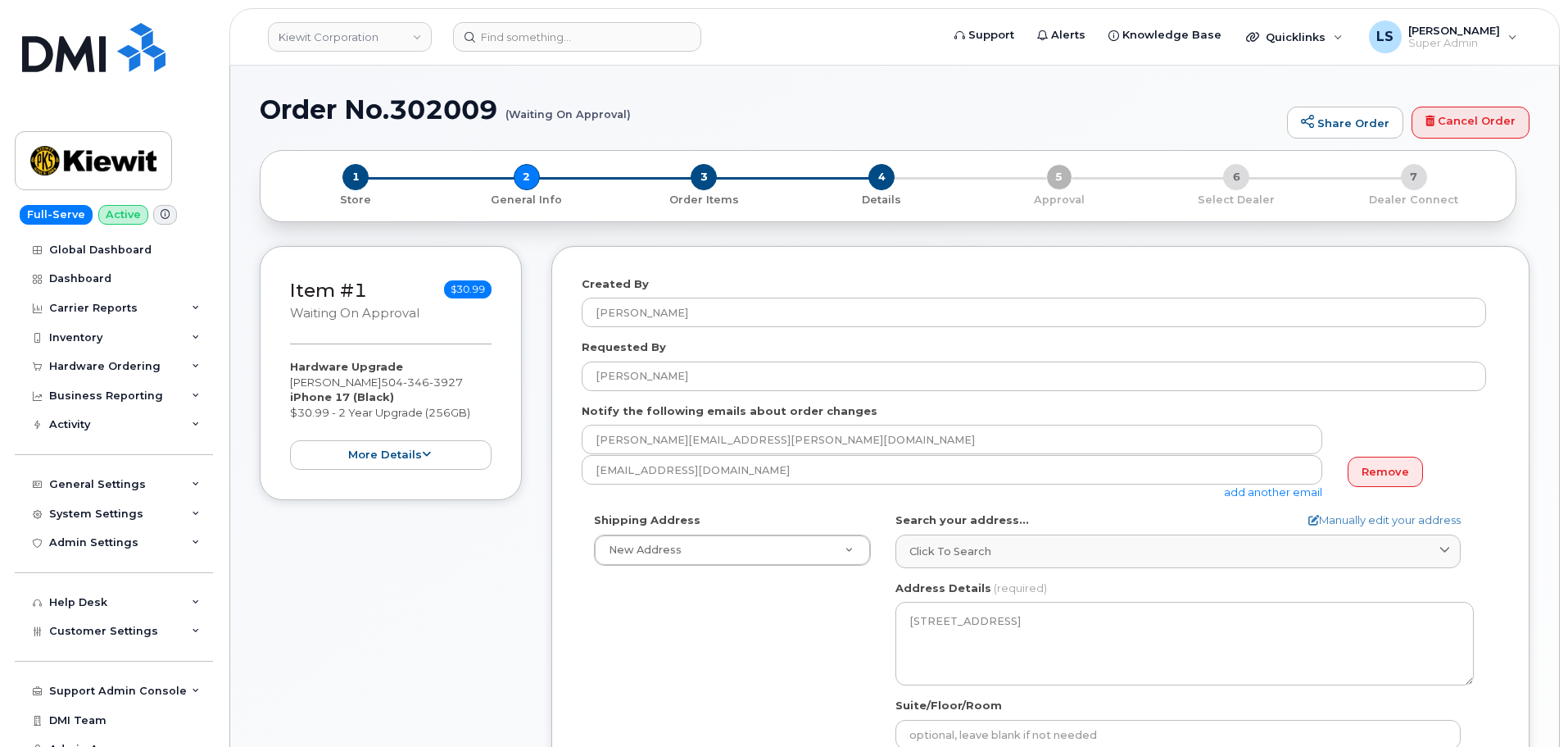
select select
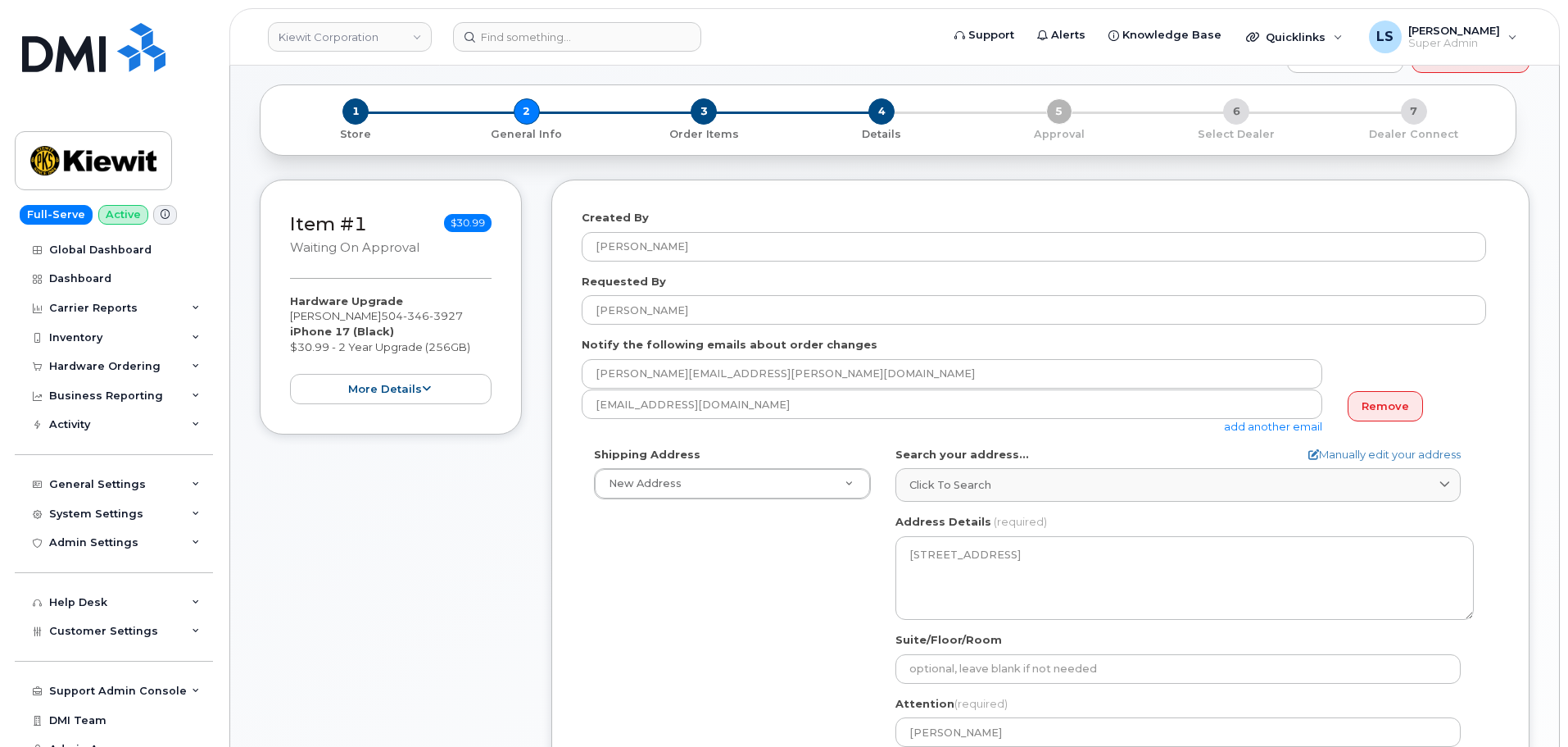
scroll to position [328, 0]
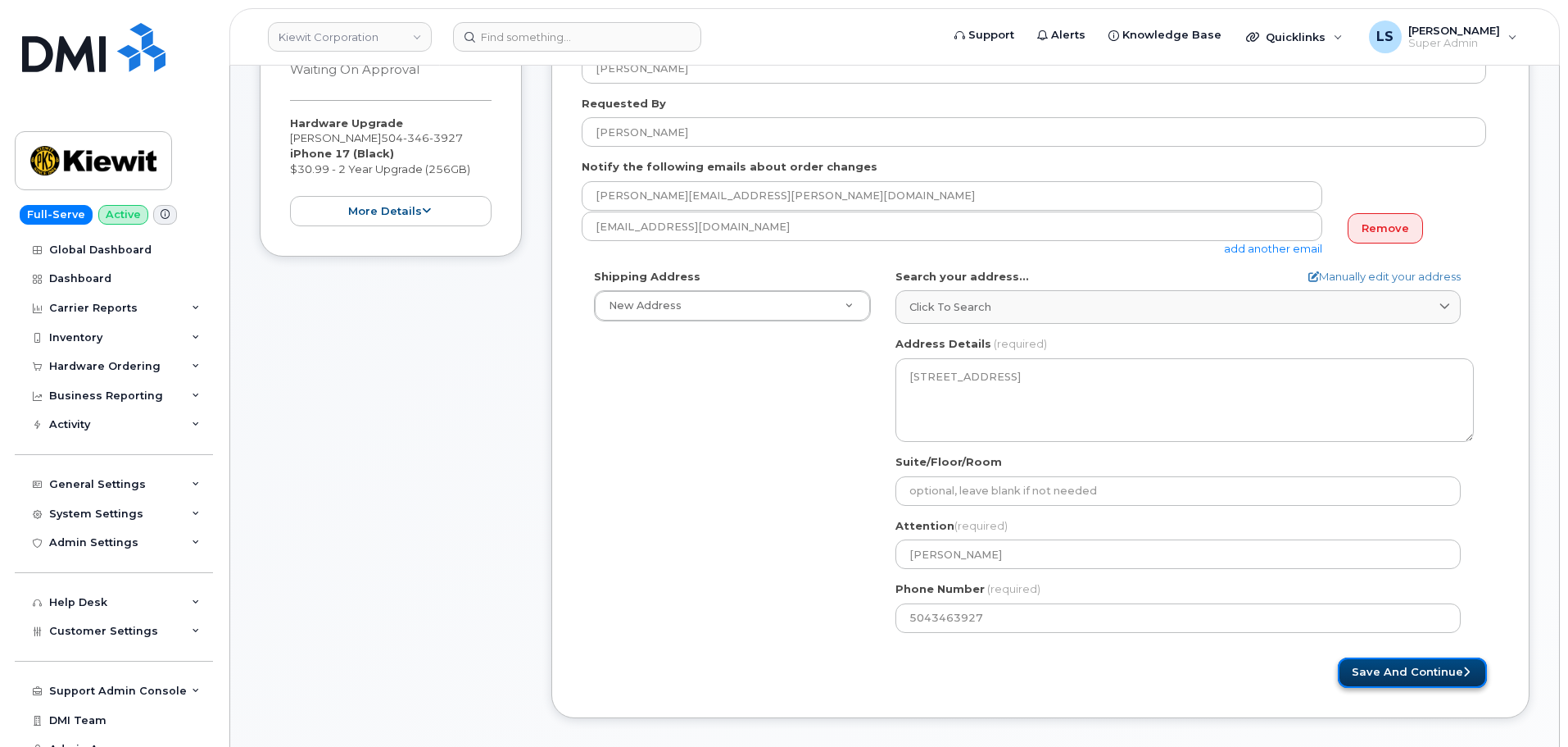
click at [1366, 678] on button "Save and Continue" at bounding box center [1412, 672] width 149 height 30
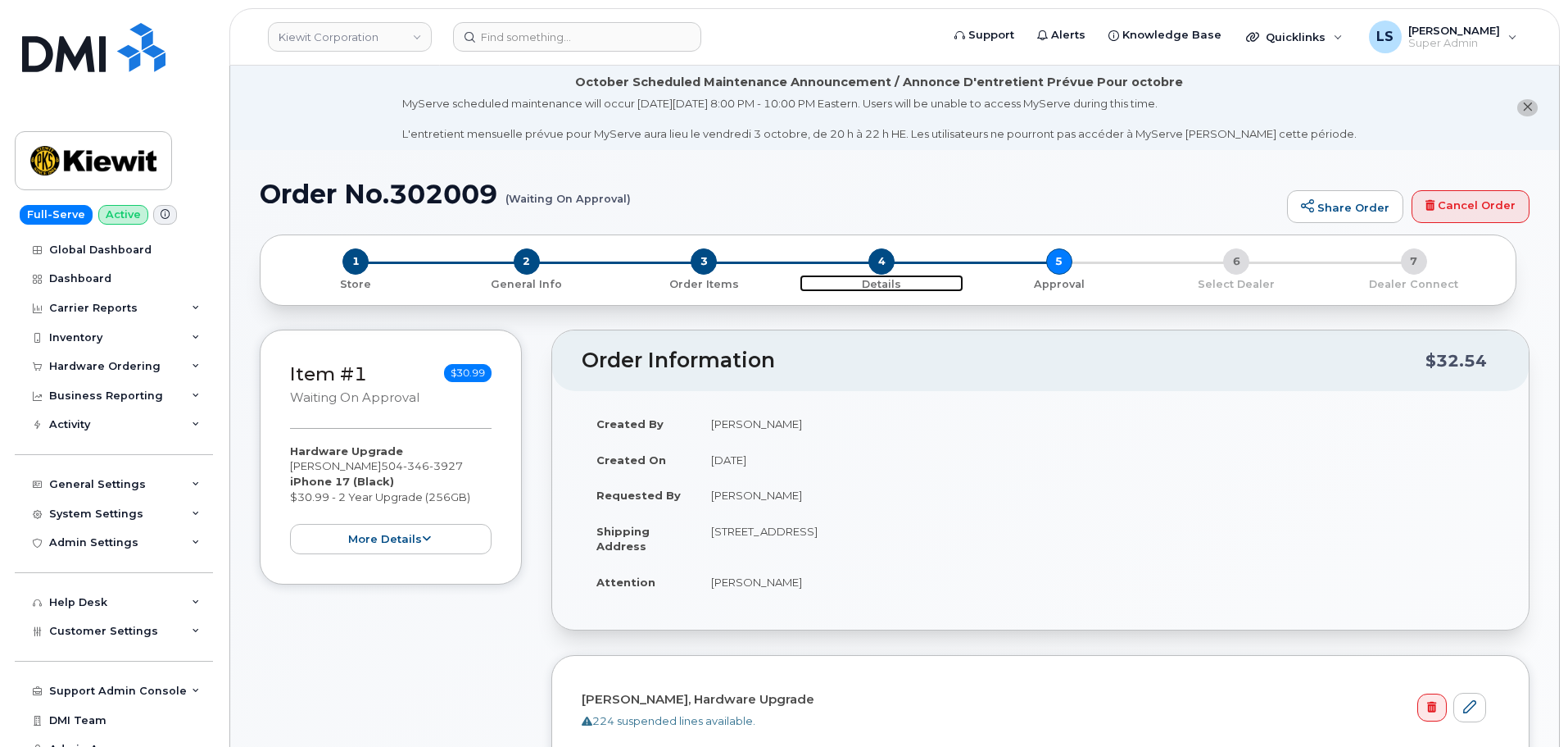
click at [890, 257] on span "4" at bounding box center [881, 261] width 26 height 26
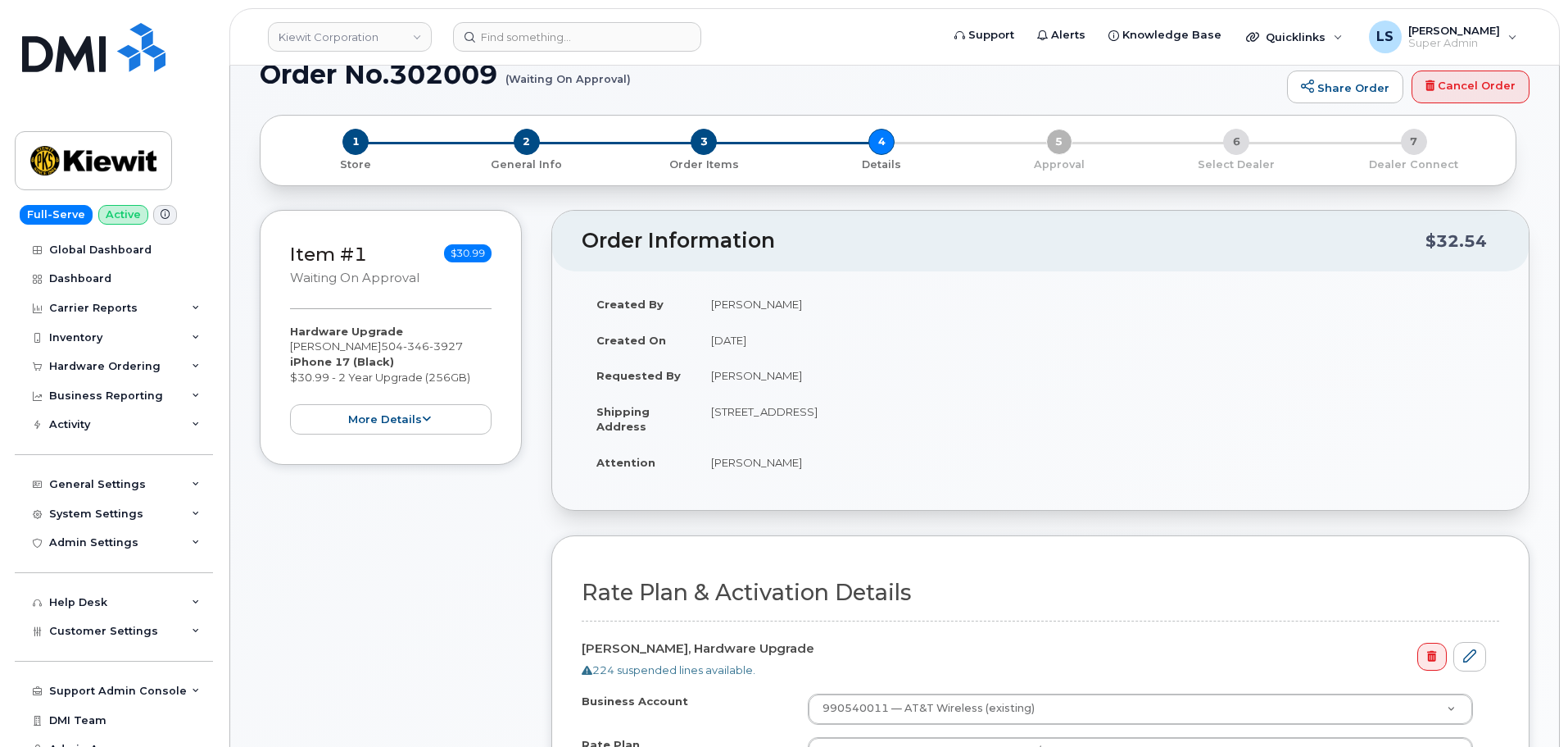
scroll to position [82, 0]
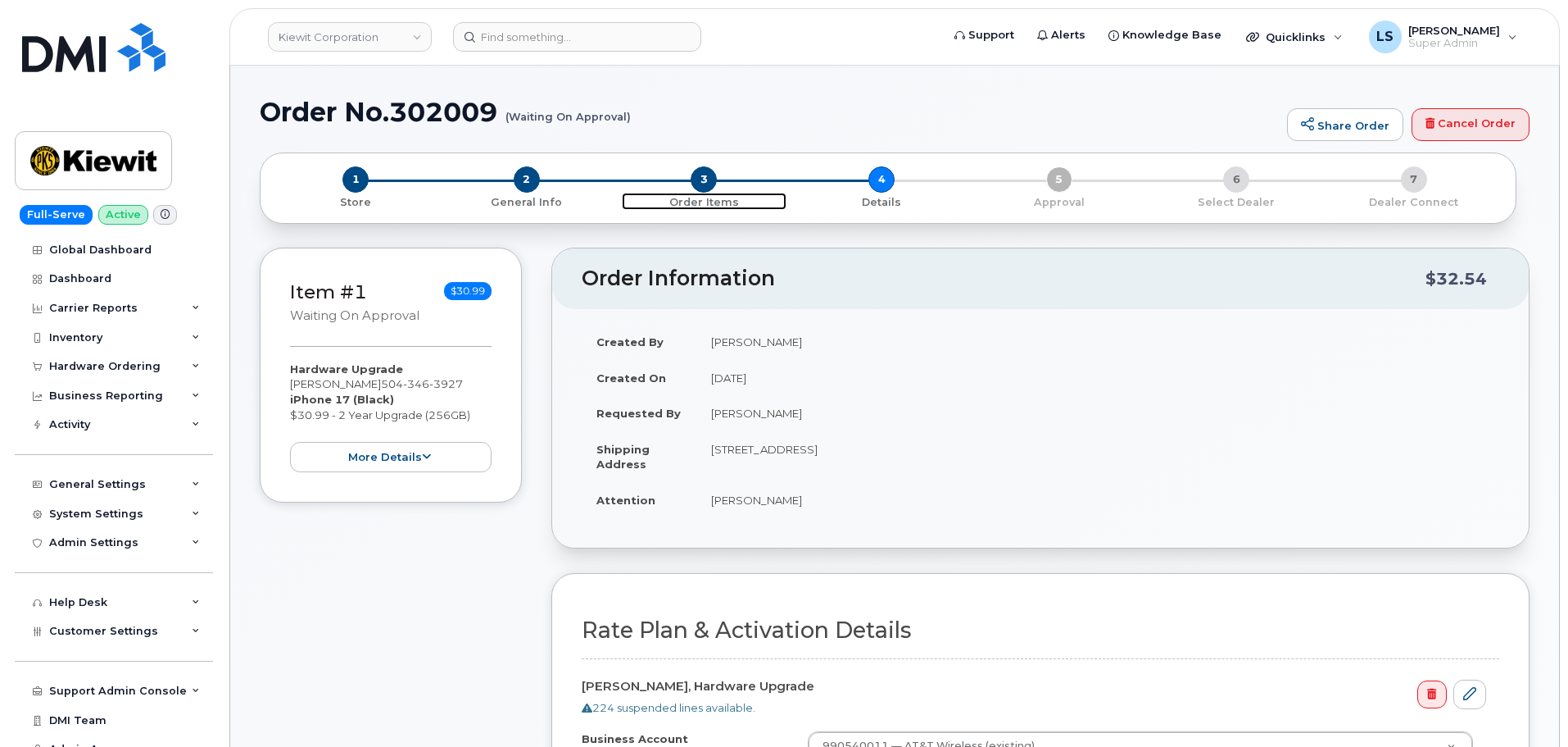
click at [704, 178] on span "3" at bounding box center [703, 179] width 26 height 26
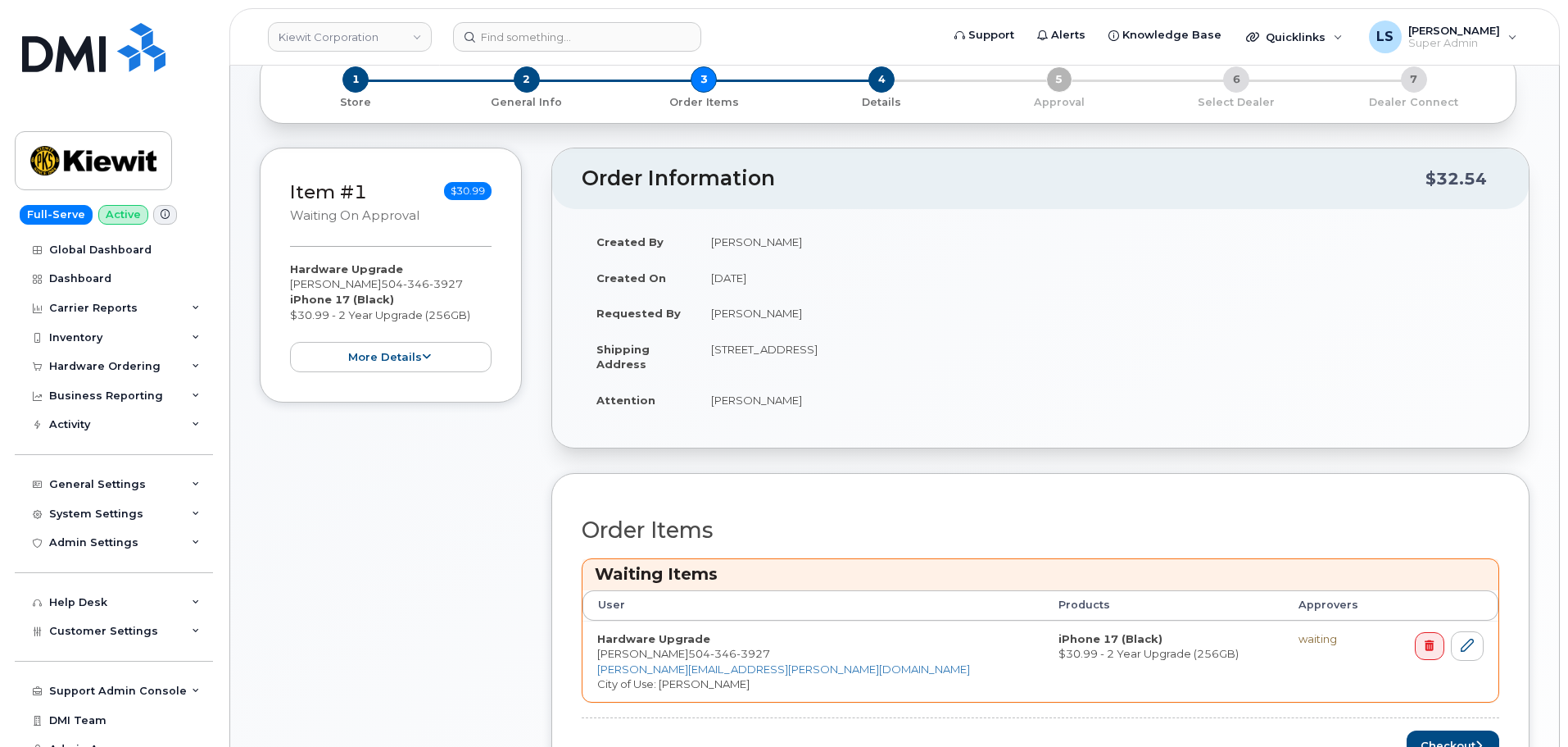
scroll to position [328, 0]
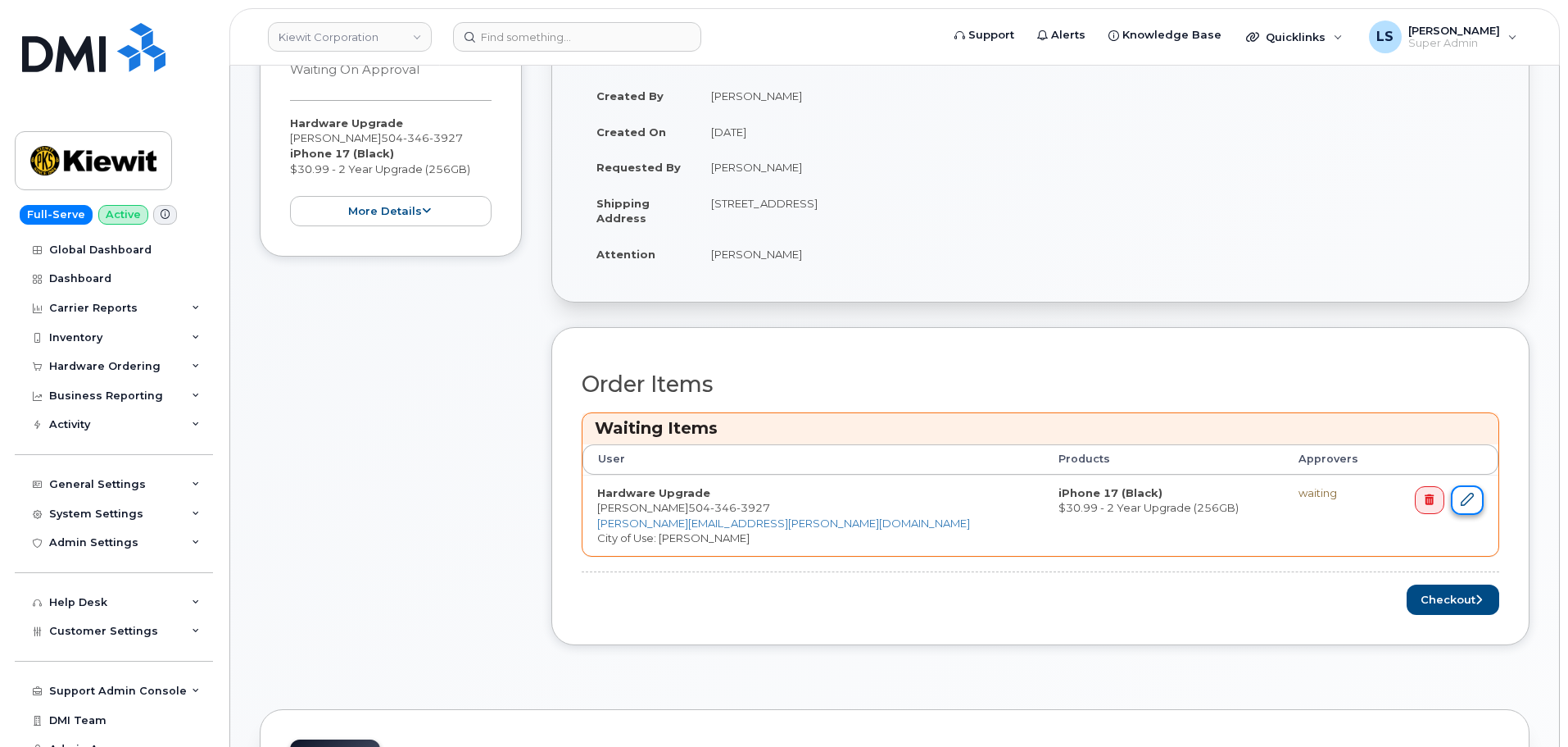
click at [1472, 498] on icon at bounding box center [1467, 499] width 14 height 14
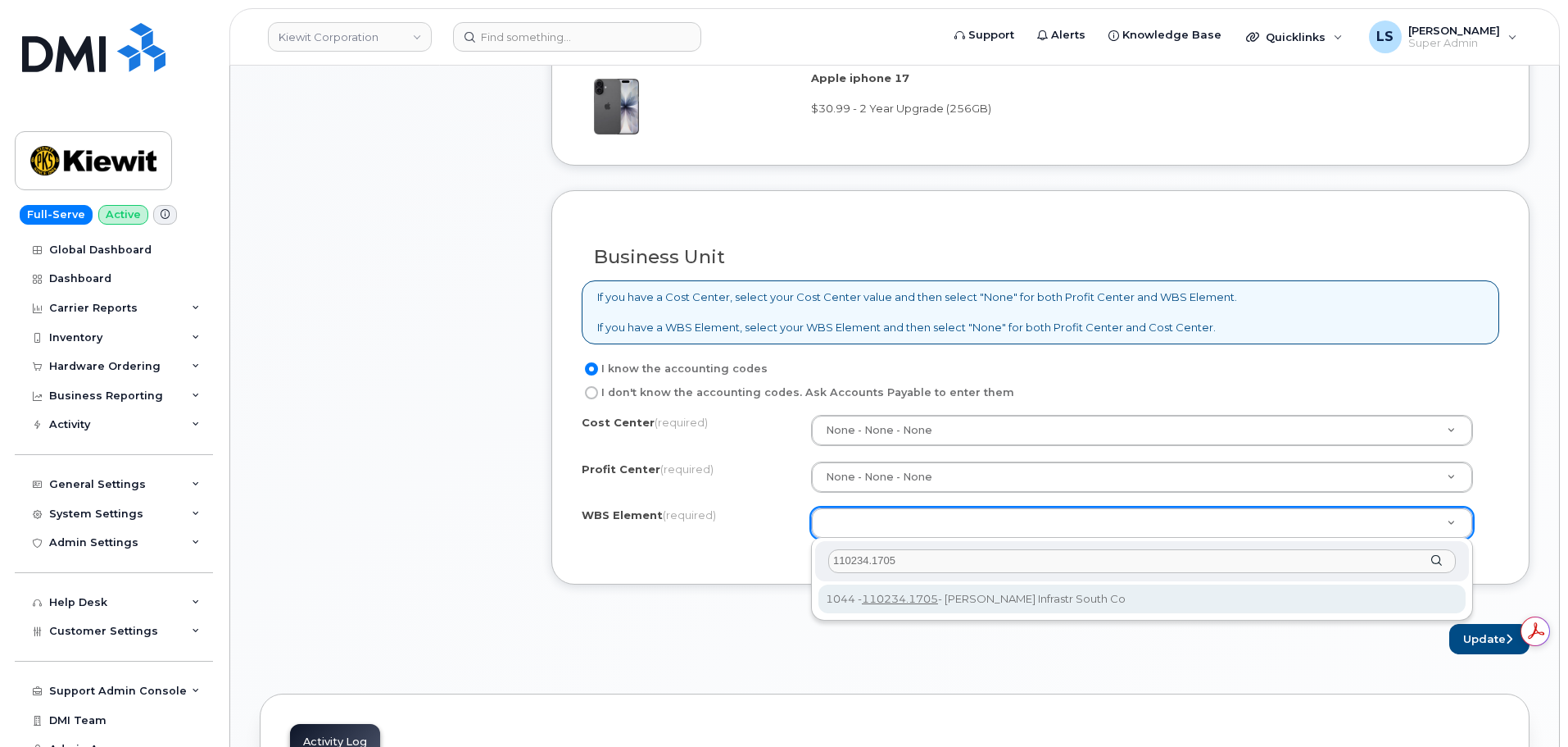
type input "110234.1705"
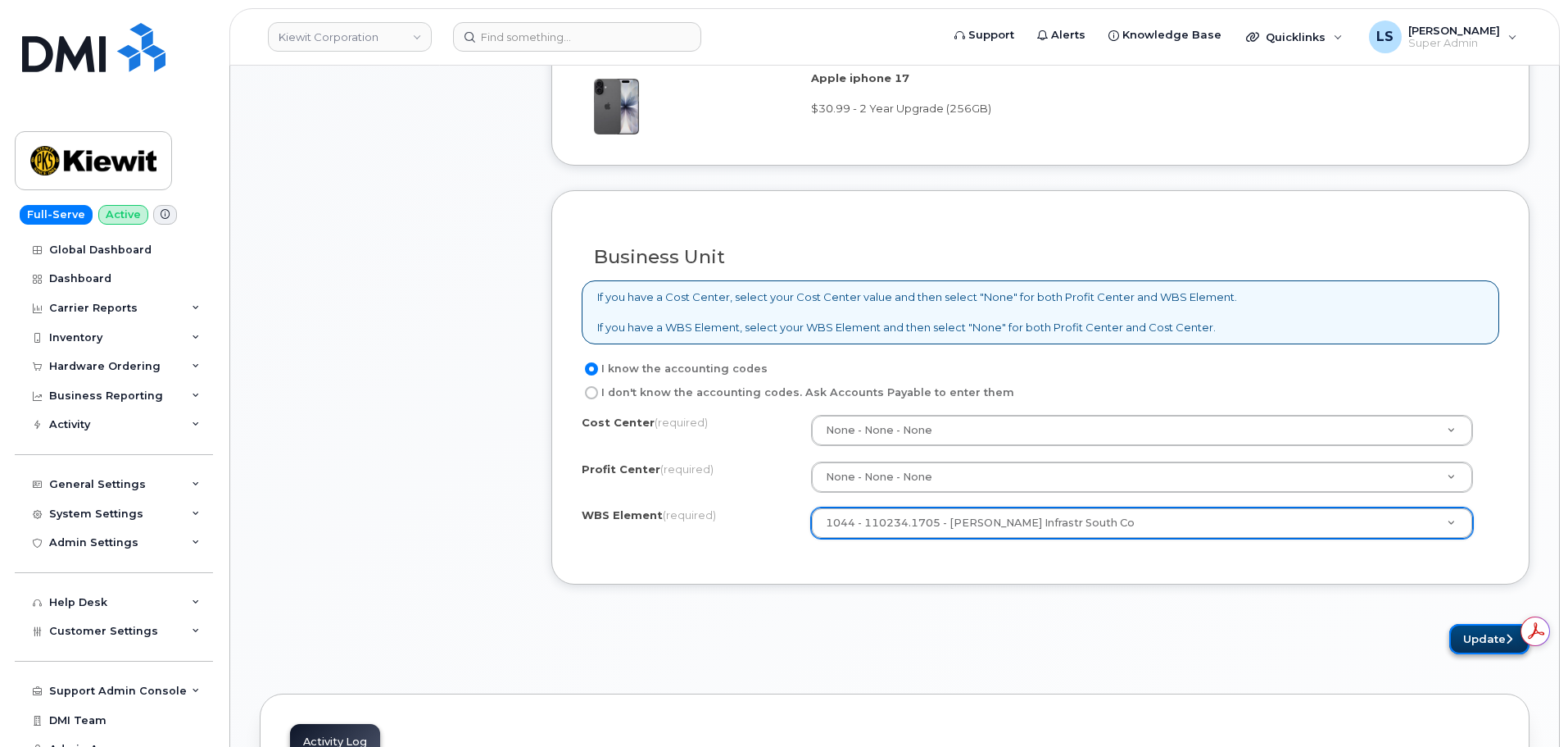
click at [1469, 633] on button "Update" at bounding box center [1490, 639] width 80 height 30
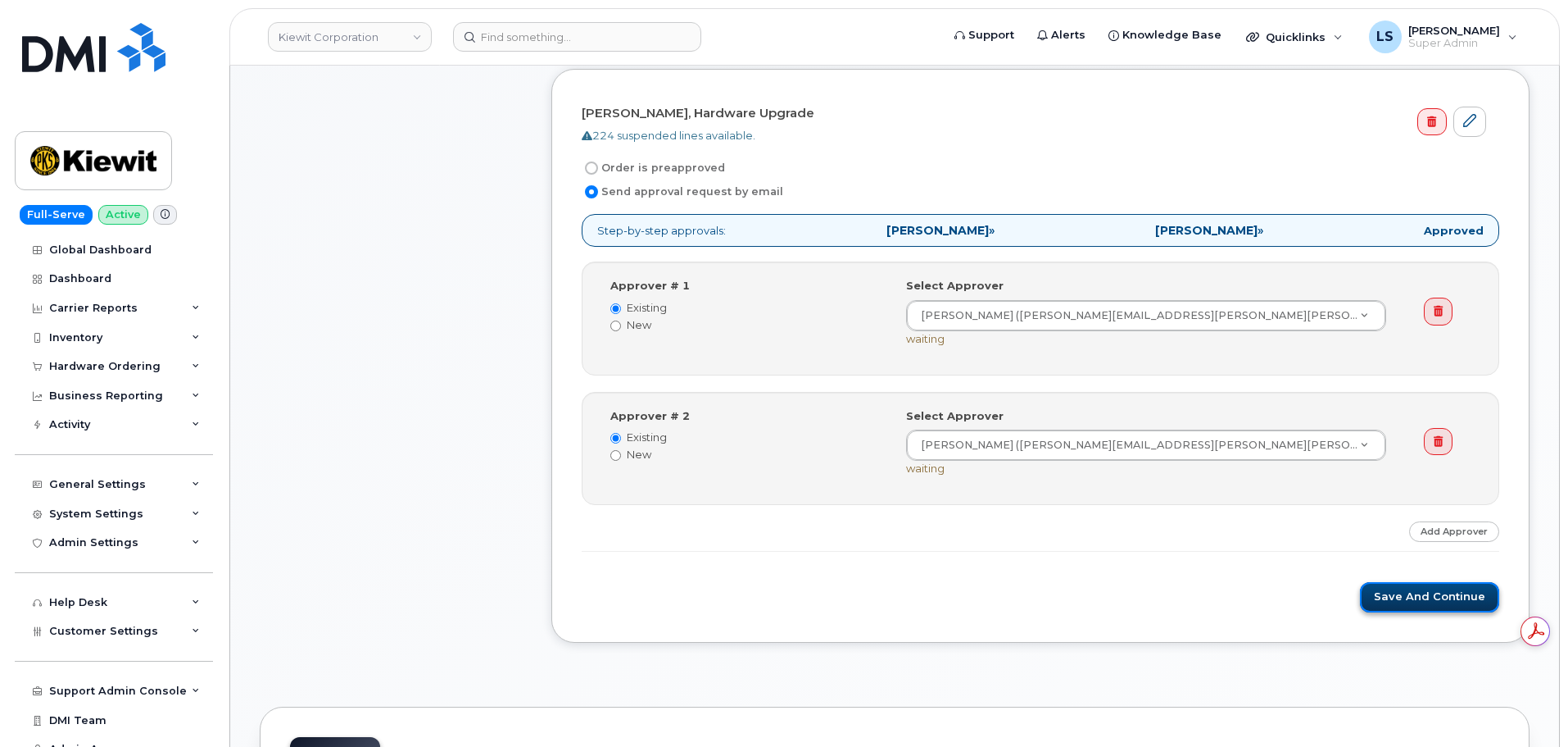
click at [1405, 592] on button "Save and Continue" at bounding box center [1430, 596] width 139 height 30
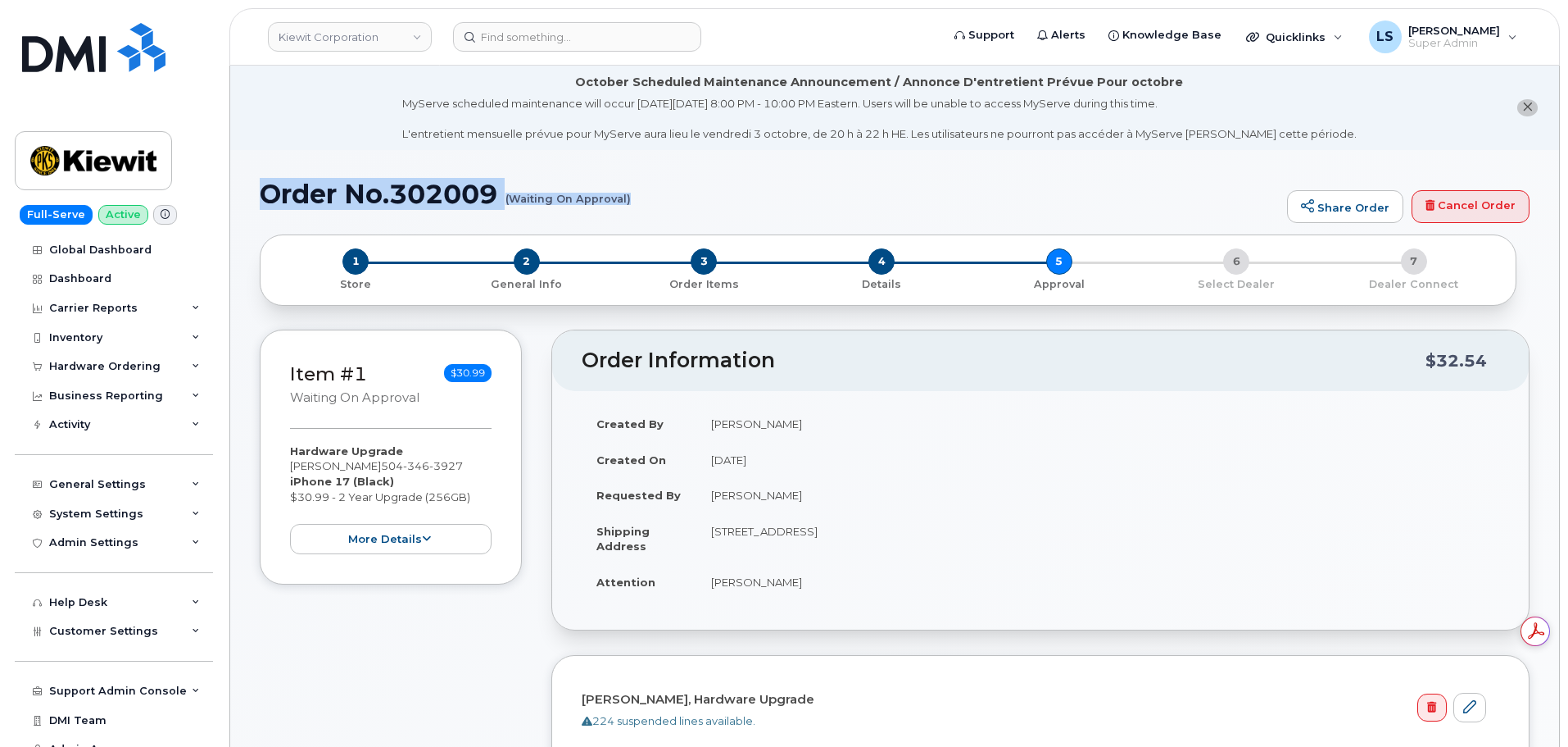
drag, startPoint x: 272, startPoint y: 197, endPoint x: 629, endPoint y: 204, distance: 357.1
click at [629, 204] on h1 "Order No.302009 (Waiting On Approval)" at bounding box center [770, 194] width 1020 height 29
copy h1 "Order No.302009 (Waiting On Approval)"
click at [972, 183] on h1 "Order No.302009 (Waiting On Approval)" at bounding box center [770, 194] width 1020 height 29
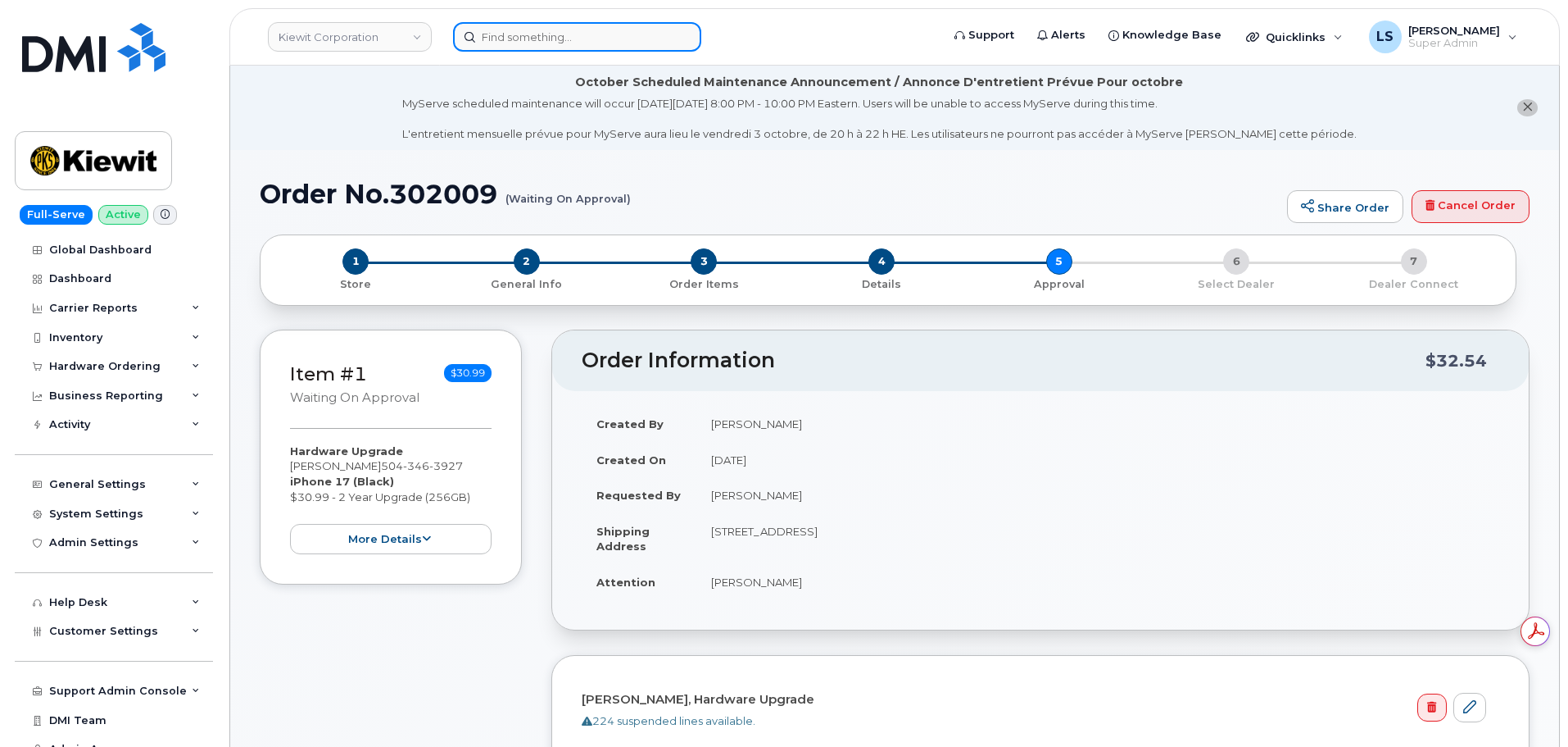
click at [656, 26] on input at bounding box center [577, 37] width 249 height 29
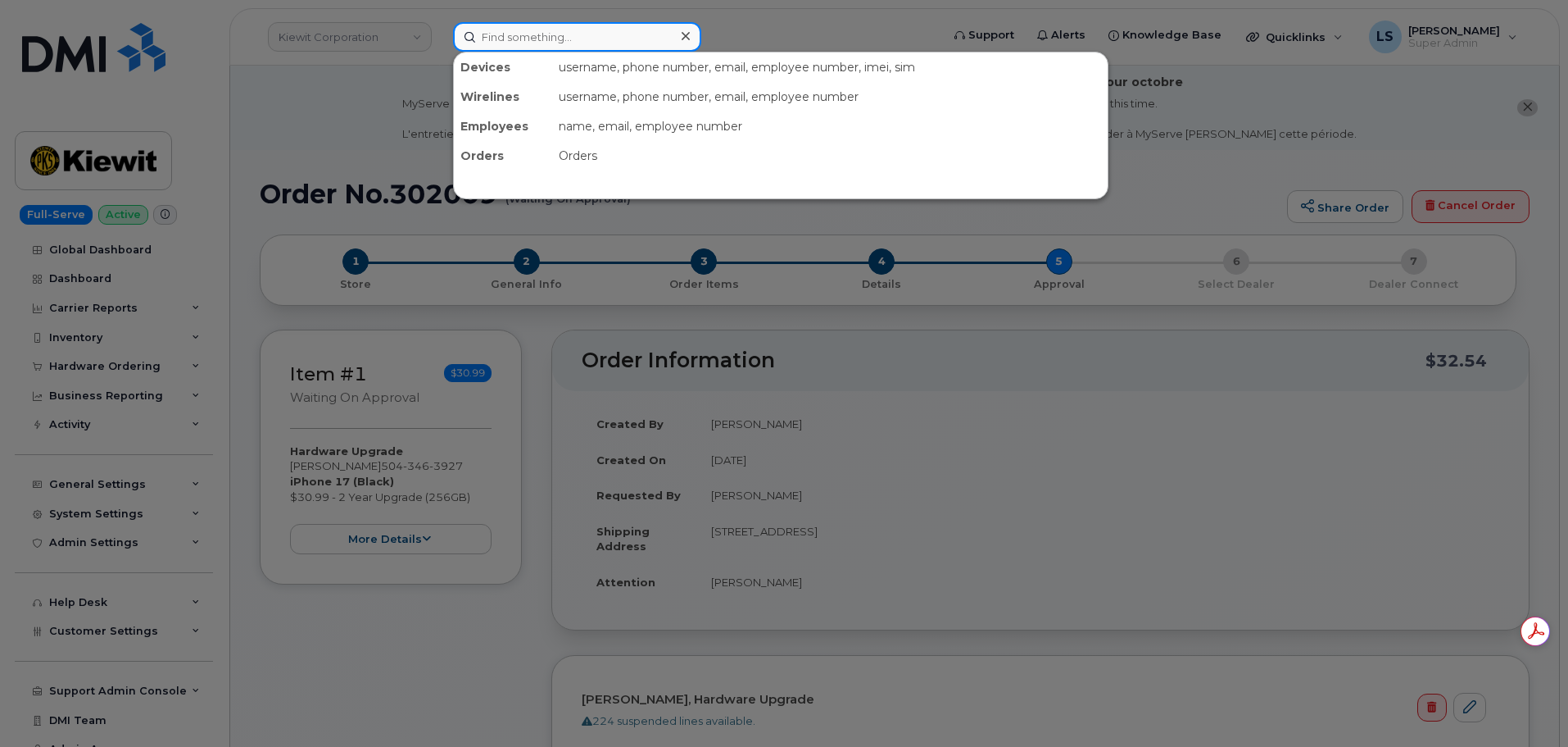
paste input "3065147577"
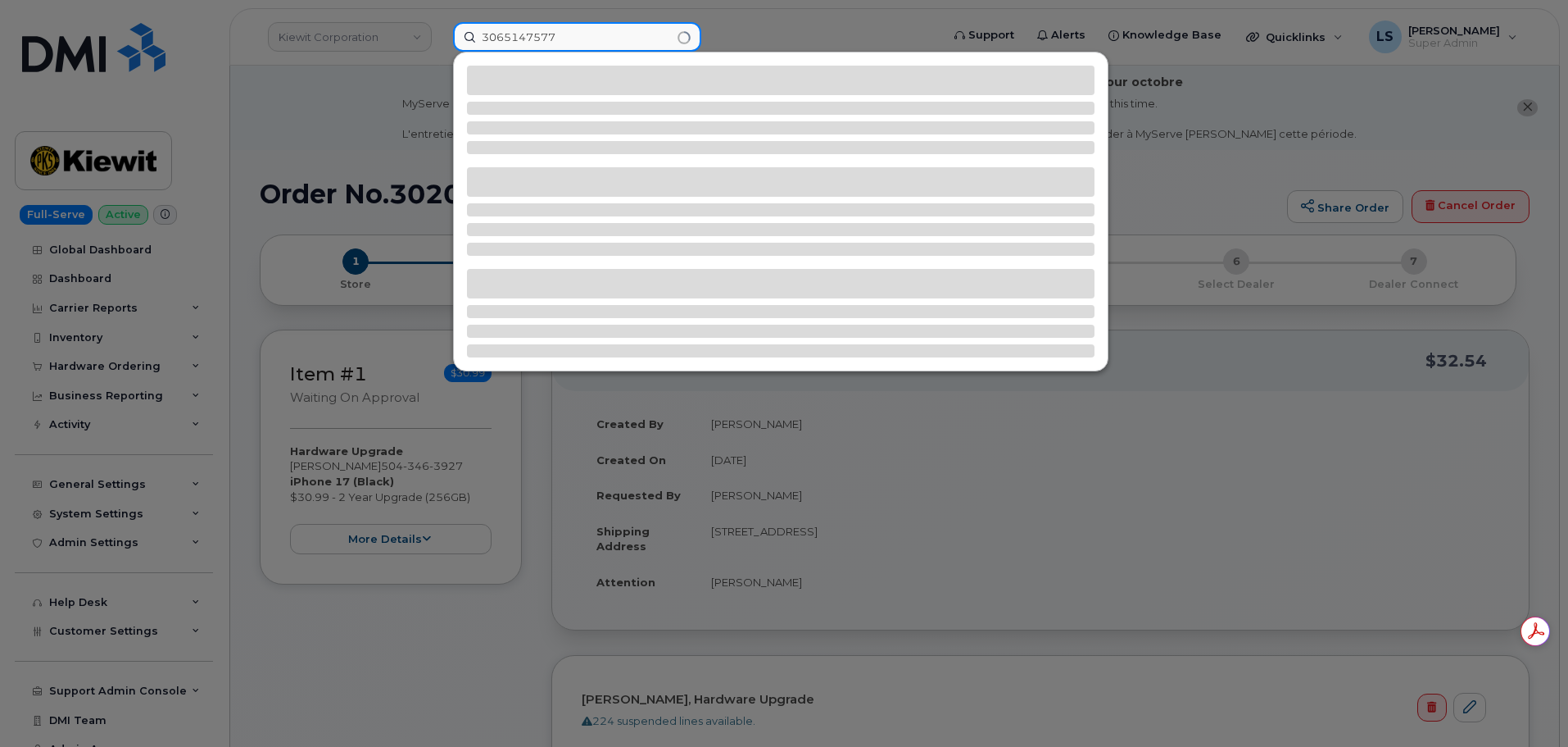
type input "3065147577"
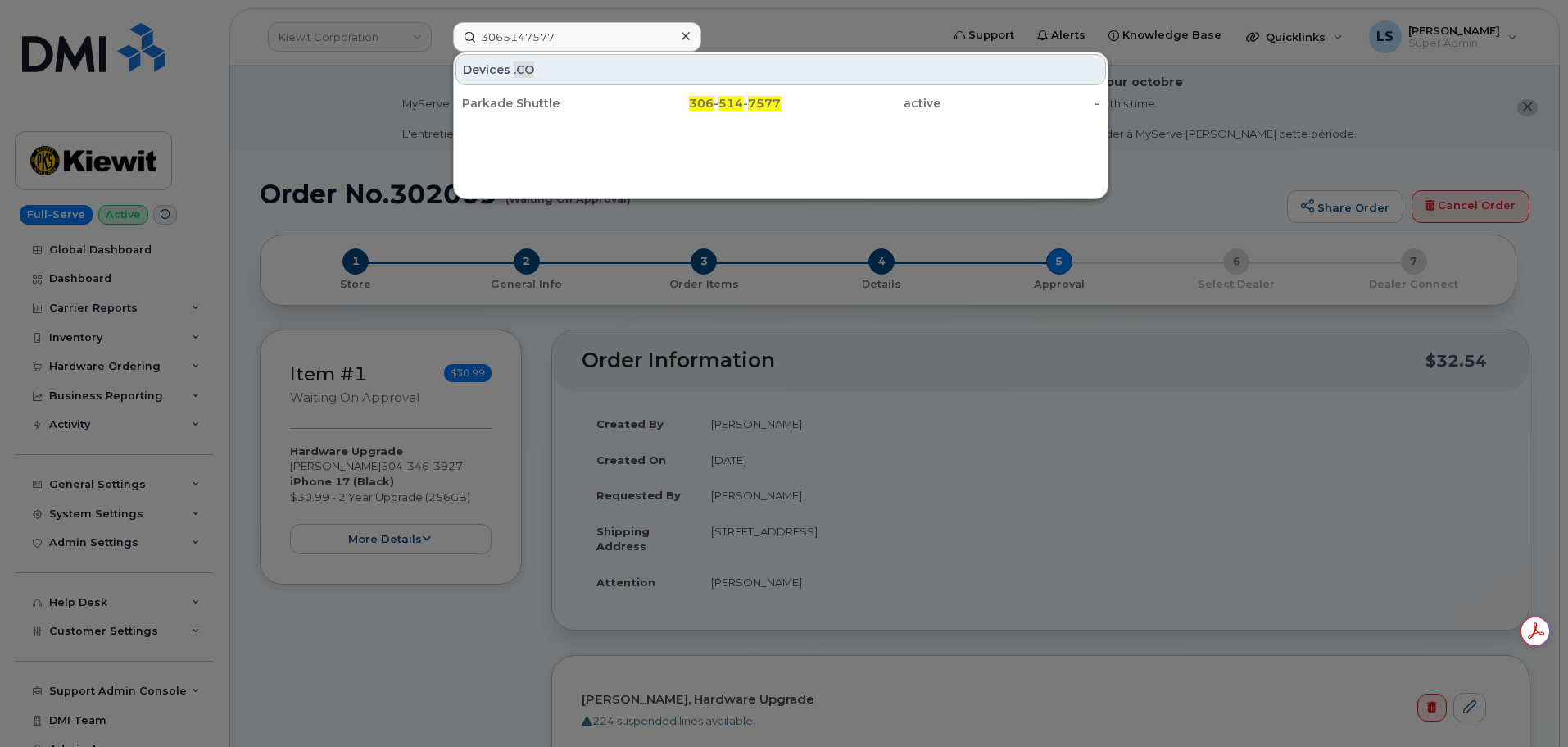
drag, startPoint x: 736, startPoint y: 105, endPoint x: 807, endPoint y: 5, distance: 122.6
click at [736, 106] on span "514" at bounding box center [730, 103] width 24 height 15
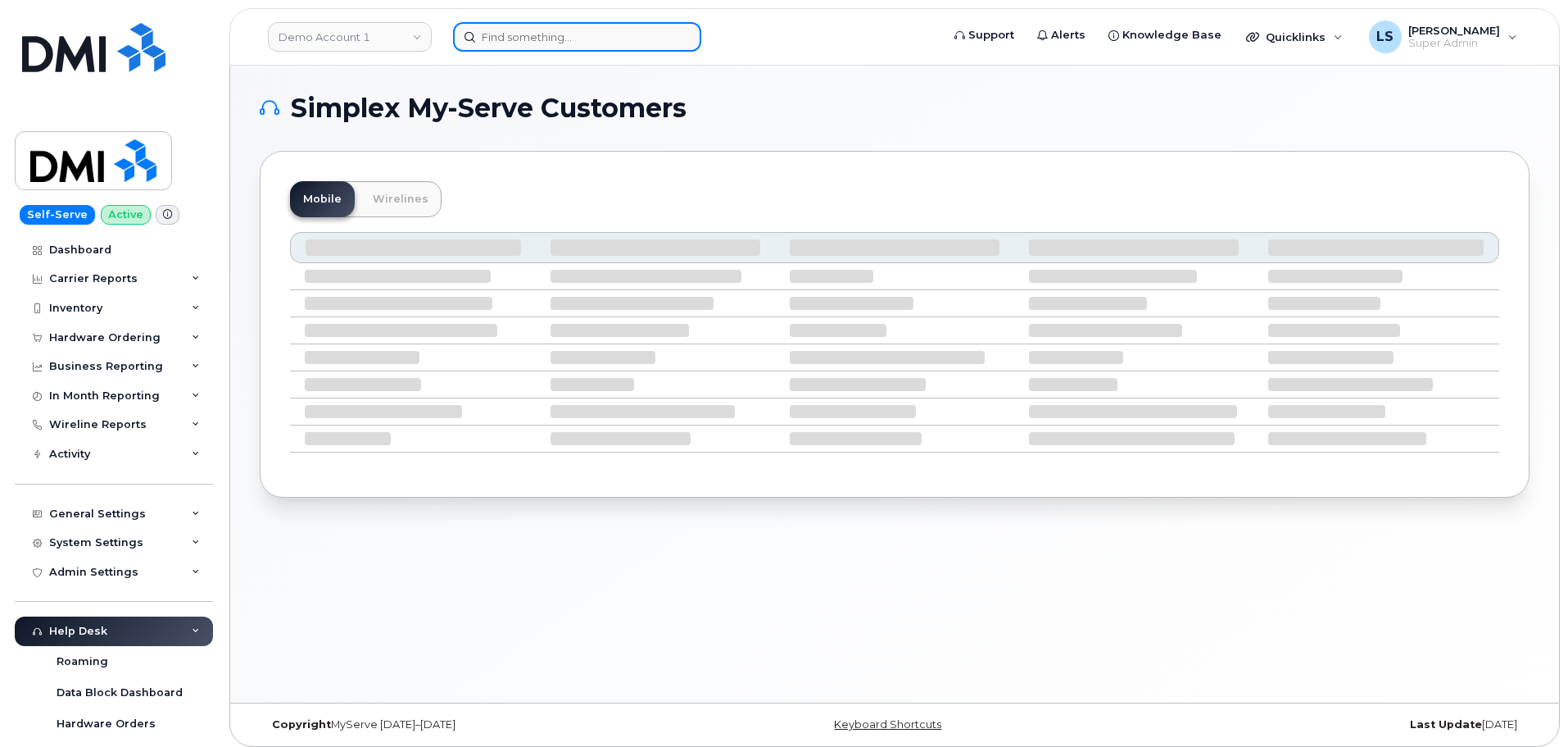
click at [639, 22] on input at bounding box center [577, 37] width 249 height 29
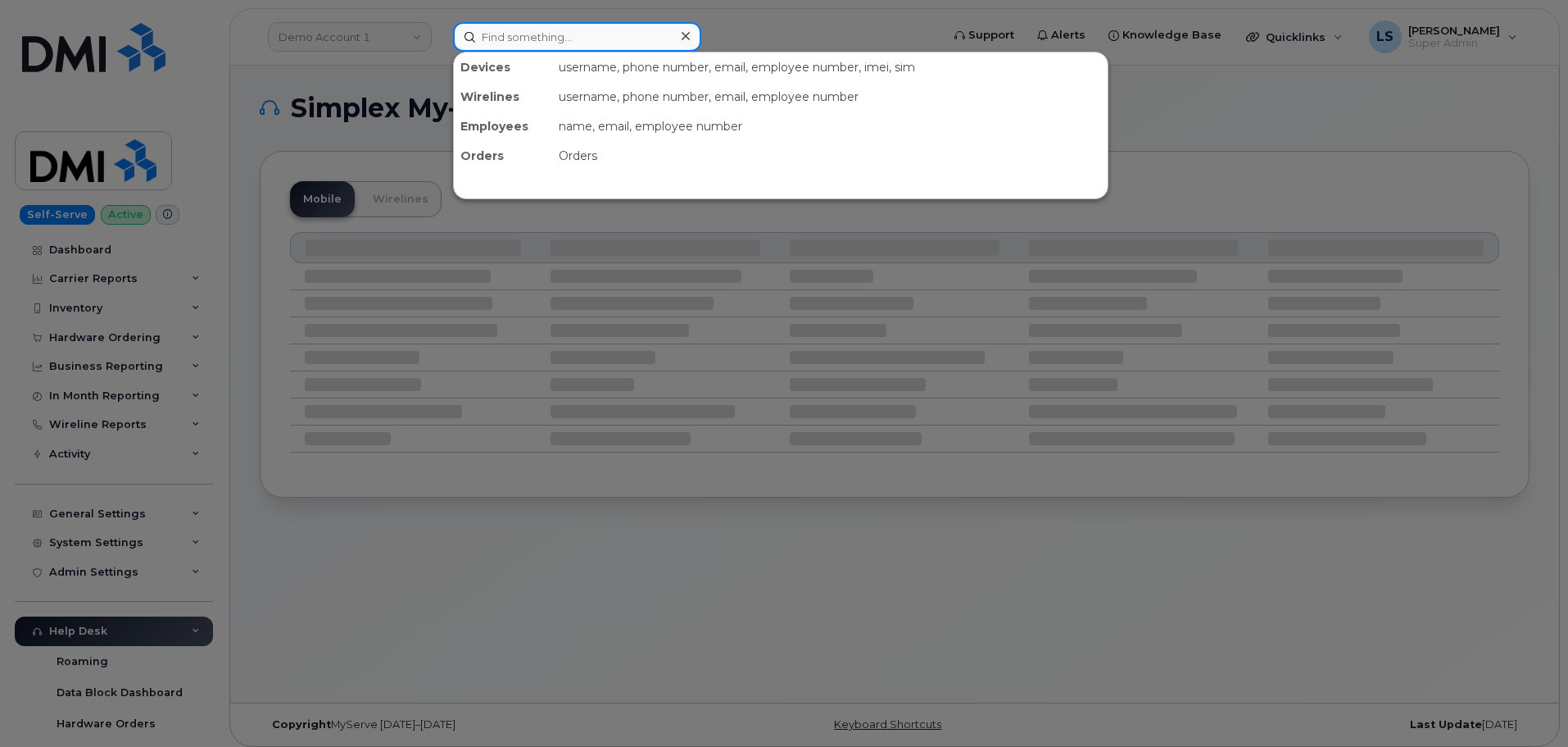
paste input "299778"
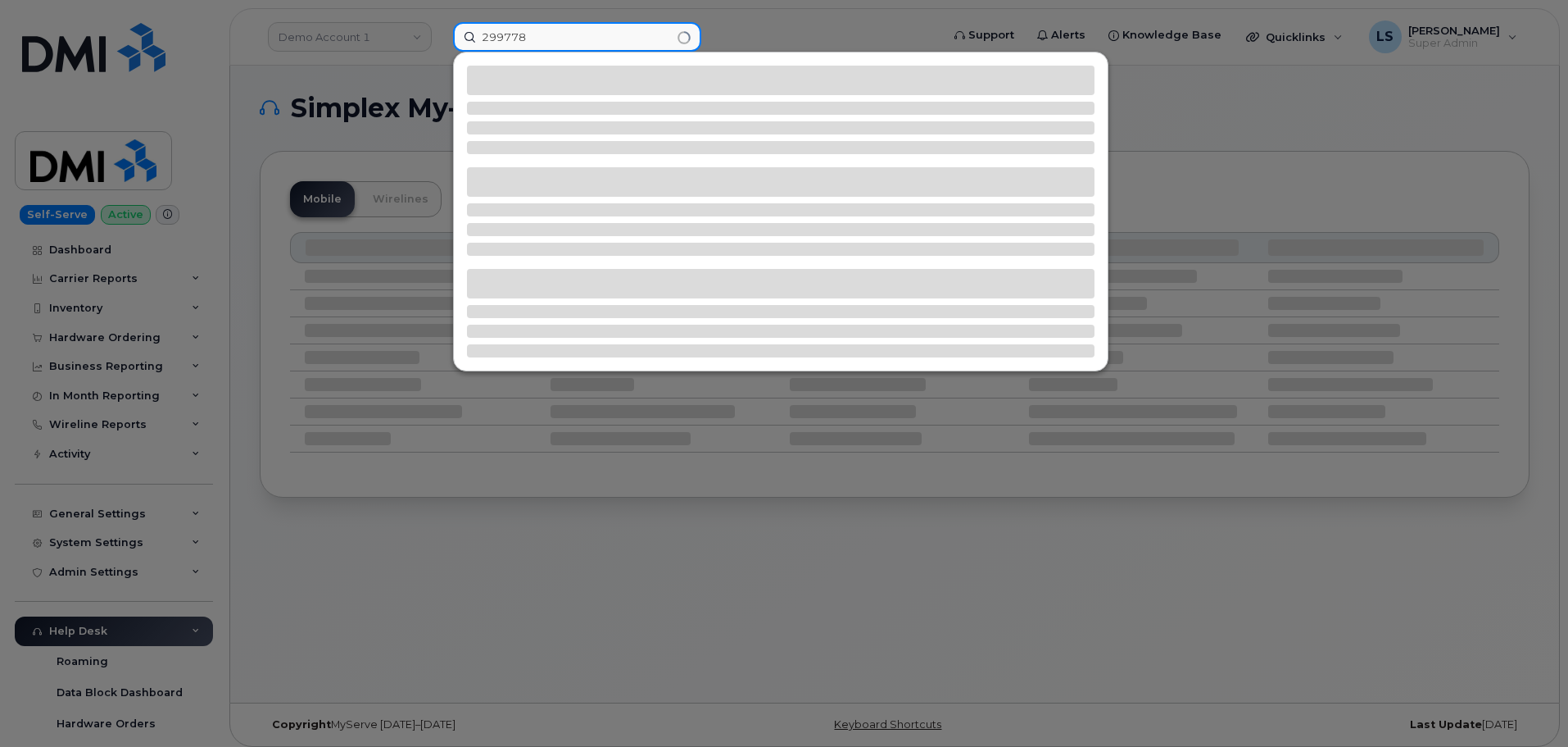
type input "299778"
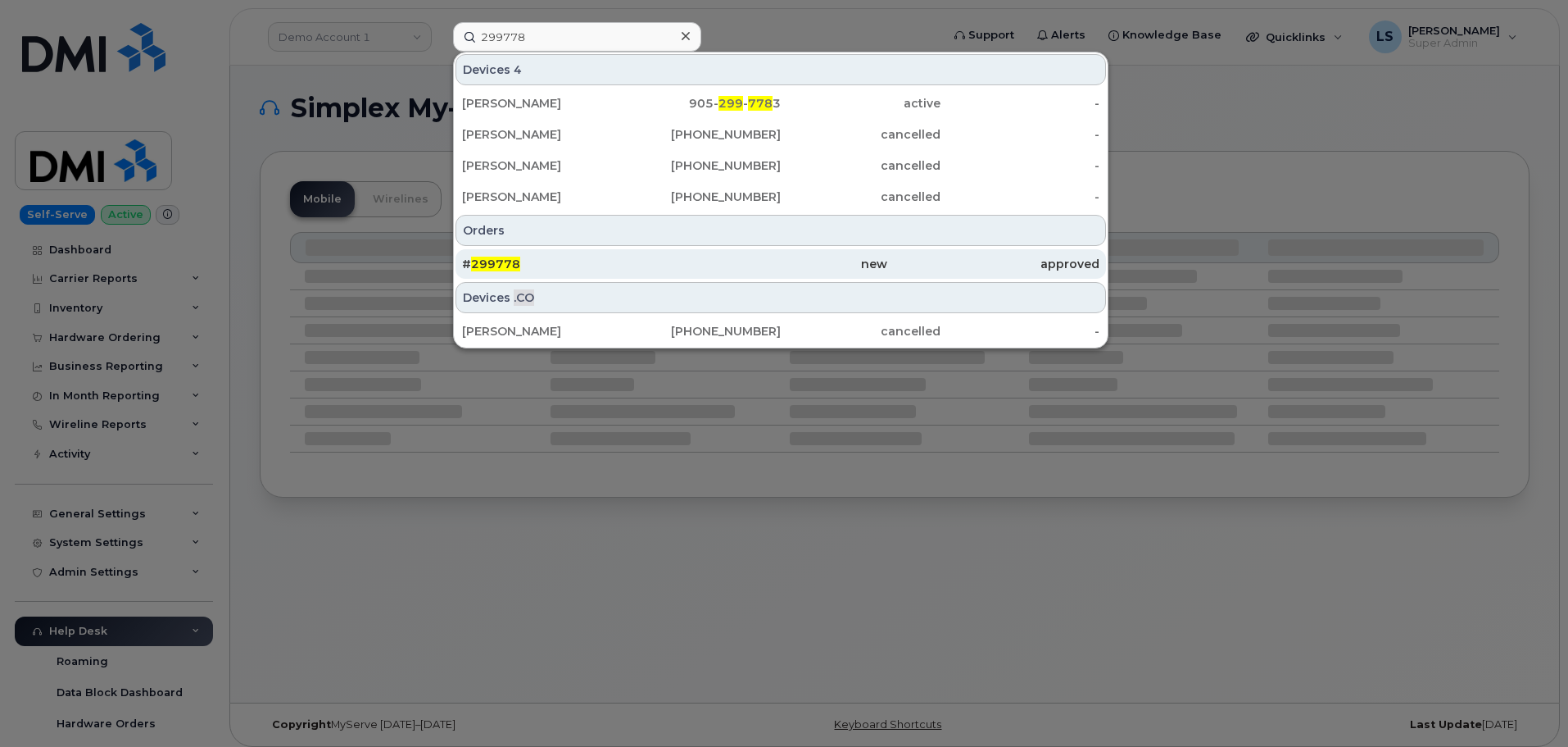
click at [519, 274] on div "# 299778" at bounding box center [568, 264] width 212 height 29
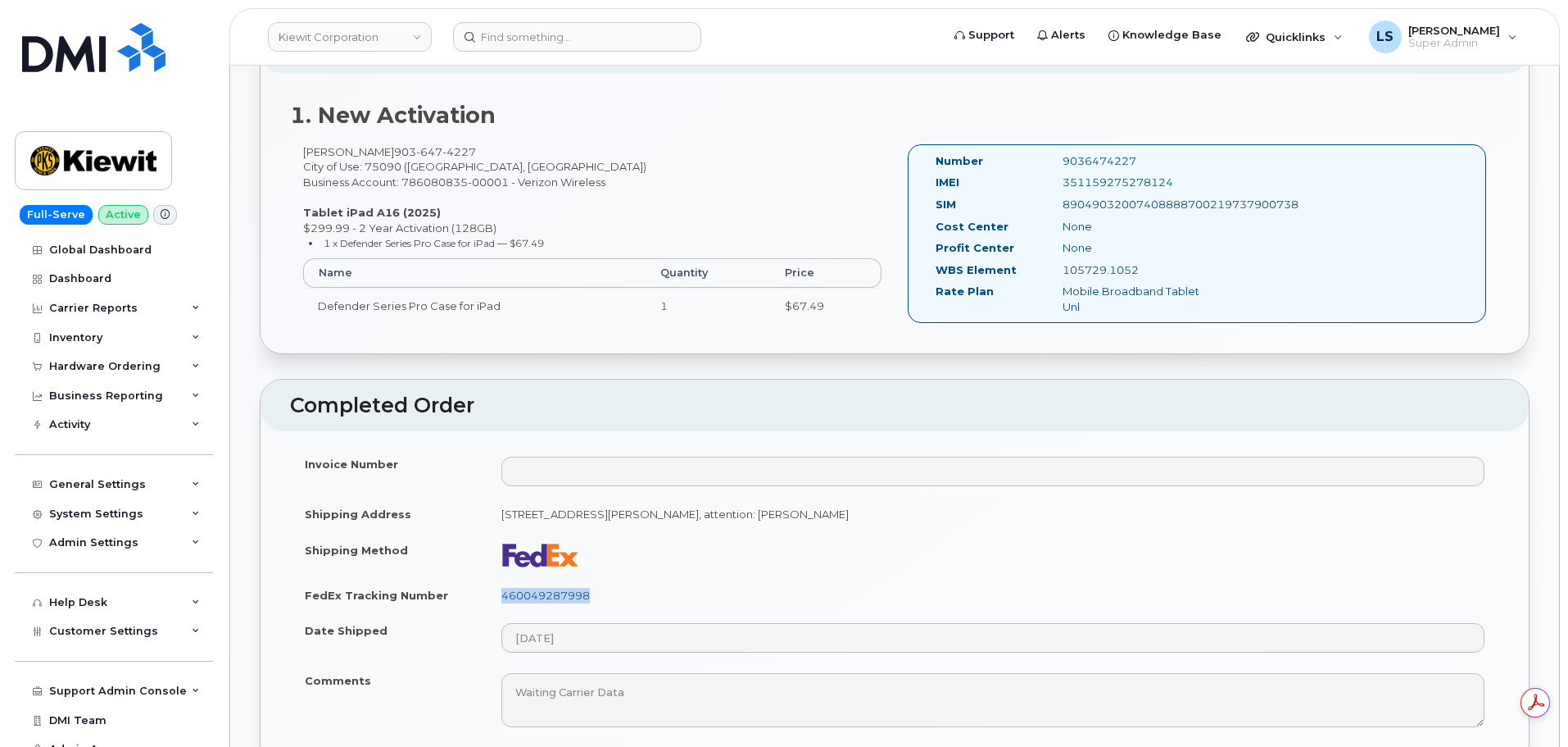
drag, startPoint x: 618, startPoint y: 593, endPoint x: 504, endPoint y: 599, distance: 114.2
click at [504, 599] on td "460049287998" at bounding box center [992, 594] width 1013 height 36
copy link "460049287998"
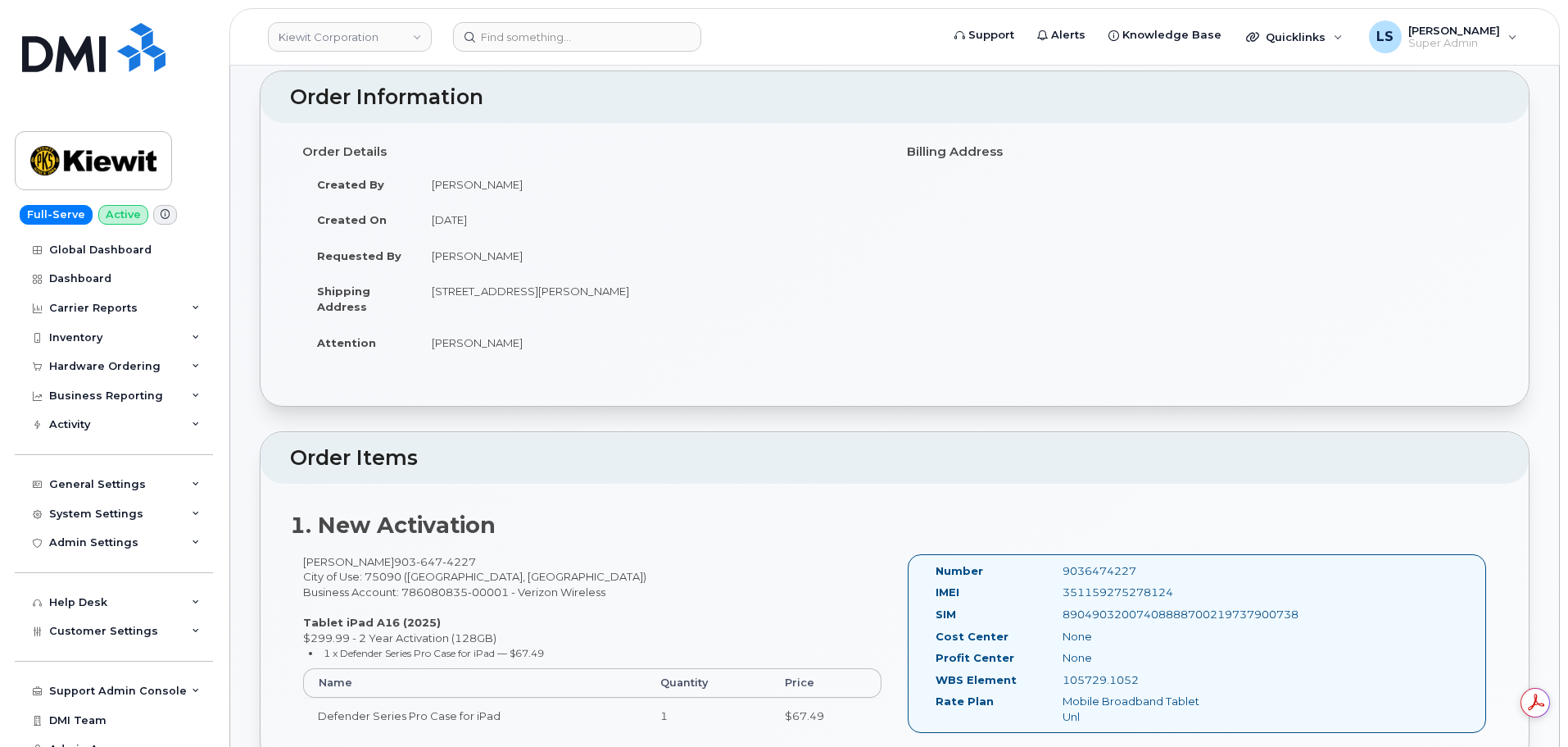
click at [428, 567] on span "647" at bounding box center [429, 561] width 26 height 14
drag, startPoint x: 473, startPoint y: 560, endPoint x: 388, endPoint y: 561, distance: 85.0
click at [388, 561] on div "[PERSON_NAME] [PHONE_NUMBER] City of Use: 75090 ([GEOGRAPHIC_DATA], [GEOGRAPHIC…" at bounding box center [592, 651] width 605 height 194
copy span "[PHONE_NUMBER]"
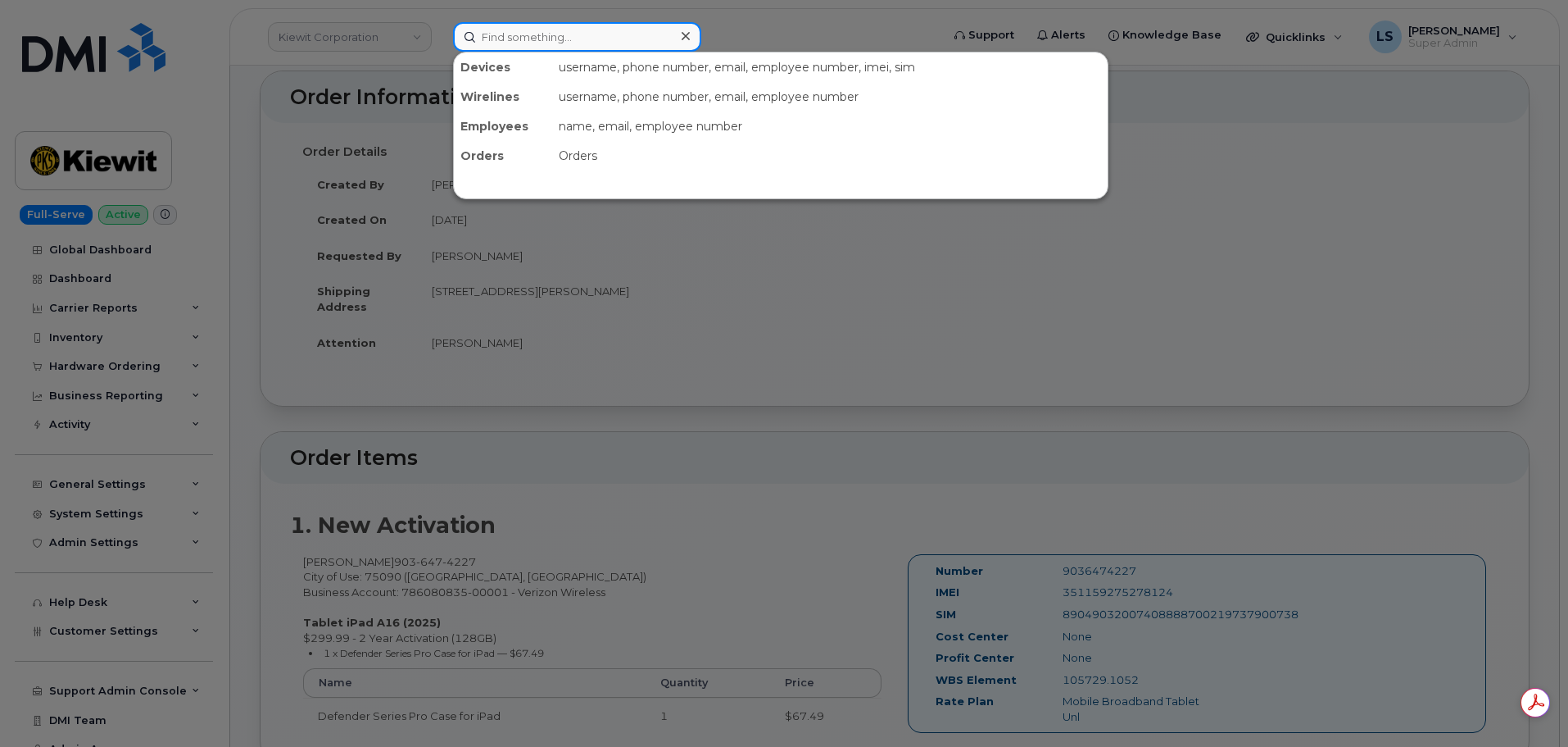
click at [487, 40] on input at bounding box center [577, 37] width 249 height 29
paste input "9036474227"
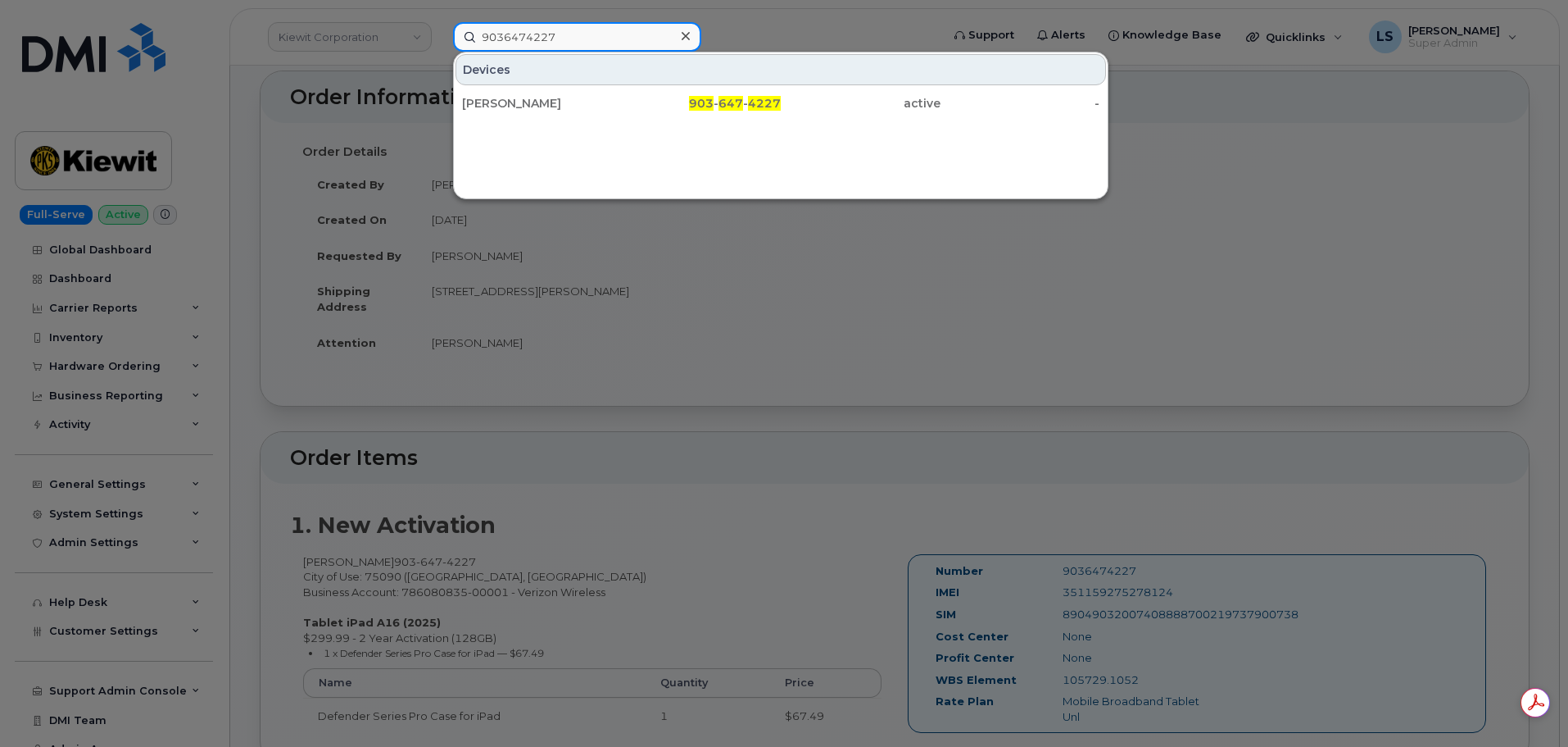
click at [596, 29] on input "9036474227" at bounding box center [577, 37] width 249 height 29
paste input "12-850-1345"
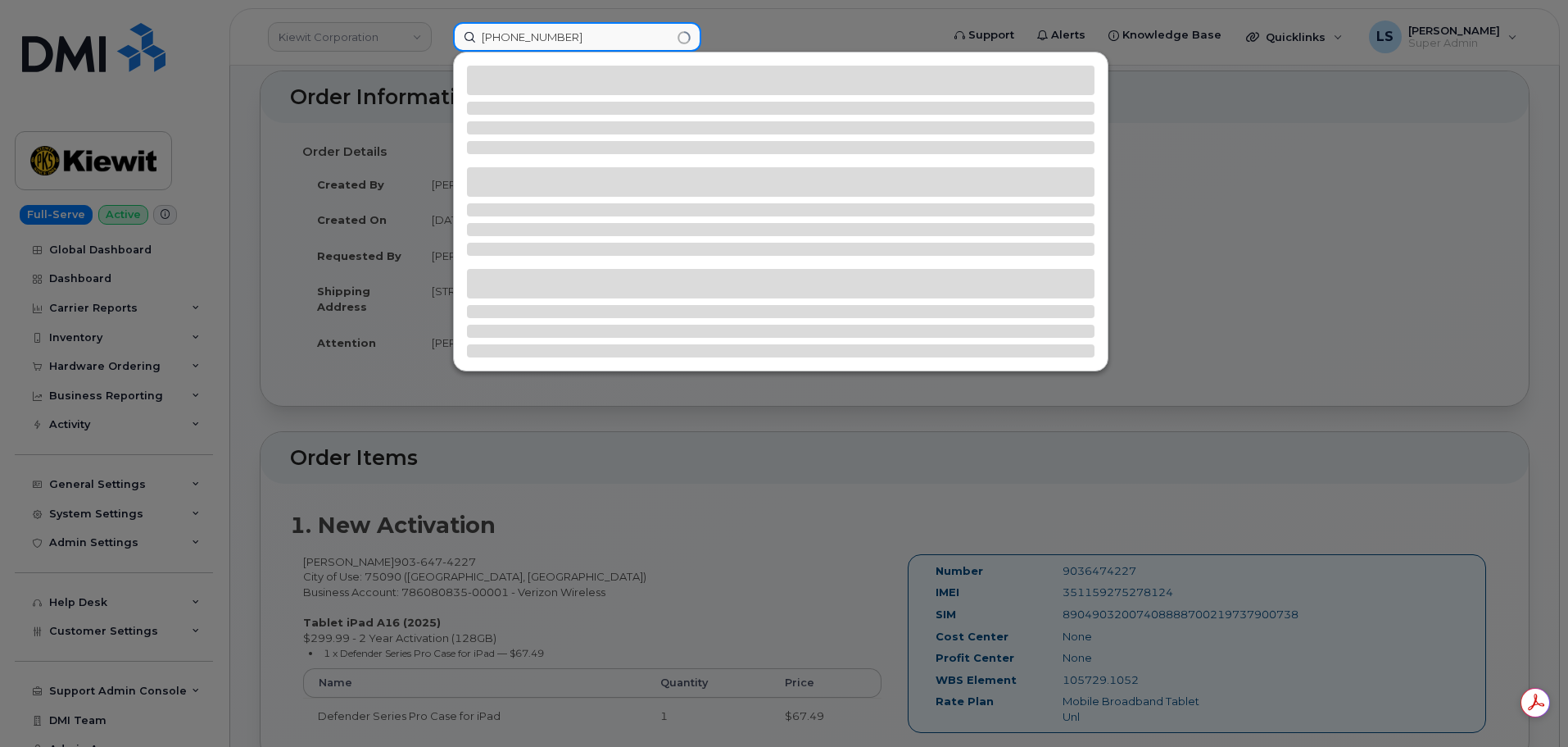
type input "912-850-1345"
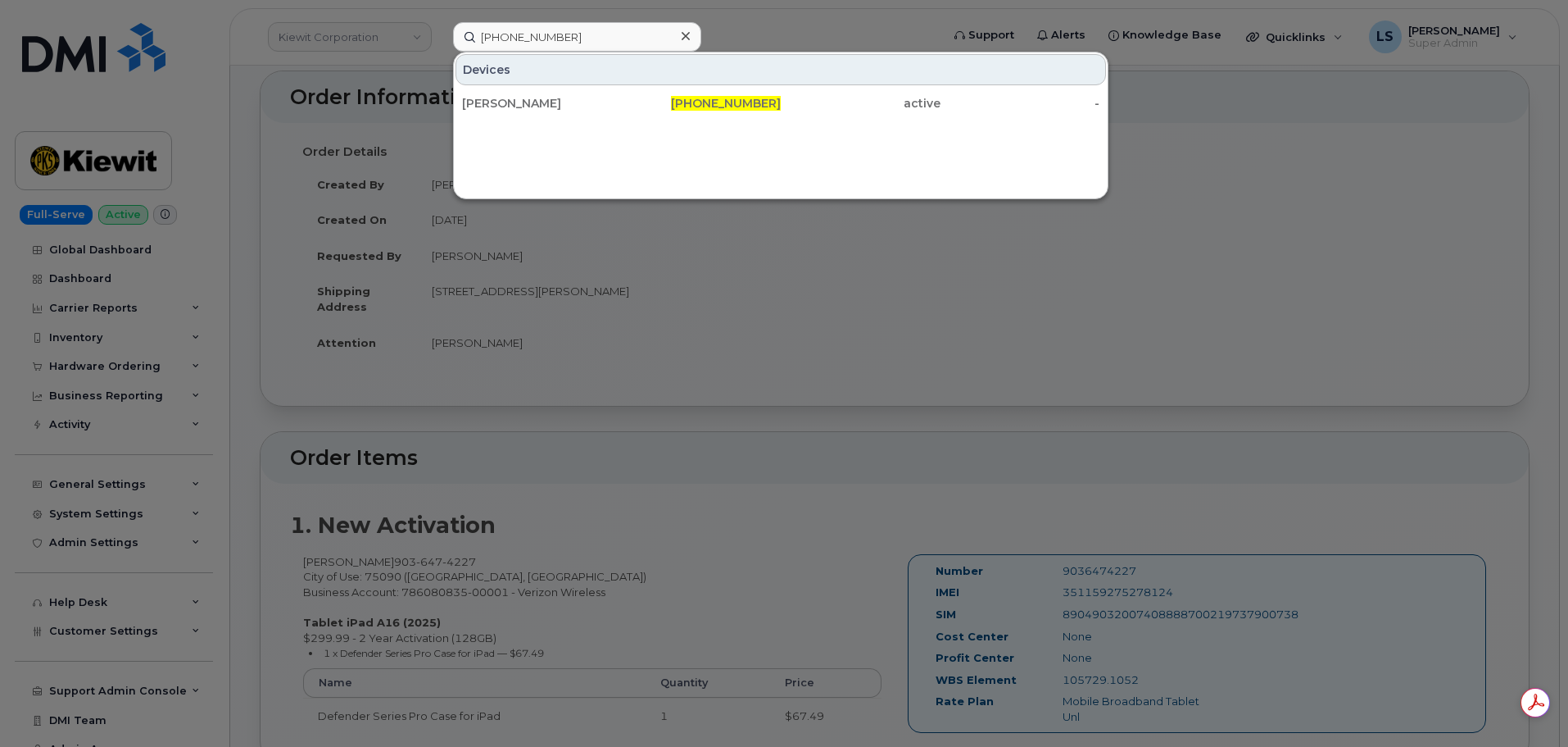
click at [668, 123] on div "Devices BROCK WYNNE 912-850-1345 active -" at bounding box center [781, 125] width 656 height 147
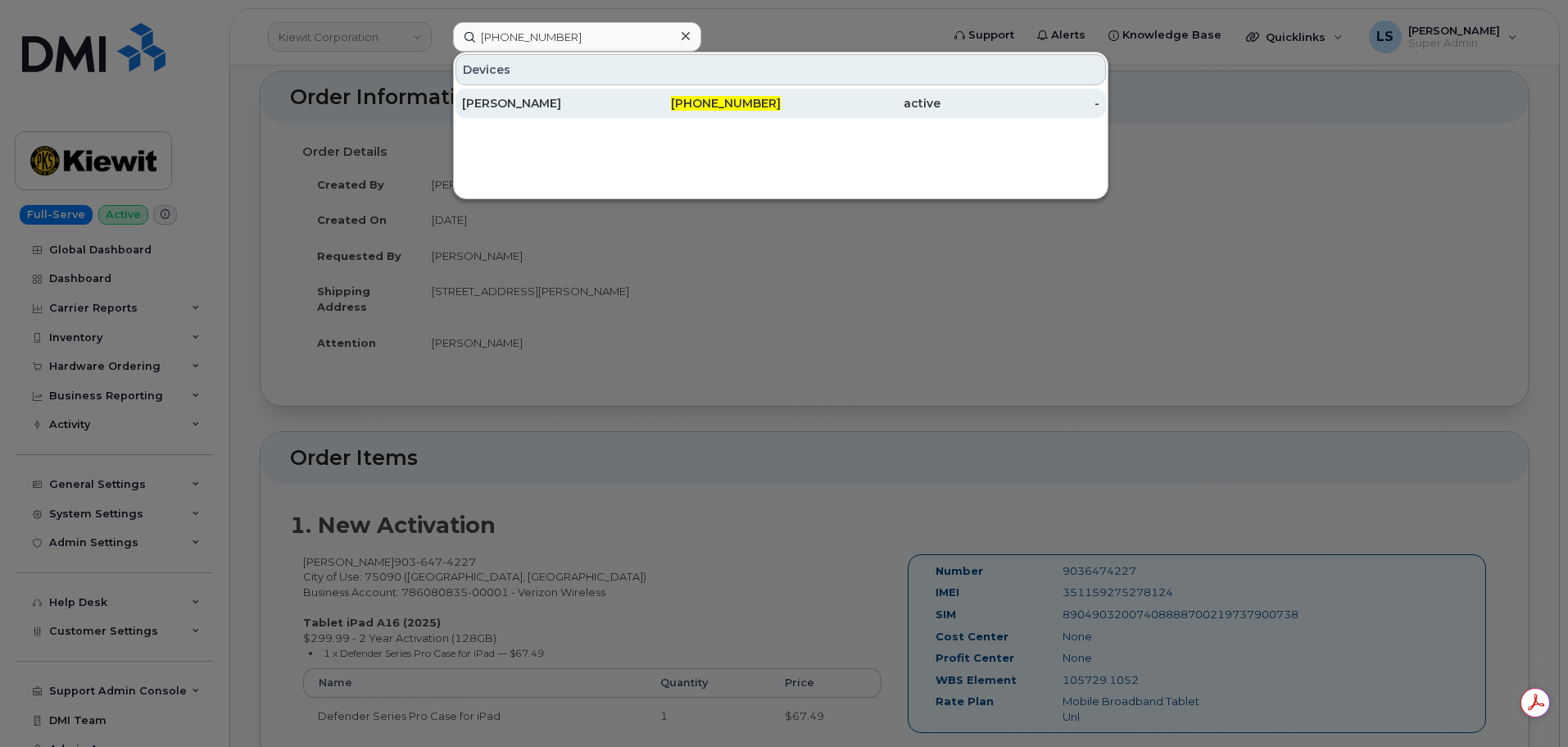
click at [666, 112] on div "912-850-1345" at bounding box center [701, 103] width 160 height 29
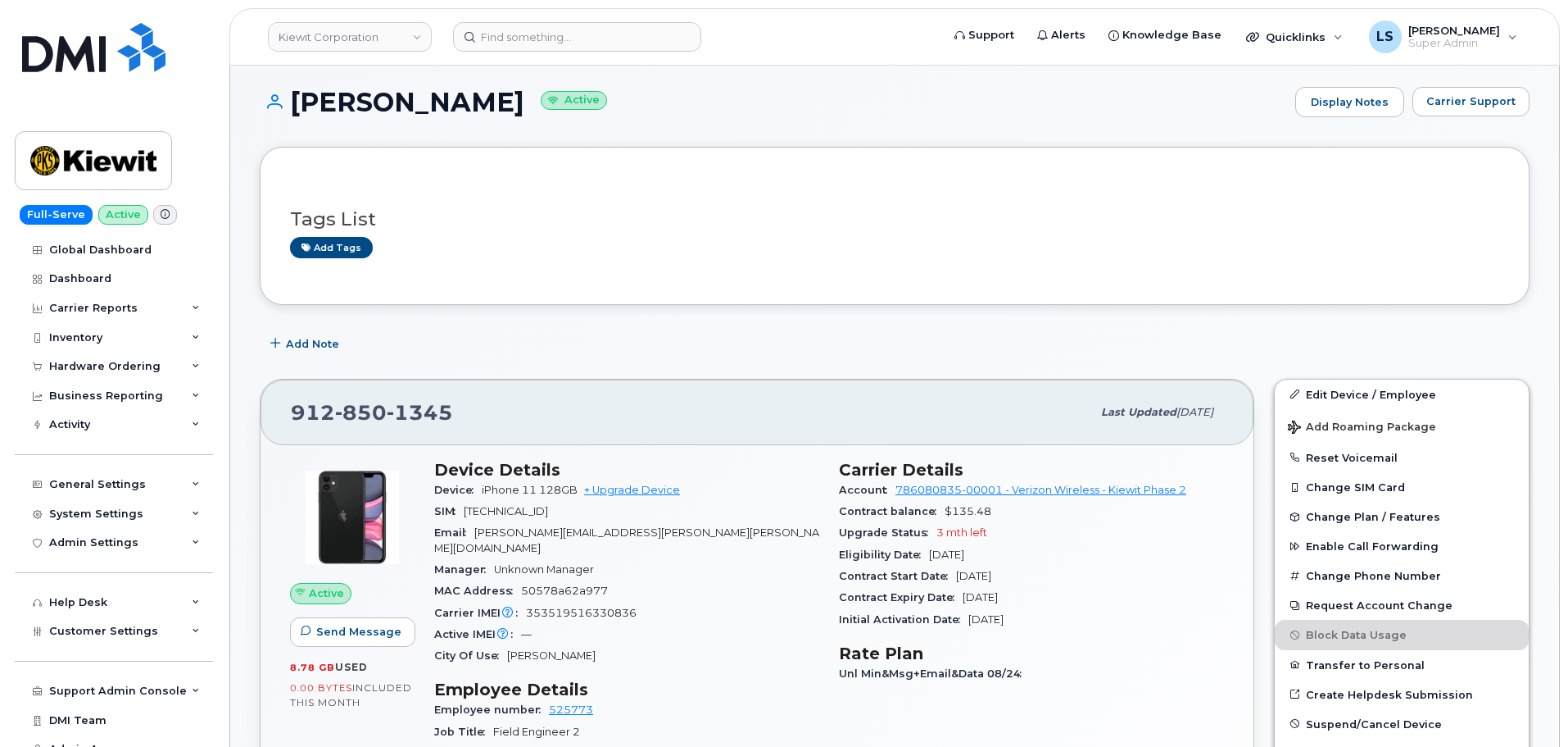
scroll to position [246, 0]
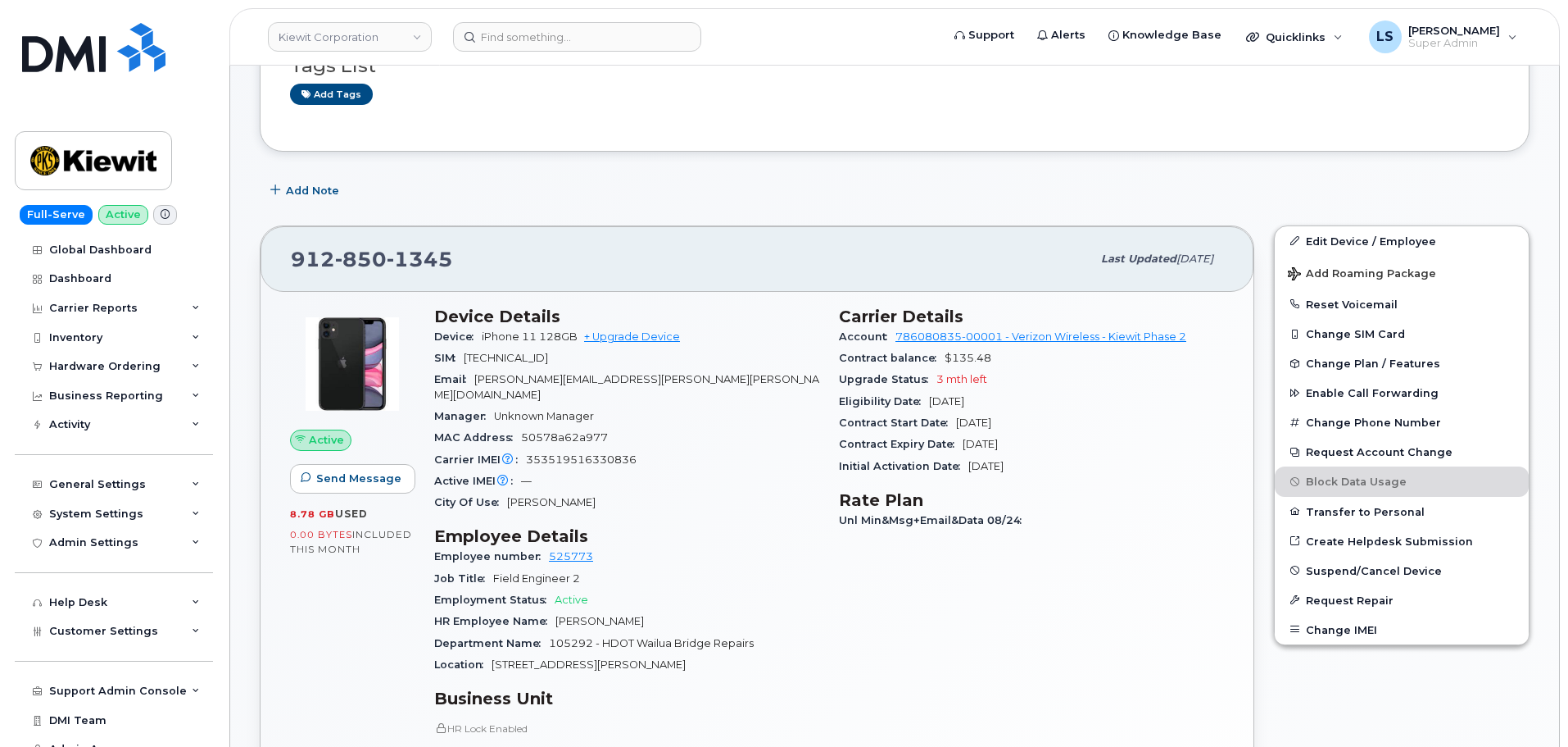
drag, startPoint x: 812, startPoint y: 157, endPoint x: 1348, endPoint y: 159, distance: 536.0
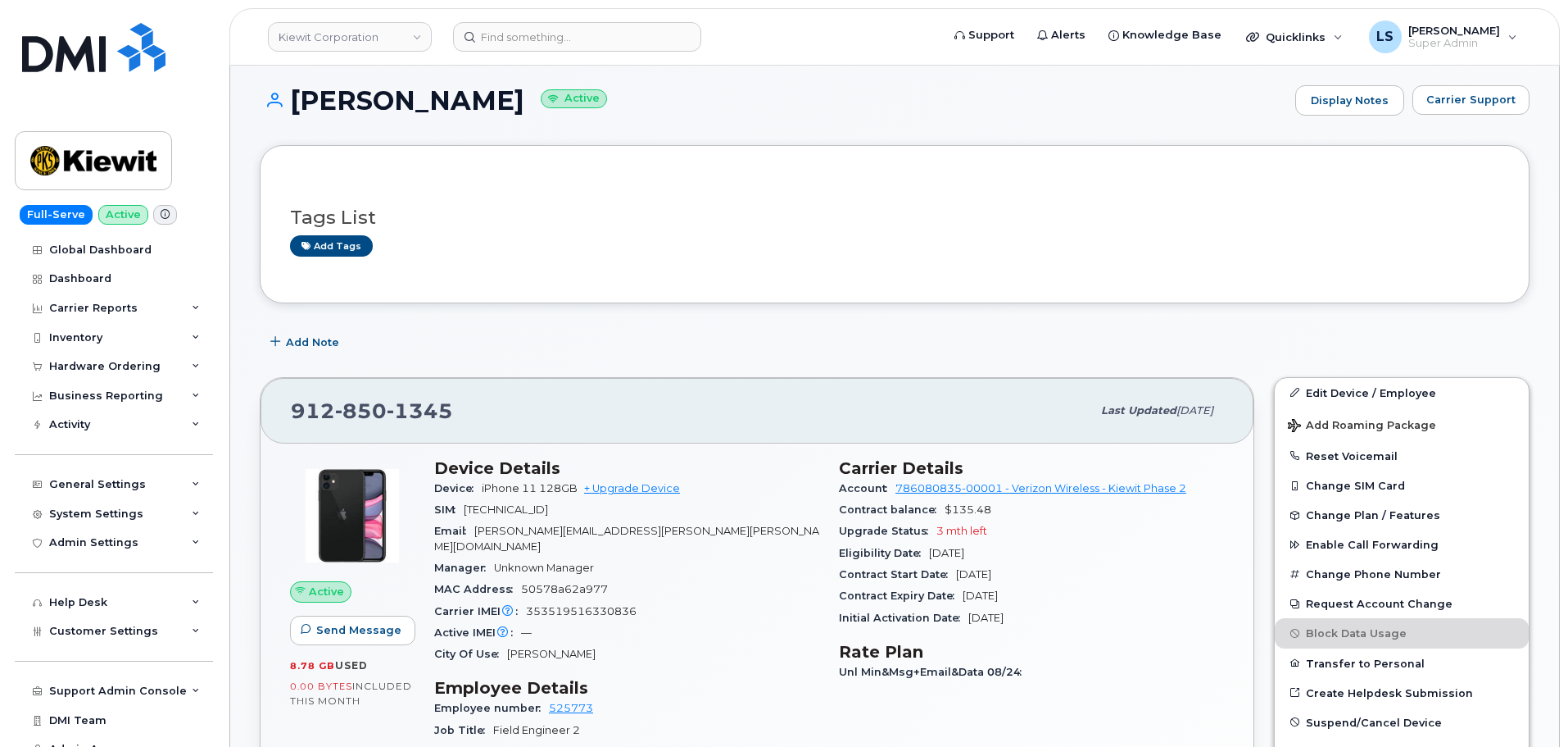
scroll to position [0, 0]
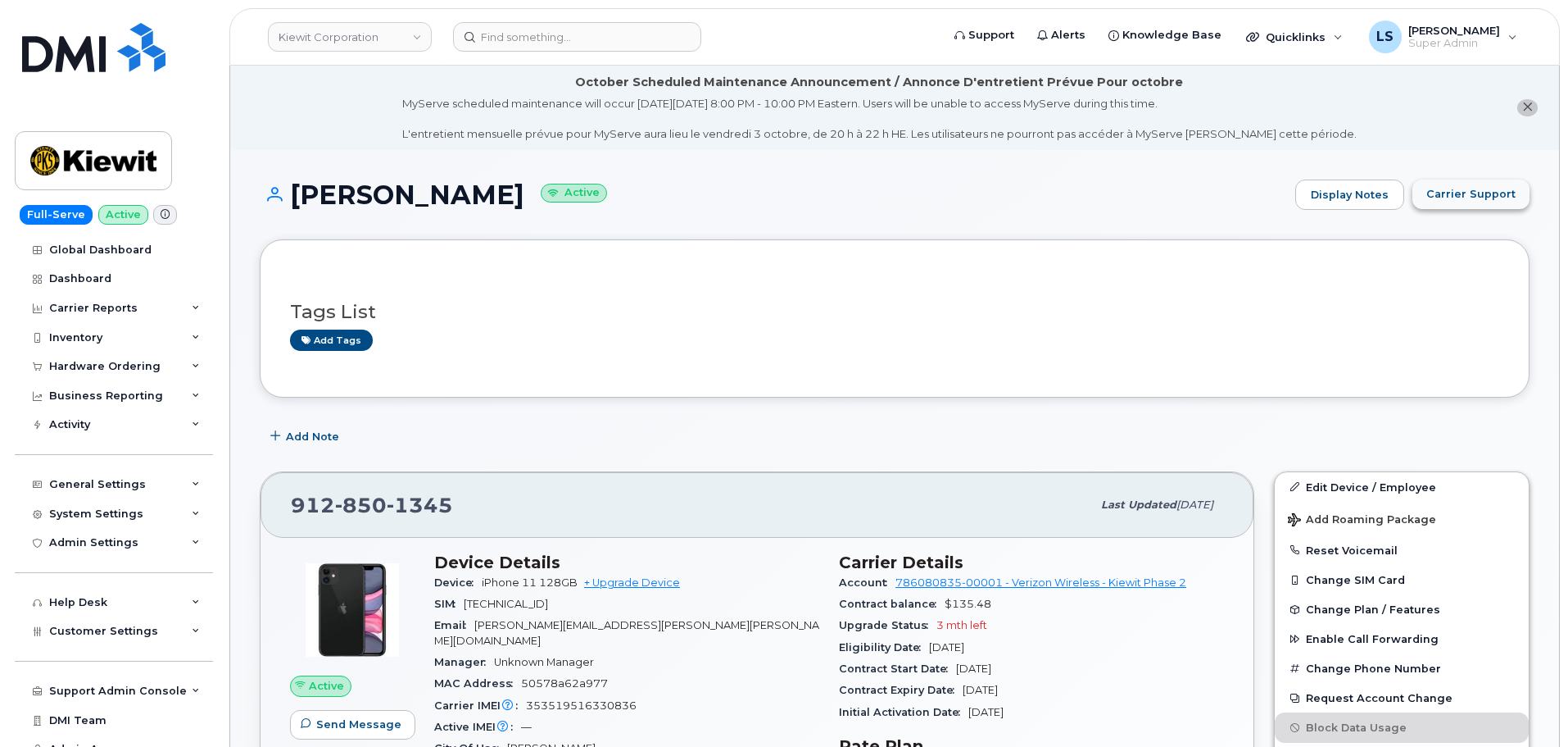
click at [1444, 198] on span "Carrier Support" at bounding box center [1471, 194] width 89 height 15
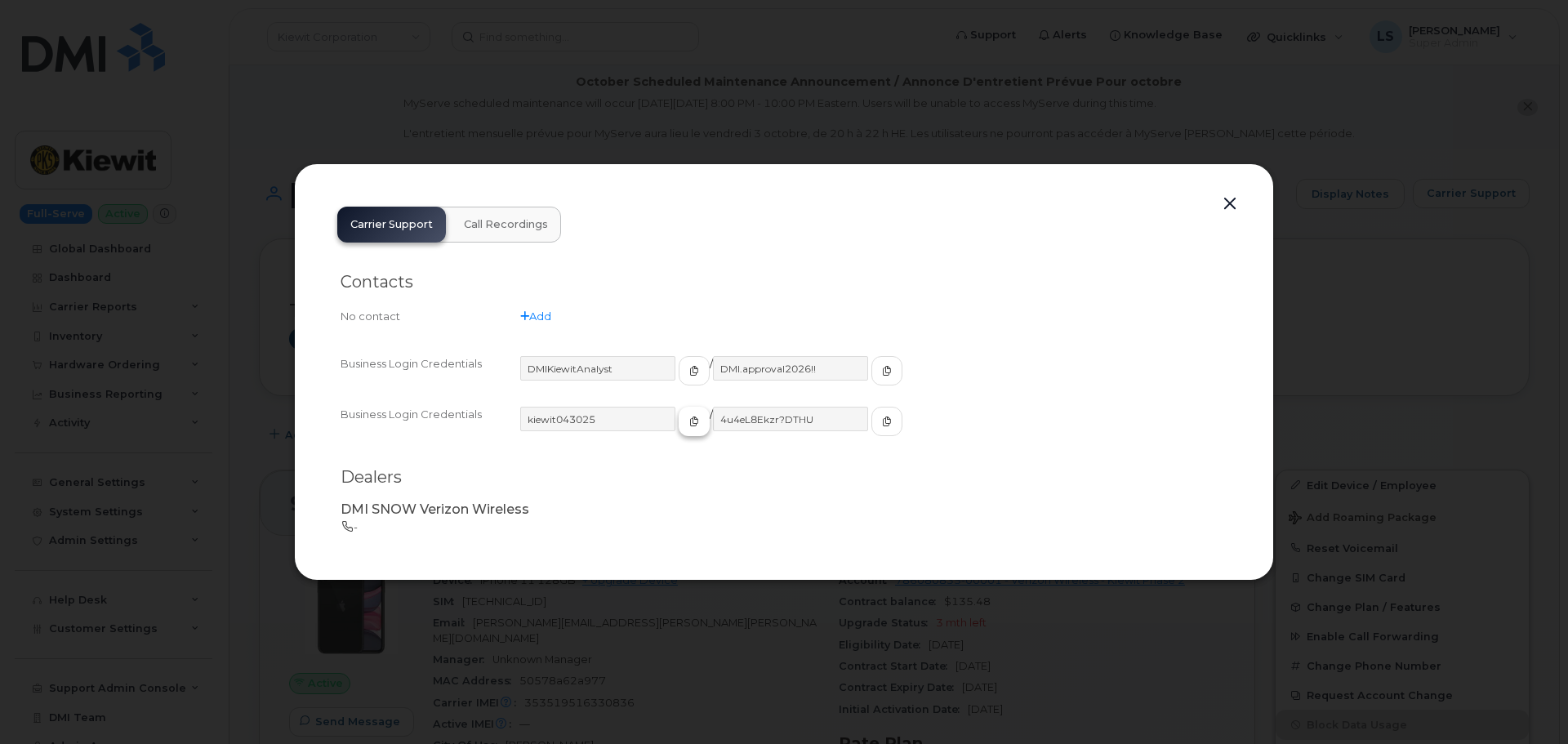
click at [687, 426] on span "button" at bounding box center [693, 420] width 14 height 14
click at [872, 420] on button "button" at bounding box center [887, 421] width 31 height 29
drag, startPoint x: 681, startPoint y: 98, endPoint x: 880, endPoint y: 117, distance: 199.9
click at [684, 96] on div at bounding box center [784, 372] width 1568 height 744
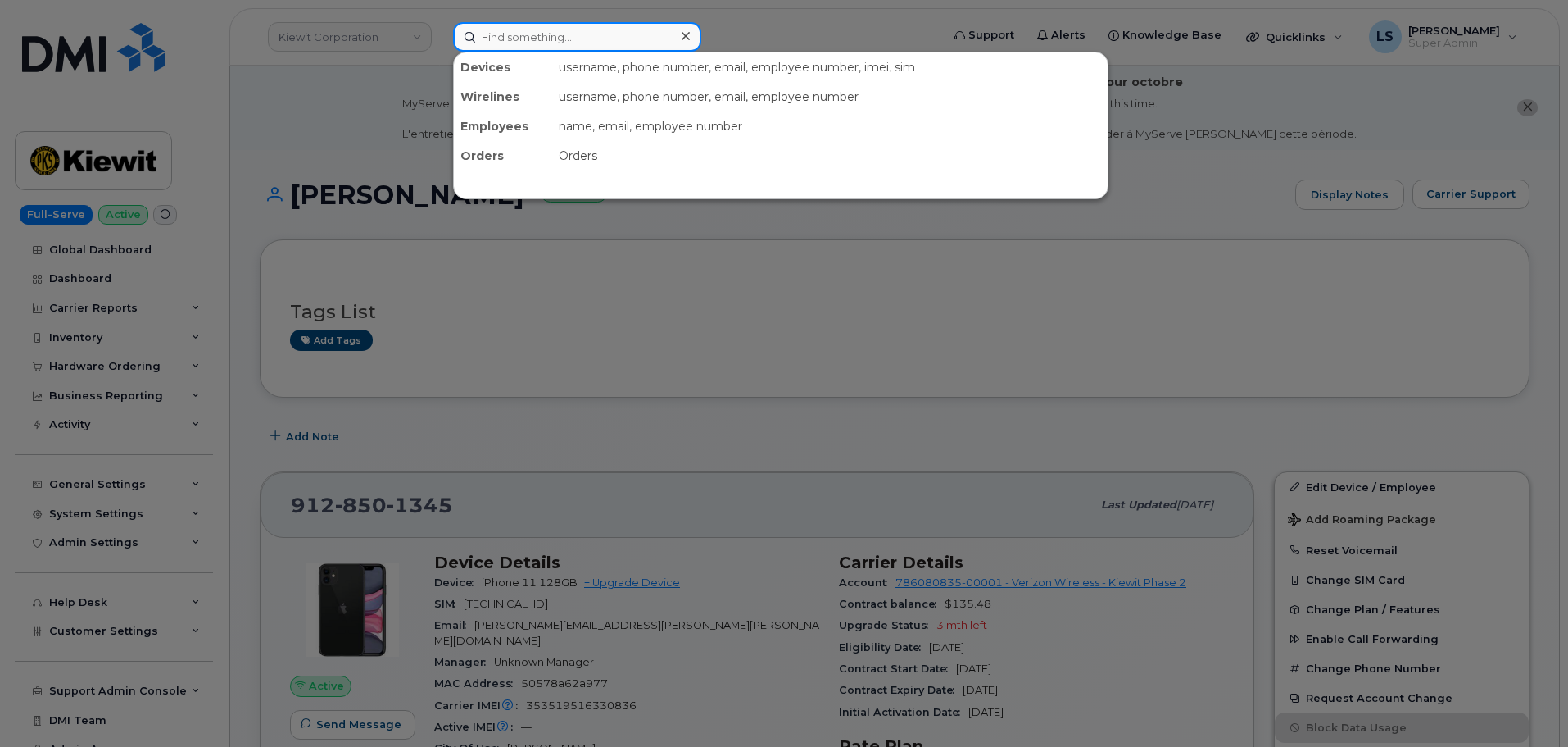
click at [598, 32] on input at bounding box center [577, 37] width 249 height 29
paste input "281.740.8507"
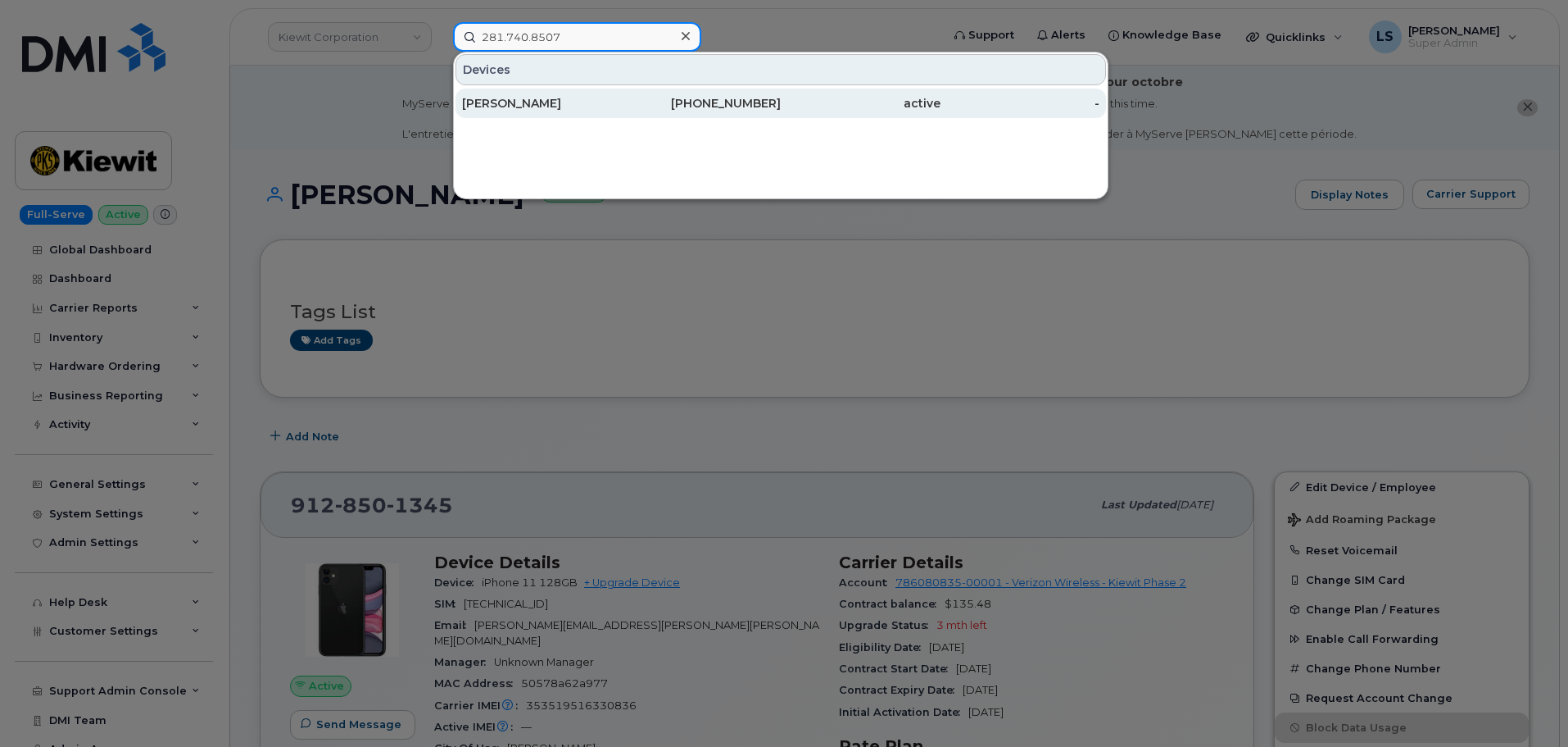
type input "281.740.8507"
click at [572, 111] on div "[PERSON_NAME]" at bounding box center [542, 103] width 160 height 29
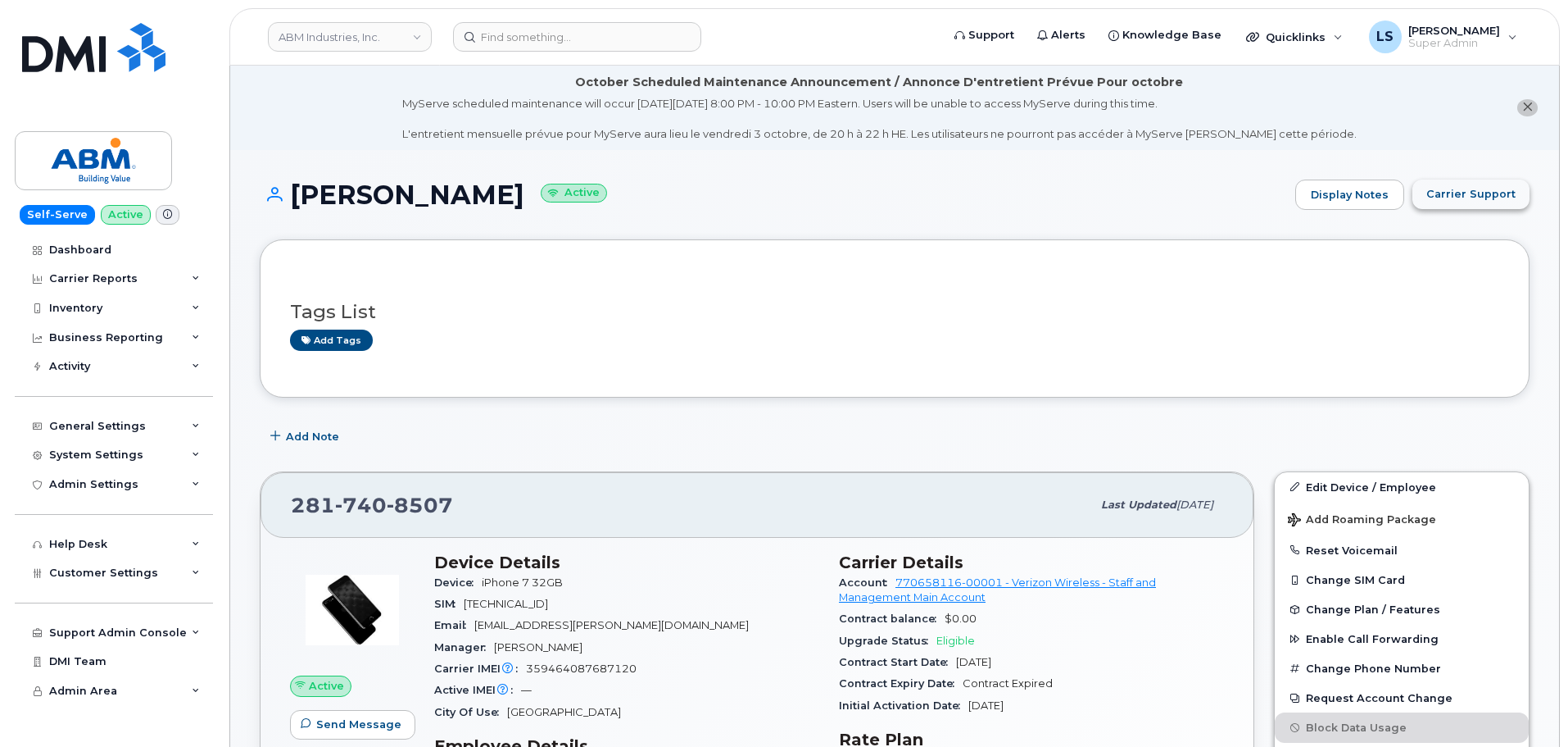
click at [1455, 186] on span "Carrier Support" at bounding box center [1471, 194] width 89 height 15
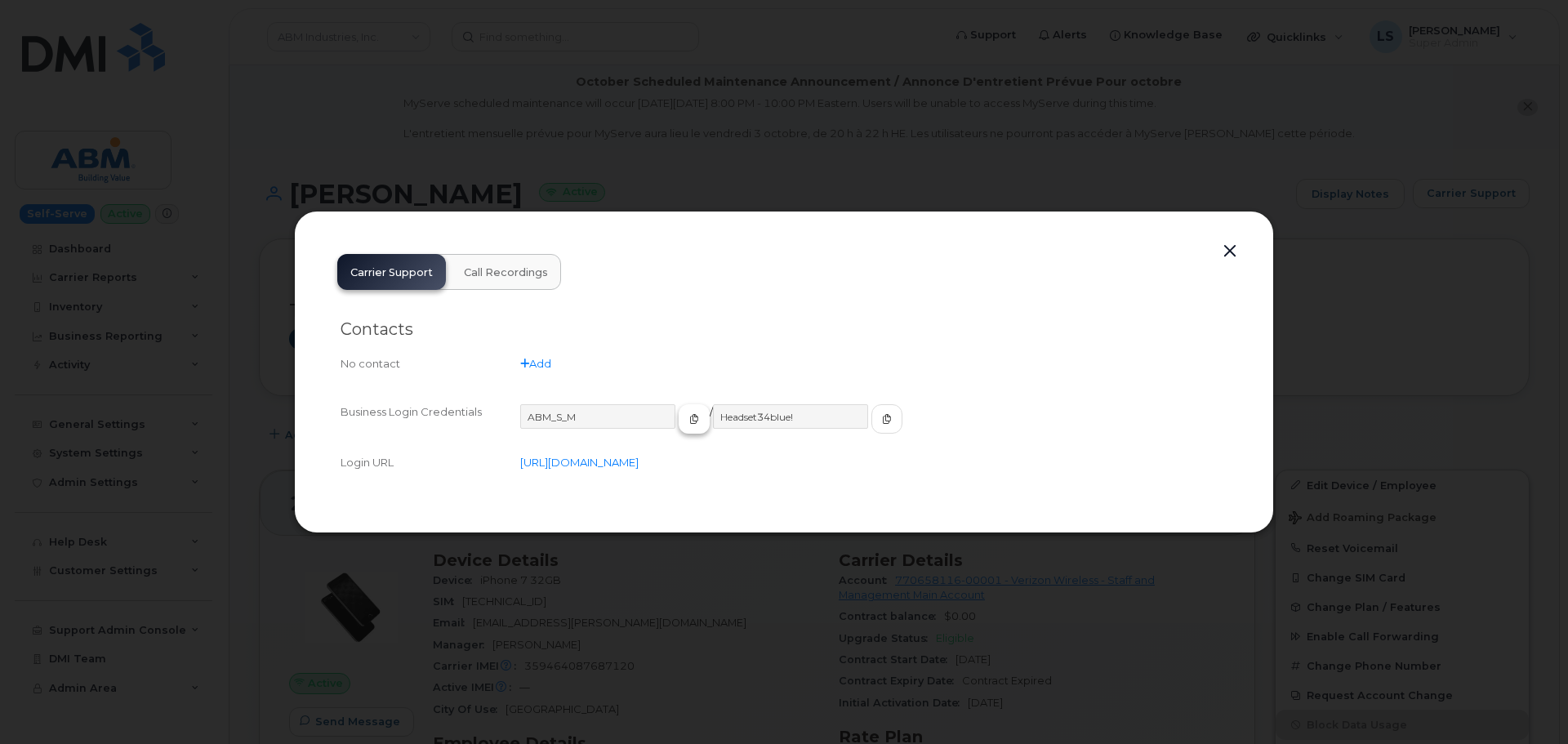
click at [680, 415] on button "button" at bounding box center [694, 418] width 31 height 29
click at [872, 430] on button "button" at bounding box center [887, 418] width 31 height 29
click at [771, 153] on div at bounding box center [784, 372] width 1568 height 744
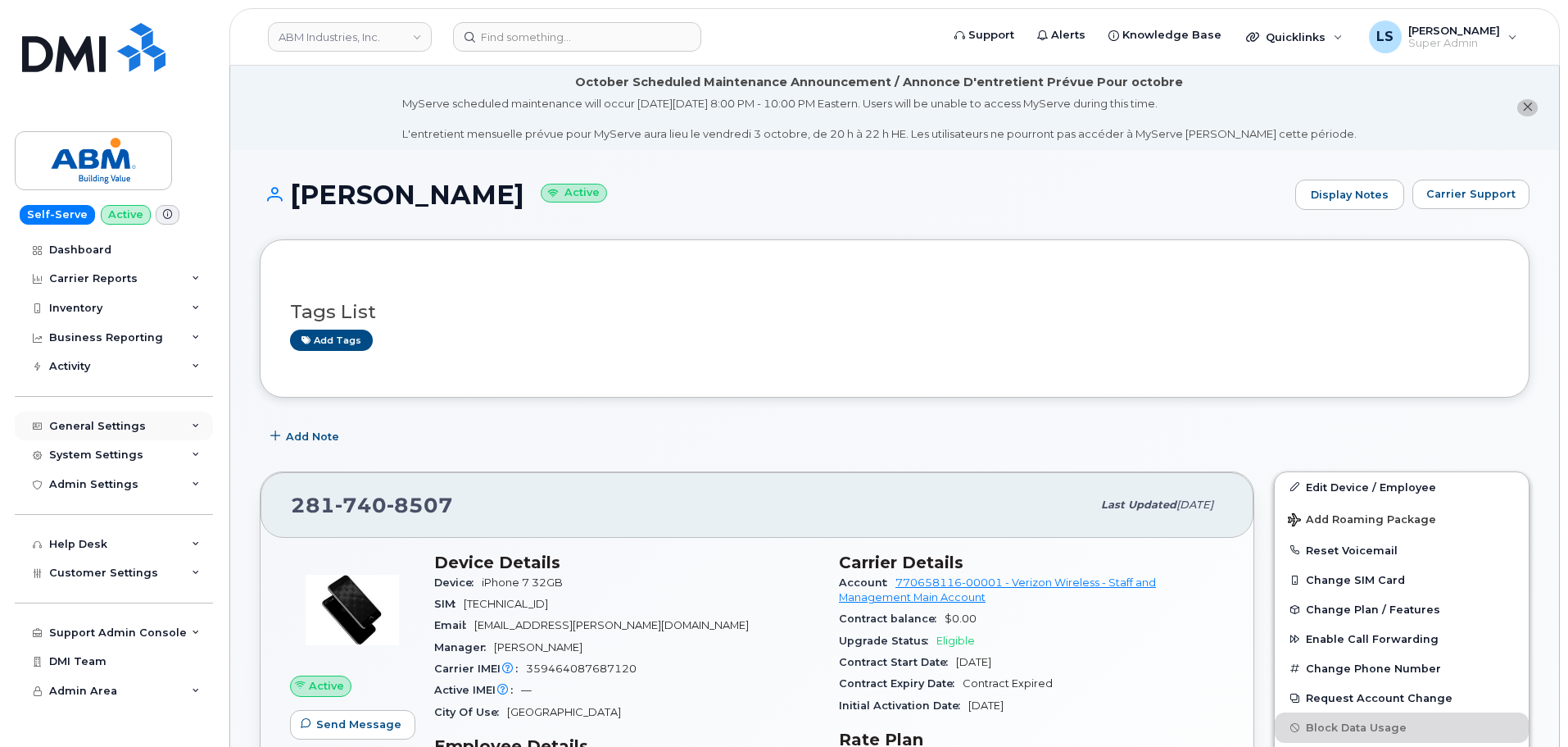
click at [127, 427] on div "General Settings" at bounding box center [98, 427] width 97 height 14
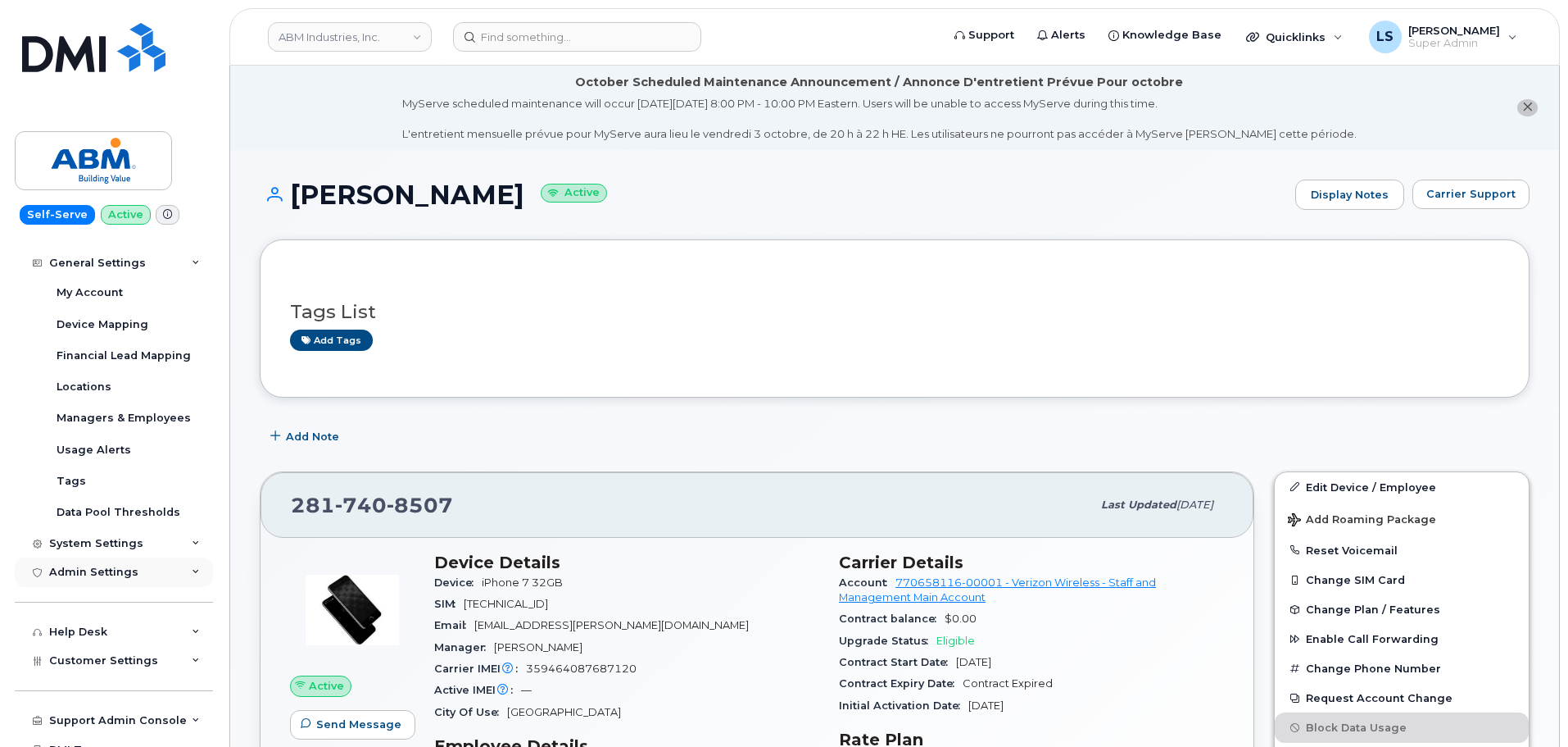
scroll to position [164, 0]
click at [142, 662] on span "Customer Settings" at bounding box center [104, 659] width 109 height 13
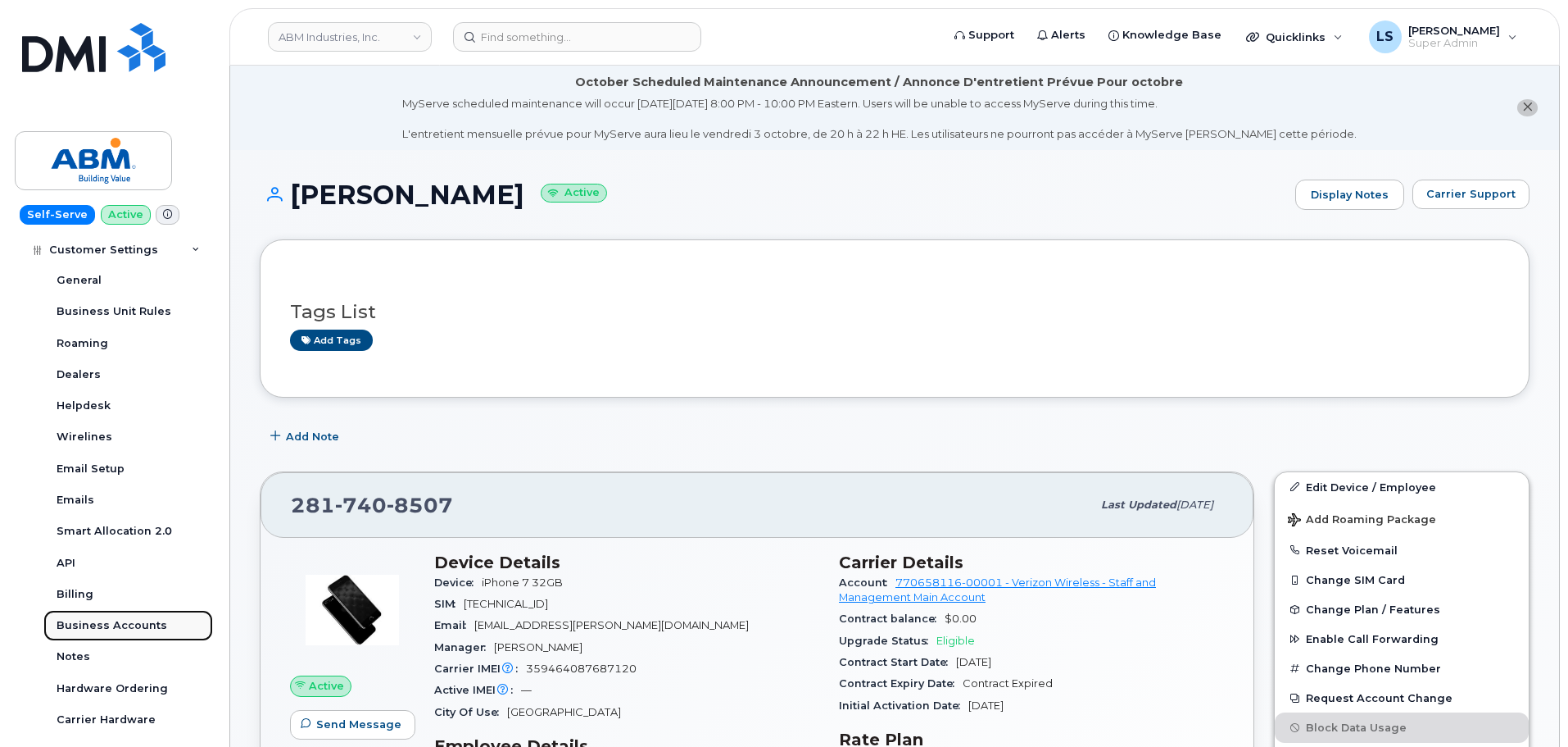
click at [117, 634] on link "Business Accounts" at bounding box center [128, 625] width 169 height 31
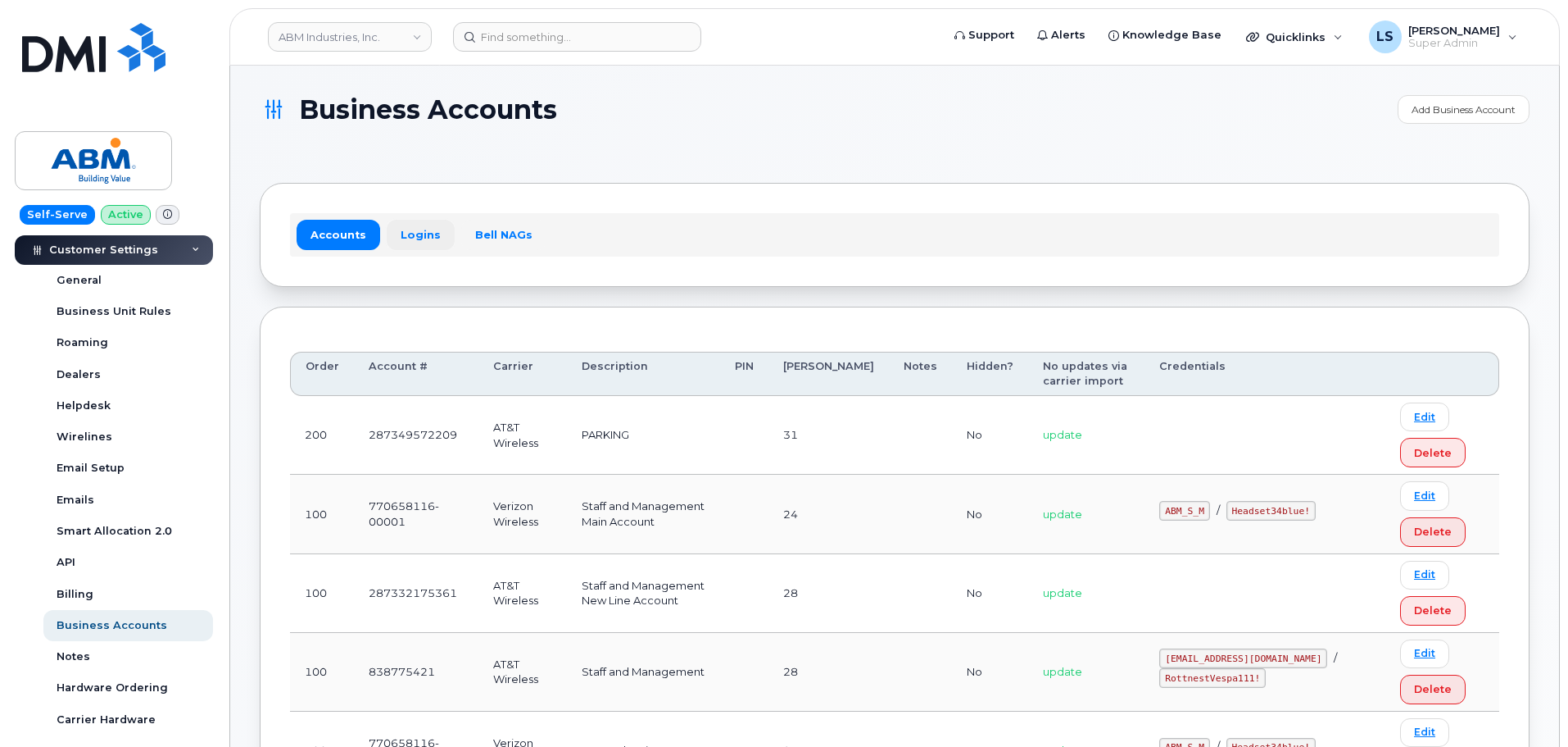
click at [409, 249] on link "Logins" at bounding box center [421, 234] width 68 height 29
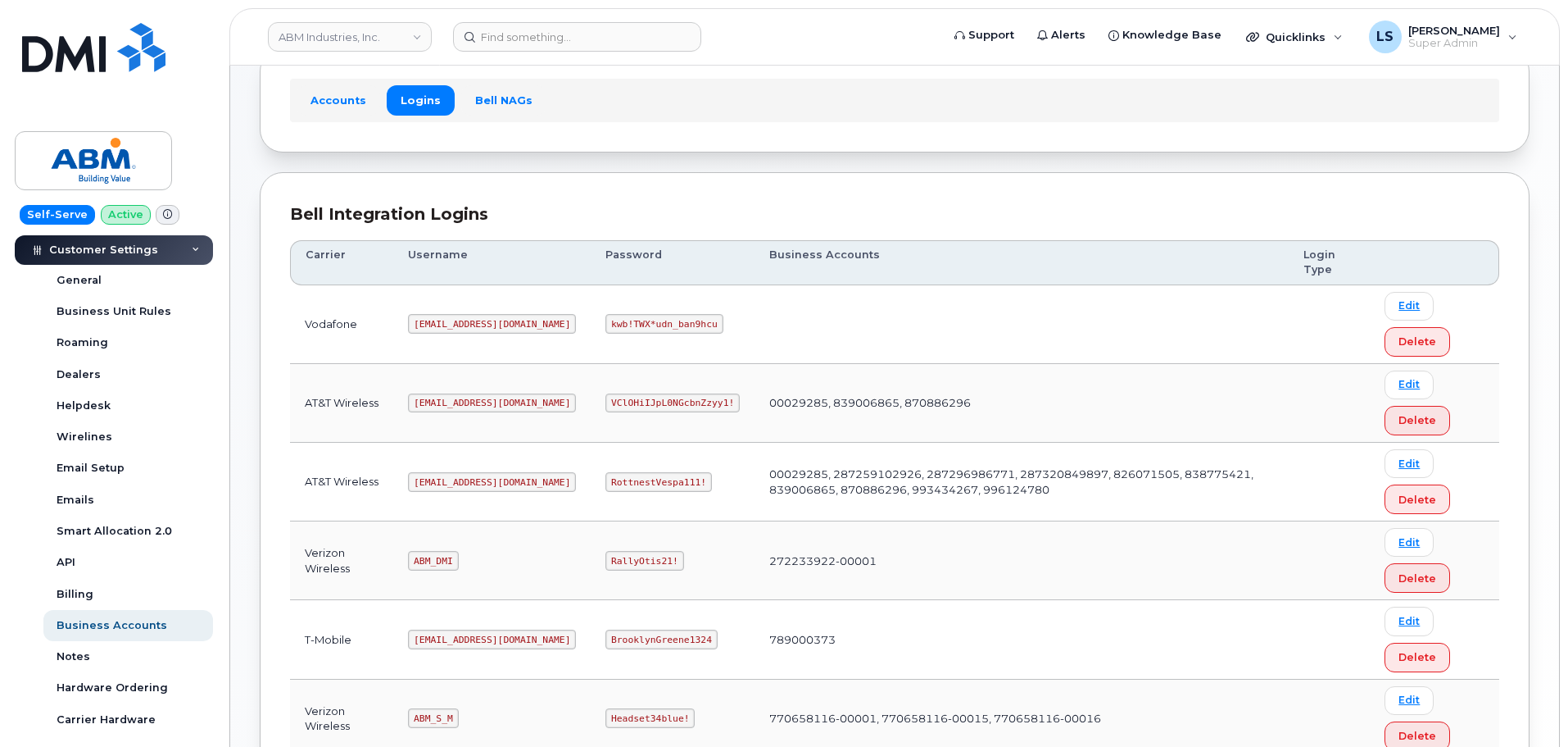
scroll to position [164, 0]
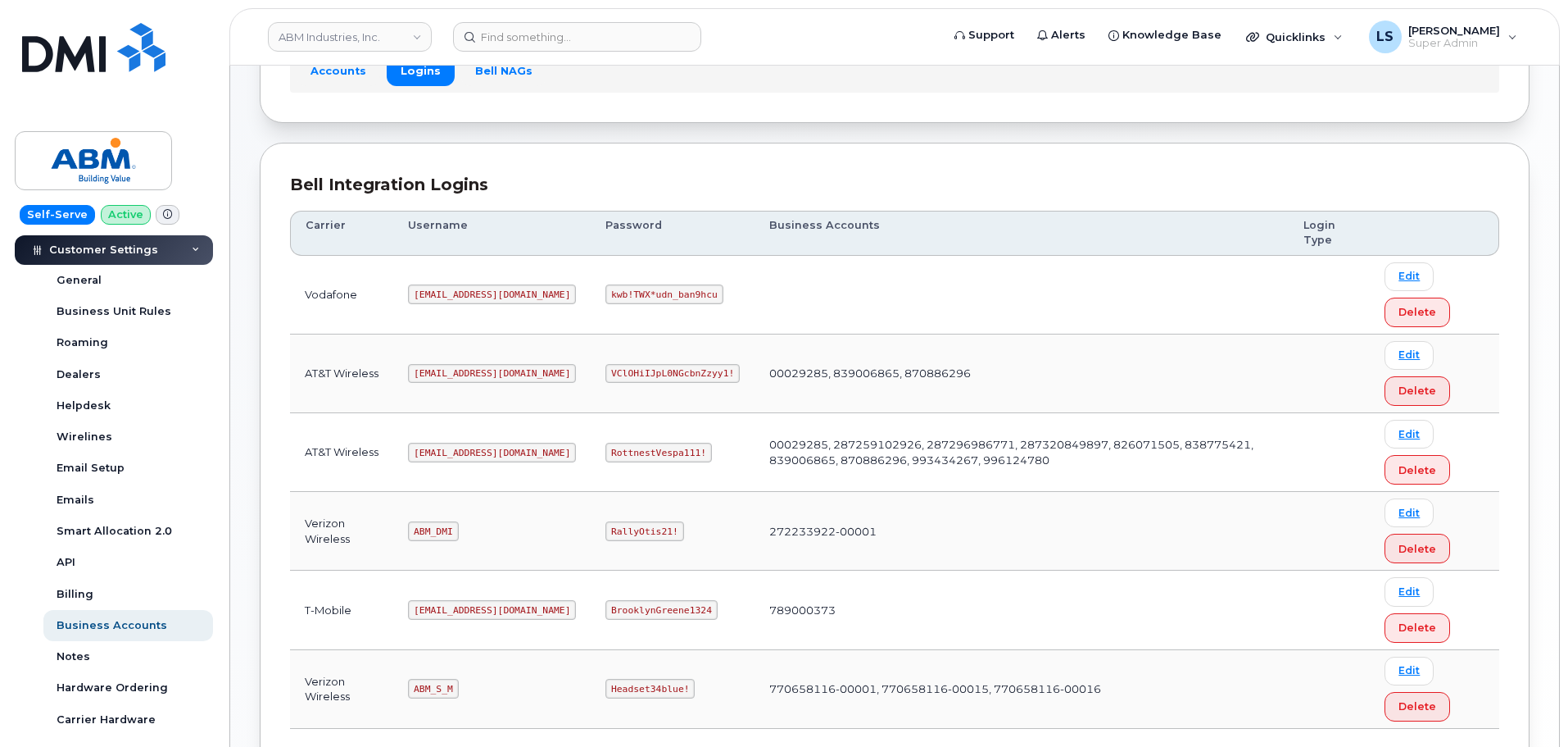
click at [456, 459] on code "[EMAIL_ADDRESS][DOMAIN_NAME]" at bounding box center [492, 452] width 168 height 19
copy code "[EMAIL_ADDRESS][DOMAIN_NAME]"
click at [591, 429] on td "RottnestVespa111!" at bounding box center [672, 452] width 163 height 78
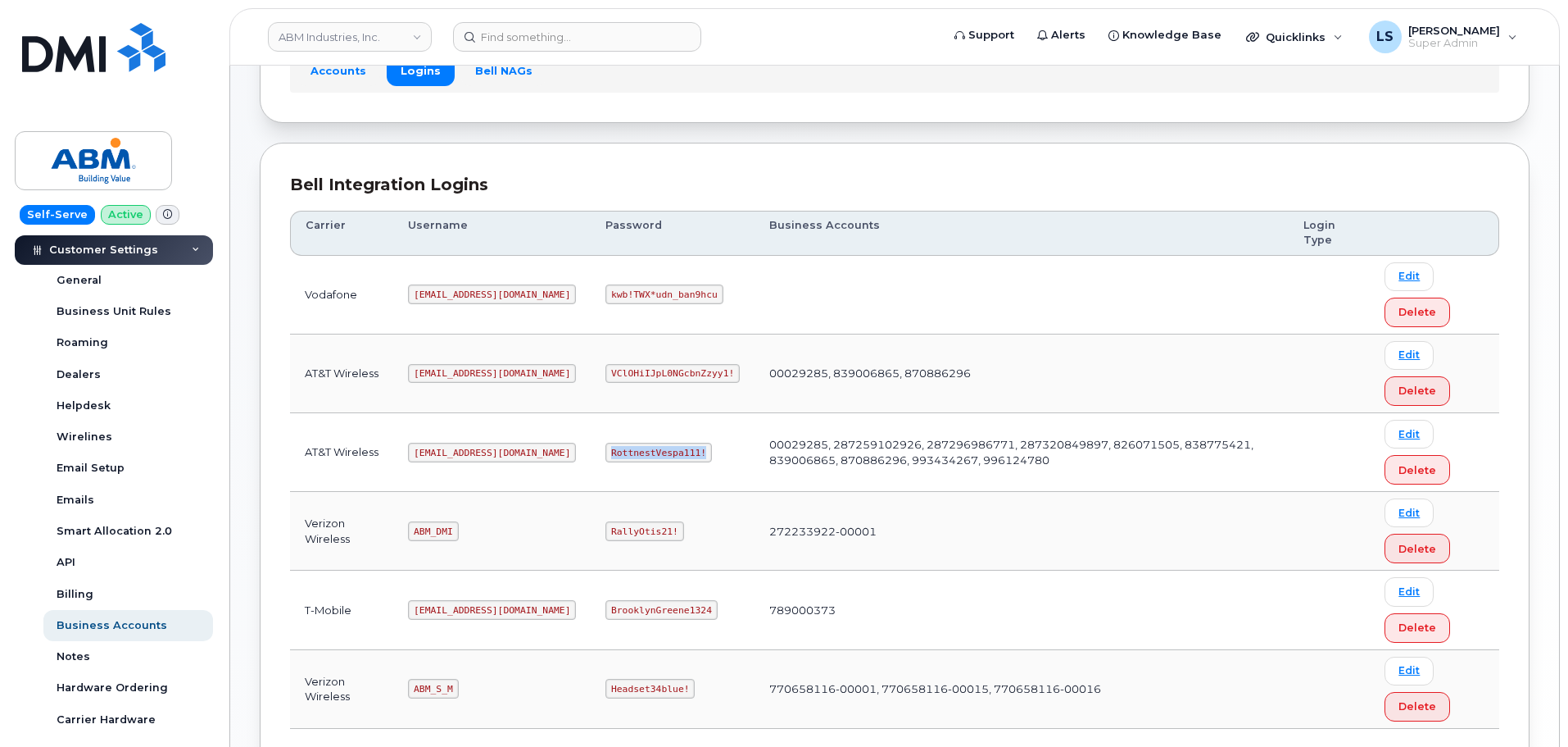
drag, startPoint x: 554, startPoint y: 453, endPoint x: 640, endPoint y: 445, distance: 86.4
click at [640, 445] on code "RottnestVespa111!" at bounding box center [659, 452] width 106 height 19
copy code "RottnestVespa111!"
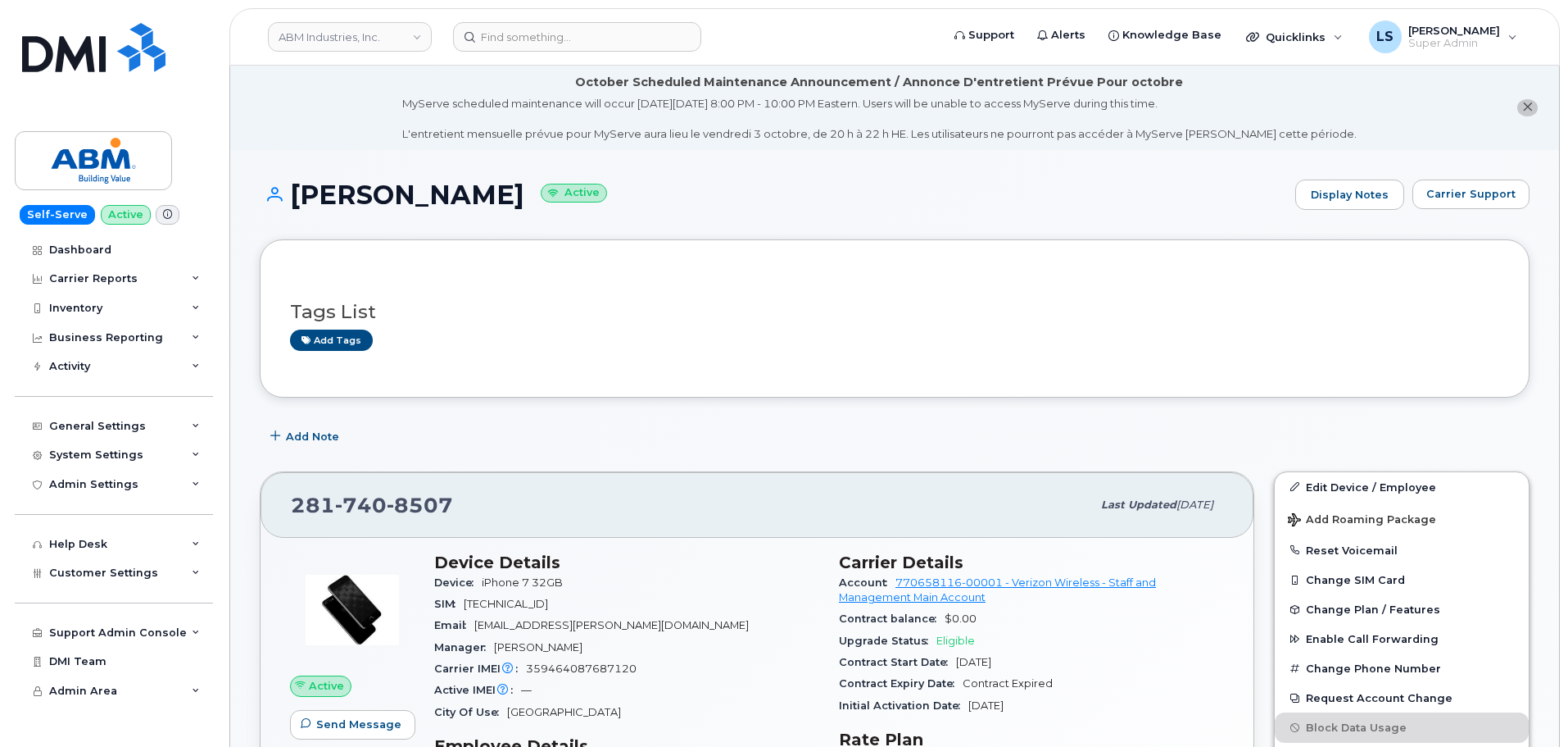
click at [606, 491] on div "281 740 8507" at bounding box center [692, 505] width 801 height 35
copy span "281 740 8507"
drag, startPoint x: 490, startPoint y: 512, endPoint x: 278, endPoint y: 532, distance: 212.9
click at [278, 532] on div "281 740 8507 Last updated Sep 26, 2025" at bounding box center [756, 505] width 993 height 66
click at [463, 512] on div "281 740 8507" at bounding box center [692, 505] width 801 height 35
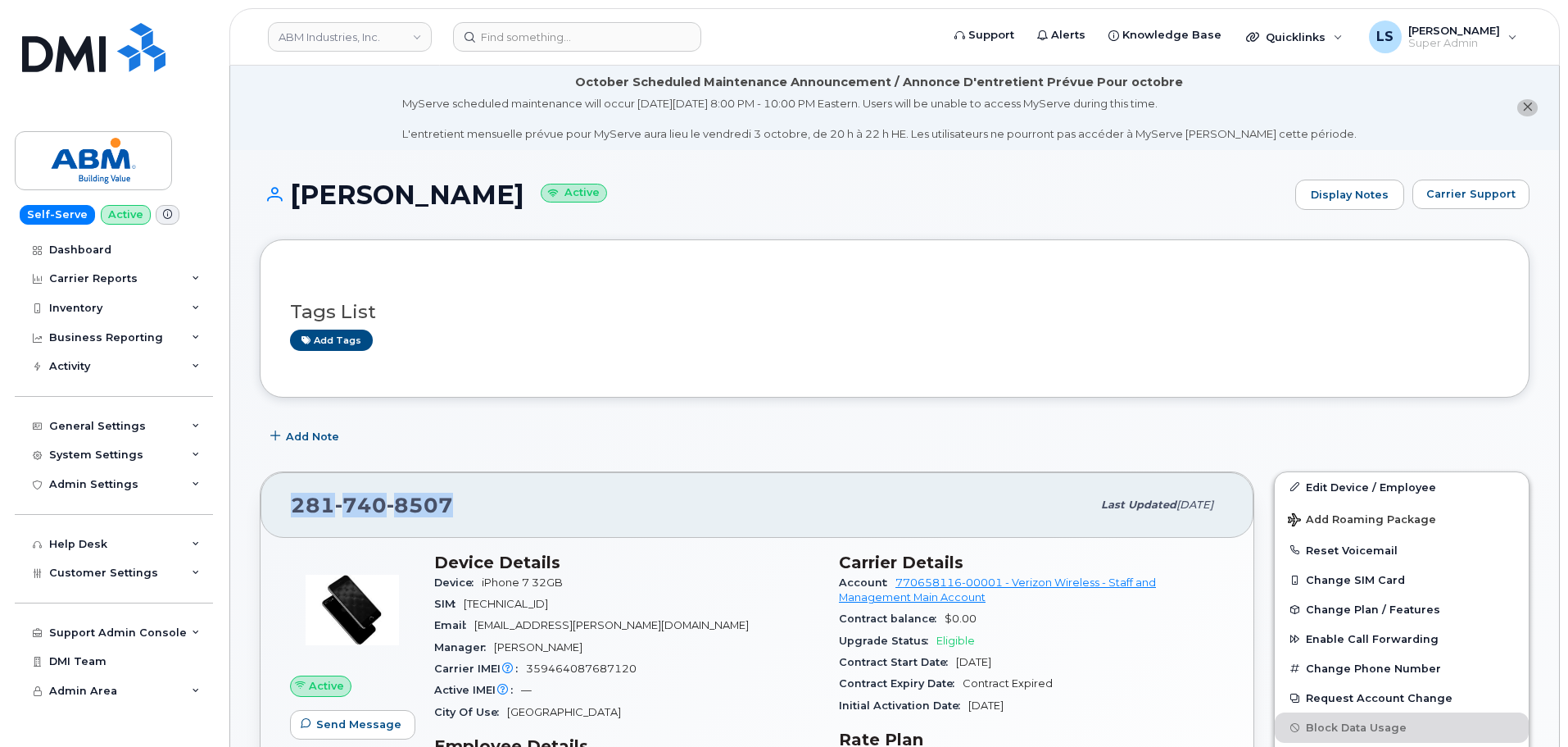
drag, startPoint x: 449, startPoint y: 493, endPoint x: 431, endPoint y: 505, distance: 21.6
click at [448, 493] on span "8507" at bounding box center [420, 504] width 67 height 24
click at [431, 505] on span "8507" at bounding box center [420, 504] width 67 height 24
drag, startPoint x: 466, startPoint y: 506, endPoint x: 291, endPoint y: 514, distance: 175.2
click at [291, 514] on div "281 740 8507" at bounding box center [692, 505] width 801 height 35
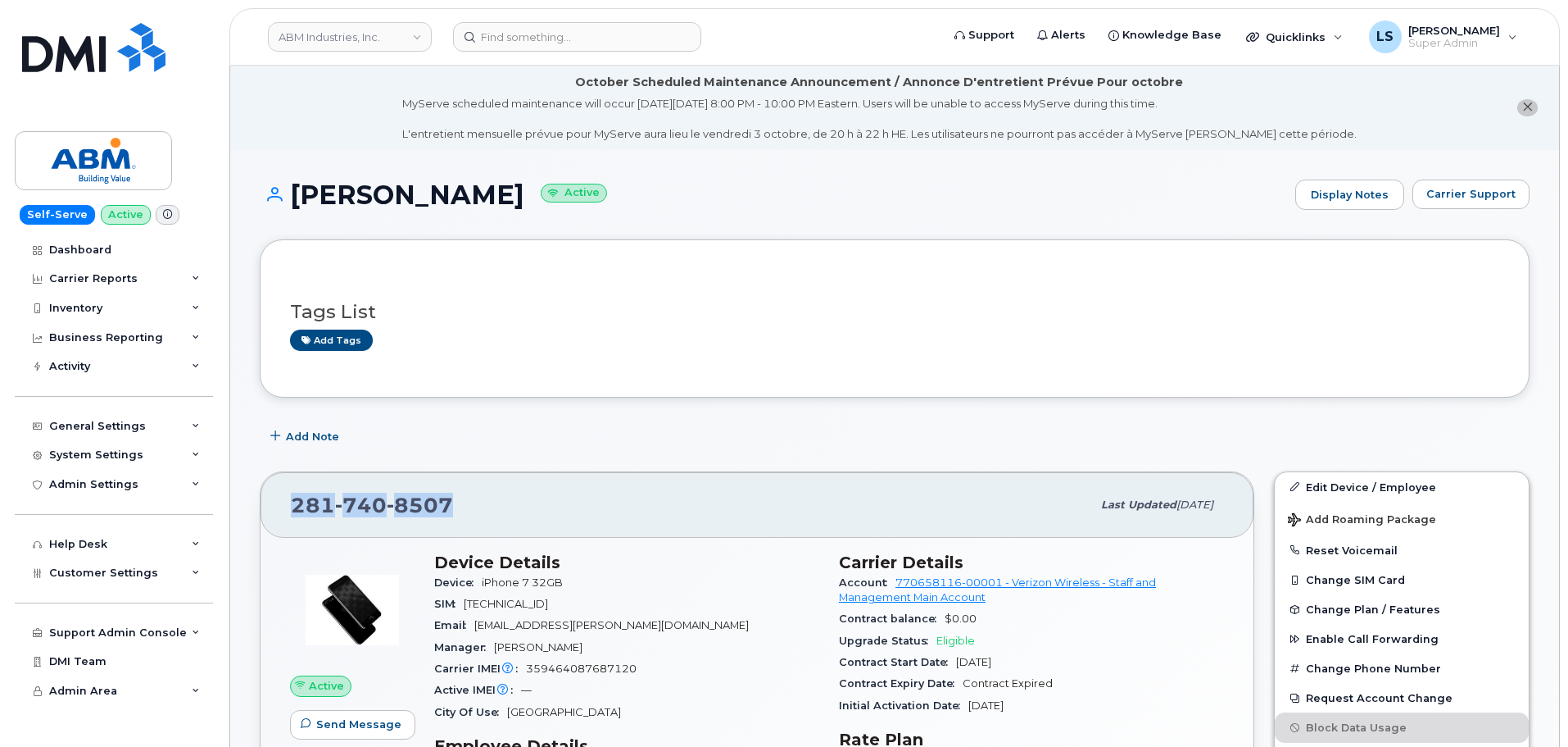
copy span "281 740 8507"
